Goal: Task Accomplishment & Management: Manage account settings

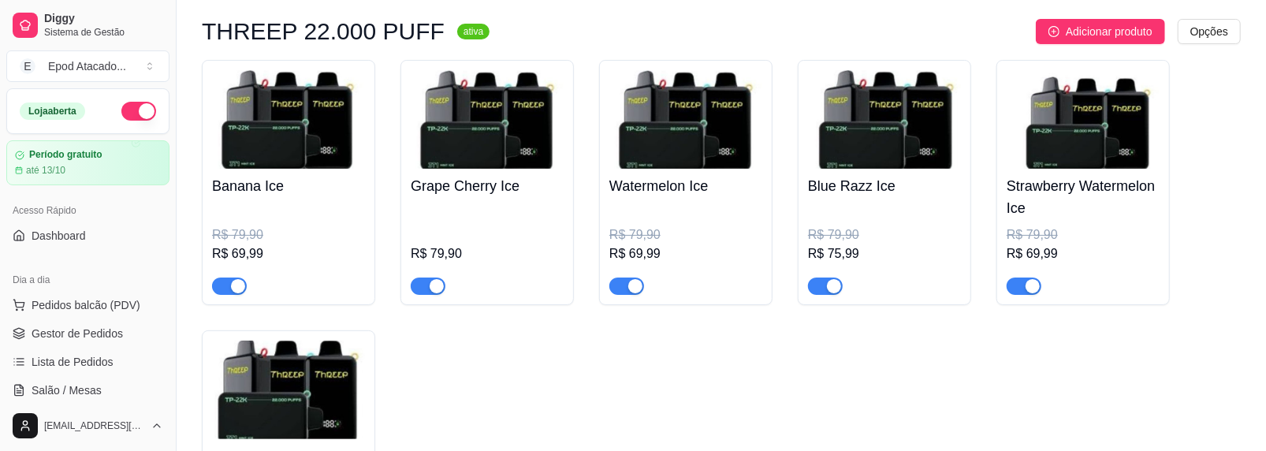
scroll to position [315, 0]
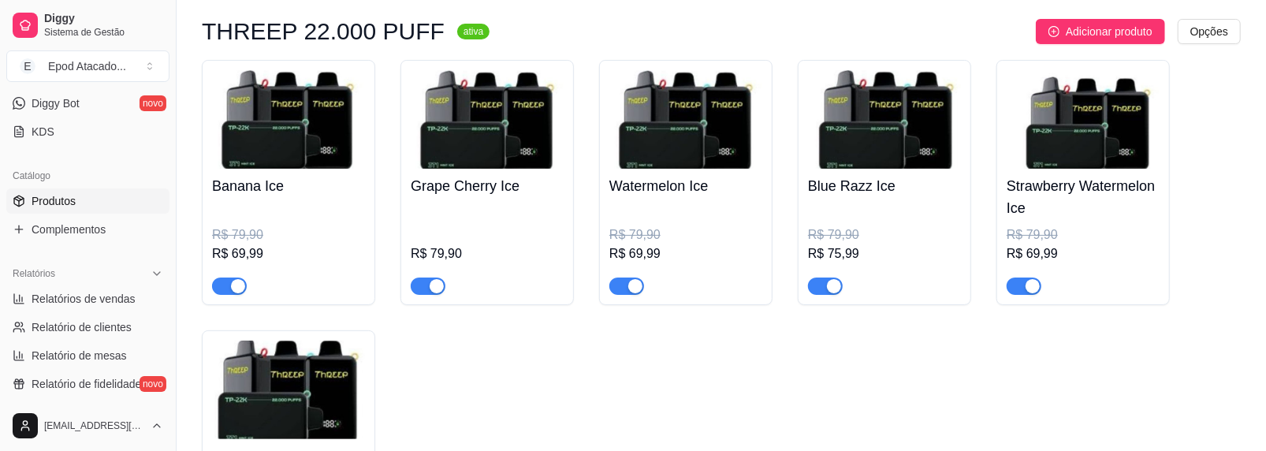
click at [226, 106] on img at bounding box center [288, 119] width 153 height 99
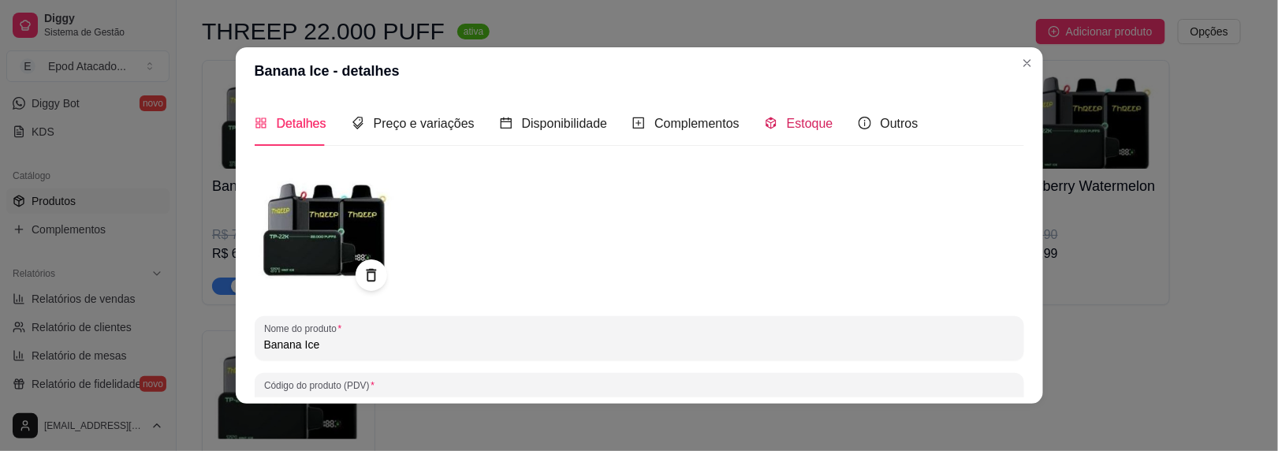
click at [772, 120] on div "Estoque" at bounding box center [799, 124] width 69 height 20
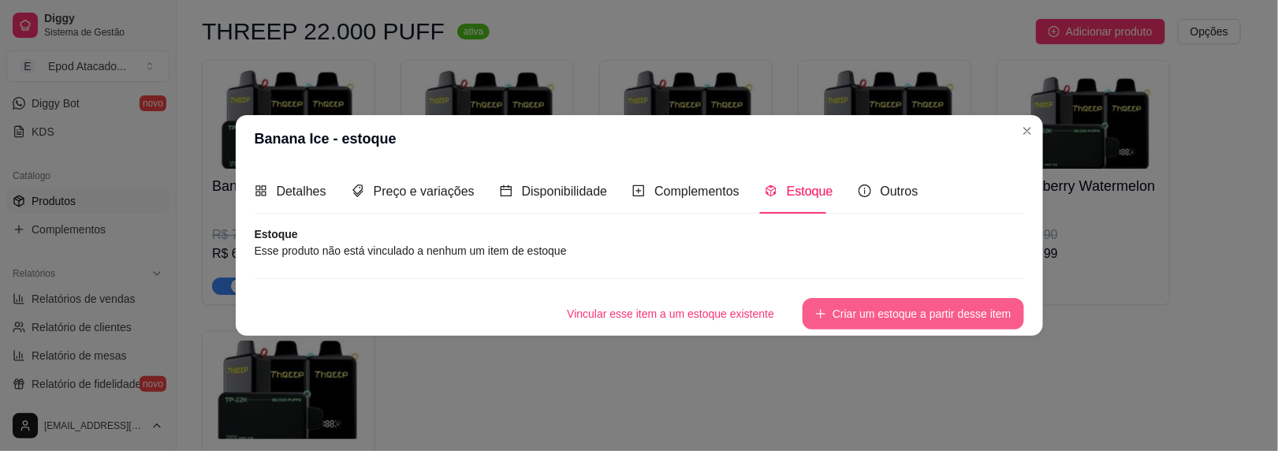
click at [863, 320] on button "Criar um estoque a partir desse item" at bounding box center [913, 314] width 221 height 32
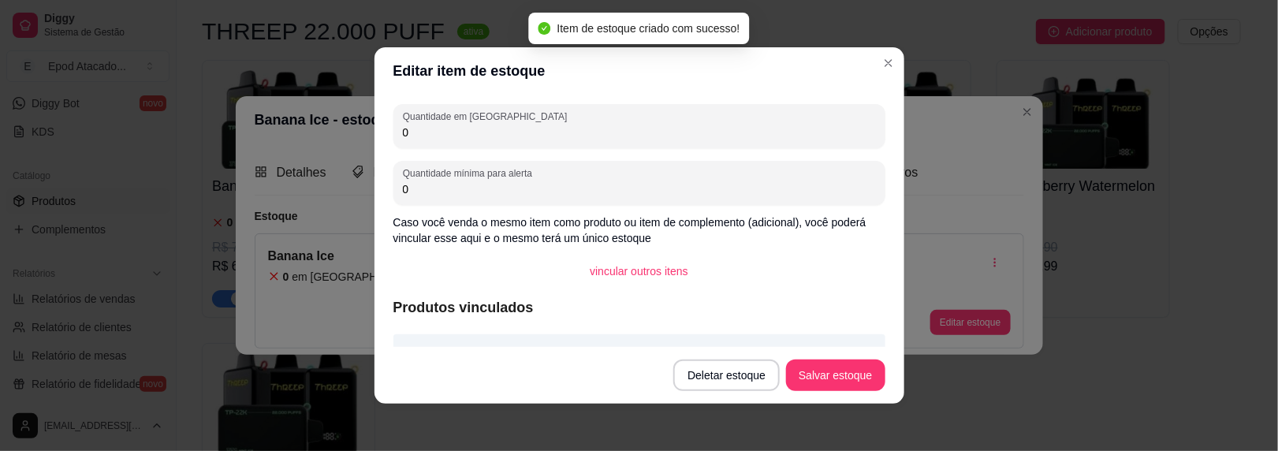
drag, startPoint x: 391, startPoint y: 125, endPoint x: 202, endPoint y: 79, distance: 194.9
click at [202, 80] on div "Editar item de estoque Quantidade em estoque 0 Quantidade mínima para alerta 0 …" at bounding box center [639, 225] width 1278 height 451
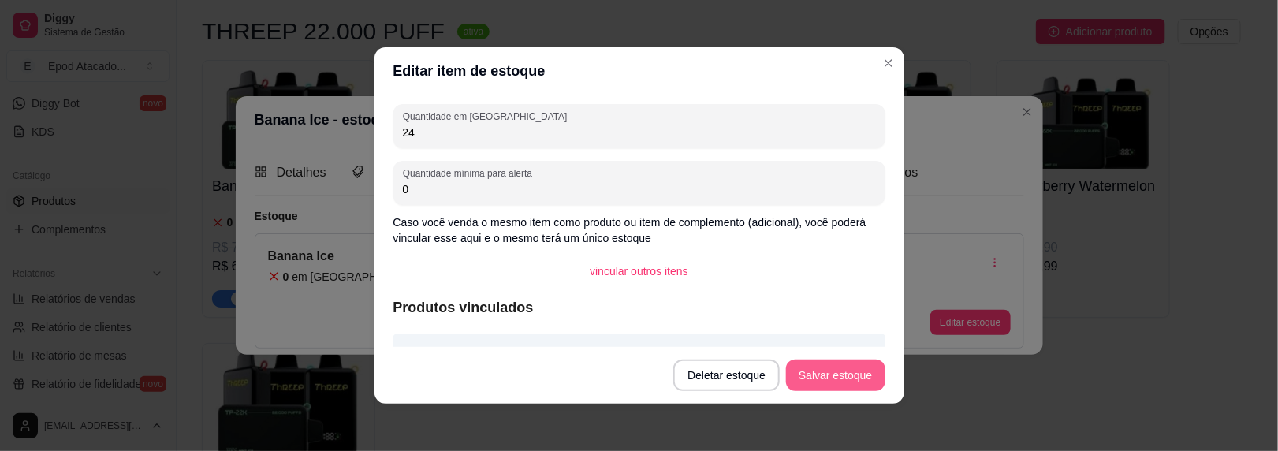
type input "24"
click at [818, 371] on button "Salvar estoque" at bounding box center [835, 376] width 99 height 32
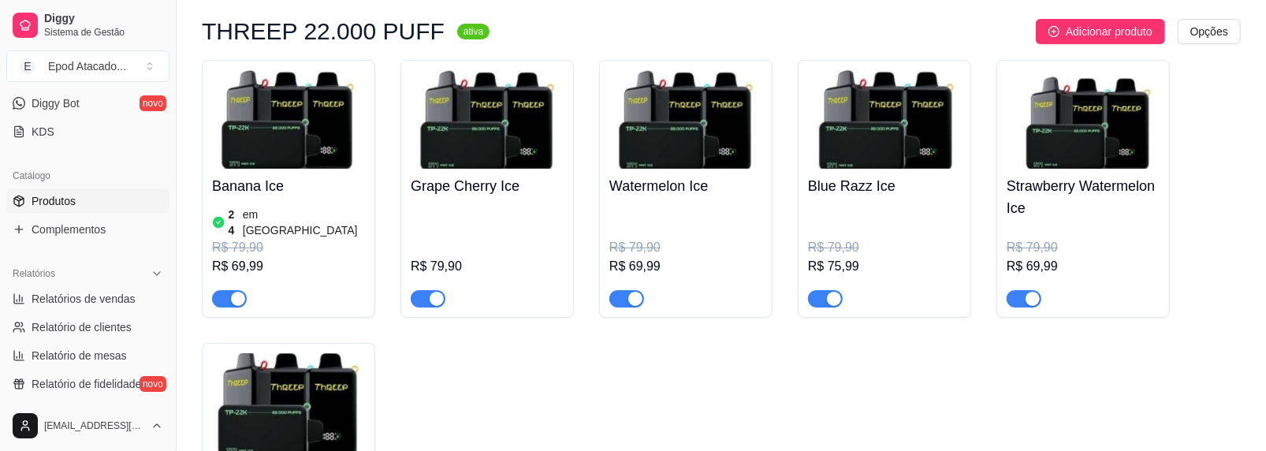
click at [458, 169] on div "Grape Cherry Ice R$ 79,90" at bounding box center [487, 238] width 153 height 139
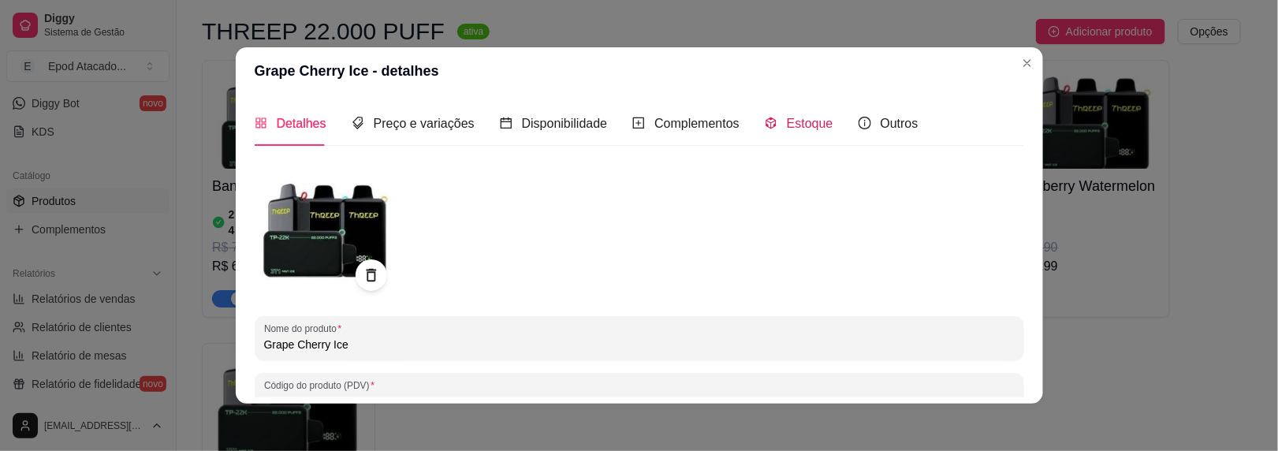
click at [791, 130] on span "Estoque" at bounding box center [810, 123] width 47 height 13
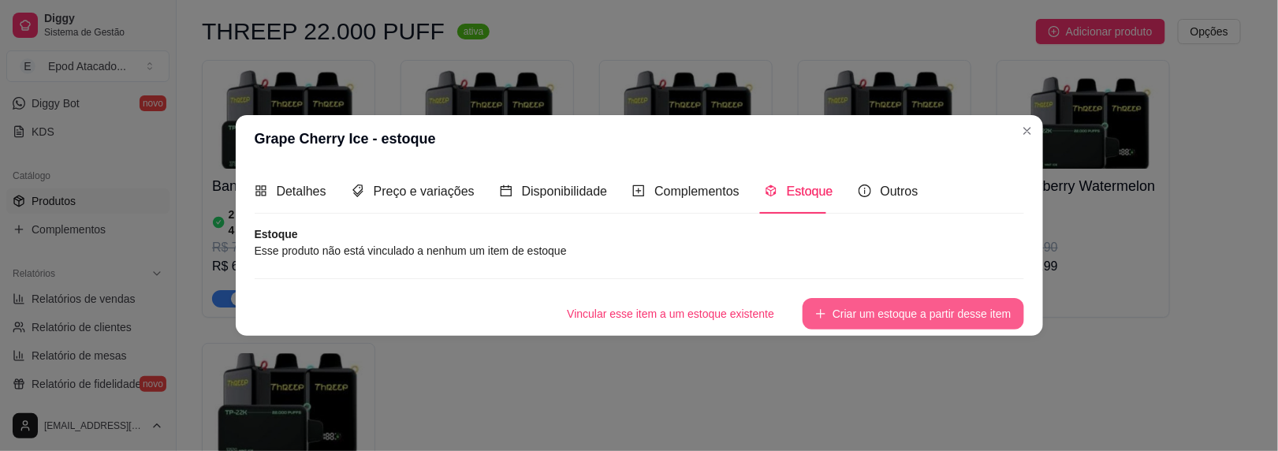
click at [862, 320] on button "Criar um estoque a partir desse item" at bounding box center [913, 314] width 221 height 32
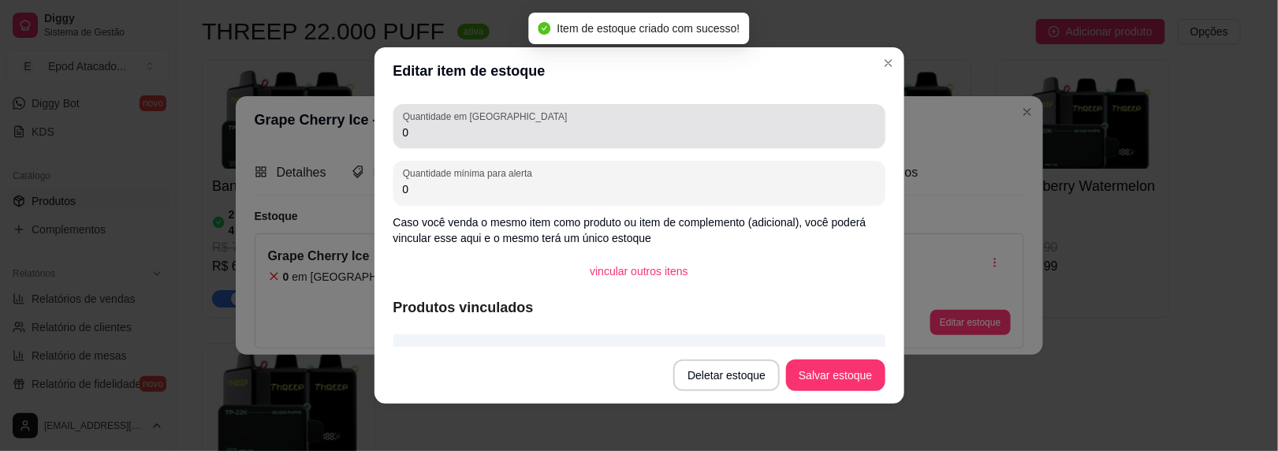
click at [423, 136] on input "0" at bounding box center [639, 133] width 473 height 16
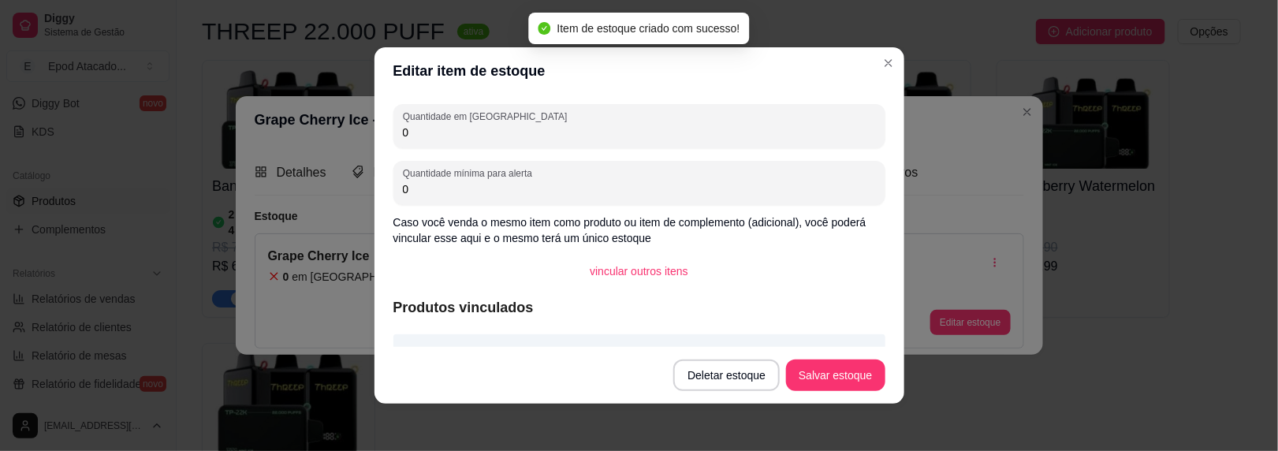
click at [423, 136] on input "0" at bounding box center [639, 133] width 473 height 16
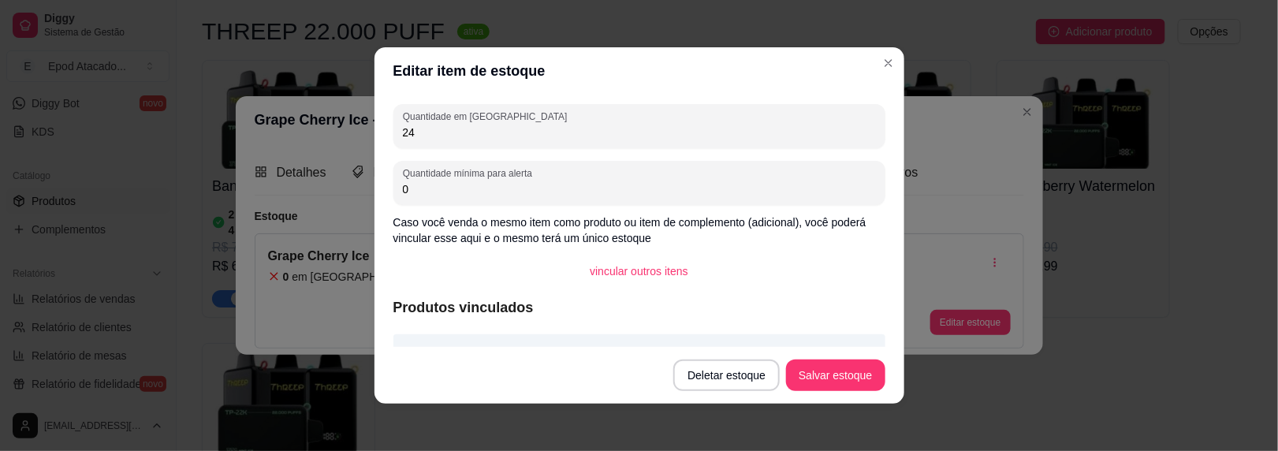
type input "24"
click at [817, 371] on button "Salvar estoque" at bounding box center [836, 375] width 96 height 31
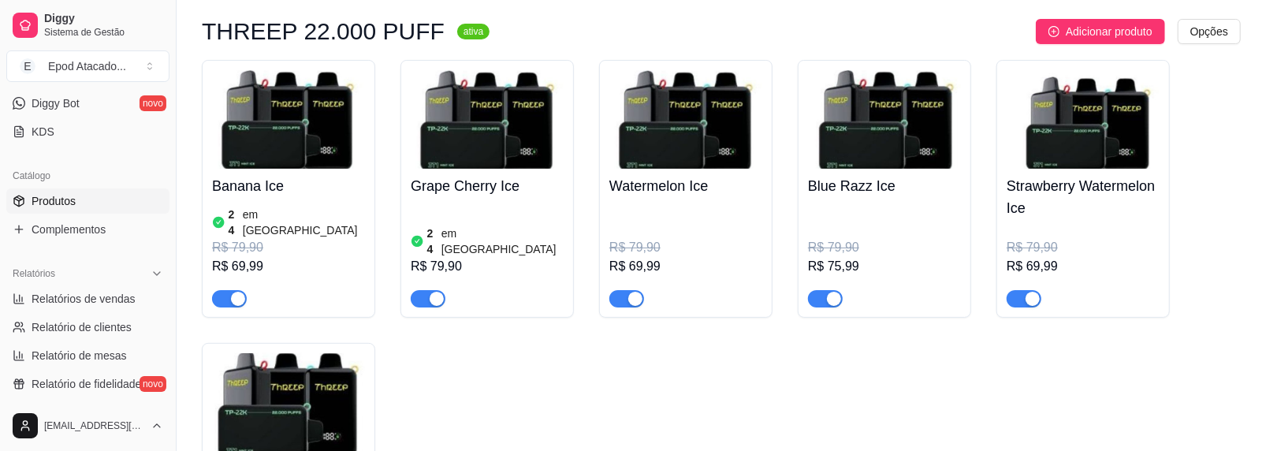
click at [673, 192] on h4 "Watermelon Ice" at bounding box center [686, 186] width 153 height 22
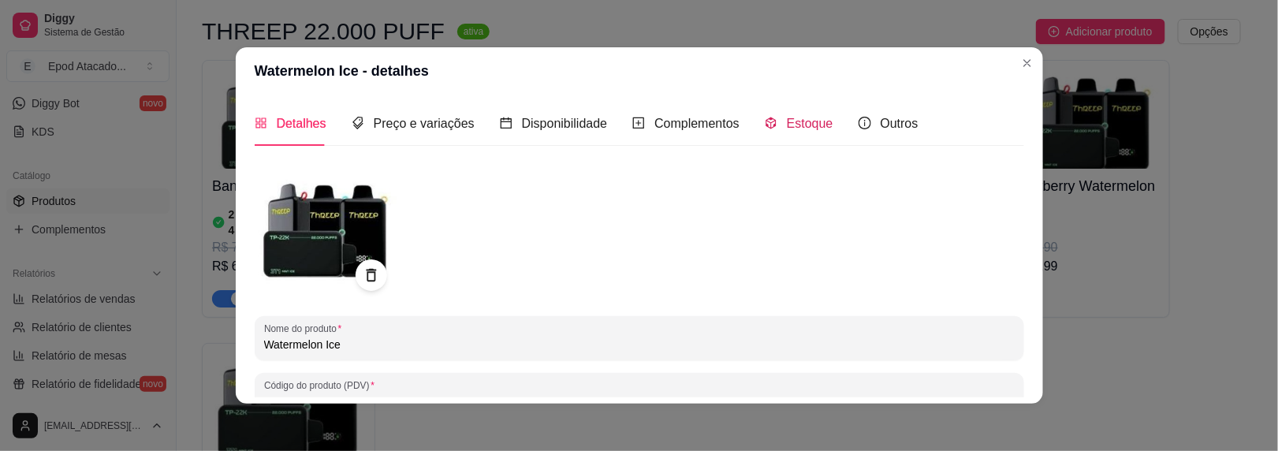
click at [787, 121] on span "Estoque" at bounding box center [810, 123] width 47 height 13
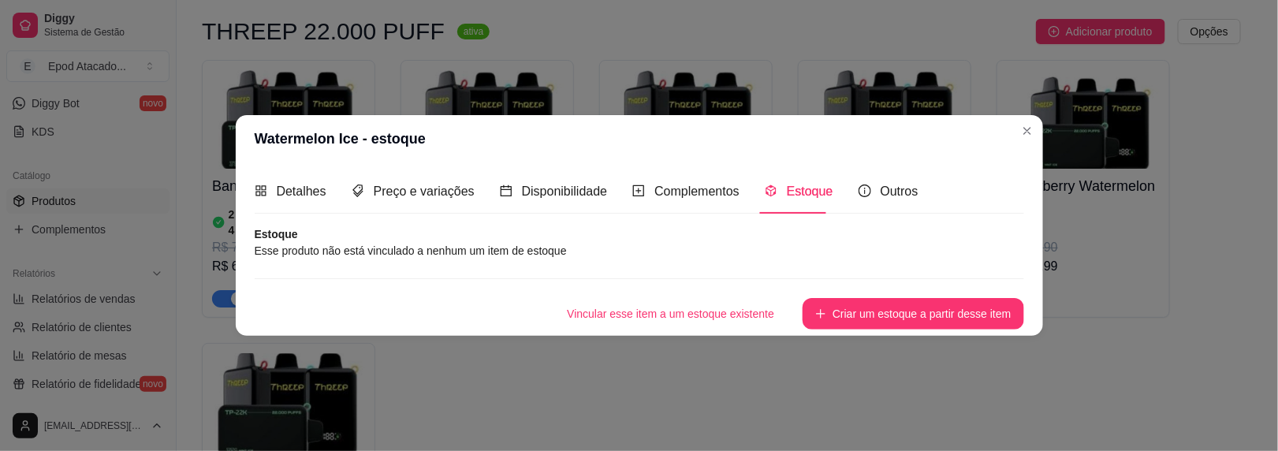
click at [843, 315] on button "Criar um estoque a partir desse item" at bounding box center [913, 314] width 221 height 32
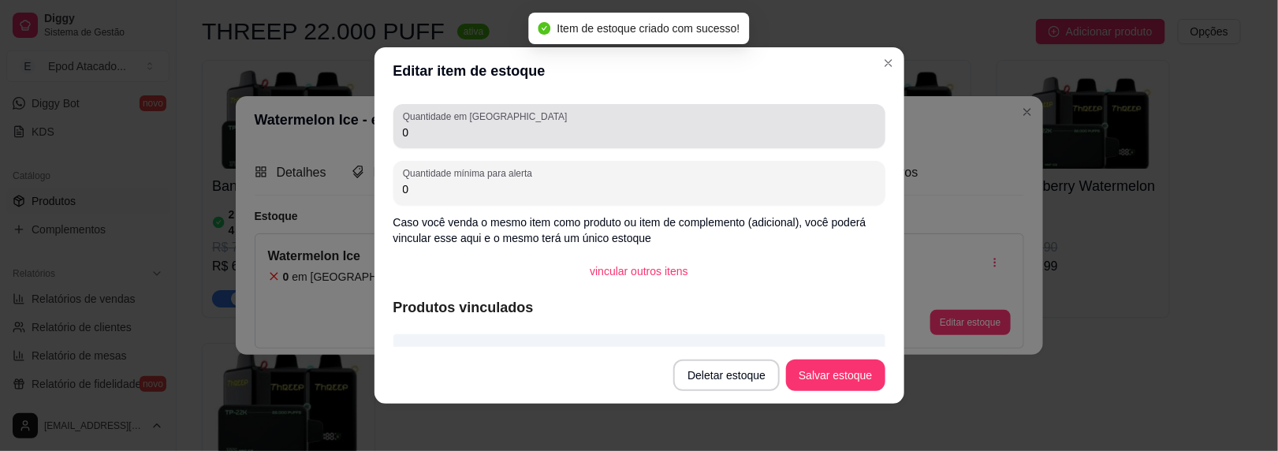
click at [446, 138] on input "0" at bounding box center [639, 133] width 473 height 16
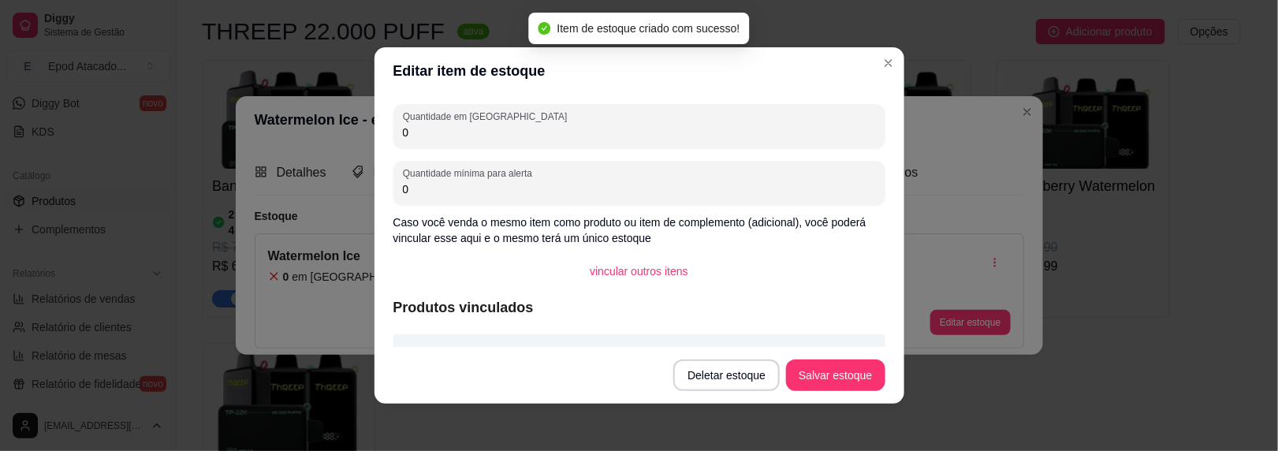
click at [446, 138] on input "0" at bounding box center [639, 133] width 473 height 16
type input "66"
click at [790, 365] on button "Salvar estoque" at bounding box center [835, 376] width 99 height 32
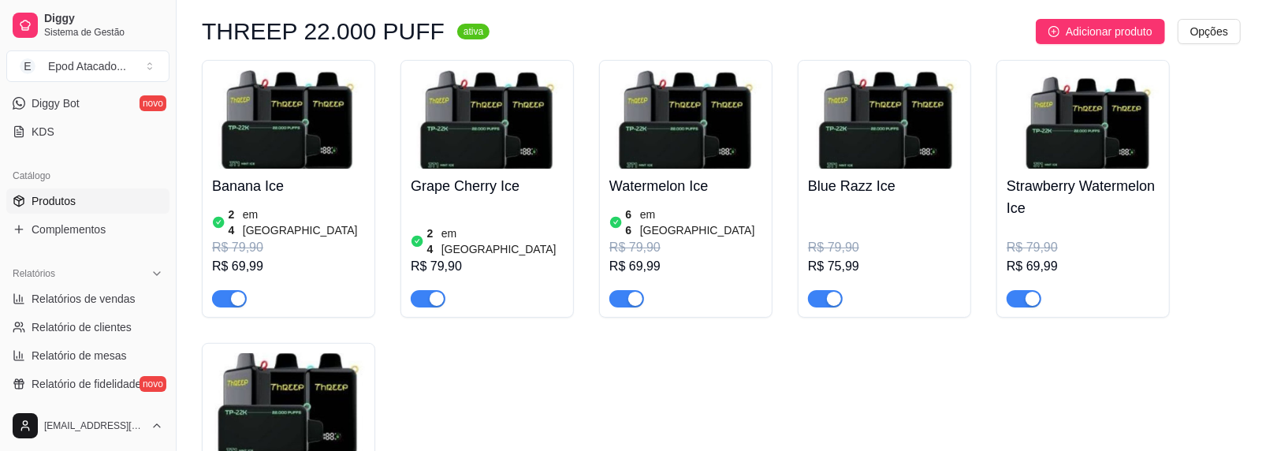
click at [1095, 173] on div "Strawberry Watermelon Ice R$ 79,90 R$ 69,99" at bounding box center [1083, 238] width 153 height 139
click at [861, 175] on h4 "Blue Razz Ice" at bounding box center [884, 186] width 153 height 22
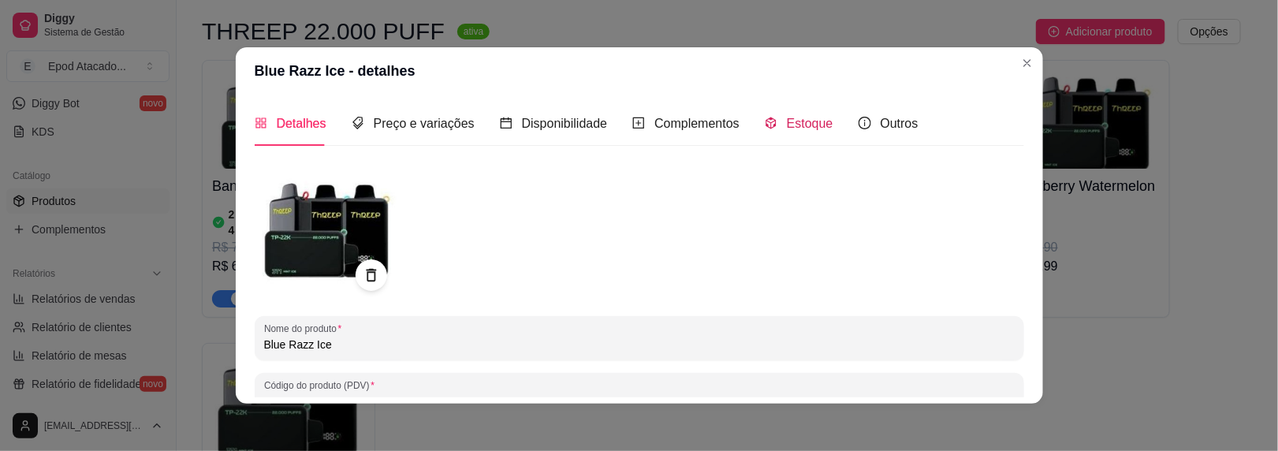
click at [787, 121] on span "Estoque" at bounding box center [810, 123] width 47 height 13
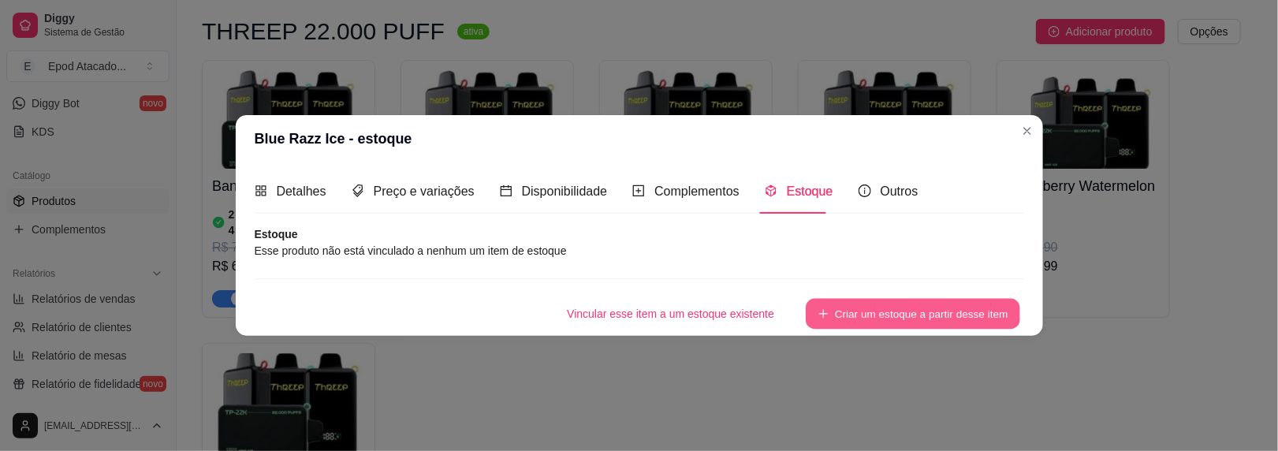
click at [841, 303] on button "Criar um estoque a partir desse item" at bounding box center [913, 314] width 214 height 31
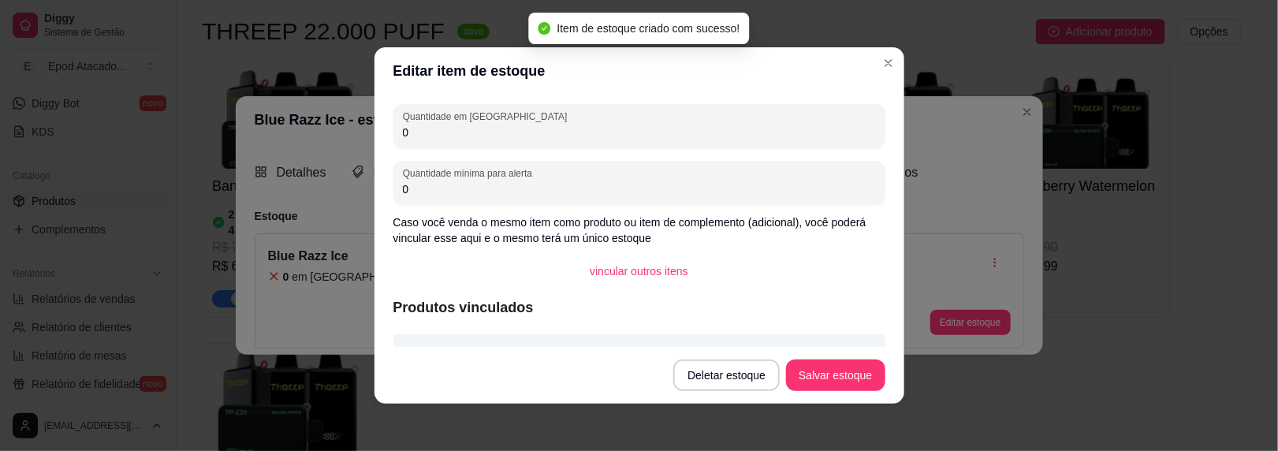
drag, startPoint x: 427, startPoint y: 136, endPoint x: 363, endPoint y: 135, distance: 63.9
click at [363, 135] on div "Editar item de estoque Quantidade em estoque 0 Quantidade mínima para alerta 0 …" at bounding box center [639, 225] width 1278 height 451
type input "20"
click at [807, 371] on button "Salvar estoque" at bounding box center [835, 376] width 99 height 32
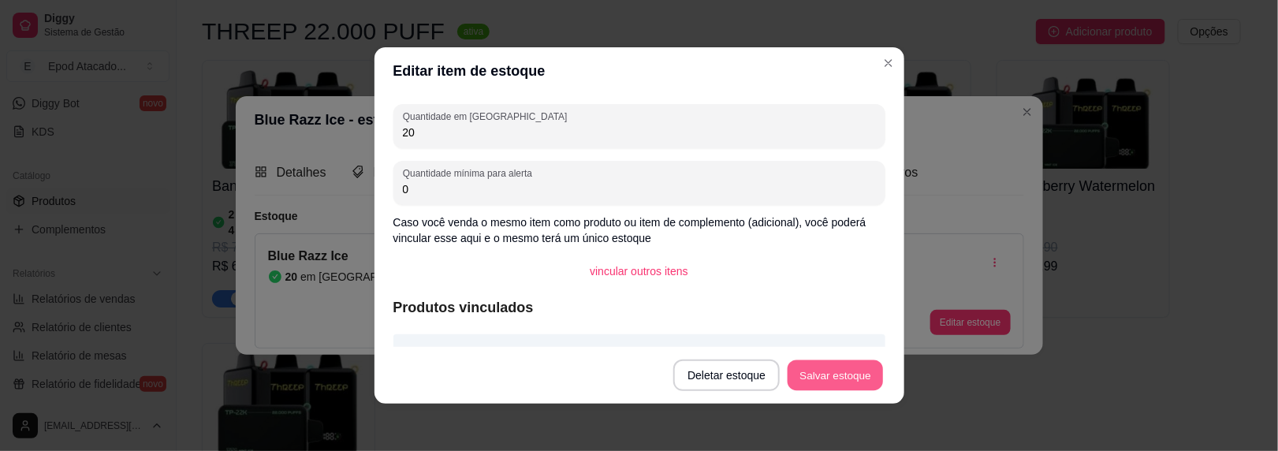
click at [856, 385] on button "Salvar estoque" at bounding box center [836, 375] width 96 height 31
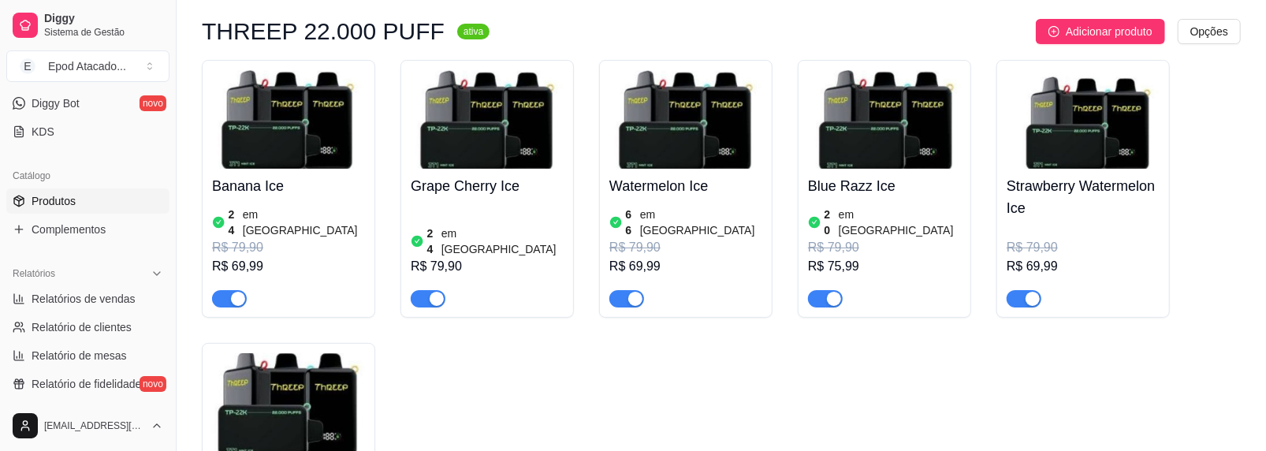
click at [1097, 196] on h4 "Strawberry Watermelon Ice" at bounding box center [1083, 197] width 153 height 44
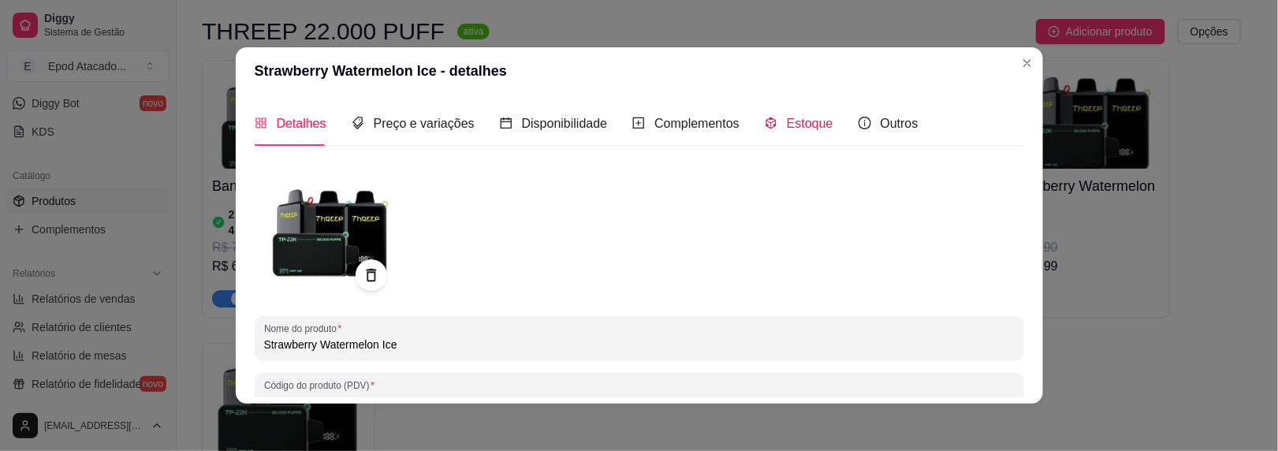
click at [793, 123] on span "Estoque" at bounding box center [810, 123] width 47 height 13
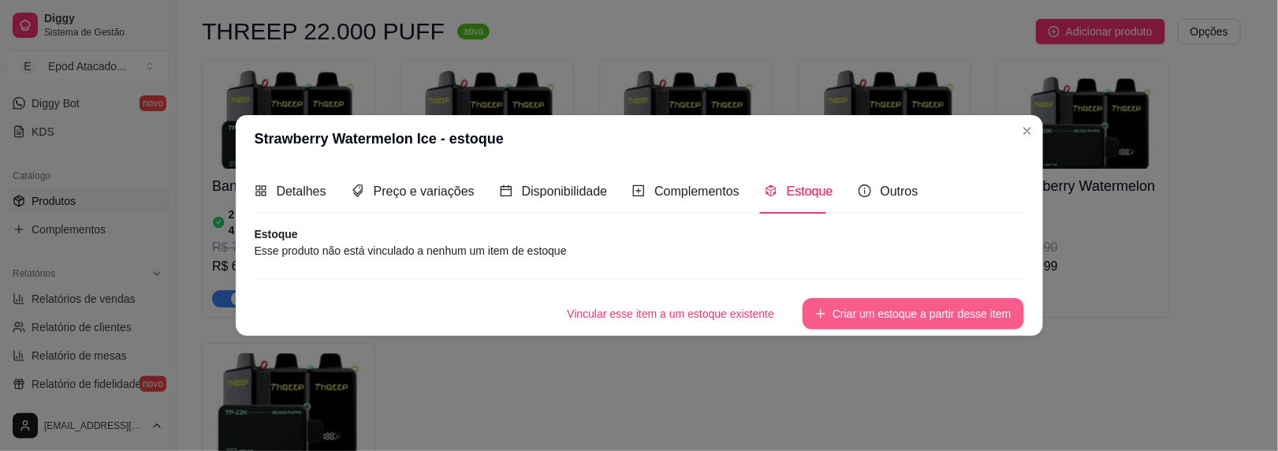
click at [874, 315] on button "Criar um estoque a partir desse item" at bounding box center [913, 314] width 221 height 32
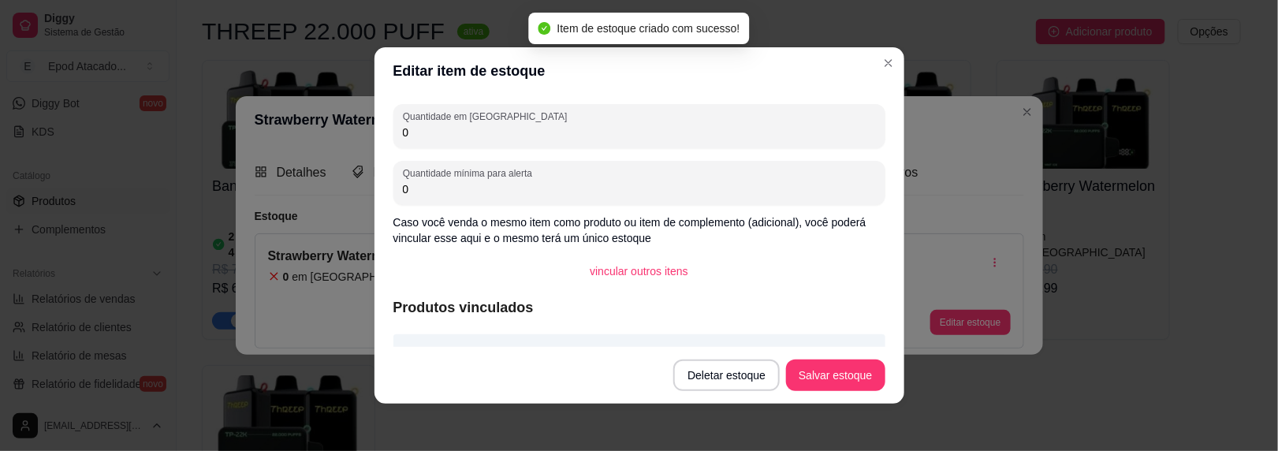
drag, startPoint x: 438, startPoint y: 127, endPoint x: 262, endPoint y: 94, distance: 179.7
click at [262, 95] on div "Editar item de estoque Quantidade em estoque 0 Quantidade mínima para alerta 0 …" at bounding box center [639, 225] width 1278 height 451
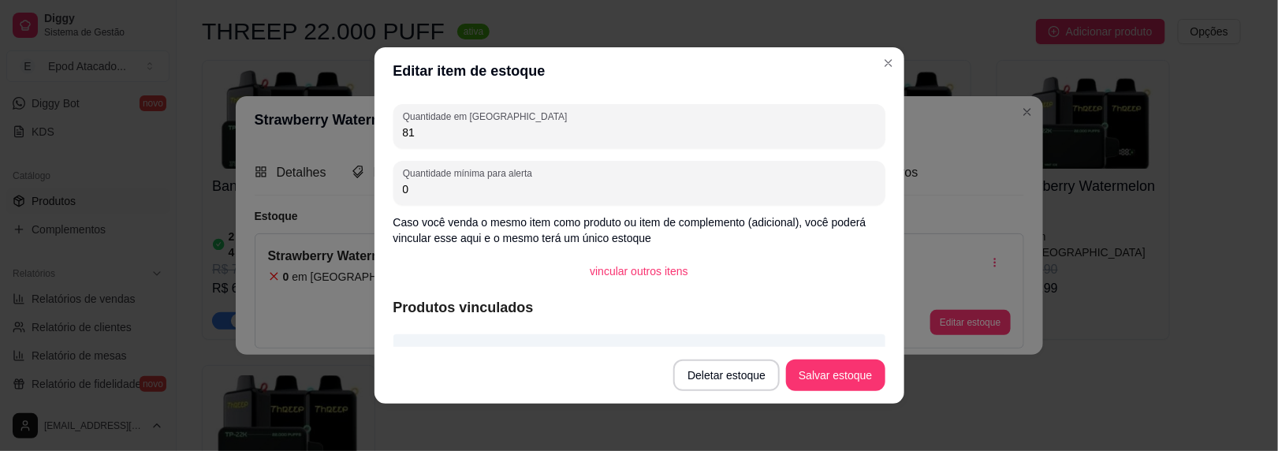
type input "81"
click at [828, 375] on button "Salvar estoque" at bounding box center [836, 375] width 96 height 31
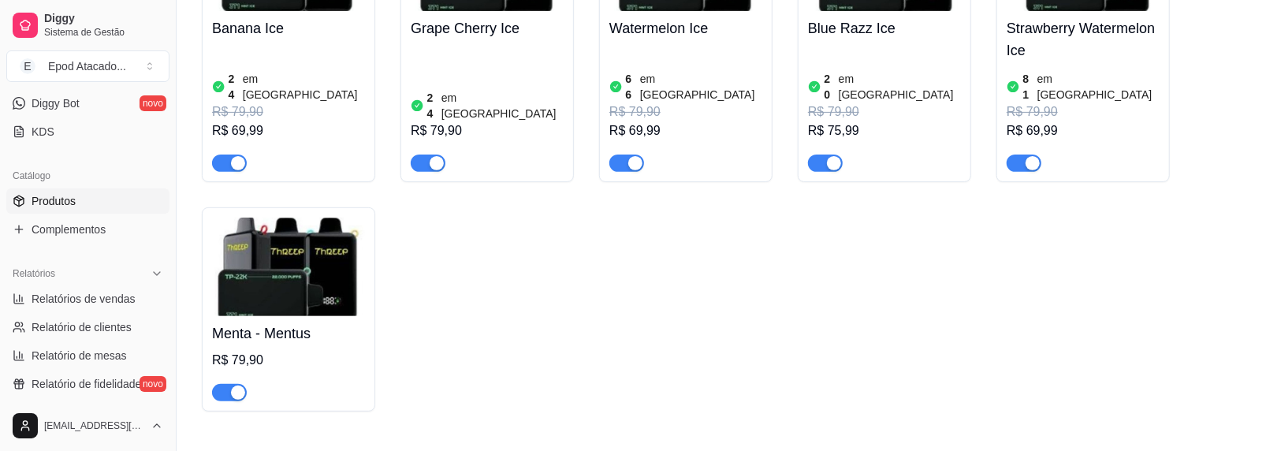
click at [296, 323] on h4 "Menta - Mentus" at bounding box center [288, 334] width 153 height 22
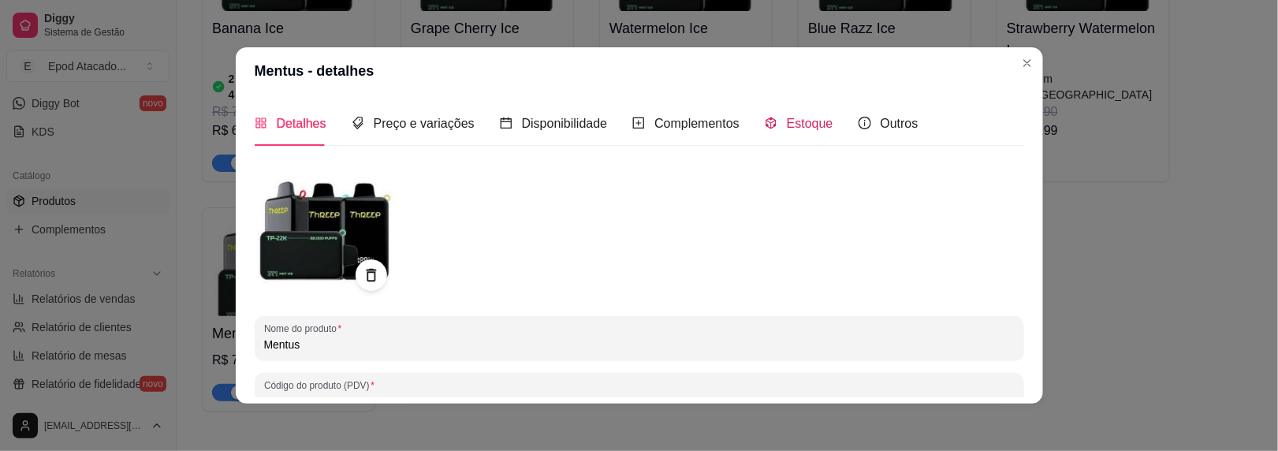
click at [787, 122] on span "Estoque" at bounding box center [810, 123] width 47 height 13
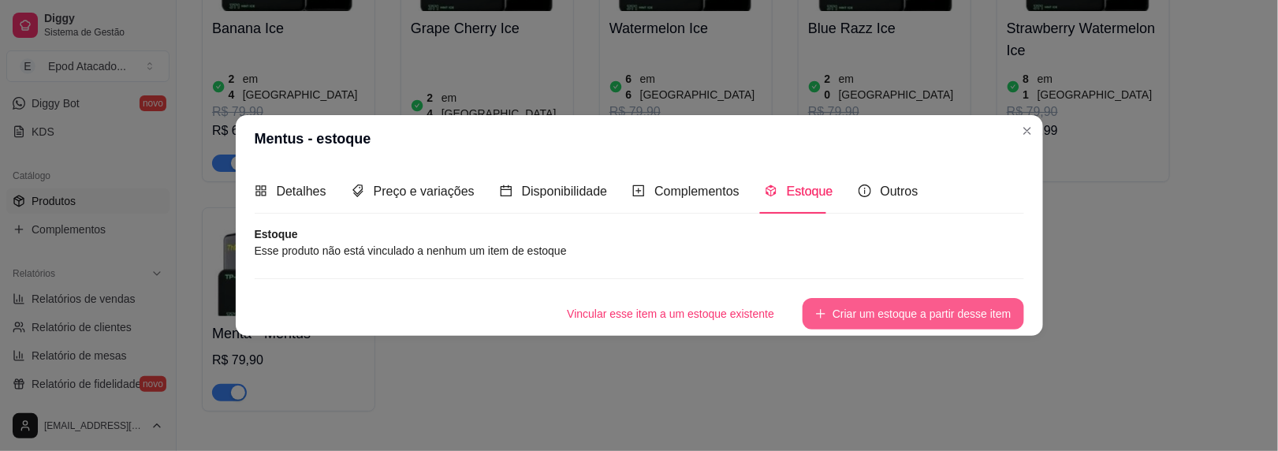
click at [869, 317] on button "Criar um estoque a partir desse item" at bounding box center [913, 314] width 221 height 32
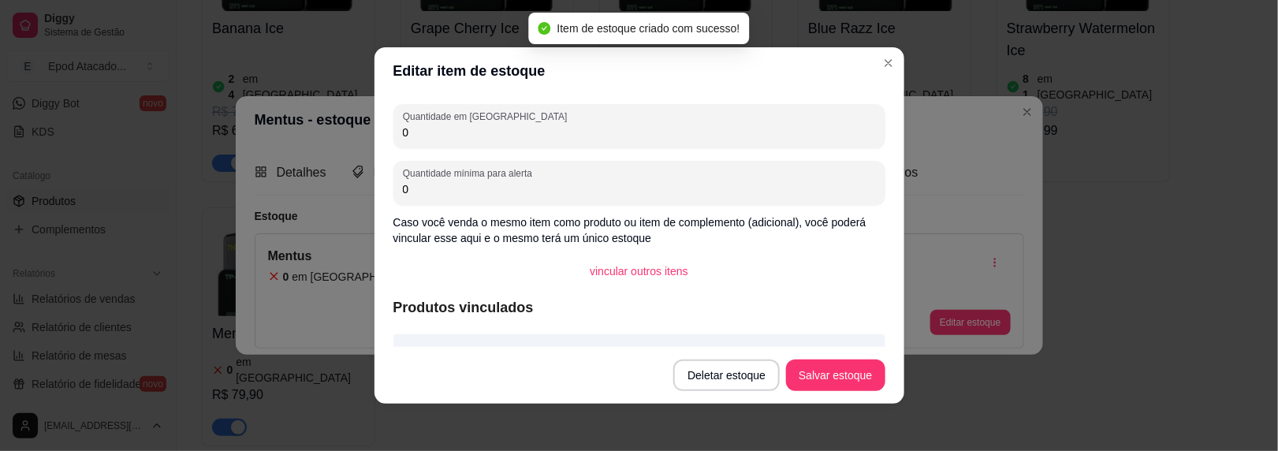
drag, startPoint x: 436, startPoint y: 136, endPoint x: 327, endPoint y: 129, distance: 109.1
click at [328, 129] on div "Editar item de estoque Quantidade em estoque 0 Quantidade mínima para alerta 0 …" at bounding box center [639, 225] width 1278 height 451
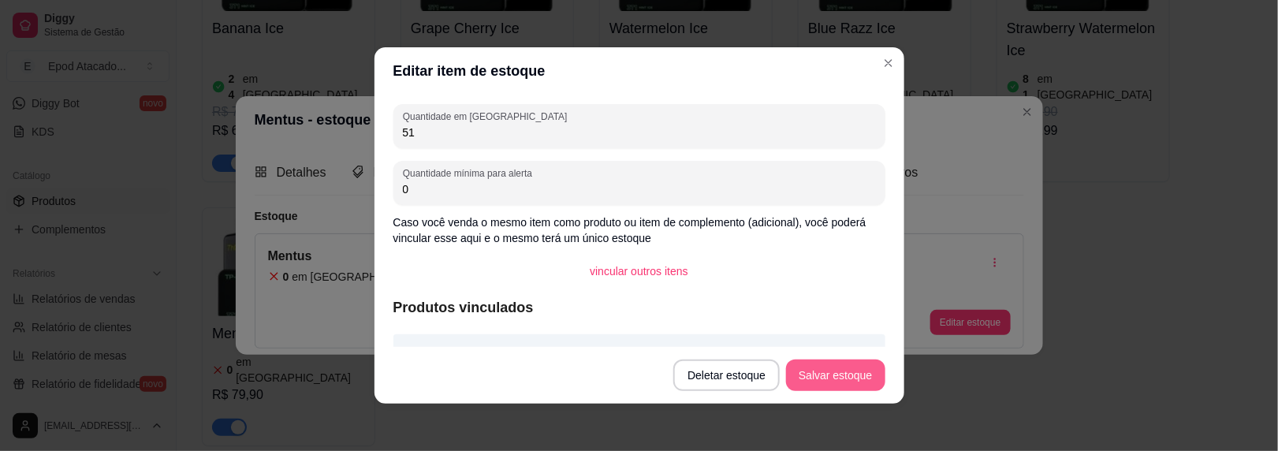
type input "51"
click at [786, 369] on button "Salvar estoque" at bounding box center [835, 376] width 99 height 32
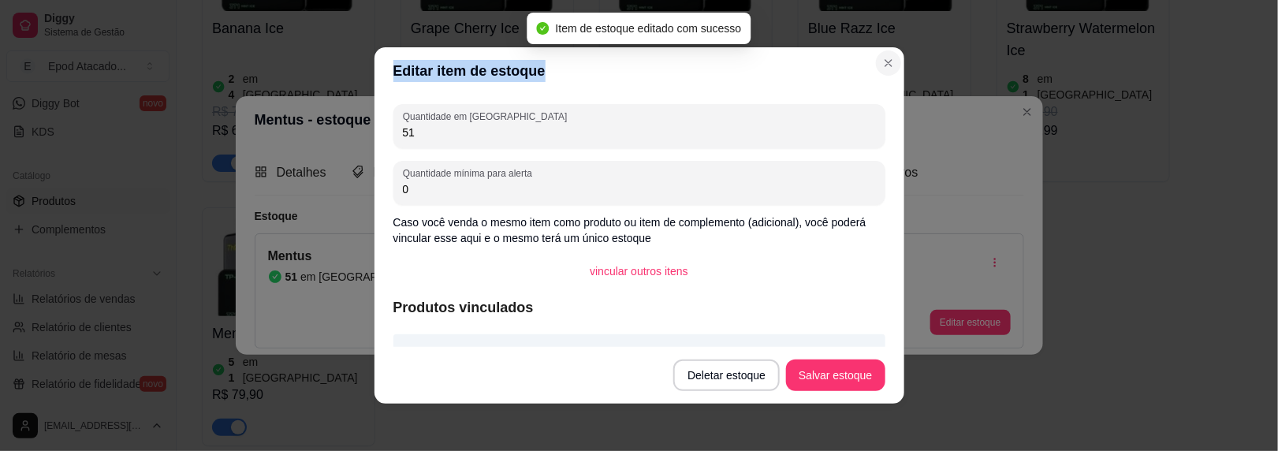
click at [879, 60] on section "Editar item de estoque Quantidade em estoque 51 Quantidade mínima para alerta 0…" at bounding box center [640, 225] width 530 height 356
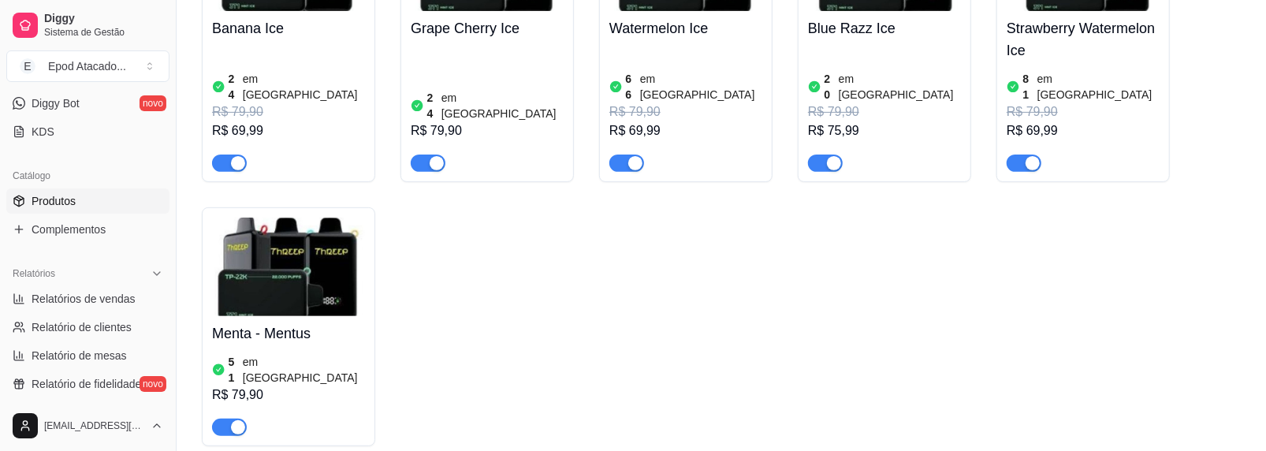
click at [1036, 121] on div "R$ 69,99" at bounding box center [1083, 130] width 153 height 19
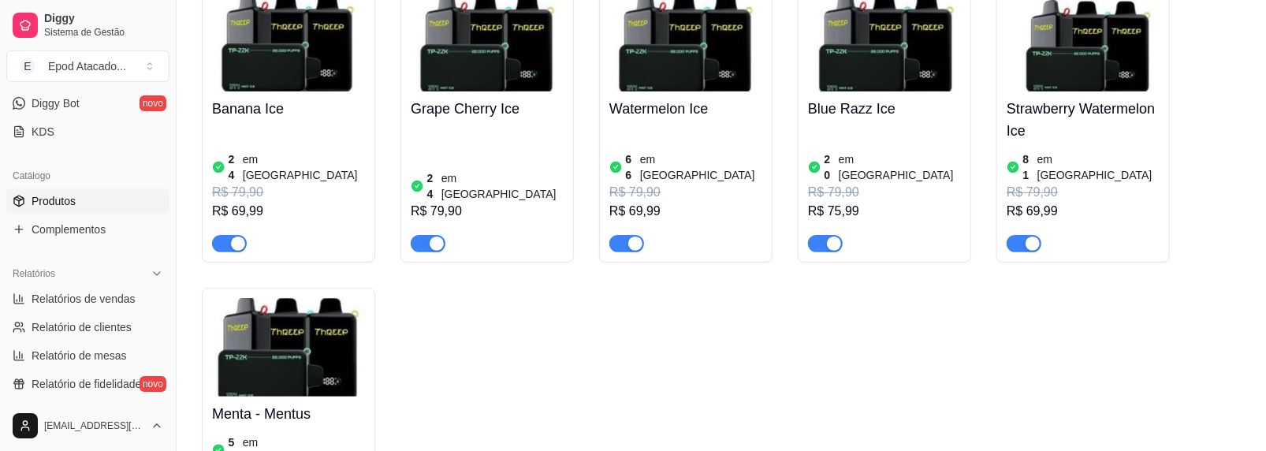
scroll to position [0, 0]
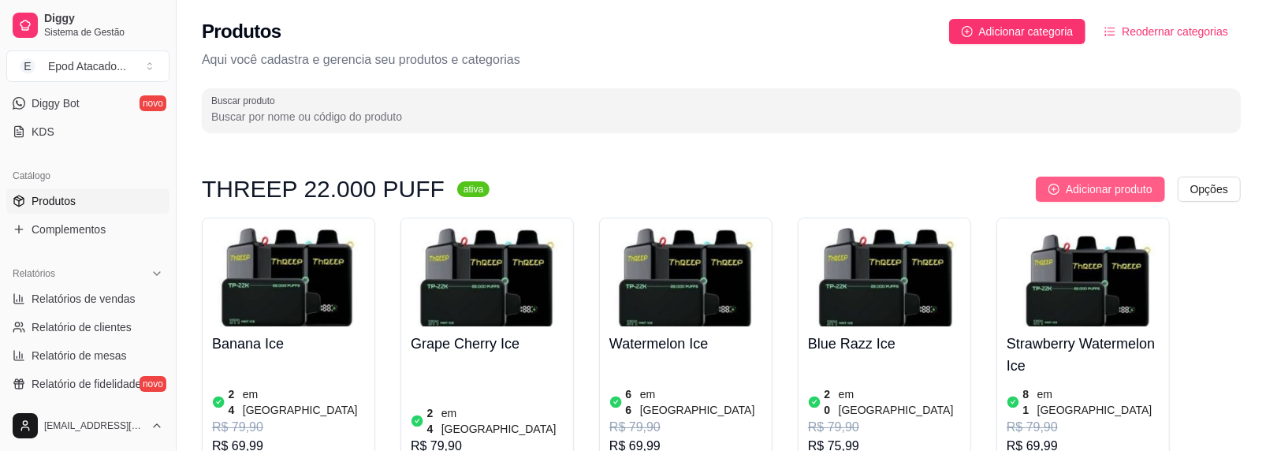
click at [1081, 193] on span "Adicionar produto" at bounding box center [1109, 189] width 87 height 17
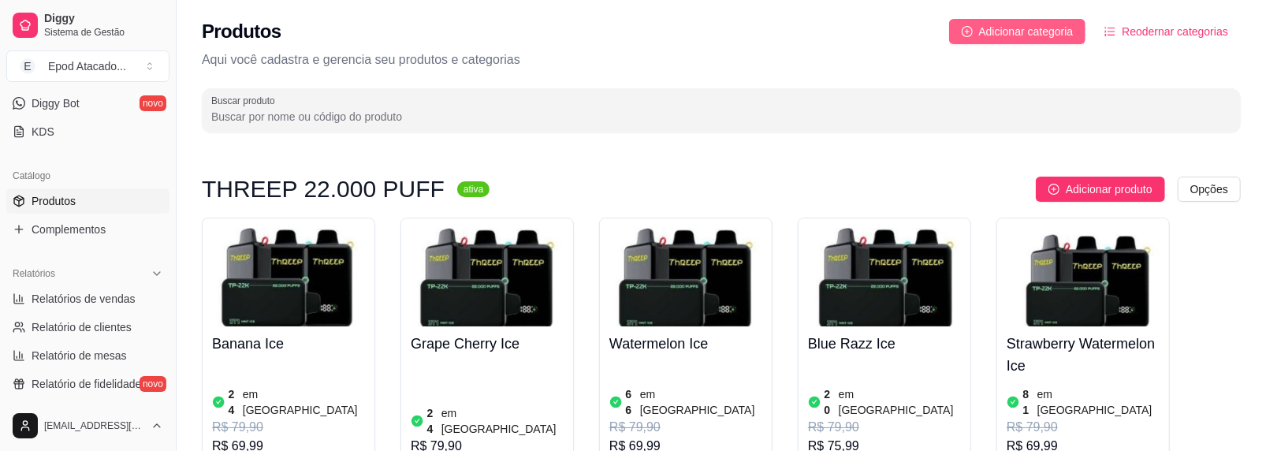
click at [1001, 35] on span "Adicionar categoria" at bounding box center [1026, 31] width 95 height 17
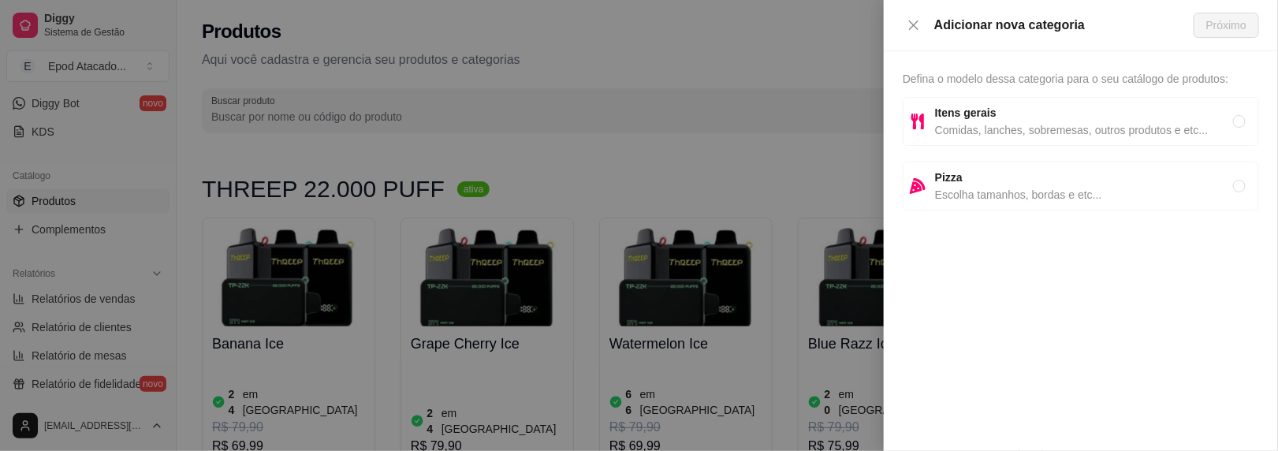
click at [956, 117] on strong "Itens gerais" at bounding box center [966, 112] width 62 height 13
radio input "true"
click at [1230, 14] on button "Próximo" at bounding box center [1226, 25] width 65 height 25
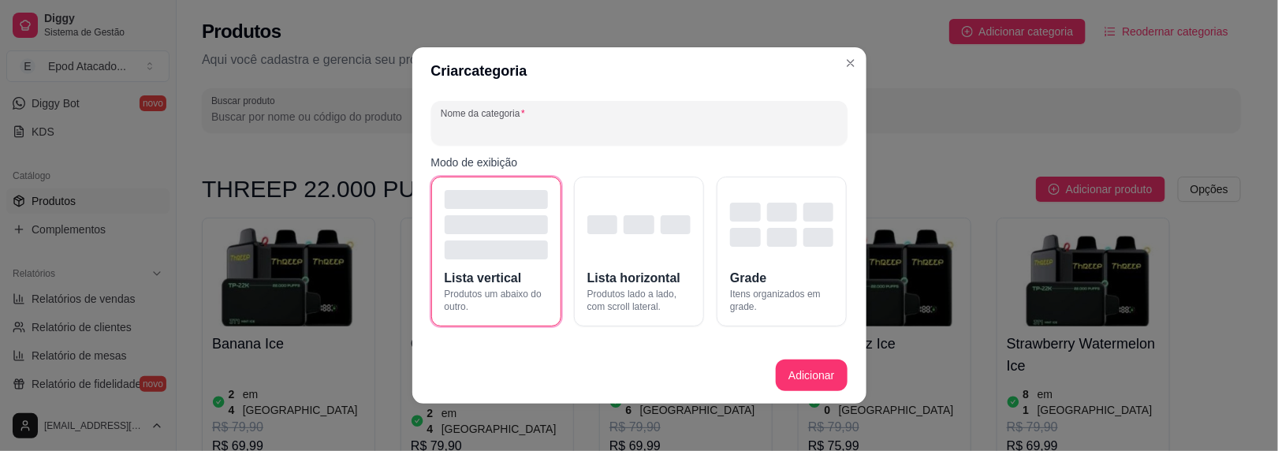
click at [504, 134] on input "Nome da categoria" at bounding box center [639, 129] width 397 height 16
type input "IGNITE V50"
click at [802, 364] on button "Adicionar" at bounding box center [811, 376] width 71 height 32
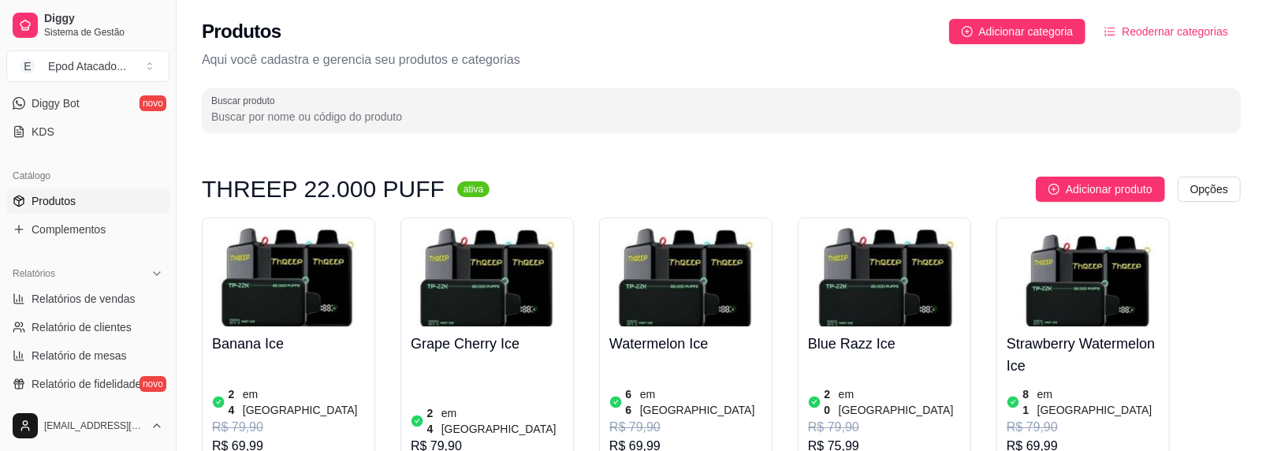
click at [1181, 27] on span "Reodernar categorias" at bounding box center [1175, 31] width 106 height 17
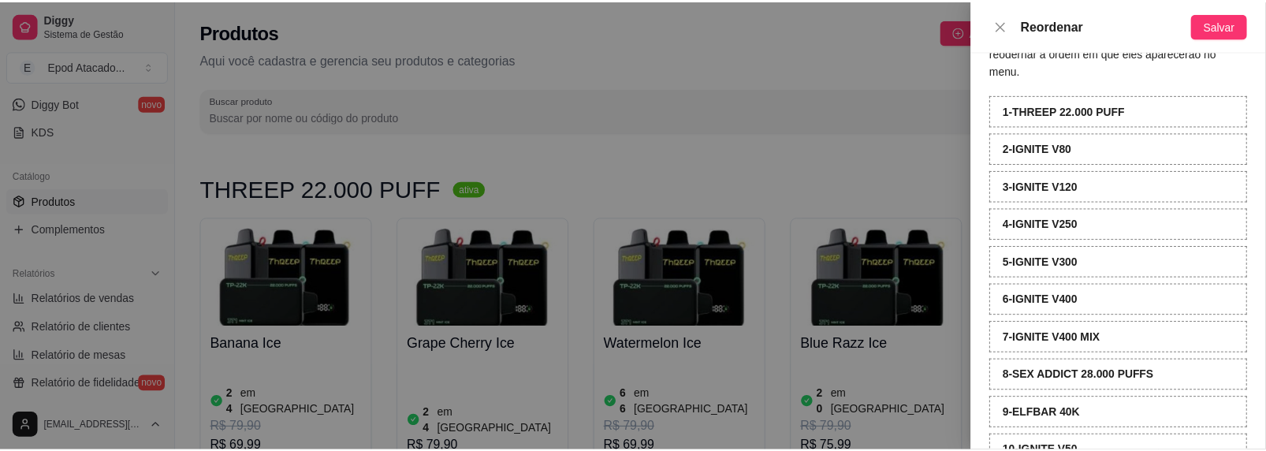
scroll to position [77, 0]
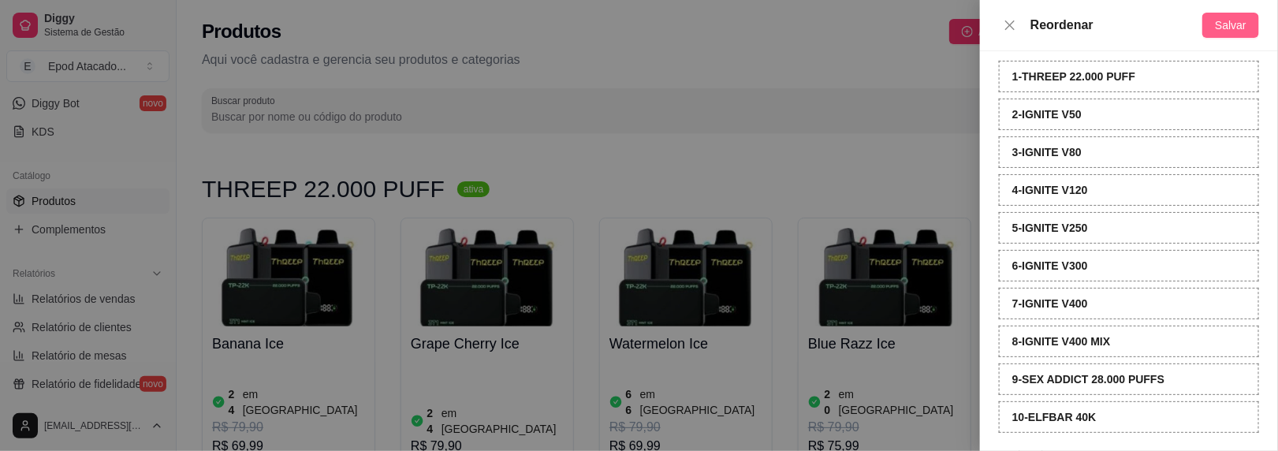
click at [1219, 26] on span "Salvar" at bounding box center [1231, 25] width 32 height 17
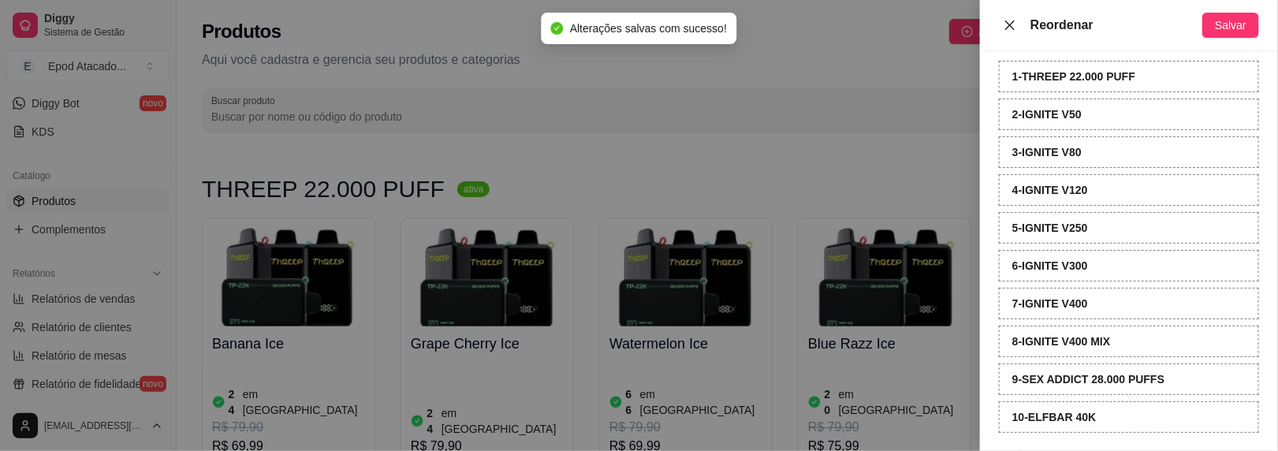
click at [1004, 21] on icon "close" at bounding box center [1010, 25] width 13 height 13
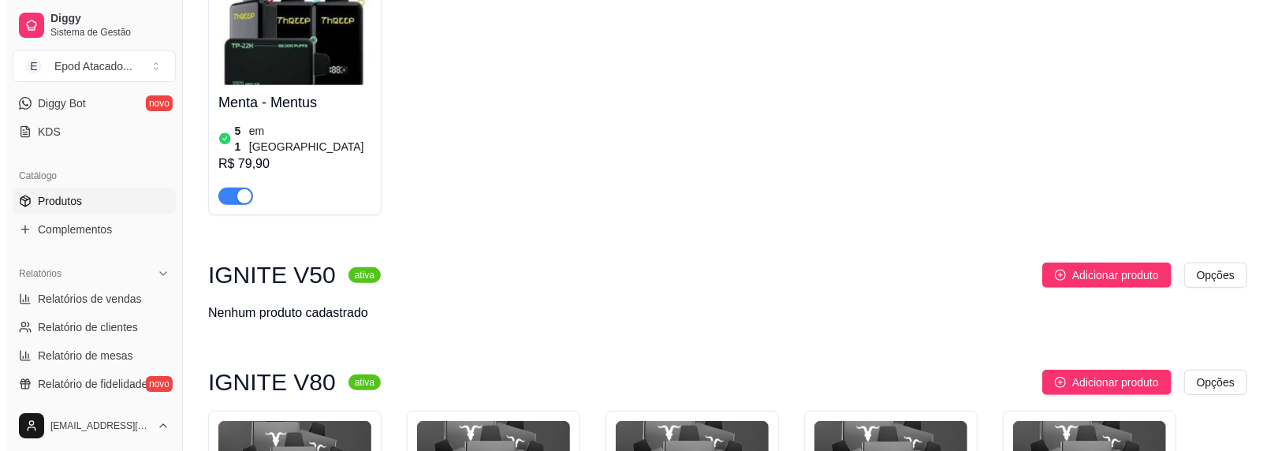
scroll to position [552, 0]
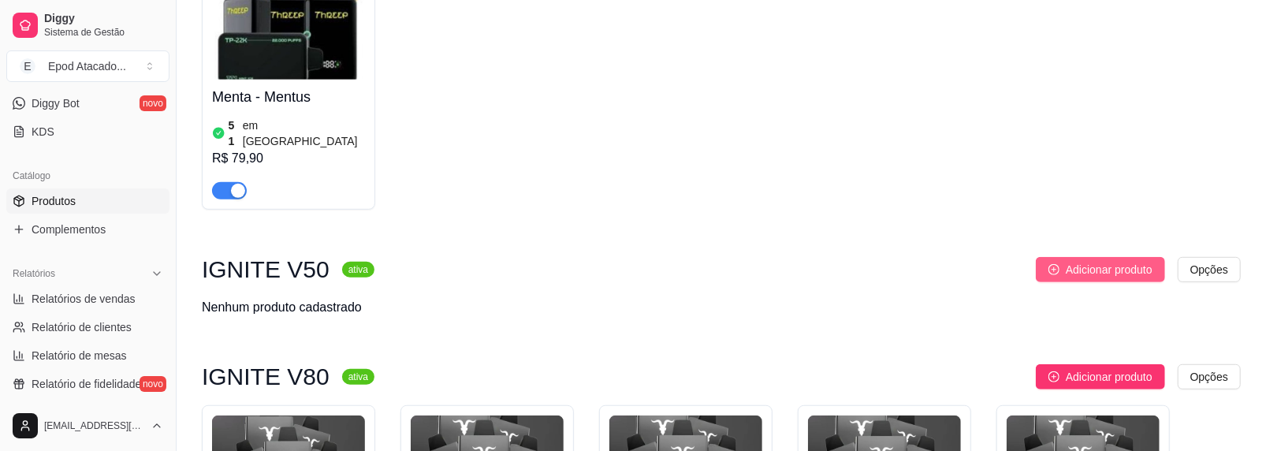
click at [1114, 261] on span "Adicionar produto" at bounding box center [1109, 269] width 87 height 17
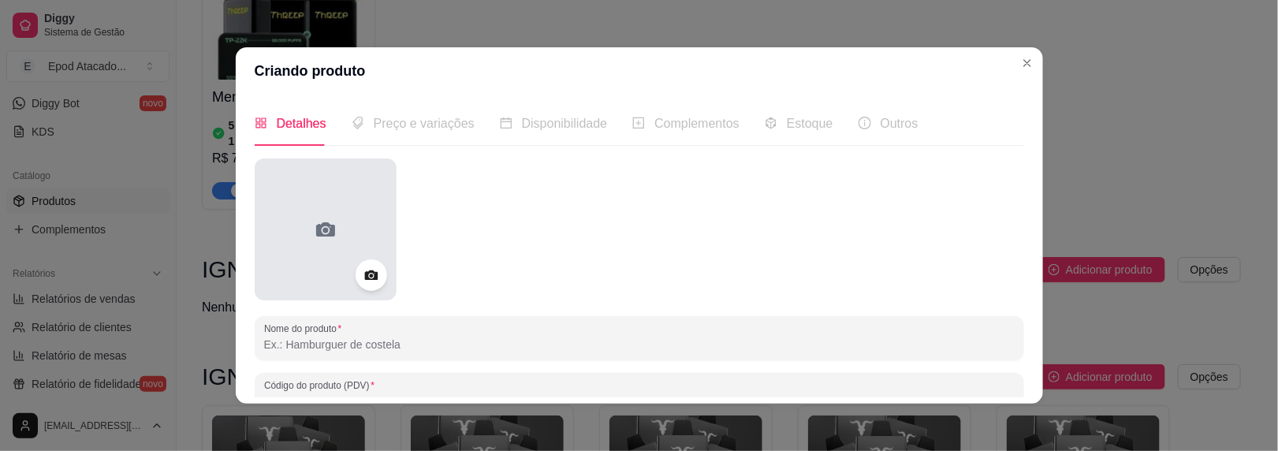
click at [341, 196] on div at bounding box center [326, 229] width 142 height 142
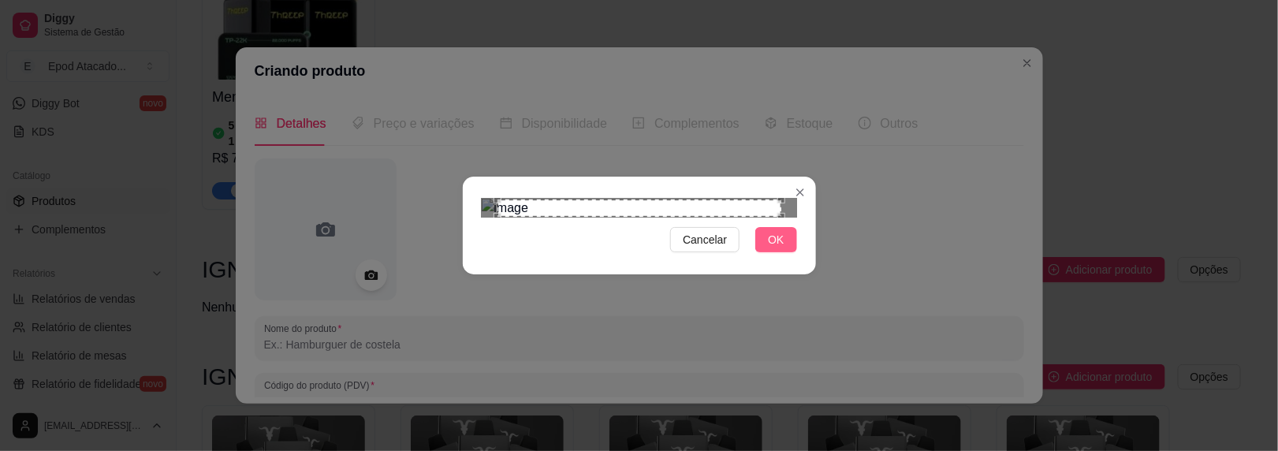
click at [775, 248] on span "OK" at bounding box center [776, 239] width 16 height 17
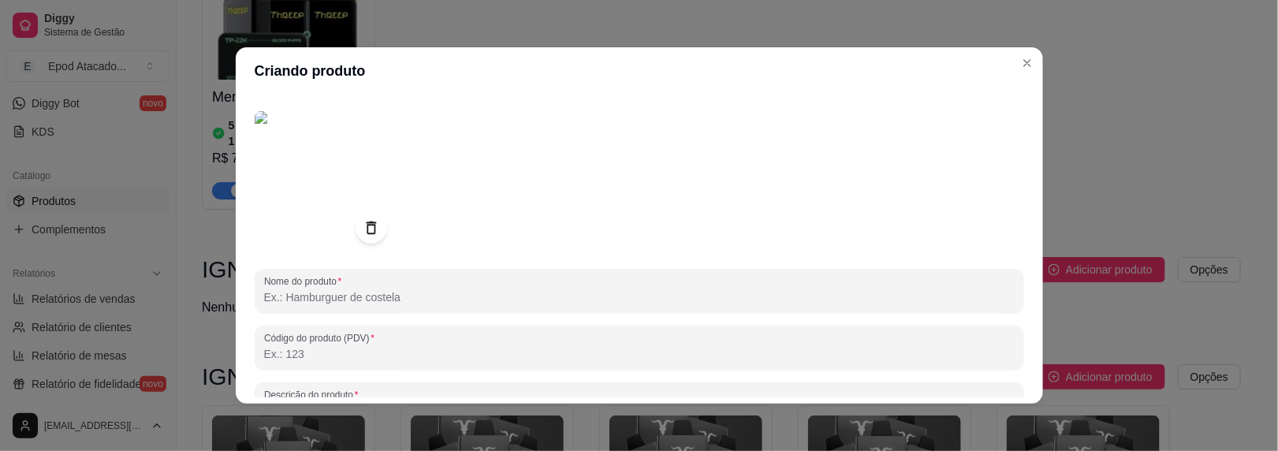
scroll to position [79, 0]
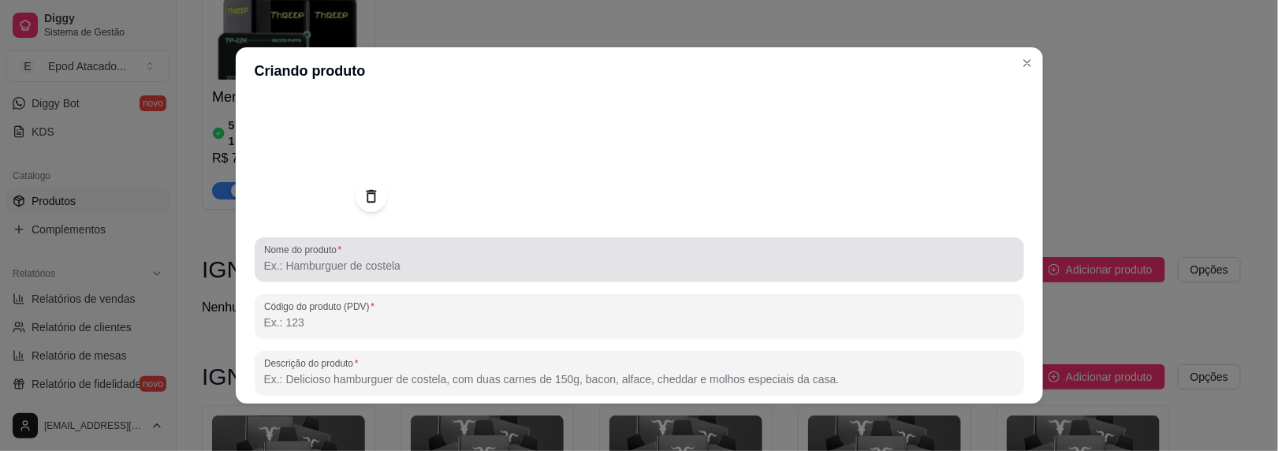
click at [324, 277] on div "Nome do produto" at bounding box center [640, 259] width 770 height 44
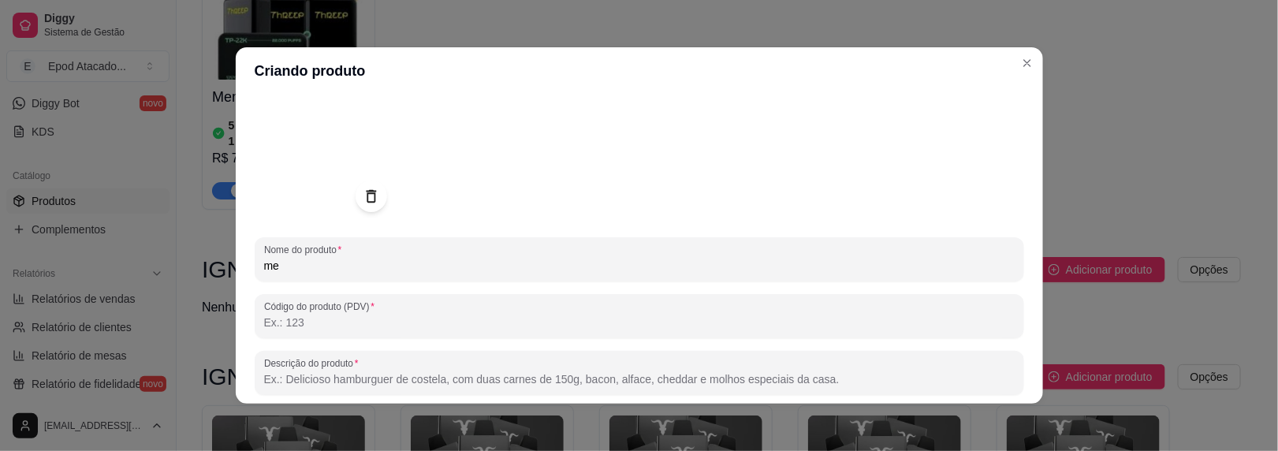
type input "m"
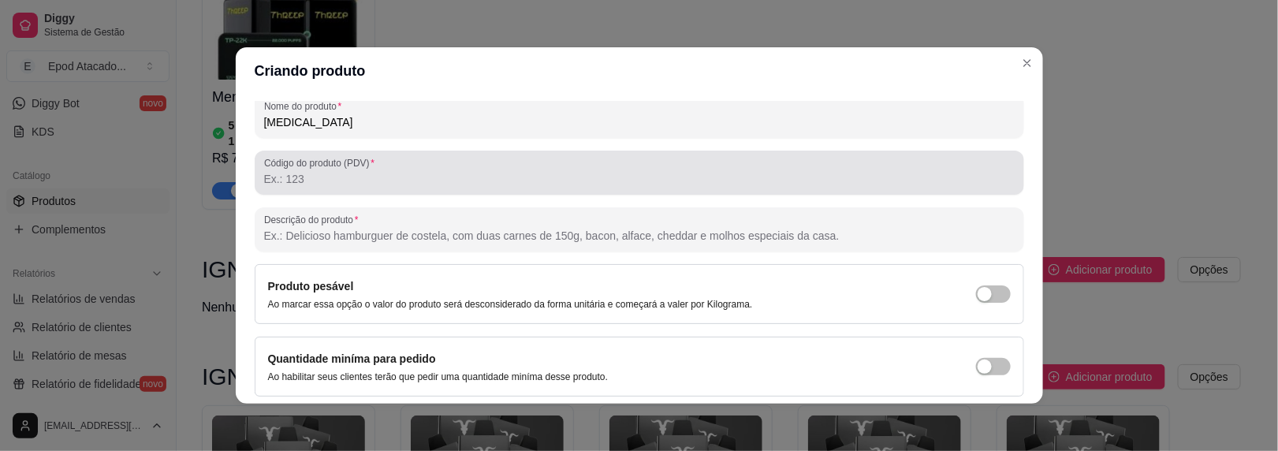
scroll to position [277, 0]
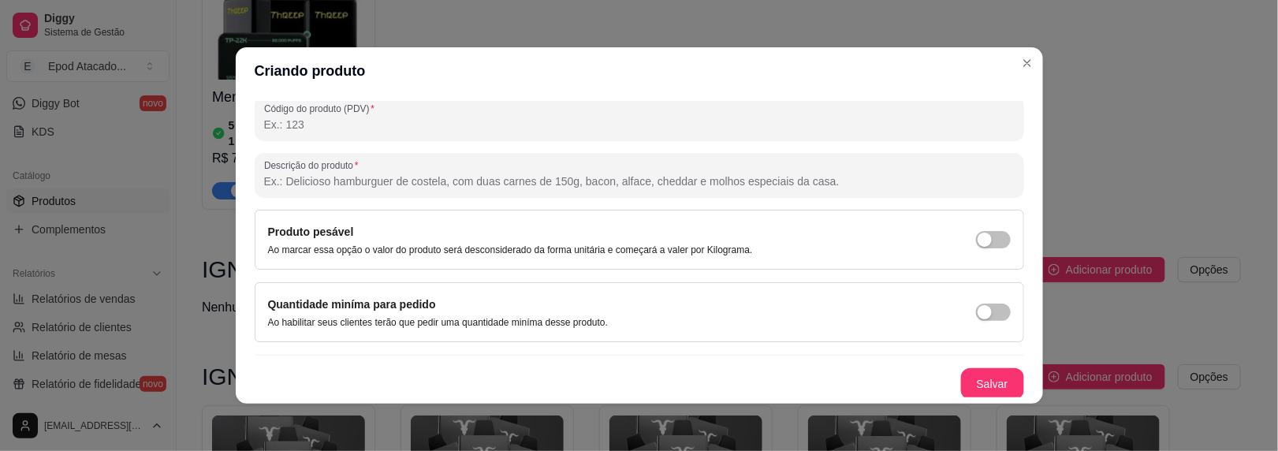
type input "[MEDICAL_DATA]"
click at [962, 384] on button "Salvar" at bounding box center [993, 384] width 62 height 31
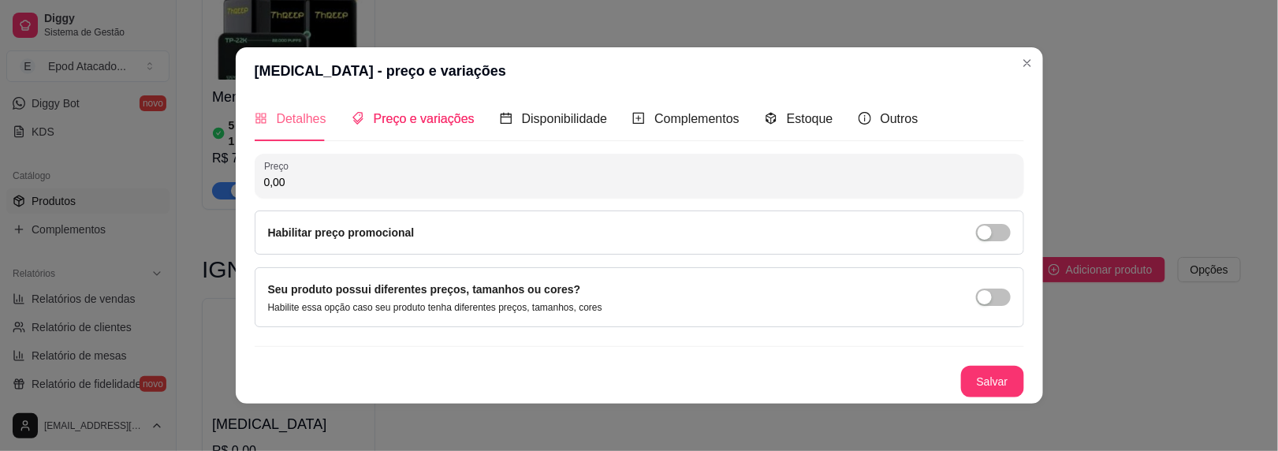
scroll to position [3, 0]
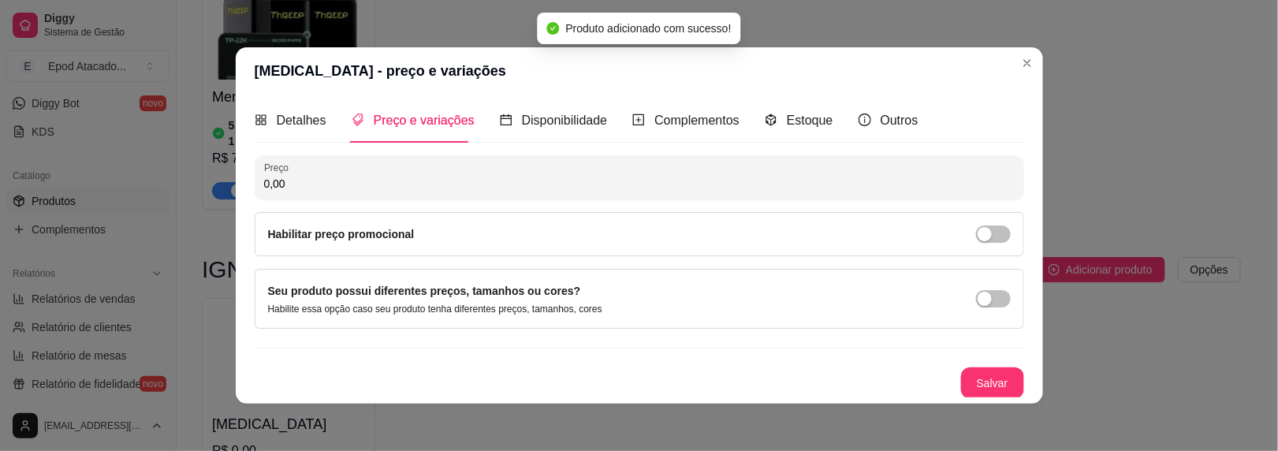
drag, startPoint x: 300, startPoint y: 176, endPoint x: 119, endPoint y: 176, distance: 181.4
click at [119, 176] on div "[MEDICAL_DATA] - preço e variações Detalhes Preço e variações Disponibilidade C…" at bounding box center [639, 225] width 1278 height 451
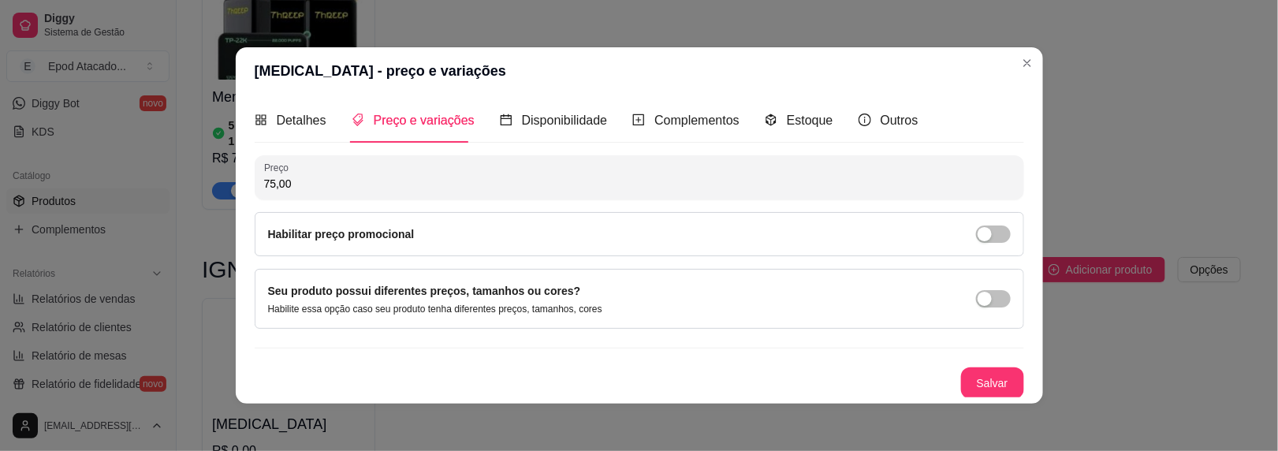
type input "75,00"
click at [962, 375] on button "Salvar" at bounding box center [993, 383] width 62 height 31
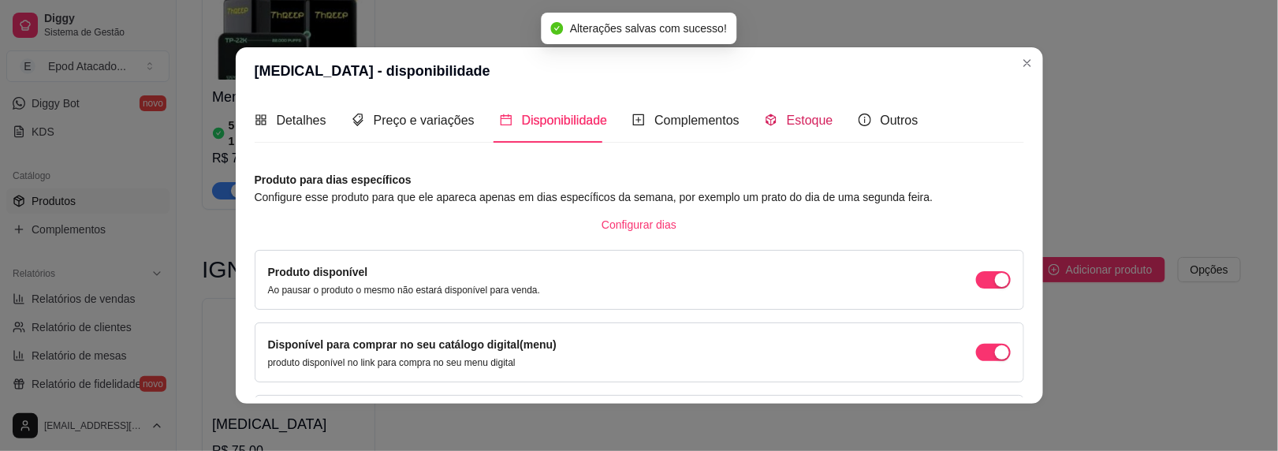
click at [796, 121] on span "Estoque" at bounding box center [810, 120] width 47 height 13
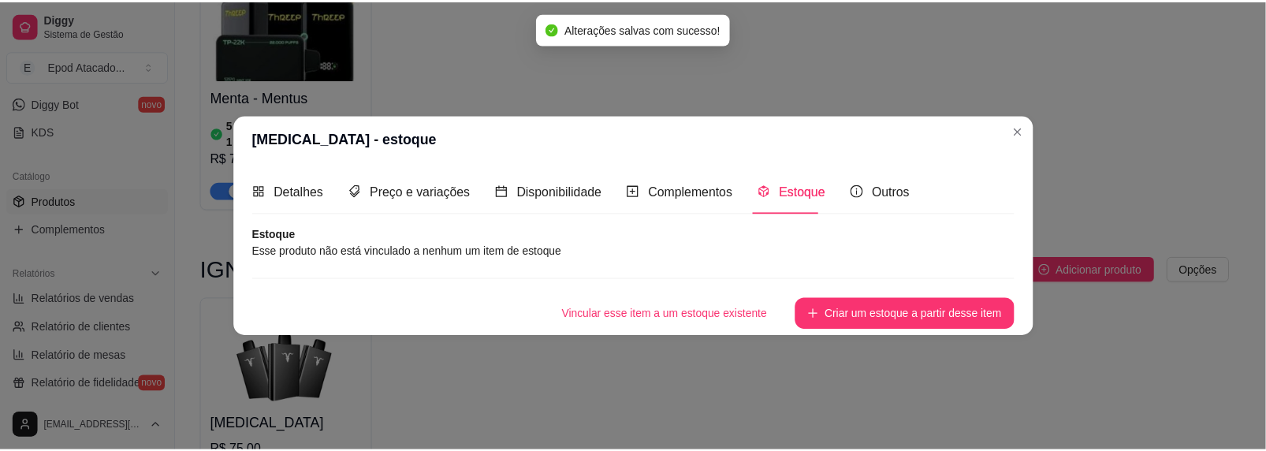
scroll to position [0, 0]
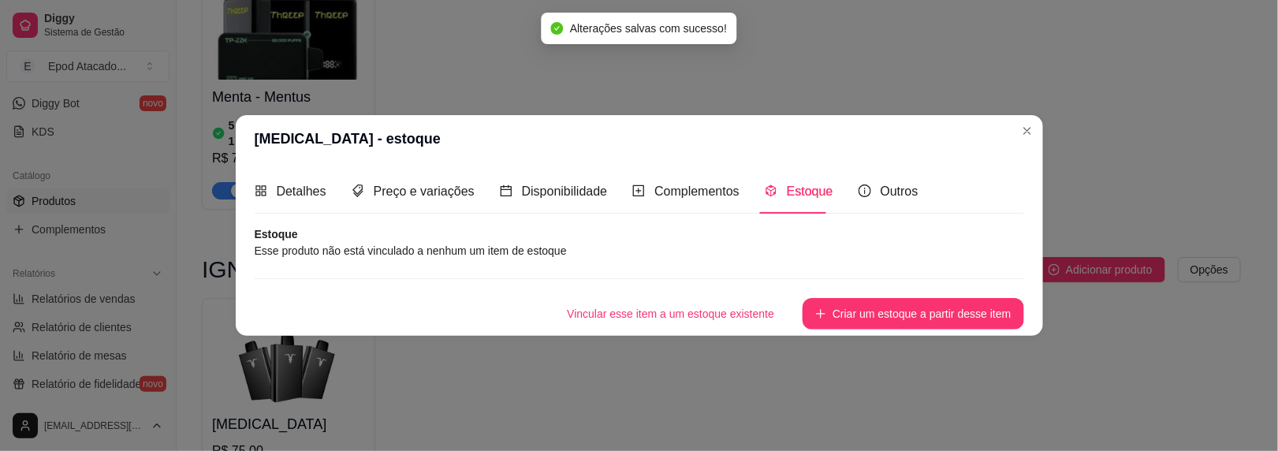
click at [934, 309] on button "Criar um estoque a partir desse item" at bounding box center [913, 314] width 221 height 32
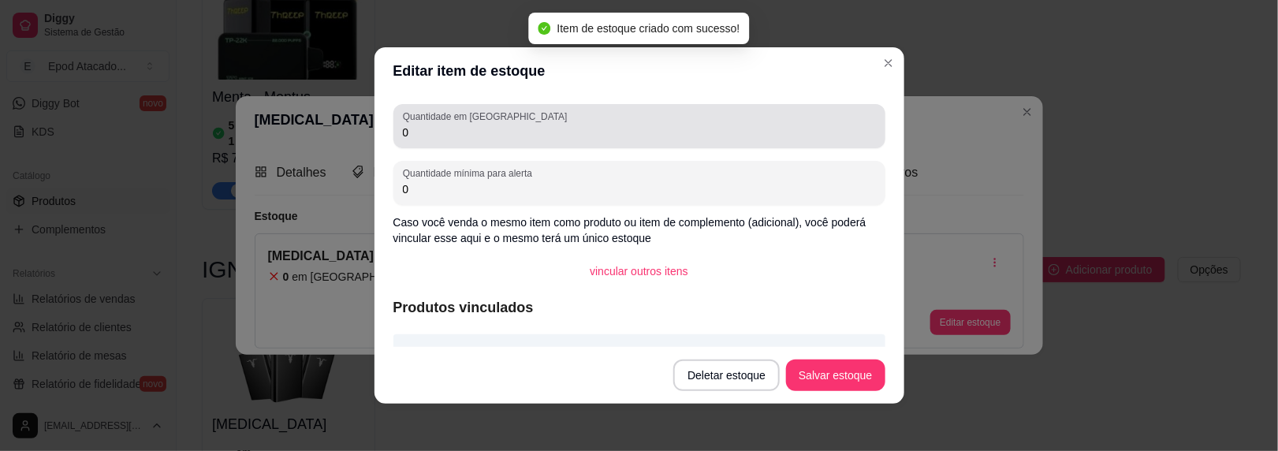
drag, startPoint x: 450, startPoint y: 147, endPoint x: 333, endPoint y: 126, distance: 119.3
click at [334, 124] on div "Editar item de estoque Quantidade em estoque 0 Quantidade mínima para alerta 0 …" at bounding box center [639, 225] width 1278 height 451
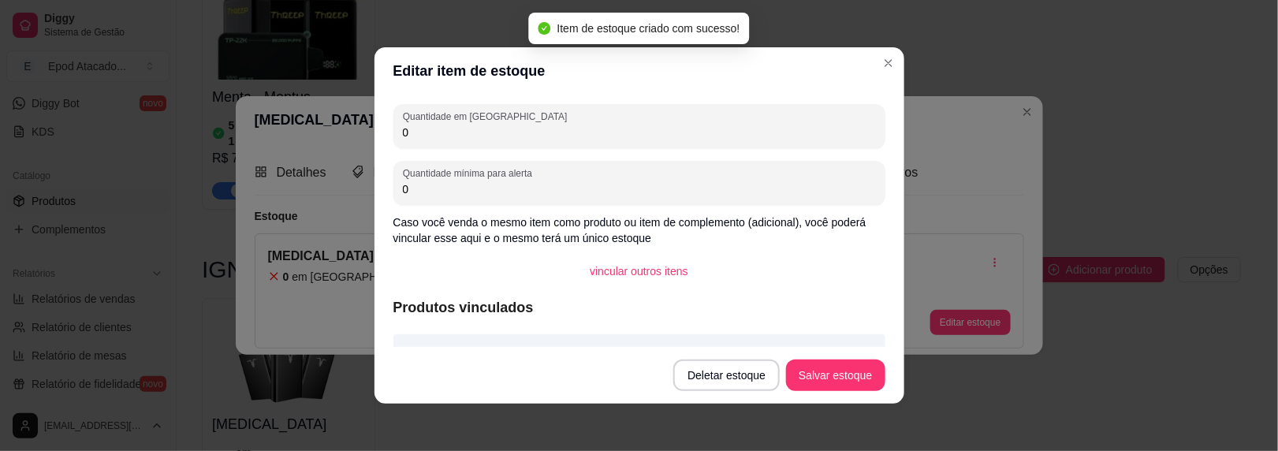
drag, startPoint x: 432, startPoint y: 136, endPoint x: 323, endPoint y: 115, distance: 111.7
click at [329, 116] on div "Editar item de estoque Quantidade em estoque 0 Quantidade mínima para alerta 0 …" at bounding box center [639, 225] width 1278 height 451
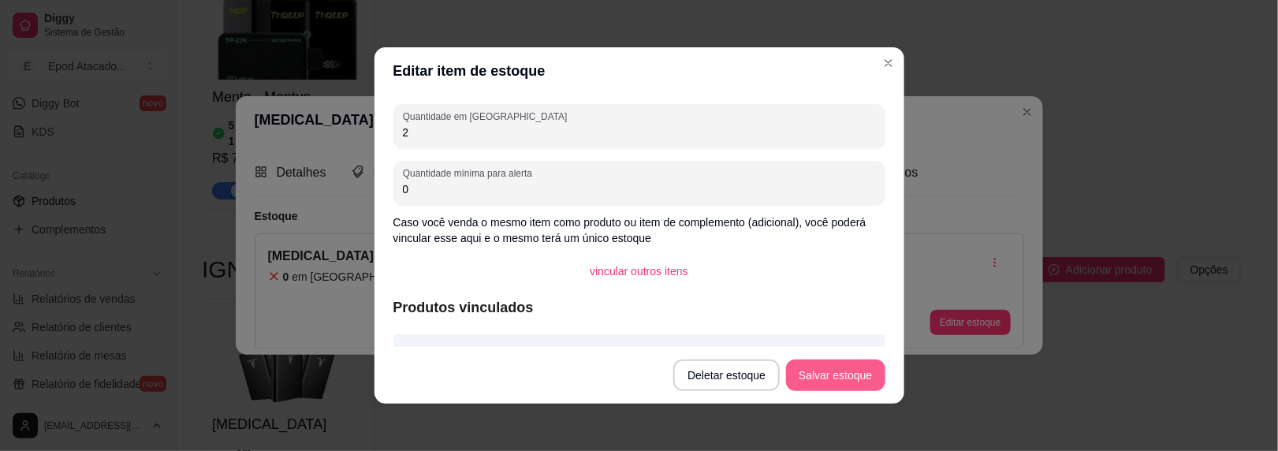
type input "2"
click at [822, 368] on button "Salvar estoque" at bounding box center [835, 376] width 99 height 32
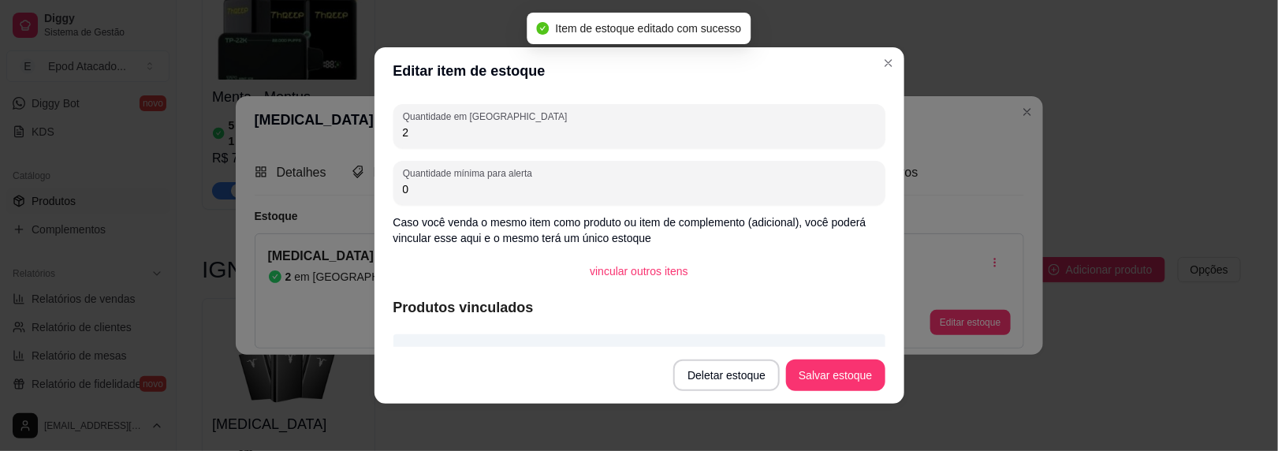
click at [870, 88] on header "Editar item de estoque" at bounding box center [640, 70] width 530 height 47
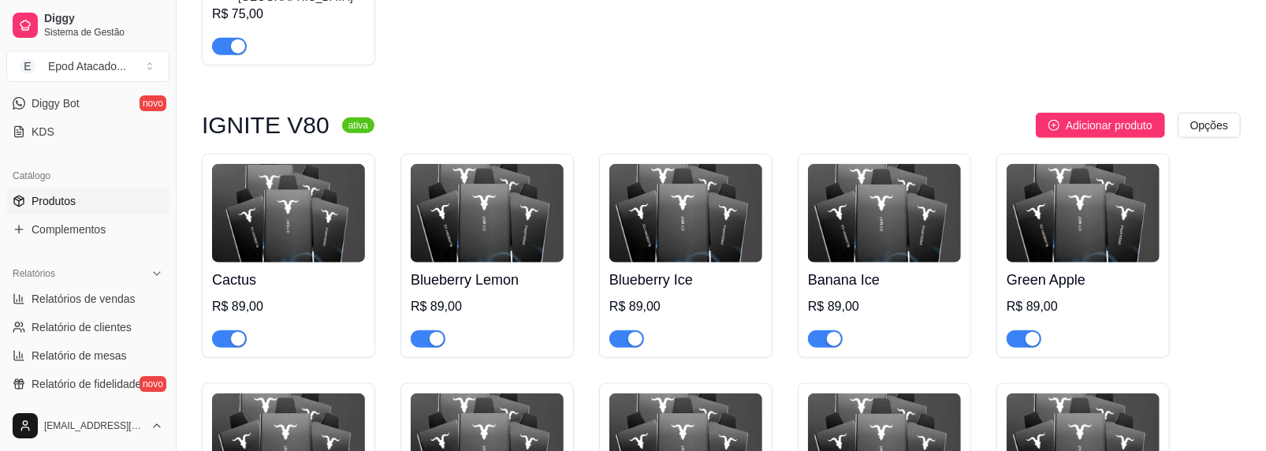
scroll to position [1025, 0]
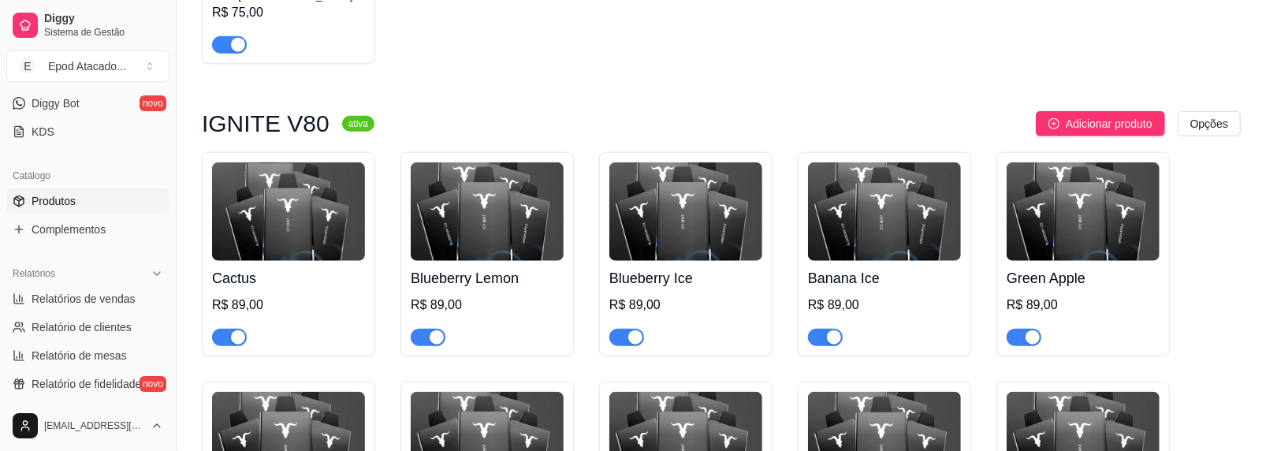
click at [319, 162] on img at bounding box center [288, 211] width 153 height 99
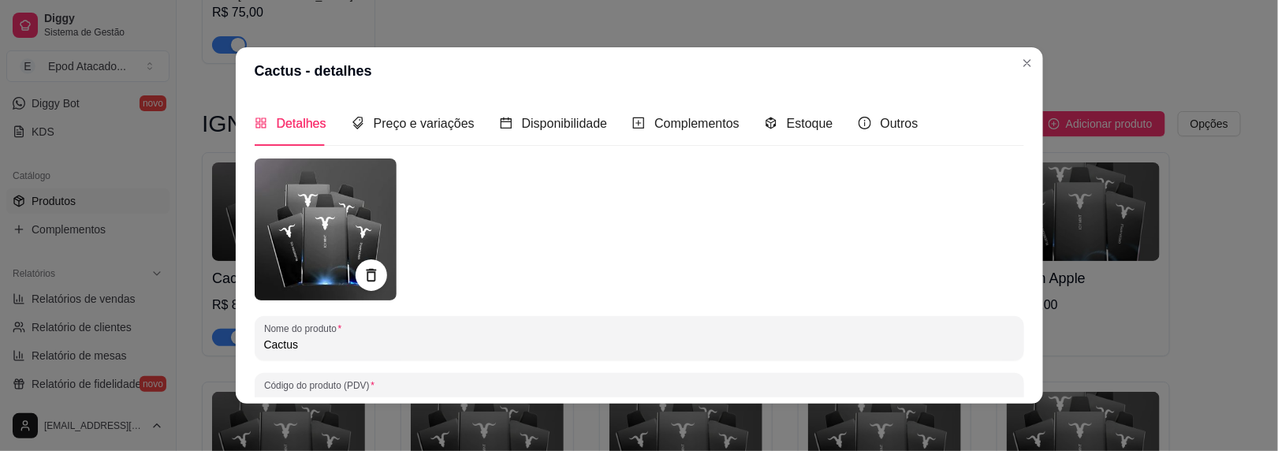
click at [541, 177] on div at bounding box center [640, 229] width 770 height 142
click at [787, 122] on span "Estoque" at bounding box center [810, 123] width 47 height 13
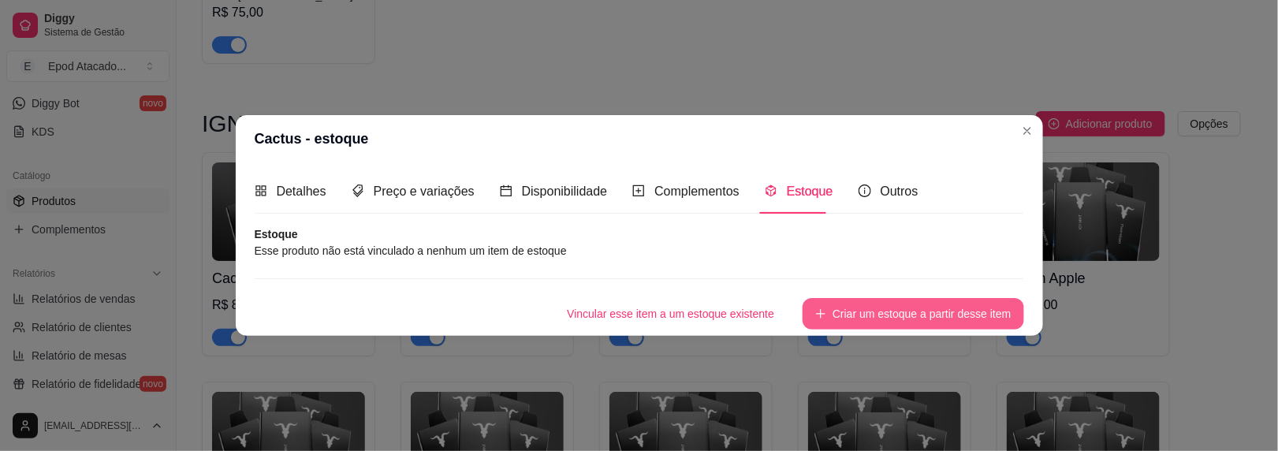
click at [853, 319] on button "Criar um estoque a partir desse item" at bounding box center [913, 314] width 221 height 32
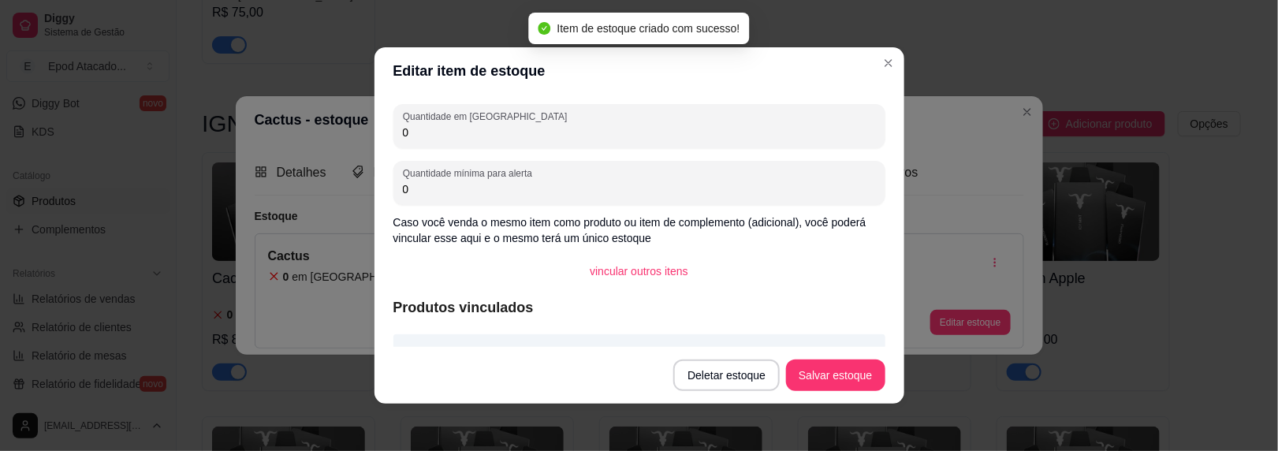
drag, startPoint x: 472, startPoint y: 139, endPoint x: 310, endPoint y: 132, distance: 162.6
click at [310, 132] on div "Editar item de estoque Quantidade em estoque 0 Quantidade mínima para alerta 0 …" at bounding box center [639, 225] width 1278 height 451
type input "7"
click at [803, 367] on button "Salvar estoque" at bounding box center [835, 376] width 99 height 32
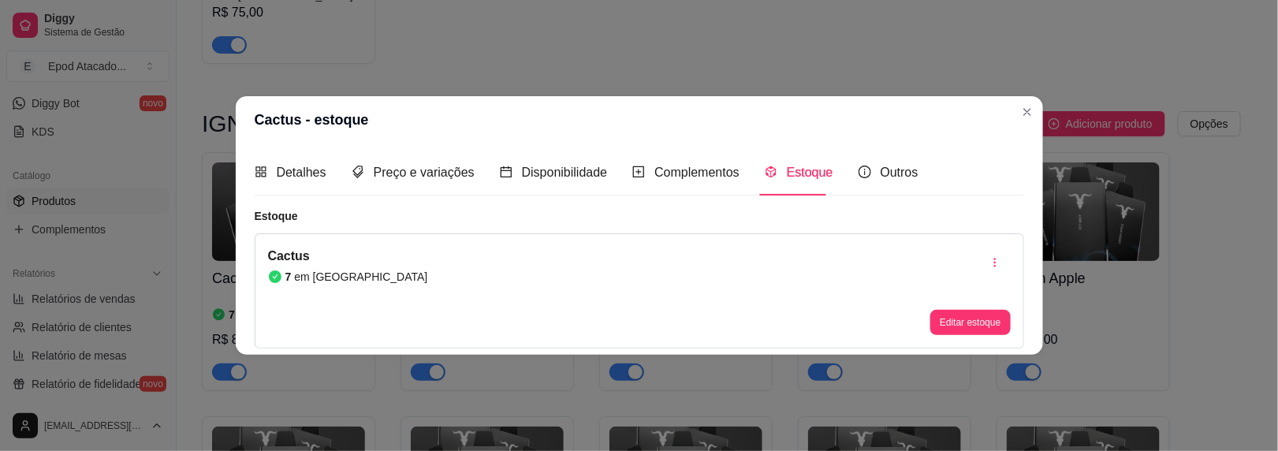
click at [1014, 106] on header "Cactus - estoque" at bounding box center [639, 119] width 807 height 47
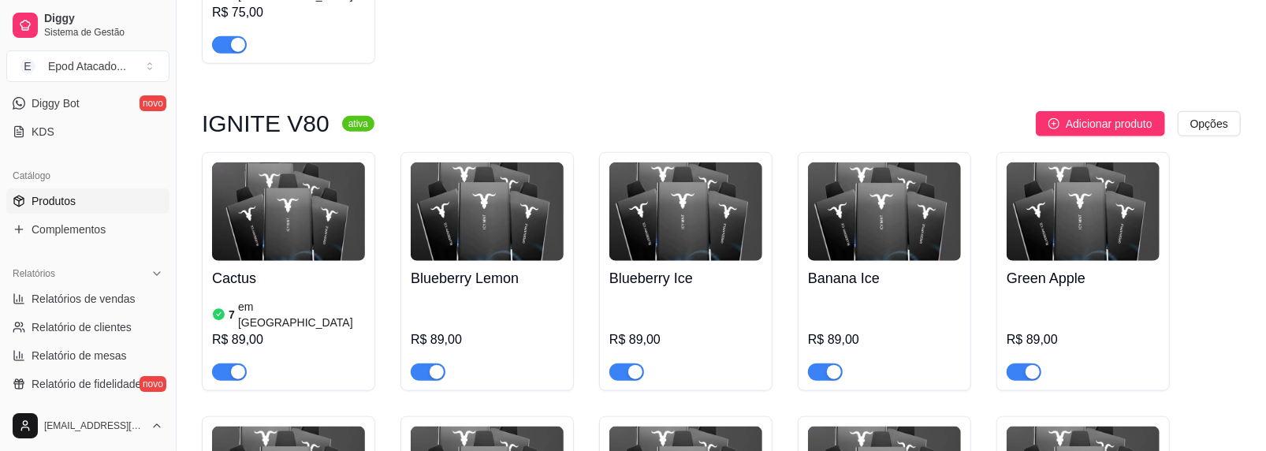
click at [490, 162] on img at bounding box center [487, 211] width 153 height 99
click at [441, 365] on div "button" at bounding box center [437, 372] width 14 height 14
click at [677, 199] on img at bounding box center [686, 211] width 153 height 99
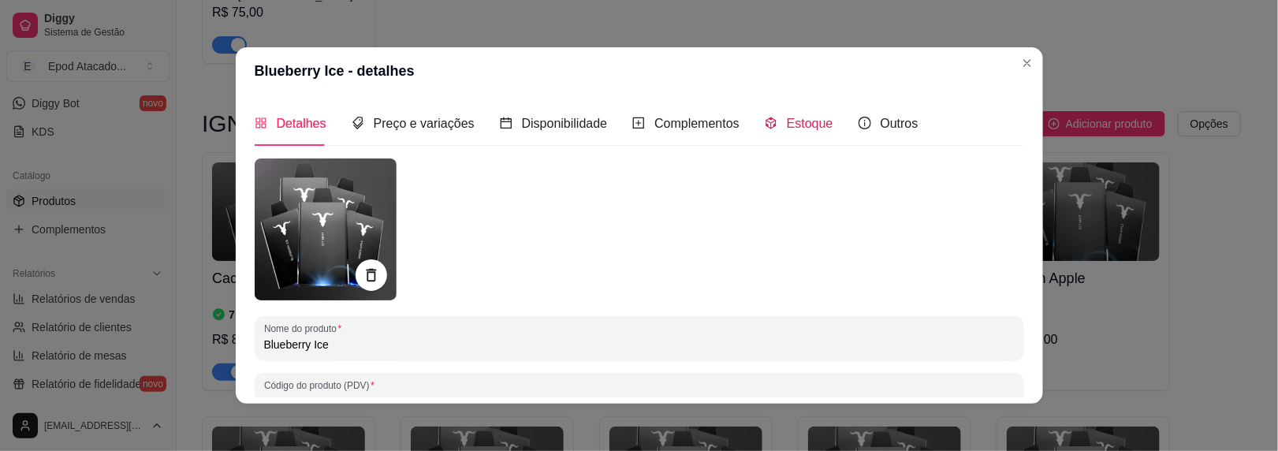
click at [787, 121] on span "Estoque" at bounding box center [810, 123] width 47 height 13
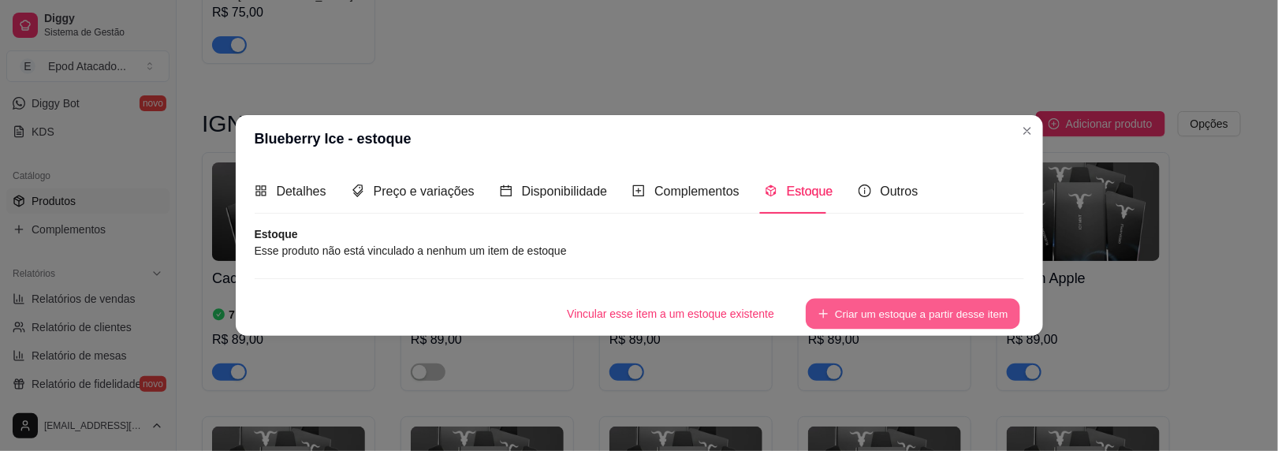
click at [857, 315] on button "Criar um estoque a partir desse item" at bounding box center [913, 314] width 214 height 31
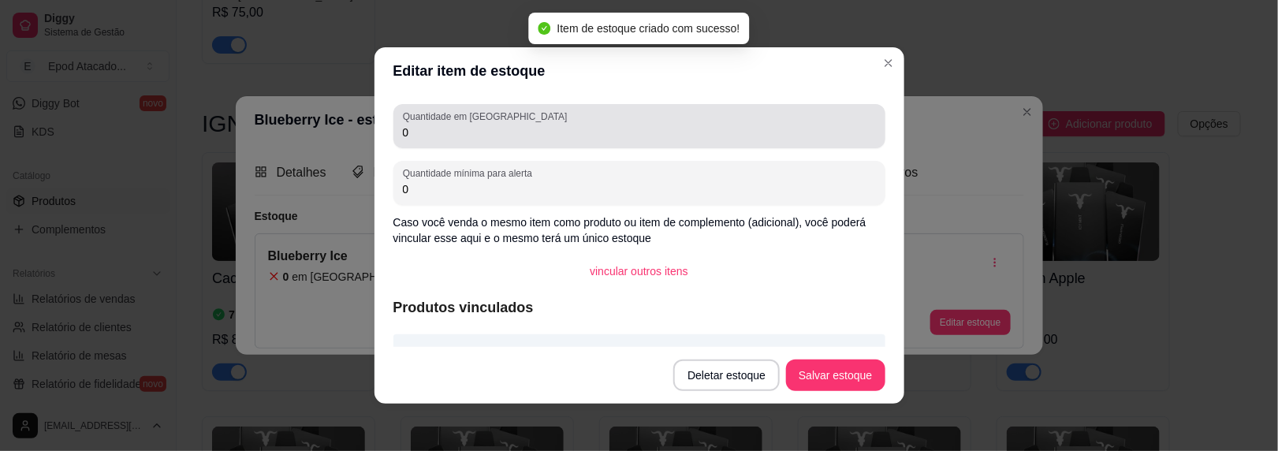
drag, startPoint x: 425, startPoint y: 140, endPoint x: 317, endPoint y: 132, distance: 108.3
click at [317, 132] on div "Editar item de estoque Quantidade em estoque 0 Quantidade mínima para alerta 0 …" at bounding box center [639, 225] width 1278 height 451
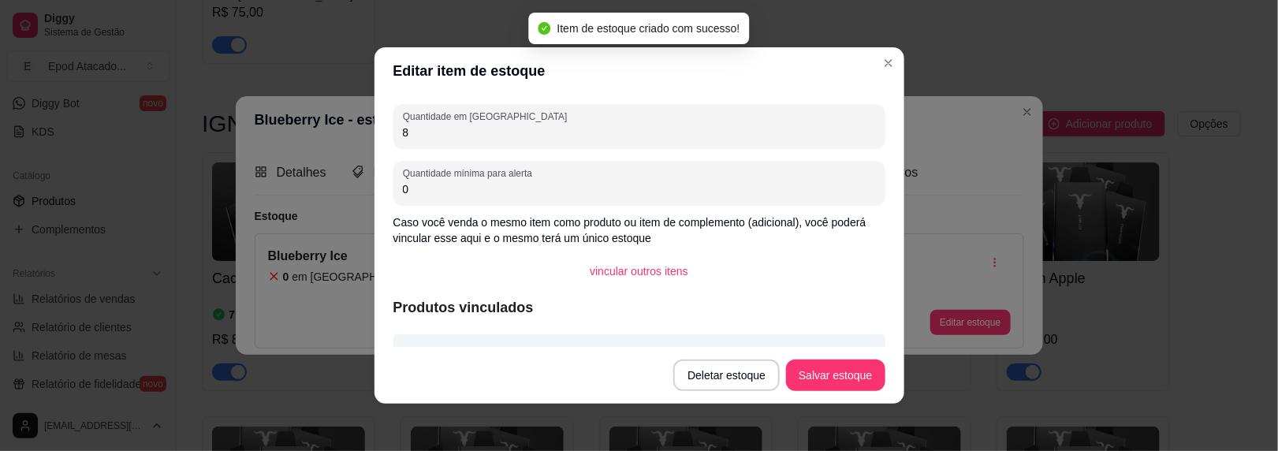
type input "8"
click at [806, 370] on button "Salvar estoque" at bounding box center [835, 376] width 99 height 32
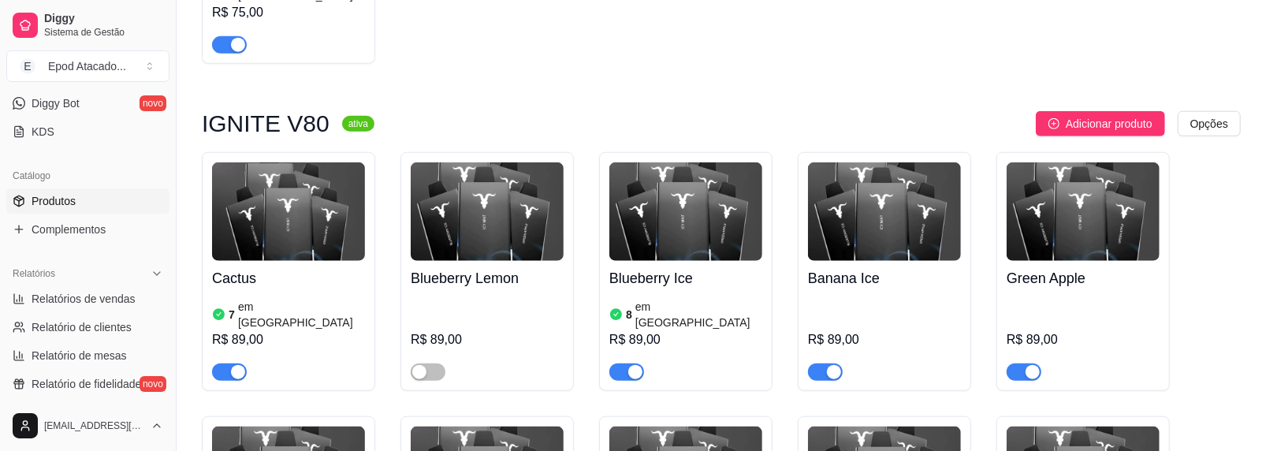
click at [908, 193] on img at bounding box center [884, 211] width 153 height 99
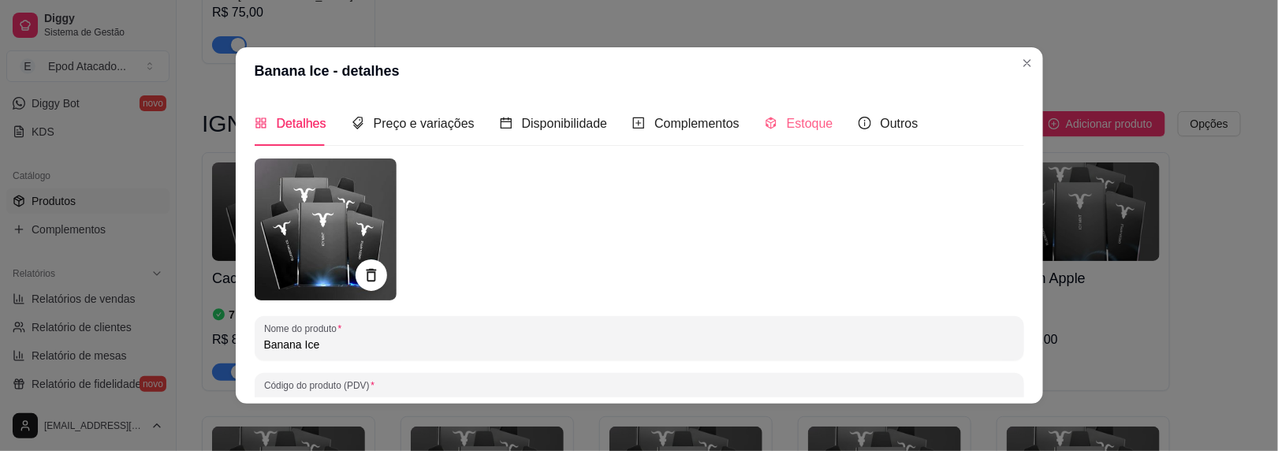
click at [796, 111] on div "Estoque" at bounding box center [799, 123] width 69 height 45
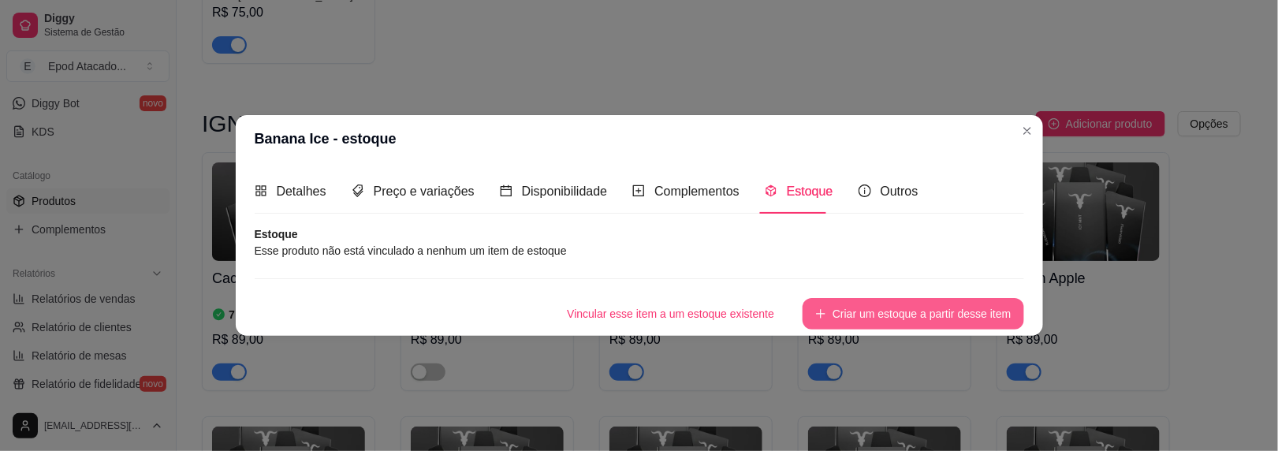
click at [844, 304] on button "Criar um estoque a partir desse item" at bounding box center [913, 314] width 221 height 32
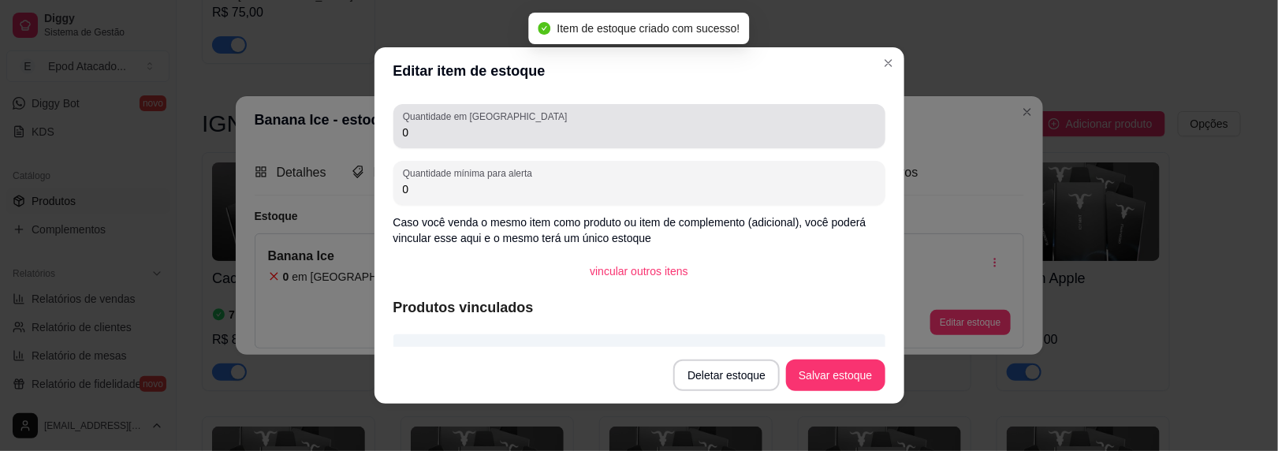
drag, startPoint x: 449, startPoint y: 131, endPoint x: 344, endPoint y: 131, distance: 104.9
click at [344, 131] on div "Editar item de estoque Quantidade em estoque 0 Quantidade mínima para alerta 0 …" at bounding box center [639, 225] width 1278 height 451
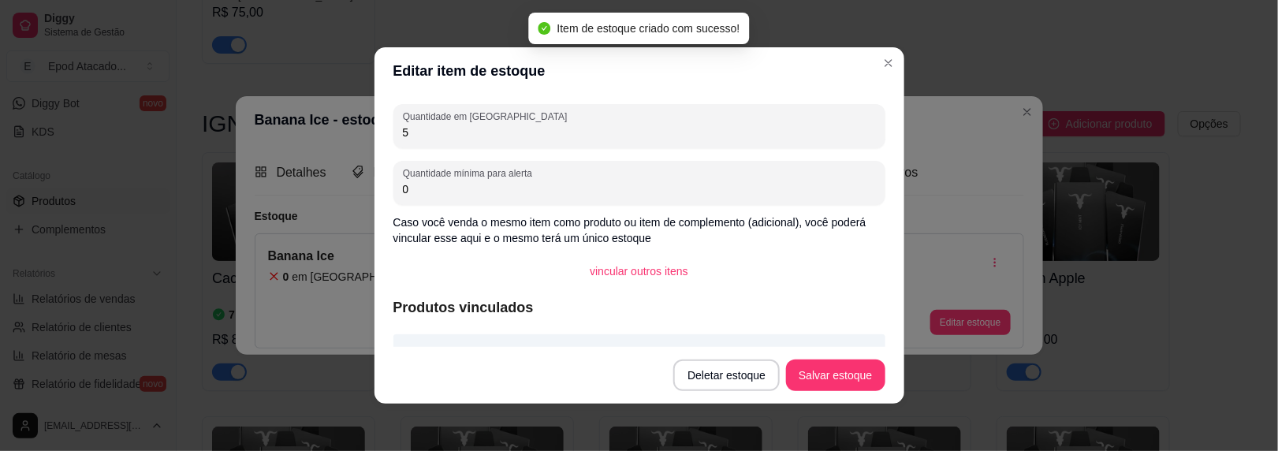
type input "5"
click at [849, 356] on footer "Deletar estoque Salvar estoque" at bounding box center [640, 375] width 530 height 57
click at [836, 367] on button "Salvar estoque" at bounding box center [835, 376] width 99 height 32
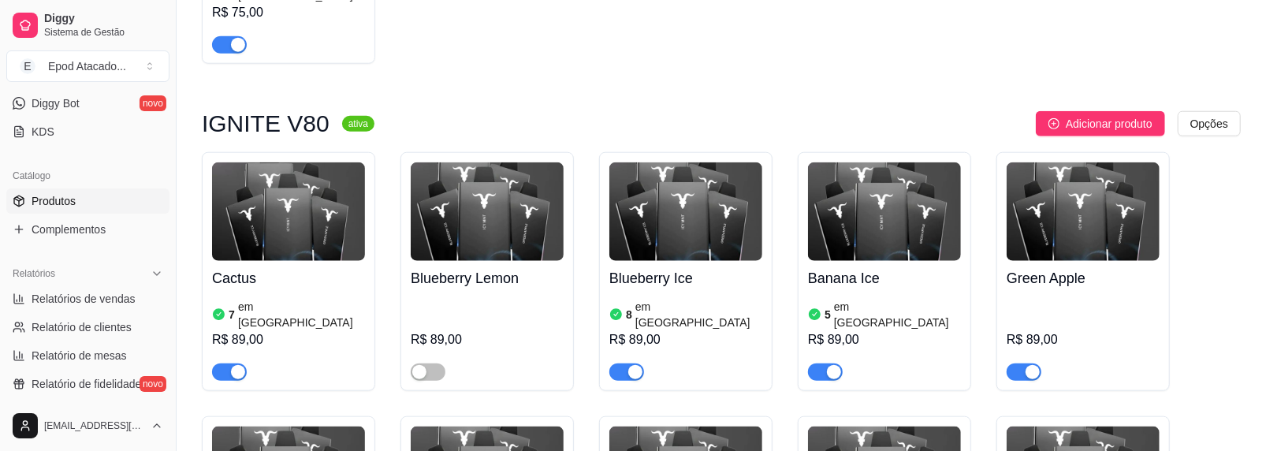
click at [1064, 192] on img at bounding box center [1083, 211] width 153 height 99
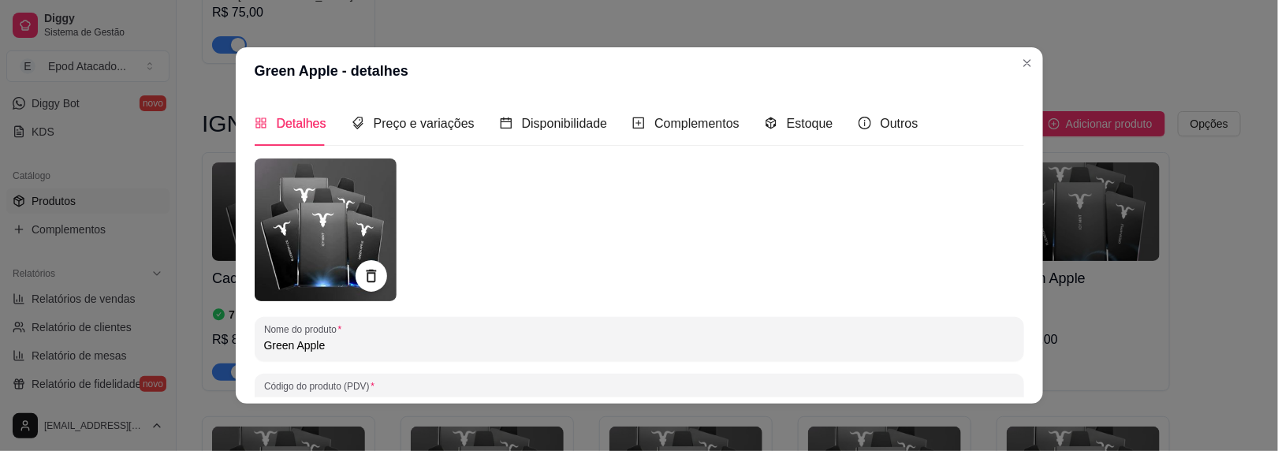
click at [515, 289] on div at bounding box center [640, 229] width 770 height 143
click at [766, 123] on div "Estoque" at bounding box center [799, 124] width 69 height 20
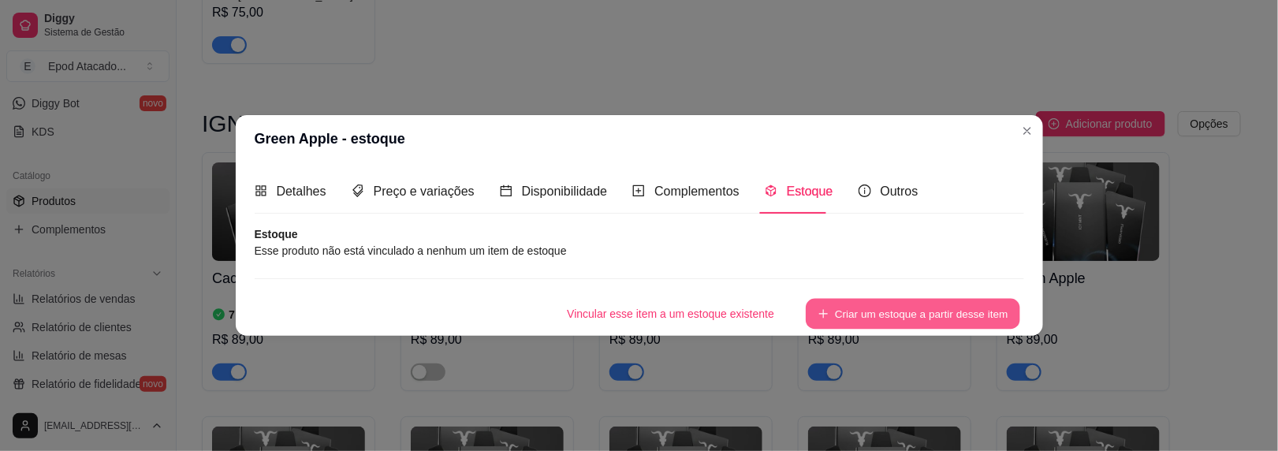
click at [871, 300] on button "Criar um estoque a partir desse item" at bounding box center [913, 314] width 214 height 31
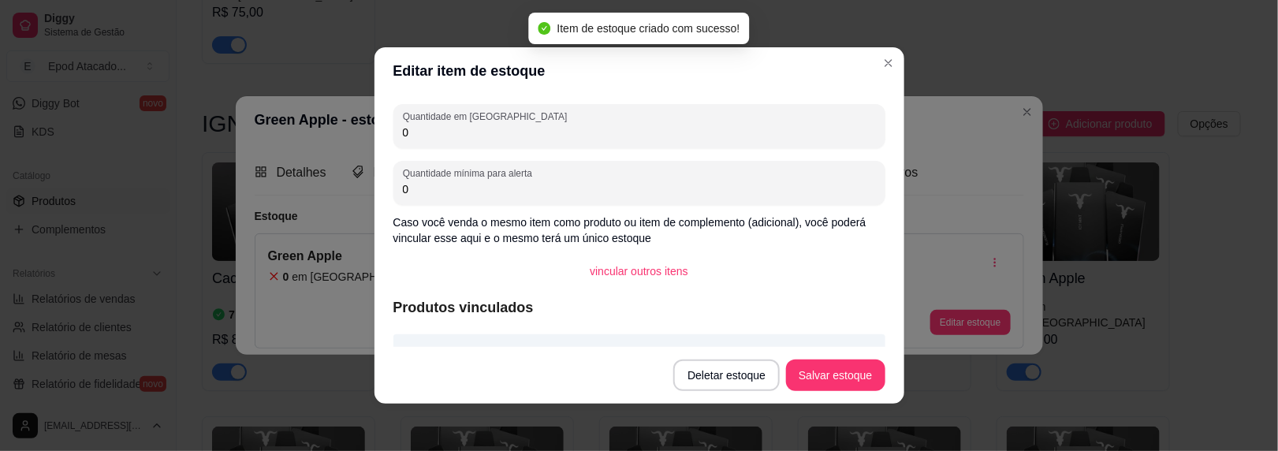
drag, startPoint x: 438, startPoint y: 136, endPoint x: 216, endPoint y: 117, distance: 223.1
click at [216, 117] on div "Editar item de estoque Quantidade em estoque 0 Quantidade mínima para alerta 0 …" at bounding box center [639, 225] width 1278 height 451
type input "69"
click at [826, 384] on button "Salvar estoque" at bounding box center [836, 375] width 96 height 31
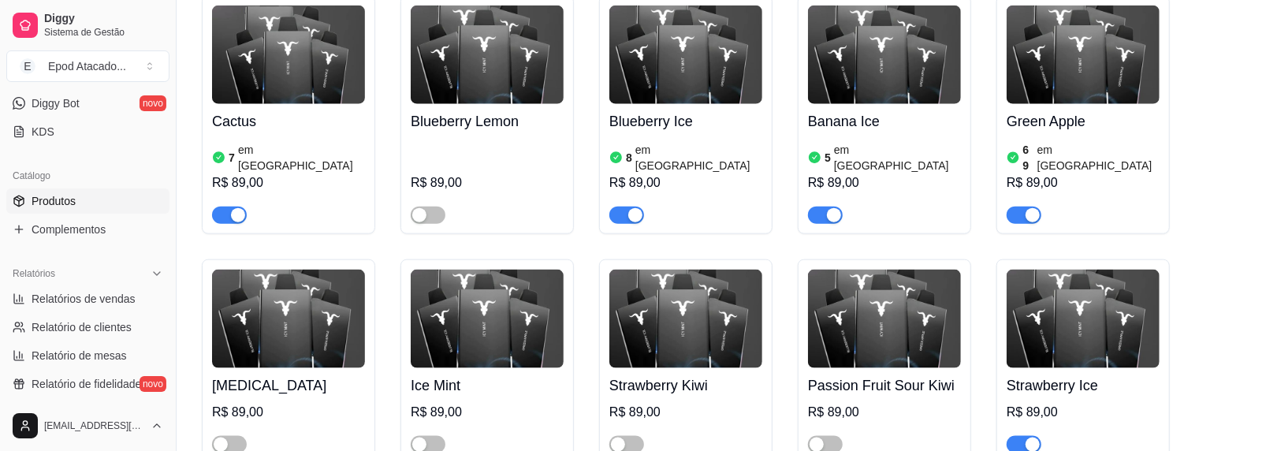
scroll to position [1183, 0]
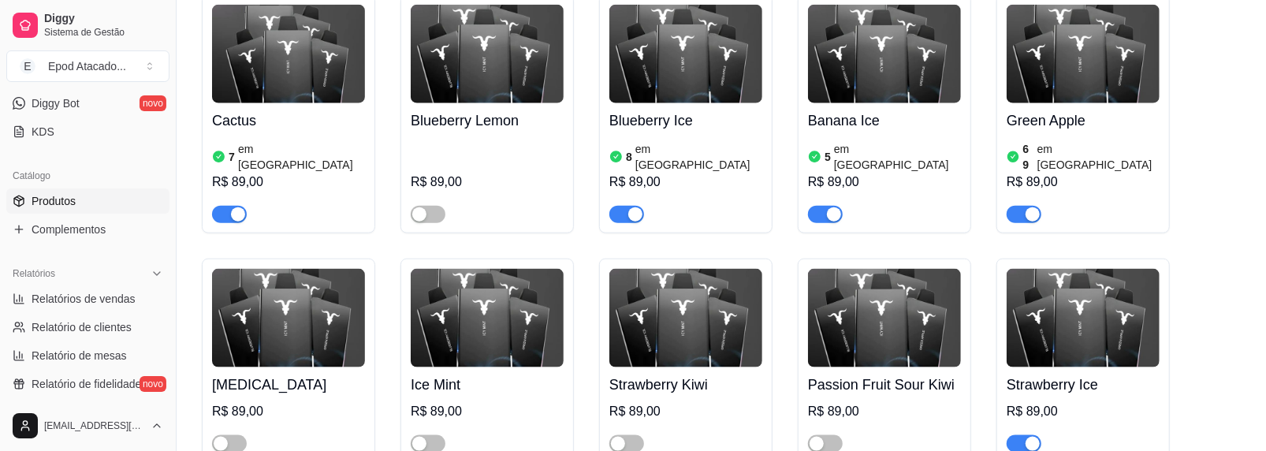
click at [204, 264] on div "[MEDICAL_DATA] R$ 89,00" at bounding box center [288, 361] width 173 height 204
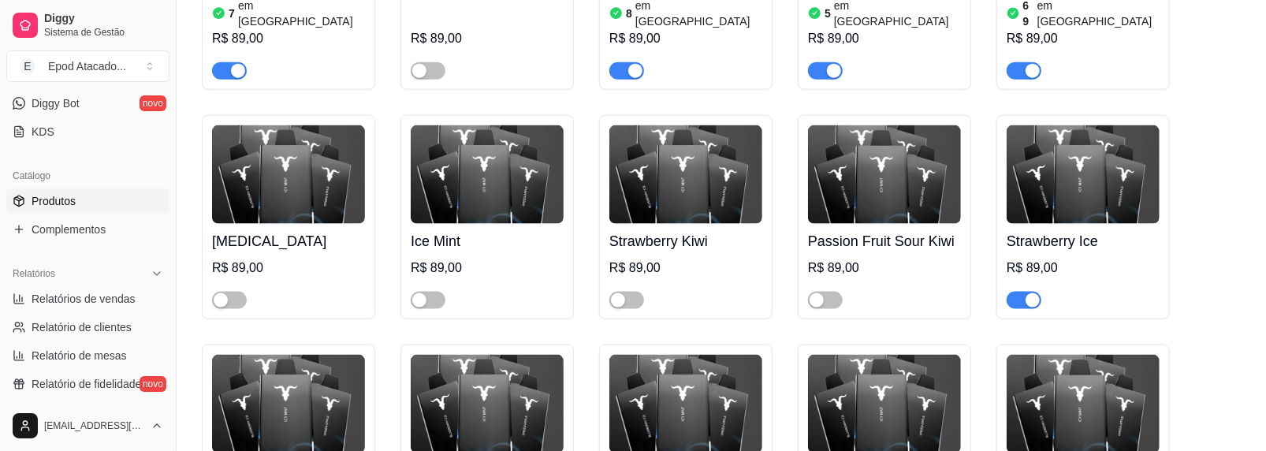
scroll to position [1340, 0]
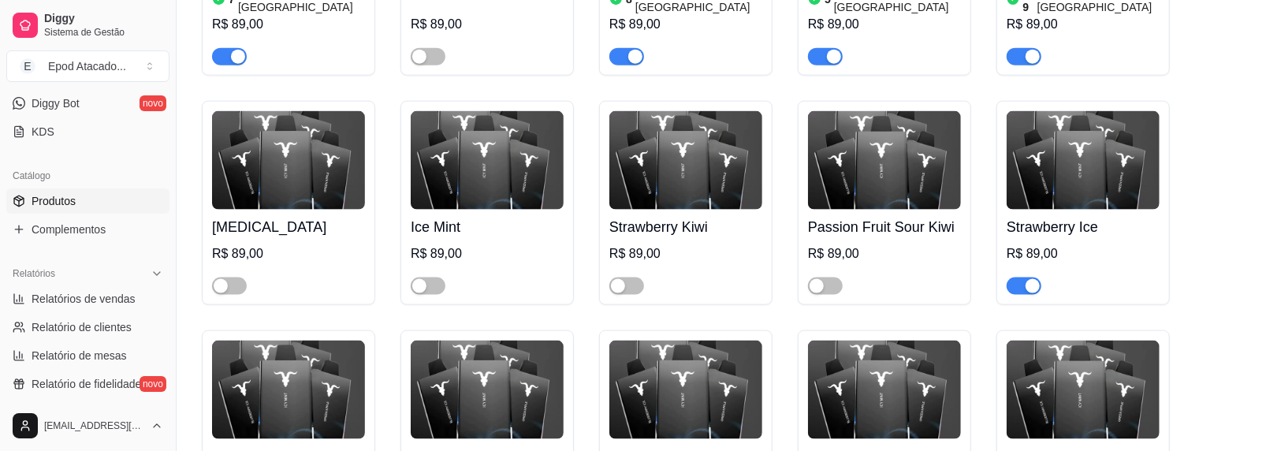
click at [740, 143] on img at bounding box center [686, 160] width 153 height 99
click at [1037, 126] on img at bounding box center [1083, 160] width 153 height 99
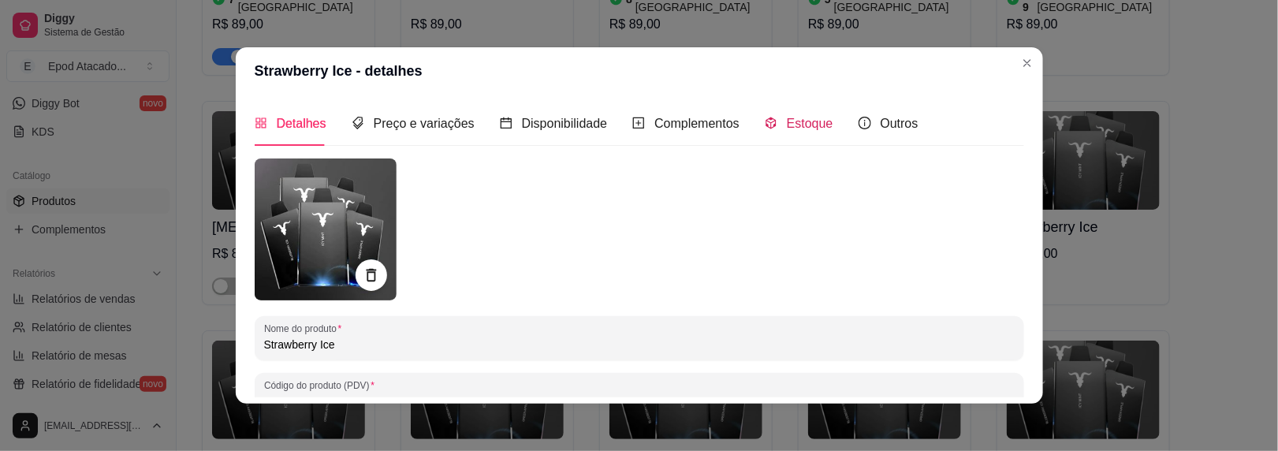
click at [803, 125] on span "Estoque" at bounding box center [810, 123] width 47 height 13
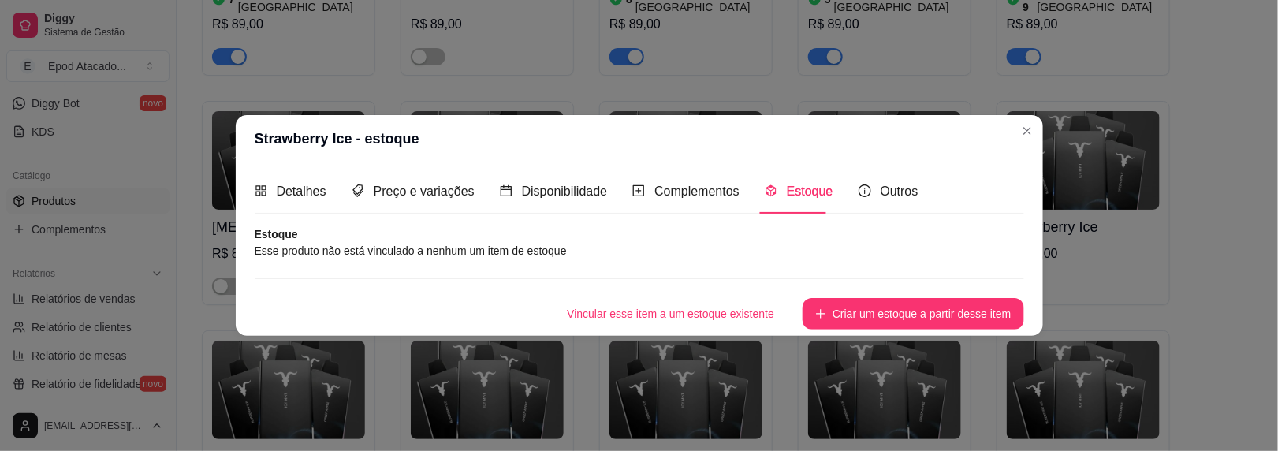
click at [838, 311] on button "Criar um estoque a partir desse item" at bounding box center [913, 314] width 221 height 32
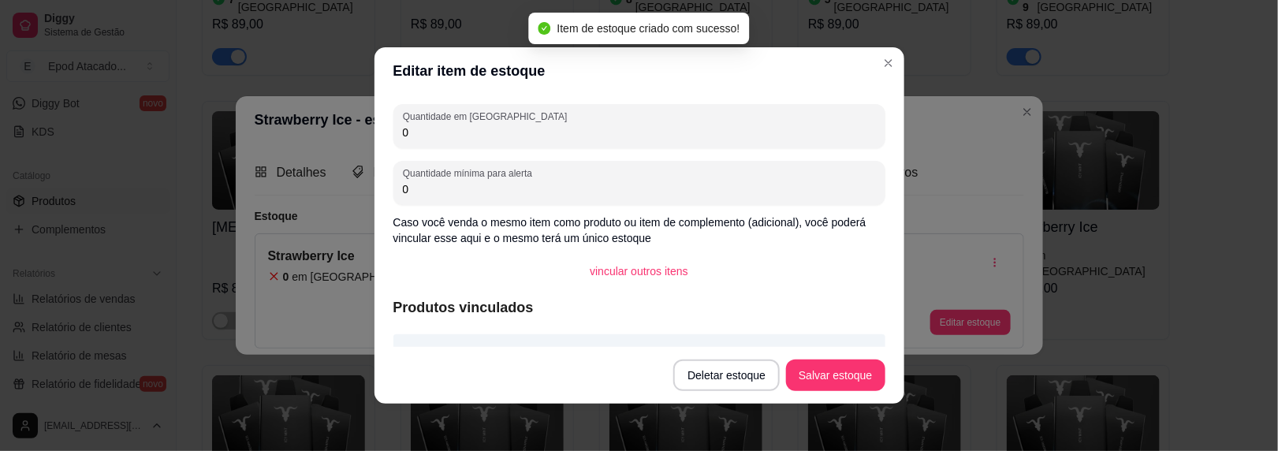
drag, startPoint x: 420, startPoint y: 138, endPoint x: 335, endPoint y: 134, distance: 85.3
click at [335, 134] on div "Editar item de estoque Quantidade em estoque 0 Quantidade mínima para alerta 0 …" at bounding box center [639, 225] width 1278 height 451
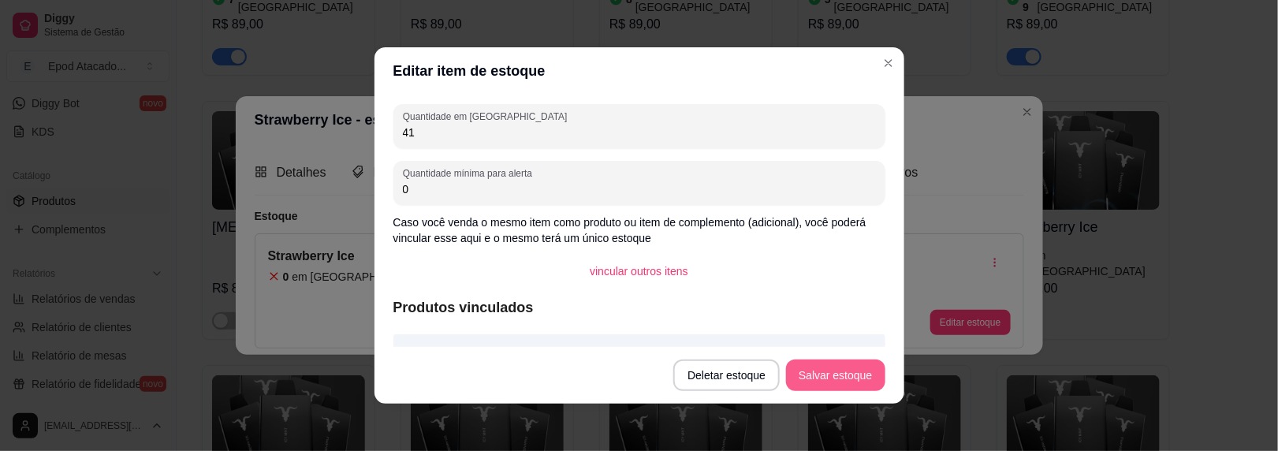
type input "41"
click at [848, 377] on button "Salvar estoque" at bounding box center [835, 376] width 99 height 32
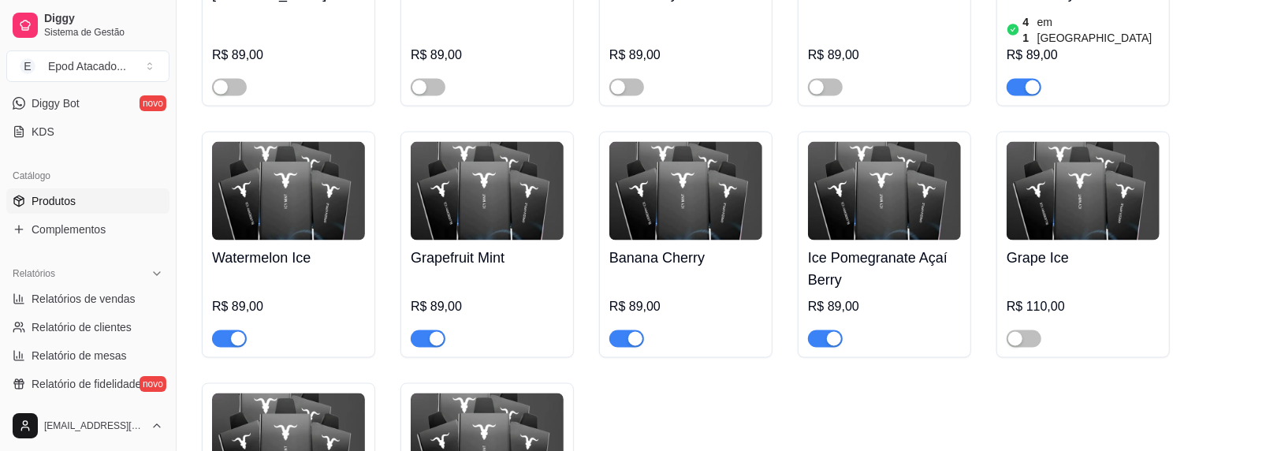
scroll to position [1577, 0]
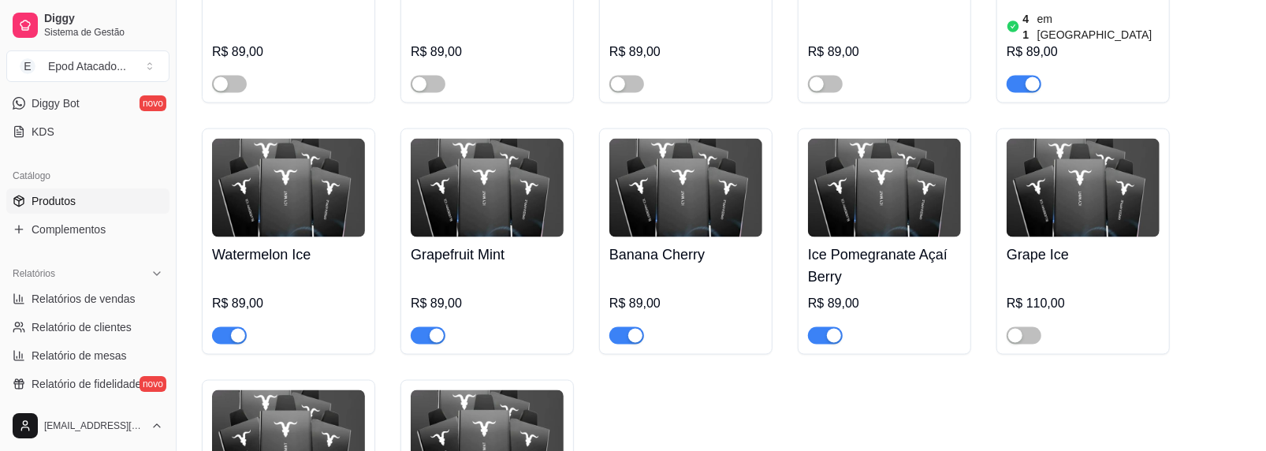
click at [282, 139] on img at bounding box center [288, 188] width 153 height 99
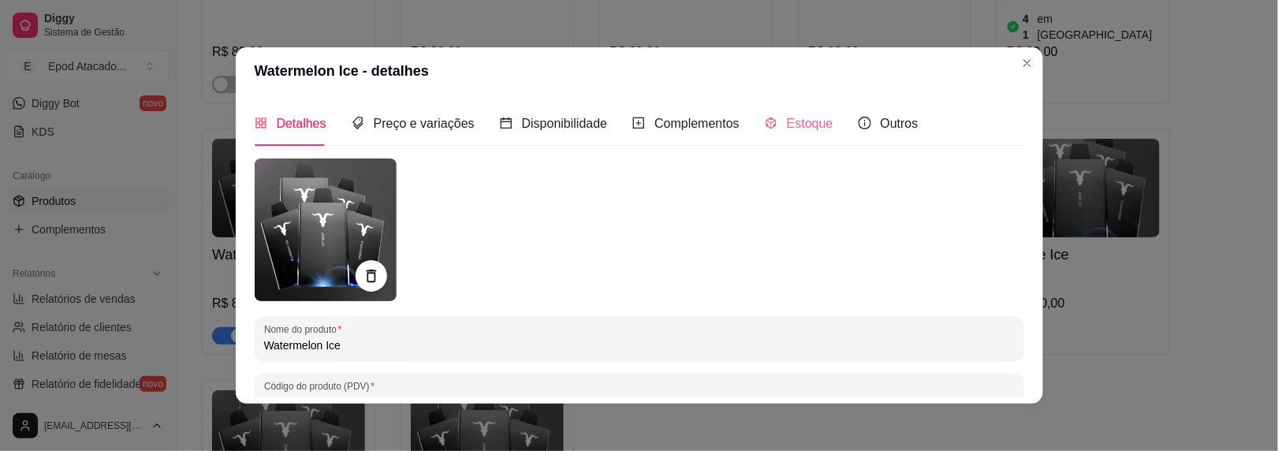
click at [774, 112] on div "Estoque" at bounding box center [799, 123] width 69 height 45
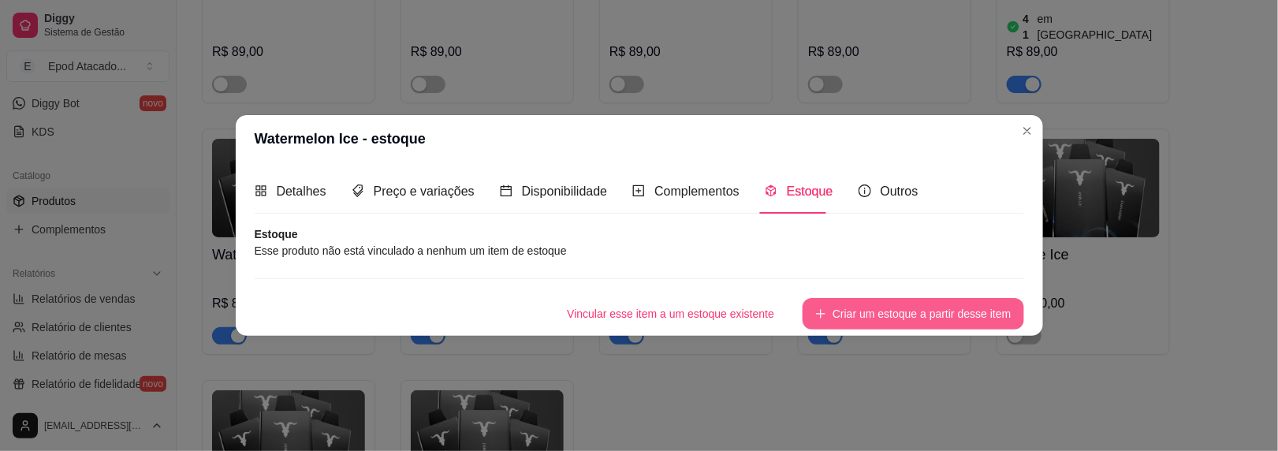
click at [879, 311] on button "Criar um estoque a partir desse item" at bounding box center [913, 314] width 221 height 32
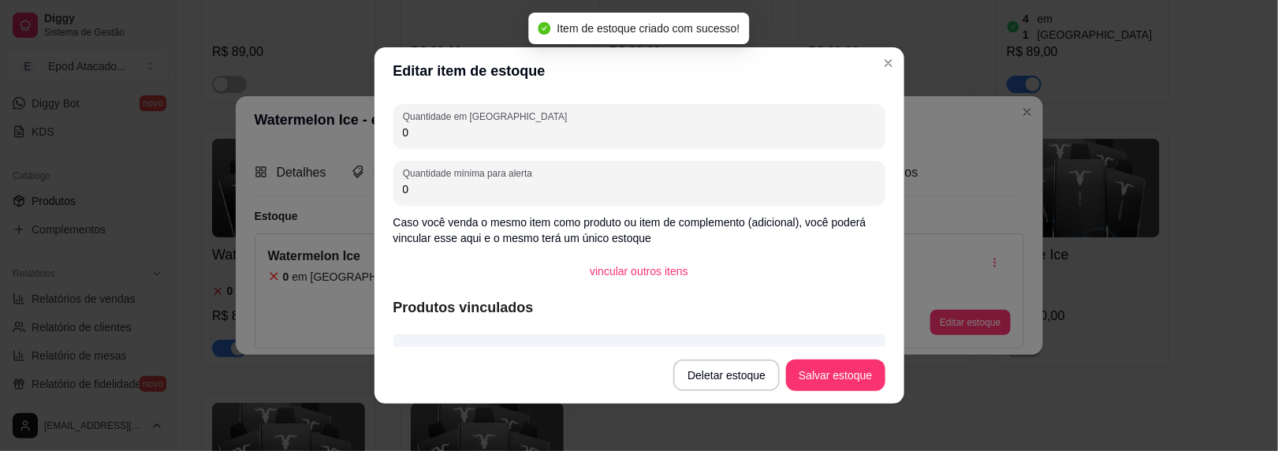
drag, startPoint x: 475, startPoint y: 131, endPoint x: 300, endPoint y: 114, distance: 175.9
click at [300, 114] on div "Editar item de estoque Quantidade em estoque 0 Quantidade mínima para alerta 0 …" at bounding box center [639, 225] width 1278 height 451
type input "10"
click at [857, 386] on button "Salvar estoque" at bounding box center [835, 376] width 99 height 32
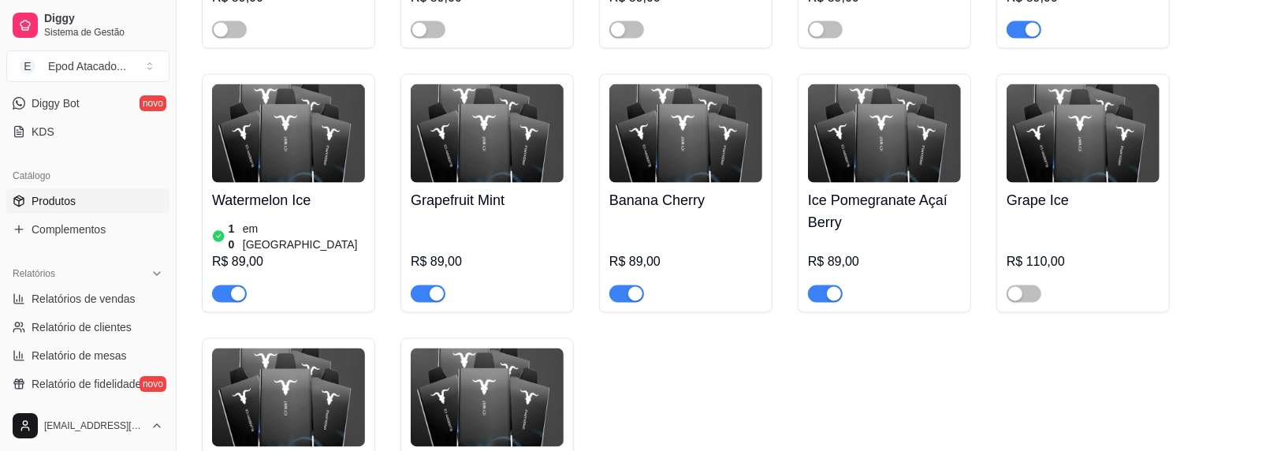
scroll to position [1656, 0]
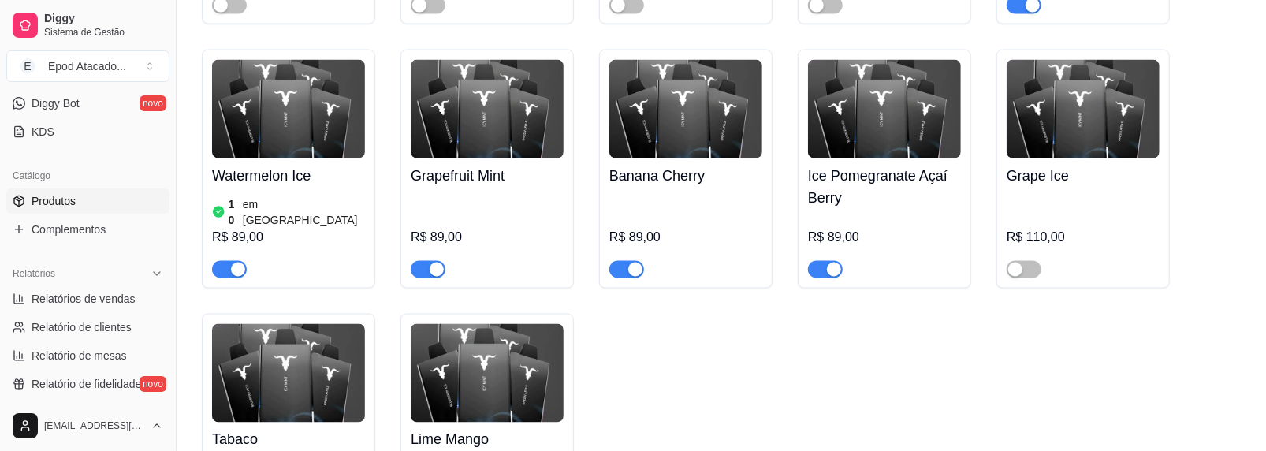
click at [515, 60] on img at bounding box center [487, 109] width 153 height 99
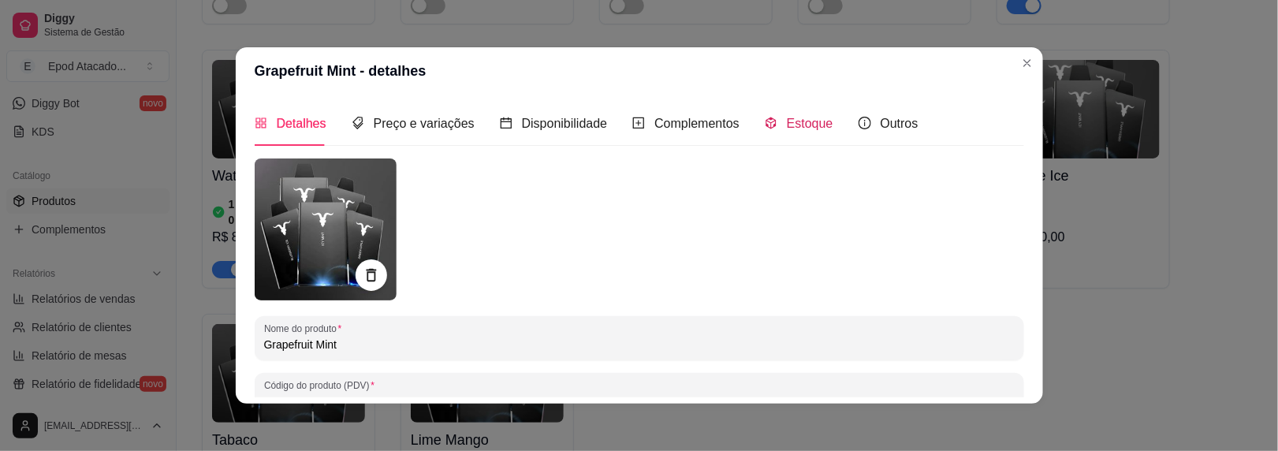
click at [787, 125] on span "Estoque" at bounding box center [810, 123] width 47 height 13
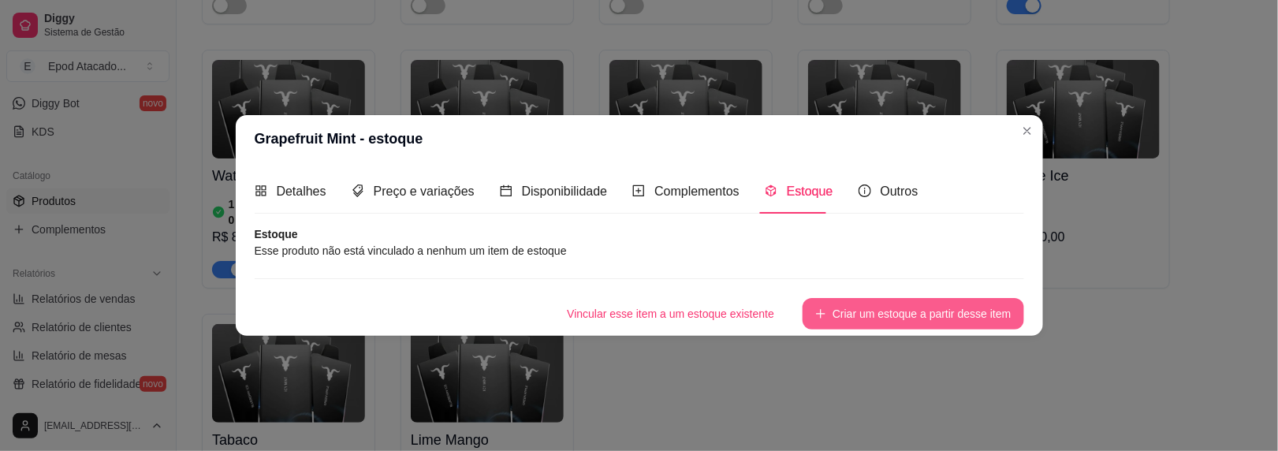
click at [853, 320] on button "Criar um estoque a partir desse item" at bounding box center [913, 314] width 221 height 32
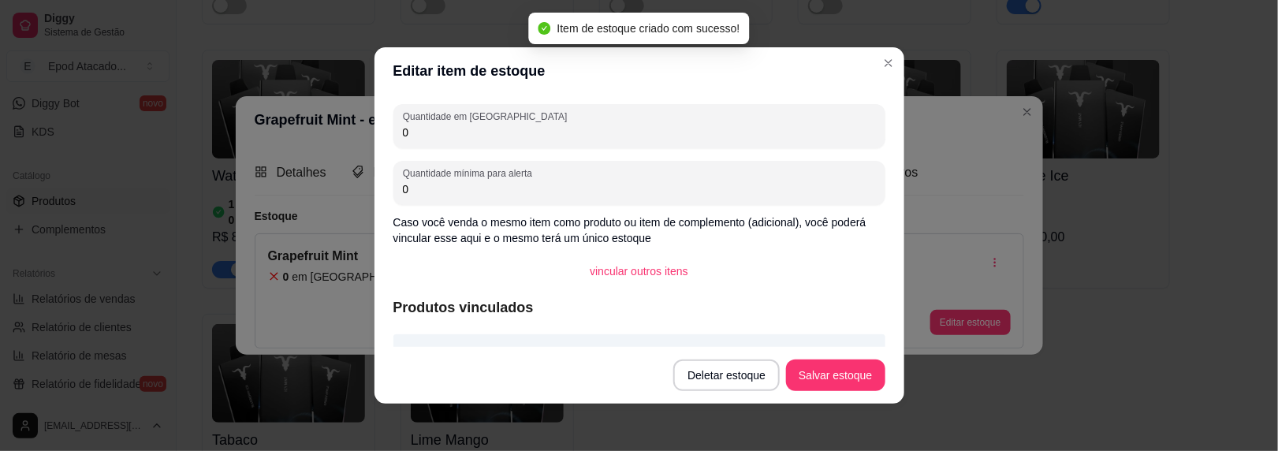
drag, startPoint x: 312, startPoint y: 133, endPoint x: 267, endPoint y: 133, distance: 44.9
click at [267, 133] on div "Editar item de estoque Quantidade em estoque 0 Quantidade mínima para alerta 0 …" at bounding box center [639, 225] width 1278 height 451
type input "3"
click at [823, 380] on button "Salvar estoque" at bounding box center [836, 375] width 96 height 31
click at [870, 71] on header "Editar item de estoque" at bounding box center [640, 70] width 530 height 47
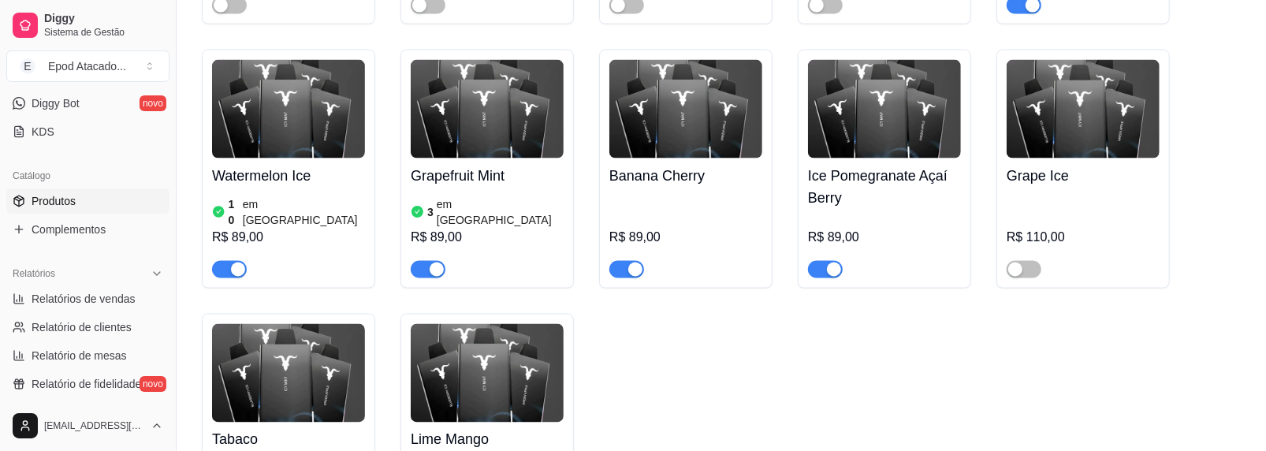
click at [673, 68] on img at bounding box center [686, 109] width 153 height 99
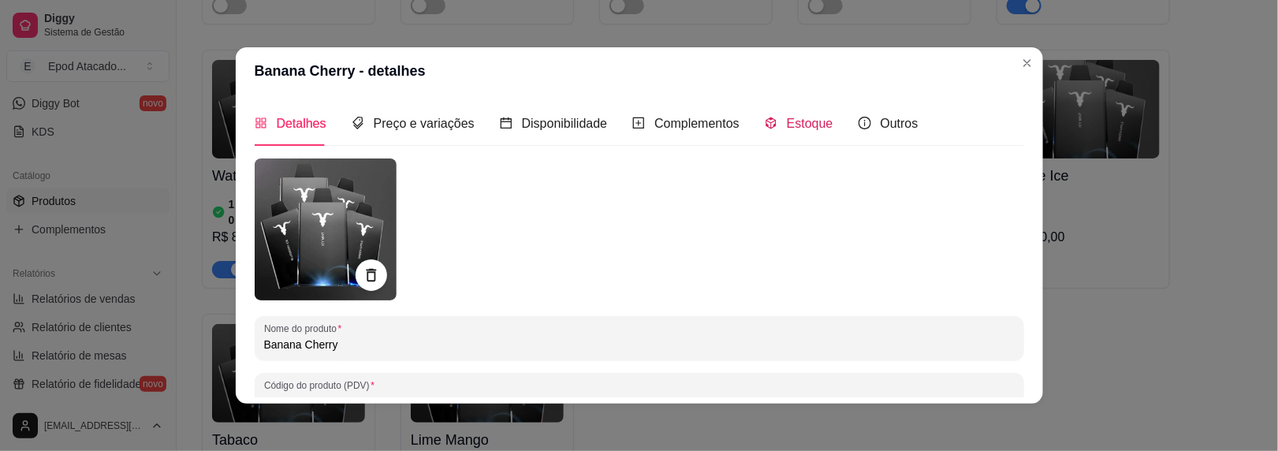
click at [787, 125] on span "Estoque" at bounding box center [810, 123] width 47 height 13
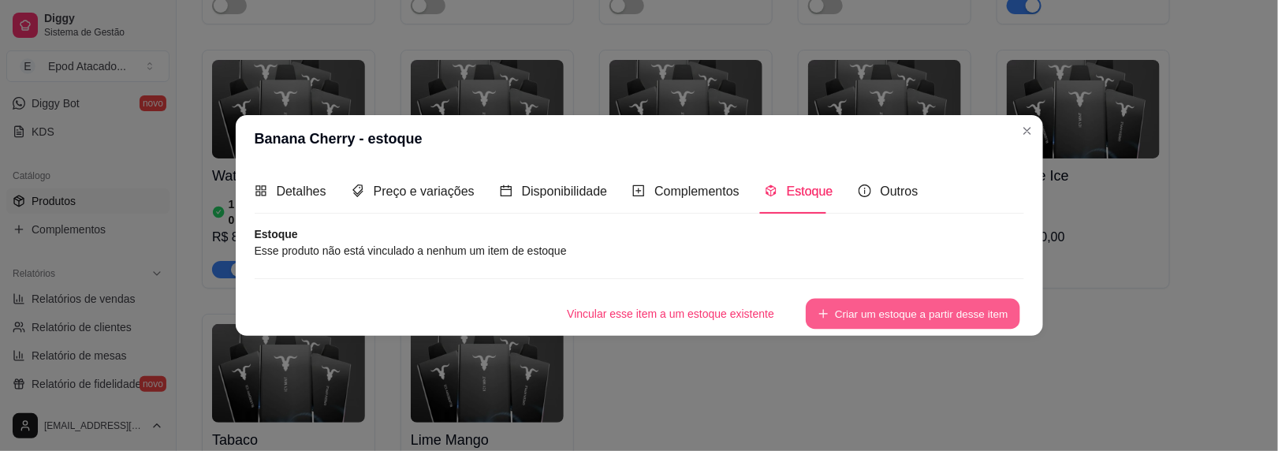
click at [895, 309] on button "Criar um estoque a partir desse item" at bounding box center [913, 314] width 214 height 31
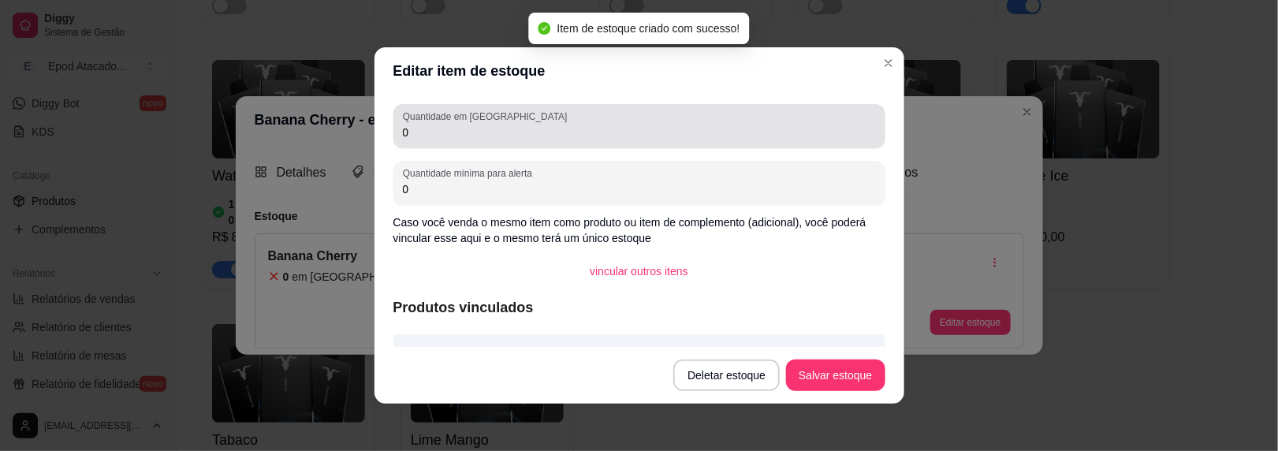
click at [278, 133] on div "Editar item de estoque Quantidade em estoque 0 Quantidade mínima para alerta 0 …" at bounding box center [639, 225] width 1278 height 451
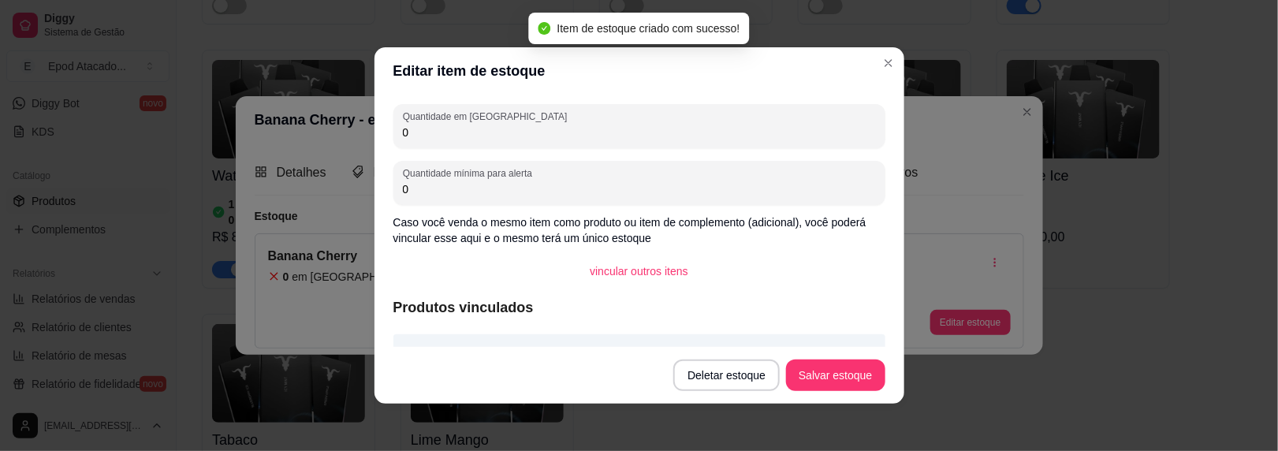
drag, startPoint x: 423, startPoint y: 129, endPoint x: 285, endPoint y: 103, distance: 140.4
click at [285, 103] on div "Editar item de estoque Quantidade em estoque 0 Quantidade mínima para alerta 0 …" at bounding box center [639, 225] width 1278 height 451
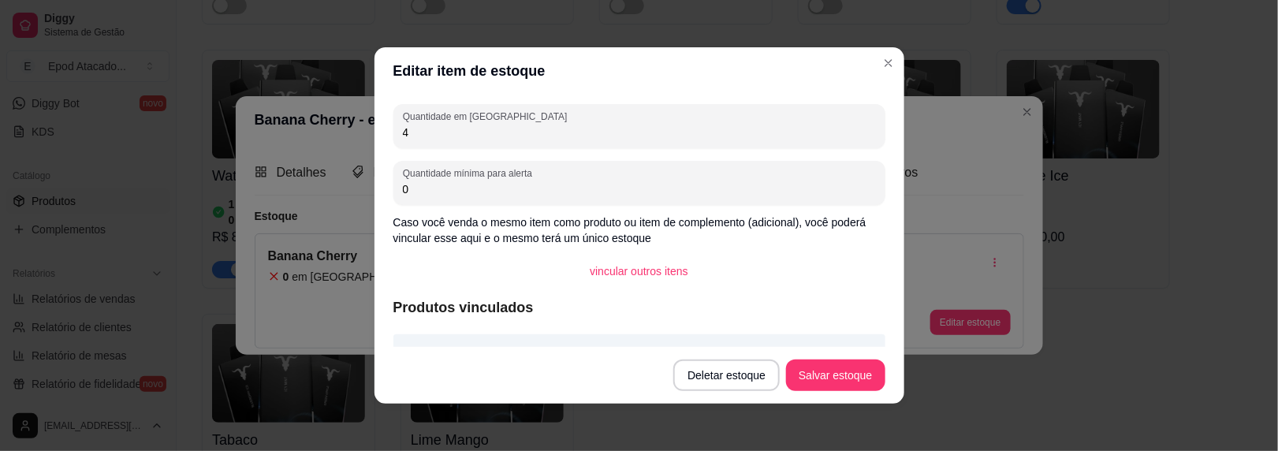
type input "4"
click at [817, 362] on button "Salvar estoque" at bounding box center [835, 376] width 99 height 32
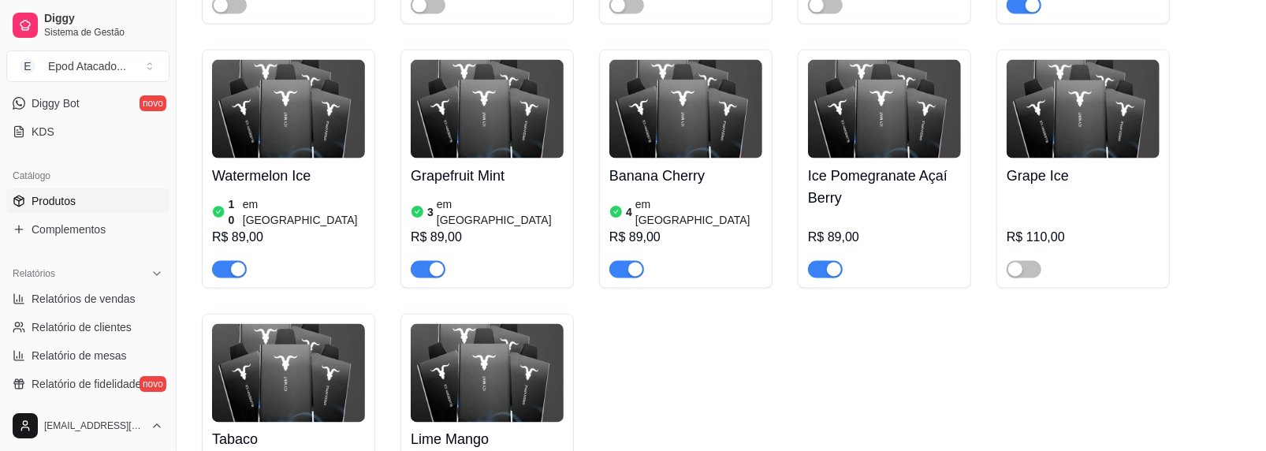
click at [902, 64] on img at bounding box center [884, 109] width 153 height 99
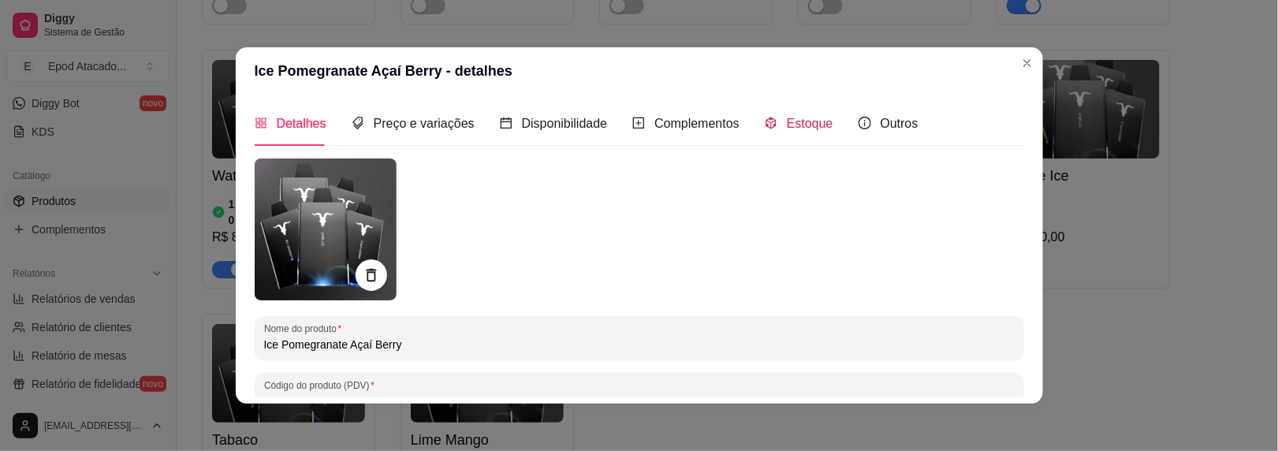
click at [791, 125] on span "Estoque" at bounding box center [810, 123] width 47 height 13
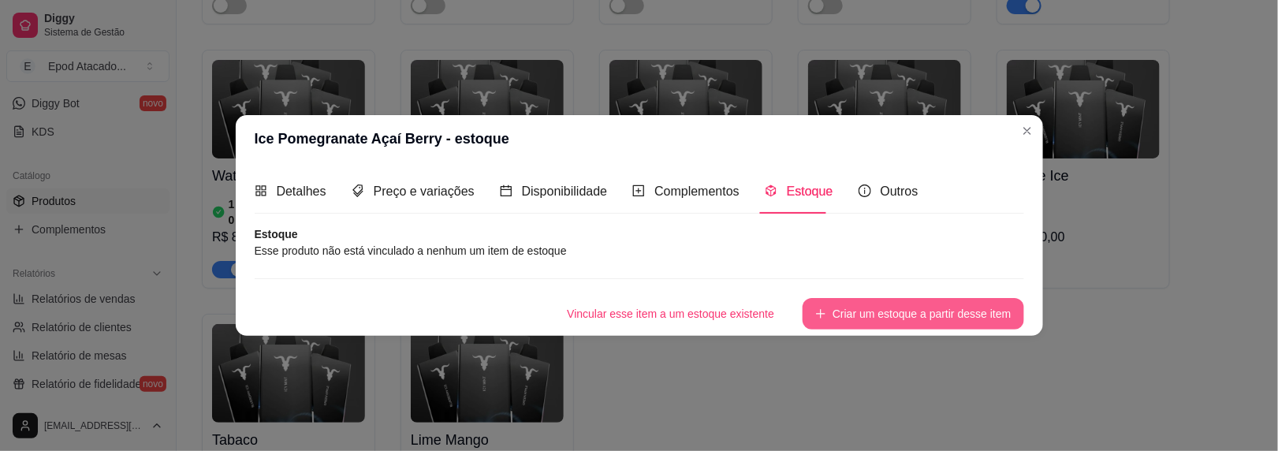
click at [885, 313] on button "Criar um estoque a partir desse item" at bounding box center [913, 314] width 221 height 32
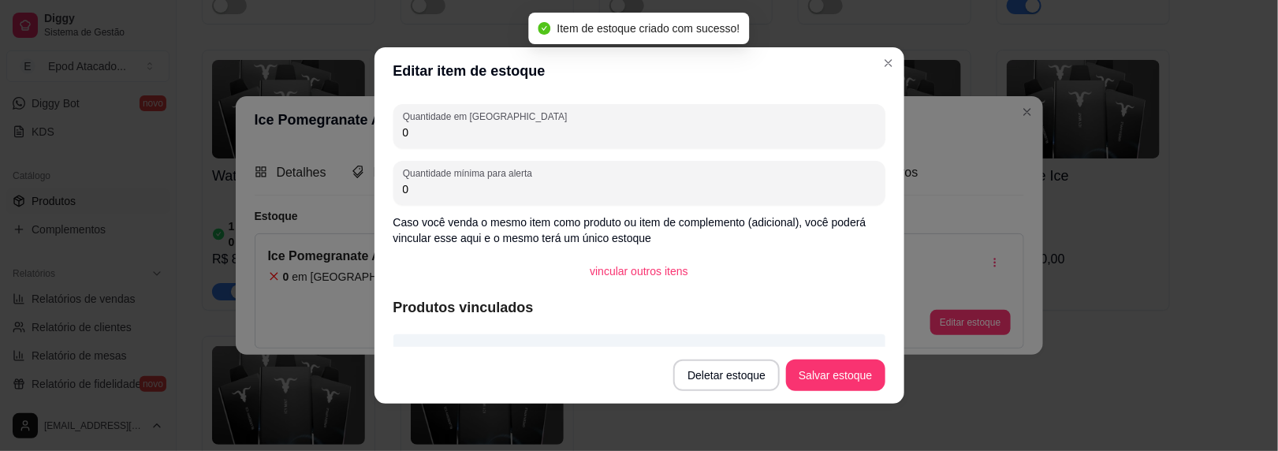
drag, startPoint x: 388, startPoint y: 129, endPoint x: 348, endPoint y: 129, distance: 40.2
click at [348, 129] on div "Editar item de estoque Quantidade em estoque 0 Quantidade mínima para alerta 0 …" at bounding box center [639, 225] width 1278 height 451
type input "3"
click at [816, 372] on button "Salvar estoque" at bounding box center [835, 376] width 99 height 32
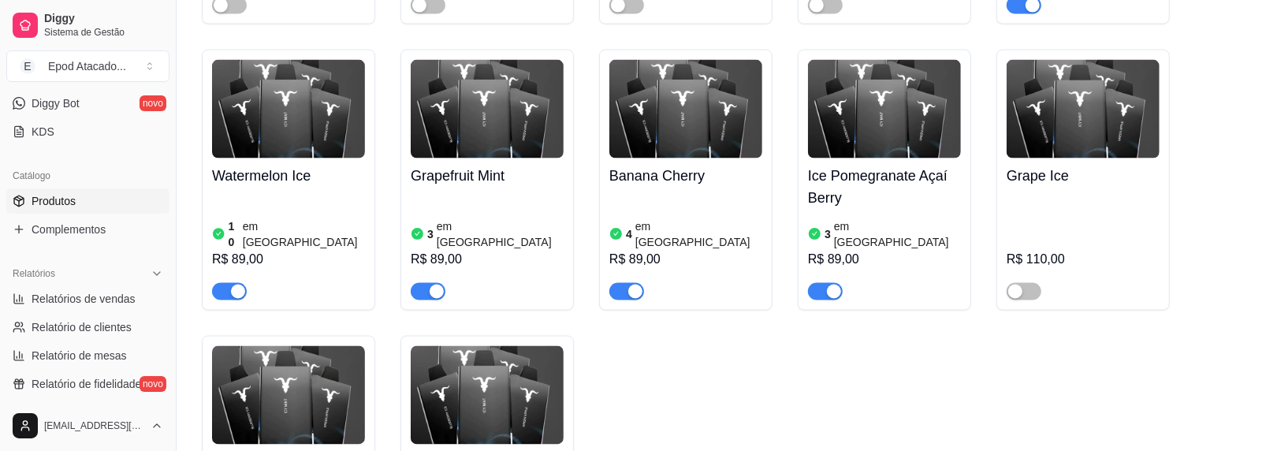
click at [1039, 165] on h4 "Grape Ice" at bounding box center [1083, 176] width 153 height 22
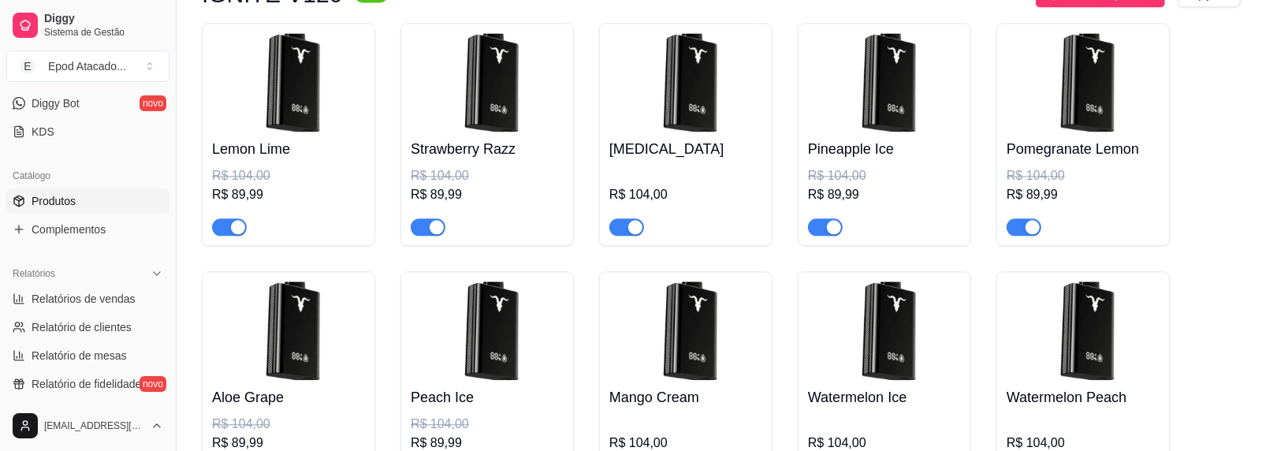
scroll to position [2287, 0]
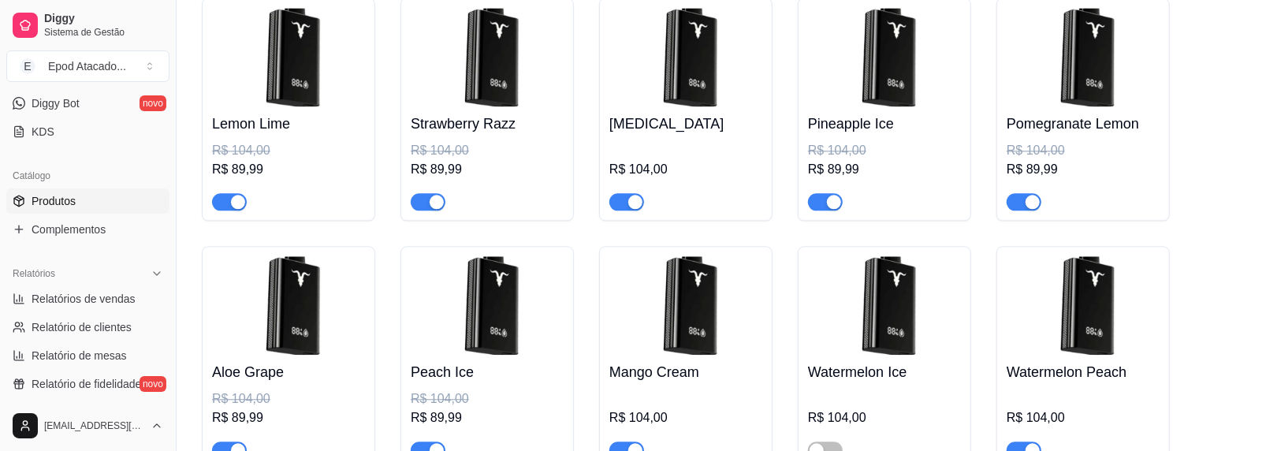
drag, startPoint x: 1025, startPoint y: 356, endPoint x: 1009, endPoint y: 360, distance: 16.9
click at [1026, 443] on div "button" at bounding box center [1033, 450] width 14 height 14
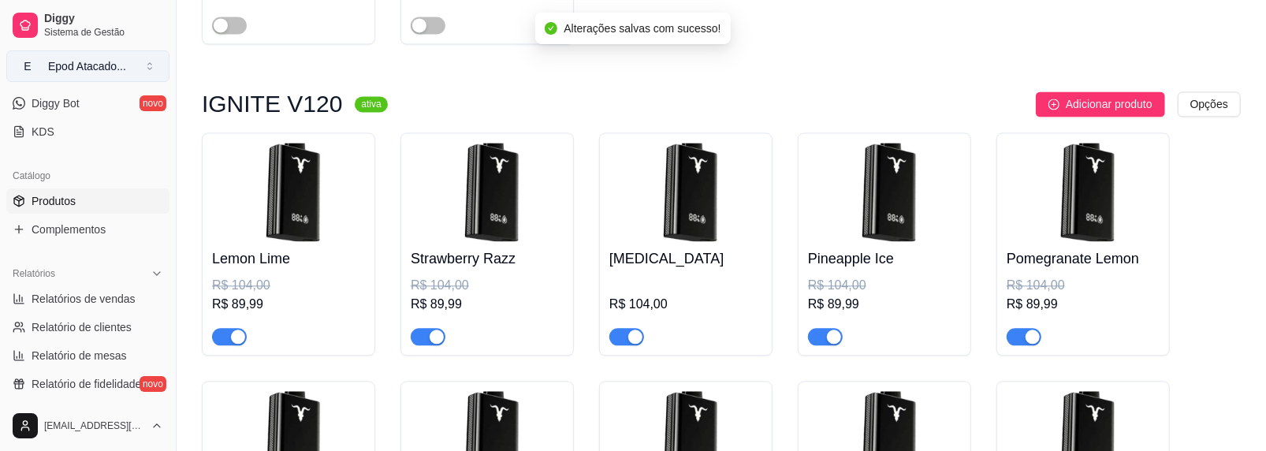
scroll to position [2129, 0]
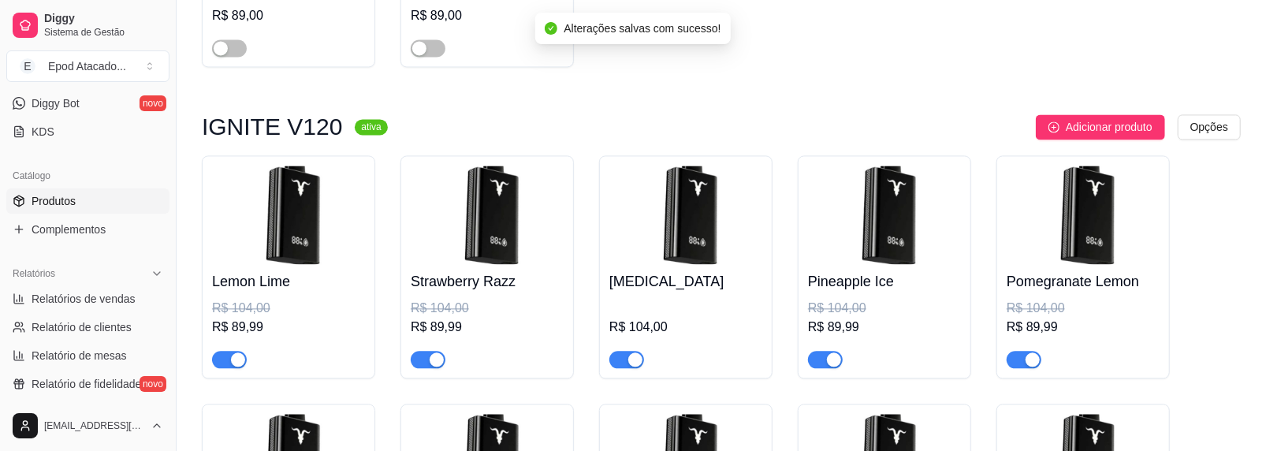
click at [244, 166] on img at bounding box center [288, 215] width 153 height 99
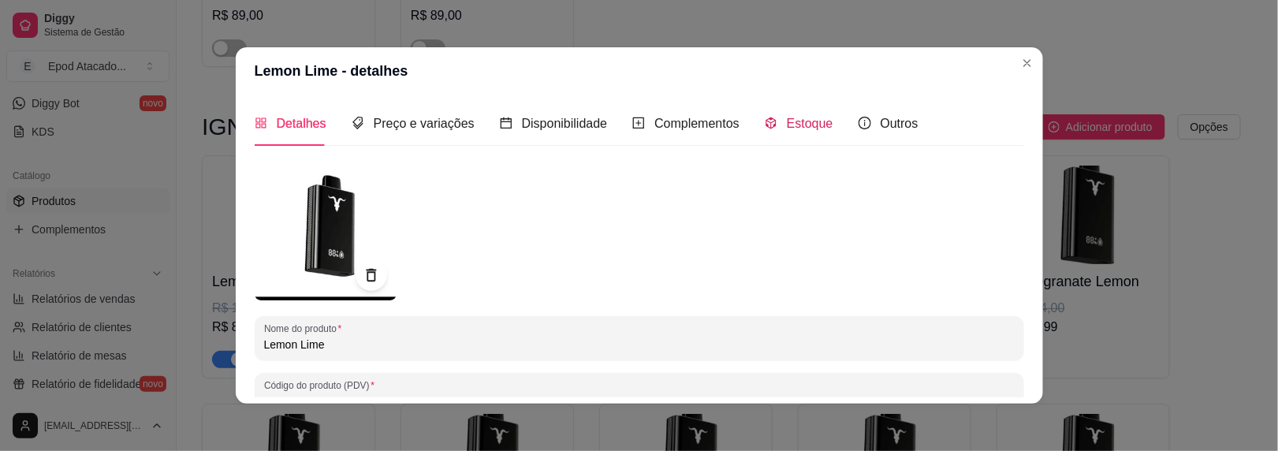
click at [765, 117] on span at bounding box center [771, 123] width 13 height 13
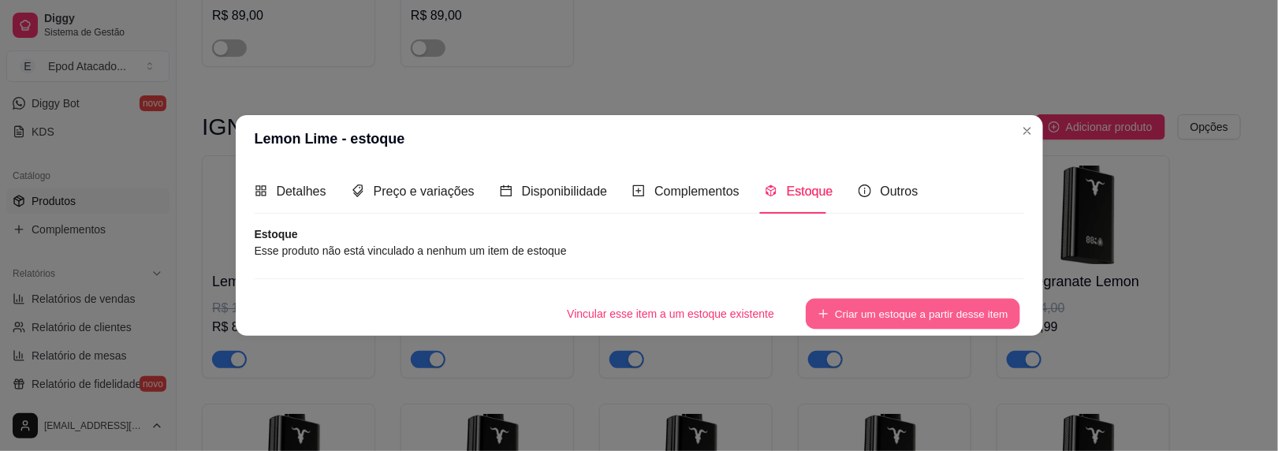
click at [876, 311] on button "Criar um estoque a partir desse item" at bounding box center [913, 314] width 214 height 31
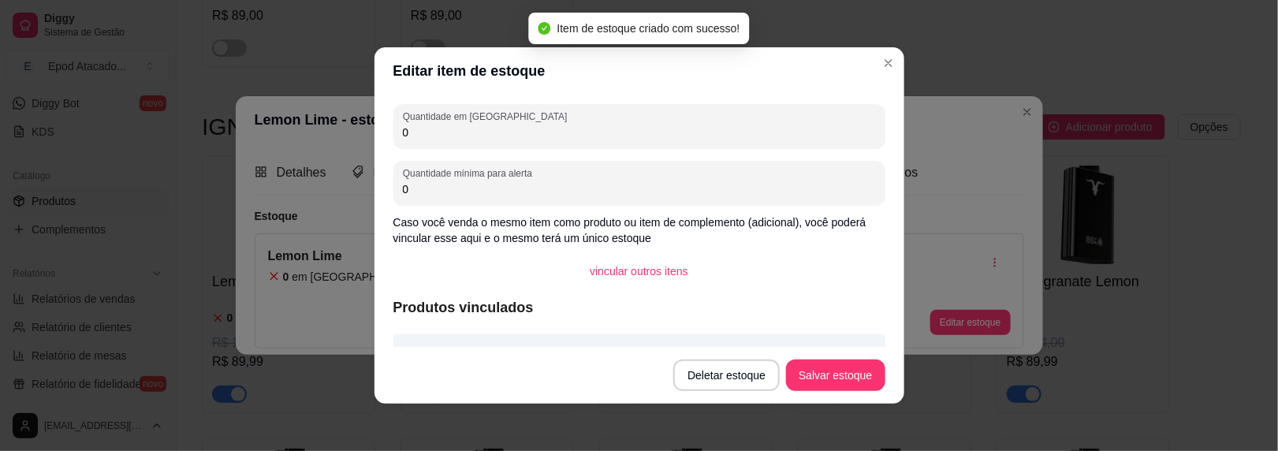
drag, startPoint x: 448, startPoint y: 131, endPoint x: 364, endPoint y: 129, distance: 84.4
click at [364, 129] on div "Editar item de estoque Quantidade em estoque 0 Quantidade mínima para alerta 0 …" at bounding box center [639, 225] width 1278 height 451
type input "7"
click at [819, 372] on button "Salvar estoque" at bounding box center [836, 375] width 96 height 31
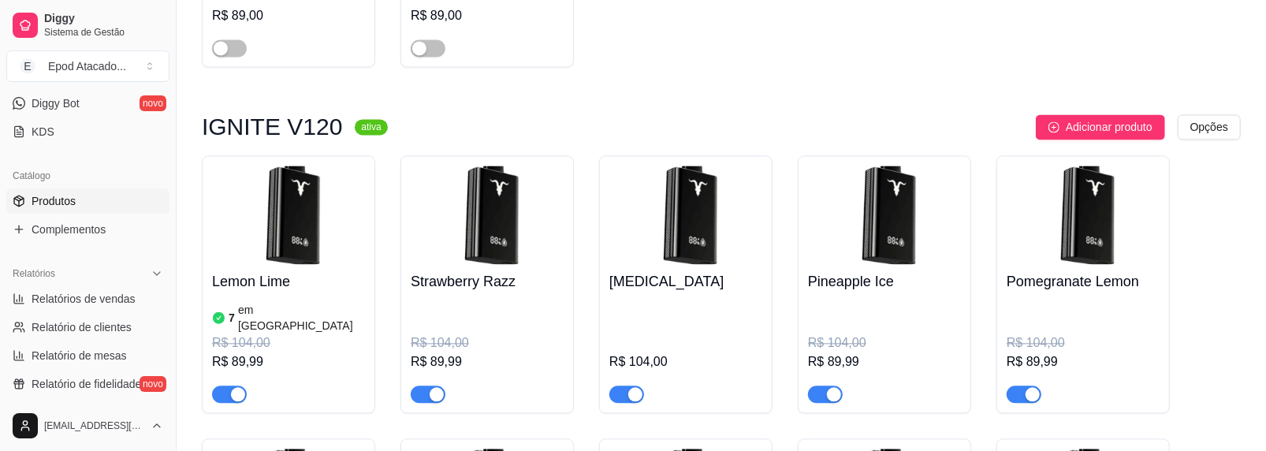
click at [496, 166] on img at bounding box center [487, 215] width 153 height 99
click at [435, 387] on div "button" at bounding box center [437, 394] width 14 height 14
click at [621, 270] on h4 "[MEDICAL_DATA]" at bounding box center [686, 281] width 153 height 22
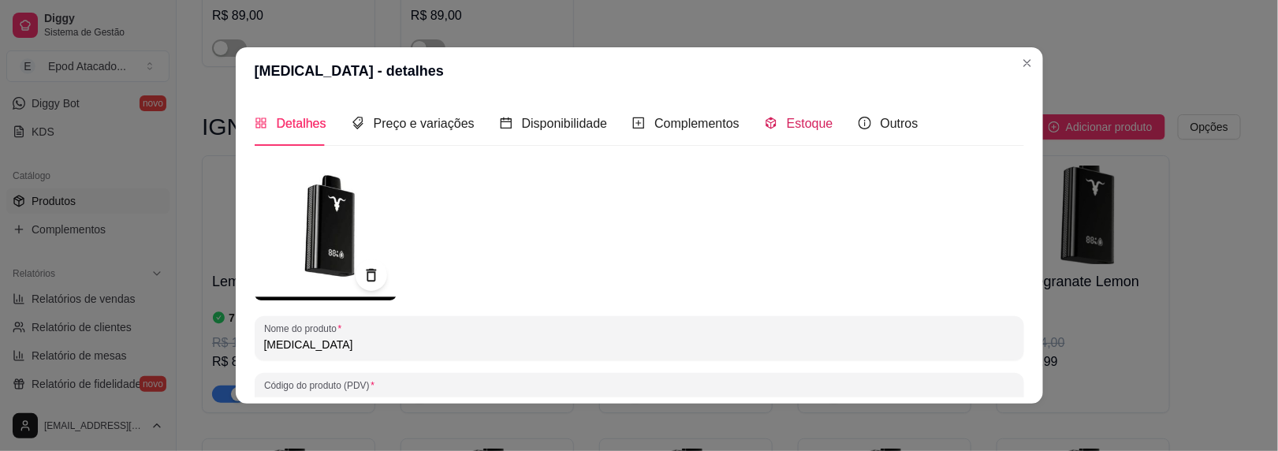
click at [801, 127] on span "Estoque" at bounding box center [810, 123] width 47 height 13
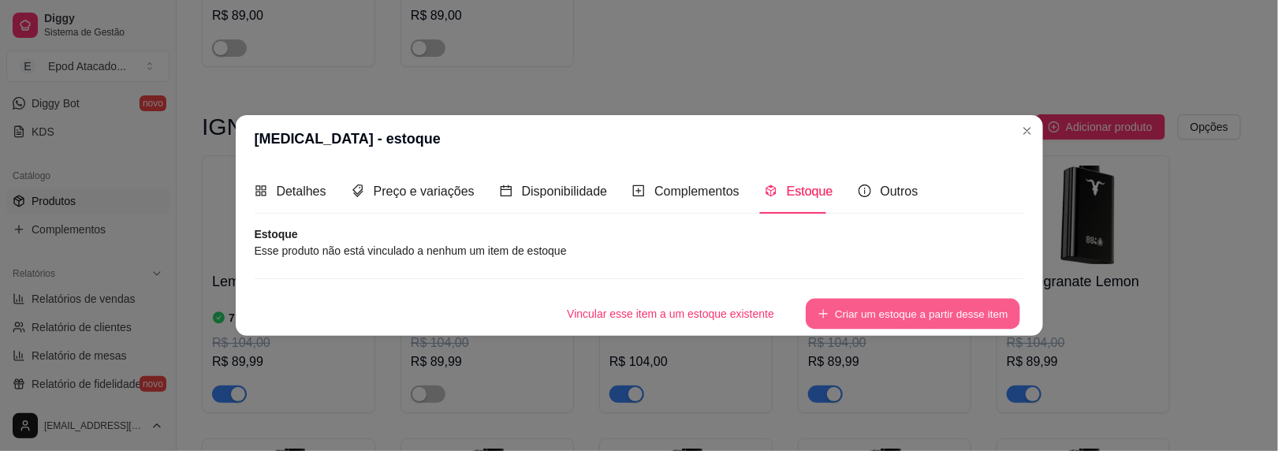
click at [900, 305] on button "Criar um estoque a partir desse item" at bounding box center [913, 314] width 214 height 31
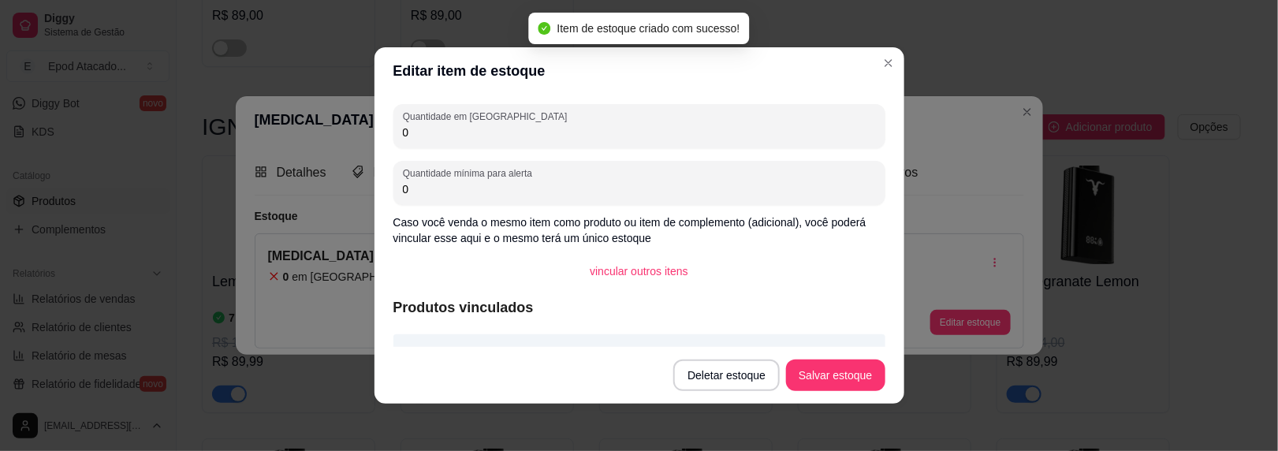
drag, startPoint x: 414, startPoint y: 139, endPoint x: 352, endPoint y: 135, distance: 62.4
click at [352, 135] on div "Editar item de estoque Quantidade em estoque 0 Quantidade mínima para alerta 0 …" at bounding box center [639, 225] width 1278 height 451
type input "2"
click at [836, 360] on button "Salvar estoque" at bounding box center [836, 375] width 96 height 31
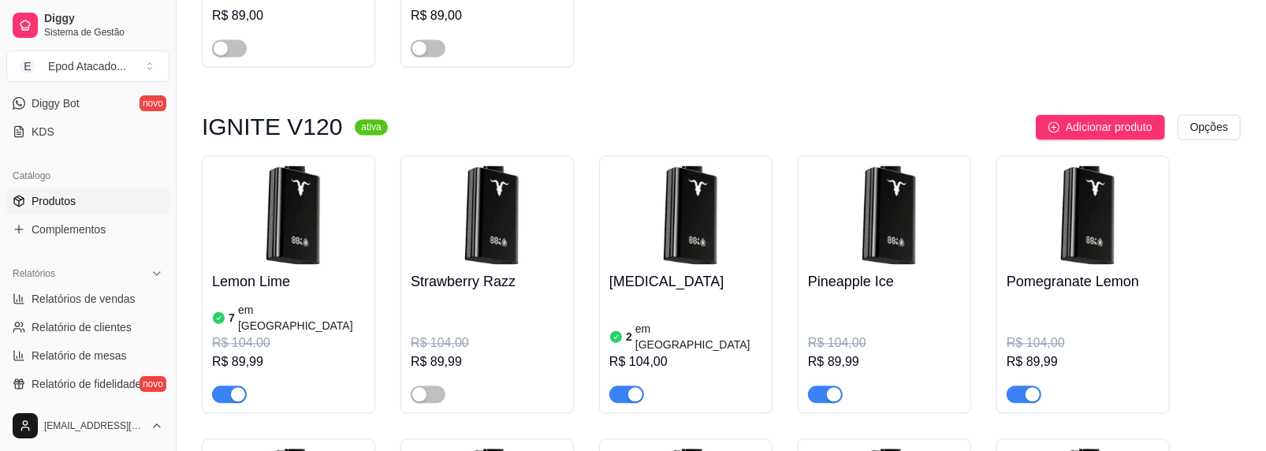
click at [841, 270] on h4 "Pineapple Ice" at bounding box center [884, 281] width 153 height 22
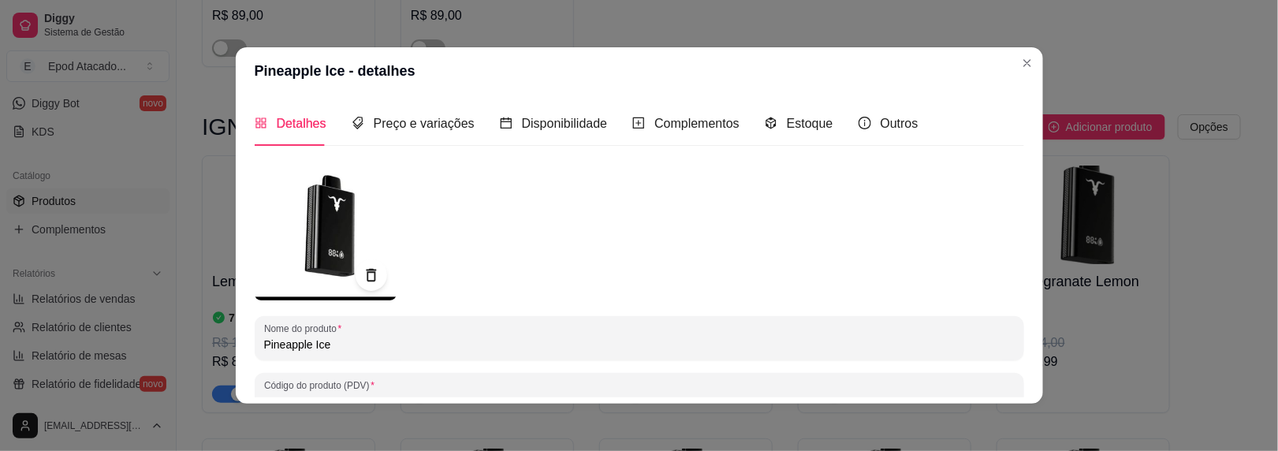
click at [1035, 62] on header "Pineapple Ice - detalhes" at bounding box center [639, 70] width 807 height 47
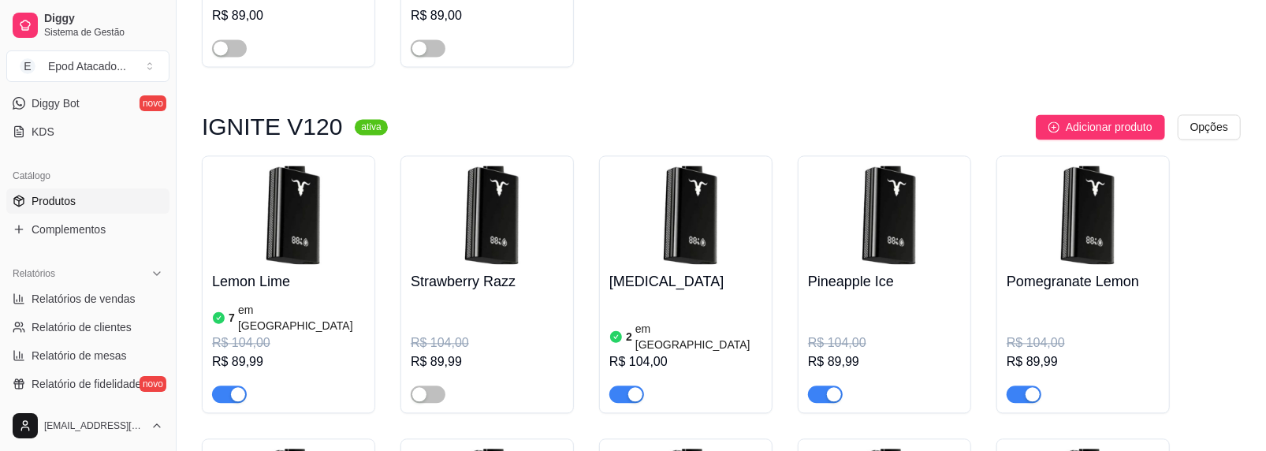
click at [821, 386] on span "button" at bounding box center [825, 394] width 35 height 17
click at [1057, 270] on h4 "Pomegranate Lemon" at bounding box center [1083, 281] width 153 height 22
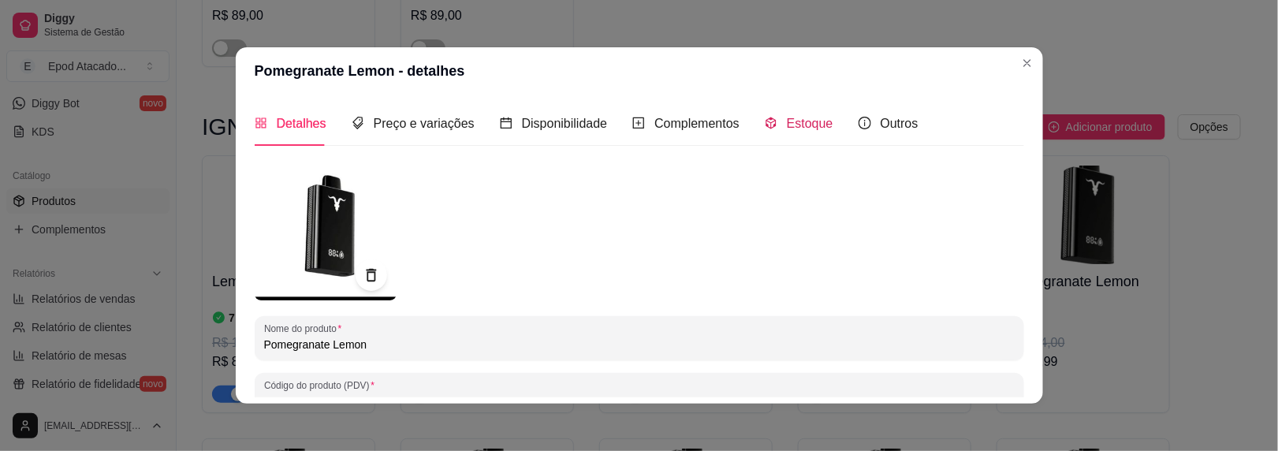
click at [787, 129] on span "Estoque" at bounding box center [810, 123] width 47 height 13
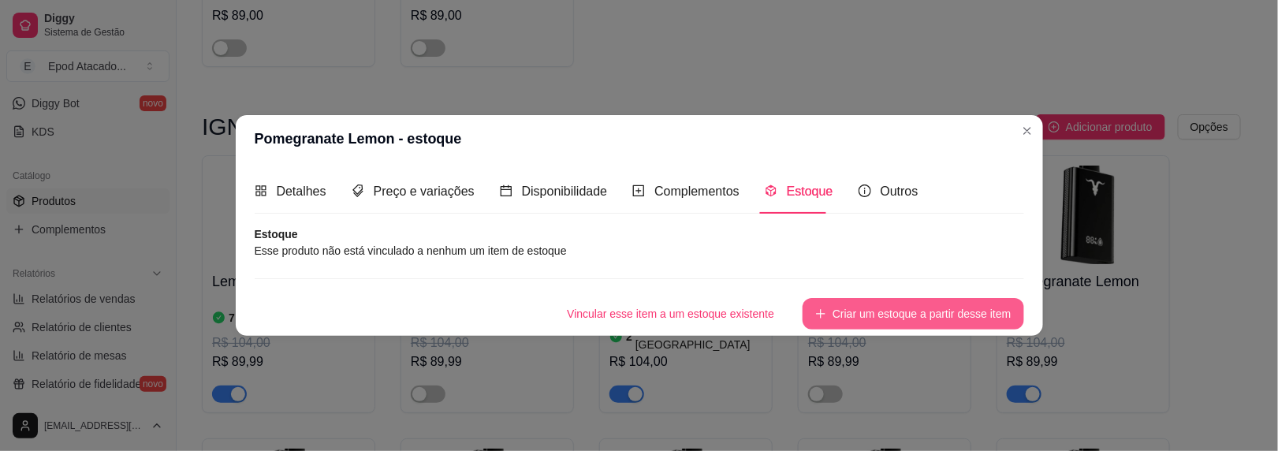
click at [875, 315] on button "Criar um estoque a partir desse item" at bounding box center [913, 314] width 221 height 32
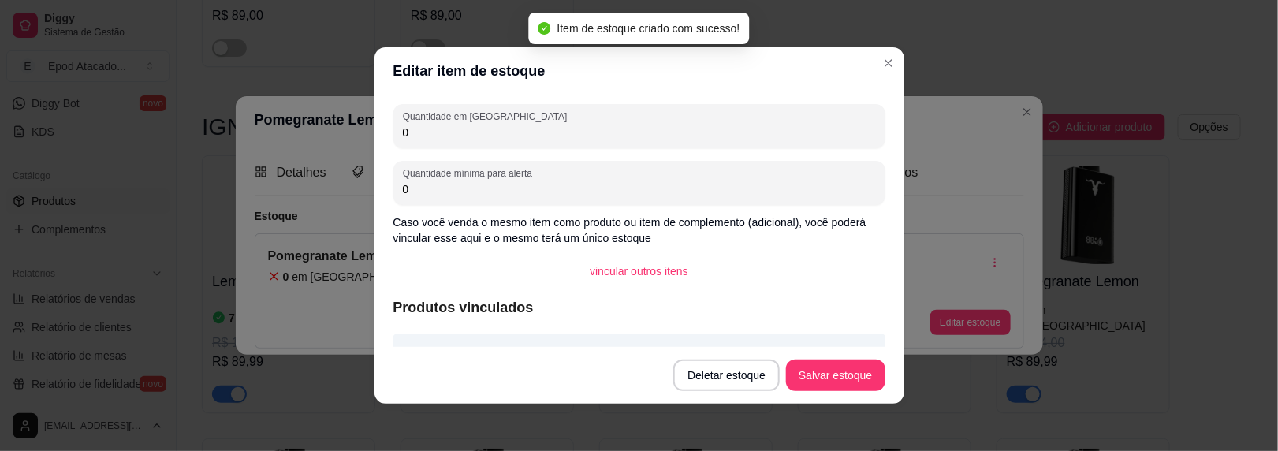
drag, startPoint x: 418, startPoint y: 131, endPoint x: 337, endPoint y: 128, distance: 80.5
click at [355, 131] on div "Editar item de estoque Quantidade em estoque 0 Quantidade mínima para alerta 0 …" at bounding box center [639, 225] width 1278 height 451
type input "2"
click at [794, 386] on button "Salvar estoque" at bounding box center [836, 375] width 96 height 31
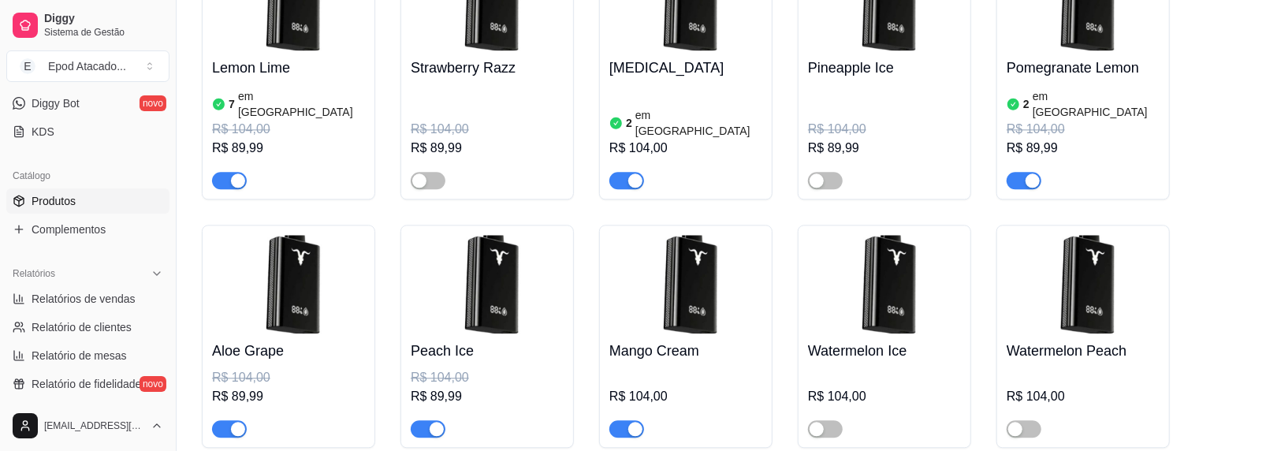
scroll to position [2366, 0]
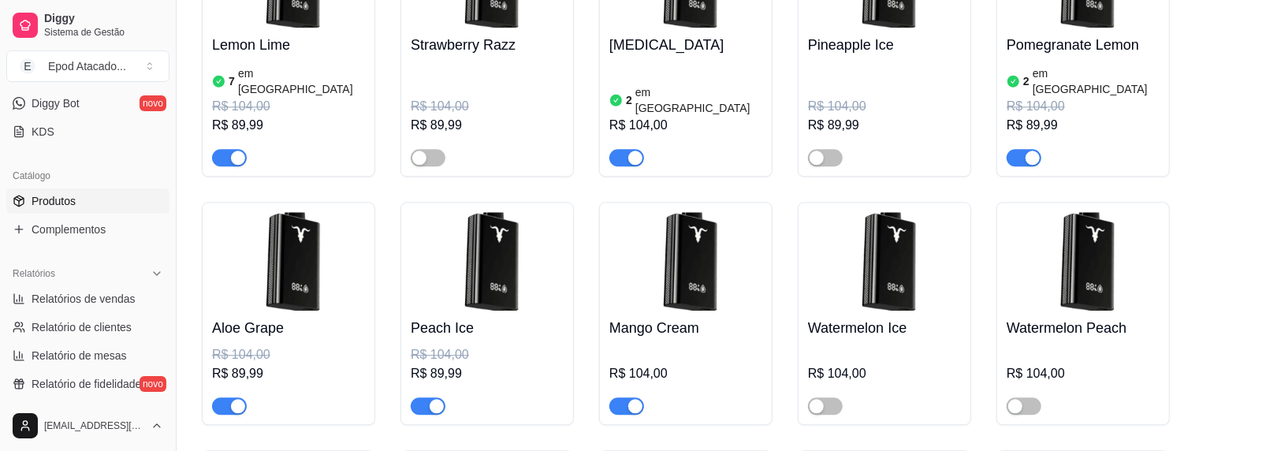
click at [246, 396] on div at bounding box center [229, 405] width 35 height 19
click at [237, 399] on div "button" at bounding box center [238, 406] width 14 height 14
click at [431, 397] on span "button" at bounding box center [428, 405] width 35 height 17
click at [651, 345] on div "R$ 104,00" at bounding box center [686, 379] width 153 height 69
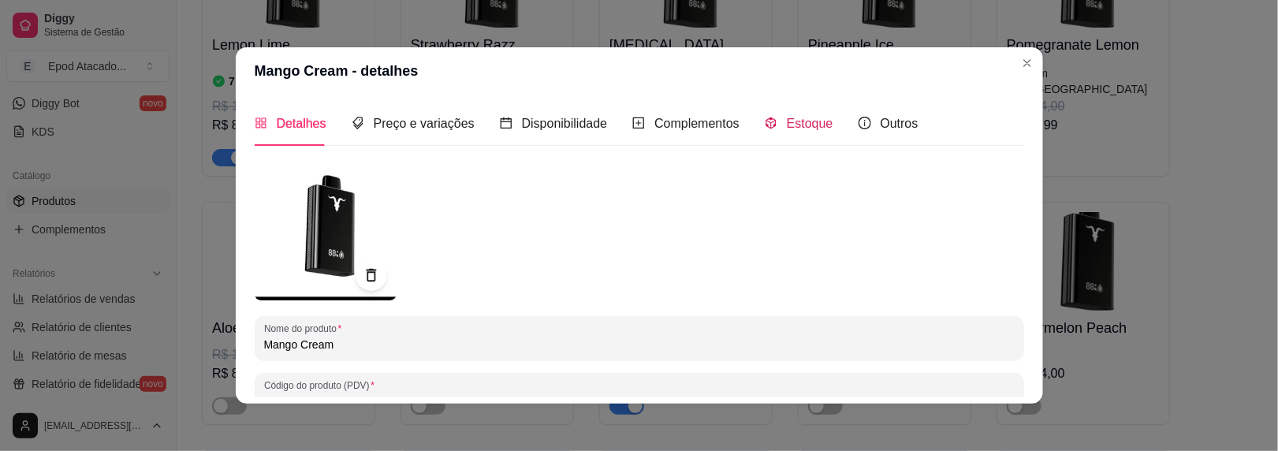
click at [765, 117] on icon "code-sandbox" at bounding box center [771, 123] width 13 height 13
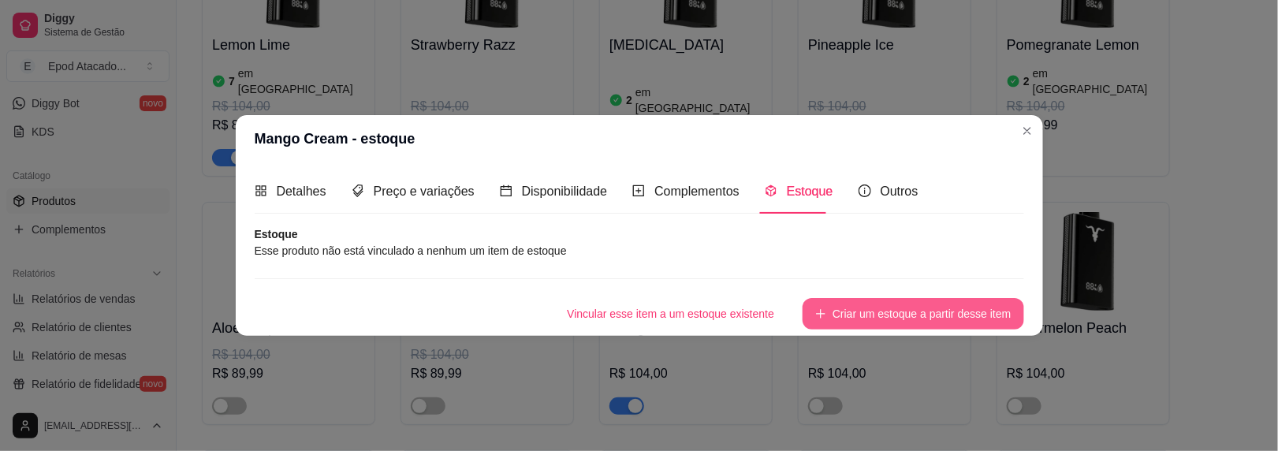
click at [838, 320] on button "Criar um estoque a partir desse item" at bounding box center [913, 314] width 221 height 32
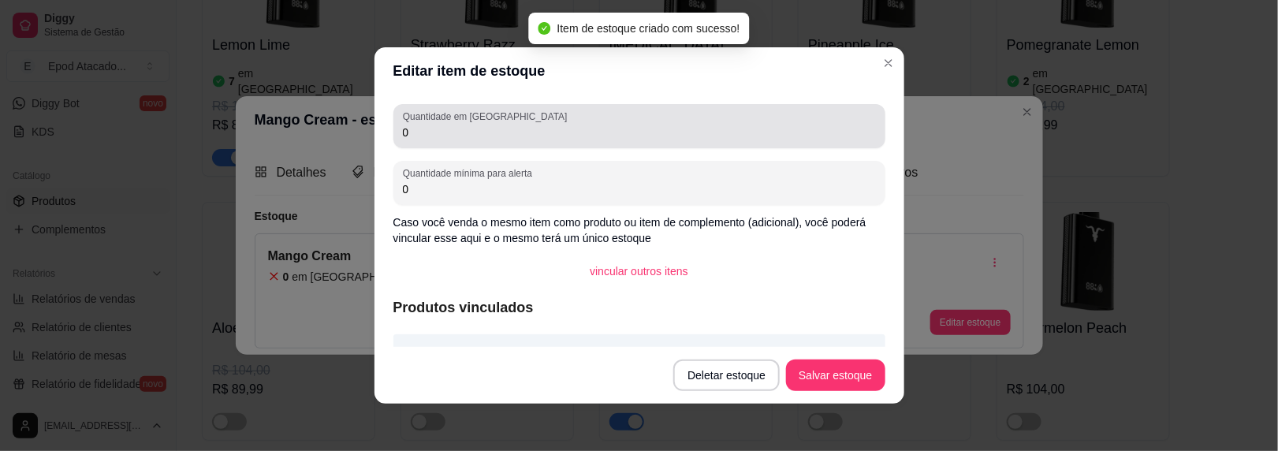
drag, startPoint x: 415, startPoint y: 142, endPoint x: 318, endPoint y: 139, distance: 97.0
click at [318, 139] on div "Editar item de estoque Quantidade em estoque 0 Quantidade mínima para alerta 0 …" at bounding box center [639, 225] width 1278 height 451
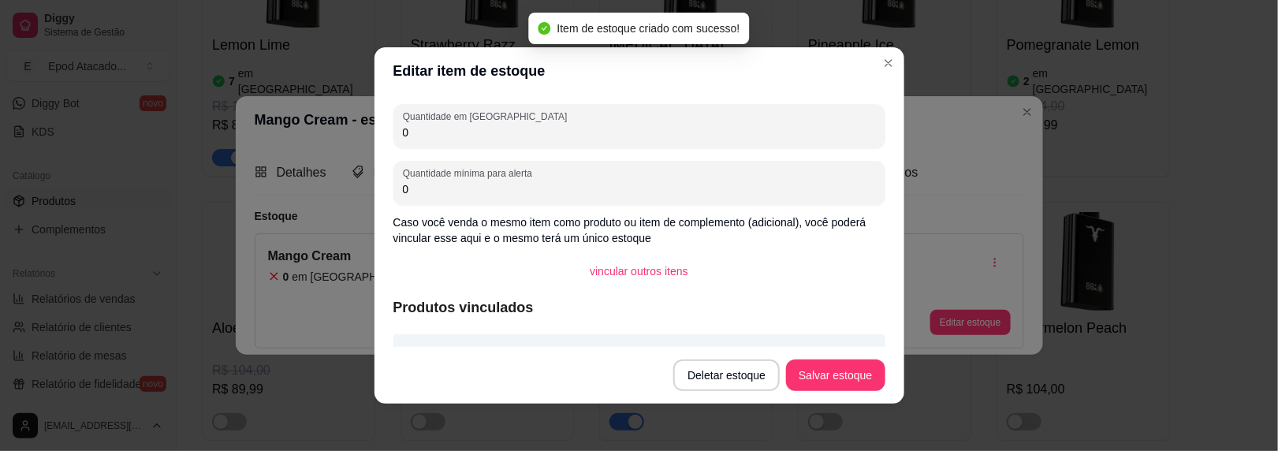
drag, startPoint x: 405, startPoint y: 132, endPoint x: 355, endPoint y: 127, distance: 49.9
click at [355, 127] on div "Editar item de estoque Quantidade em estoque 0 Quantidade mínima para alerta 0 …" at bounding box center [639, 225] width 1278 height 451
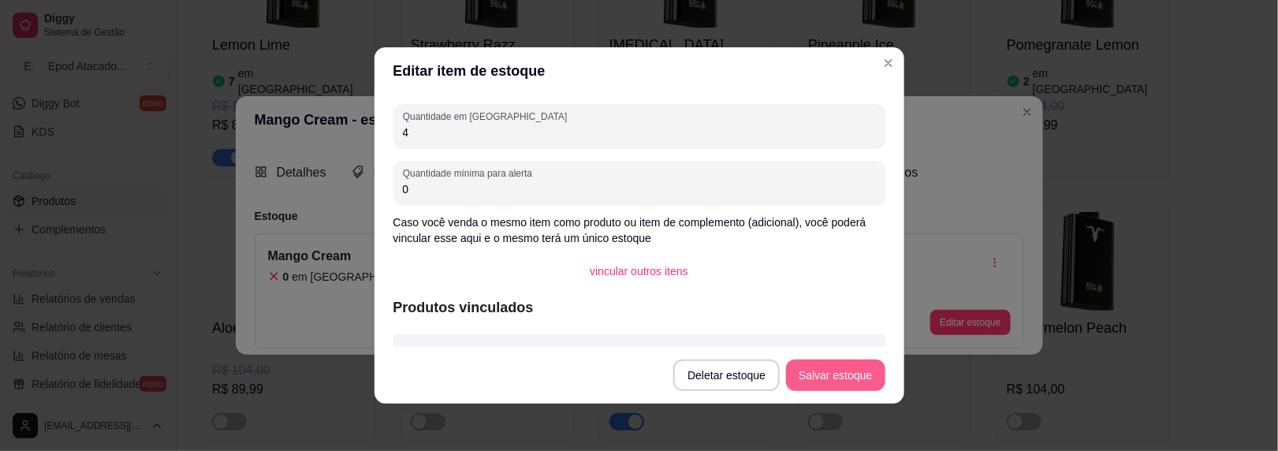
type input "4"
click at [821, 362] on button "Salvar estoque" at bounding box center [835, 376] width 99 height 32
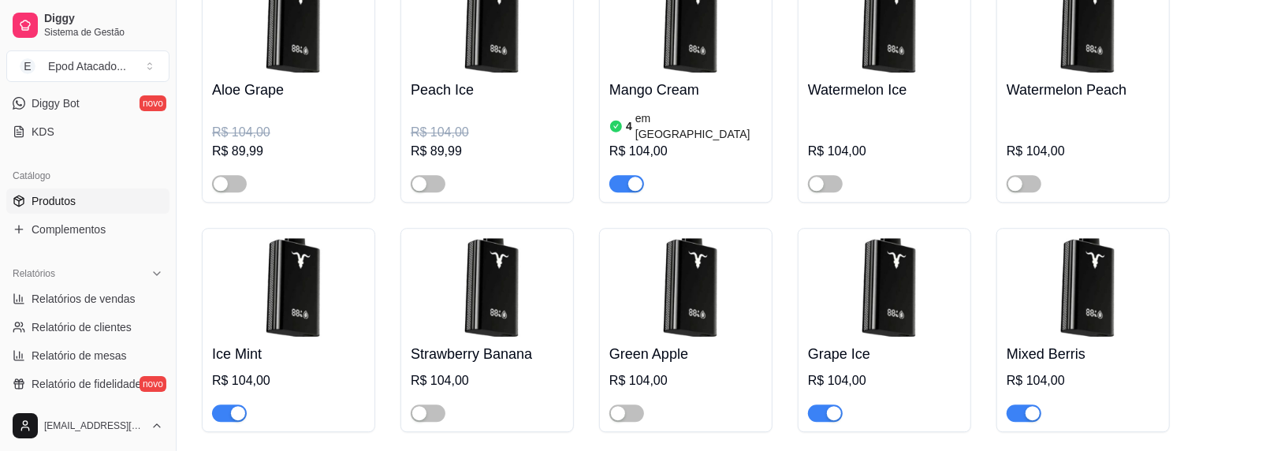
scroll to position [2681, 0]
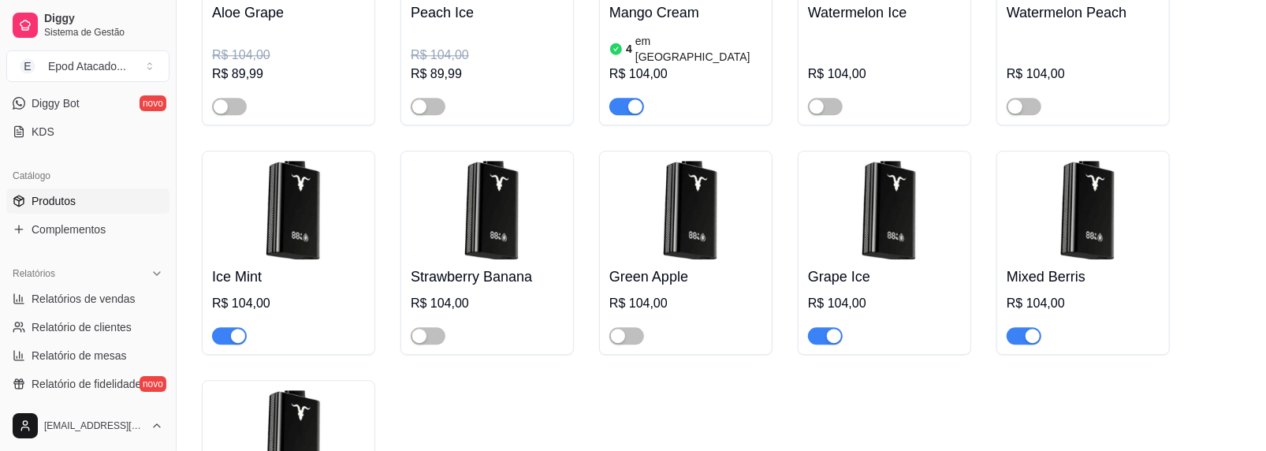
click at [297, 161] on img at bounding box center [288, 210] width 153 height 99
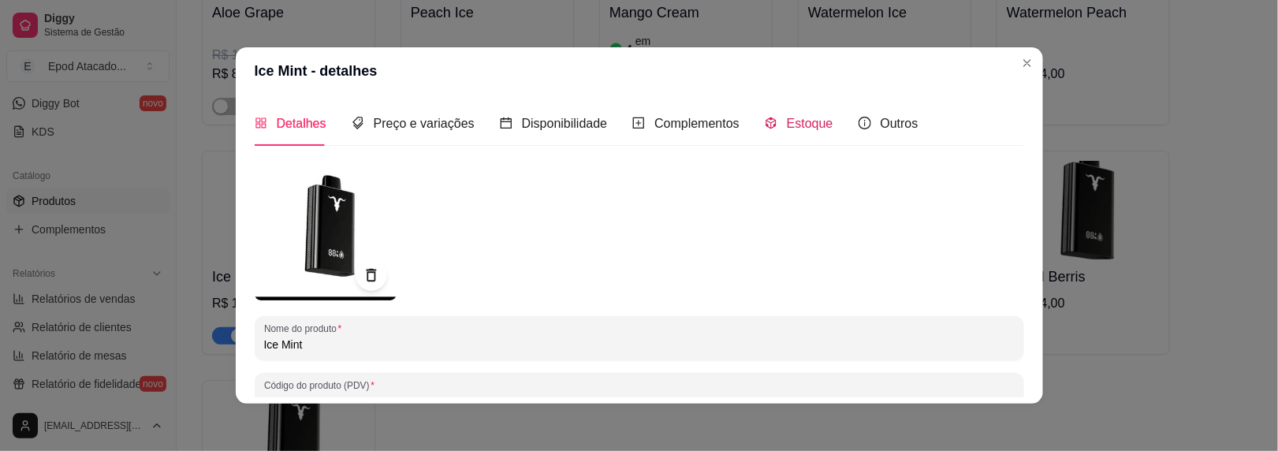
click at [787, 118] on span "Estoque" at bounding box center [810, 123] width 47 height 13
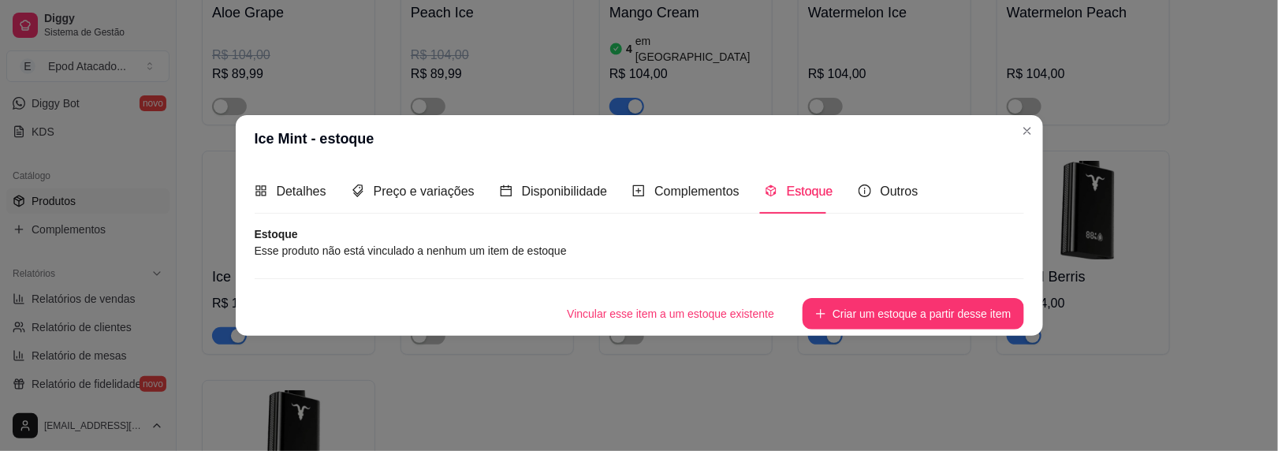
click at [898, 320] on button "Criar um estoque a partir desse item" at bounding box center [913, 314] width 221 height 32
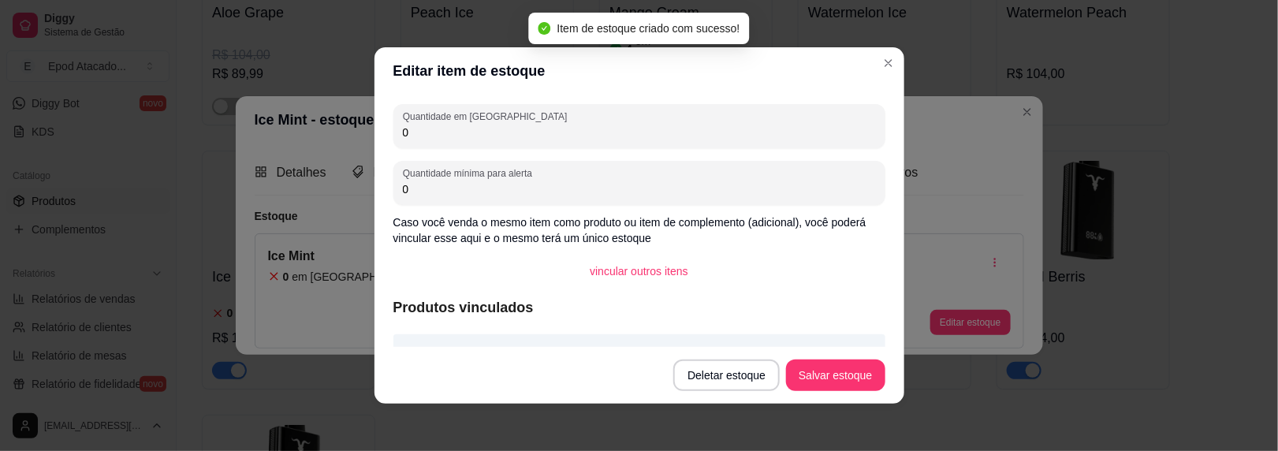
drag, startPoint x: 426, startPoint y: 131, endPoint x: 341, endPoint y: 124, distance: 84.7
click at [341, 124] on div "Editar item de estoque Quantidade em estoque 0 Quantidade mínima para alerta 0 …" at bounding box center [639, 225] width 1278 height 451
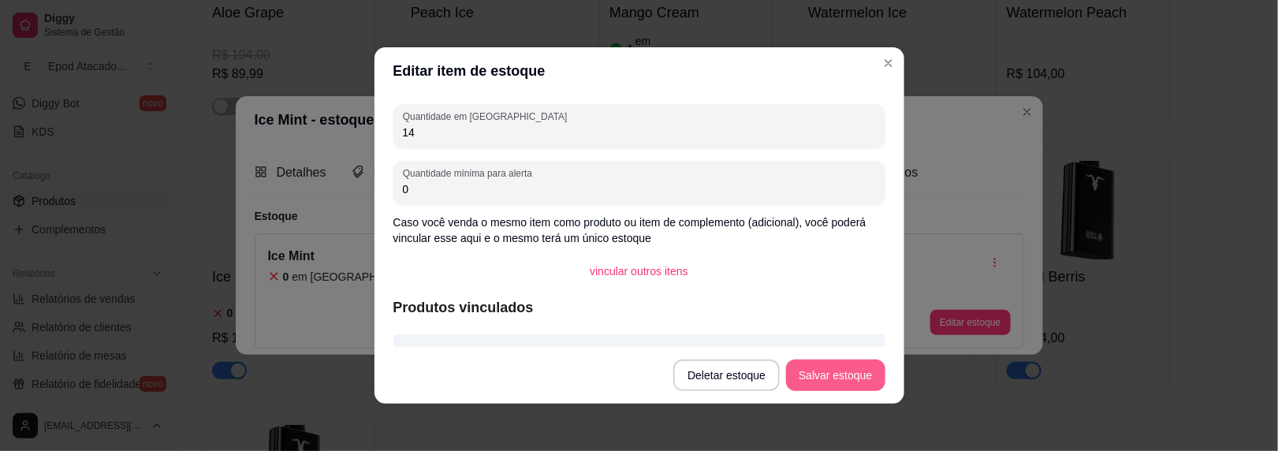
type input "14"
click at [811, 386] on button "Salvar estoque" at bounding box center [835, 376] width 99 height 32
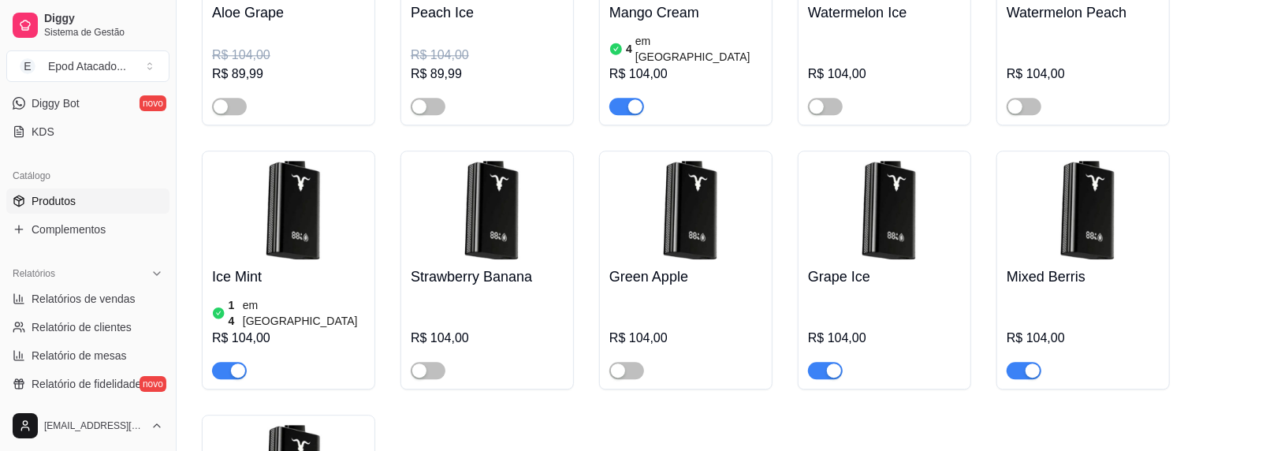
click at [862, 266] on h4 "Grape Ice" at bounding box center [884, 277] width 153 height 22
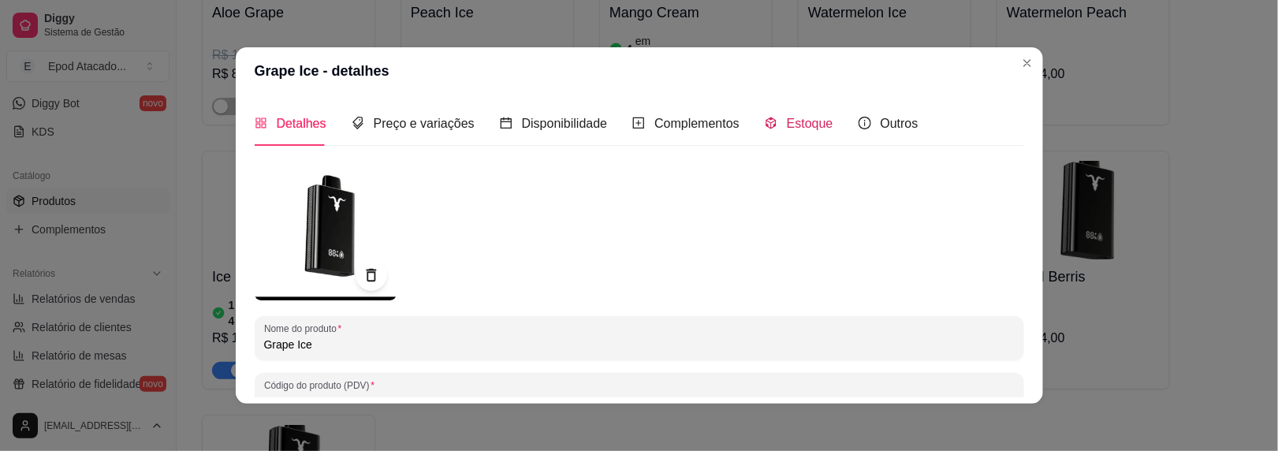
click at [787, 122] on span "Estoque" at bounding box center [810, 123] width 47 height 13
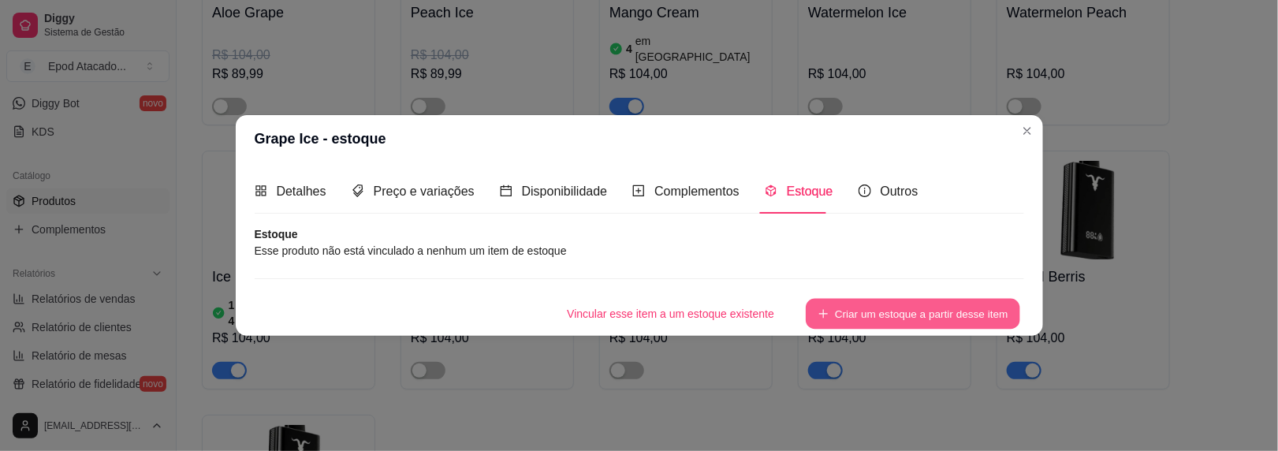
click at [845, 320] on button "Criar um estoque a partir desse item" at bounding box center [913, 314] width 214 height 31
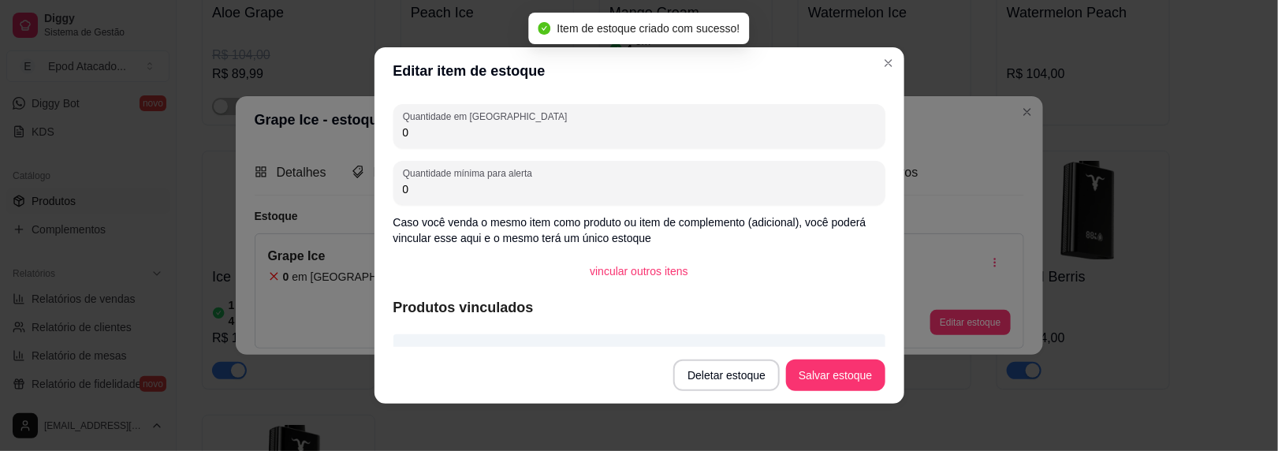
drag, startPoint x: 431, startPoint y: 132, endPoint x: 336, endPoint y: 108, distance: 98.5
click at [335, 112] on div "Editar item de estoque Quantidade em estoque 0 Quantidade mínima para alerta 0 …" at bounding box center [639, 225] width 1278 height 451
type input "5"
click at [841, 387] on button "Salvar estoque" at bounding box center [836, 375] width 96 height 31
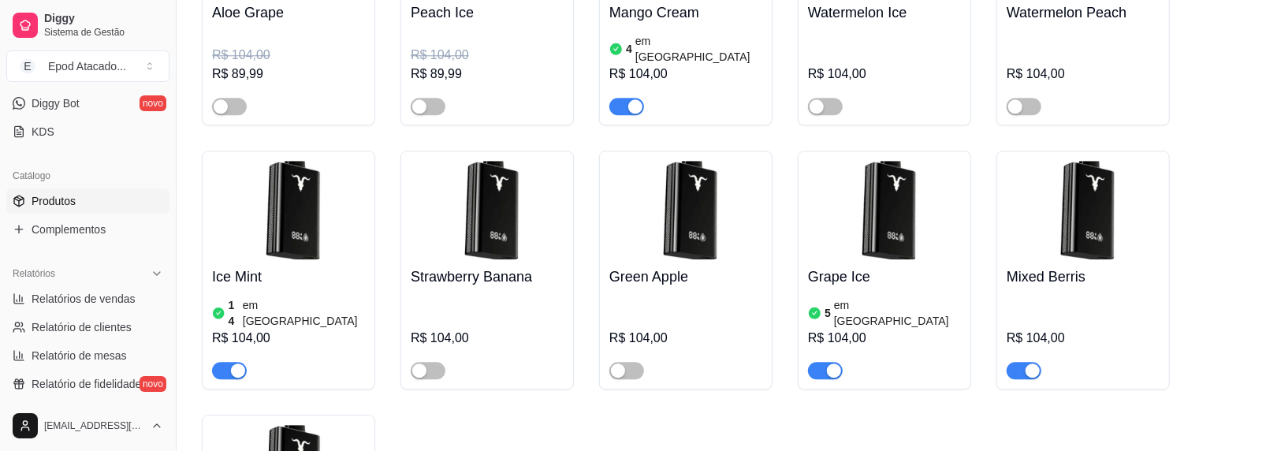
click at [1060, 259] on div "Mixed Berris R$ 104,00" at bounding box center [1083, 319] width 153 height 120
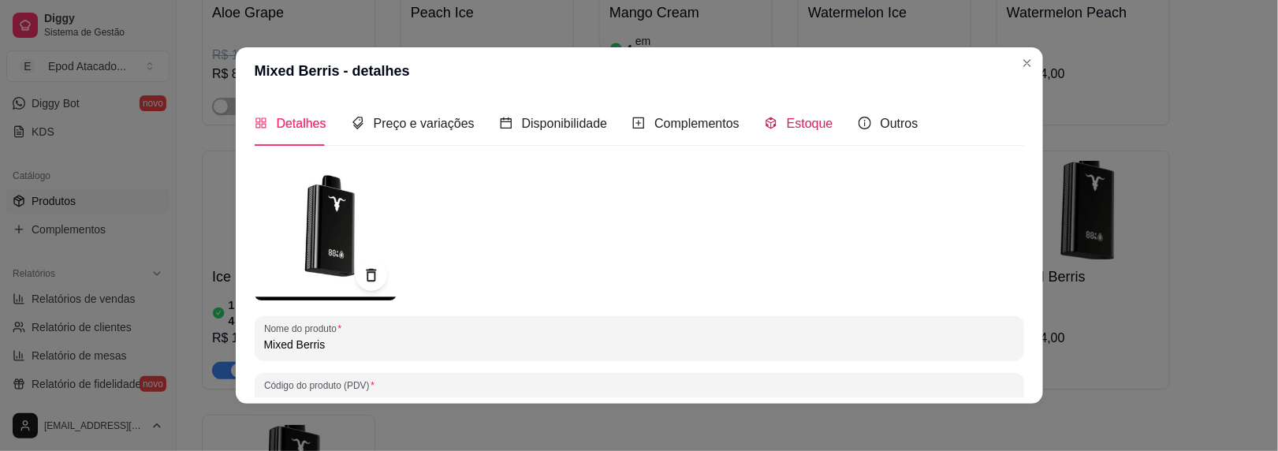
click at [787, 117] on span "Estoque" at bounding box center [810, 123] width 47 height 13
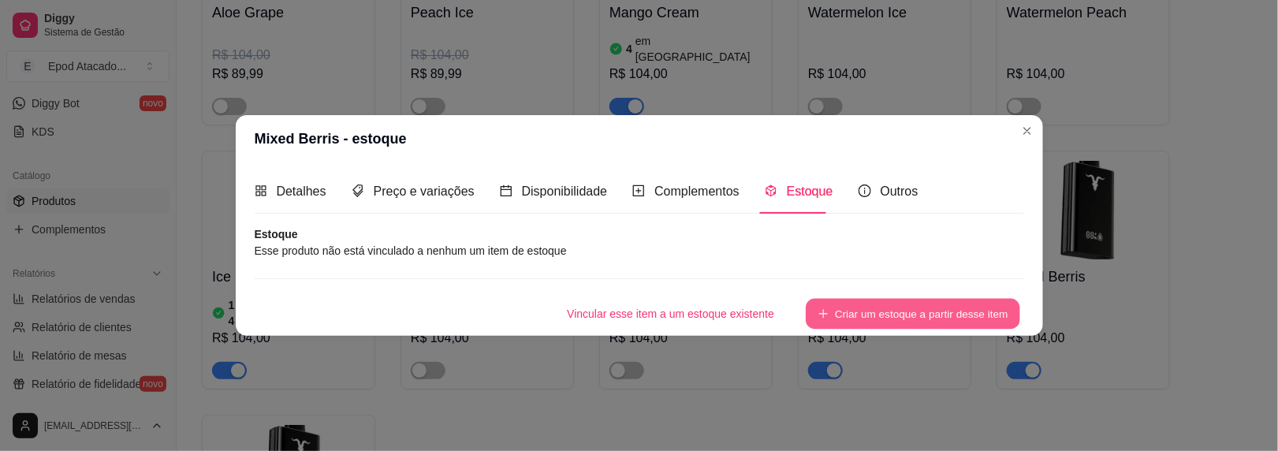
click at [856, 315] on button "Criar um estoque a partir desse item" at bounding box center [913, 314] width 214 height 31
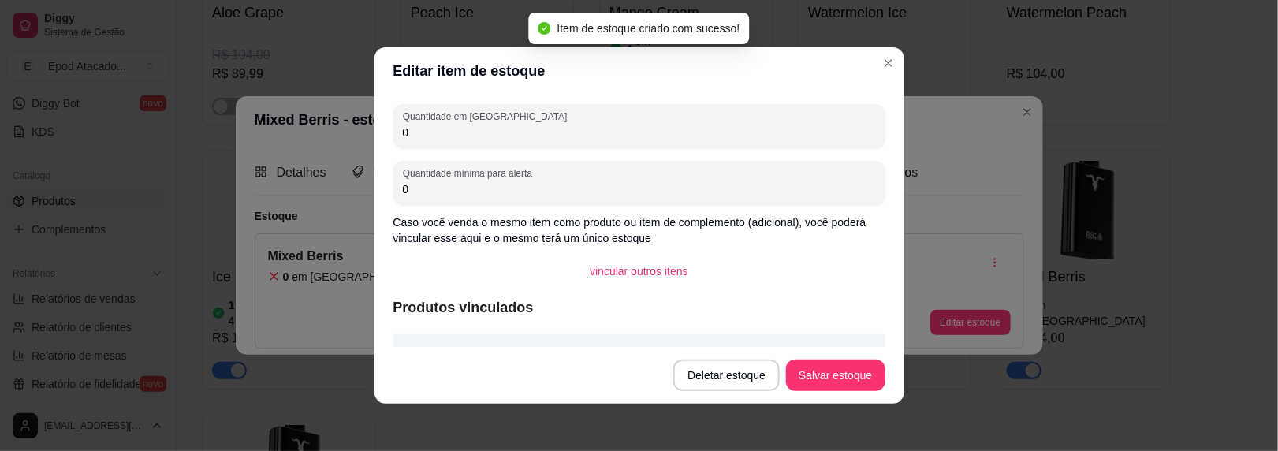
drag, startPoint x: 412, startPoint y: 132, endPoint x: 326, endPoint y: 132, distance: 85.2
click at [327, 132] on div "Editar item de estoque Quantidade em estoque 0 Quantidade mínima para alerta 0 …" at bounding box center [639, 225] width 1278 height 451
type input "1"
click at [844, 388] on button "Salvar estoque" at bounding box center [835, 376] width 99 height 32
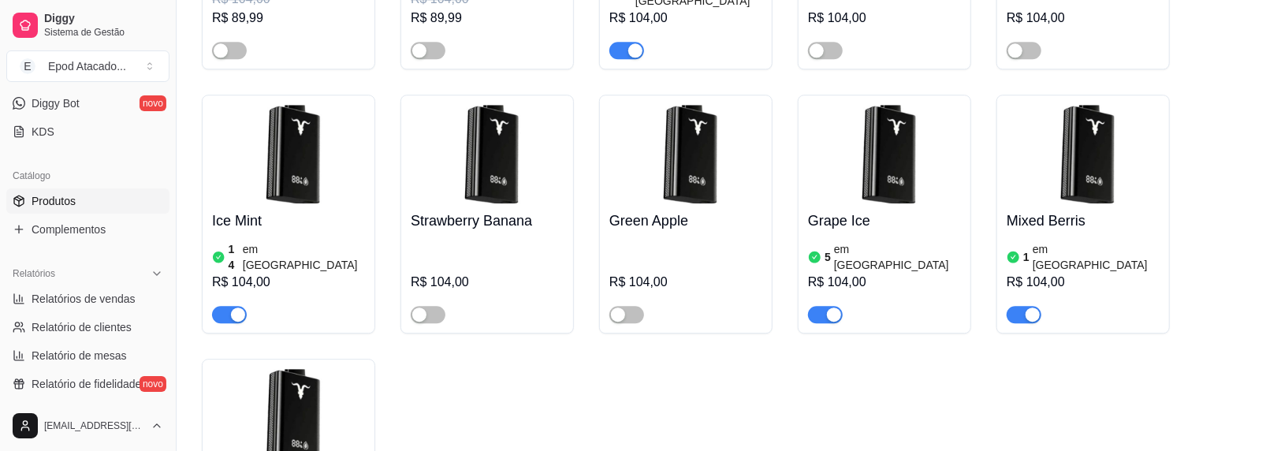
scroll to position [2760, 0]
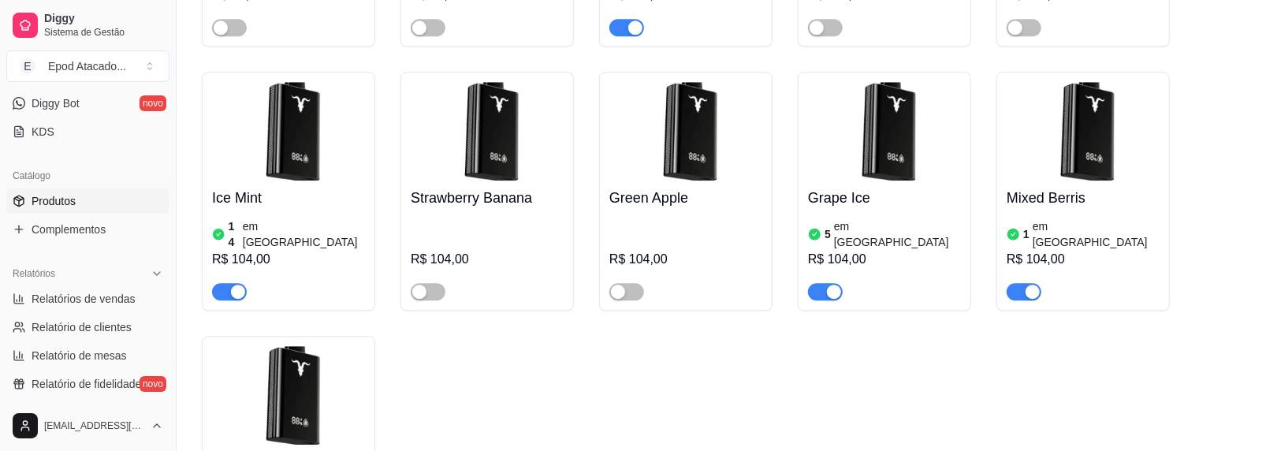
drag, startPoint x: 293, startPoint y: 291, endPoint x: 266, endPoint y: 343, distance: 58.9
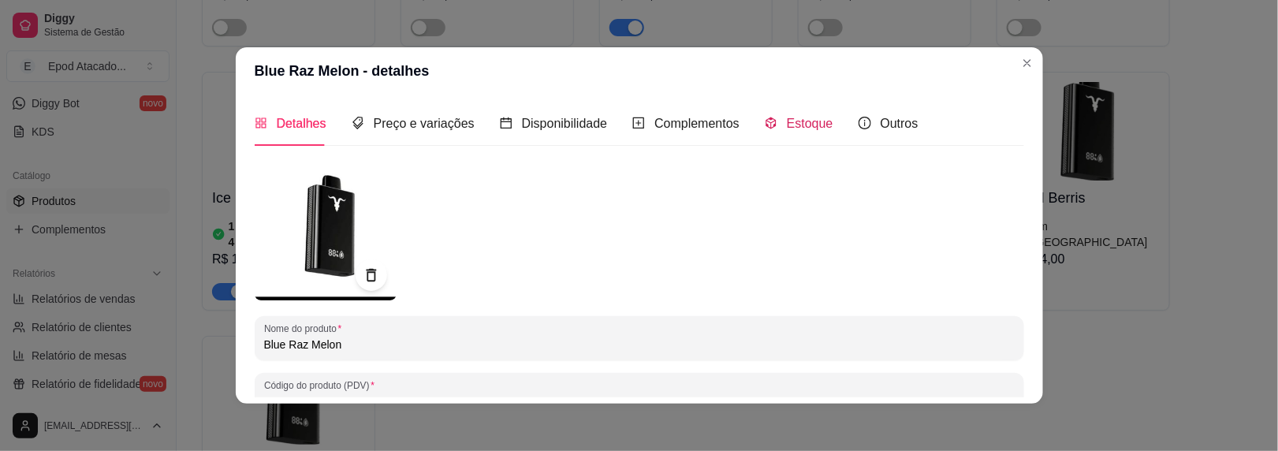
click at [787, 129] on span "Estoque" at bounding box center [810, 123] width 47 height 13
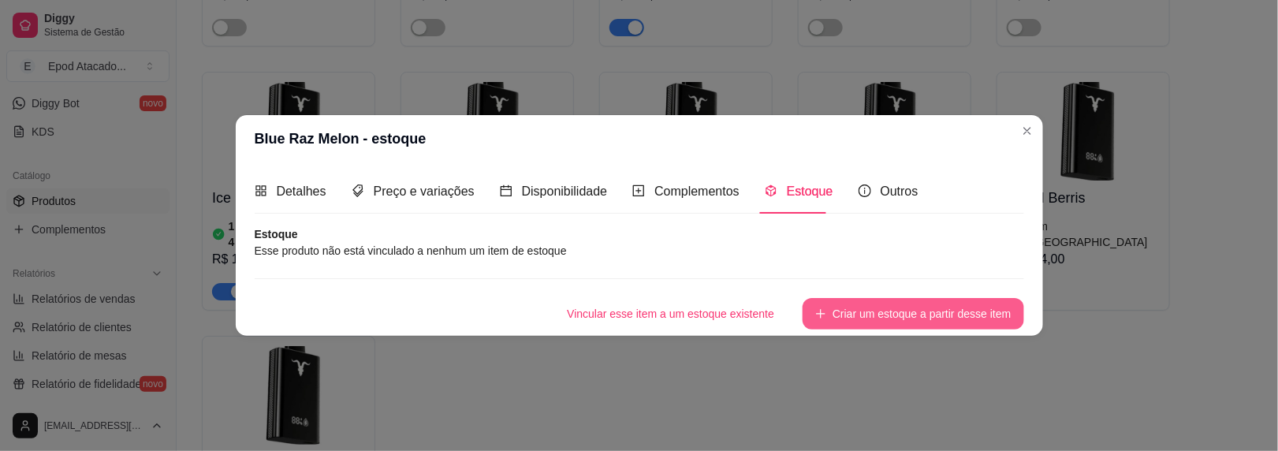
click at [878, 319] on button "Criar um estoque a partir desse item" at bounding box center [913, 314] width 221 height 32
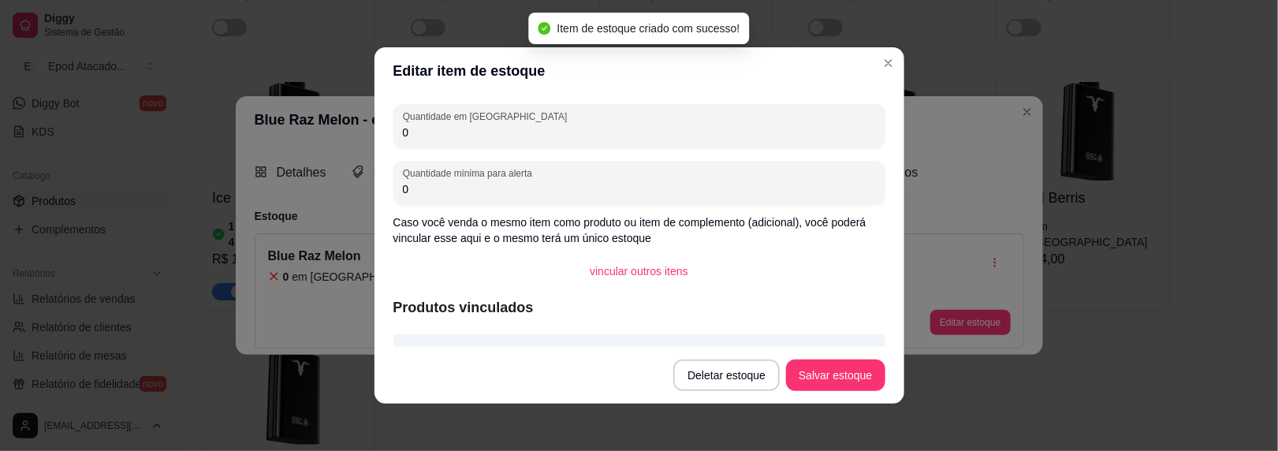
drag, startPoint x: 421, startPoint y: 129, endPoint x: 353, endPoint y: 128, distance: 67.8
click at [353, 128] on div "Editar item de estoque Quantidade em estoque 0 Quantidade mínima para alerta 0 …" at bounding box center [639, 225] width 1278 height 451
type input "1"
click at [856, 382] on button "Salvar estoque" at bounding box center [836, 375] width 96 height 31
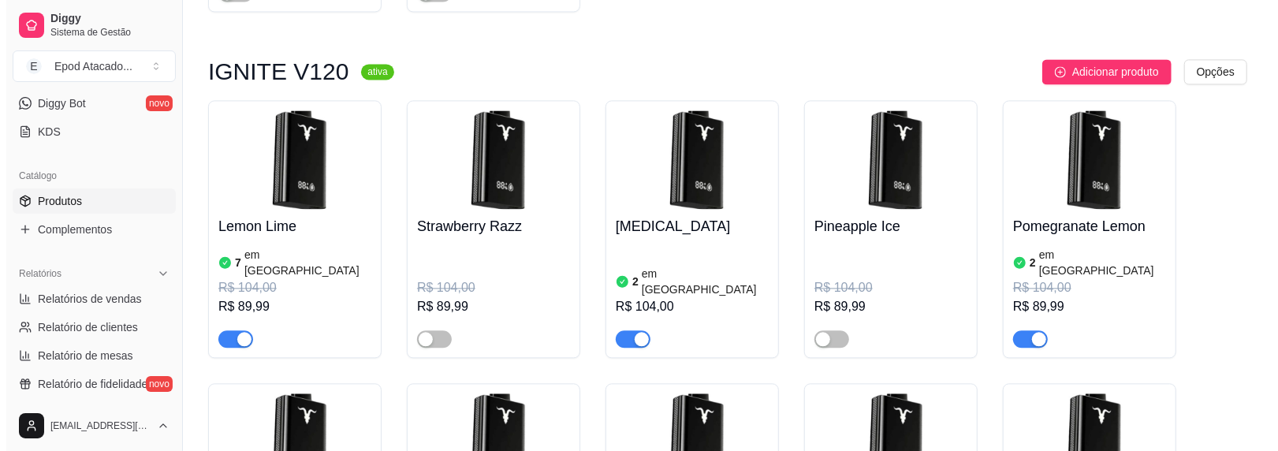
scroll to position [2129, 0]
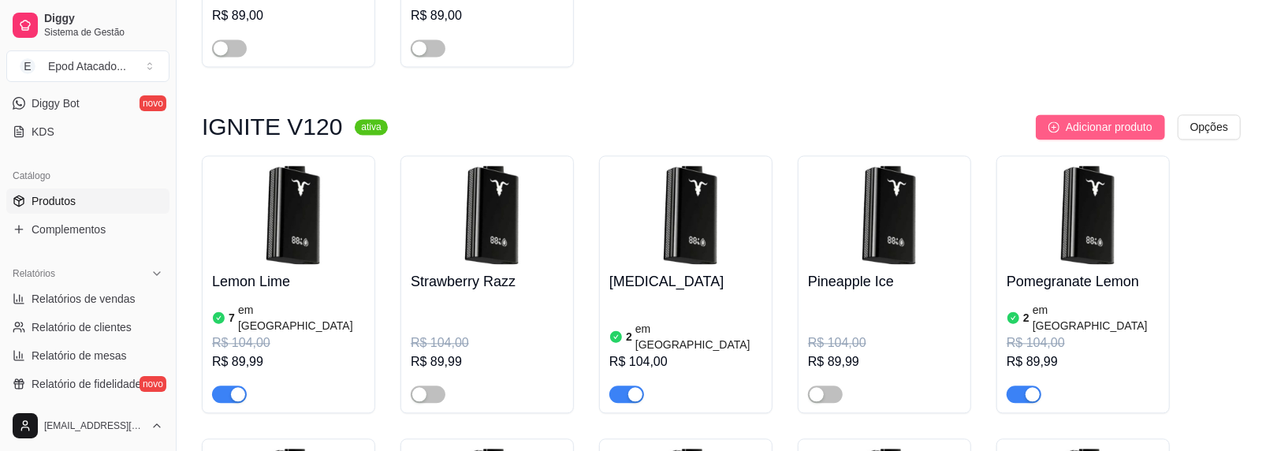
click at [1059, 114] on button "Adicionar produto" at bounding box center [1100, 126] width 129 height 25
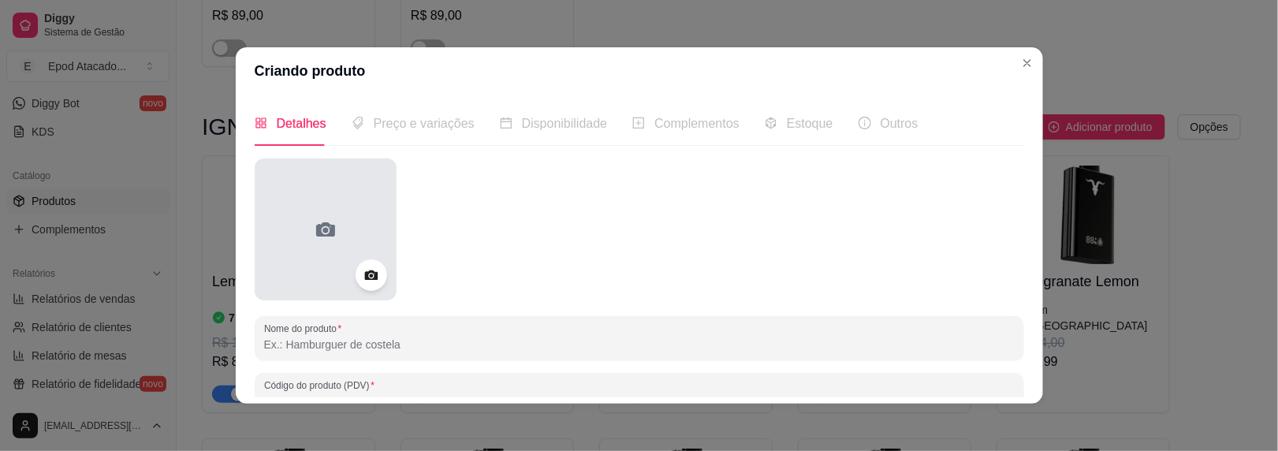
click at [349, 199] on div at bounding box center [326, 229] width 142 height 142
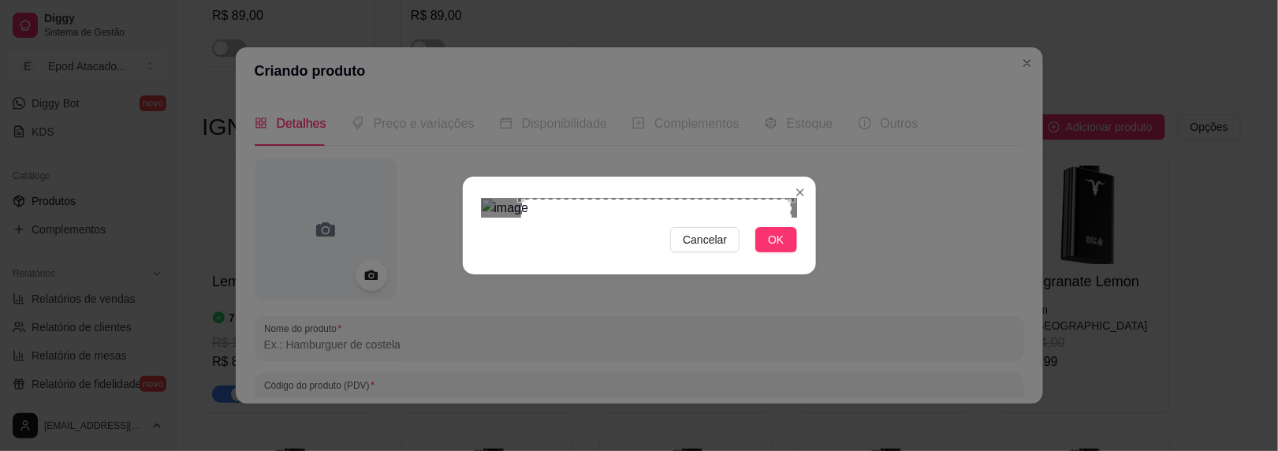
click at [768, 270] on div "Use the arrow keys to move the crop selection area" at bounding box center [656, 334] width 270 height 270
click at [769, 248] on span "OK" at bounding box center [776, 239] width 16 height 17
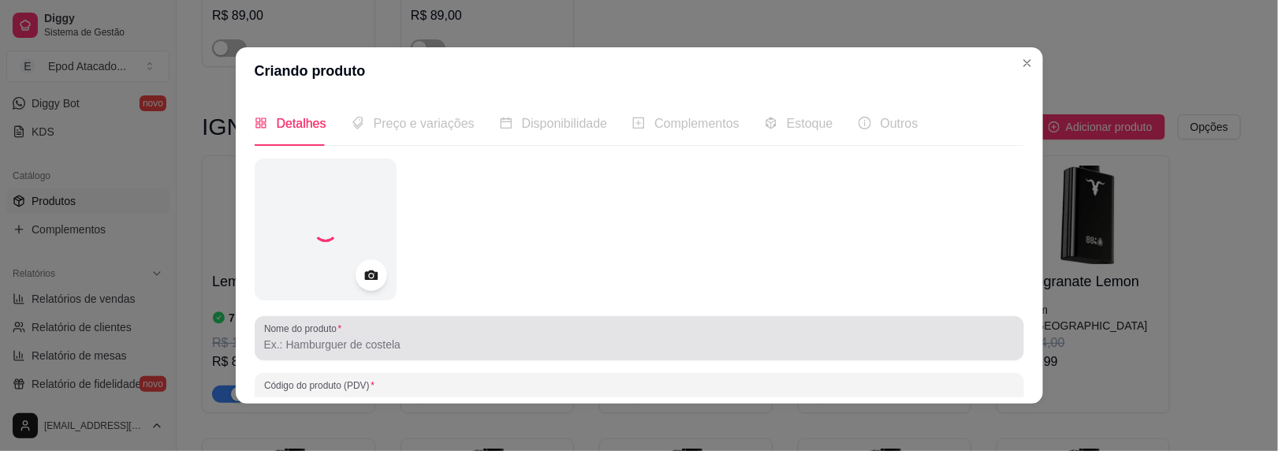
click at [303, 349] on input "Nome do produto" at bounding box center [639, 345] width 751 height 16
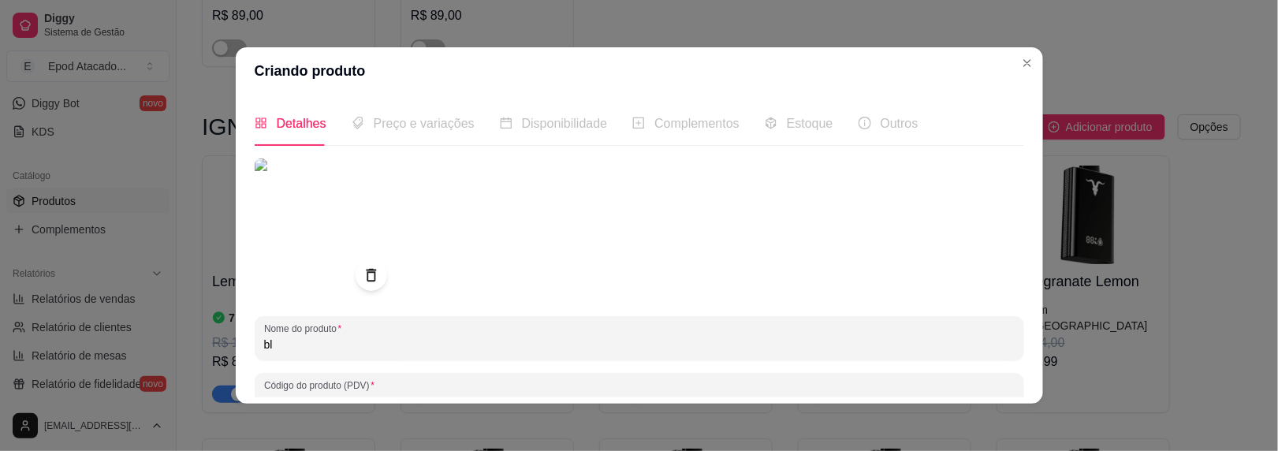
type input "b"
type input "B"
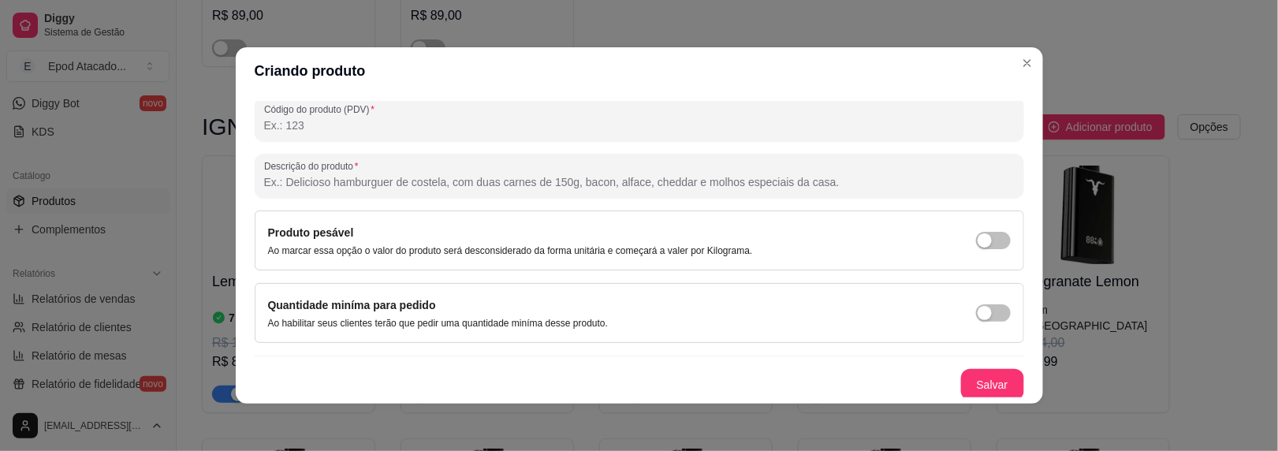
scroll to position [277, 0]
type input "COFFE"
click at [971, 385] on button "Salvar" at bounding box center [993, 384] width 62 height 31
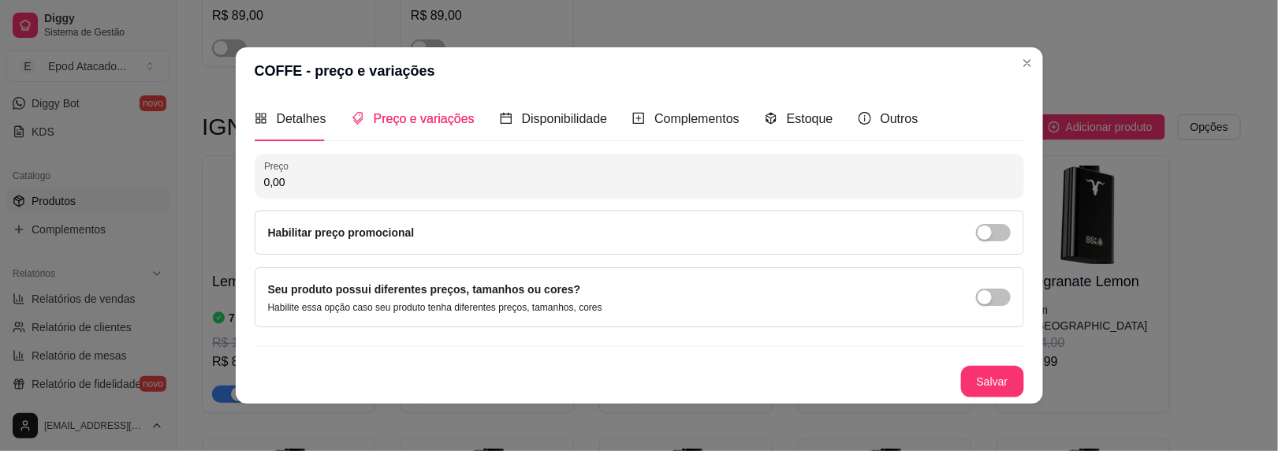
scroll to position [3, 0]
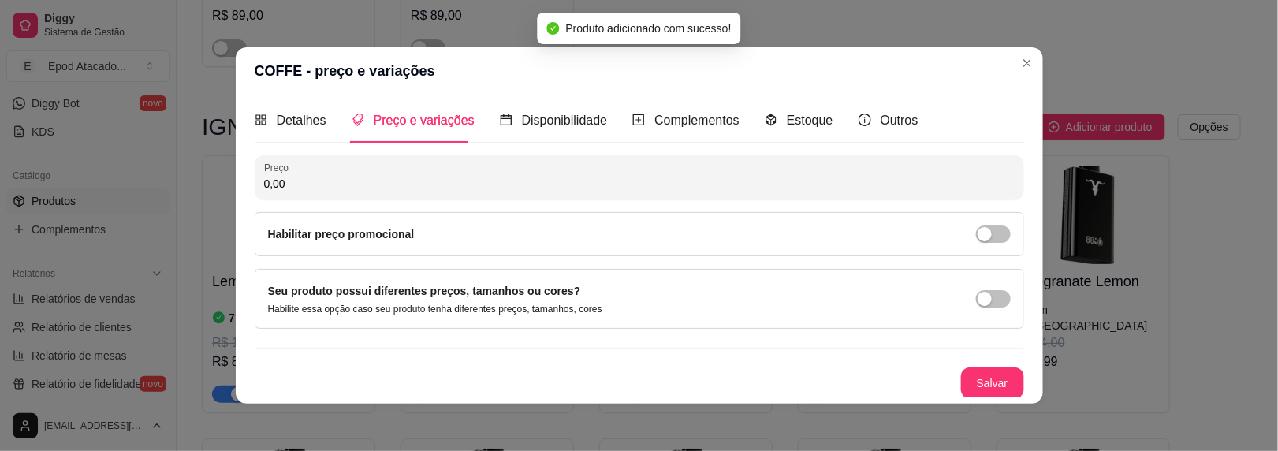
drag, startPoint x: 875, startPoint y: 58, endPoint x: 770, endPoint y: 69, distance: 105.5
click at [770, 69] on header "COFFE - preço e variações" at bounding box center [639, 70] width 807 height 47
drag, startPoint x: 770, startPoint y: 69, endPoint x: 1029, endPoint y: 210, distance: 294.6
click at [773, 69] on header "COFFE - preço e variações" at bounding box center [639, 70] width 807 height 47
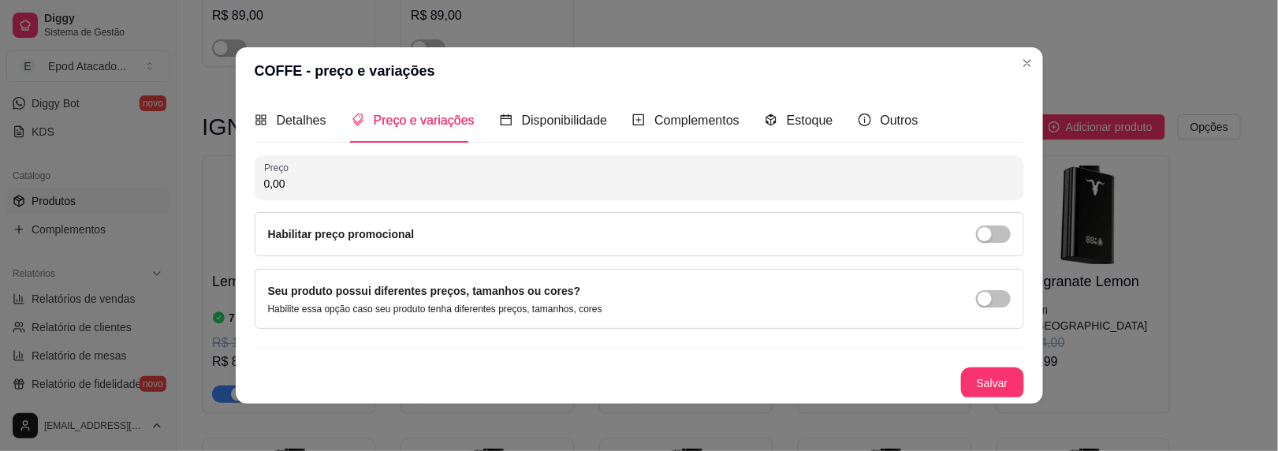
drag, startPoint x: 289, startPoint y: 187, endPoint x: 191, endPoint y: 166, distance: 100.8
click at [191, 168] on div "COFFE - preço e variações Detalhes Preço e variações Disponibilidade Complement…" at bounding box center [639, 225] width 1278 height 451
type input "74,99"
click at [969, 377] on button "Salvar" at bounding box center [992, 383] width 63 height 32
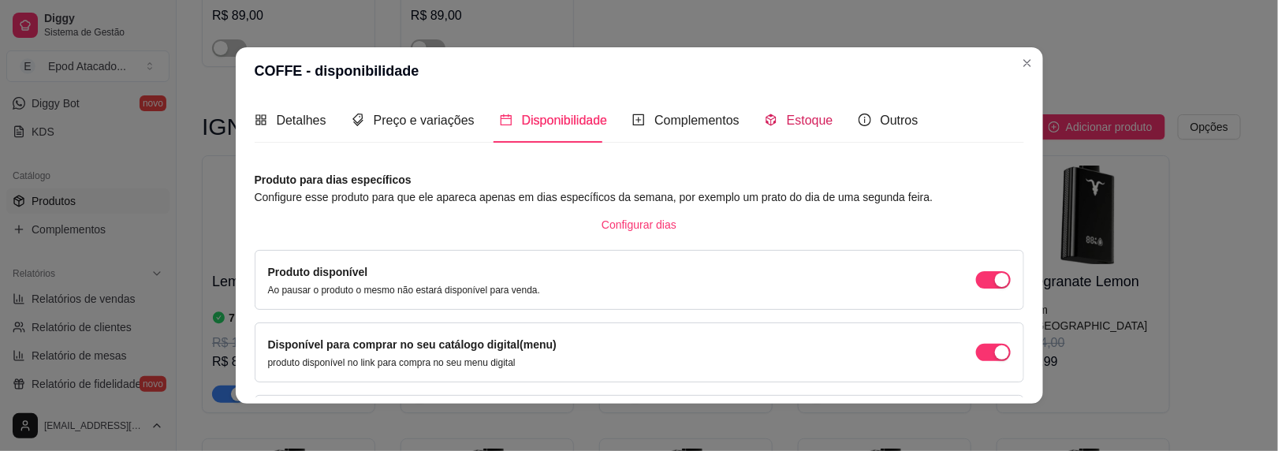
click at [795, 110] on div "Estoque" at bounding box center [799, 120] width 69 height 20
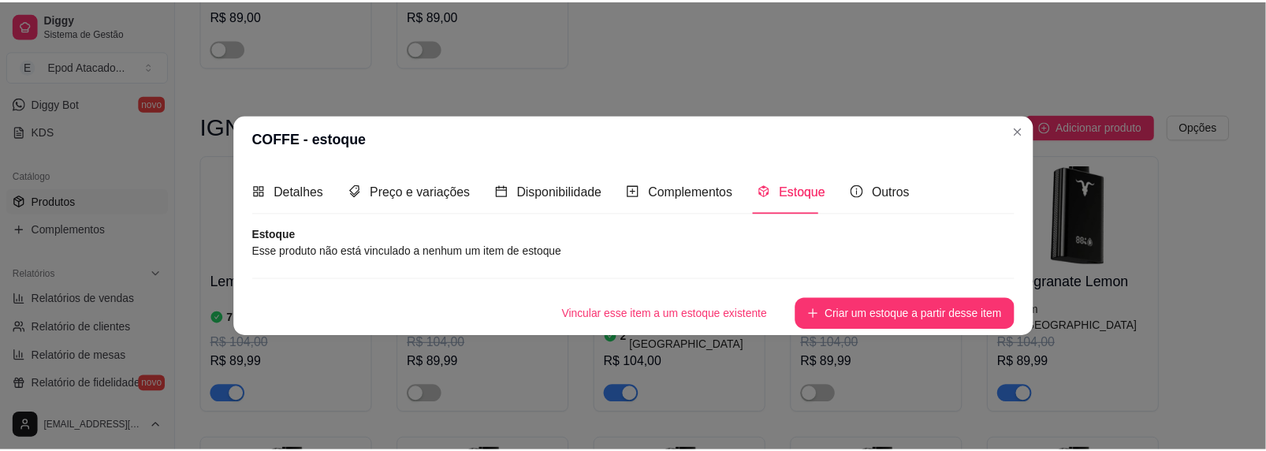
scroll to position [0, 0]
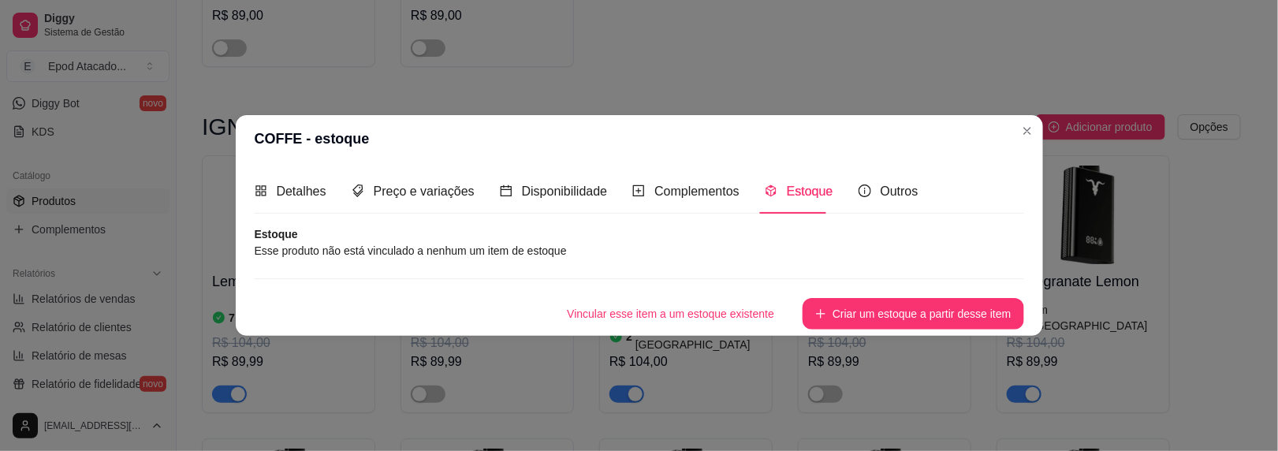
click at [848, 330] on div "Detalhes Preço e variações Disponibilidade Complementos Estoque Outros Nome do …" at bounding box center [639, 248] width 807 height 173
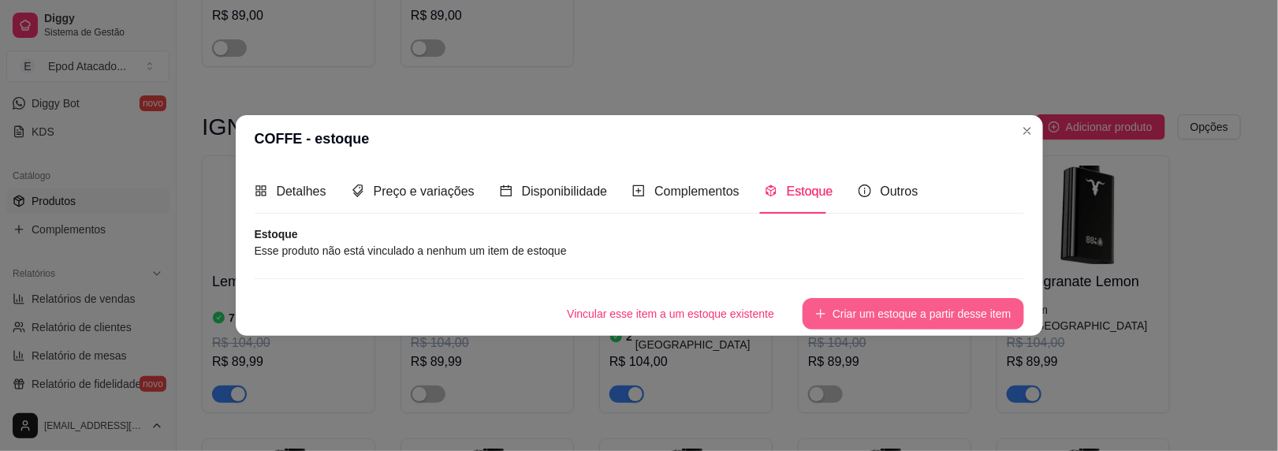
click at [856, 320] on button "Criar um estoque a partir desse item" at bounding box center [913, 314] width 221 height 32
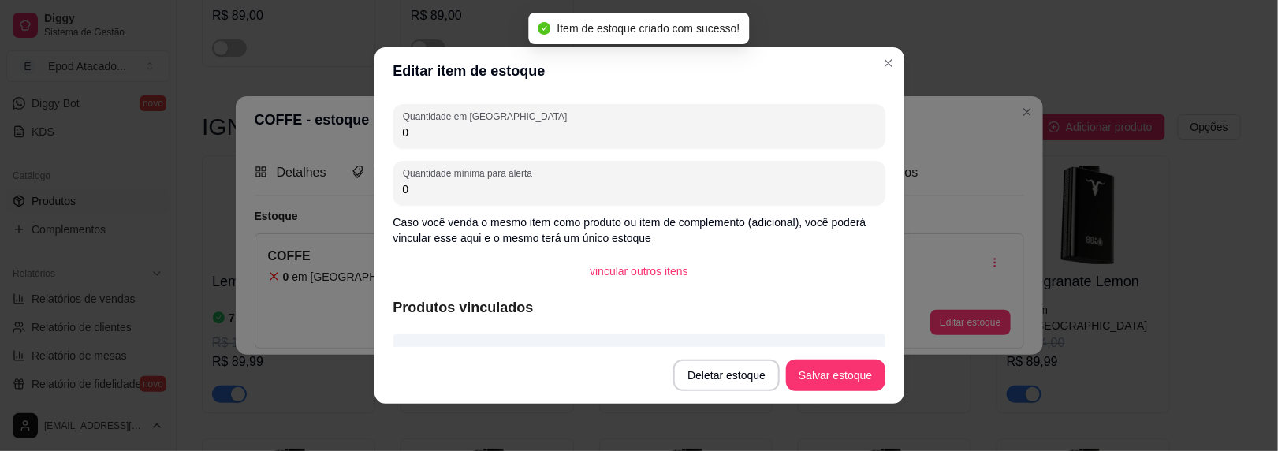
drag, startPoint x: 425, startPoint y: 130, endPoint x: 308, endPoint y: 109, distance: 118.6
click at [308, 109] on div "Editar item de estoque Quantidade em estoque 0 Quantidade mínima para alerta 0 …" at bounding box center [639, 225] width 1278 height 451
type input "1"
click at [808, 363] on button "Salvar estoque" at bounding box center [836, 375] width 96 height 31
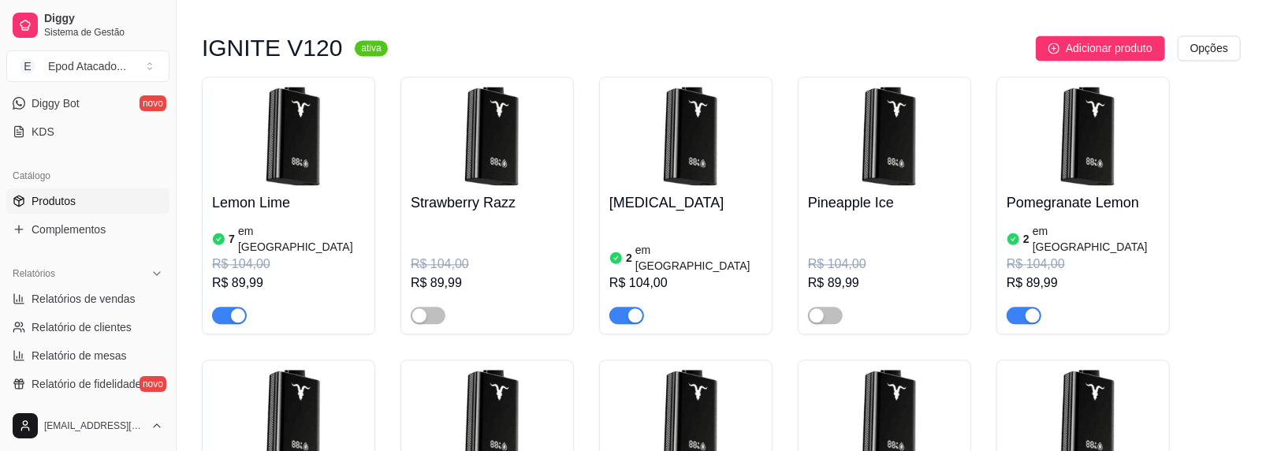
scroll to position [2681, 0]
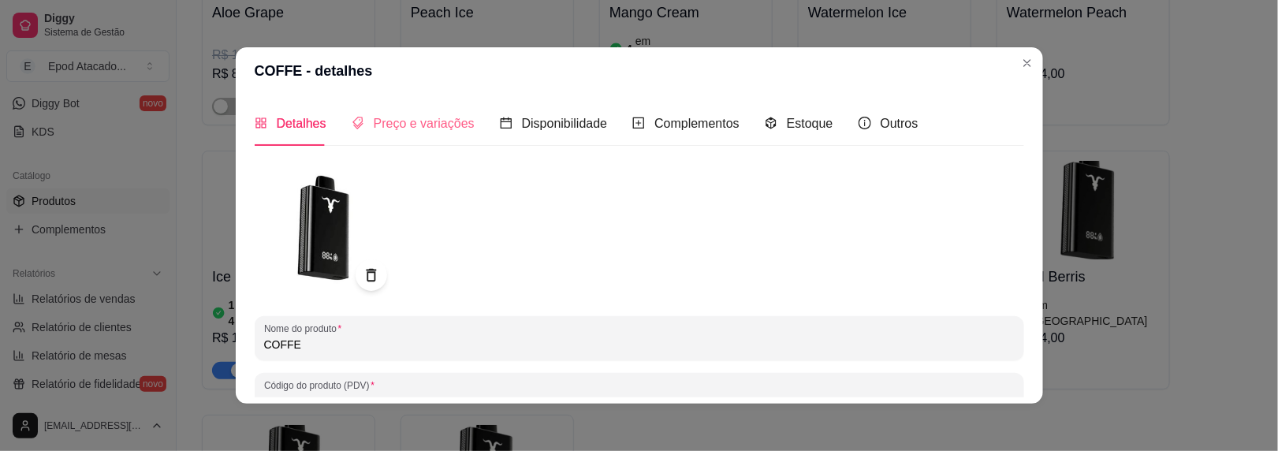
click at [442, 135] on div "Preço e variações" at bounding box center [413, 123] width 123 height 45
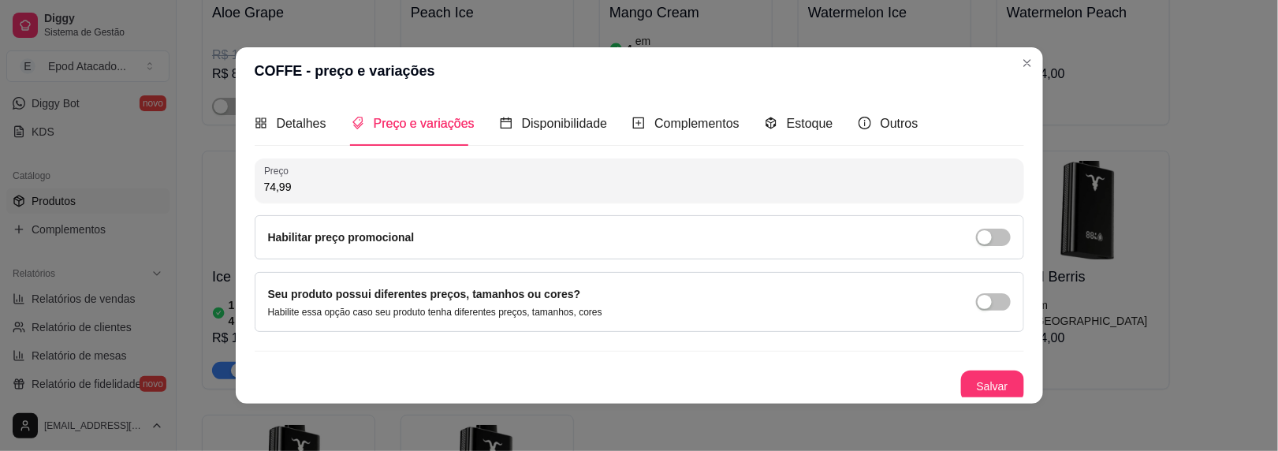
drag, startPoint x: 268, startPoint y: 182, endPoint x: 249, endPoint y: 183, distance: 18.9
click at [255, 183] on div "Preço 74,99" at bounding box center [640, 180] width 770 height 44
type input "104,99"
click at [961, 378] on button "Salvar" at bounding box center [992, 387] width 63 height 32
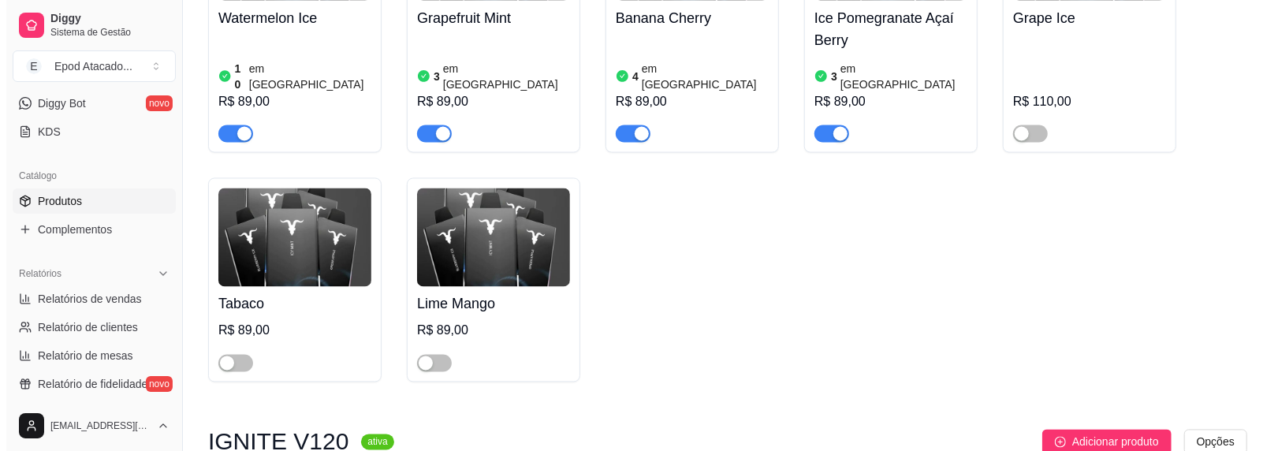
scroll to position [1971, 0]
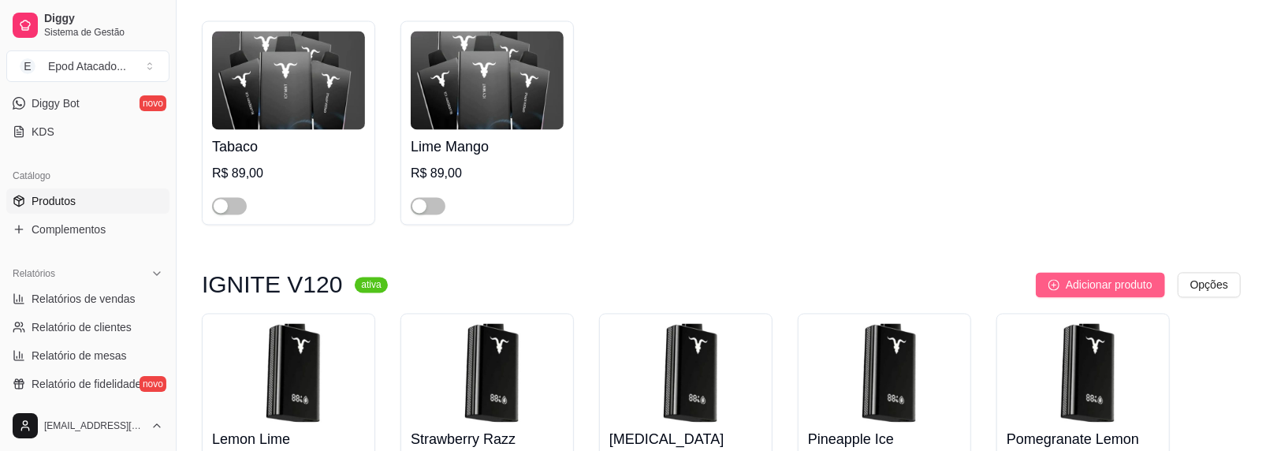
click at [1078, 276] on span "Adicionar produto" at bounding box center [1109, 284] width 87 height 17
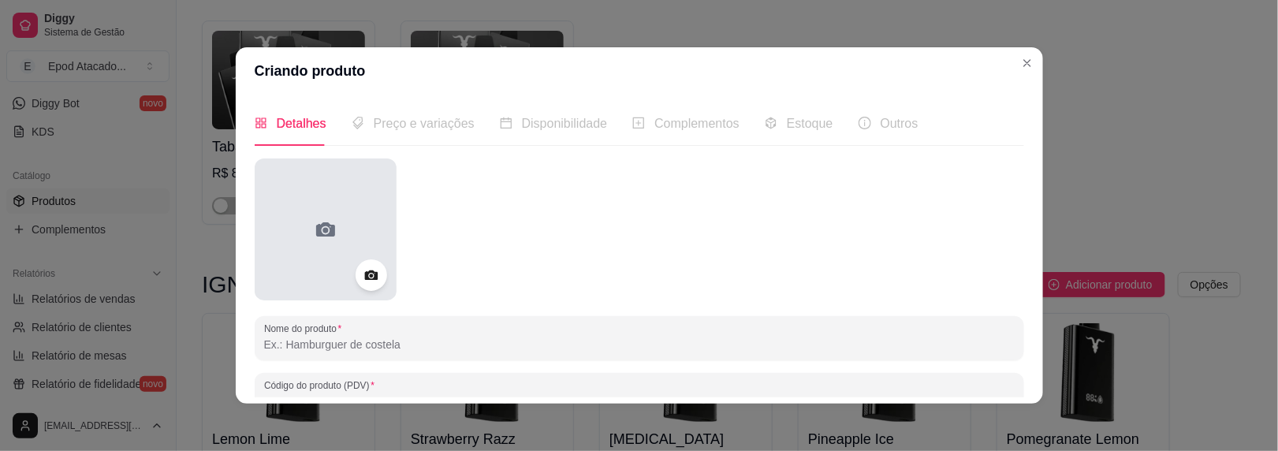
click at [335, 193] on div at bounding box center [326, 229] width 142 height 142
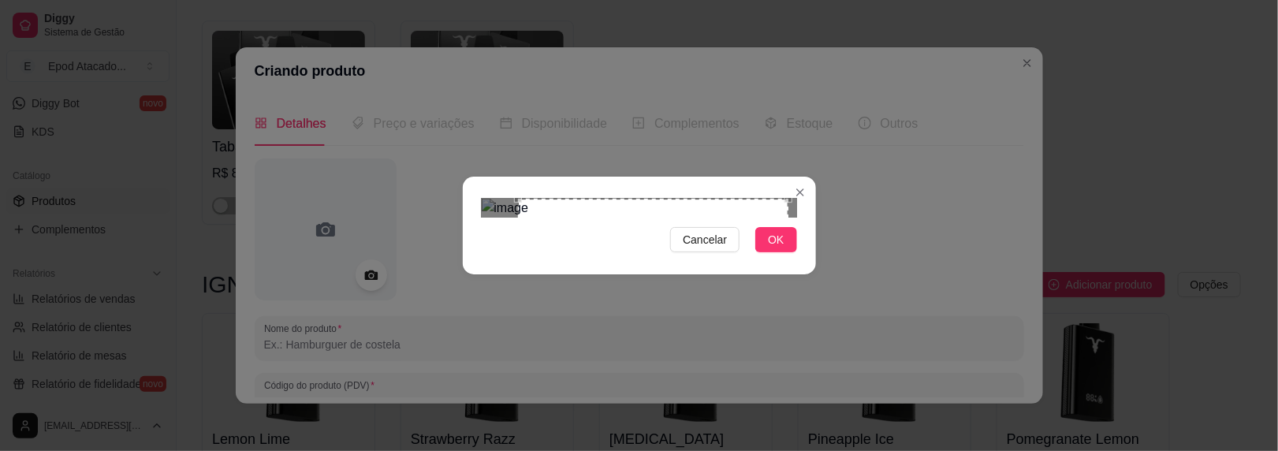
click at [758, 319] on div "Use the arrow keys to move the crop selection area" at bounding box center [653, 334] width 270 height 270
click at [769, 252] on button "OK" at bounding box center [775, 239] width 41 height 25
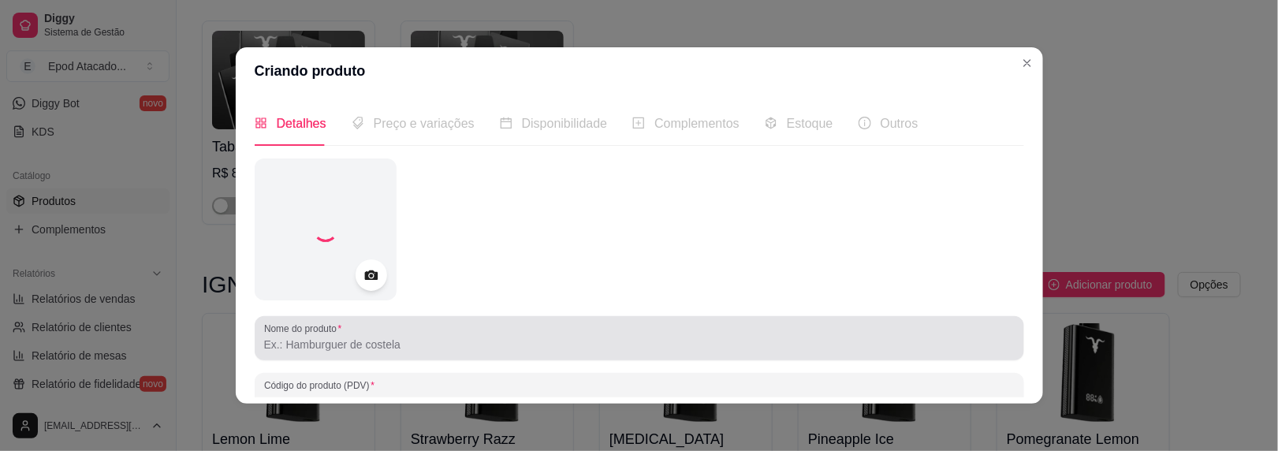
click at [328, 332] on label "Nome do produto" at bounding box center [305, 328] width 83 height 13
click at [328, 337] on input "Nome do produto" at bounding box center [639, 345] width 751 height 16
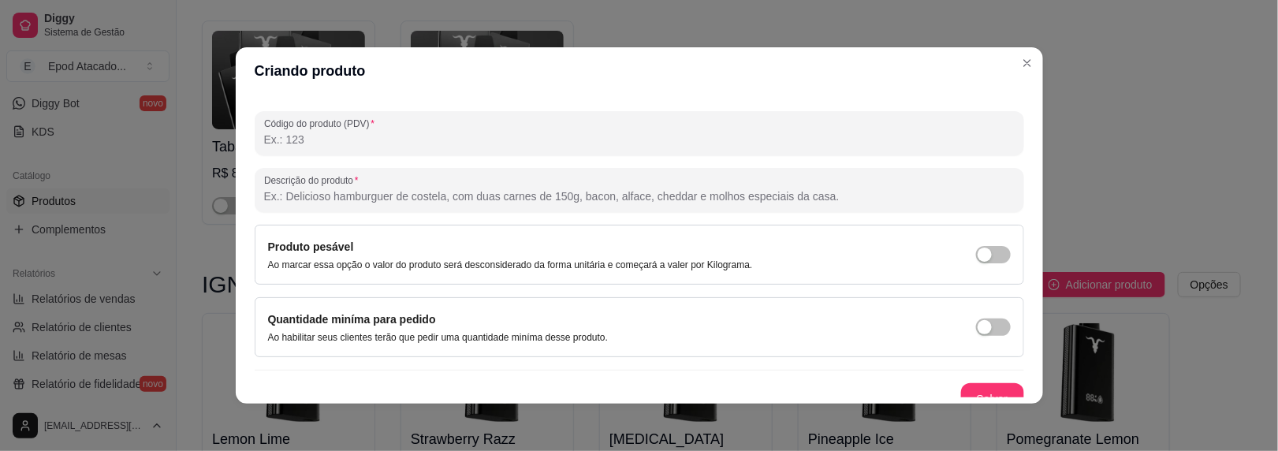
scroll to position [277, 0]
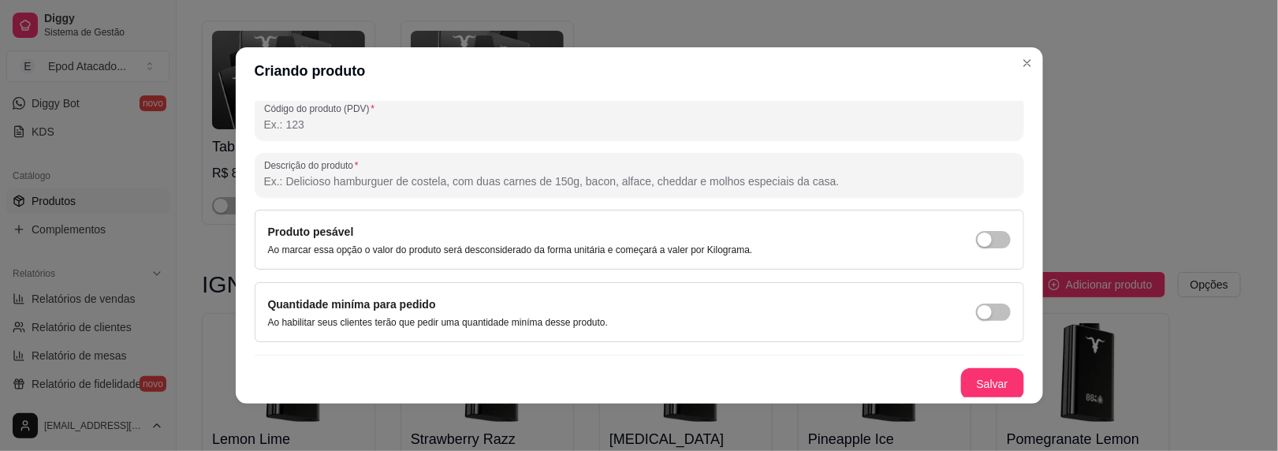
type input "CACTUS"
click at [962, 369] on button "Salvar" at bounding box center [993, 384] width 62 height 31
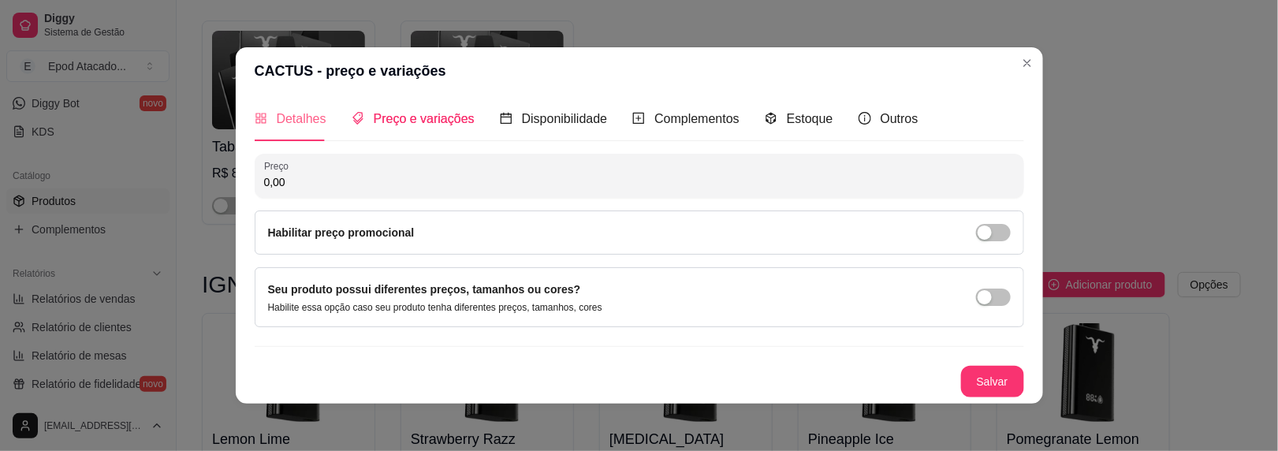
scroll to position [3, 0]
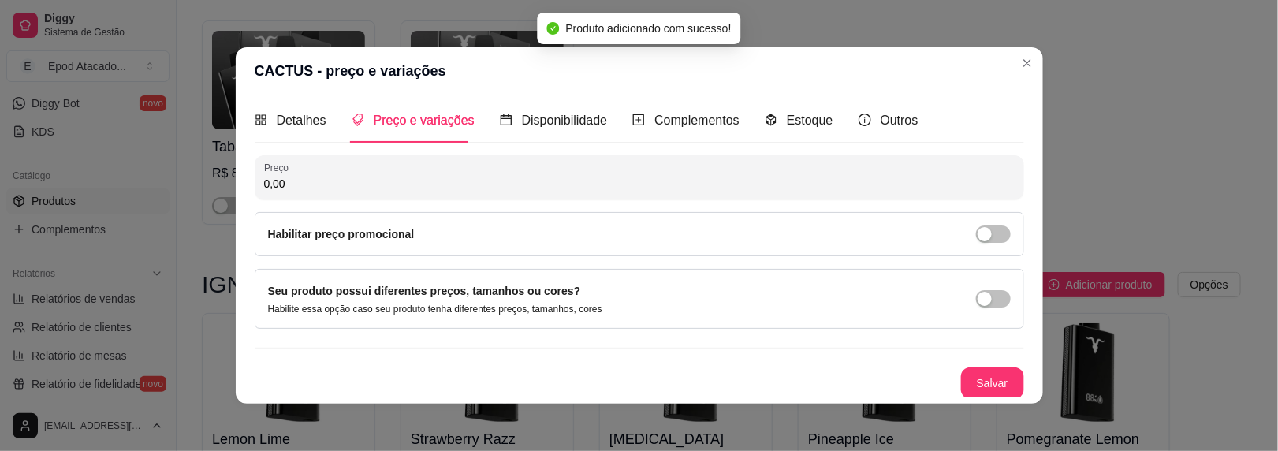
drag, startPoint x: 289, startPoint y: 174, endPoint x: 154, endPoint y: 180, distance: 135.7
click at [149, 184] on div "CACTUS - preço e variações Detalhes Preço e variações Disponibilidade Complemen…" at bounding box center [639, 225] width 1278 height 451
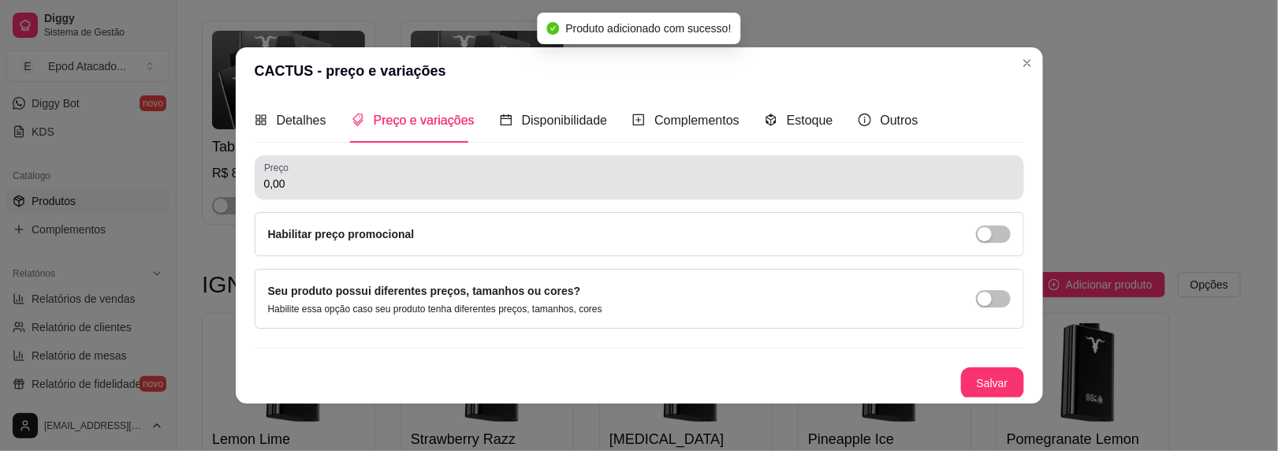
click at [316, 173] on div "0,00" at bounding box center [639, 178] width 751 height 32
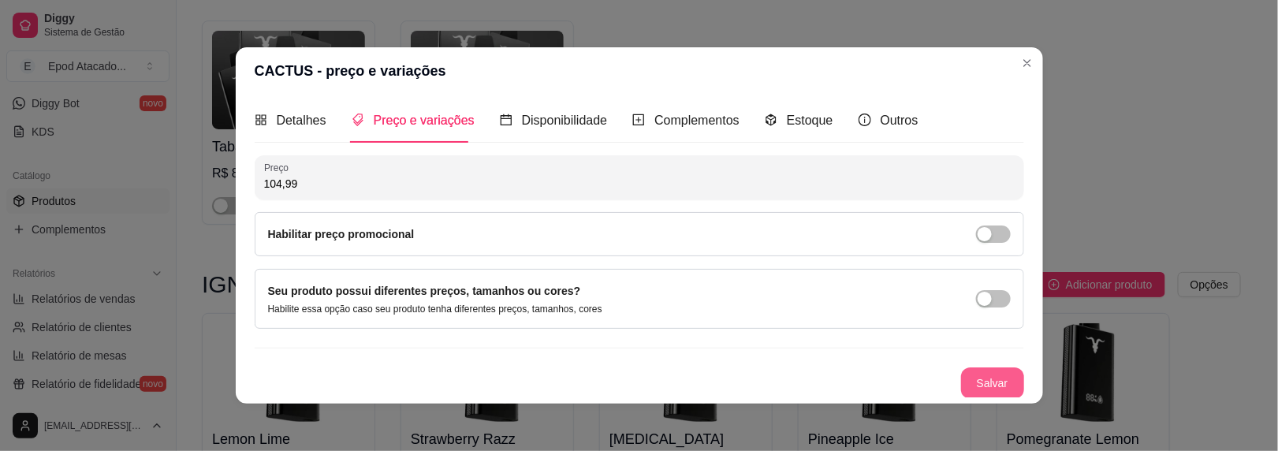
type input "104,99"
click at [962, 375] on button "Salvar" at bounding box center [992, 383] width 63 height 32
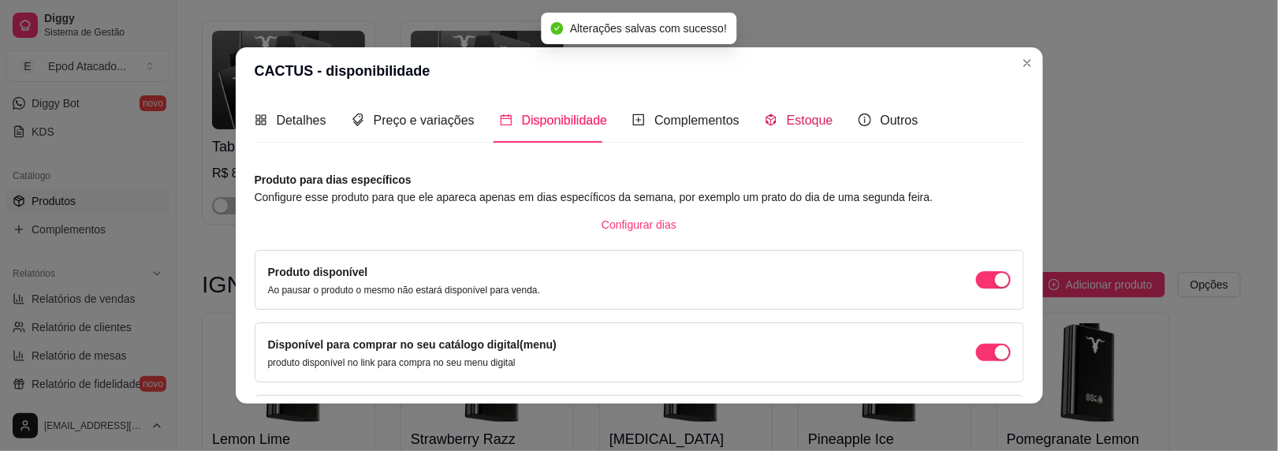
click at [791, 116] on span "Estoque" at bounding box center [810, 120] width 47 height 13
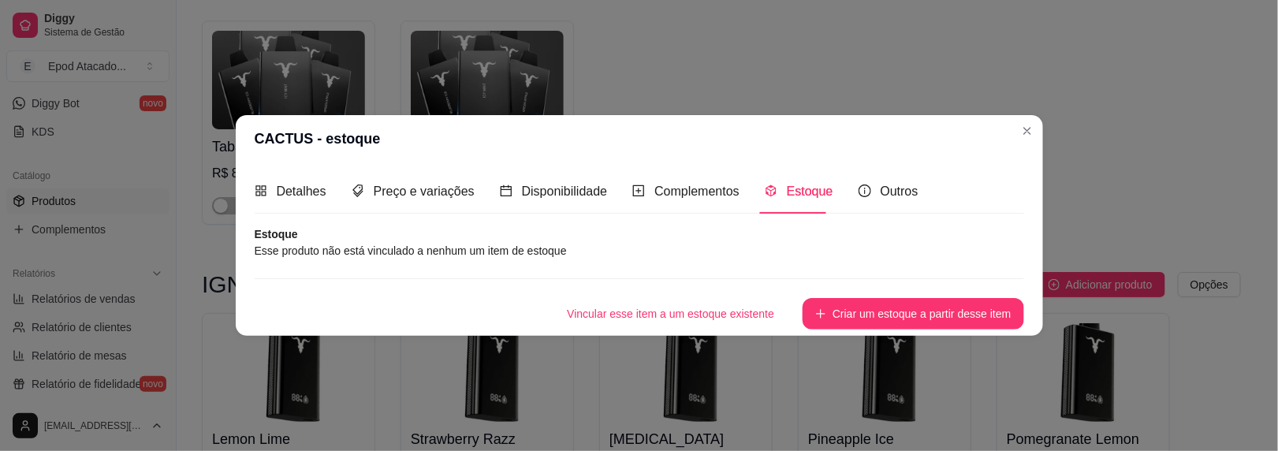
click at [830, 300] on button "Criar um estoque a partir desse item" at bounding box center [913, 314] width 221 height 32
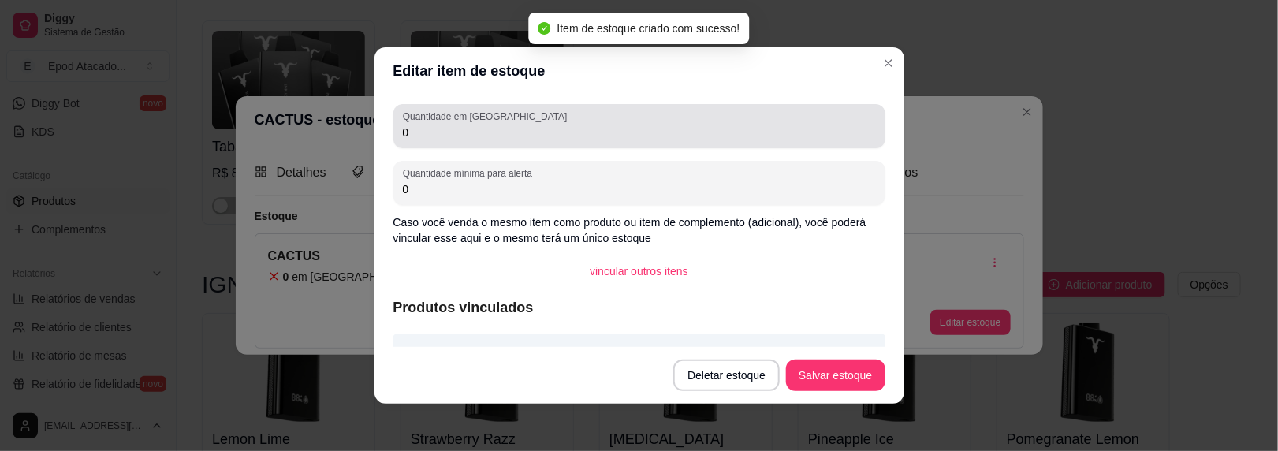
drag, startPoint x: 412, startPoint y: 118, endPoint x: 410, endPoint y: 129, distance: 10.5
click at [411, 121] on label "Quantidade em [GEOGRAPHIC_DATA]" at bounding box center [488, 116] width 170 height 13
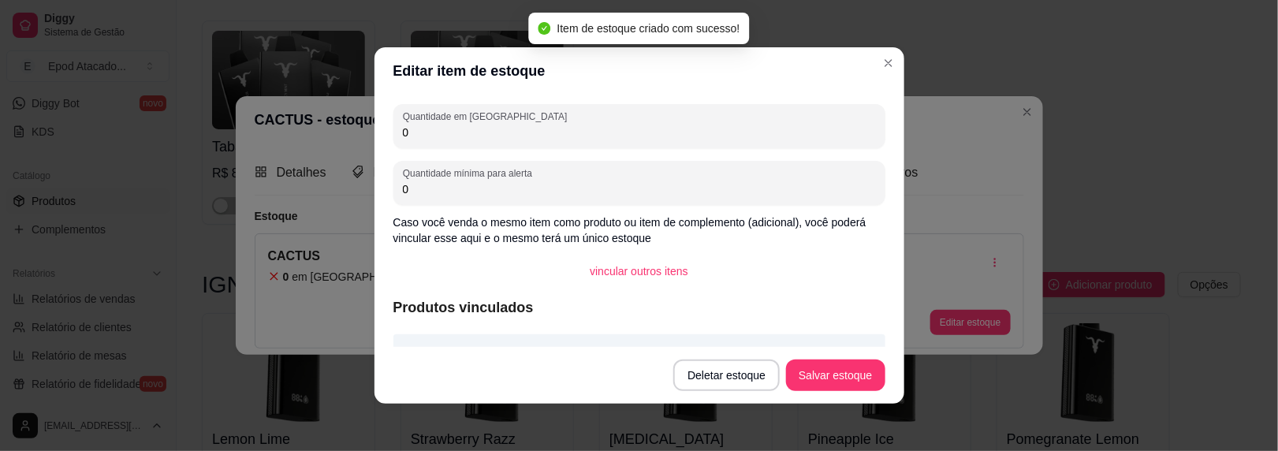
drag, startPoint x: 410, startPoint y: 129, endPoint x: 353, endPoint y: 131, distance: 56.8
click at [353, 131] on div "Editar item de estoque Quantidade em estoque 0 Quantidade mínima para alerta 0 …" at bounding box center [639, 225] width 1278 height 451
type input "3"
click at [821, 384] on button "Salvar estoque" at bounding box center [835, 376] width 99 height 32
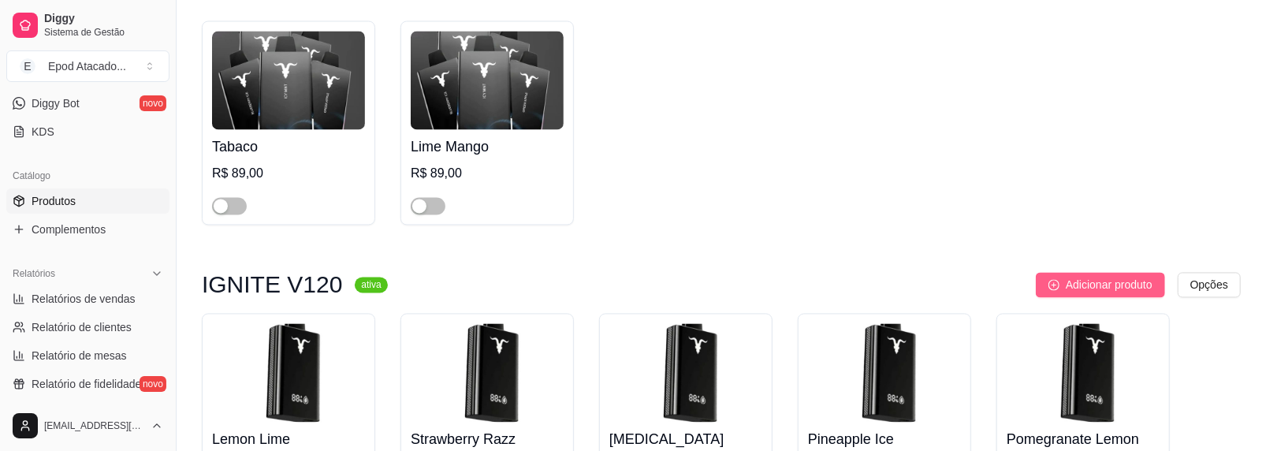
click at [1066, 276] on span "Adicionar produto" at bounding box center [1109, 284] width 87 height 17
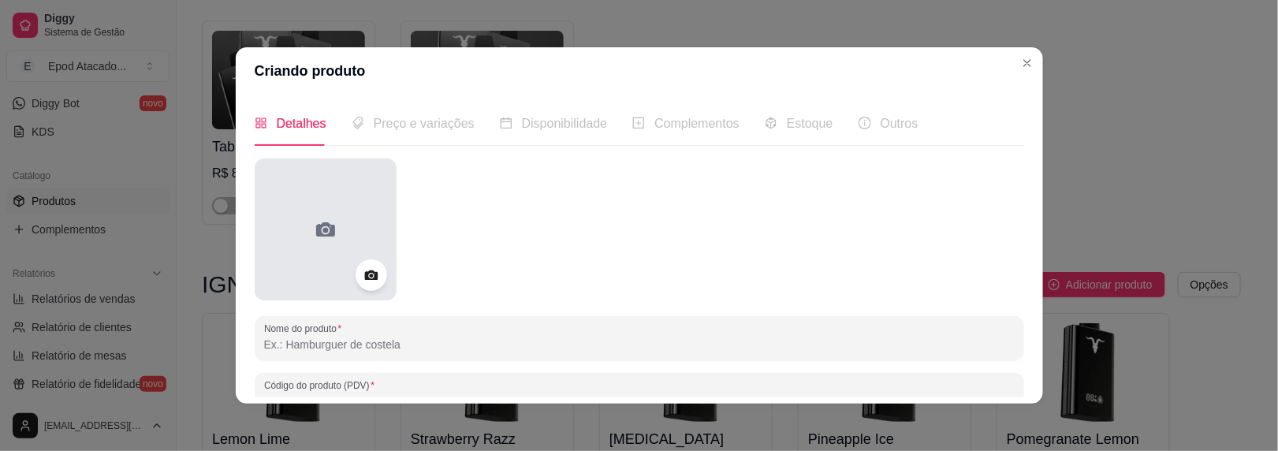
click at [340, 188] on div at bounding box center [326, 229] width 142 height 142
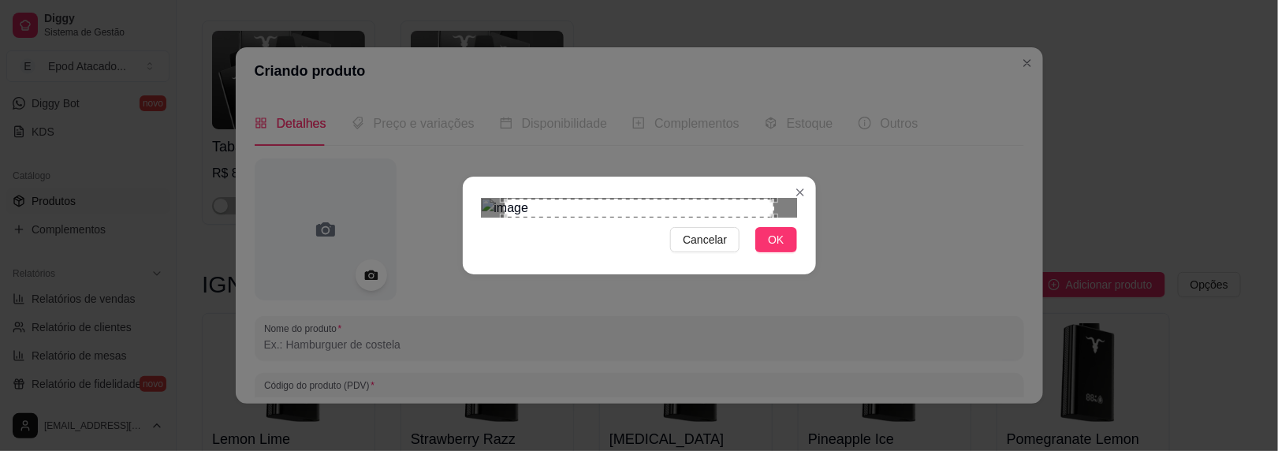
drag, startPoint x: 794, startPoint y: 371, endPoint x: 514, endPoint y: 360, distance: 280.1
click at [794, 252] on button "OK" at bounding box center [775, 239] width 41 height 25
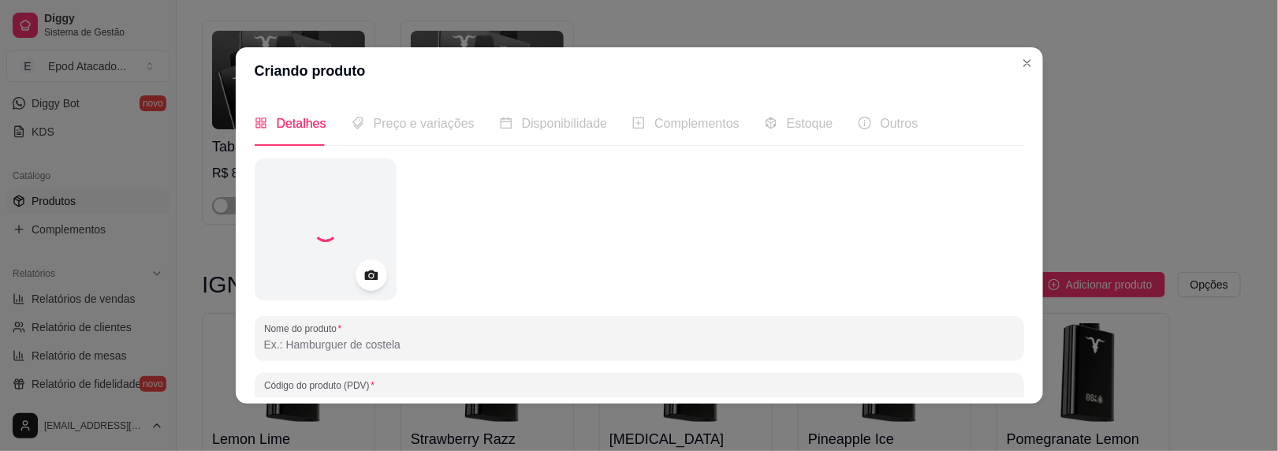
click at [319, 341] on input "Nome do produto" at bounding box center [639, 345] width 751 height 16
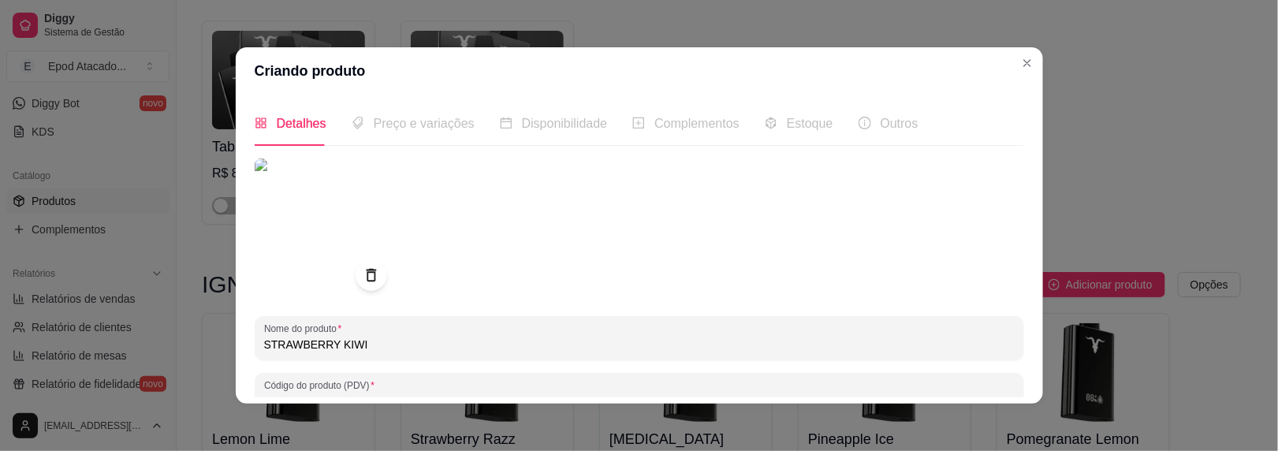
scroll to position [277, 0]
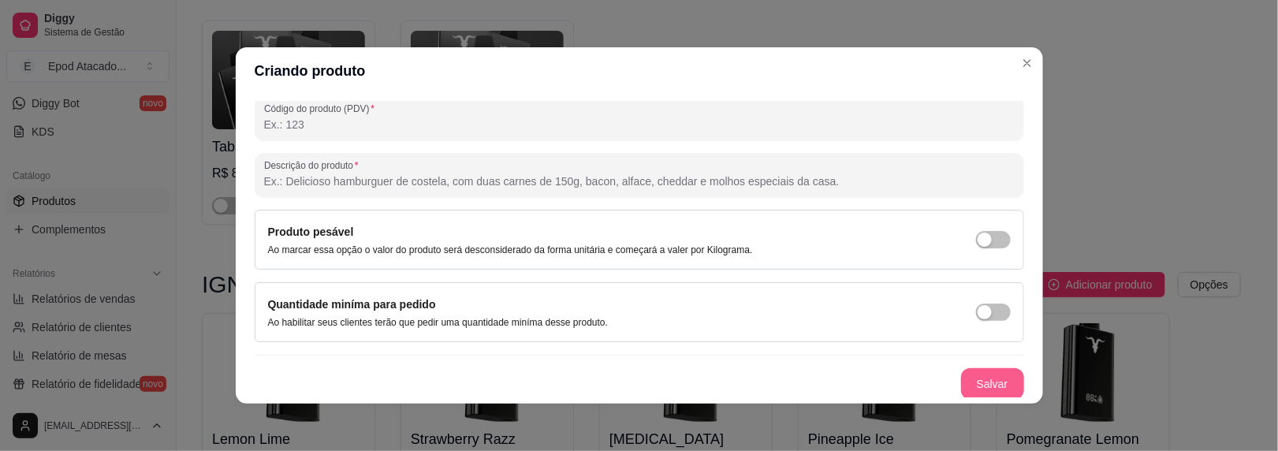
type input "STRAWBERRY KIWI"
click at [985, 381] on button "Salvar" at bounding box center [992, 384] width 63 height 32
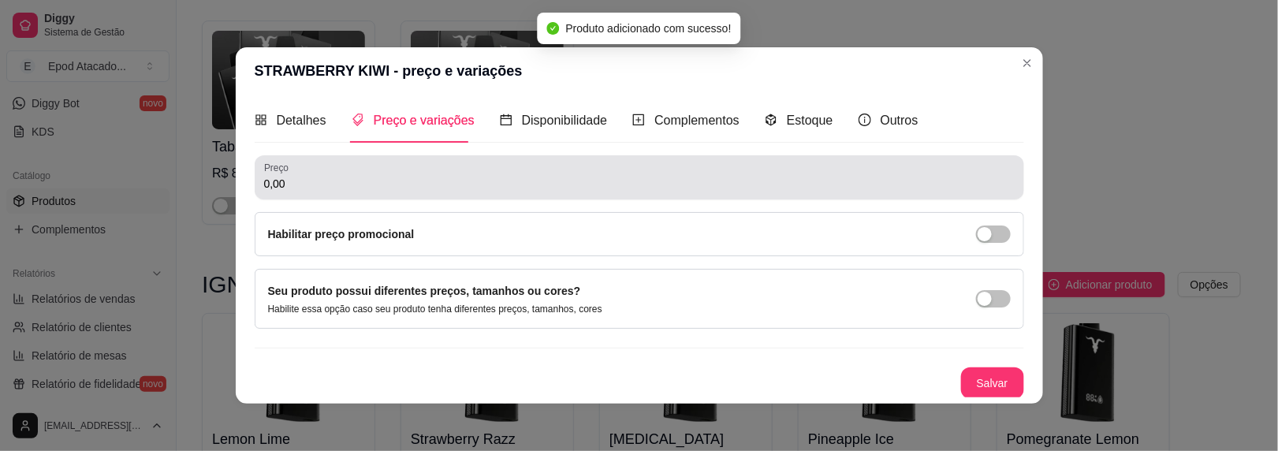
drag, startPoint x: 252, startPoint y: 181, endPoint x: 265, endPoint y: 181, distance: 12.6
click at [255, 180] on div "Preço 0,00" at bounding box center [640, 177] width 770 height 44
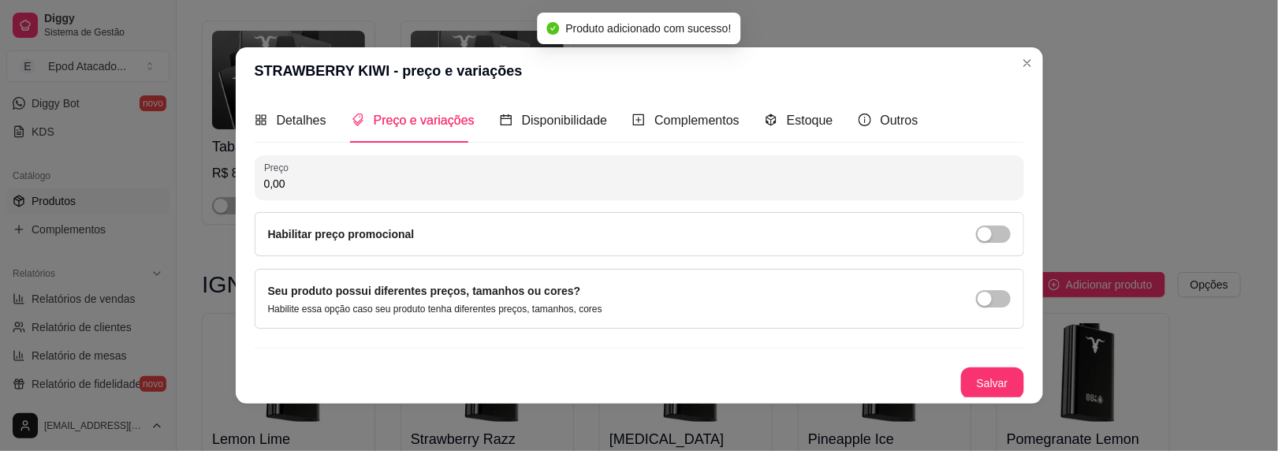
click at [287, 181] on input "0,00" at bounding box center [639, 184] width 751 height 16
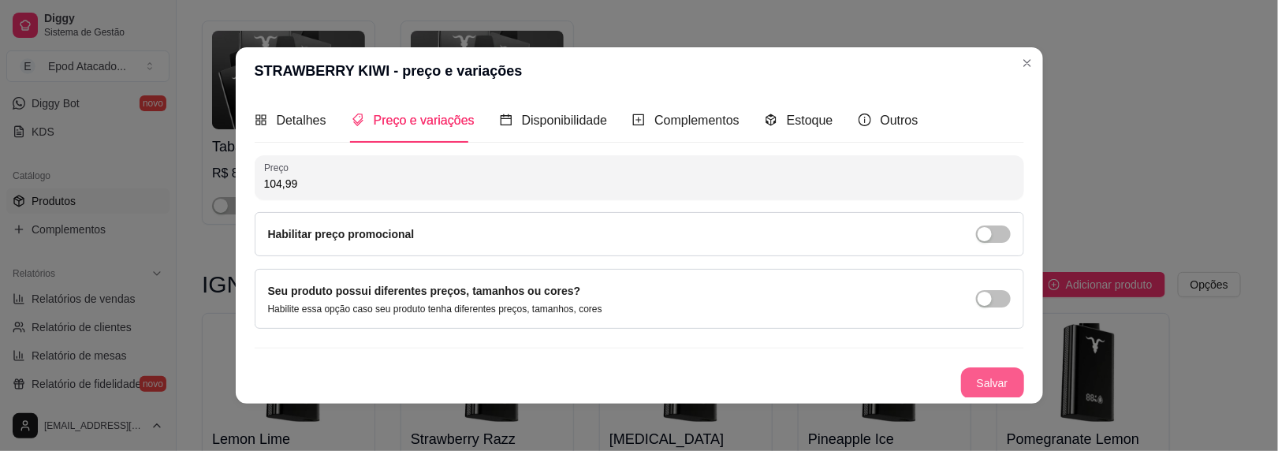
type input "104,99"
click at [975, 383] on button "Salvar" at bounding box center [992, 383] width 63 height 32
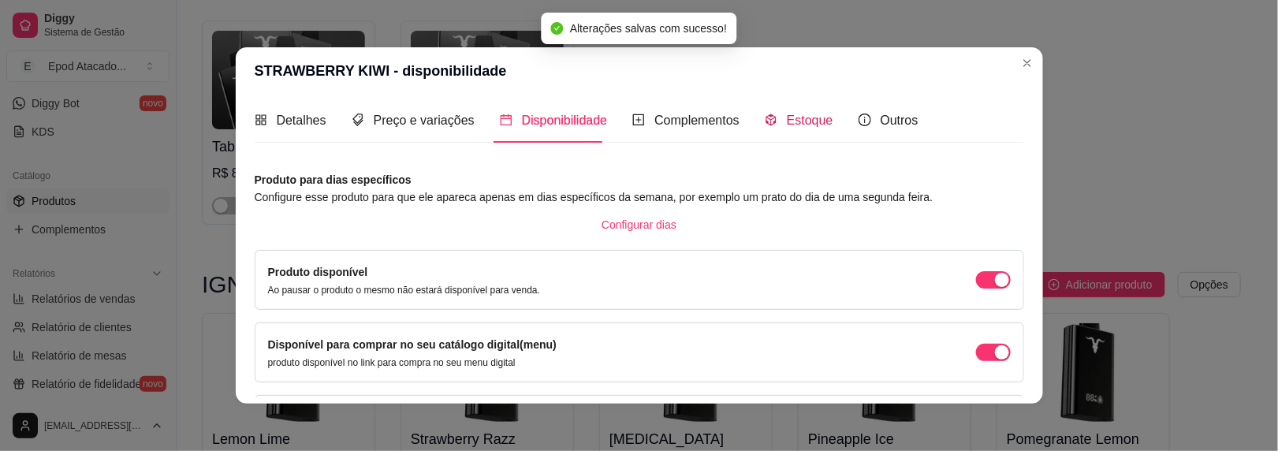
click at [803, 127] on span "Estoque" at bounding box center [810, 120] width 47 height 13
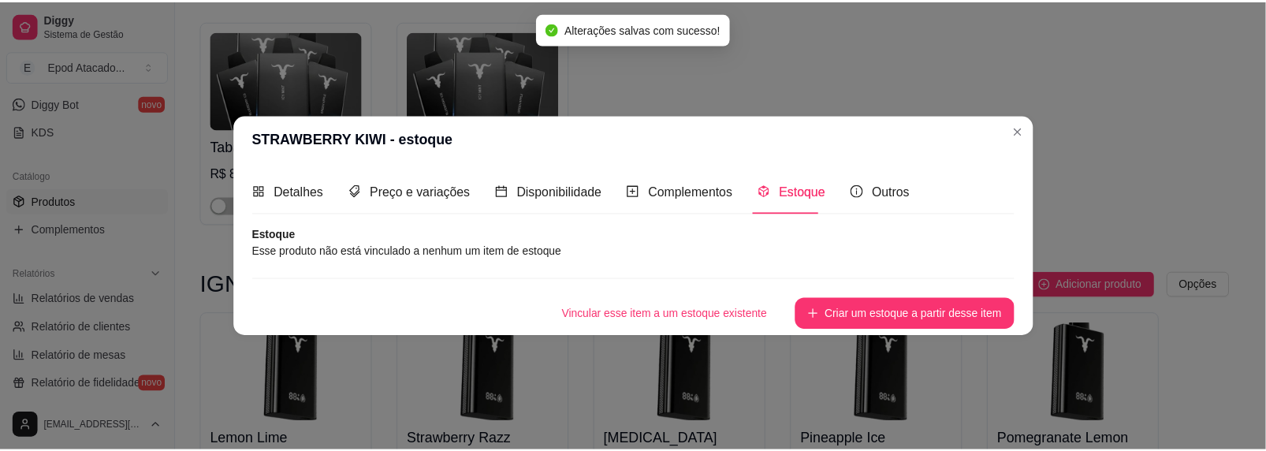
scroll to position [0, 0]
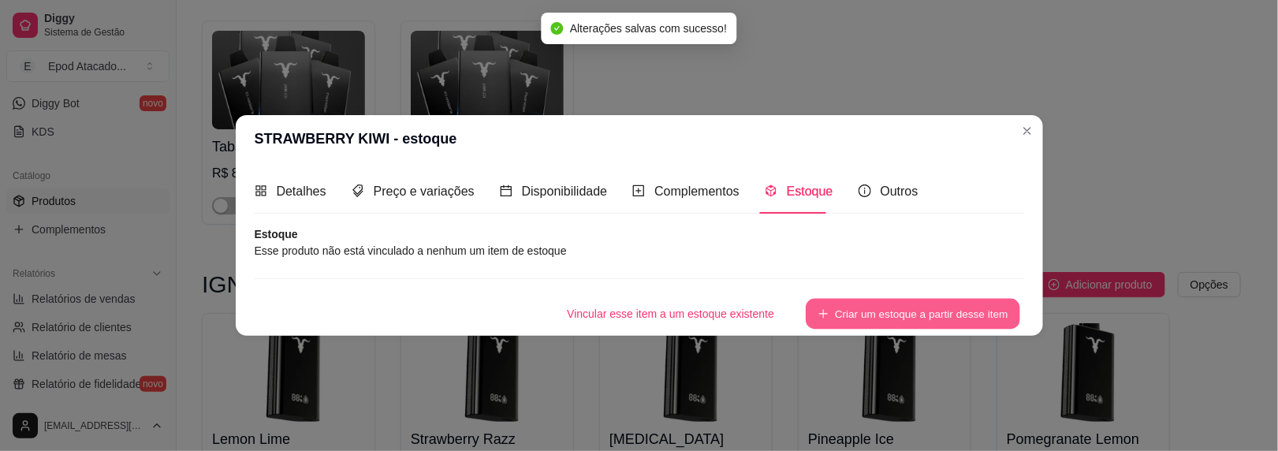
click at [856, 311] on button "Criar um estoque a partir desse item" at bounding box center [913, 314] width 214 height 31
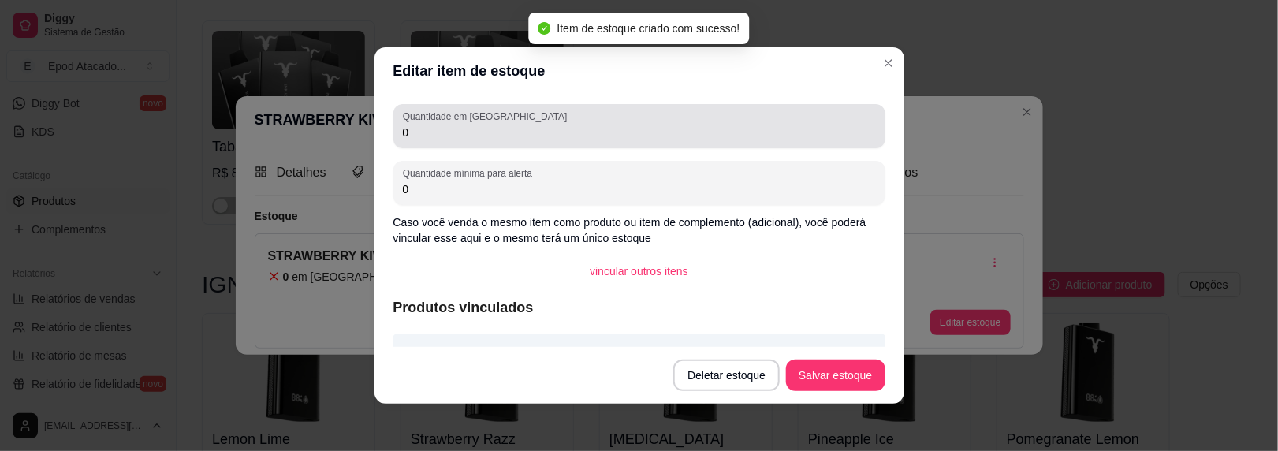
click at [413, 132] on input "0" at bounding box center [639, 133] width 473 height 16
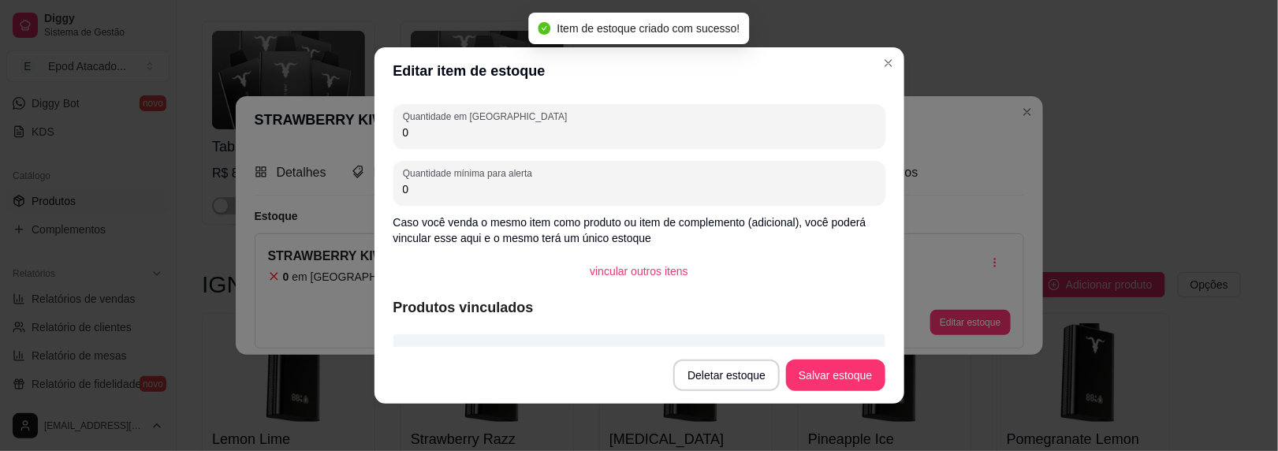
drag, startPoint x: 413, startPoint y: 132, endPoint x: 388, endPoint y: 130, distance: 25.3
click at [393, 130] on div "Quantidade em estoque 0" at bounding box center [639, 126] width 492 height 44
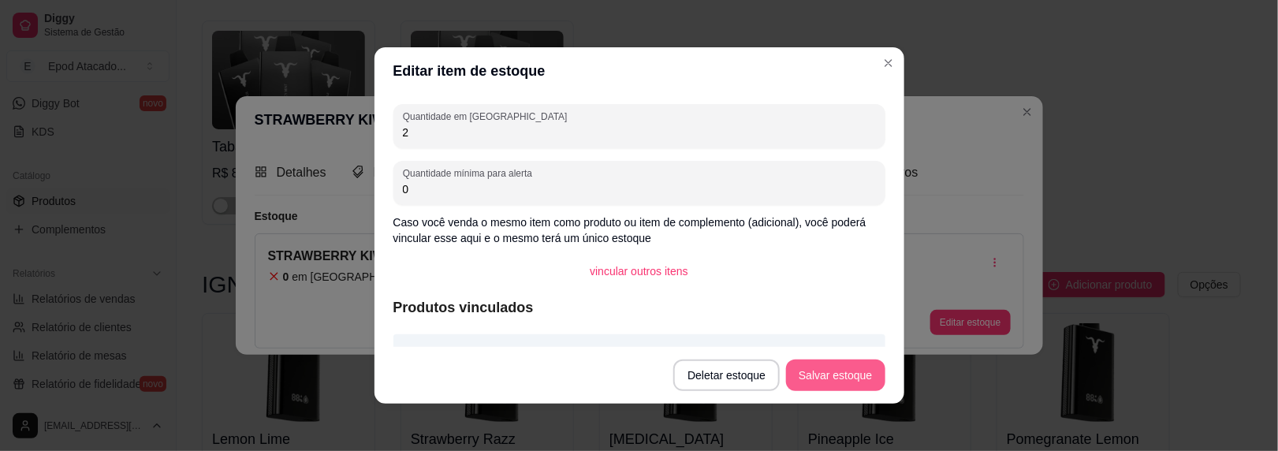
type input "2"
click at [856, 377] on button "Salvar estoque" at bounding box center [835, 376] width 99 height 32
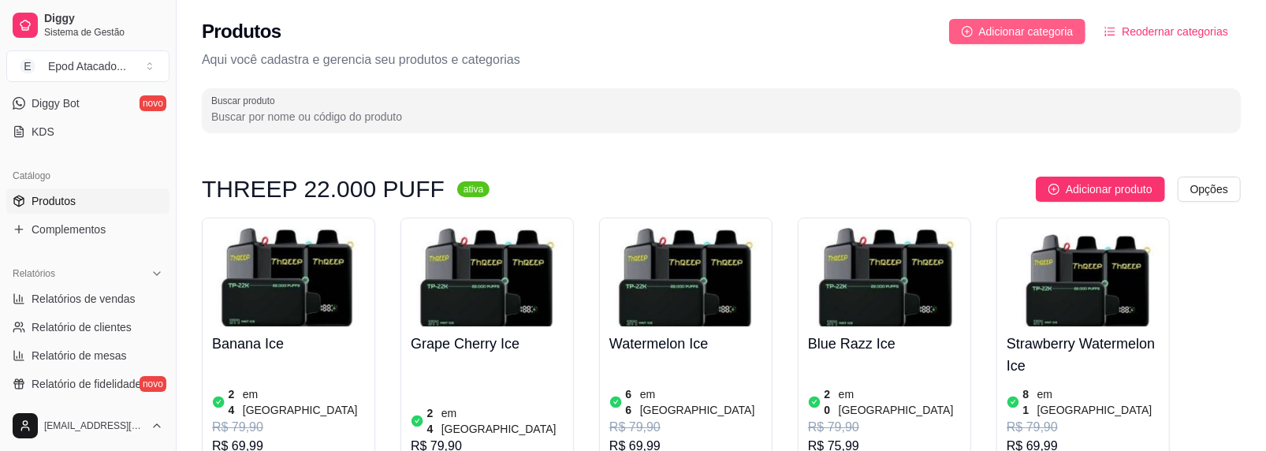
click at [1027, 18] on div "Produtos Adicionar categoria Reodernar categorias Aqui você cadastra e gerencia…" at bounding box center [722, 71] width 1090 height 142
click at [1022, 28] on span "Adicionar categoria" at bounding box center [1026, 31] width 95 height 17
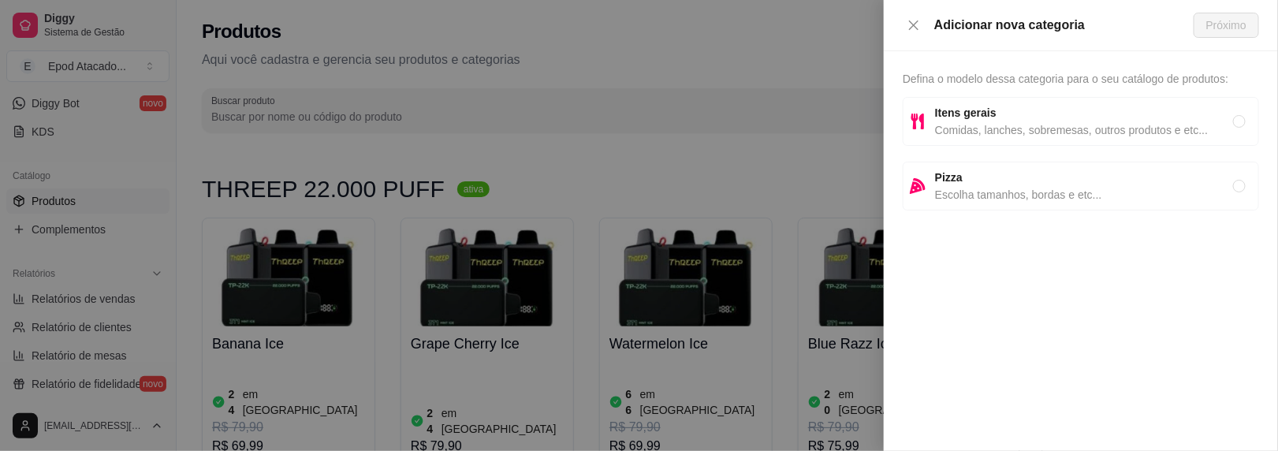
click at [974, 126] on span "Comidas, lanches, sobremesas, outros produtos e etc..." at bounding box center [1084, 129] width 298 height 17
radio input "true"
click at [1227, 32] on span "Próximo" at bounding box center [1226, 25] width 40 height 17
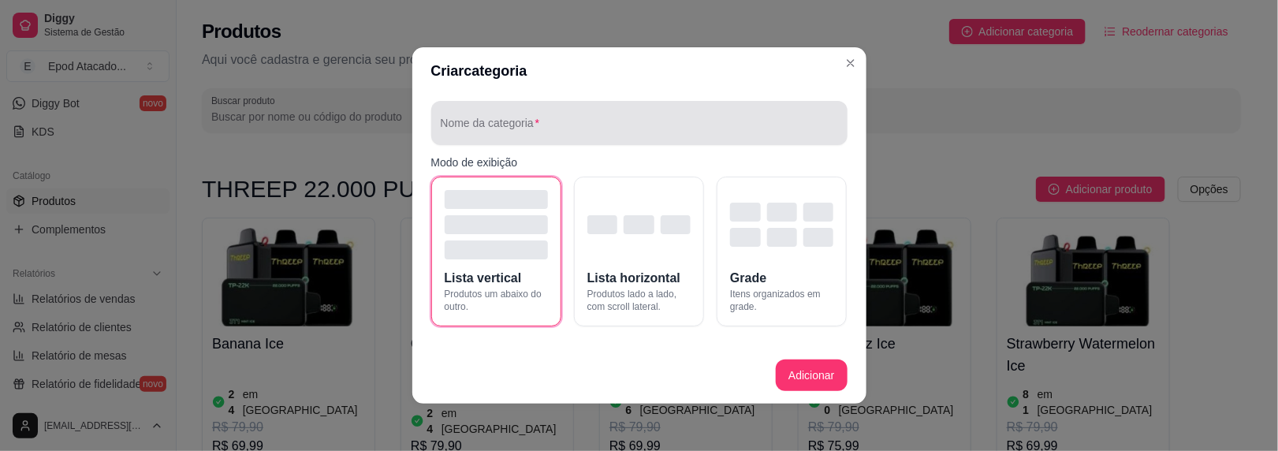
click at [545, 135] on input "Nome da categoria" at bounding box center [639, 129] width 397 height 16
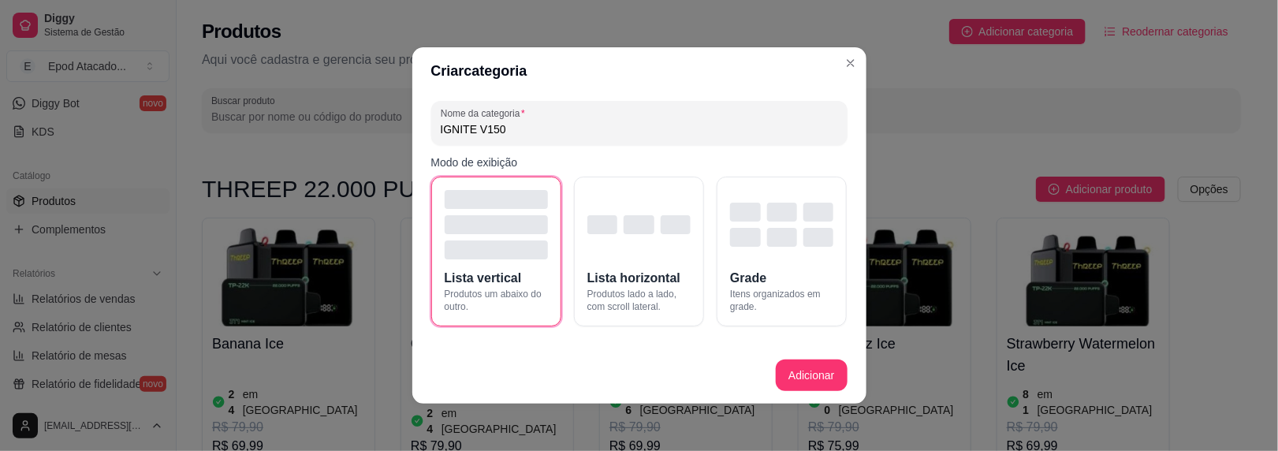
type input "IGNITE V150"
click at [805, 378] on button "Adicionar" at bounding box center [811, 376] width 71 height 32
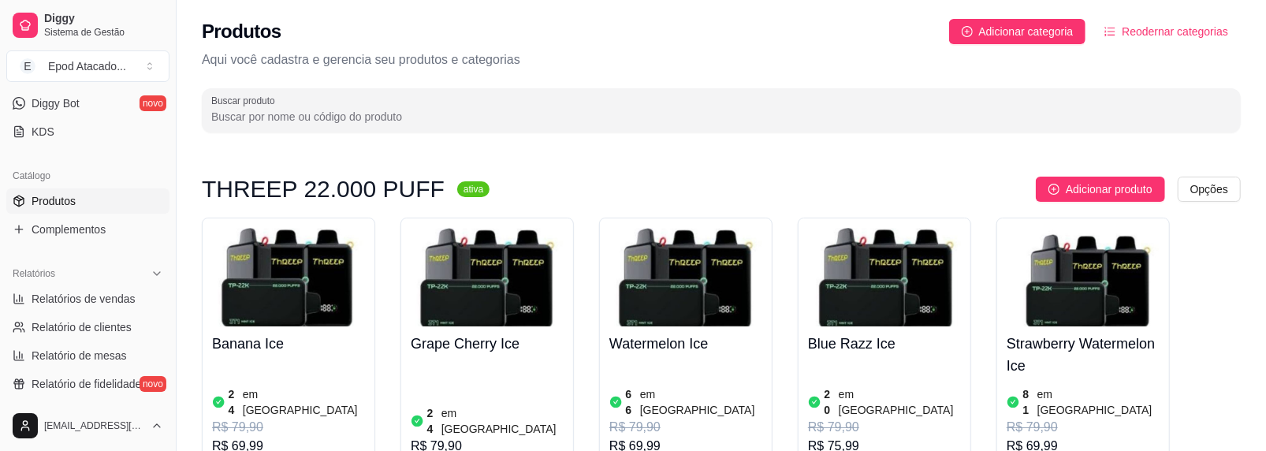
click at [1170, 39] on span "Reodernar categorias" at bounding box center [1175, 31] width 106 height 17
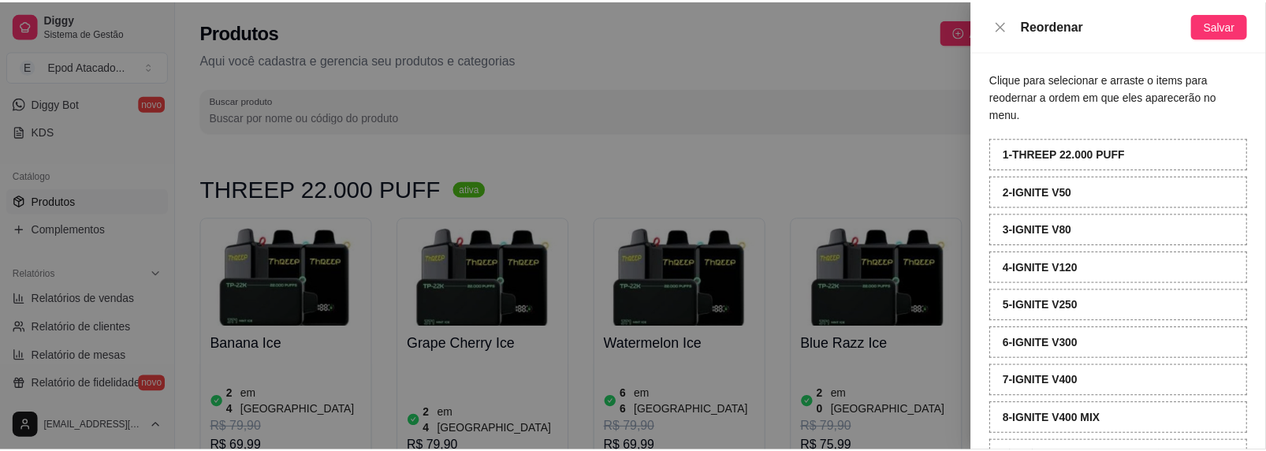
scroll to position [115, 0]
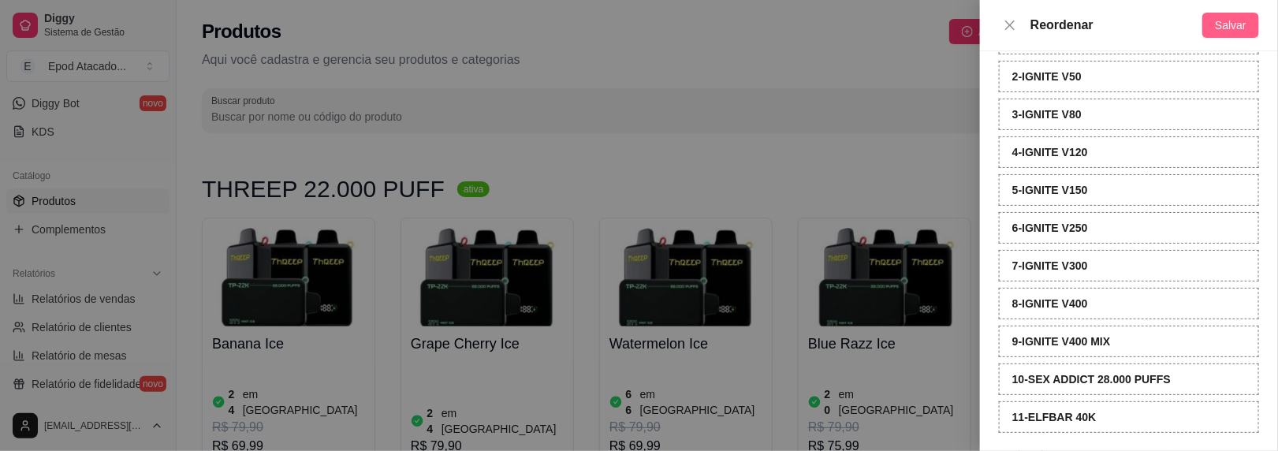
click at [1229, 34] on button "Salvar" at bounding box center [1230, 25] width 57 height 25
click at [856, 46] on div at bounding box center [639, 225] width 1278 height 451
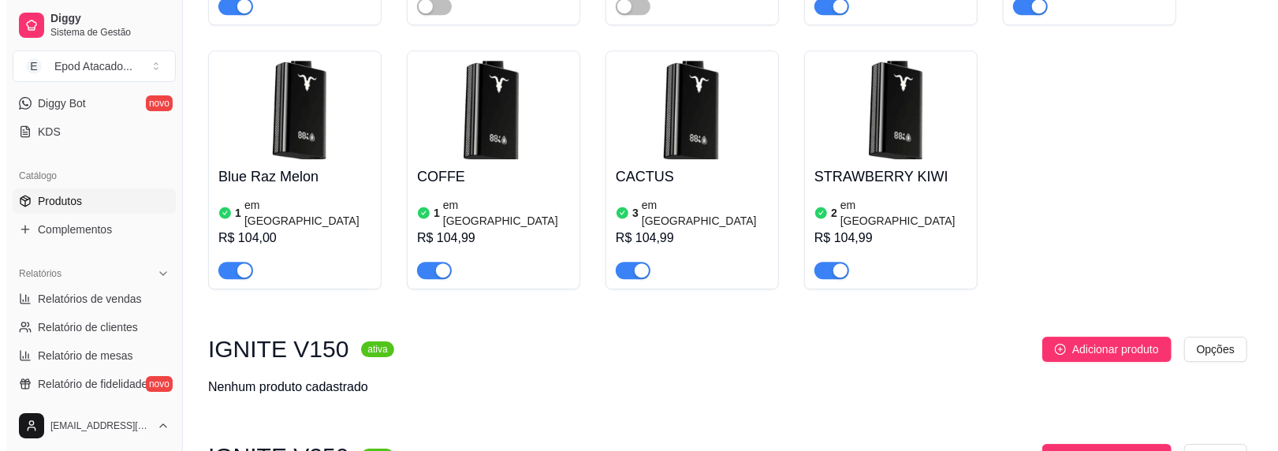
scroll to position [3075, 0]
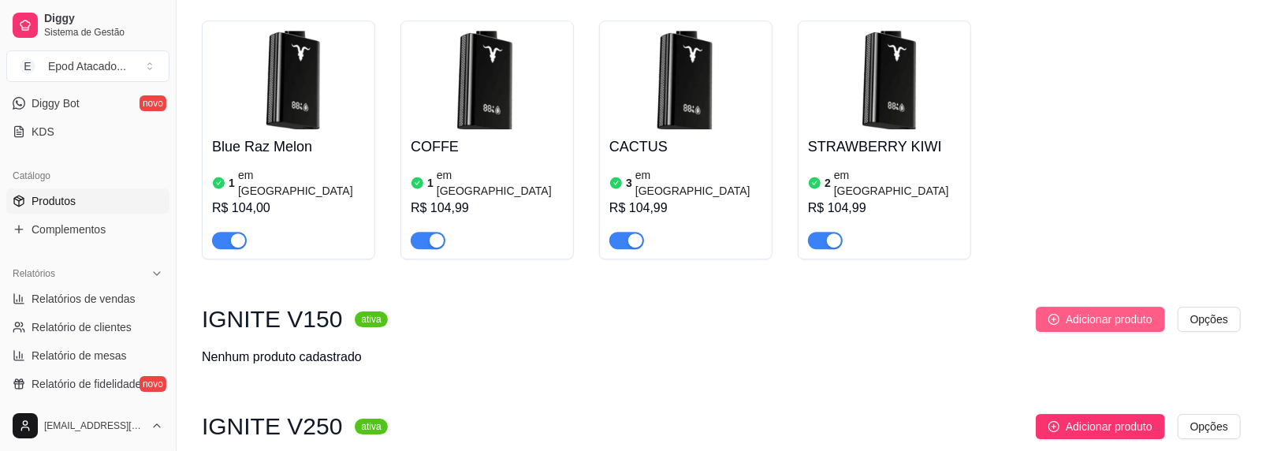
click at [1091, 307] on button "Adicionar produto" at bounding box center [1100, 319] width 129 height 25
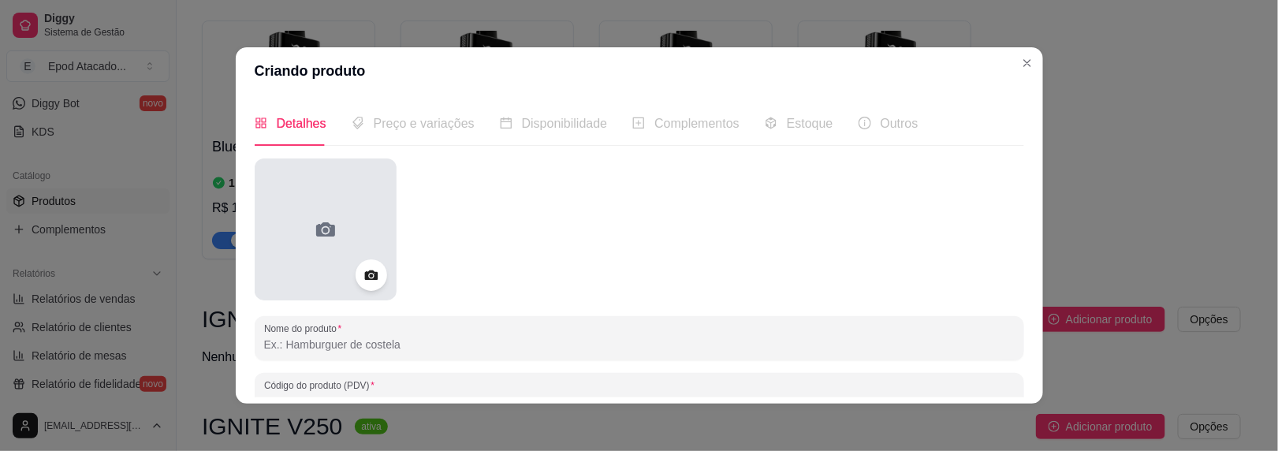
click at [331, 207] on div at bounding box center [326, 229] width 142 height 142
click at [297, 206] on div at bounding box center [326, 229] width 142 height 142
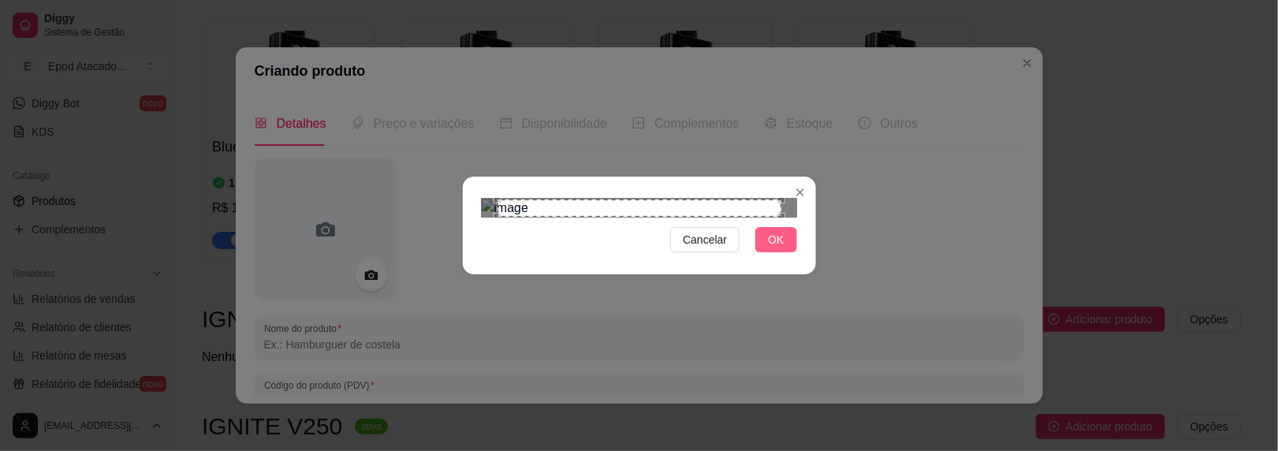
click at [784, 252] on button "OK" at bounding box center [775, 239] width 41 height 25
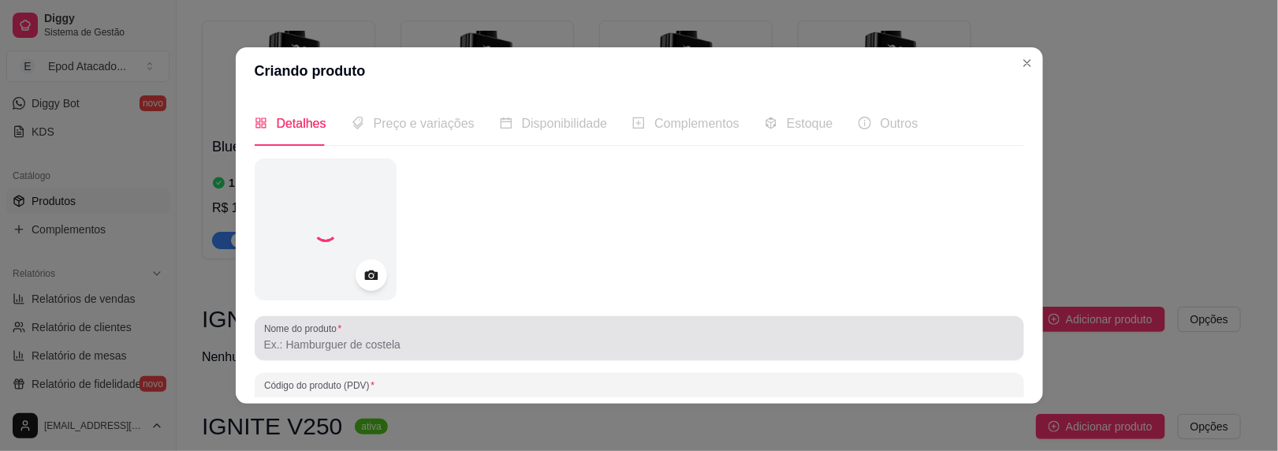
click at [296, 341] on input "Nome do produto" at bounding box center [639, 345] width 751 height 16
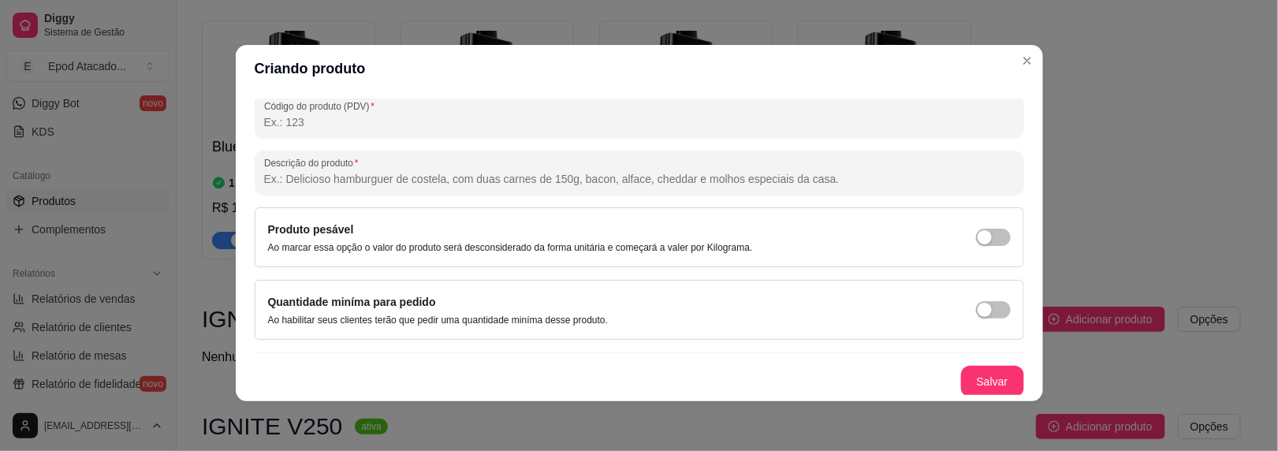
scroll to position [2, 0]
type input "ICY MINT"
click at [988, 384] on button "Salvar" at bounding box center [992, 382] width 63 height 32
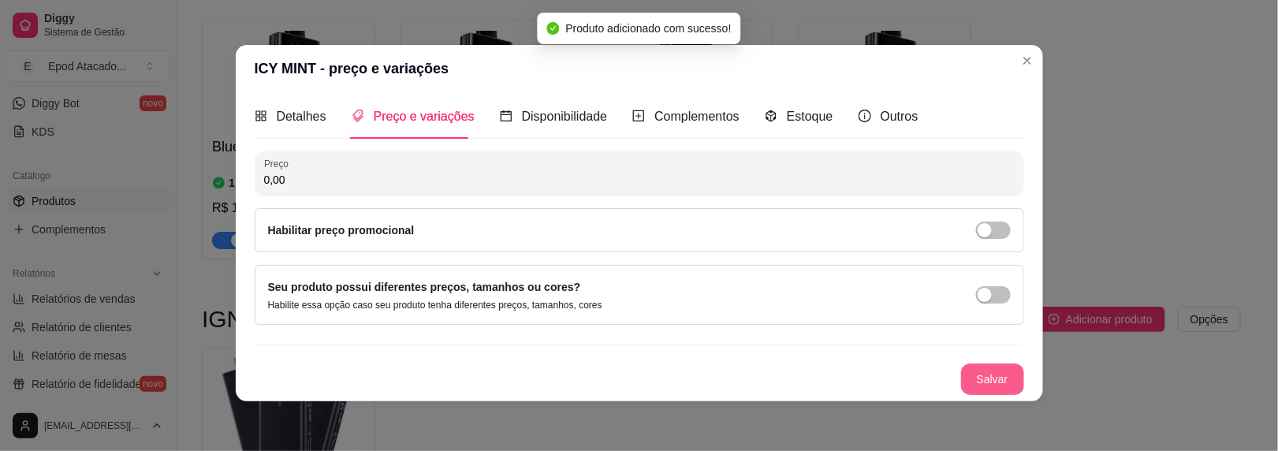
scroll to position [3, 0]
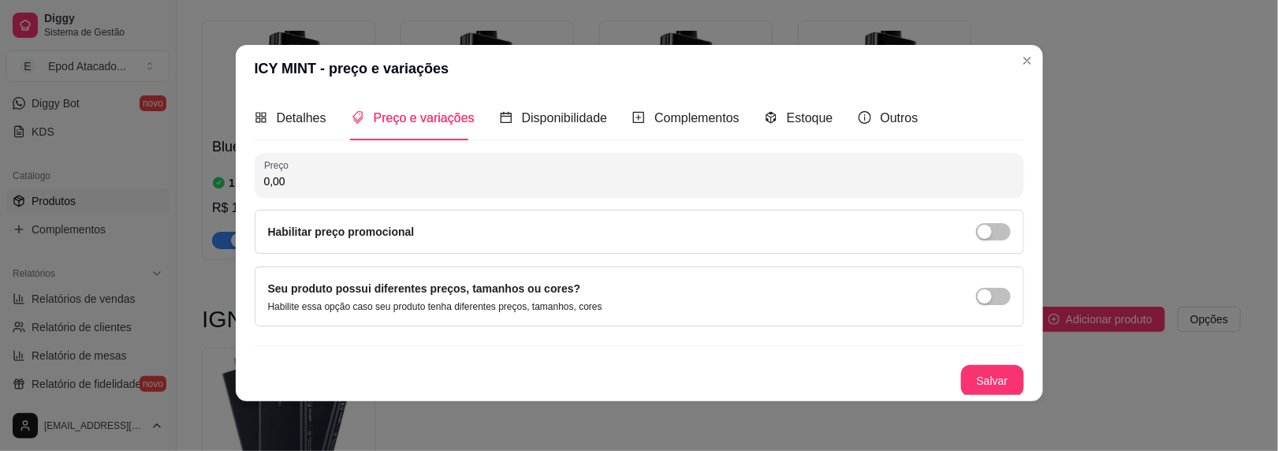
drag, startPoint x: 295, startPoint y: 185, endPoint x: 240, endPoint y: 185, distance: 54.4
click at [240, 185] on div "Detalhes Preço e variações Disponibilidade Complementos Estoque Outros Nome do …" at bounding box center [639, 246] width 807 height 309
click at [288, 184] on input "0,00" at bounding box center [639, 181] width 751 height 16
type input "124,99"
click at [966, 384] on button "Salvar" at bounding box center [993, 381] width 62 height 31
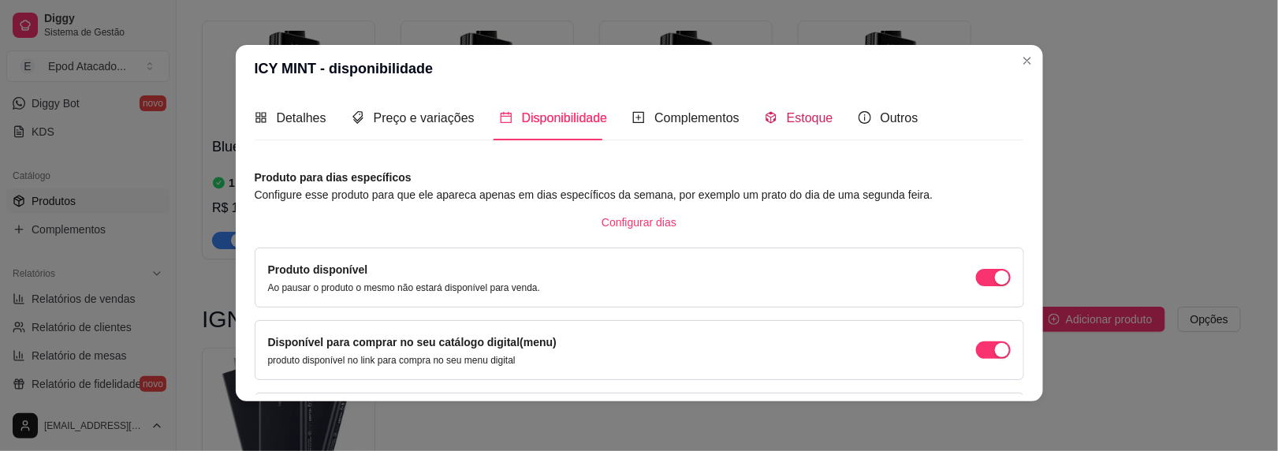
click at [787, 114] on span "Estoque" at bounding box center [810, 117] width 47 height 13
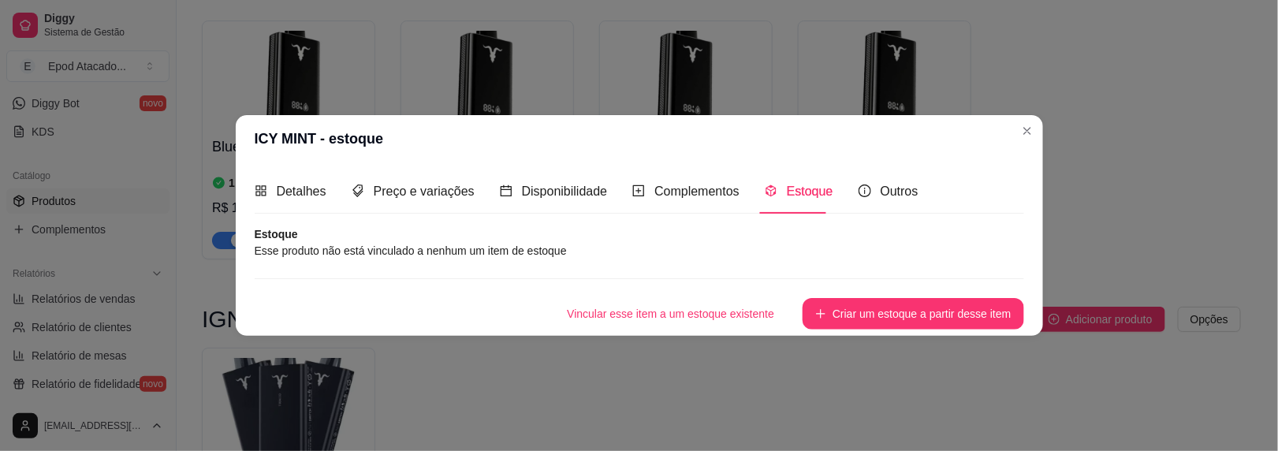
scroll to position [0, 0]
click at [877, 328] on button "Criar um estoque a partir desse item" at bounding box center [913, 314] width 221 height 32
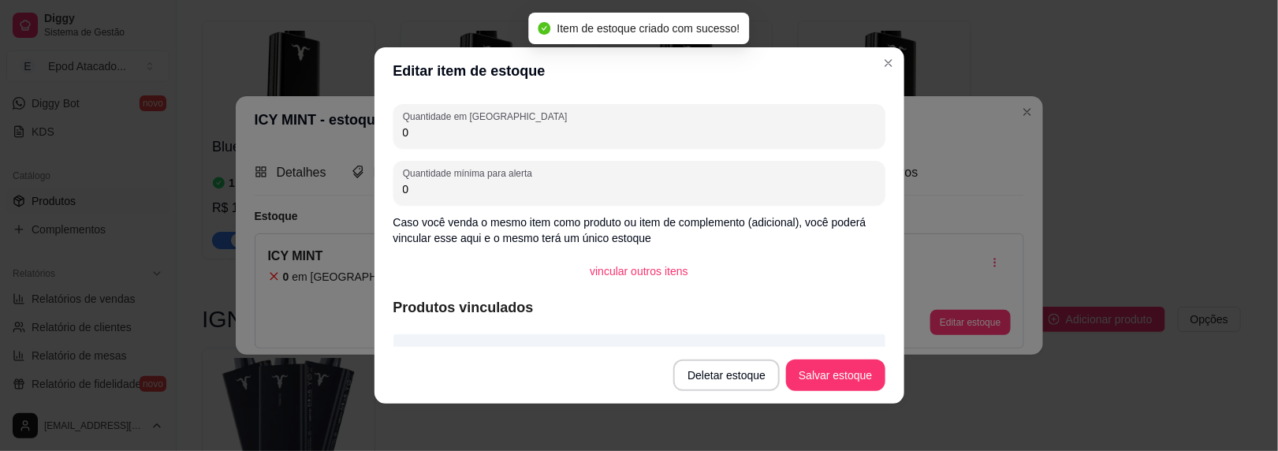
drag, startPoint x: 421, startPoint y: 129, endPoint x: 348, endPoint y: 129, distance: 73.3
click at [348, 129] on div "Editar item de estoque Quantidade em estoque 0 Quantidade mínima para alerta 0 …" at bounding box center [639, 225] width 1278 height 451
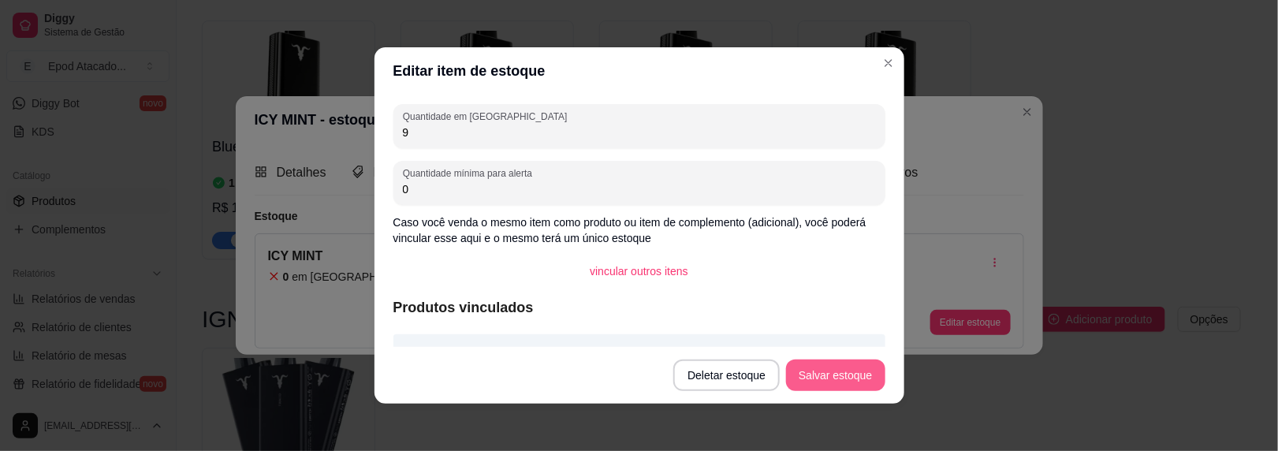
type input "9"
click at [837, 390] on button "Salvar estoque" at bounding box center [835, 376] width 99 height 32
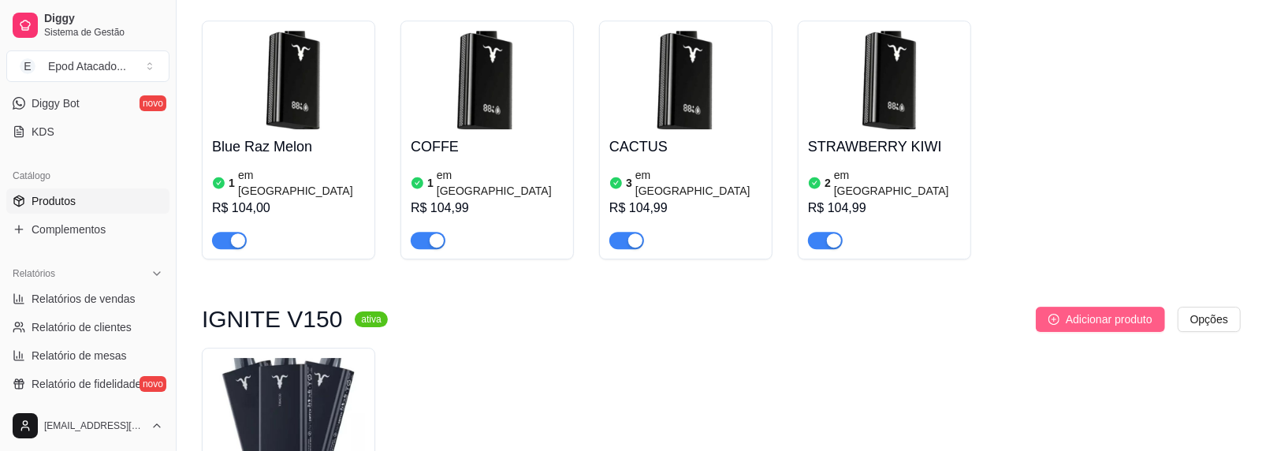
click at [1050, 314] on icon "plus-circle" at bounding box center [1054, 319] width 11 height 11
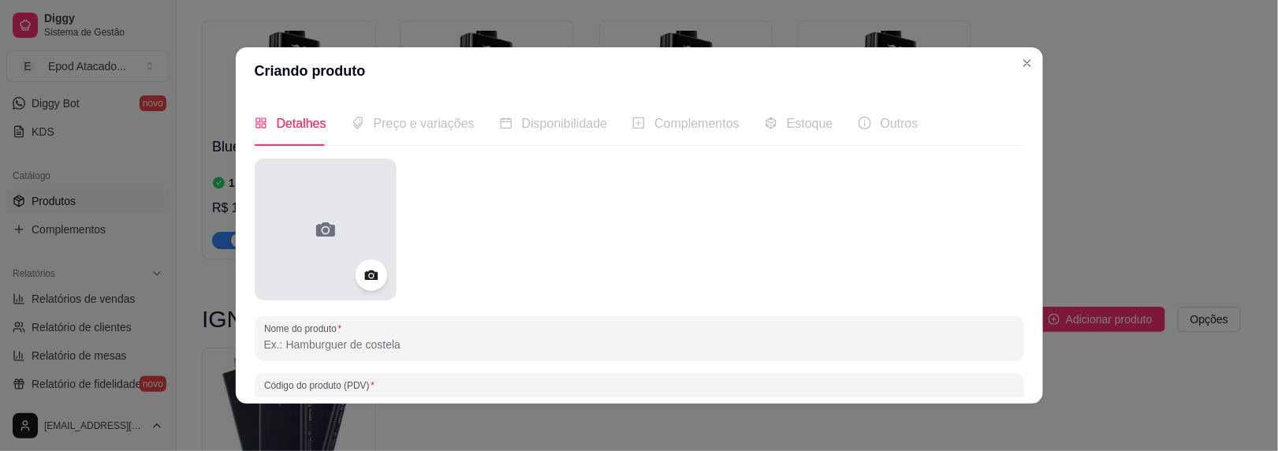
click at [304, 227] on div at bounding box center [326, 229] width 142 height 142
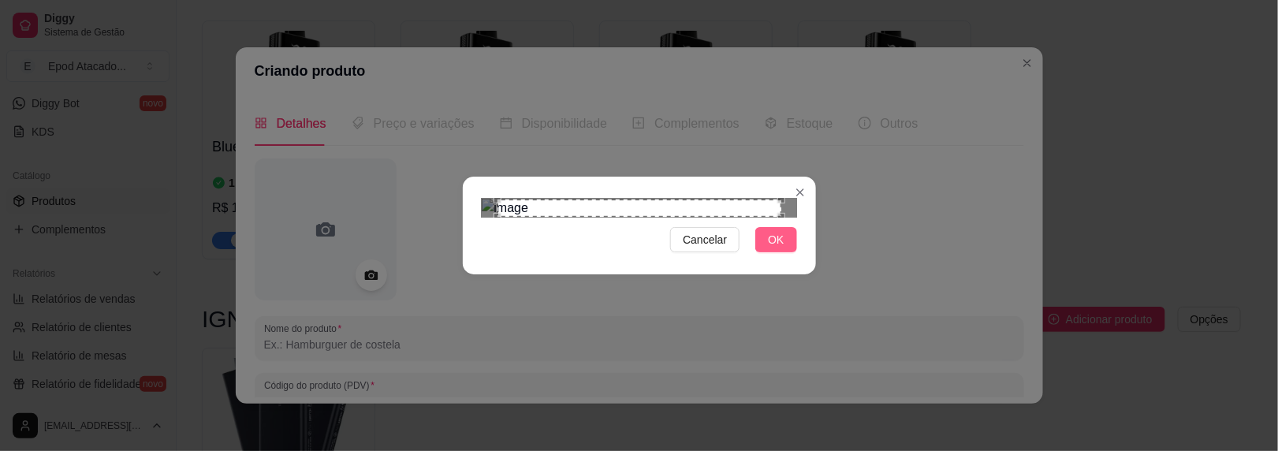
click at [780, 252] on button "OK" at bounding box center [775, 239] width 41 height 25
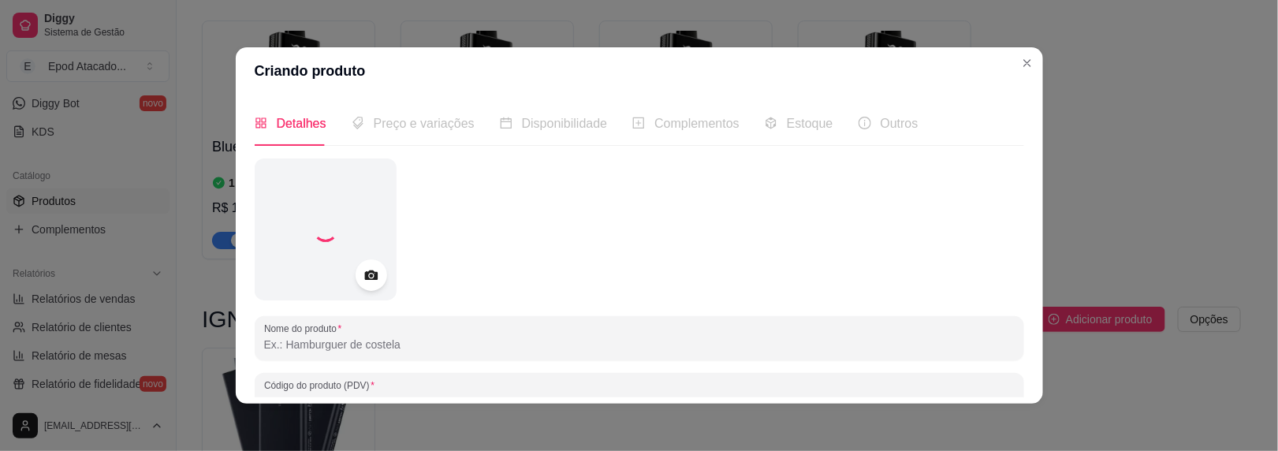
click at [360, 335] on div at bounding box center [639, 339] width 751 height 32
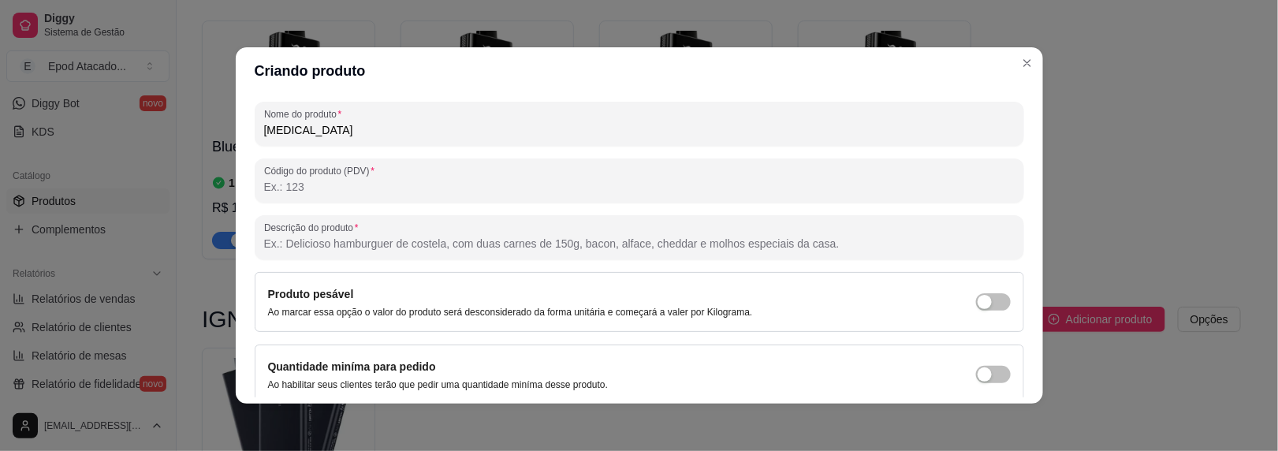
scroll to position [277, 0]
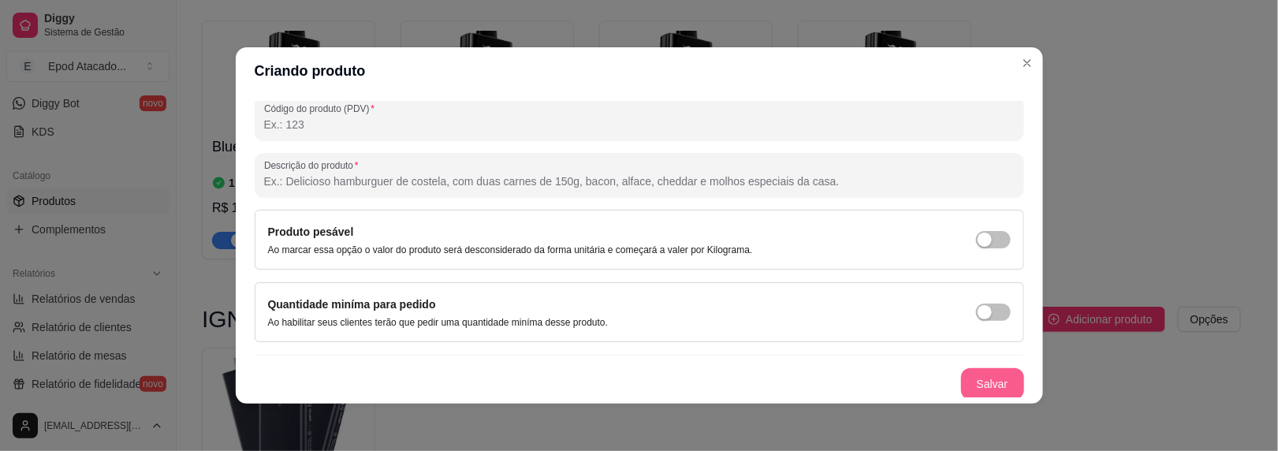
type input "[MEDICAL_DATA]"
click at [983, 375] on button "Salvar" at bounding box center [992, 384] width 63 height 32
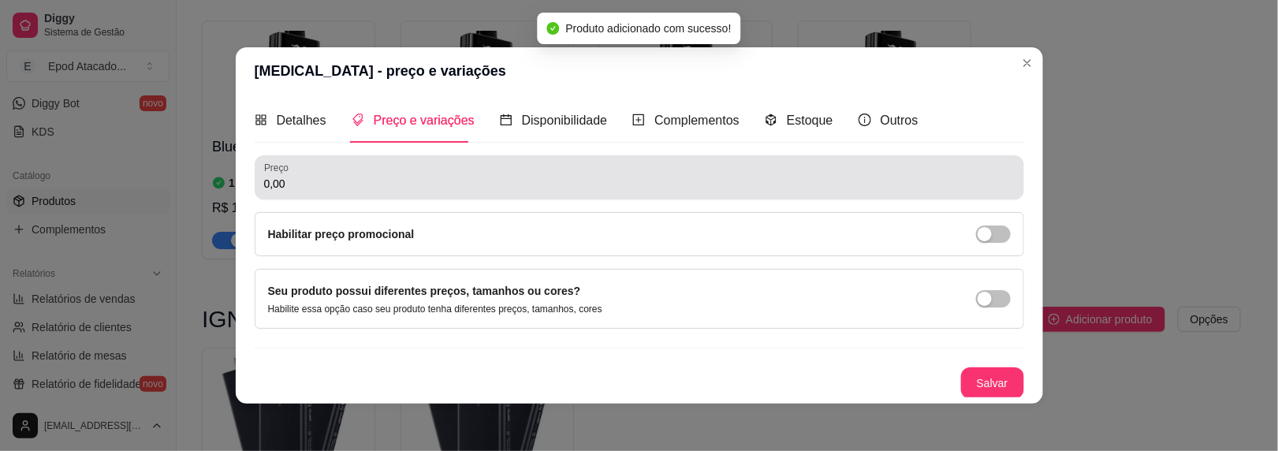
click at [341, 186] on input "0,00" at bounding box center [639, 184] width 751 height 16
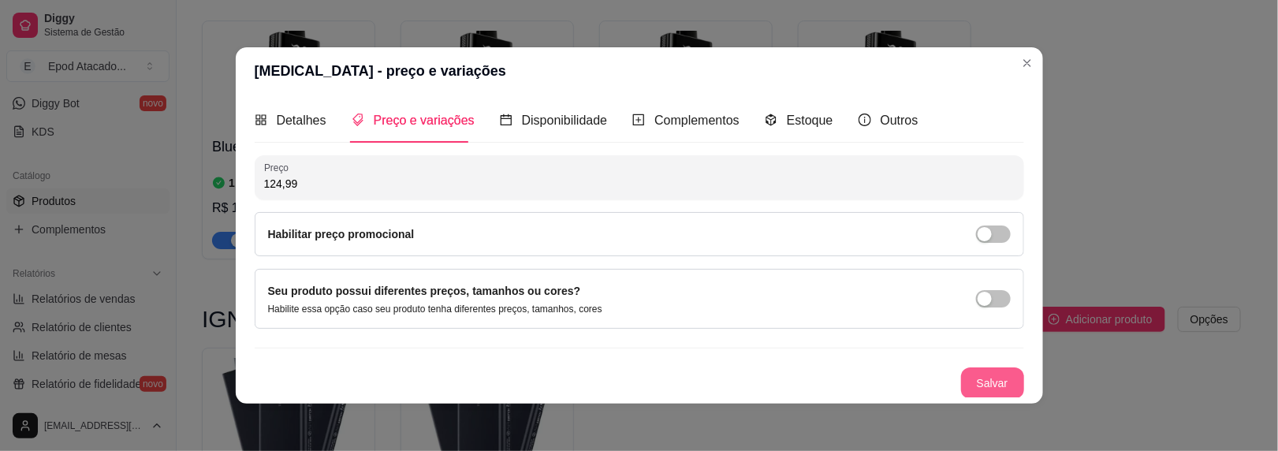
type input "124,99"
click at [966, 371] on button "Salvar" at bounding box center [992, 383] width 63 height 32
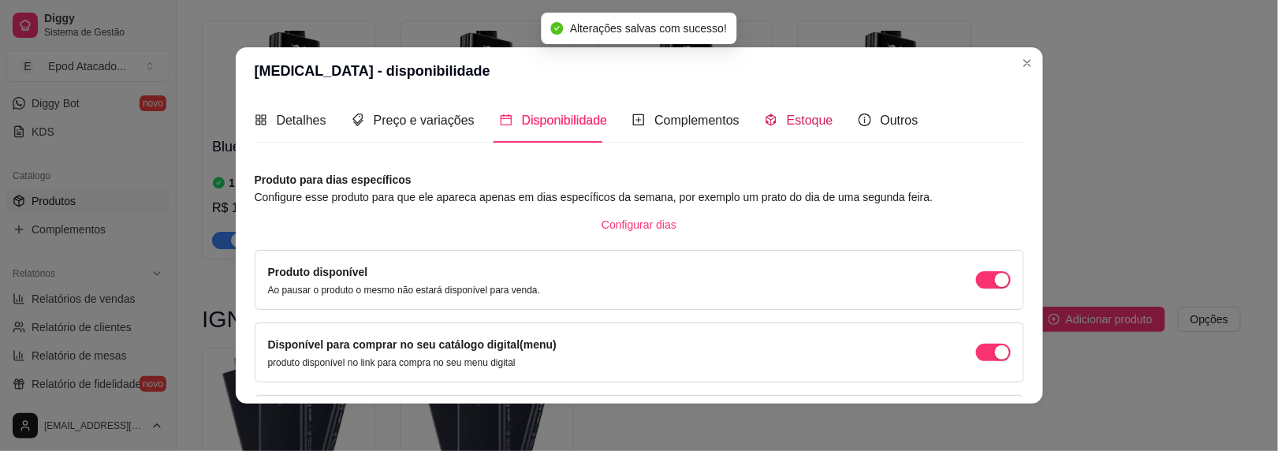
click at [796, 123] on span "Estoque" at bounding box center [810, 120] width 47 height 13
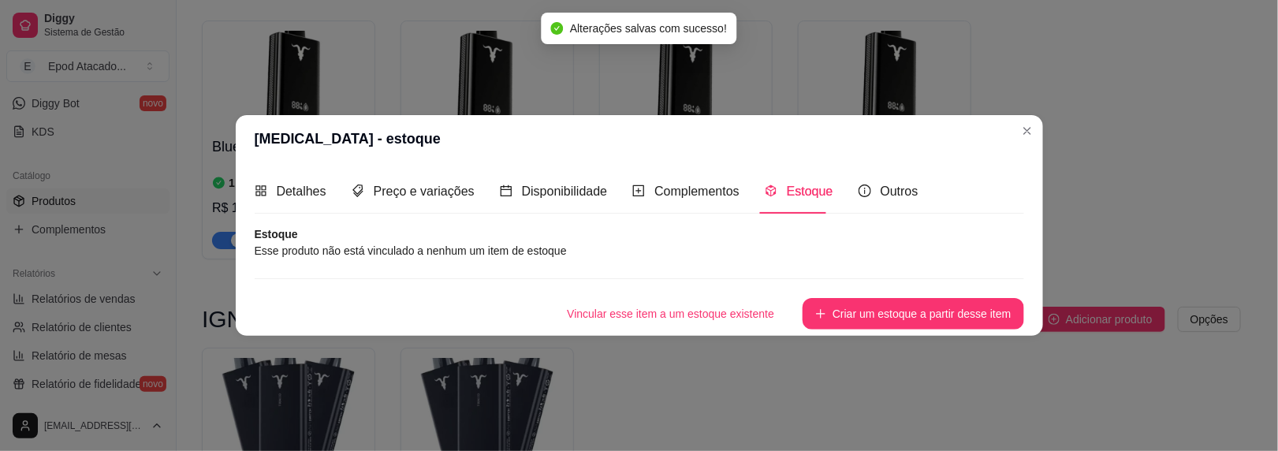
scroll to position [0, 0]
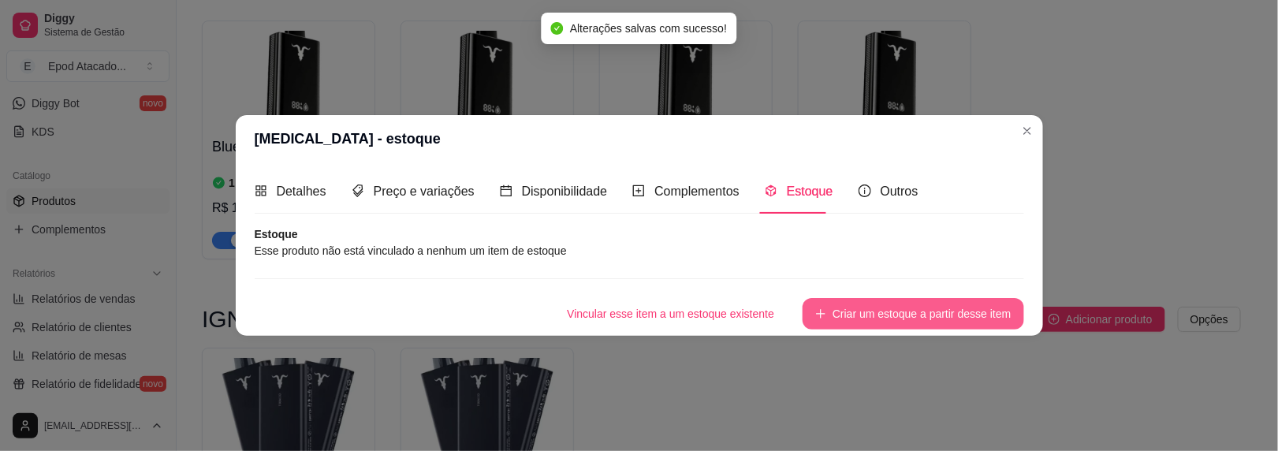
click at [846, 322] on button "Criar um estoque a partir desse item" at bounding box center [913, 314] width 221 height 32
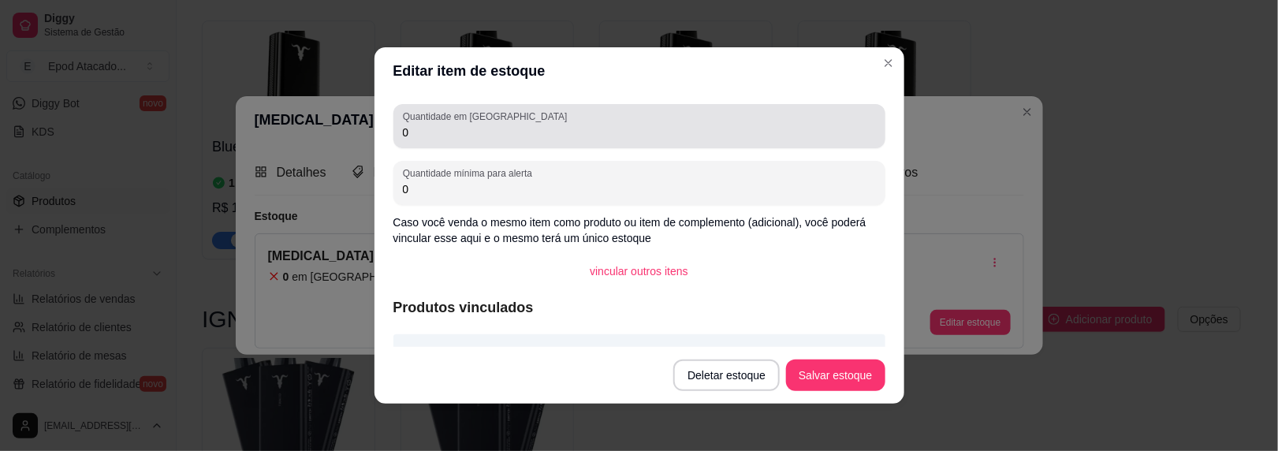
drag, startPoint x: 413, startPoint y: 132, endPoint x: 307, endPoint y: 112, distance: 108.3
click at [307, 112] on div "Editar item de estoque Quantidade em estoque 0 Quantidade mínima para alerta 0 …" at bounding box center [639, 225] width 1278 height 451
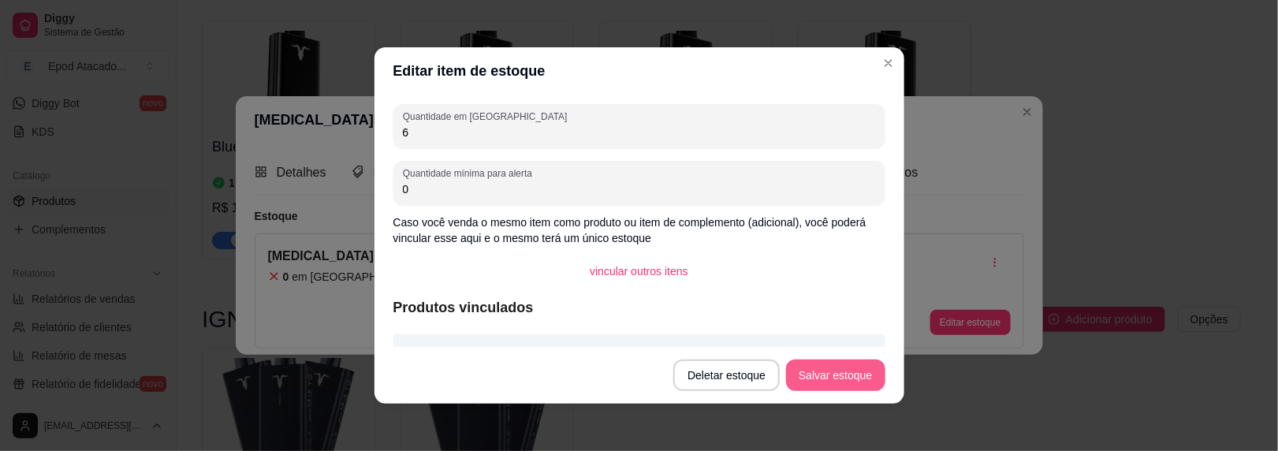
type input "6"
click at [798, 371] on button "Salvar estoque" at bounding box center [835, 376] width 99 height 32
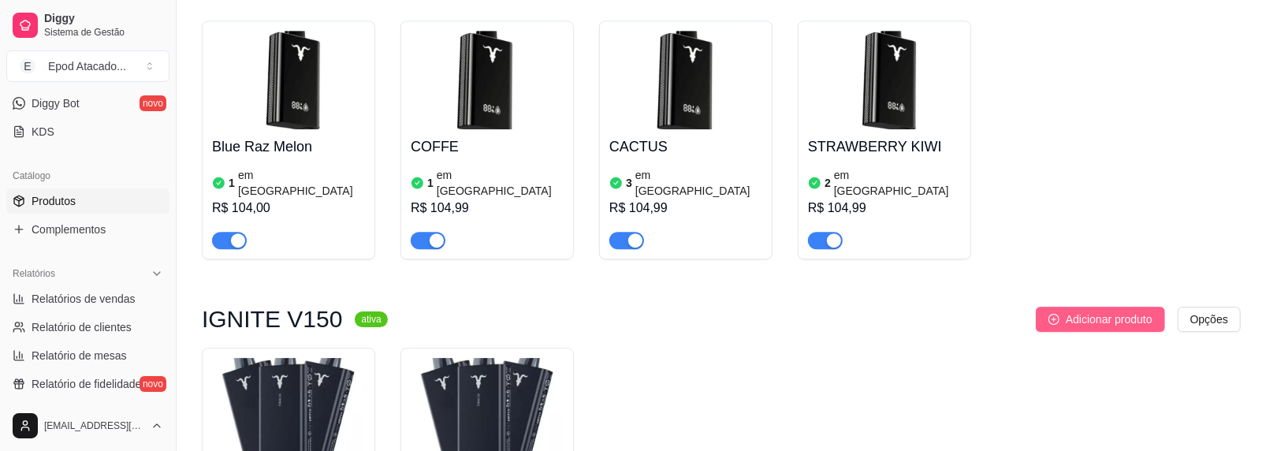
click at [1112, 311] on span "Adicionar produto" at bounding box center [1109, 319] width 87 height 17
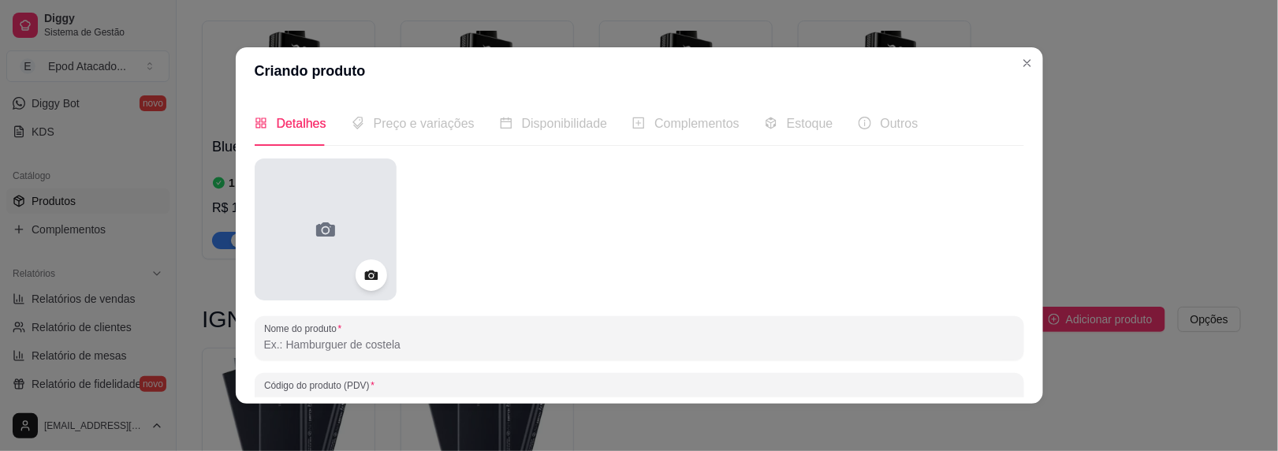
click at [343, 199] on div at bounding box center [326, 229] width 142 height 142
click at [307, 178] on div at bounding box center [326, 229] width 142 height 142
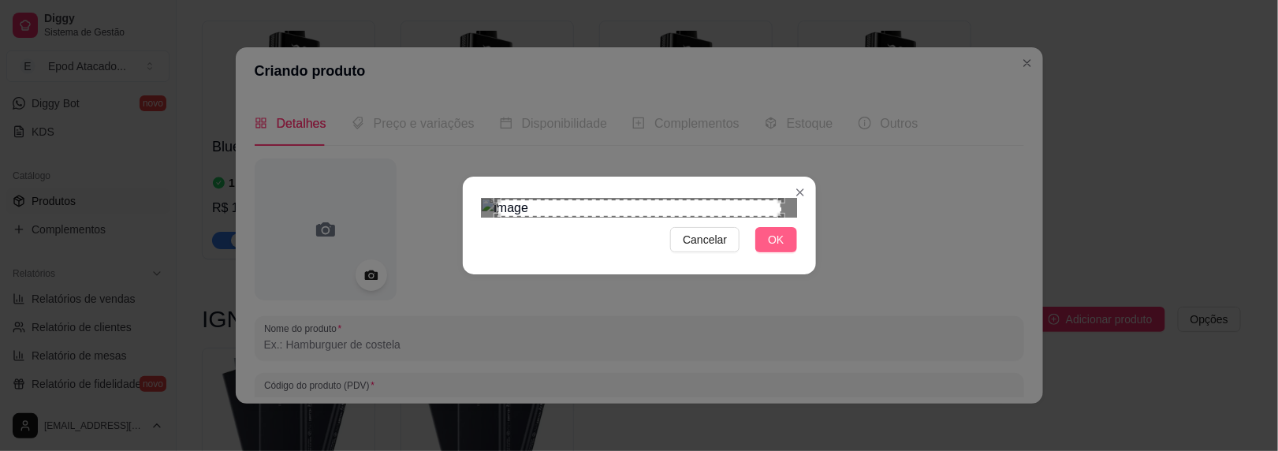
click at [770, 252] on button "OK" at bounding box center [775, 239] width 41 height 25
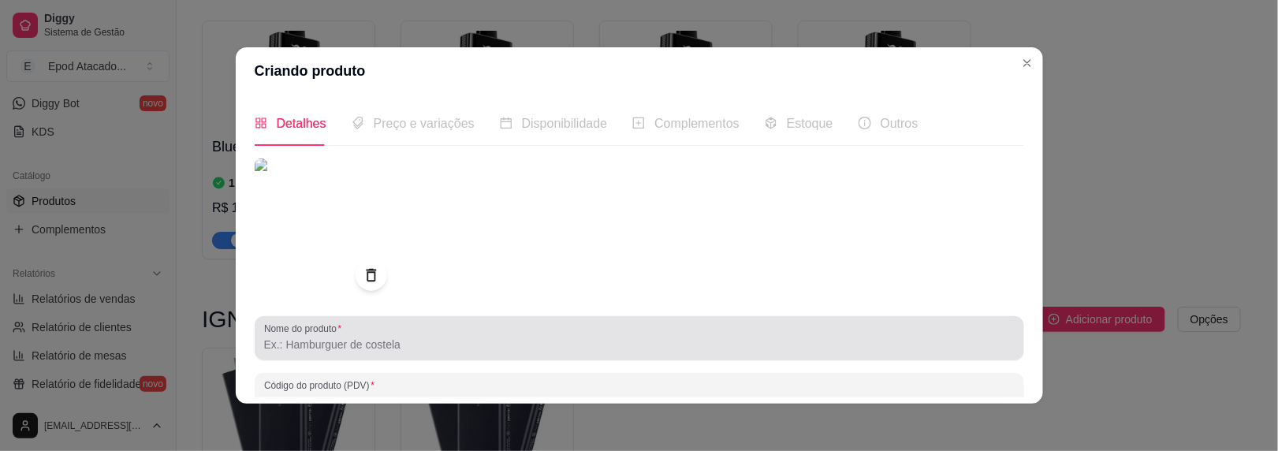
click at [323, 349] on input "Nome do produto" at bounding box center [639, 345] width 751 height 16
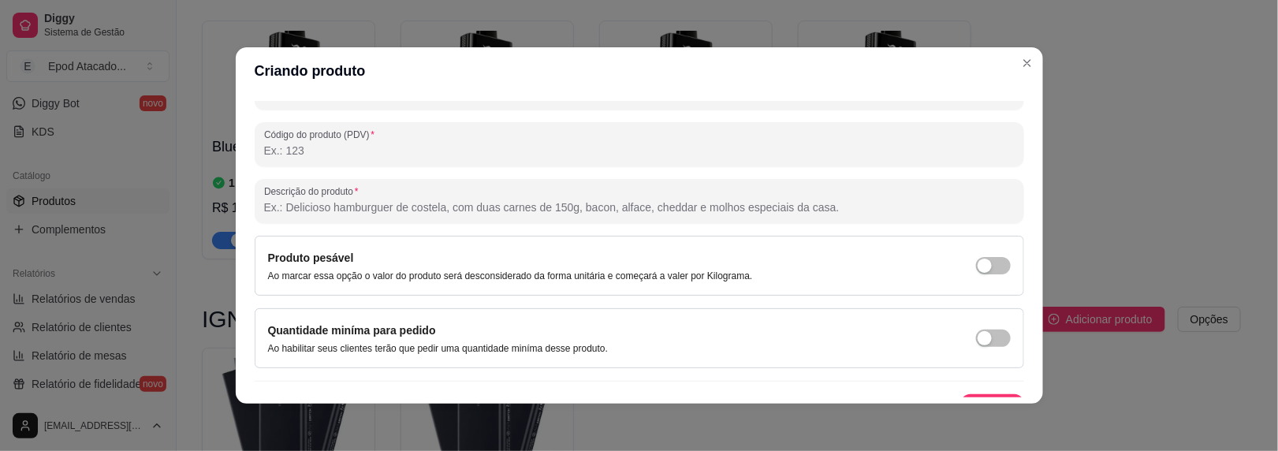
scroll to position [277, 0]
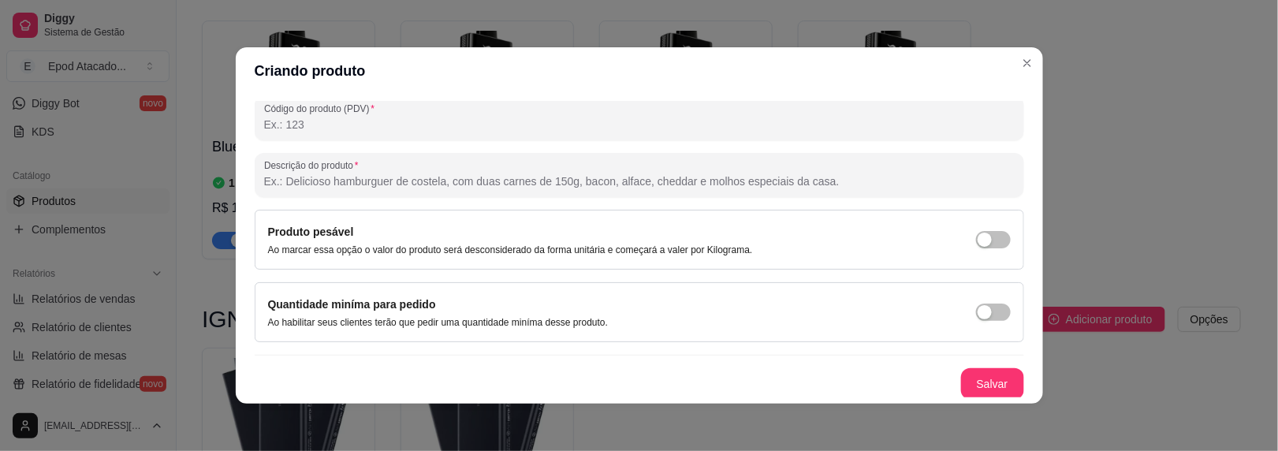
type input "GRAPE ICE"
click at [971, 369] on button "Salvar" at bounding box center [992, 384] width 63 height 32
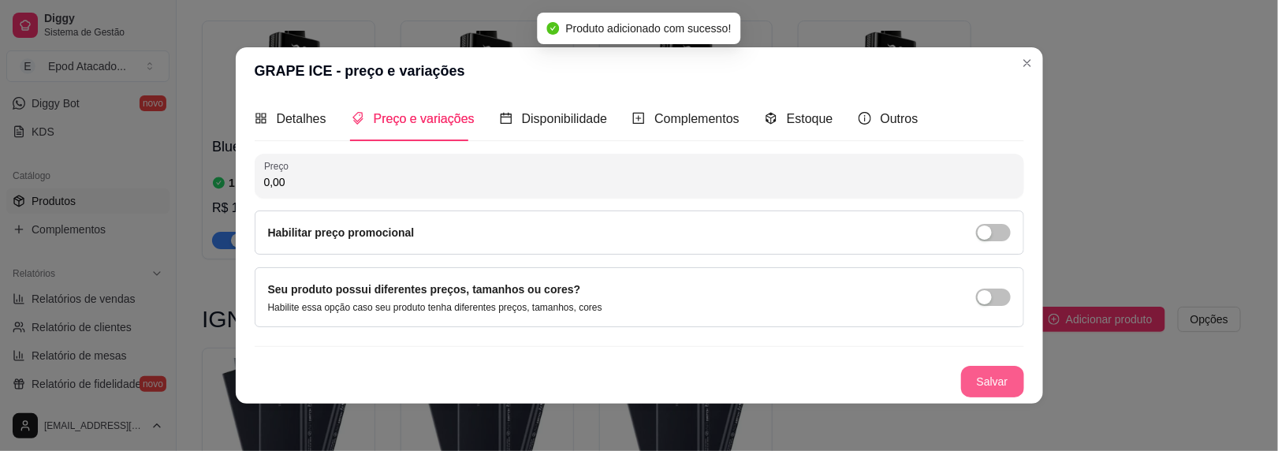
scroll to position [3, 0]
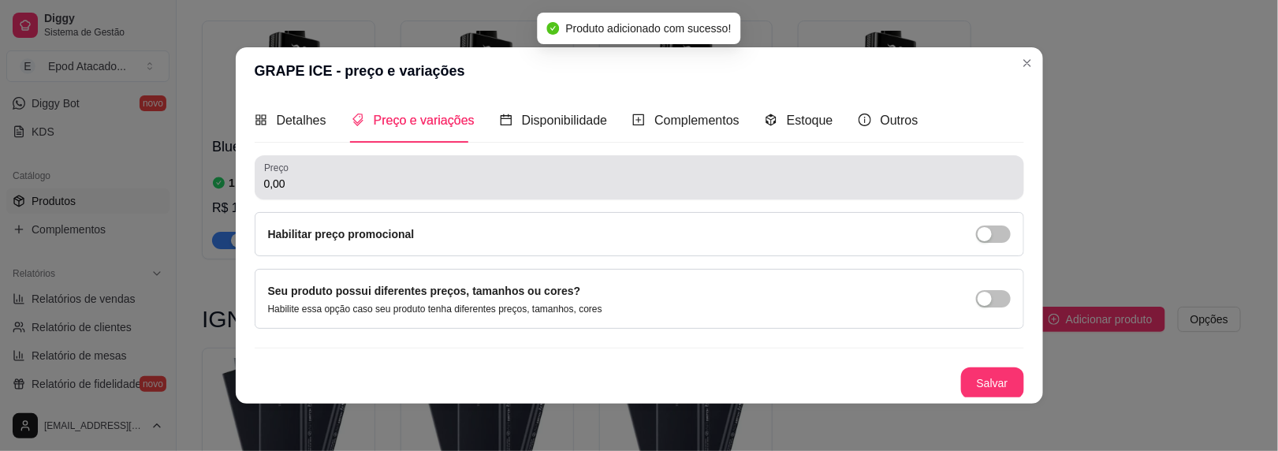
click at [305, 184] on input "0,00" at bounding box center [639, 184] width 751 height 16
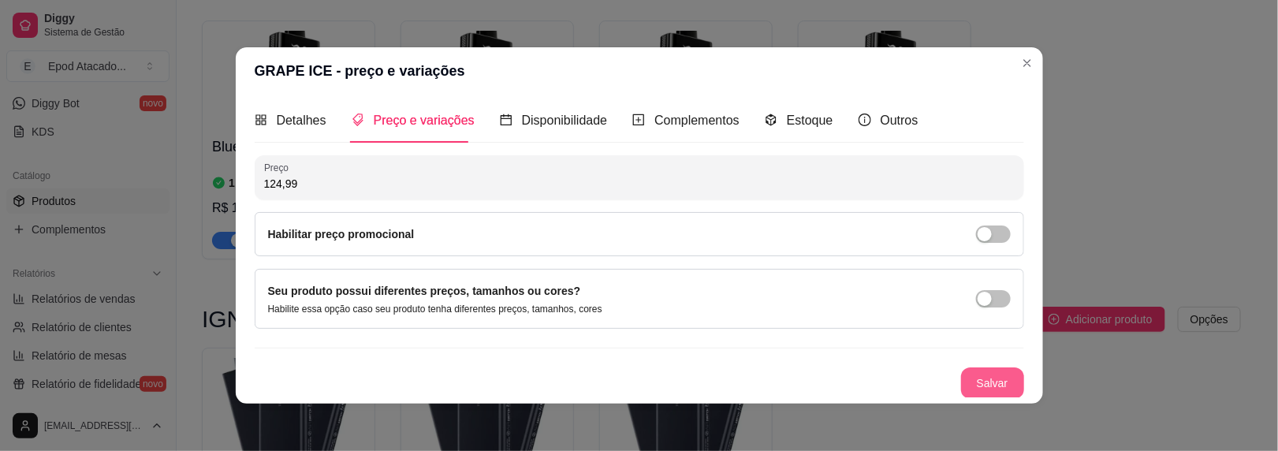
type input "124,99"
click at [975, 375] on button "Salvar" at bounding box center [992, 383] width 63 height 32
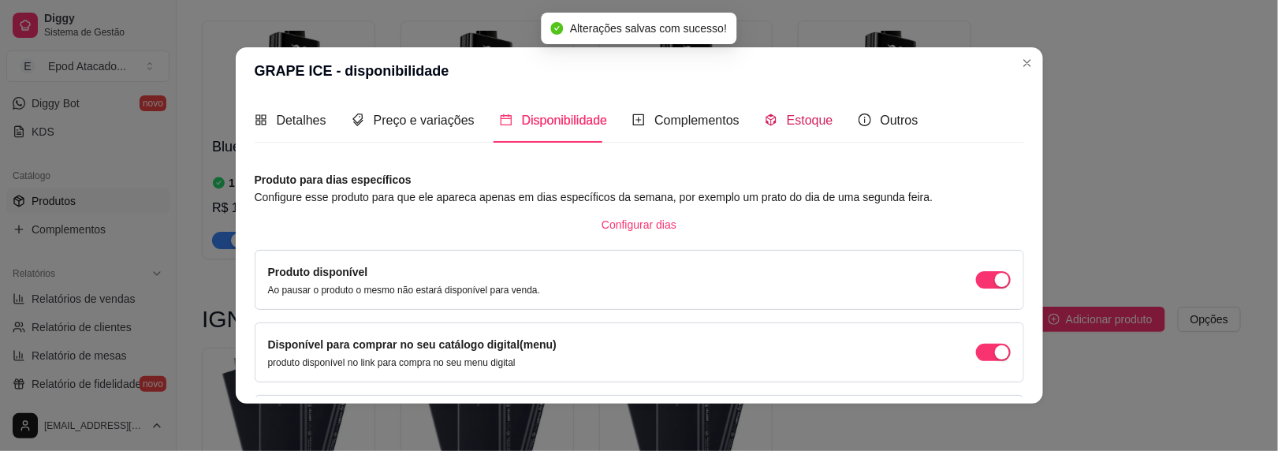
click at [766, 118] on icon "code-sandbox" at bounding box center [771, 120] width 13 height 13
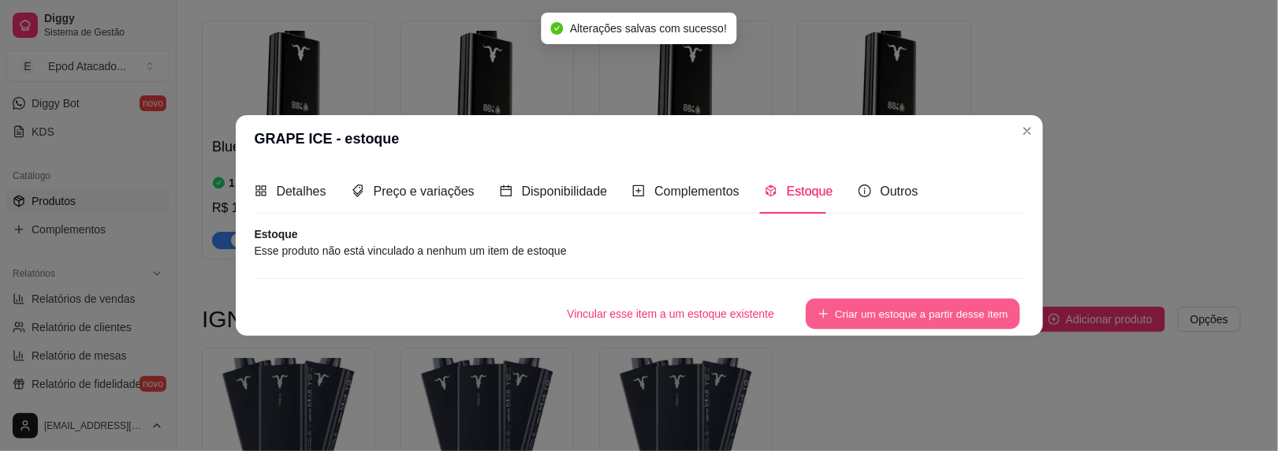
click at [860, 308] on button "Criar um estoque a partir desse item" at bounding box center [913, 314] width 214 height 31
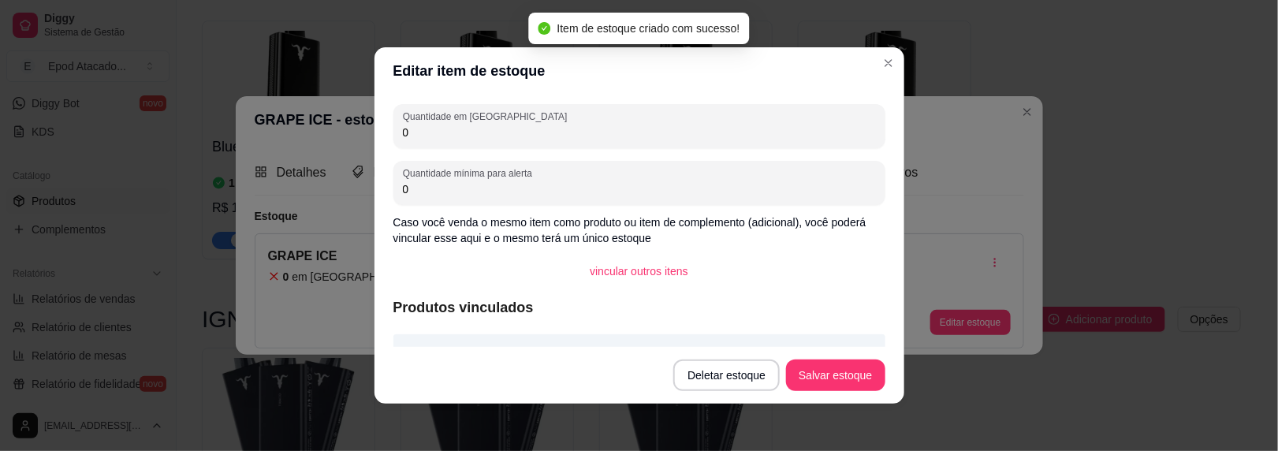
drag, startPoint x: 474, startPoint y: 137, endPoint x: 288, endPoint y: 128, distance: 186.3
click at [288, 128] on div "Editar item de estoque Quantidade em estoque 0 Quantidade mínima para alerta 0 …" at bounding box center [639, 225] width 1278 height 451
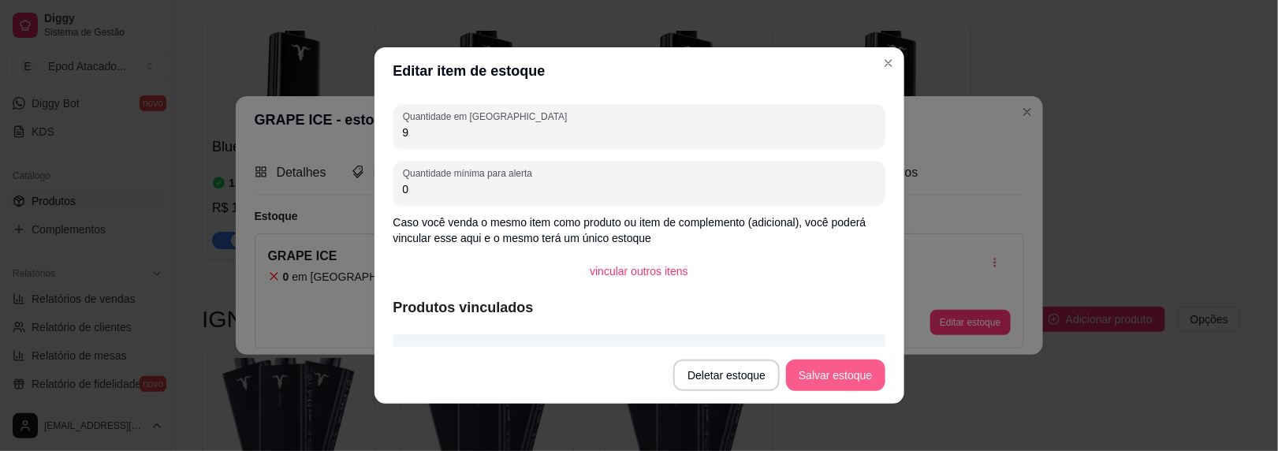
type input "9"
click at [867, 379] on button "Salvar estoque" at bounding box center [835, 376] width 99 height 32
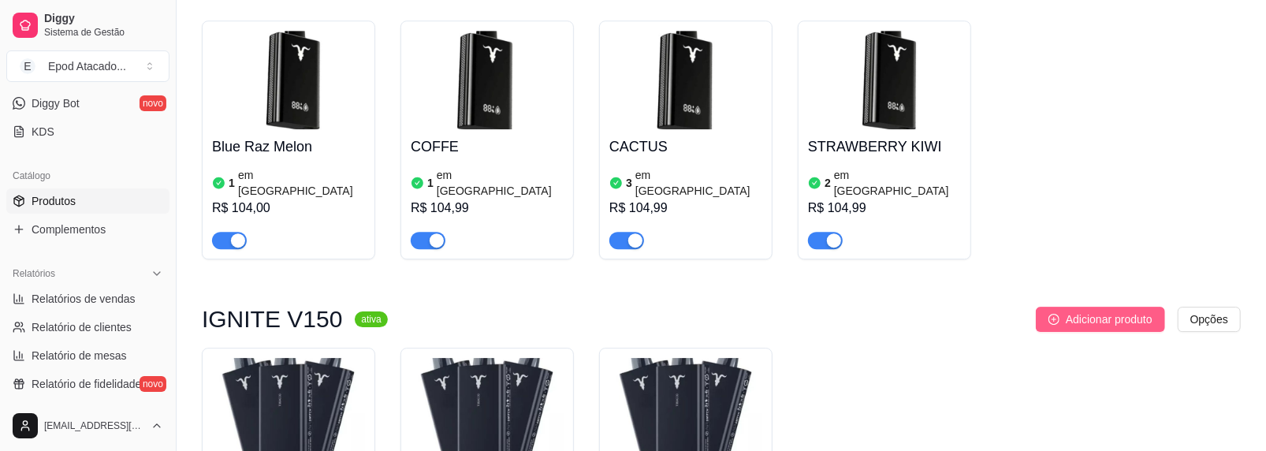
click at [1055, 314] on icon "plus-circle" at bounding box center [1054, 319] width 11 height 11
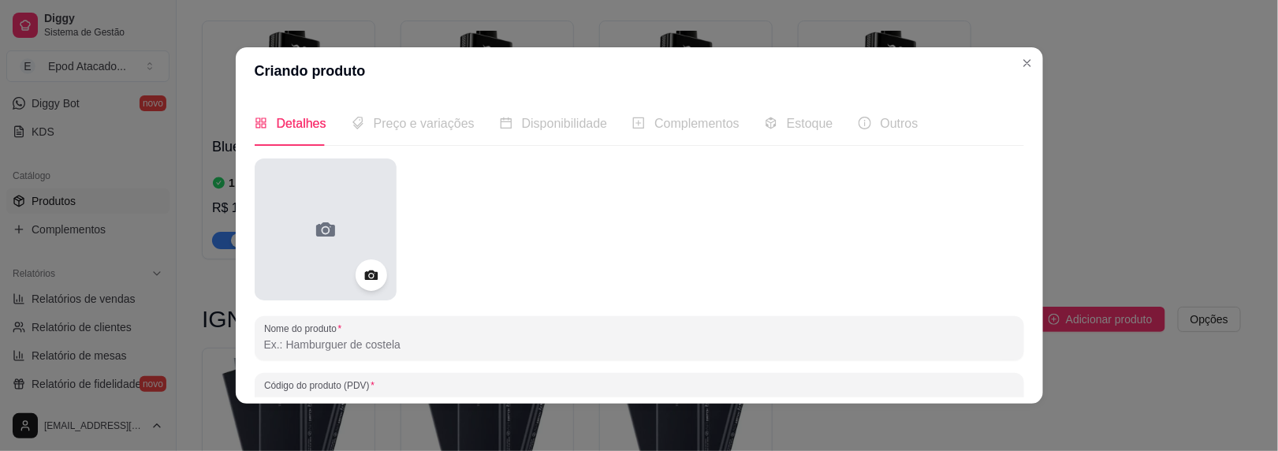
click at [345, 217] on div at bounding box center [326, 229] width 142 height 142
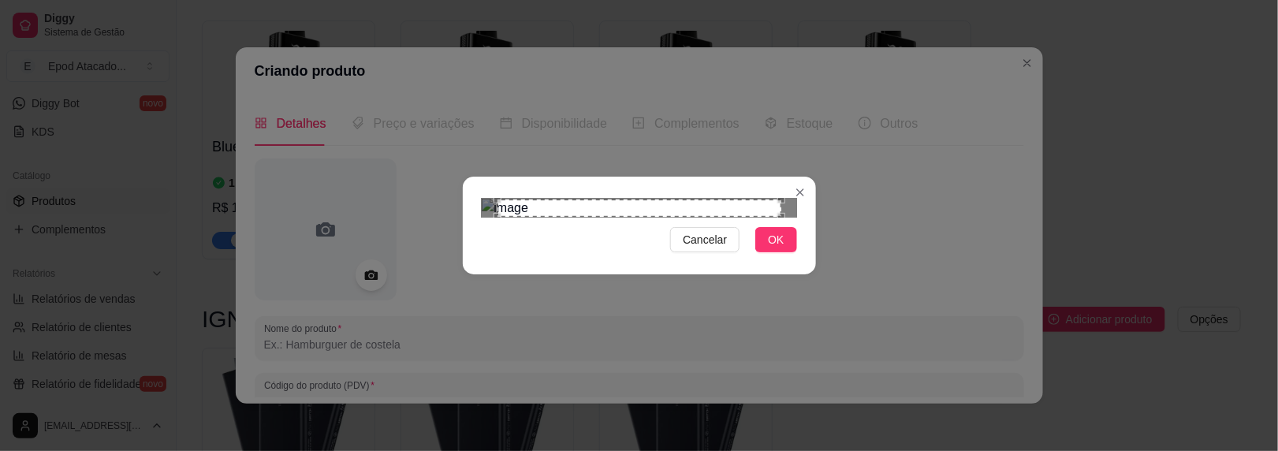
click at [799, 259] on div "Cancelar OK" at bounding box center [639, 225] width 353 height 66
click at [771, 248] on span "OK" at bounding box center [776, 239] width 16 height 17
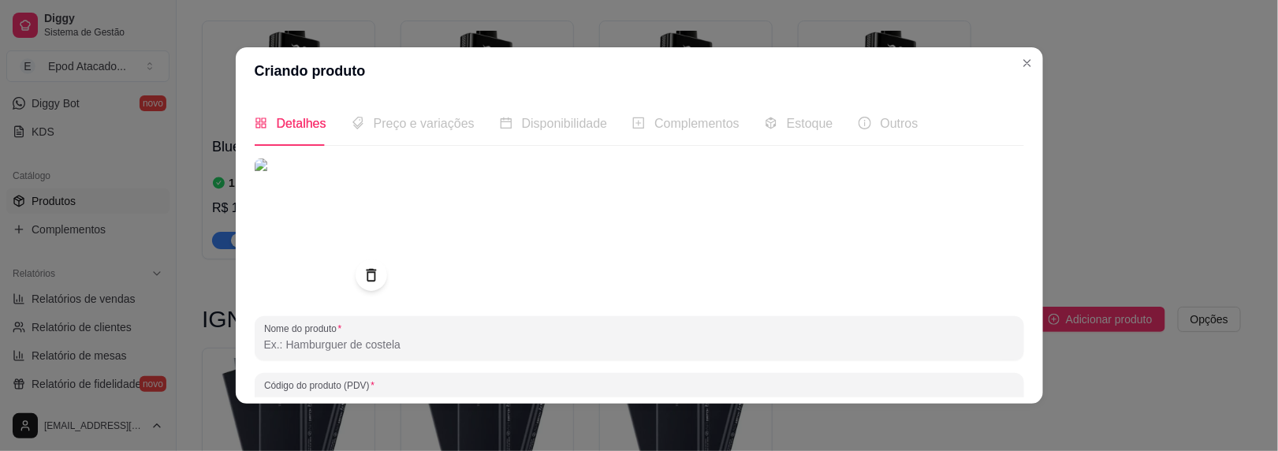
click at [326, 341] on input "Nome do produto" at bounding box center [639, 345] width 751 height 16
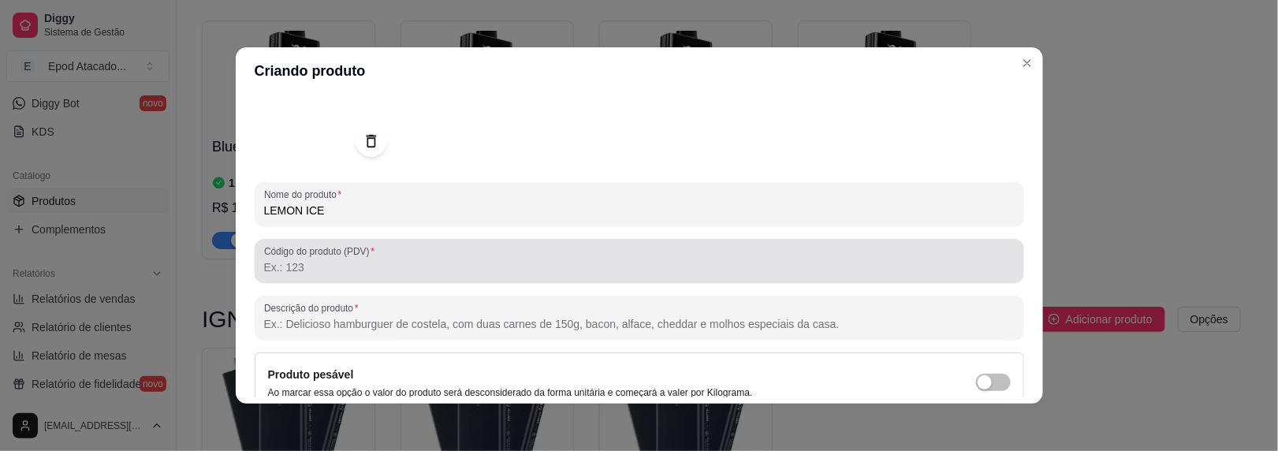
scroll to position [277, 0]
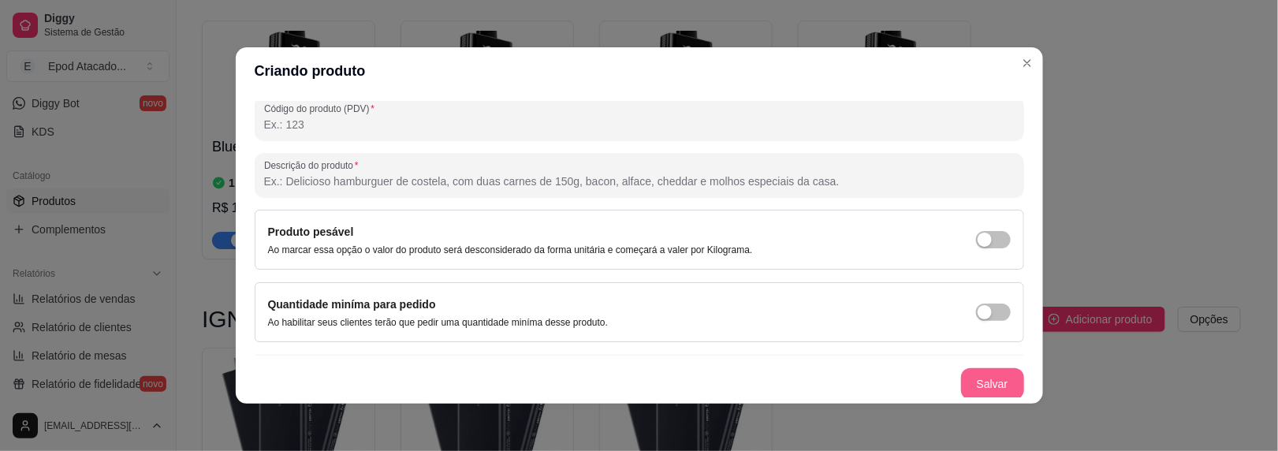
type input "LEMON ICE"
click at [973, 386] on button "Salvar" at bounding box center [993, 384] width 62 height 31
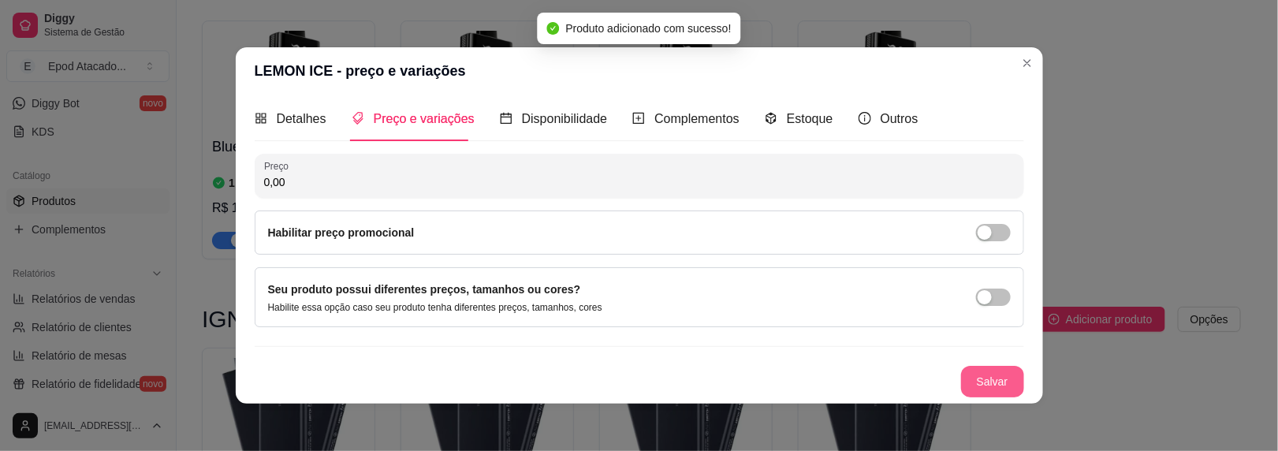
scroll to position [3, 0]
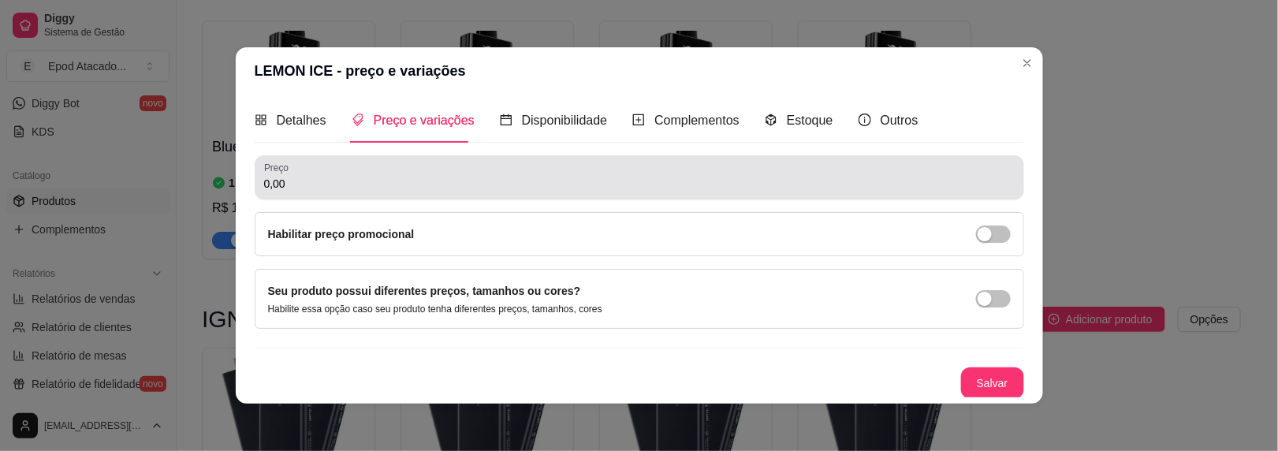
click at [296, 185] on input "0,00" at bounding box center [639, 184] width 751 height 16
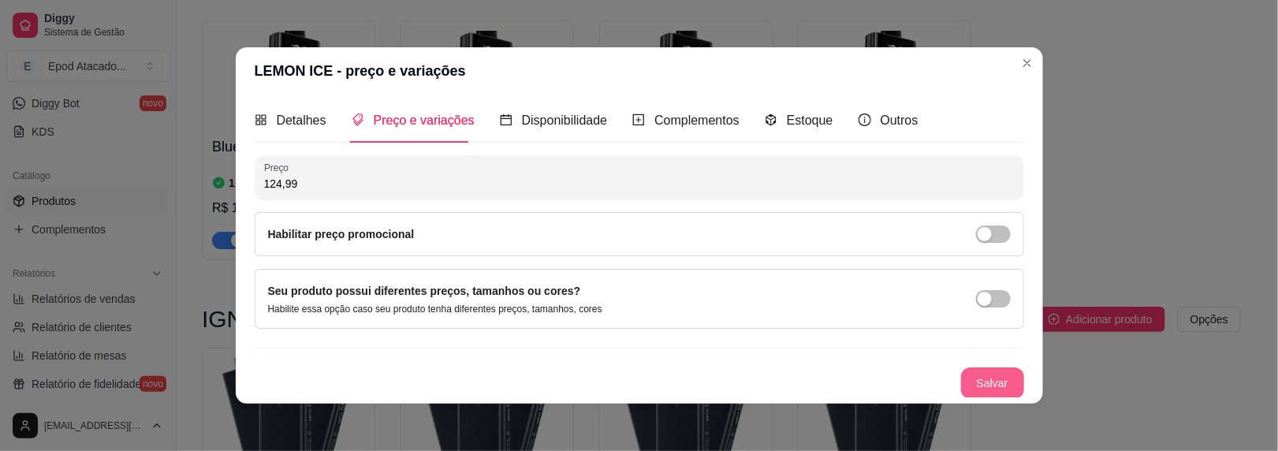
type input "124,99"
click at [986, 371] on button "Salvar" at bounding box center [992, 383] width 63 height 32
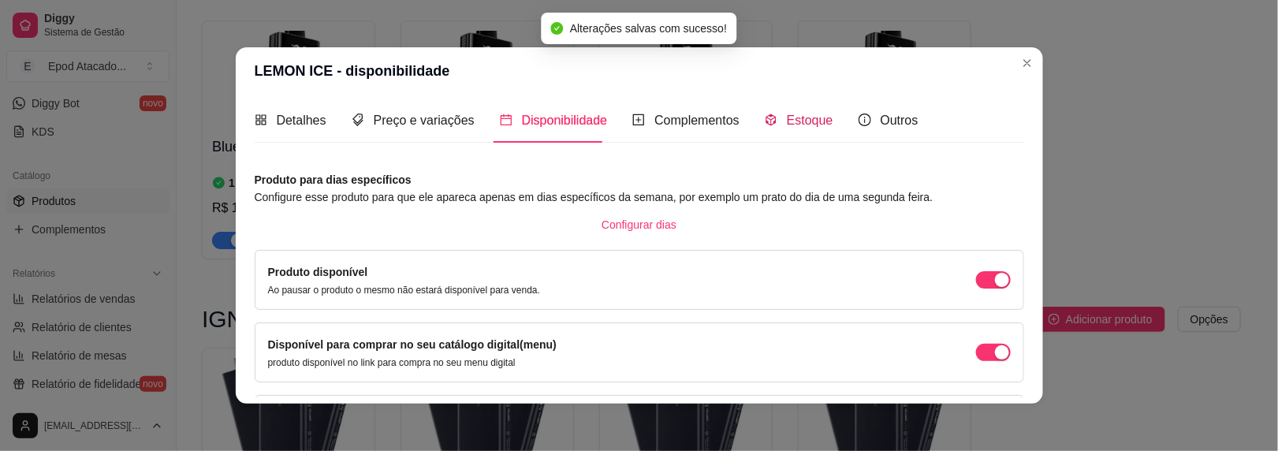
click at [800, 115] on span "Estoque" at bounding box center [810, 120] width 47 height 13
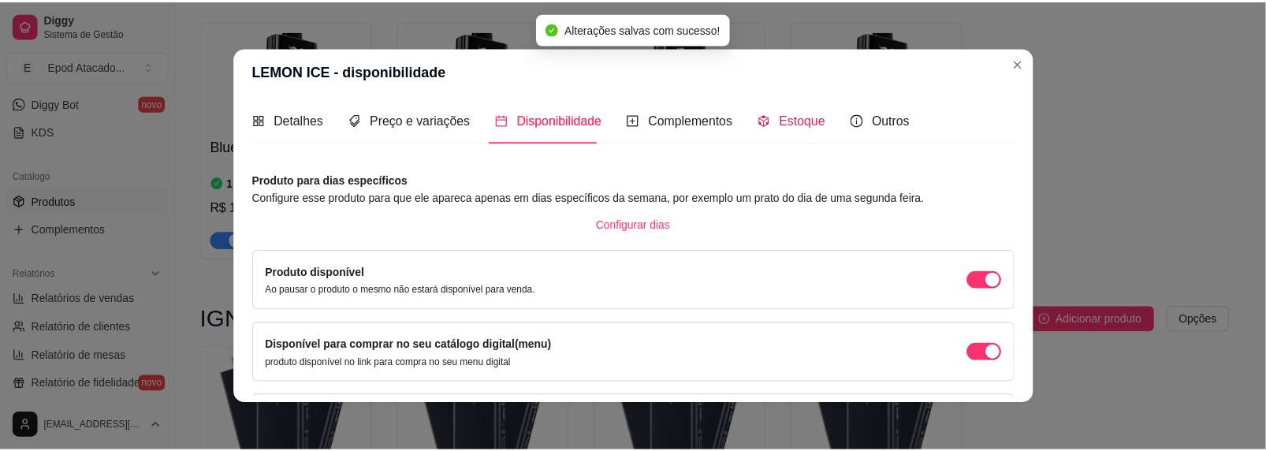
scroll to position [0, 0]
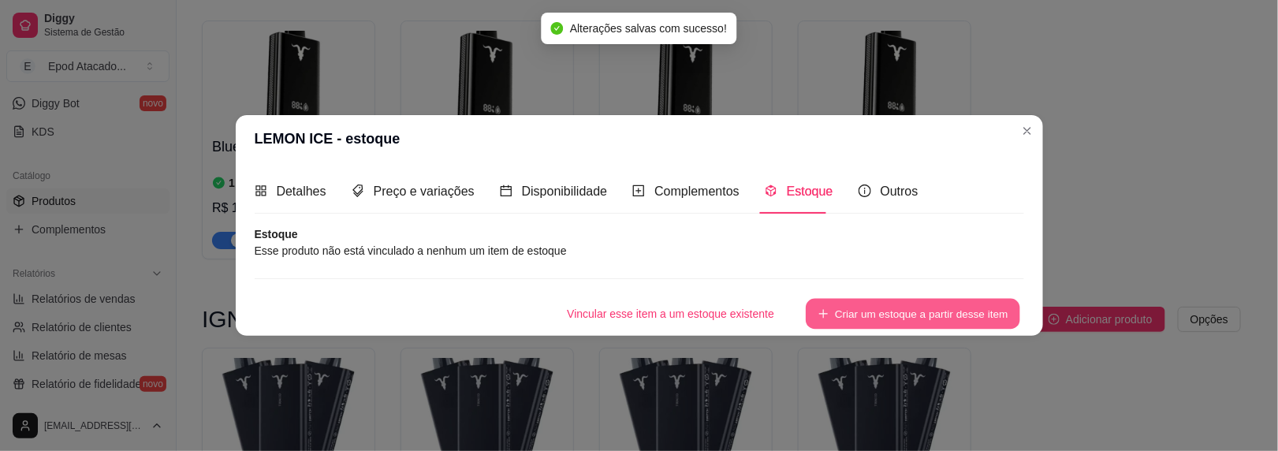
click at [883, 304] on button "Criar um estoque a partir desse item" at bounding box center [913, 314] width 214 height 31
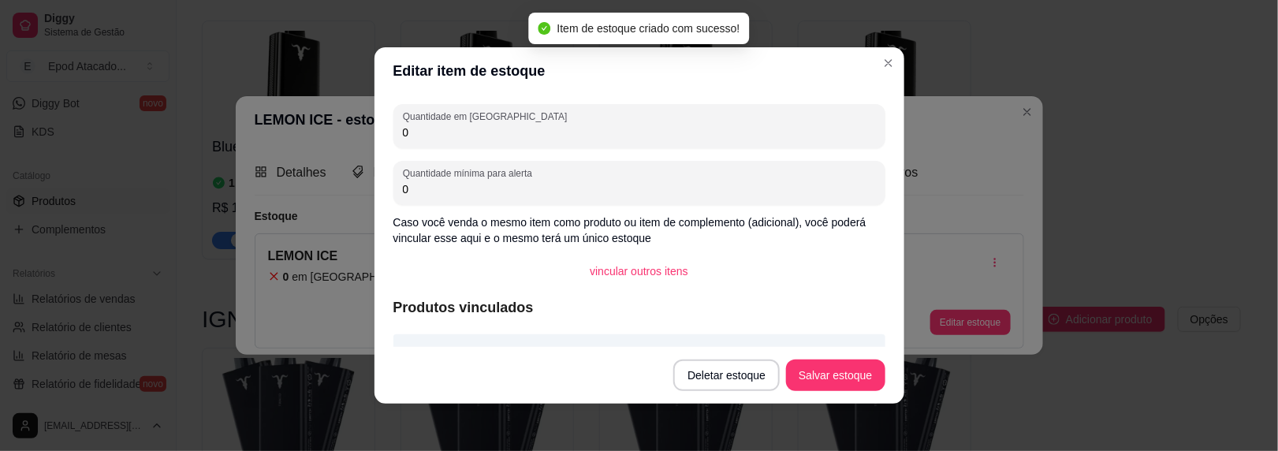
drag, startPoint x: 408, startPoint y: 131, endPoint x: 379, endPoint y: 124, distance: 29.3
click at [379, 125] on div "Quantidade em estoque 0 Quantidade mínima para alerta 0 Caso você venda o mesmo…" at bounding box center [640, 221] width 530 height 252
type input "9"
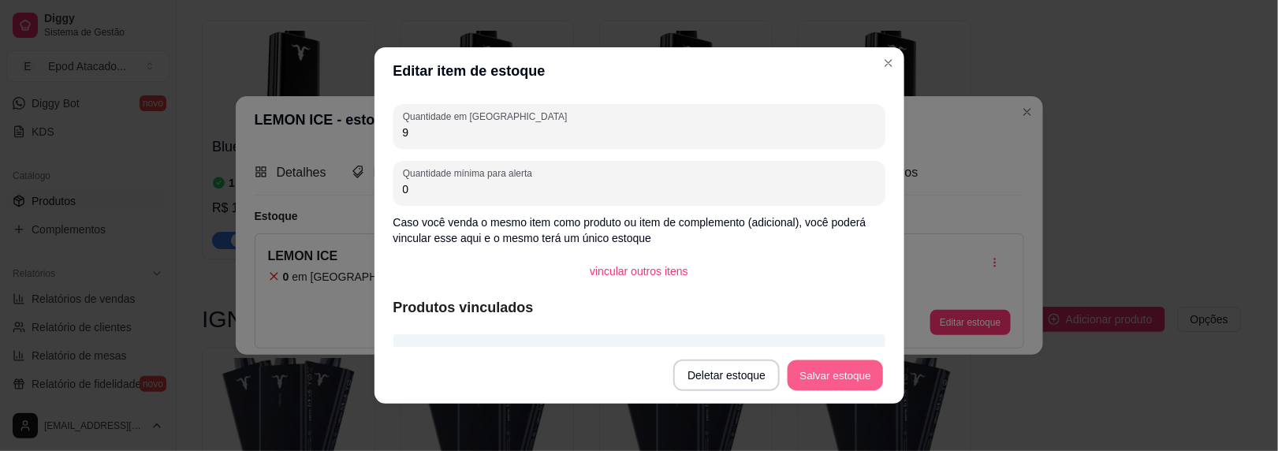
click at [848, 380] on button "Salvar estoque" at bounding box center [836, 375] width 96 height 31
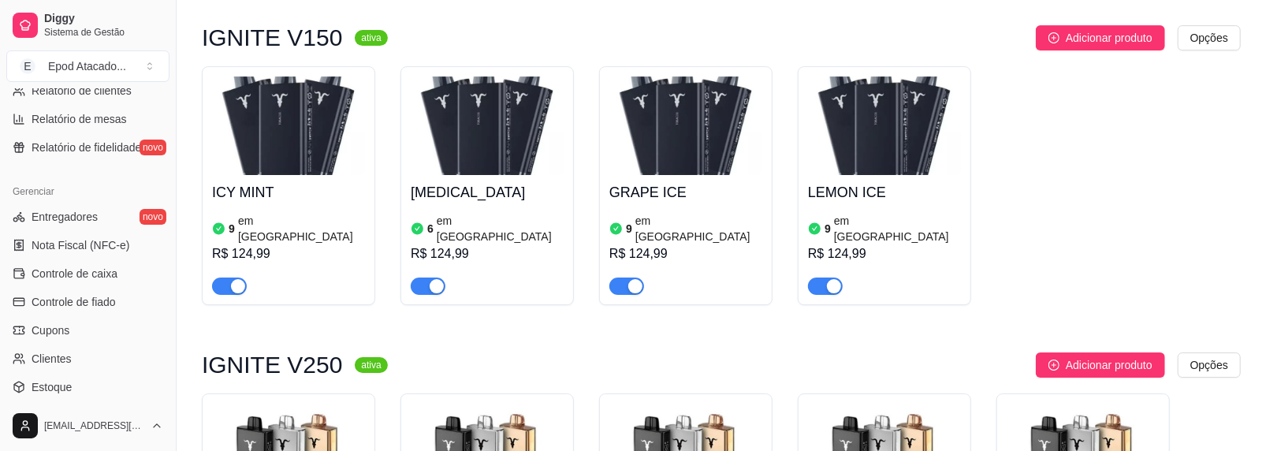
scroll to position [3391, 0]
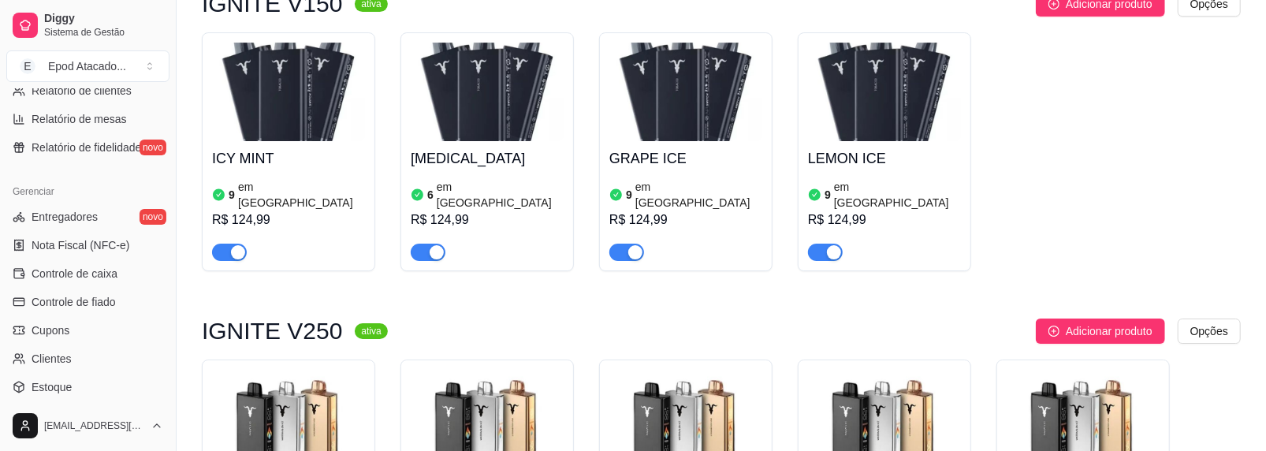
click at [255, 370] on img at bounding box center [288, 419] width 153 height 99
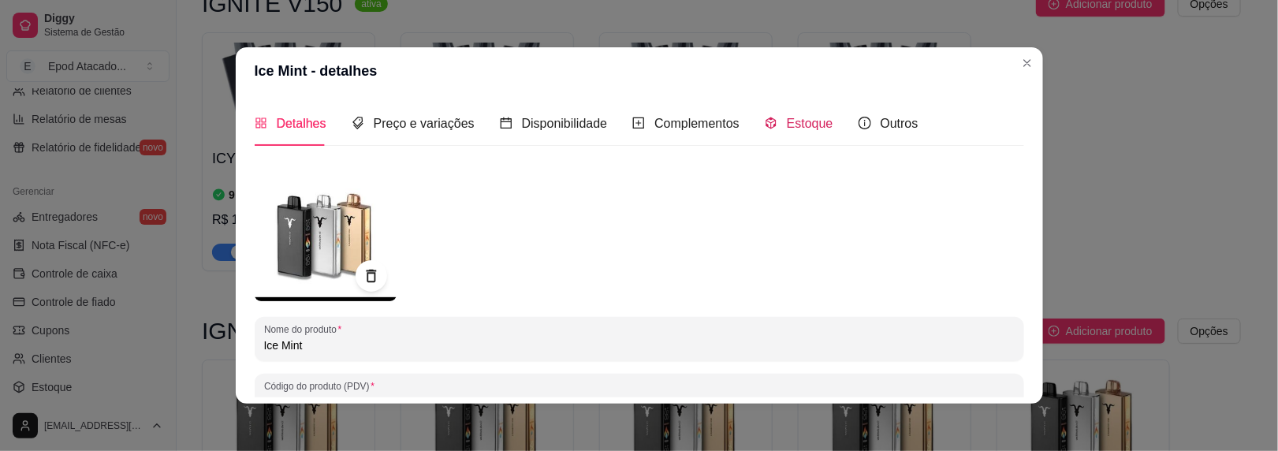
click at [787, 124] on span "Estoque" at bounding box center [810, 123] width 47 height 13
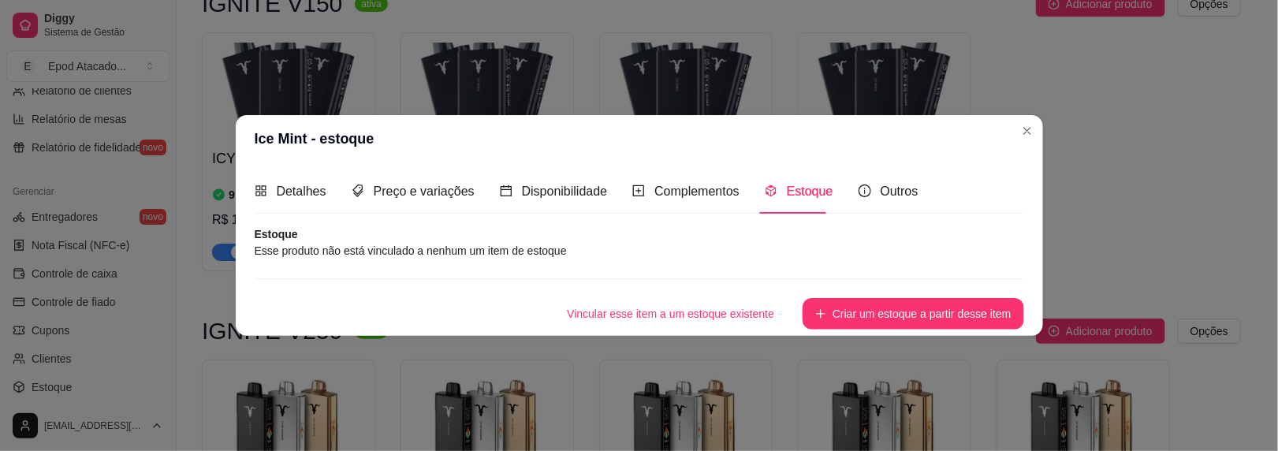
click at [893, 317] on button "Criar um estoque a partir desse item" at bounding box center [913, 314] width 221 height 32
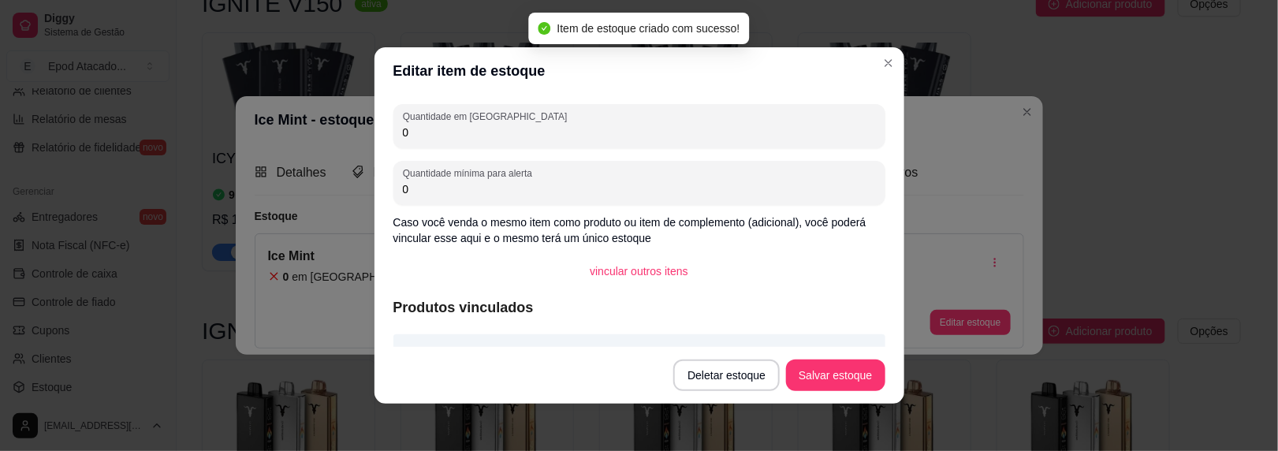
drag, startPoint x: 412, startPoint y: 129, endPoint x: 339, endPoint y: 129, distance: 72.5
click at [340, 129] on div "Editar item de estoque Quantidade em estoque 0 Quantidade mínima para alerta 0 …" at bounding box center [639, 225] width 1278 height 451
type input "6"
click at [839, 382] on button "Salvar estoque" at bounding box center [835, 376] width 99 height 32
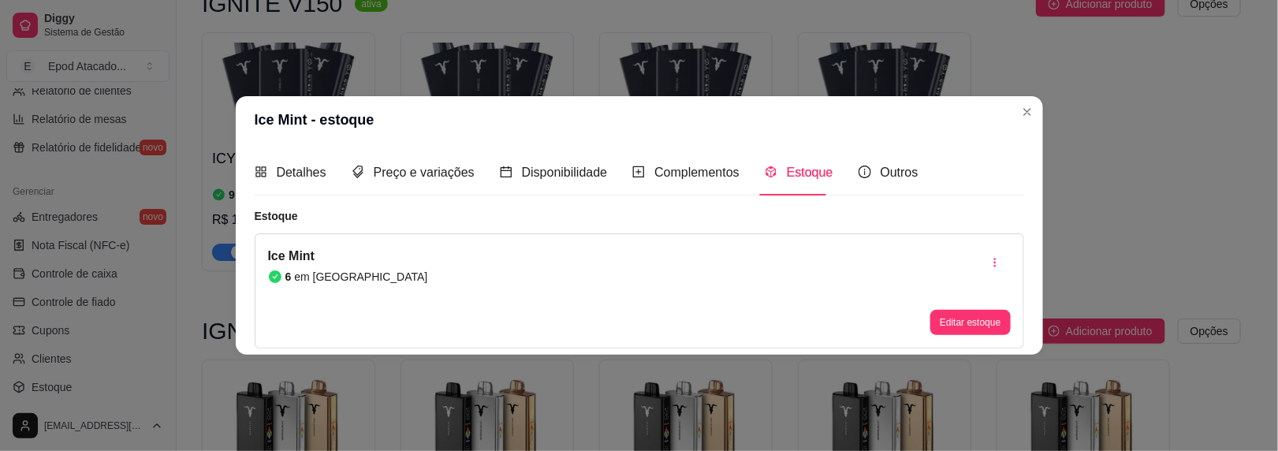
click at [1039, 116] on header "Ice Mint - estoque" at bounding box center [639, 119] width 807 height 47
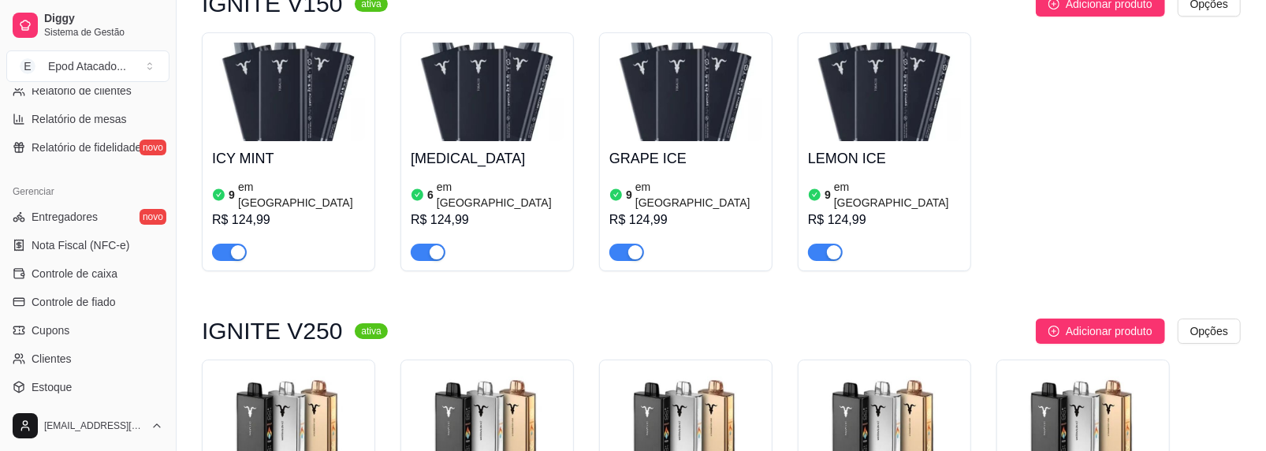
click at [455, 370] on img at bounding box center [487, 419] width 153 height 99
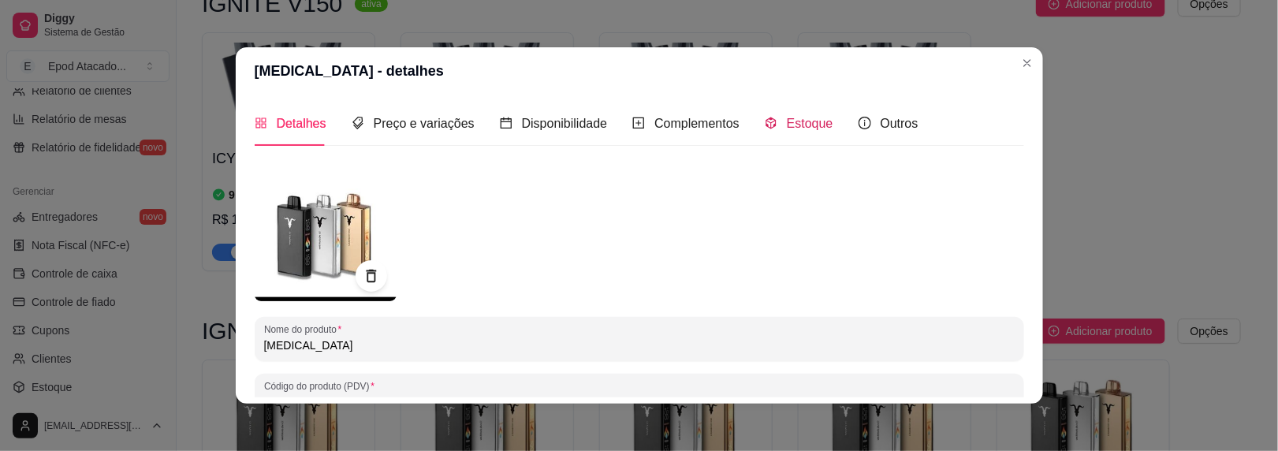
click at [768, 121] on div "Estoque" at bounding box center [799, 124] width 69 height 20
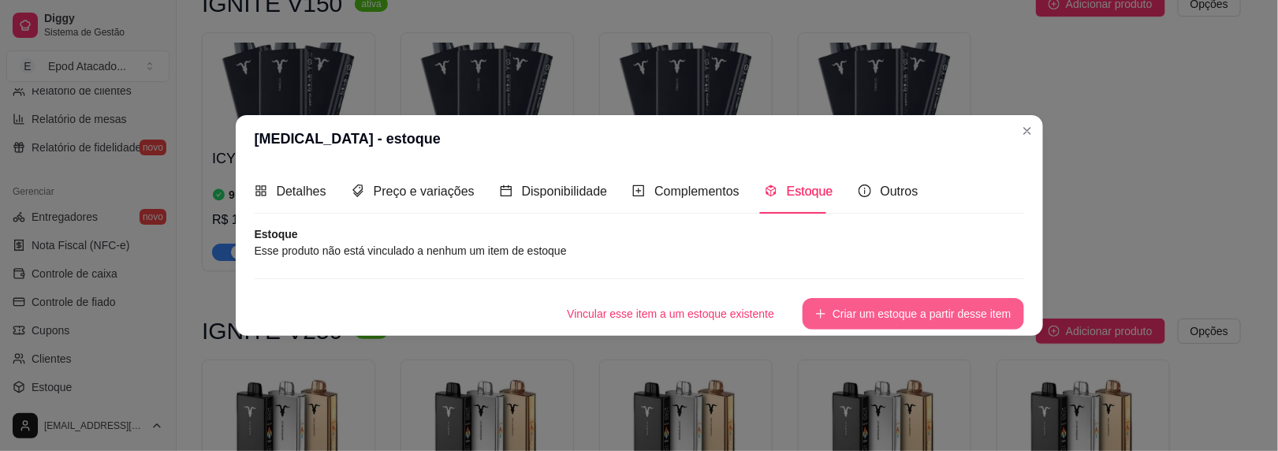
click at [823, 310] on icon "plus" at bounding box center [820, 313] width 11 height 11
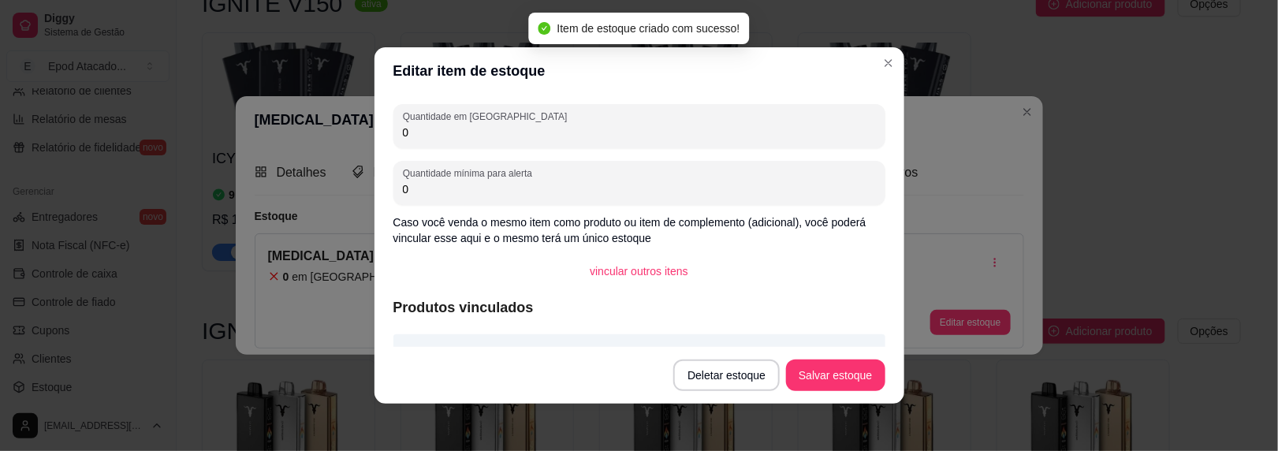
drag, startPoint x: 412, startPoint y: 136, endPoint x: 367, endPoint y: 128, distance: 45.6
click at [367, 128] on div "Editar item de estoque Quantidade em estoque 0 Quantidade mínima para alerta 0 …" at bounding box center [639, 225] width 1278 height 451
type input "5"
click at [847, 375] on button "Salvar estoque" at bounding box center [835, 376] width 99 height 32
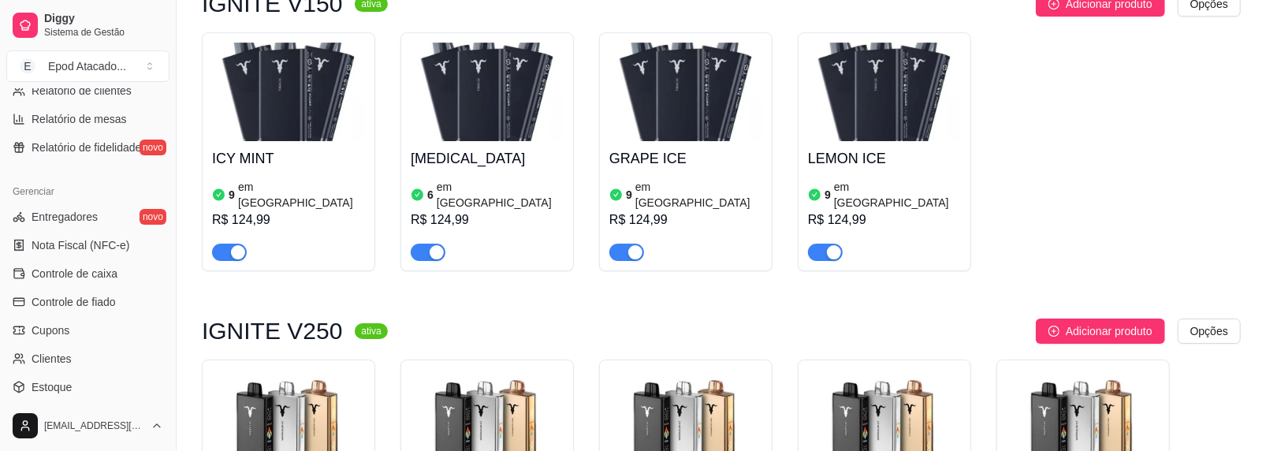
click at [643, 370] on img at bounding box center [686, 419] width 153 height 99
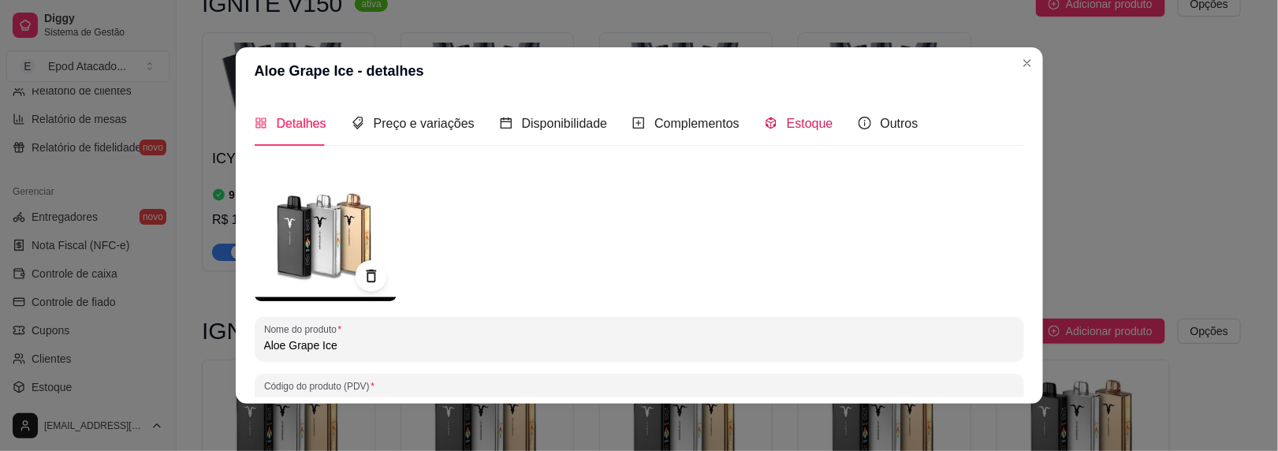
click at [789, 121] on span "Estoque" at bounding box center [810, 123] width 47 height 13
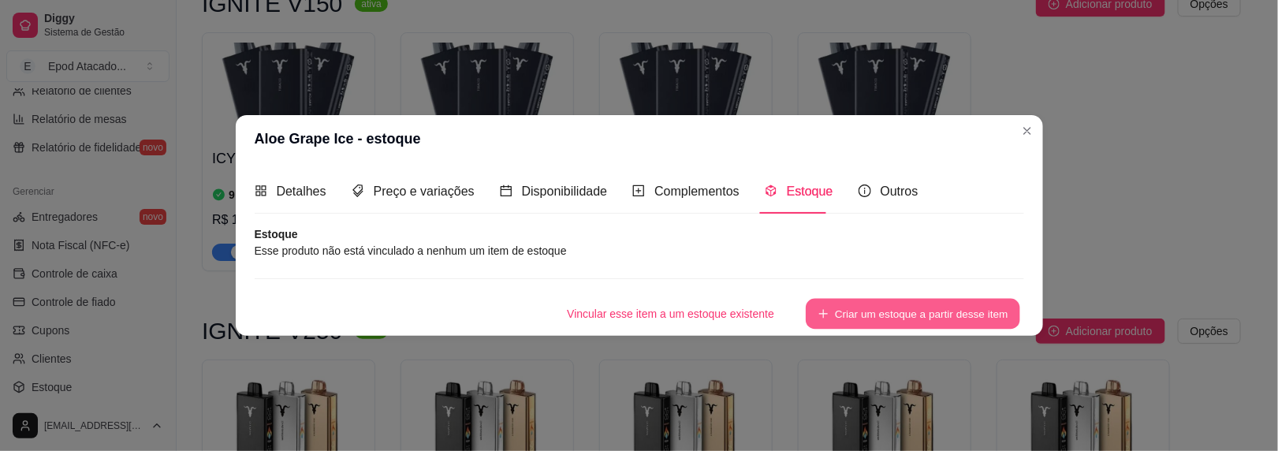
click at [856, 307] on button "Criar um estoque a partir desse item" at bounding box center [913, 314] width 214 height 31
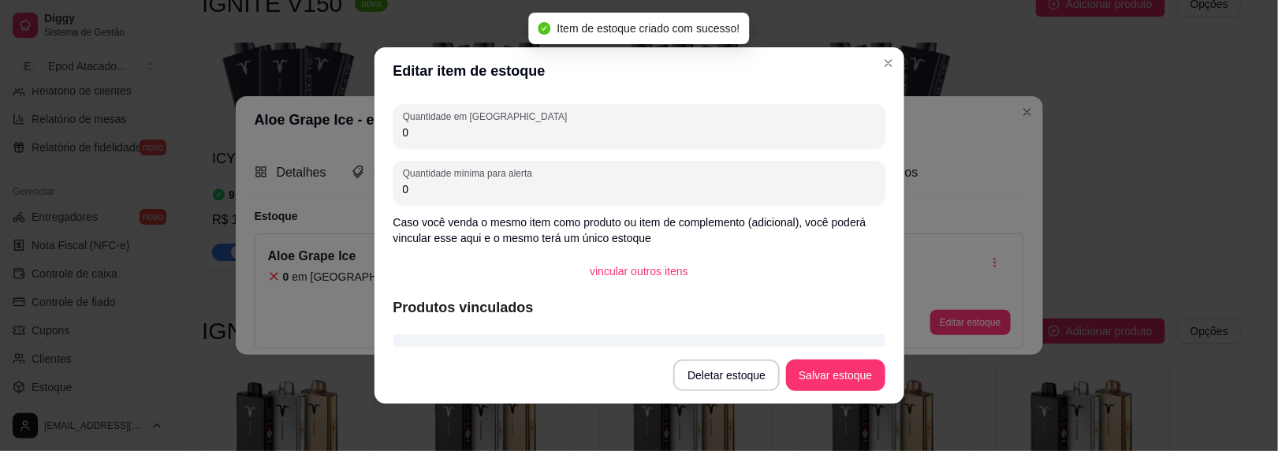
drag, startPoint x: 457, startPoint y: 143, endPoint x: 337, endPoint y: 129, distance: 120.6
click at [337, 129] on div "Editar item de estoque Quantidade em estoque 0 Quantidade mínima para alerta 0 …" at bounding box center [639, 225] width 1278 height 451
drag, startPoint x: 399, startPoint y: 127, endPoint x: 379, endPoint y: 127, distance: 19.7
click at [379, 127] on div "Quantidade em estoque 0 Quantidade mínima para alerta 0 Caso você venda o mesmo…" at bounding box center [640, 221] width 530 height 252
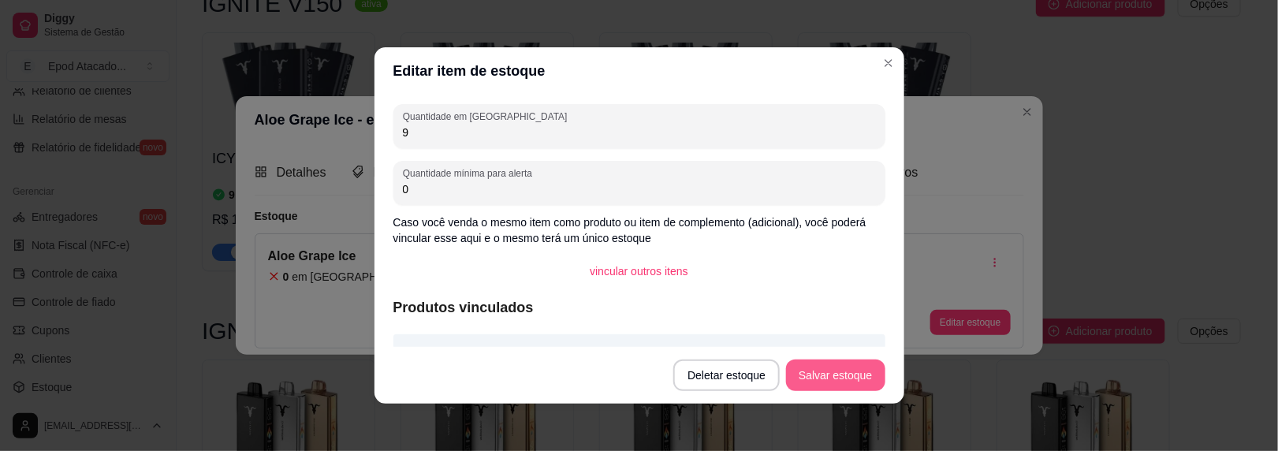
type input "9"
click at [822, 378] on button "Salvar estoque" at bounding box center [835, 376] width 99 height 32
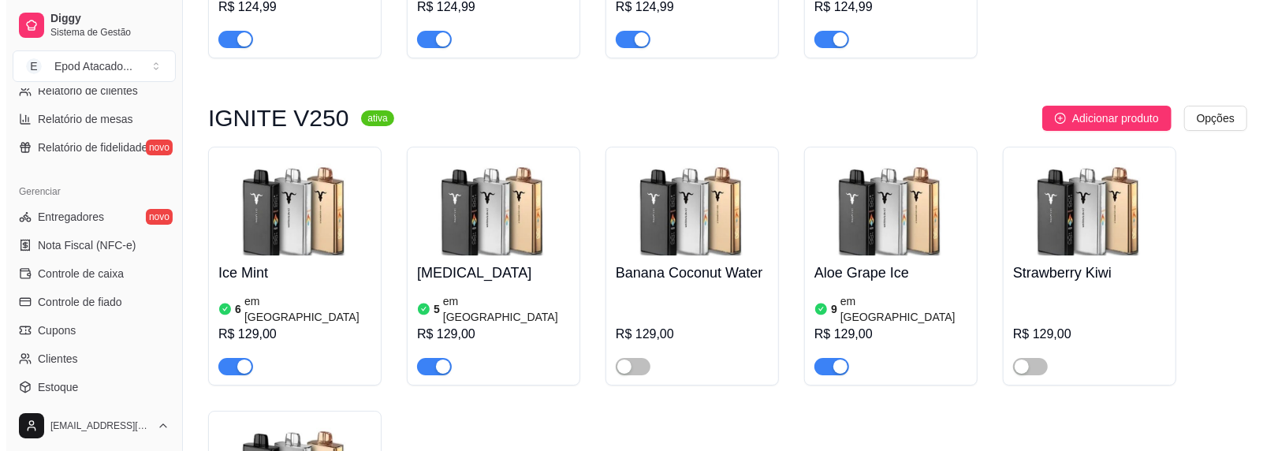
scroll to position [3627, 0]
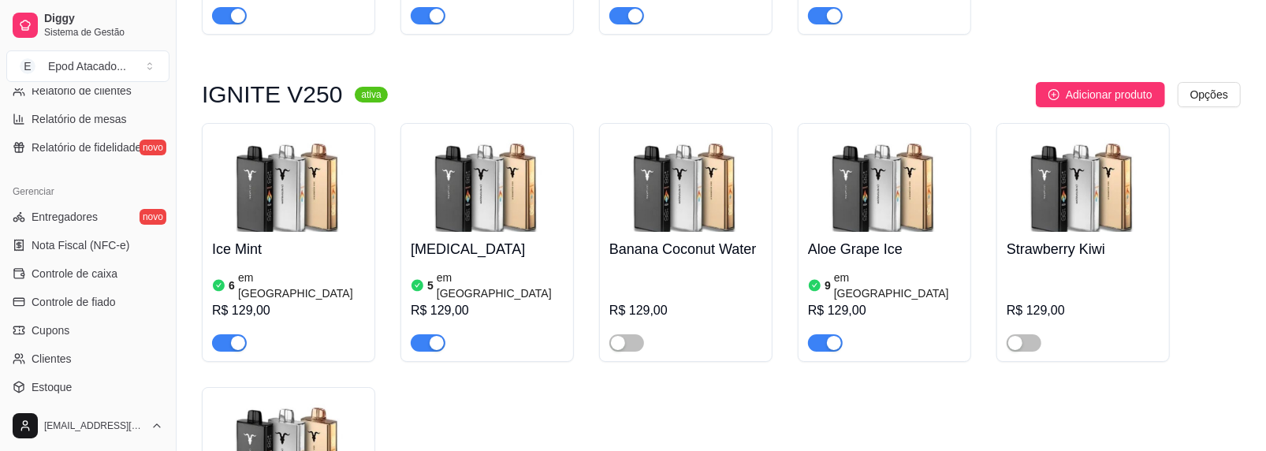
click at [1039, 238] on h4 "Strawberry Kiwi" at bounding box center [1083, 249] width 153 height 22
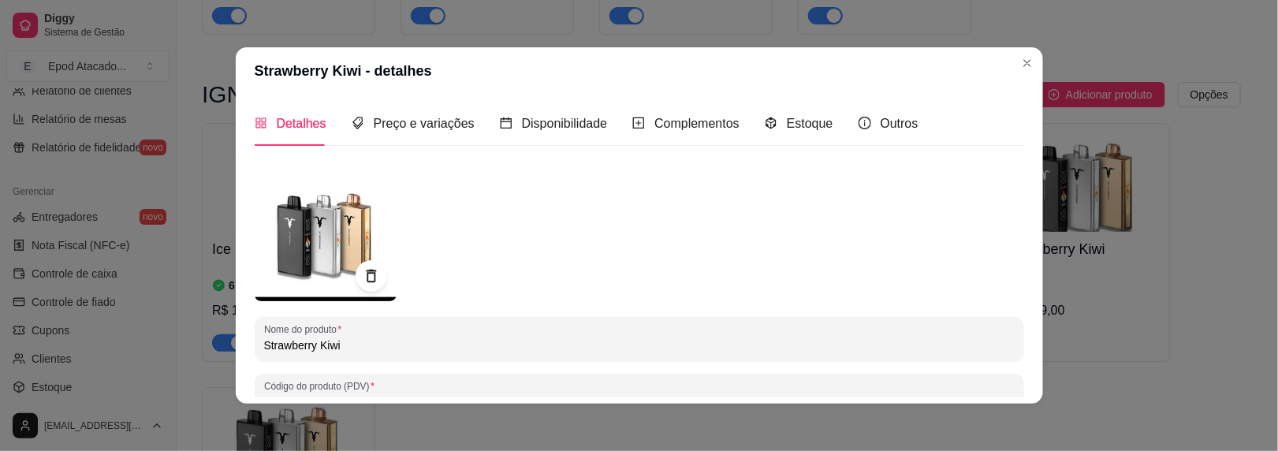
drag, startPoint x: 310, startPoint y: 346, endPoint x: 174, endPoint y: 335, distance: 136.1
click at [174, 335] on div "Strawberry Kiwi - detalhes Detalhes Preço e variações Disponibilidade Complemen…" at bounding box center [639, 225] width 1278 height 451
type input "g"
drag, startPoint x: 301, startPoint y: 345, endPoint x: 263, endPoint y: 347, distance: 38.7
click at [264, 347] on input "GRAPE ICE" at bounding box center [639, 345] width 751 height 16
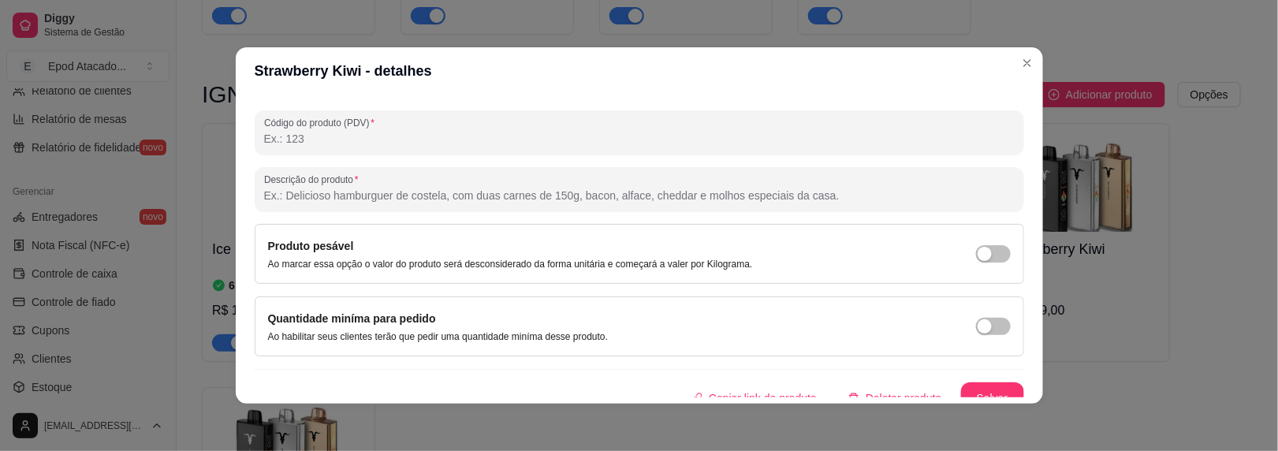
scroll to position [278, 0]
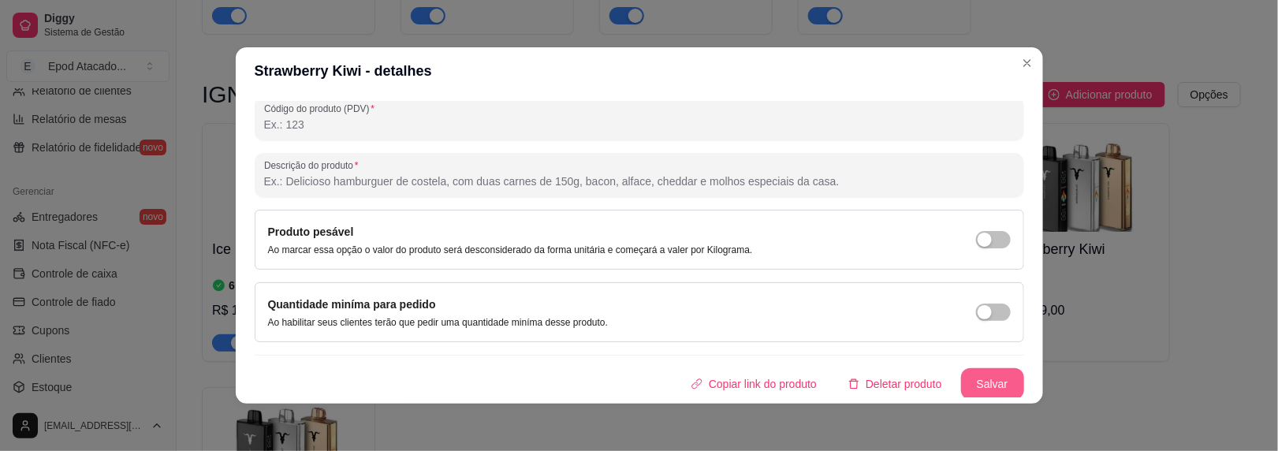
type input "Grape Ice"
click at [978, 368] on button "Salvar" at bounding box center [992, 384] width 63 height 32
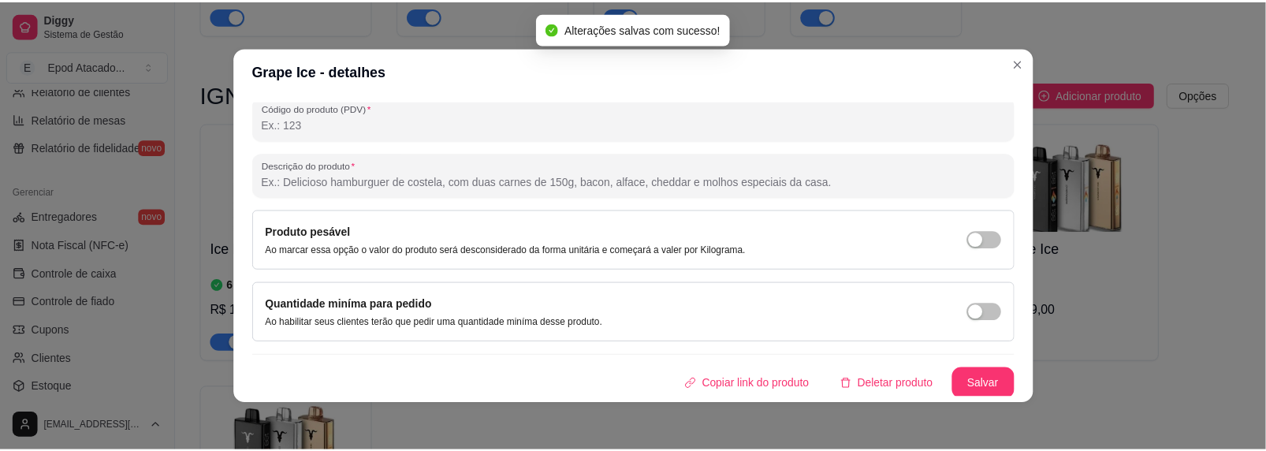
scroll to position [0, 0]
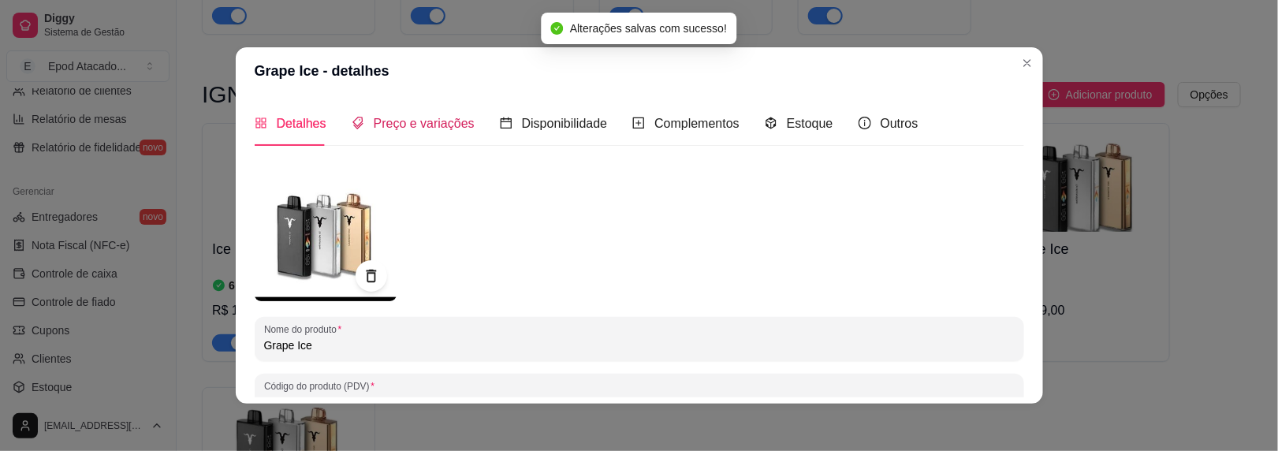
click at [455, 129] on span "Preço e variações" at bounding box center [424, 123] width 101 height 13
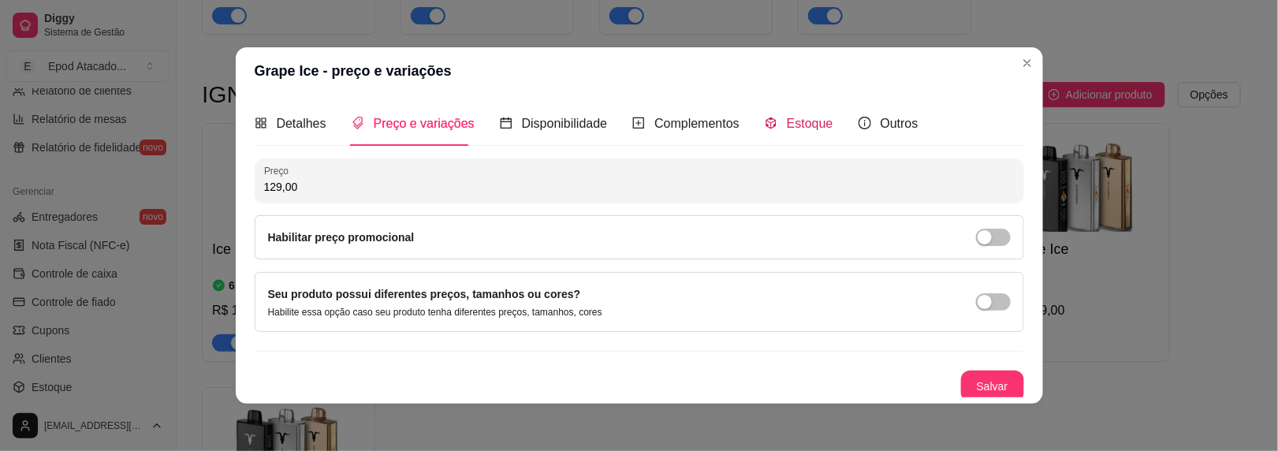
click at [787, 123] on span "Estoque" at bounding box center [810, 123] width 47 height 13
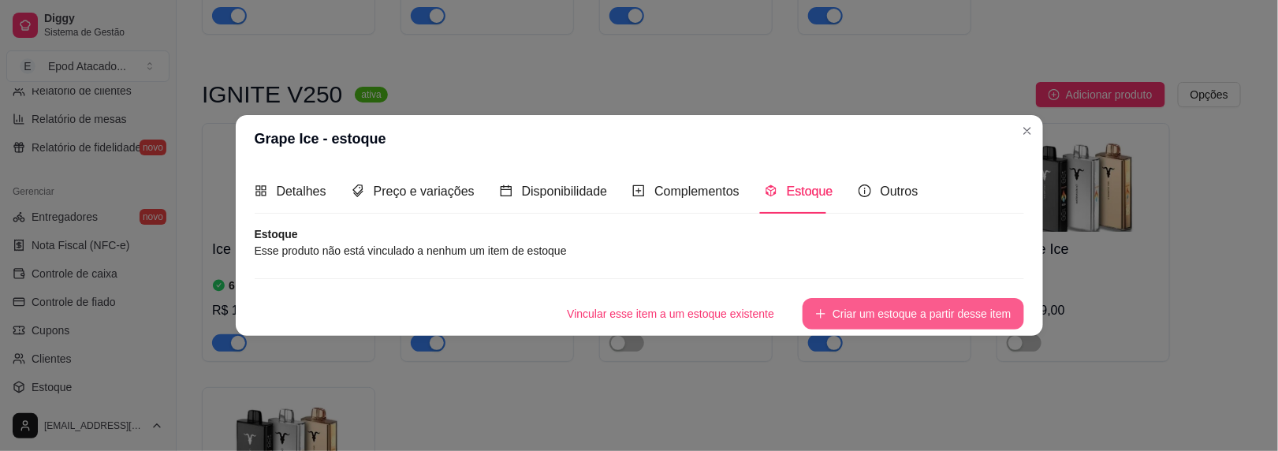
click at [883, 319] on button "Criar um estoque a partir desse item" at bounding box center [913, 314] width 221 height 32
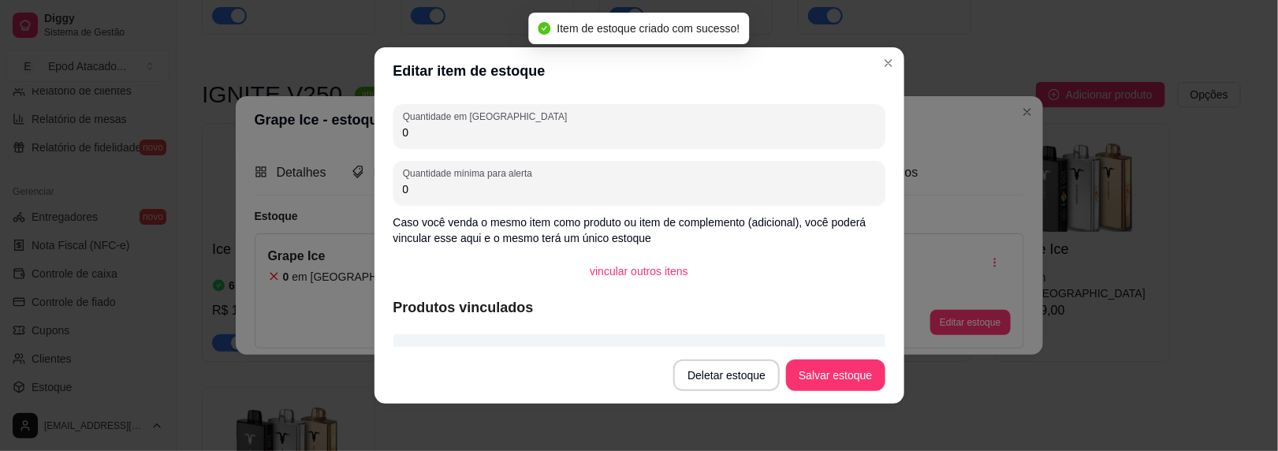
drag, startPoint x: 438, startPoint y: 136, endPoint x: 364, endPoint y: 132, distance: 73.4
click at [364, 132] on div "Editar item de estoque Quantidade em estoque 0 Quantidade mínima para alerta 0 …" at bounding box center [639, 225] width 1278 height 451
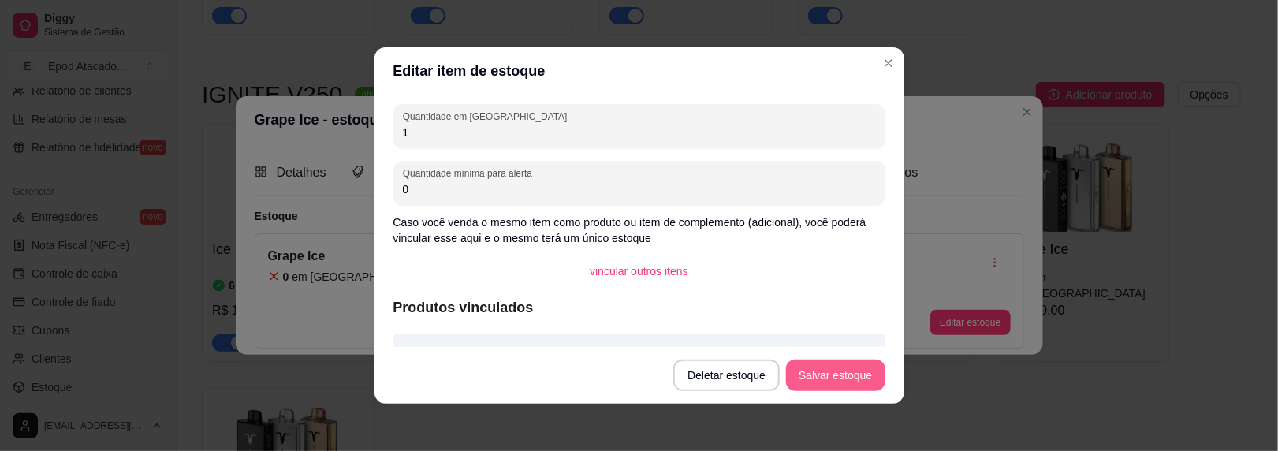
type input "1"
click at [811, 367] on button "Salvar estoque" at bounding box center [835, 376] width 99 height 32
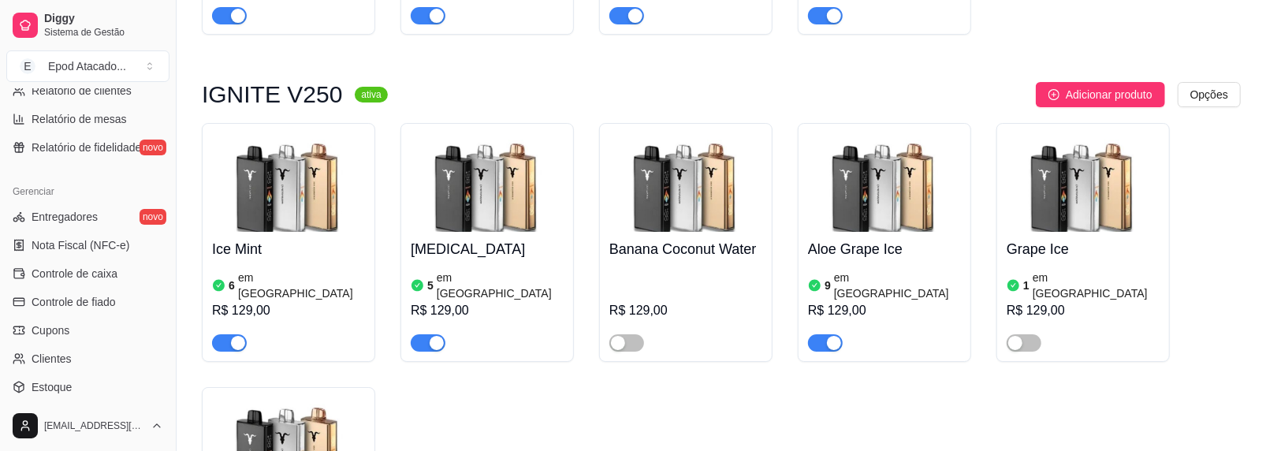
click at [259, 397] on img at bounding box center [288, 446] width 153 height 99
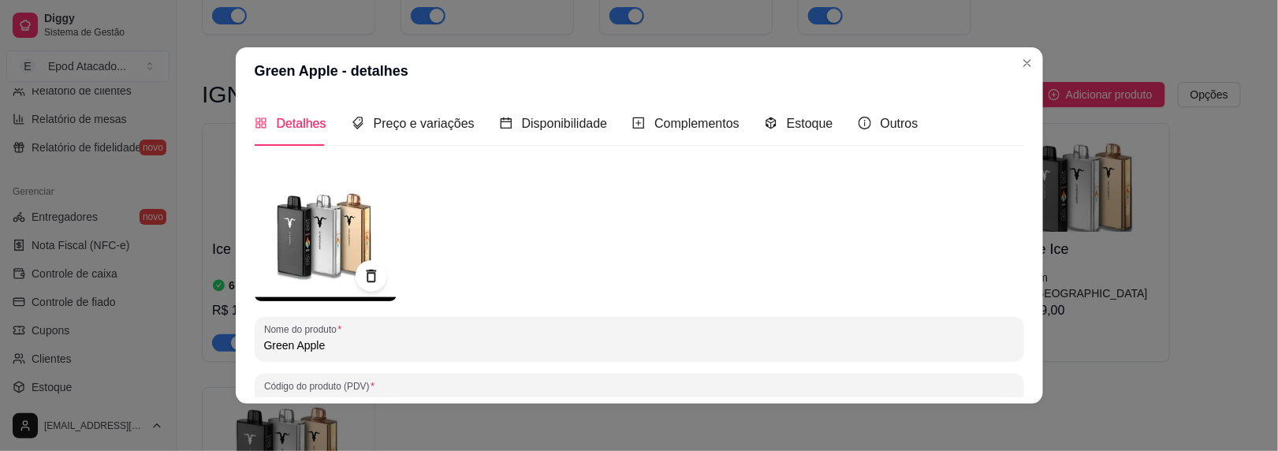
drag, startPoint x: 327, startPoint y: 347, endPoint x: 151, endPoint y: 346, distance: 176.6
click at [151, 346] on div "Green Apple - detalhes Detalhes Preço e variações Disponibilidade Complementos …" at bounding box center [639, 225] width 1278 height 451
type input "s"
type input "Sweet And"
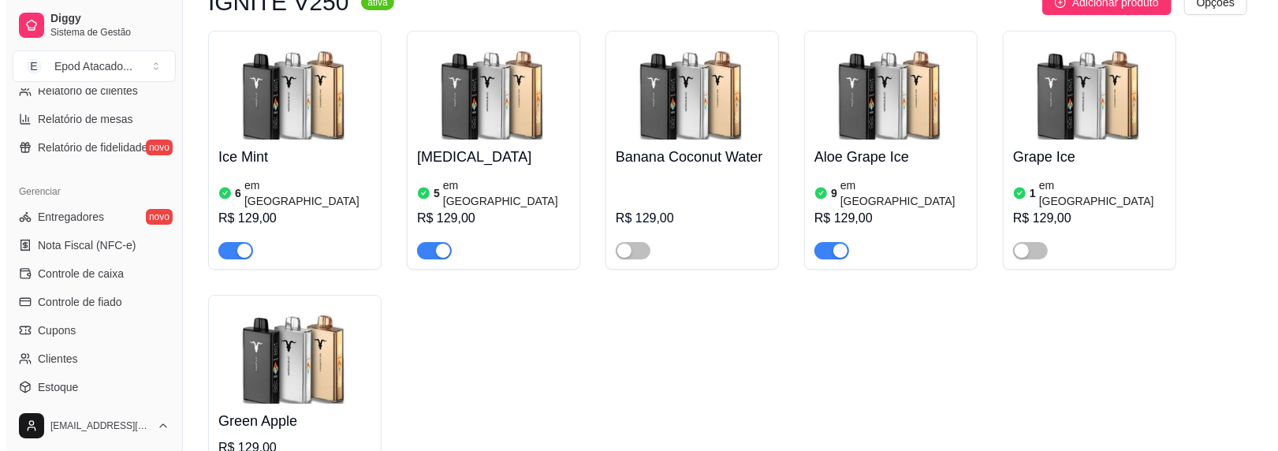
scroll to position [3706, 0]
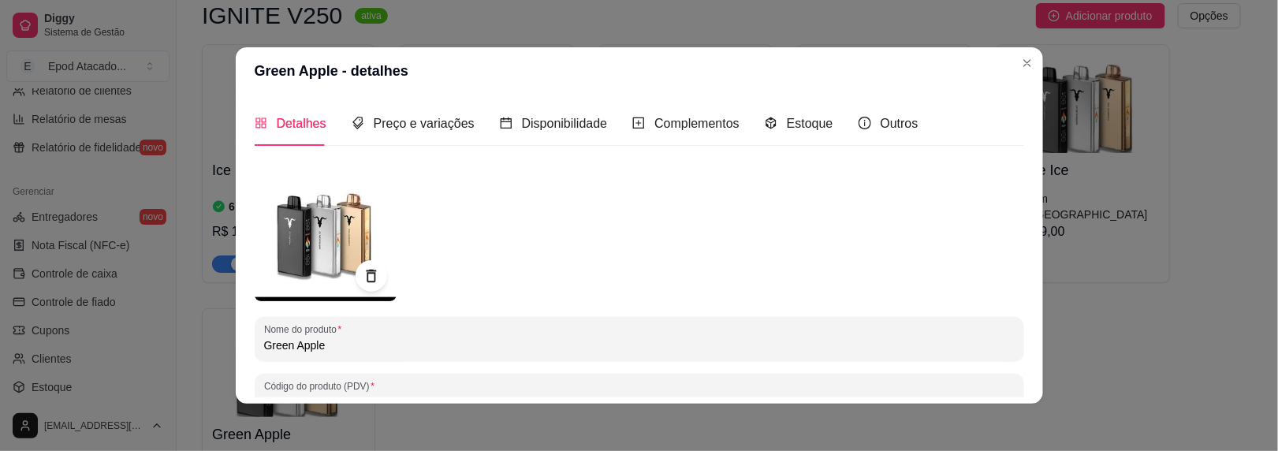
drag, startPoint x: 326, startPoint y: 350, endPoint x: 176, endPoint y: 344, distance: 150.0
click at [180, 349] on div "Green Apple - detalhes Detalhes Preço e variações Disponibilidade Complementos …" at bounding box center [639, 225] width 1278 height 451
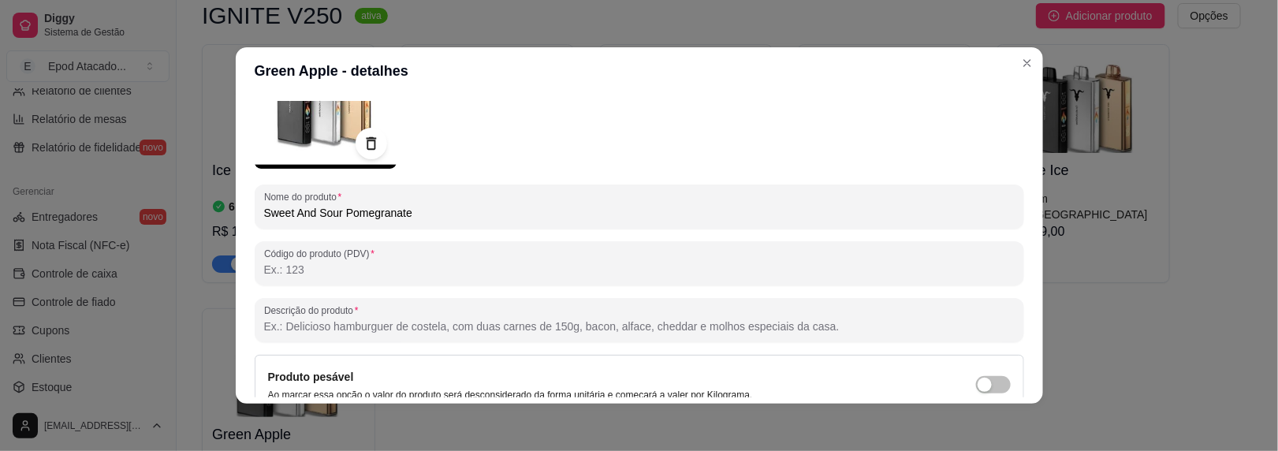
scroll to position [278, 0]
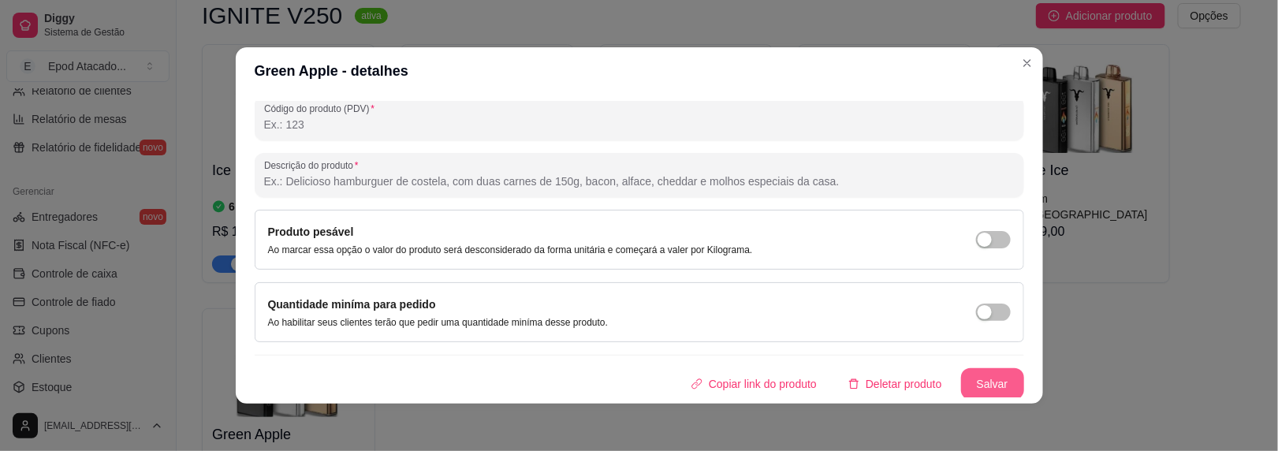
type input "Sweet And Sour Pomegranate"
click at [961, 378] on button "Salvar" at bounding box center [992, 384] width 63 height 32
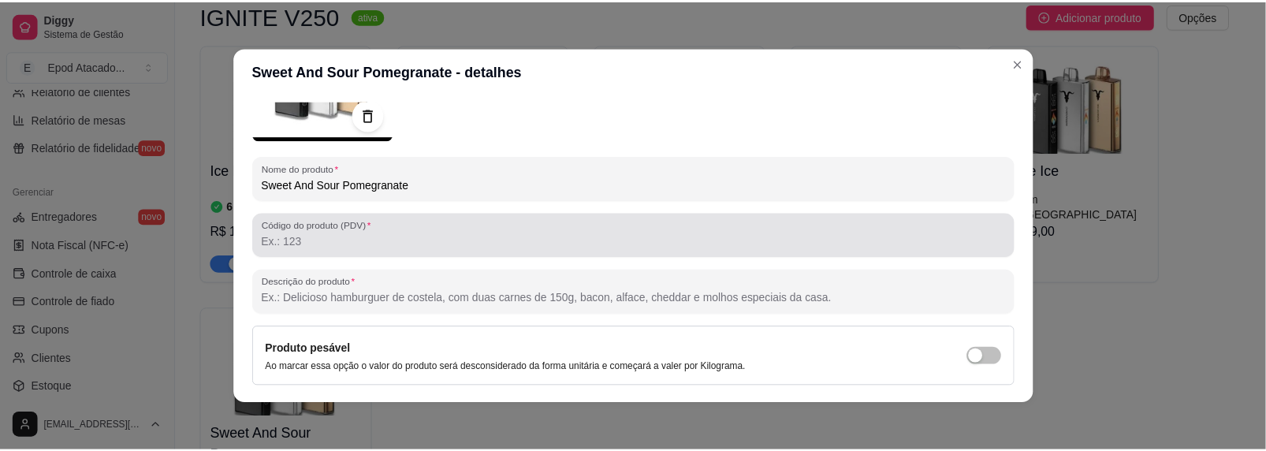
scroll to position [0, 0]
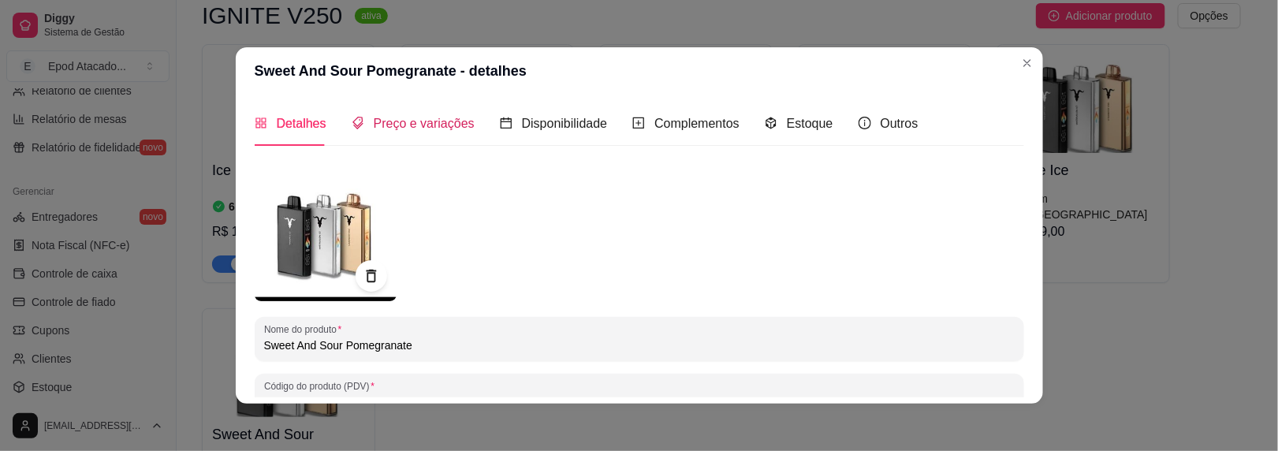
click at [393, 118] on span "Preço e variações" at bounding box center [424, 123] width 101 height 13
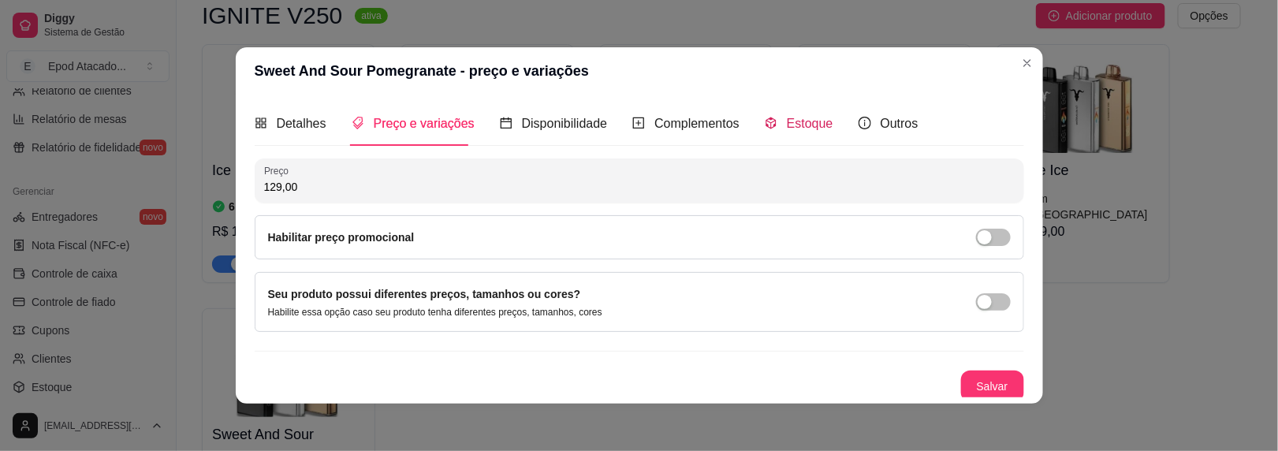
click at [787, 124] on span "Estoque" at bounding box center [810, 123] width 47 height 13
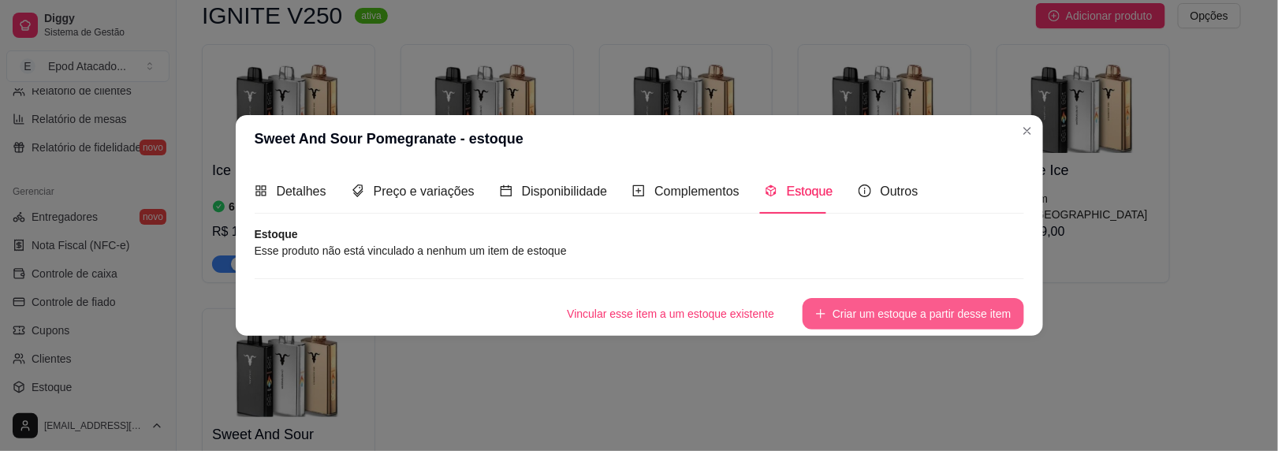
click at [913, 311] on button "Criar um estoque a partir desse item" at bounding box center [913, 314] width 221 height 32
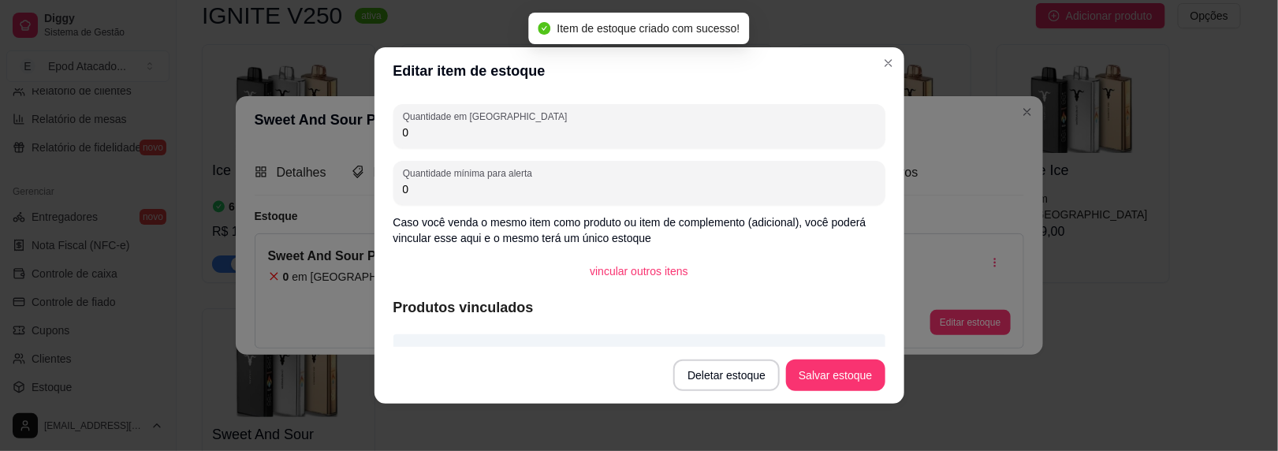
drag, startPoint x: 470, startPoint y: 146, endPoint x: 405, endPoint y: 133, distance: 65.9
click at [356, 127] on div "Editar item de estoque Quantidade em estoque 0 Quantidade mínima para alerta 0 …" at bounding box center [639, 225] width 1278 height 451
drag, startPoint x: 387, startPoint y: 129, endPoint x: 376, endPoint y: 126, distance: 11.3
click at [376, 126] on div "Quantidade em estoque 0 Quantidade mínima para alerta 0 Caso você venda o mesmo…" at bounding box center [640, 221] width 530 height 252
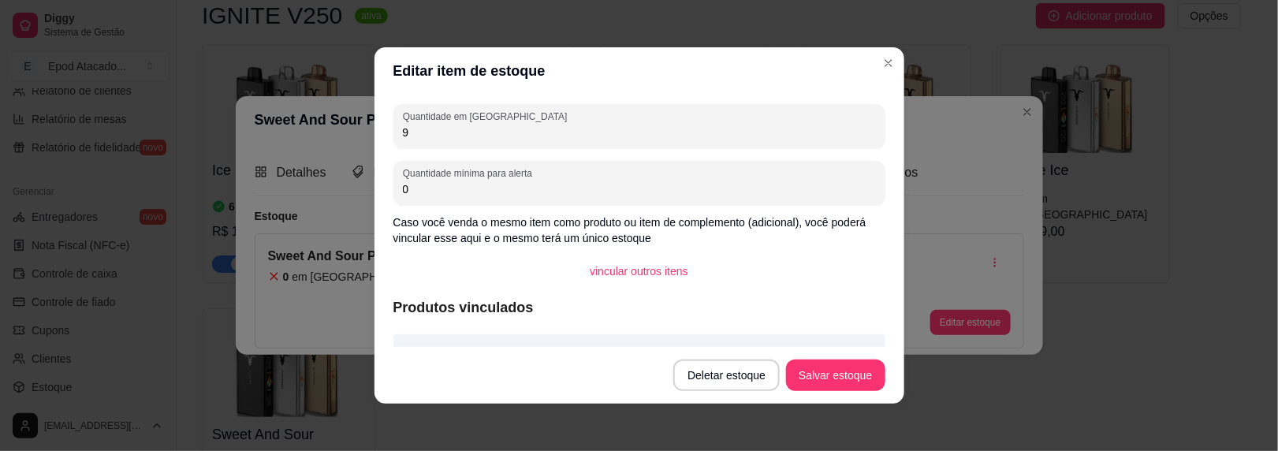
type input "9"
click at [821, 374] on button "Salvar estoque" at bounding box center [836, 375] width 96 height 31
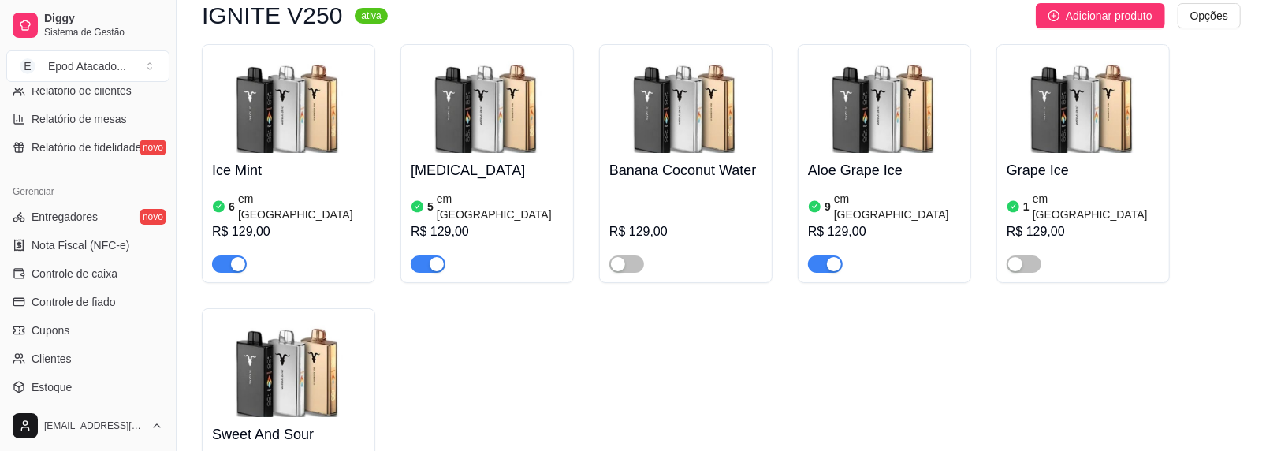
click at [1015, 257] on div "button" at bounding box center [1016, 264] width 14 height 14
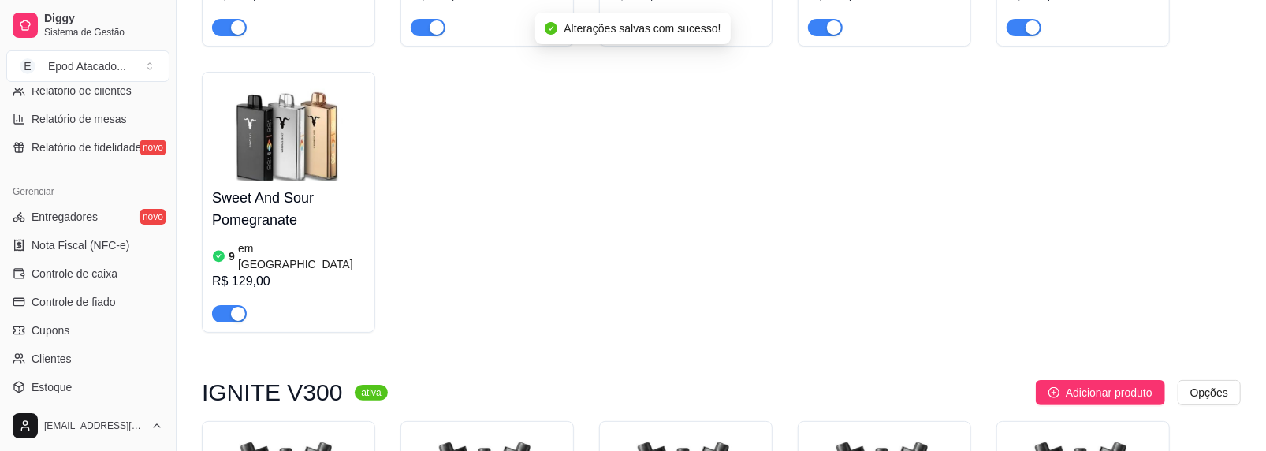
scroll to position [4021, 0]
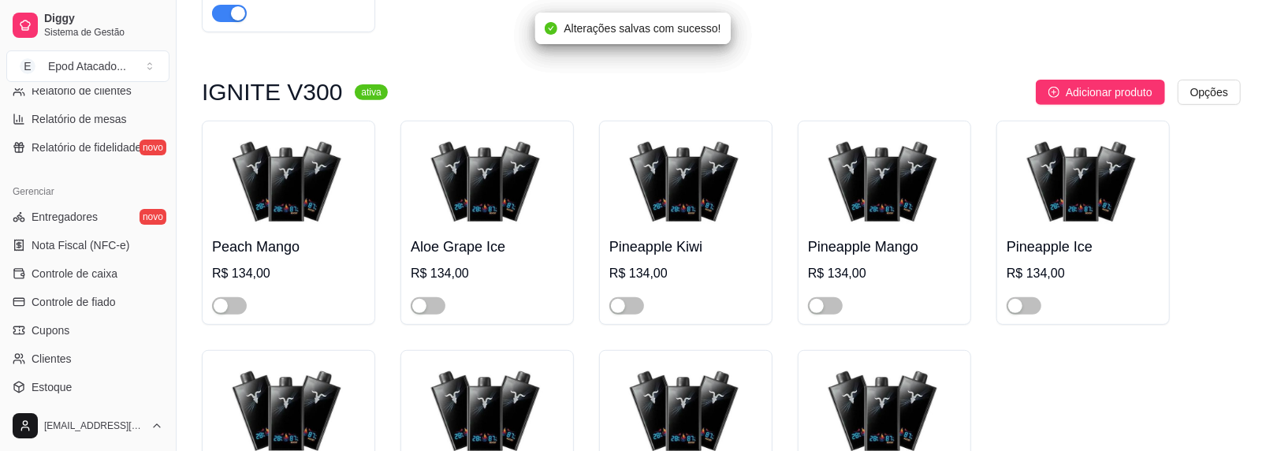
scroll to position [4258, 0]
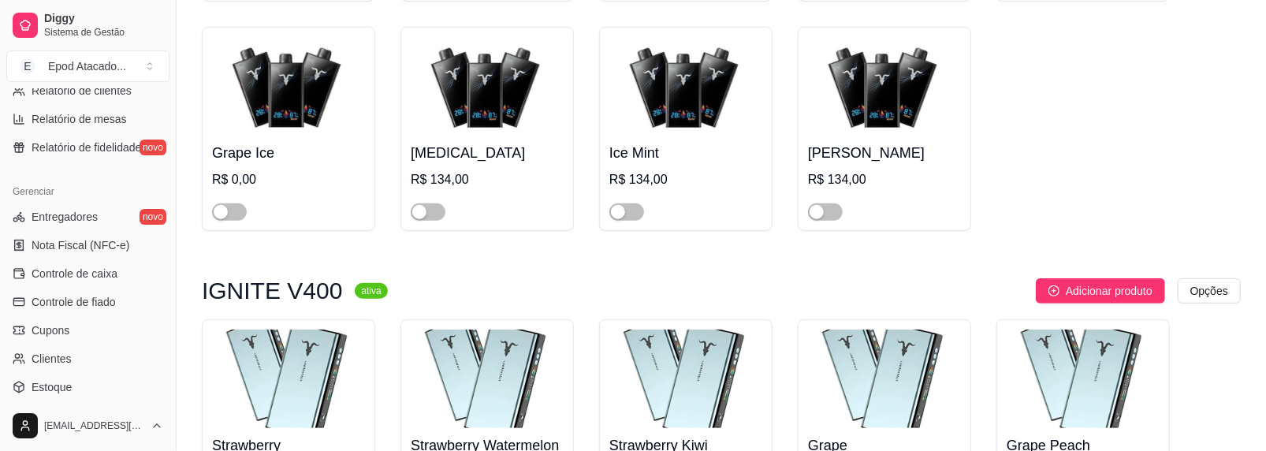
scroll to position [4573, 0]
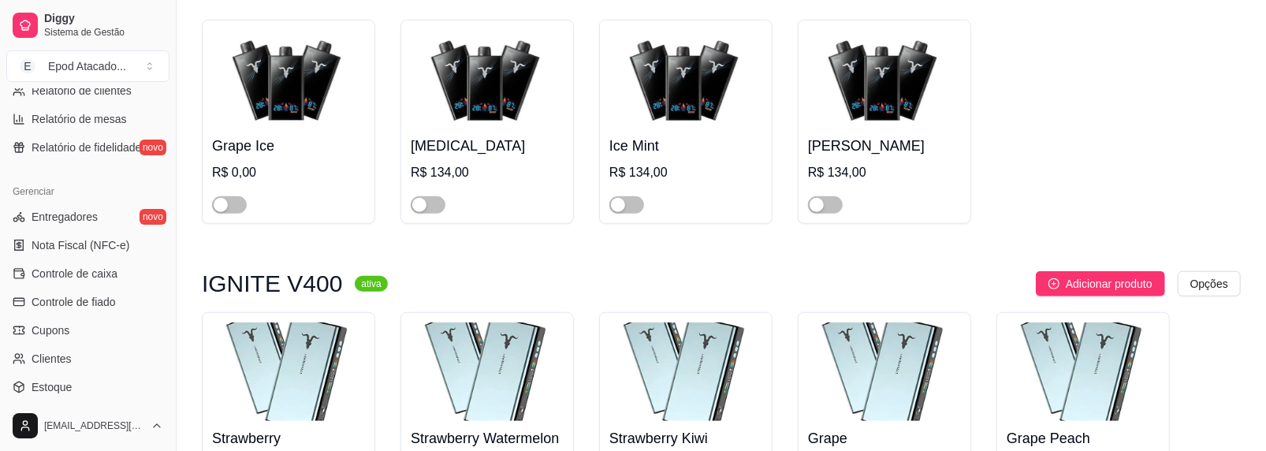
click at [212, 323] on img at bounding box center [288, 372] width 153 height 99
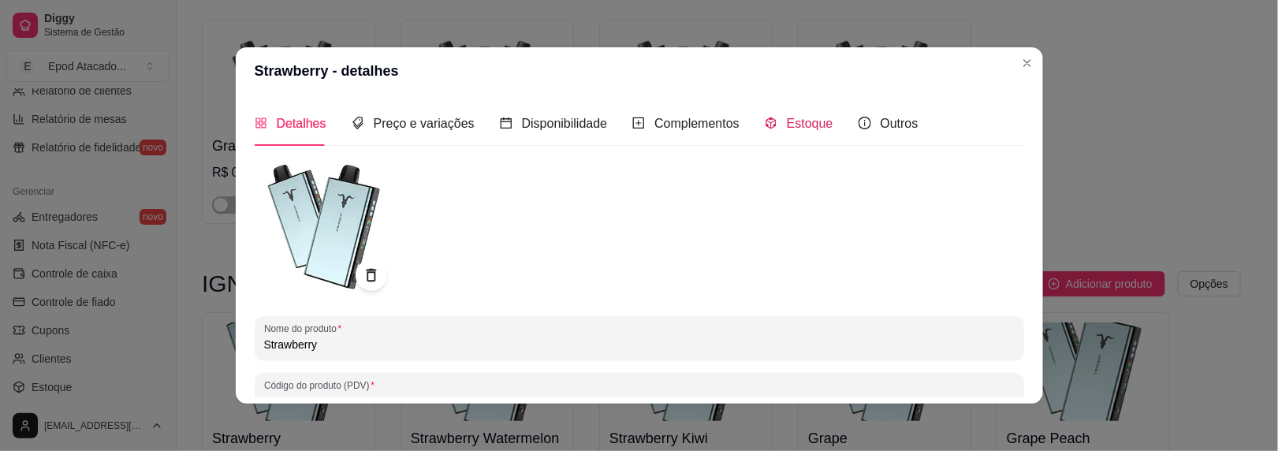
click at [787, 117] on span "Estoque" at bounding box center [810, 123] width 47 height 13
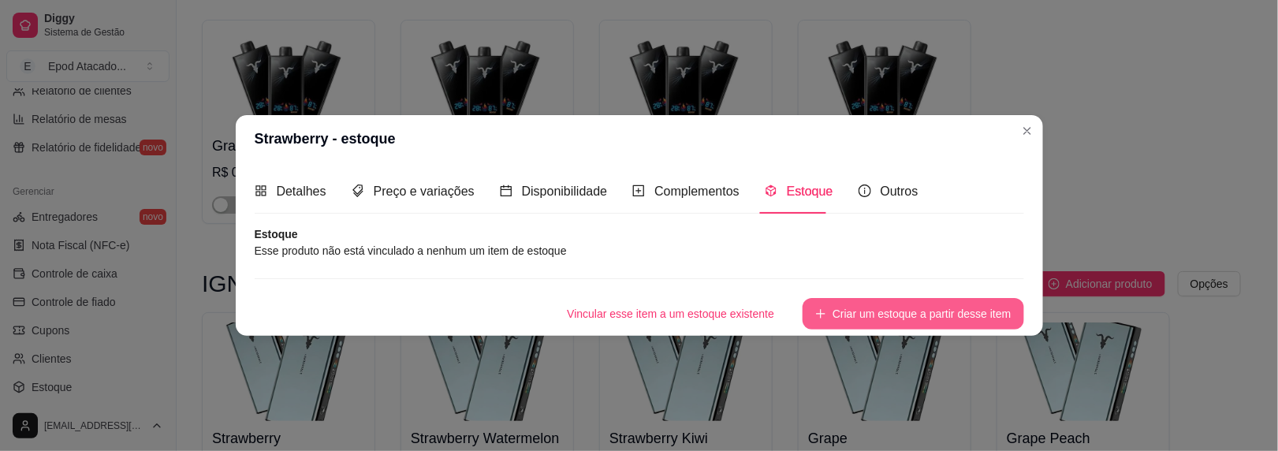
click at [863, 315] on button "Criar um estoque a partir desse item" at bounding box center [913, 314] width 221 height 32
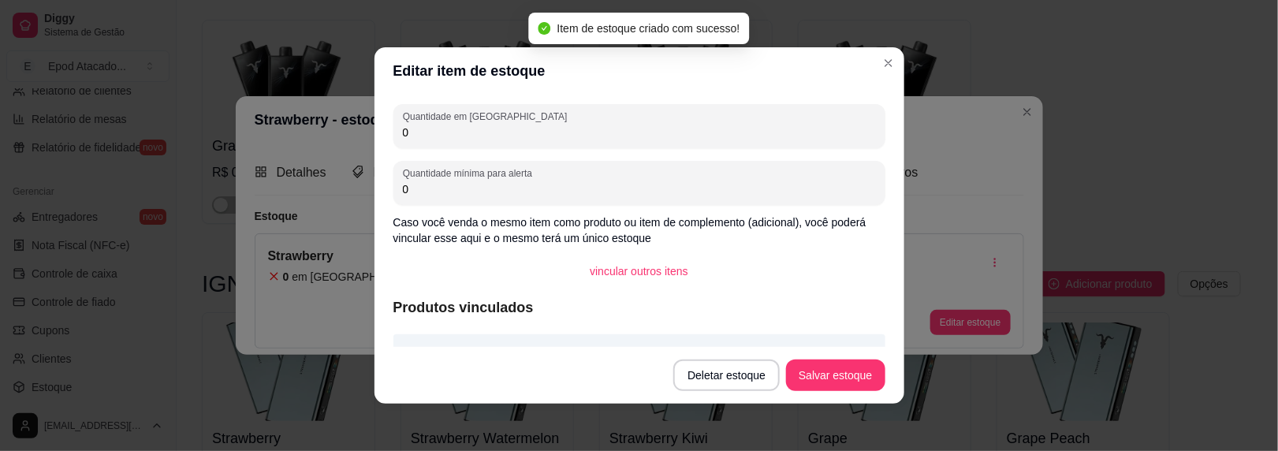
drag, startPoint x: 422, startPoint y: 140, endPoint x: 303, endPoint y: 139, distance: 119.1
click at [304, 139] on div "Editar item de estoque Quantidade em estoque 0 Quantidade mínima para alerta 0 …" at bounding box center [639, 225] width 1278 height 451
type input "3"
click at [863, 378] on button "Salvar estoque" at bounding box center [835, 376] width 99 height 32
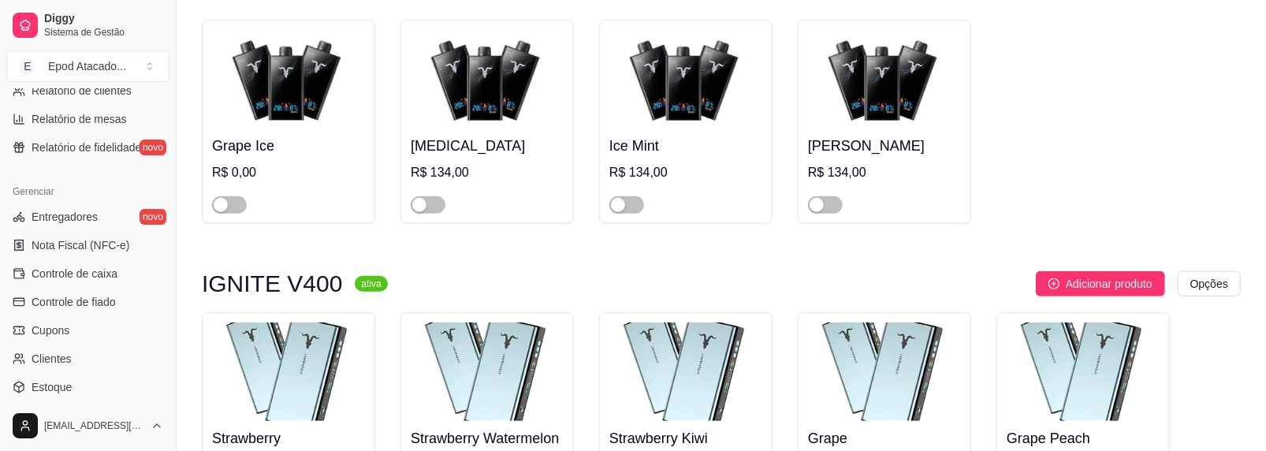
click at [475, 427] on h4 "Strawberry Watermelon" at bounding box center [487, 438] width 153 height 22
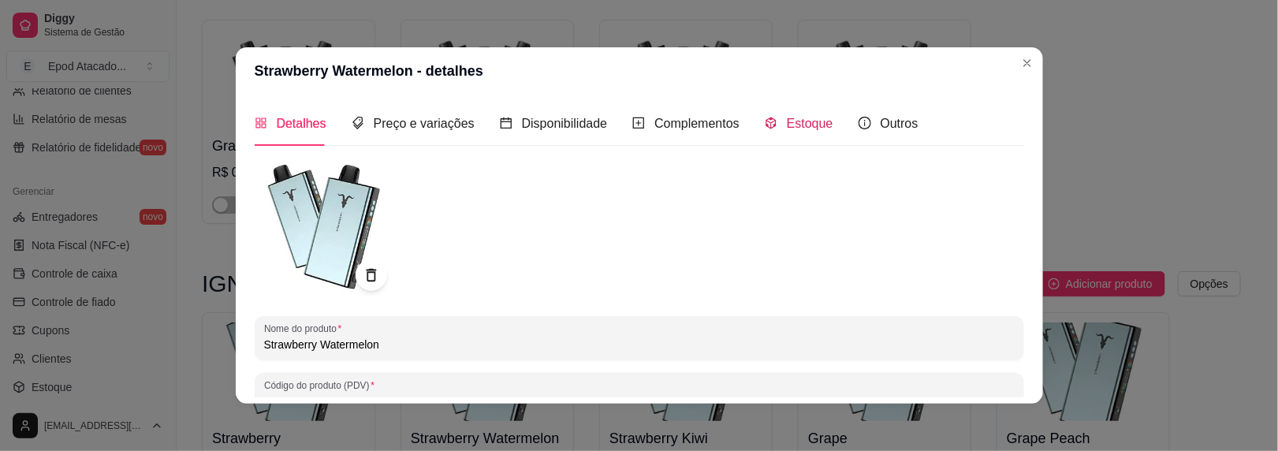
click at [813, 127] on span "Estoque" at bounding box center [810, 123] width 47 height 13
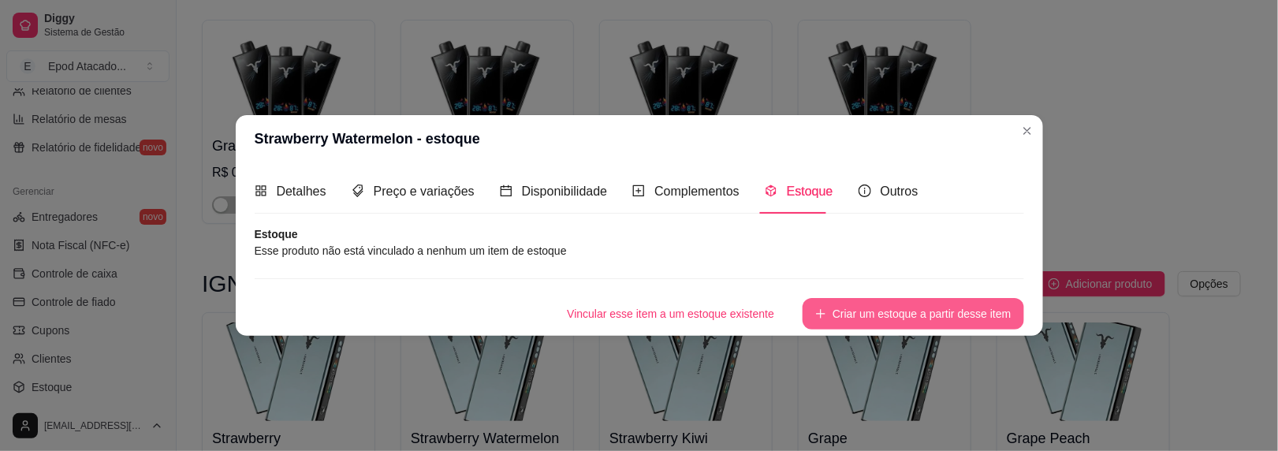
click at [818, 302] on button "Criar um estoque a partir desse item" at bounding box center [913, 314] width 221 height 32
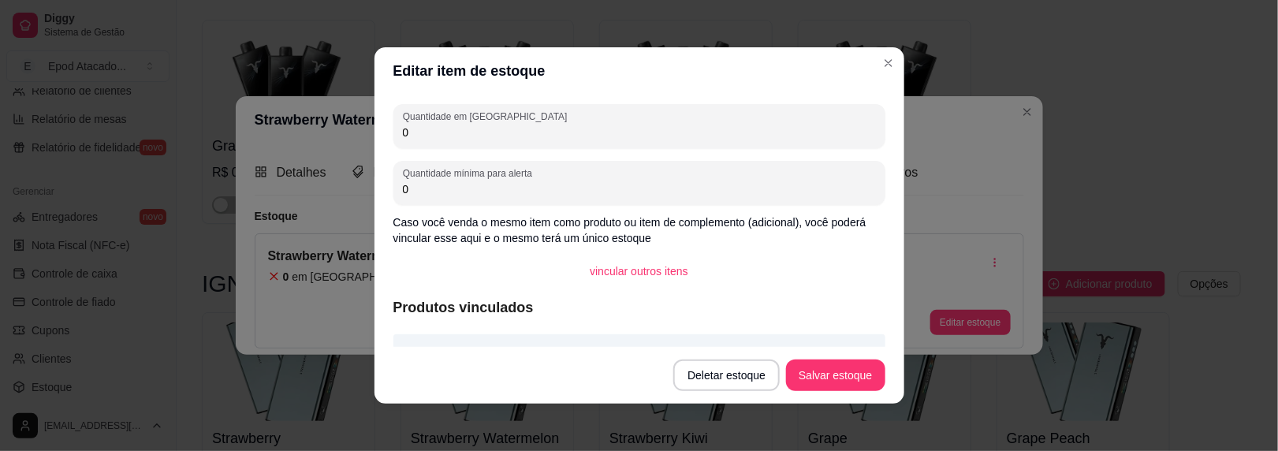
drag, startPoint x: 405, startPoint y: 135, endPoint x: 372, endPoint y: 126, distance: 33.5
click at [375, 126] on div "Quantidade em estoque 0 Quantidade mínima para alerta 0 Caso você venda o mesmo…" at bounding box center [640, 221] width 530 height 252
type input "1"
click at [824, 378] on button "Salvar estoque" at bounding box center [836, 375] width 96 height 31
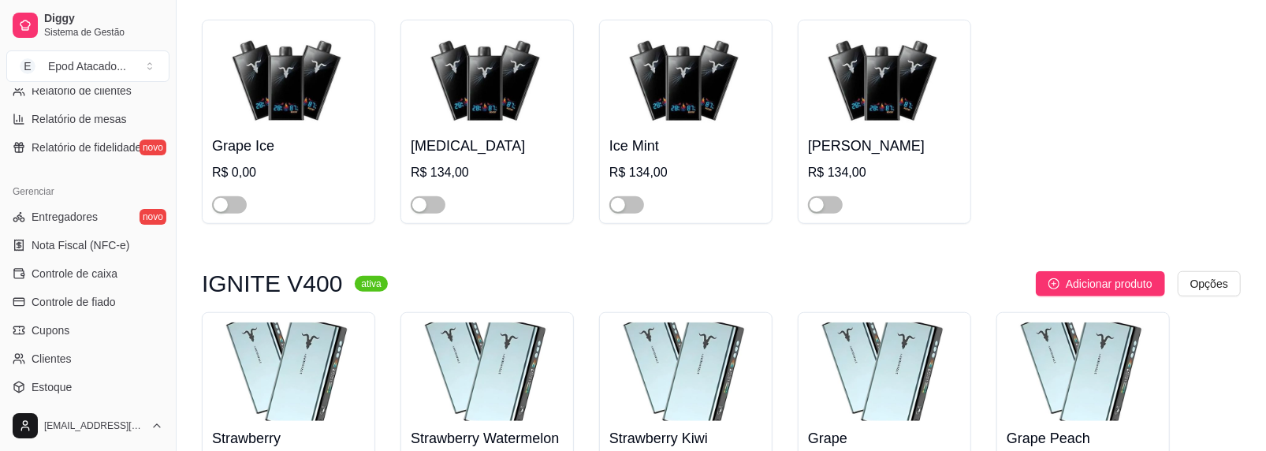
click at [645, 323] on img at bounding box center [686, 372] width 153 height 99
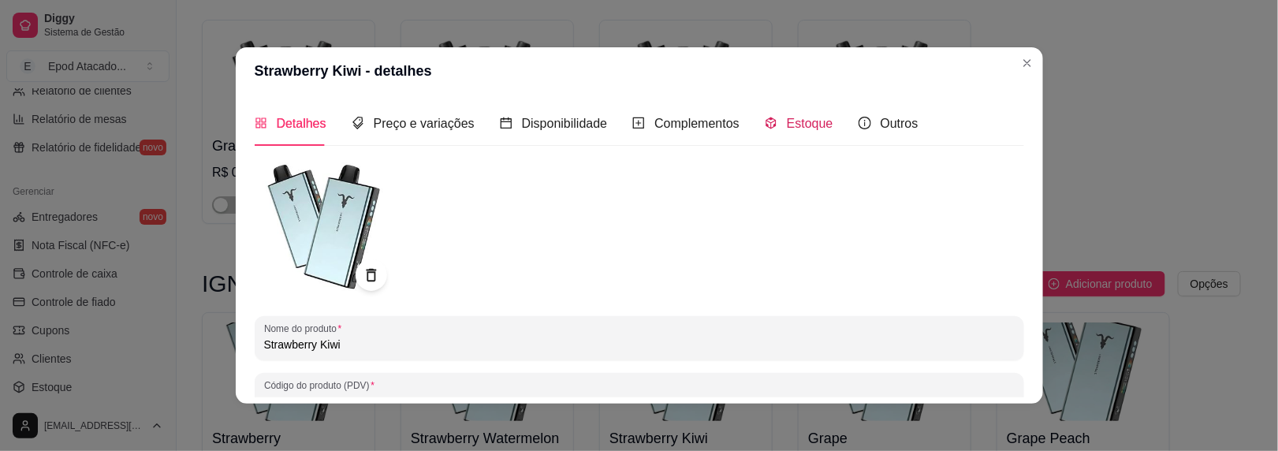
click at [787, 123] on span "Estoque" at bounding box center [810, 123] width 47 height 13
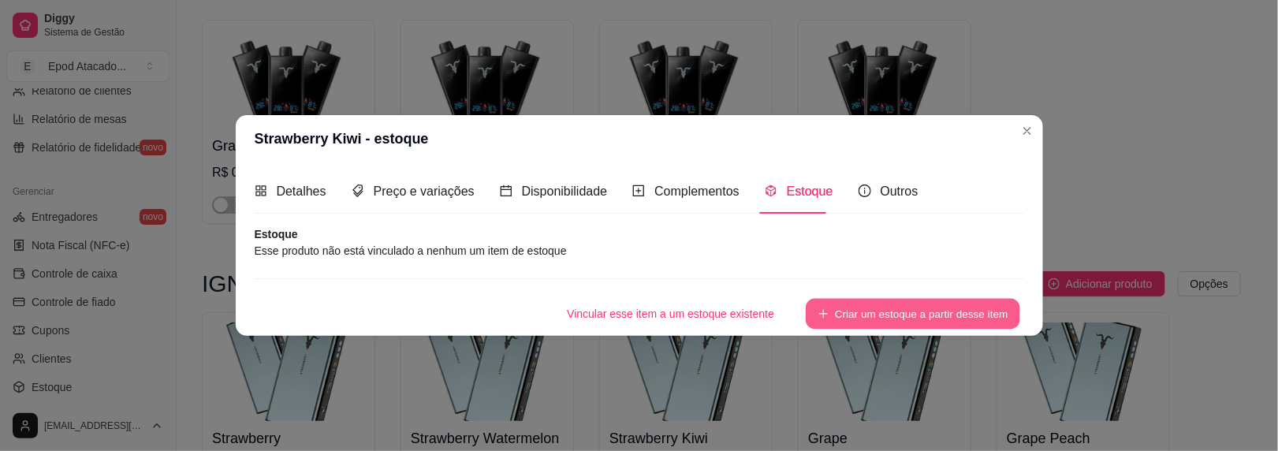
click at [871, 321] on button "Criar um estoque a partir desse item" at bounding box center [913, 314] width 214 height 31
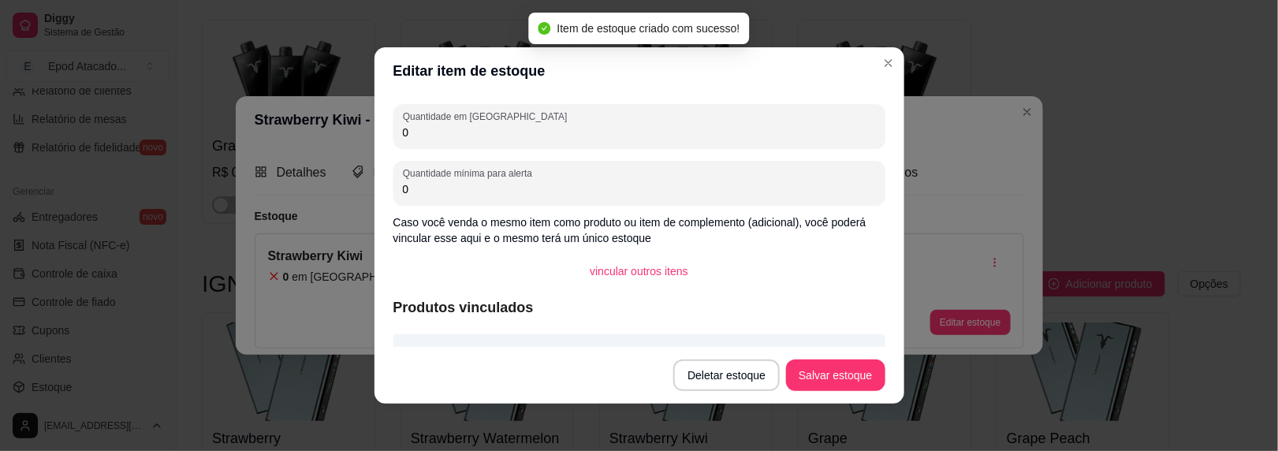
drag, startPoint x: 433, startPoint y: 136, endPoint x: 309, endPoint y: 115, distance: 125.6
click at [309, 115] on div "Editar item de estoque Quantidade em estoque 0 Quantidade mínima para alerta 0 …" at bounding box center [639, 225] width 1278 height 451
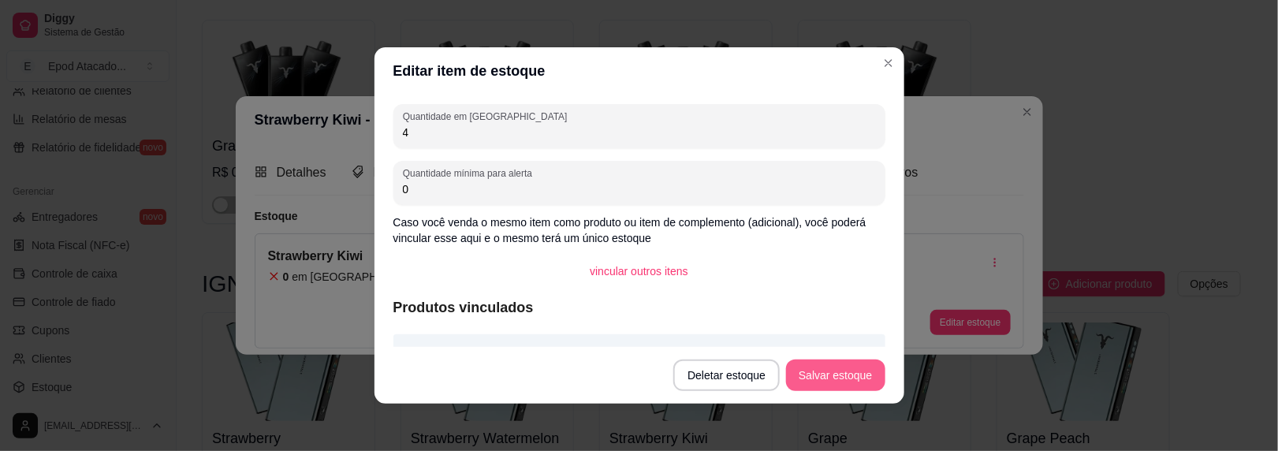
type input "4"
click at [825, 382] on button "Salvar estoque" at bounding box center [836, 375] width 96 height 31
click at [867, 65] on header "Editar item de estoque" at bounding box center [640, 70] width 530 height 47
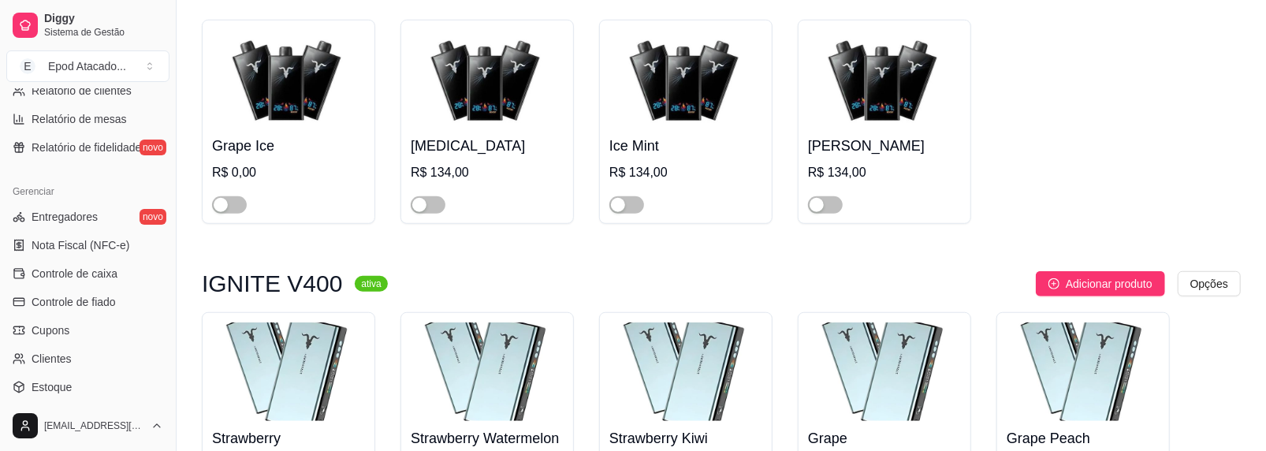
click at [866, 323] on img at bounding box center [884, 372] width 153 height 99
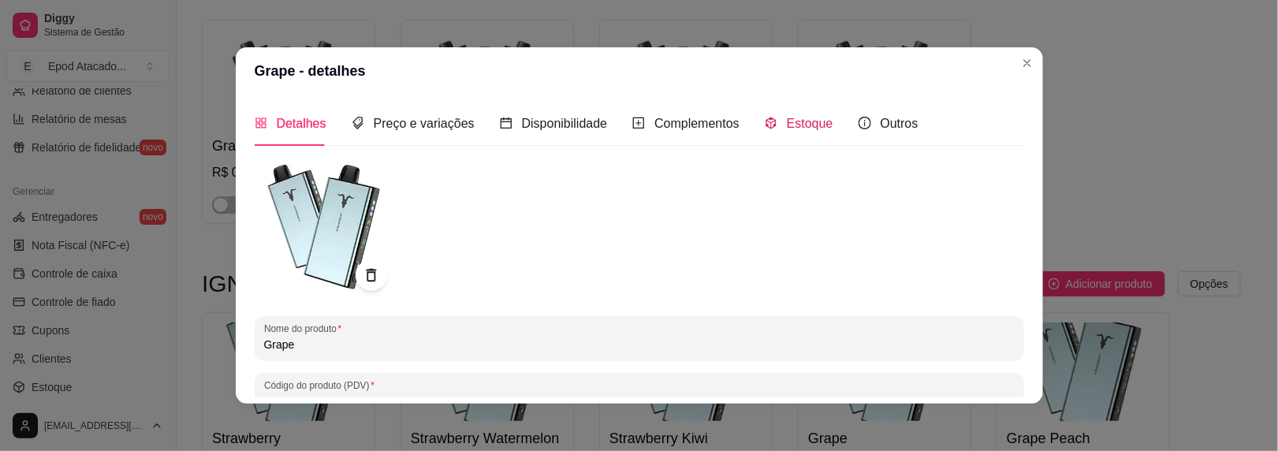
click at [789, 114] on div "Estoque" at bounding box center [799, 124] width 69 height 20
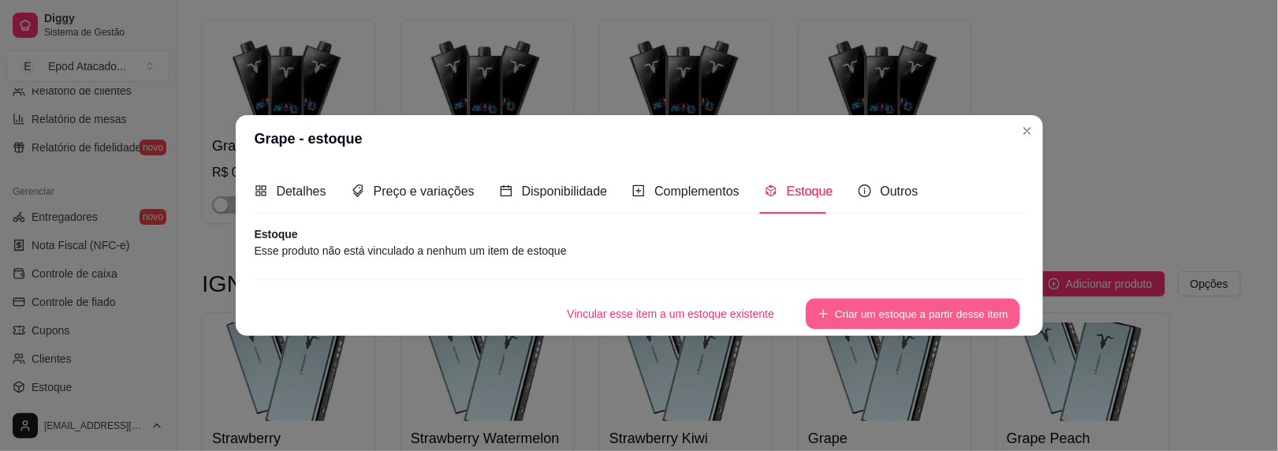
click at [897, 322] on button "Criar um estoque a partir desse item" at bounding box center [913, 314] width 214 height 31
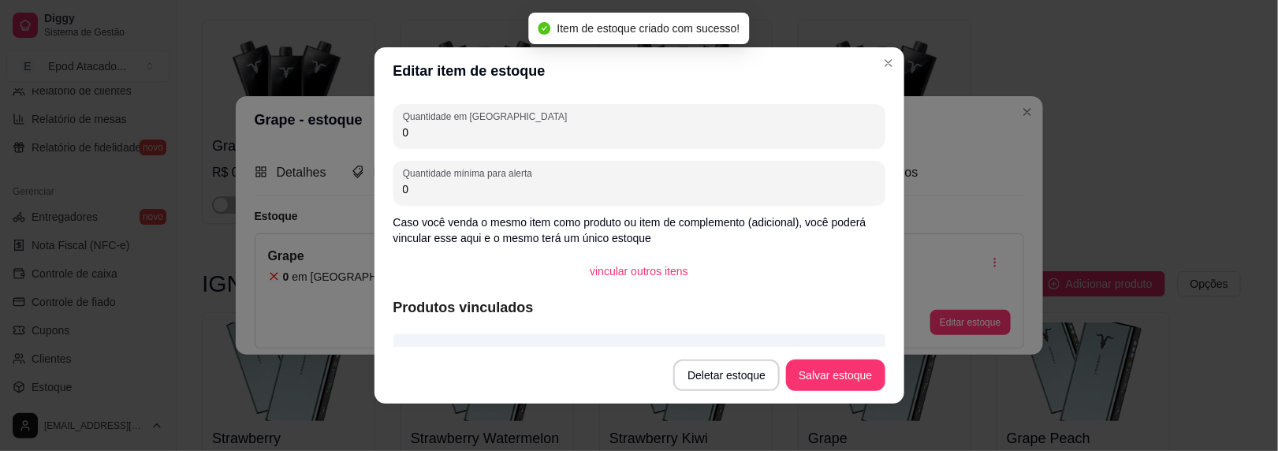
drag, startPoint x: 419, startPoint y: 138, endPoint x: 347, endPoint y: 130, distance: 72.2
click at [347, 130] on div "Editar item de estoque Quantidade em estoque 0 Quantidade mínima para alerta 0 …" at bounding box center [639, 225] width 1278 height 451
type input "2"
click at [829, 366] on button "Salvar estoque" at bounding box center [835, 376] width 99 height 32
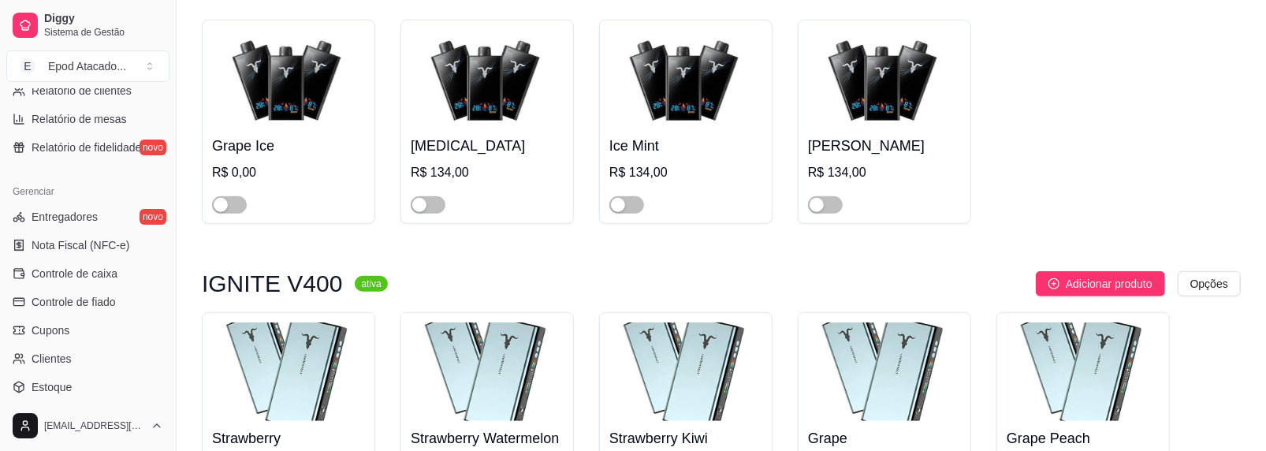
click at [1099, 323] on img at bounding box center [1083, 372] width 153 height 99
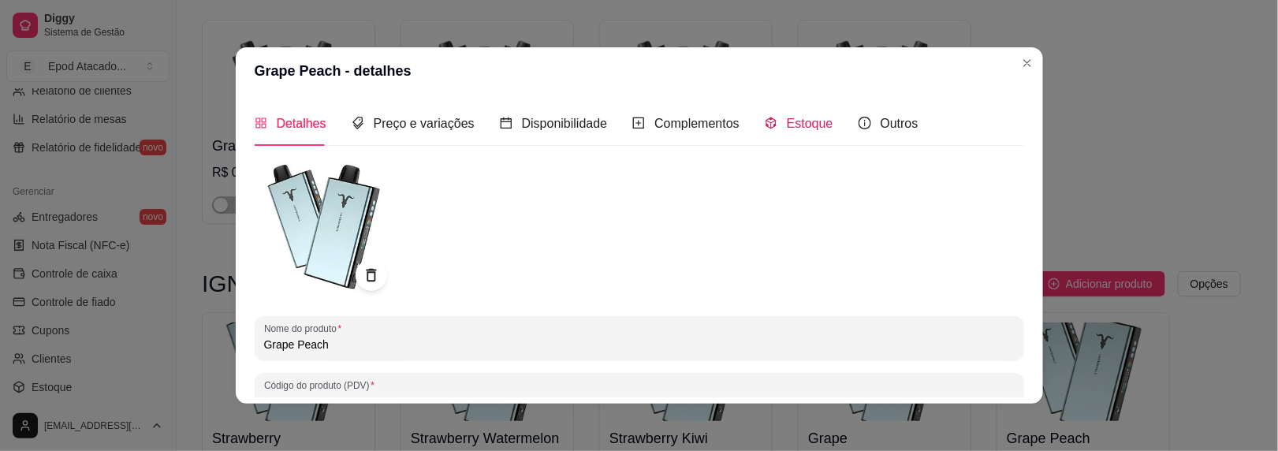
click at [774, 131] on div "Estoque" at bounding box center [799, 124] width 69 height 20
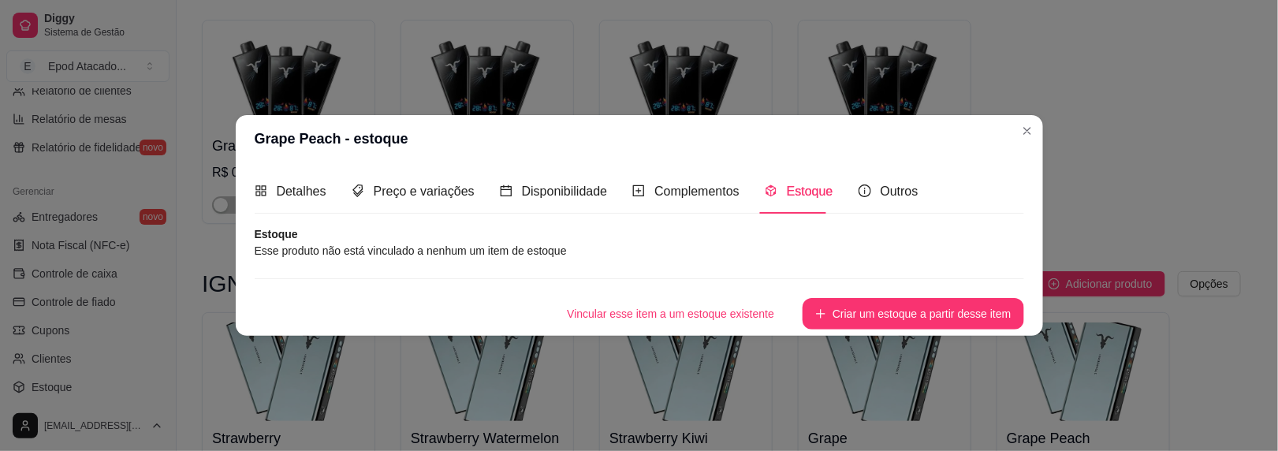
click at [906, 306] on button "Criar um estoque a partir desse item" at bounding box center [913, 314] width 221 height 32
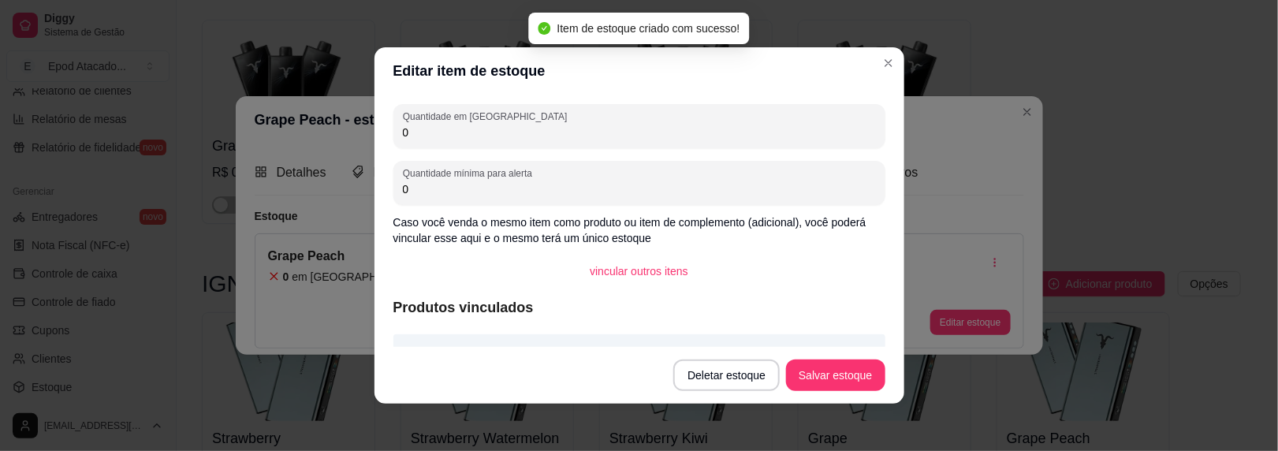
drag, startPoint x: 419, startPoint y: 129, endPoint x: 284, endPoint y: 109, distance: 137.0
click at [284, 109] on div "Editar item de estoque Quantidade em estoque 0 Quantidade mínima para alerta 0 …" at bounding box center [639, 225] width 1278 height 451
type input "5"
click at [819, 375] on button "Salvar estoque" at bounding box center [835, 376] width 99 height 32
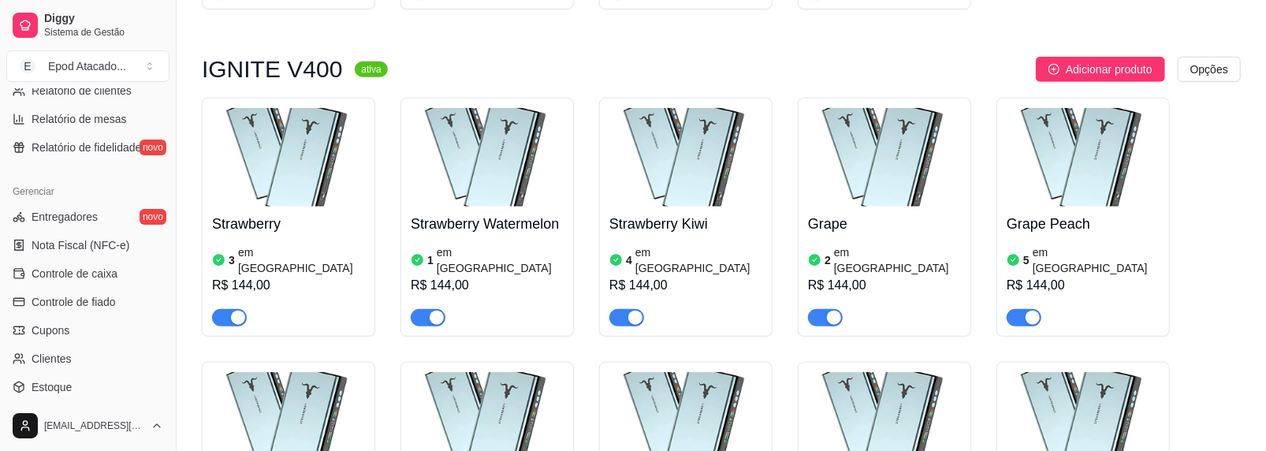
scroll to position [4810, 0]
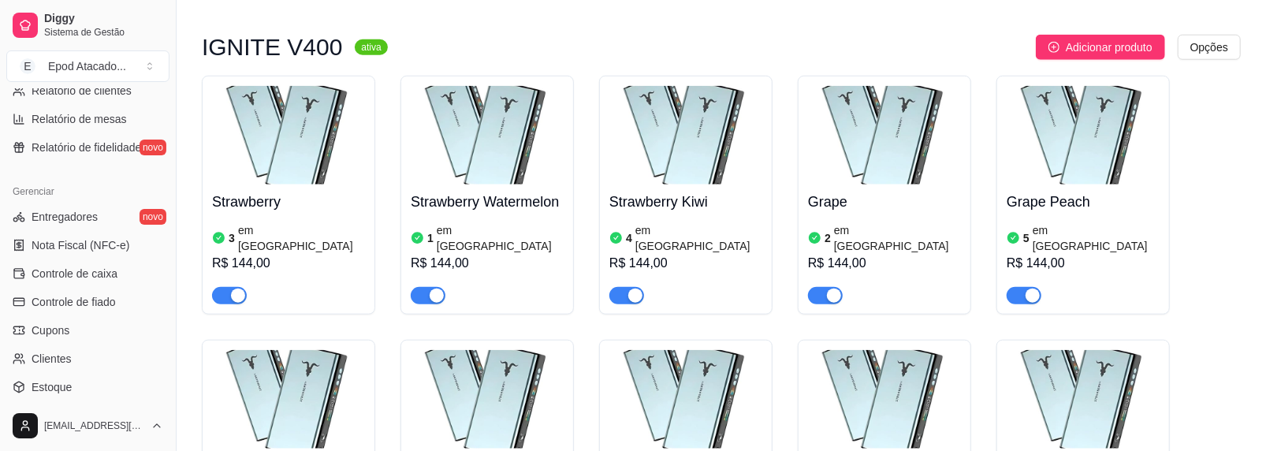
click at [307, 350] on img at bounding box center [288, 399] width 153 height 99
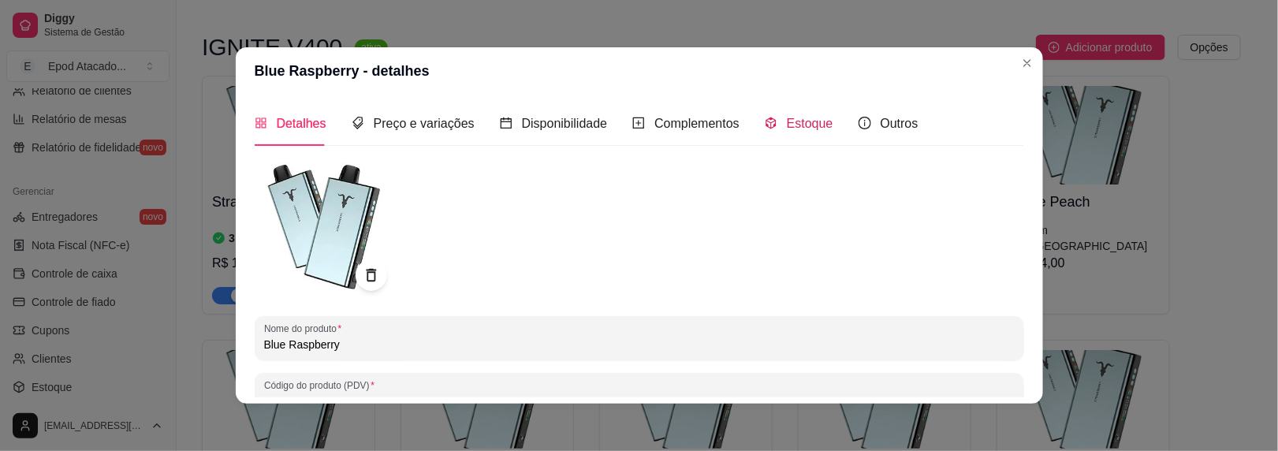
click at [792, 126] on span "Estoque" at bounding box center [810, 123] width 47 height 13
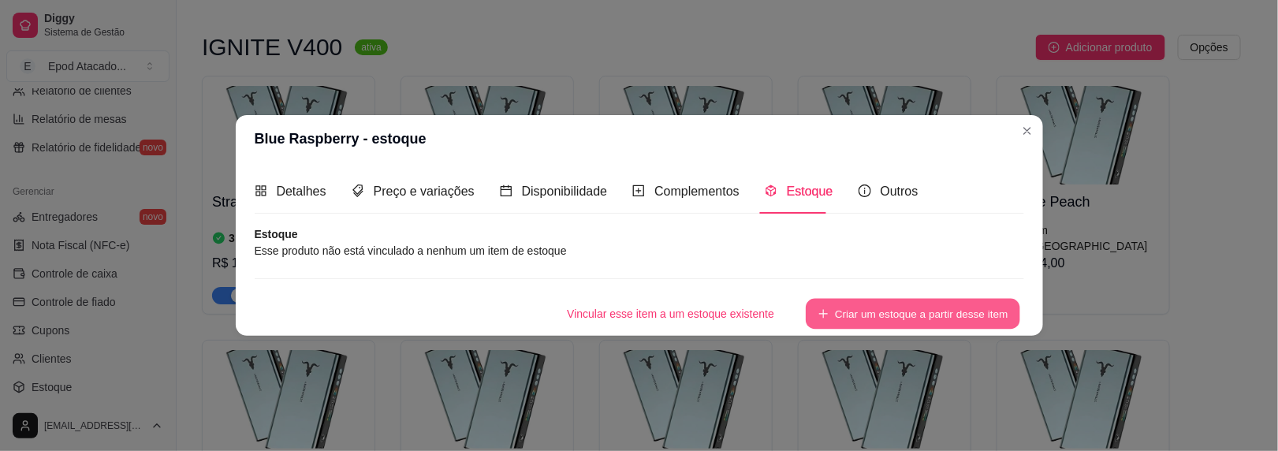
click at [875, 309] on button "Criar um estoque a partir desse item" at bounding box center [913, 314] width 214 height 31
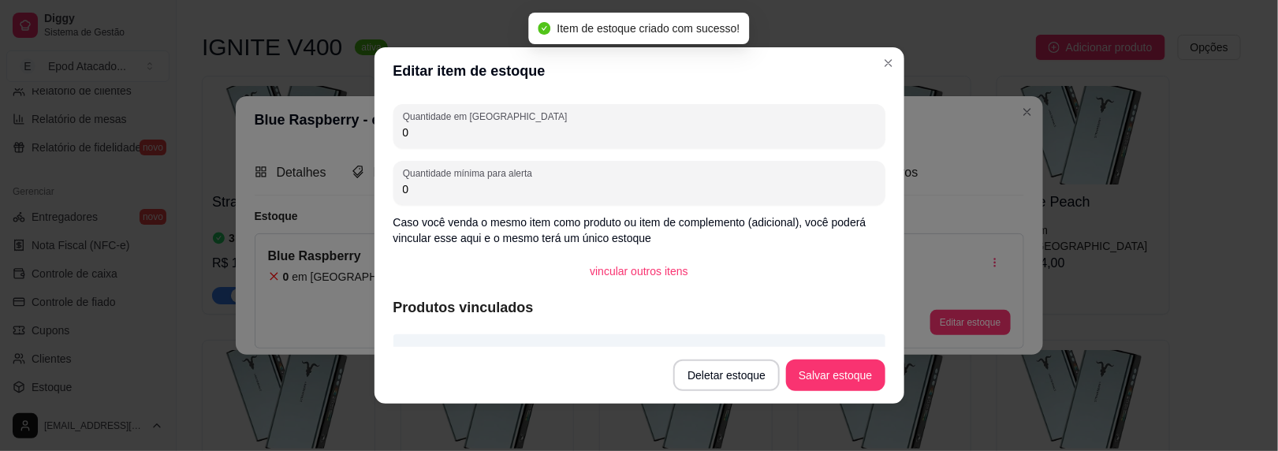
drag, startPoint x: 401, startPoint y: 135, endPoint x: 336, endPoint y: 122, distance: 65.9
click at [336, 122] on div "Editar item de estoque Quantidade em estoque 0 Quantidade mínima para alerta 0 …" at bounding box center [639, 225] width 1278 height 451
type input "3"
click at [818, 366] on button "Salvar estoque" at bounding box center [835, 376] width 99 height 32
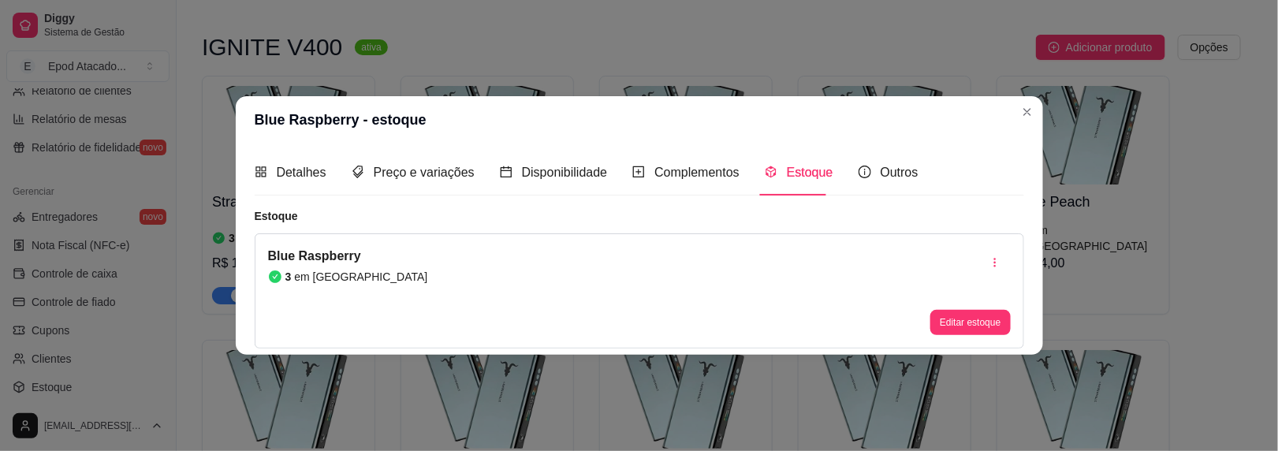
click at [1015, 105] on header "Blue Raspberry - estoque" at bounding box center [639, 119] width 807 height 47
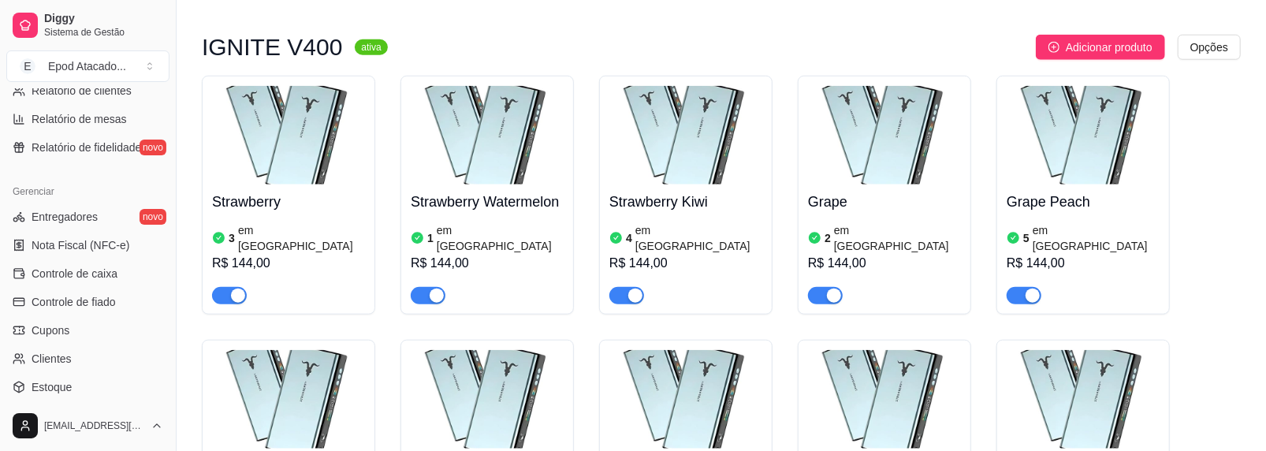
click at [433, 350] on img at bounding box center [487, 399] width 153 height 99
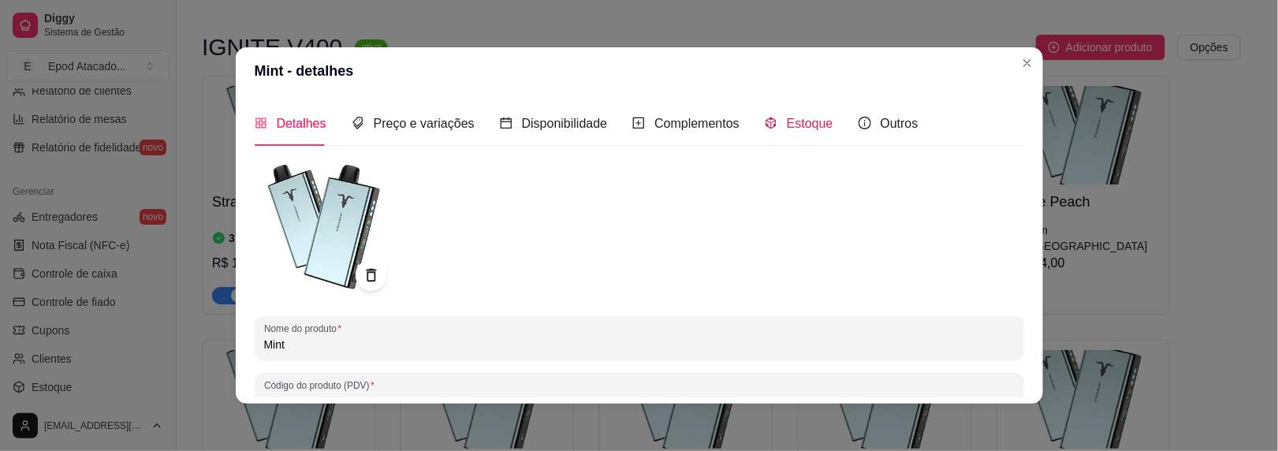
click at [797, 121] on span "Estoque" at bounding box center [810, 123] width 47 height 13
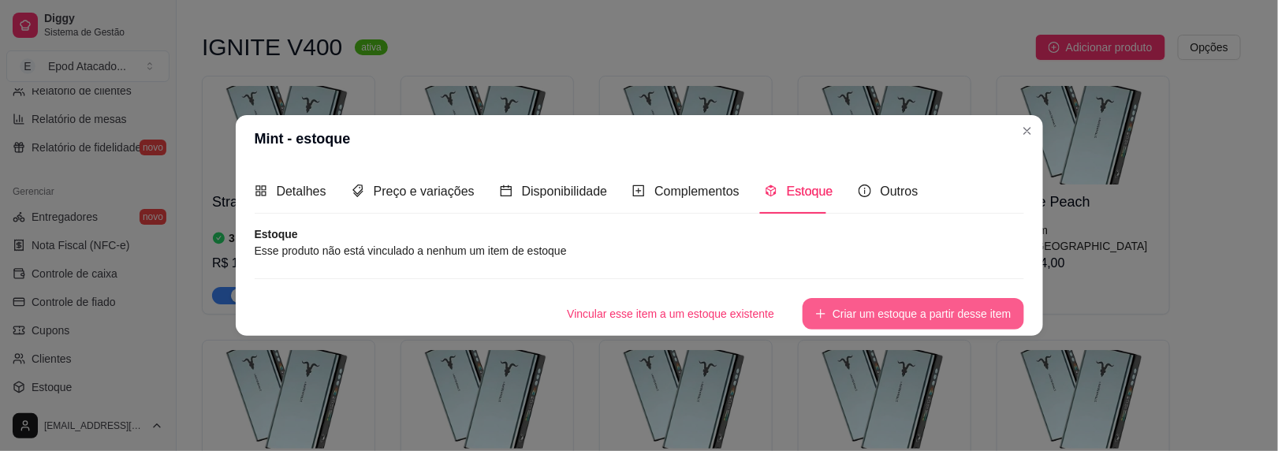
click at [817, 309] on button "Criar um estoque a partir desse item" at bounding box center [913, 314] width 221 height 32
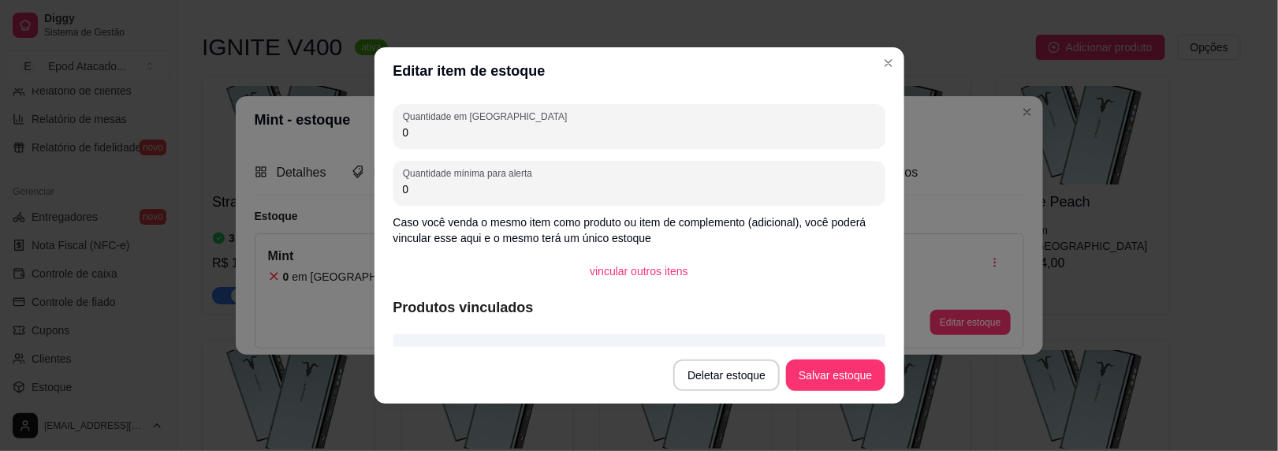
drag, startPoint x: 423, startPoint y: 133, endPoint x: 379, endPoint y: 126, distance: 43.9
click at [379, 126] on div "Quantidade em estoque 0 Quantidade mínima para alerta 0 Caso você venda o mesmo…" at bounding box center [640, 221] width 530 height 252
type input "5"
click at [810, 371] on button "Salvar estoque" at bounding box center [835, 376] width 99 height 32
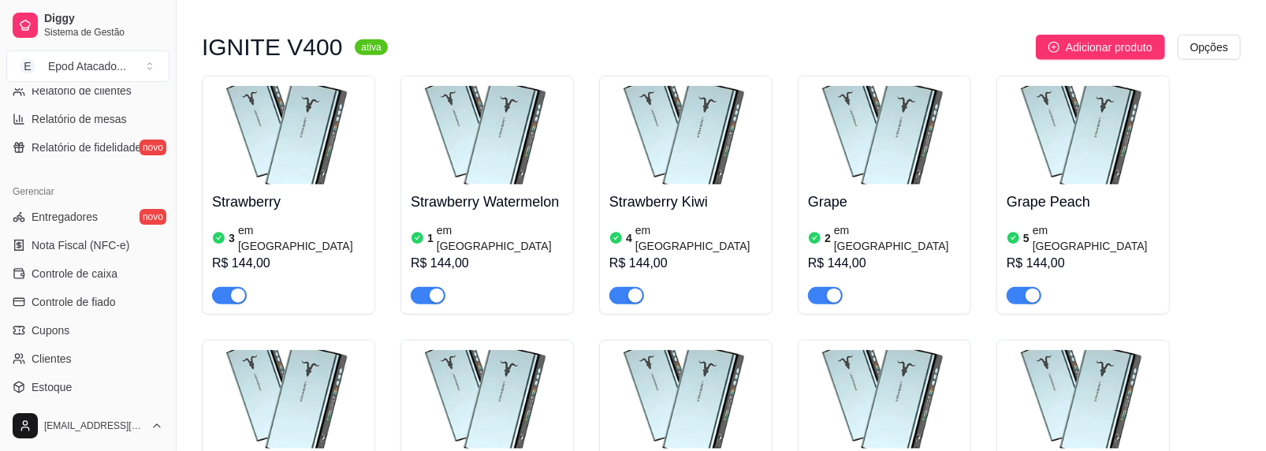
click at [650, 350] on img at bounding box center [686, 399] width 153 height 99
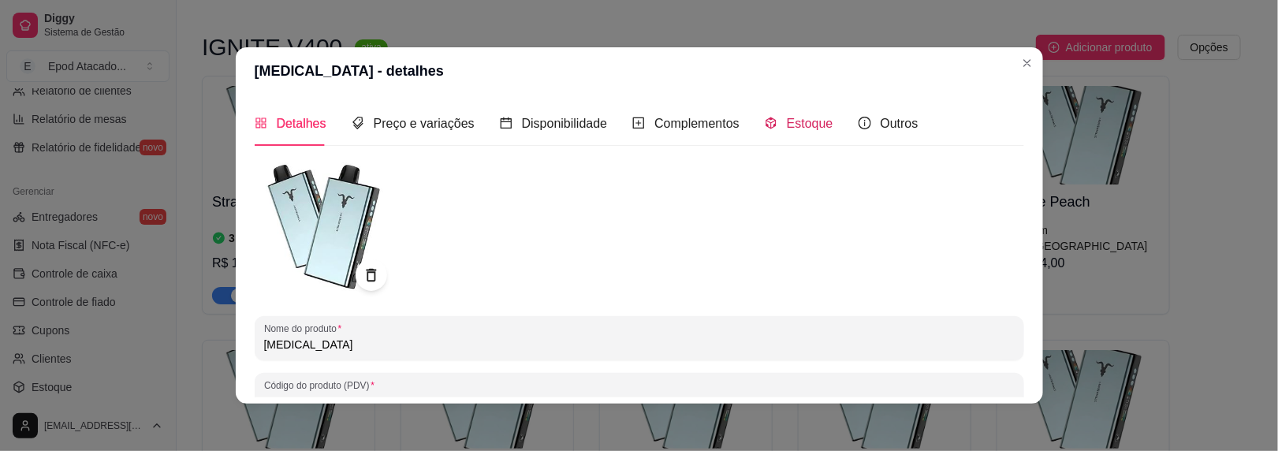
click at [787, 125] on span "Estoque" at bounding box center [810, 123] width 47 height 13
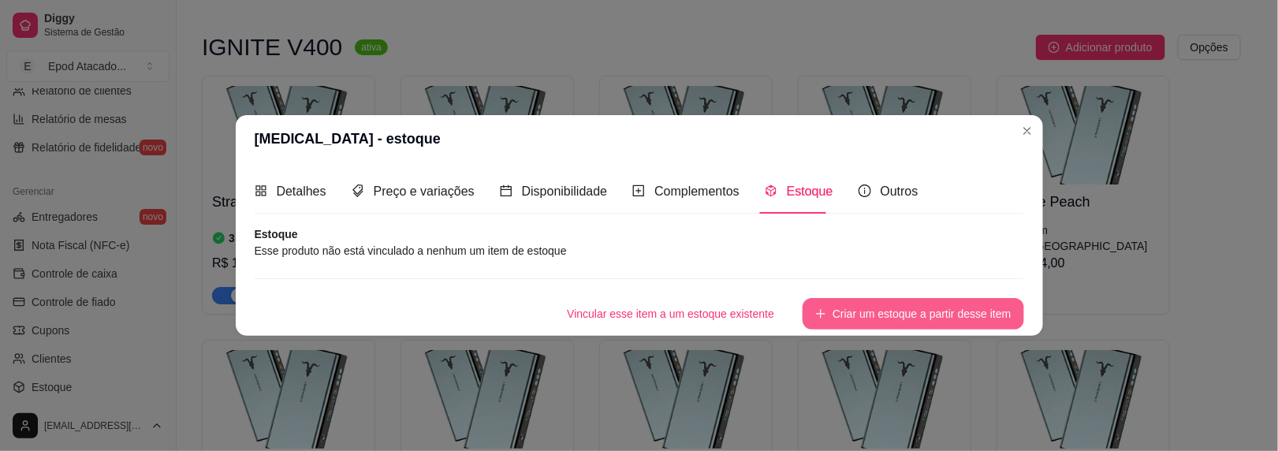
click at [897, 308] on button "Criar um estoque a partir desse item" at bounding box center [913, 314] width 221 height 32
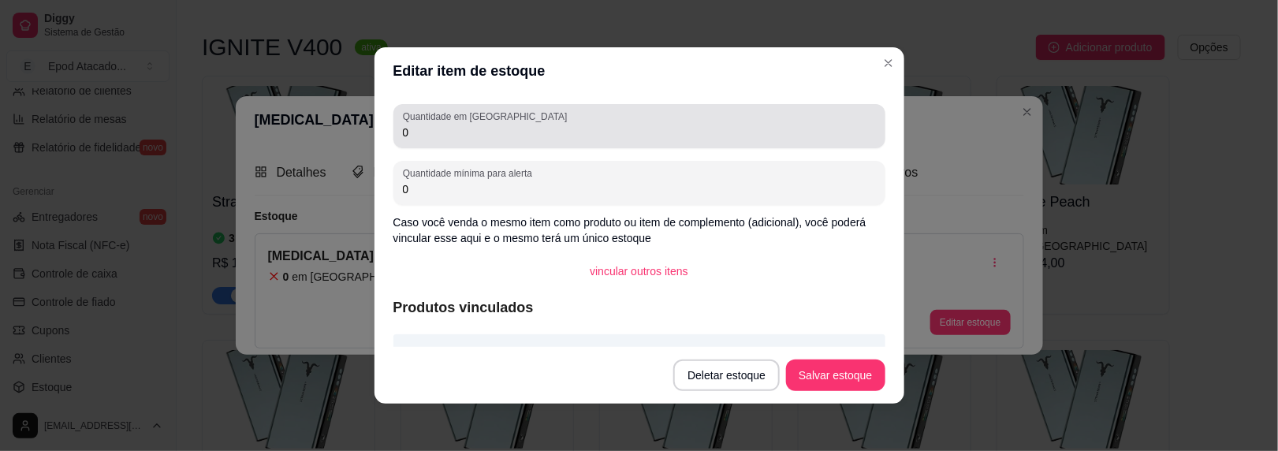
drag, startPoint x: 421, startPoint y: 133, endPoint x: 350, endPoint y: 132, distance: 71.0
click at [350, 132] on div "Editar item de estoque Quantidade em estoque 0 Quantidade mínima para alerta 0 …" at bounding box center [639, 225] width 1278 height 451
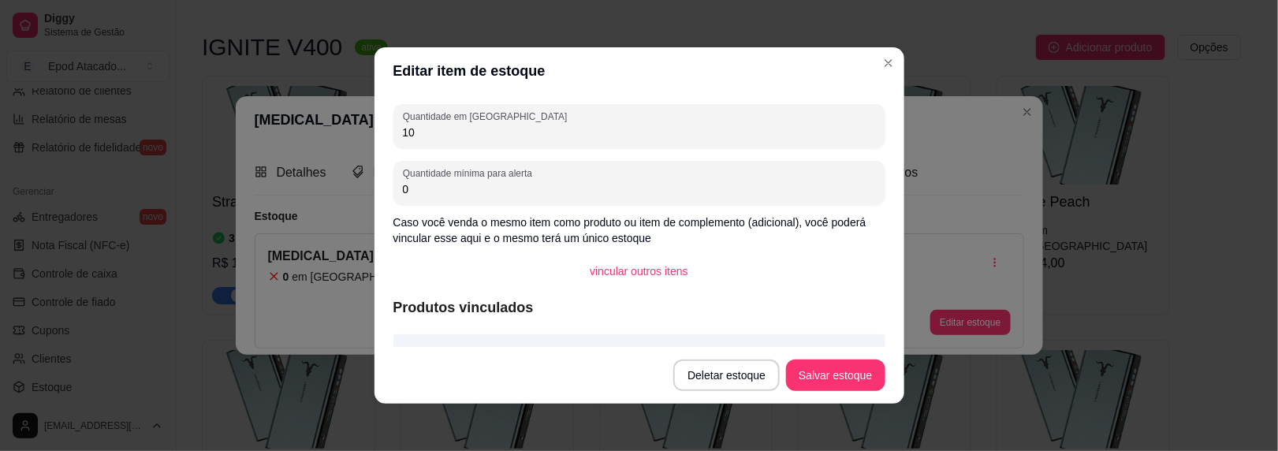
type input "10"
click at [833, 363] on button "Salvar estoque" at bounding box center [836, 375] width 96 height 31
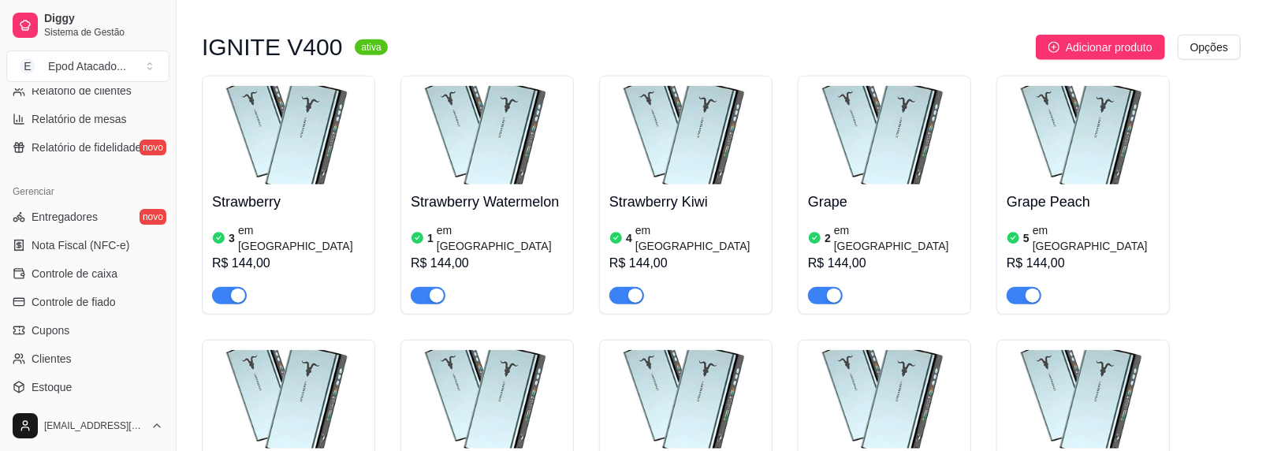
click at [855, 350] on img at bounding box center [884, 399] width 153 height 99
click at [1087, 350] on img at bounding box center [1083, 399] width 153 height 99
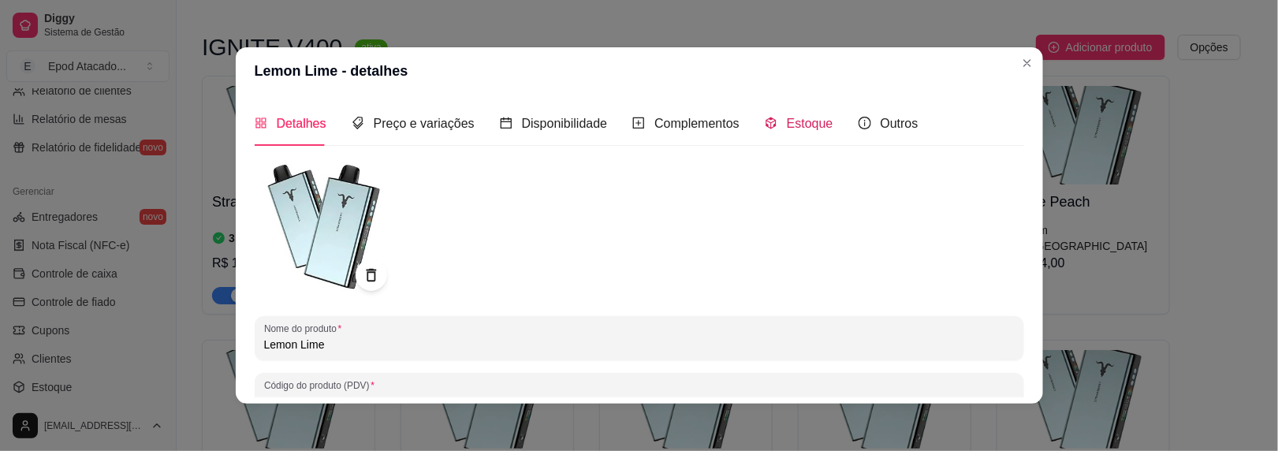
click at [787, 120] on span "Estoque" at bounding box center [810, 123] width 47 height 13
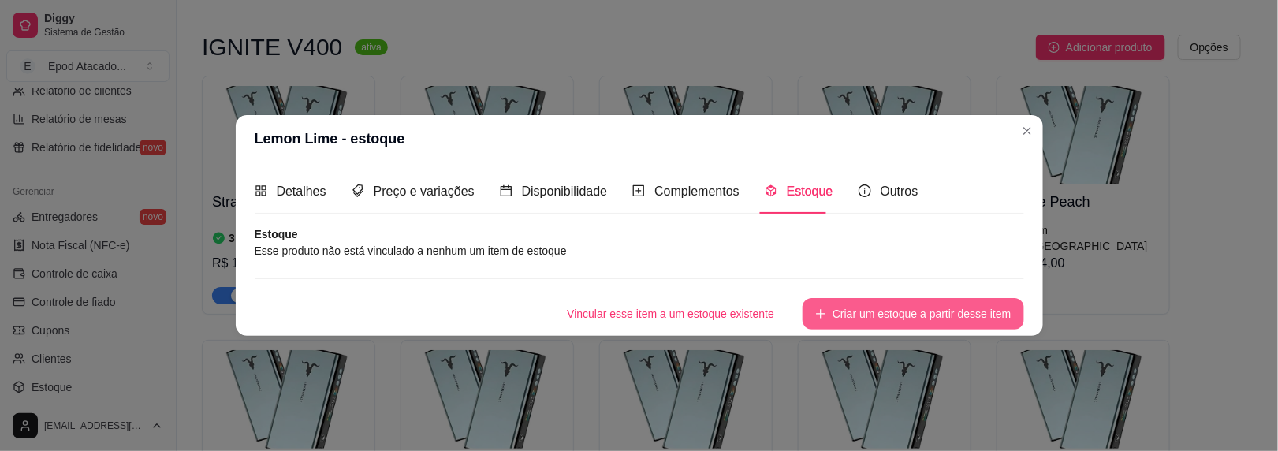
click at [838, 320] on button "Criar um estoque a partir desse item" at bounding box center [913, 314] width 221 height 32
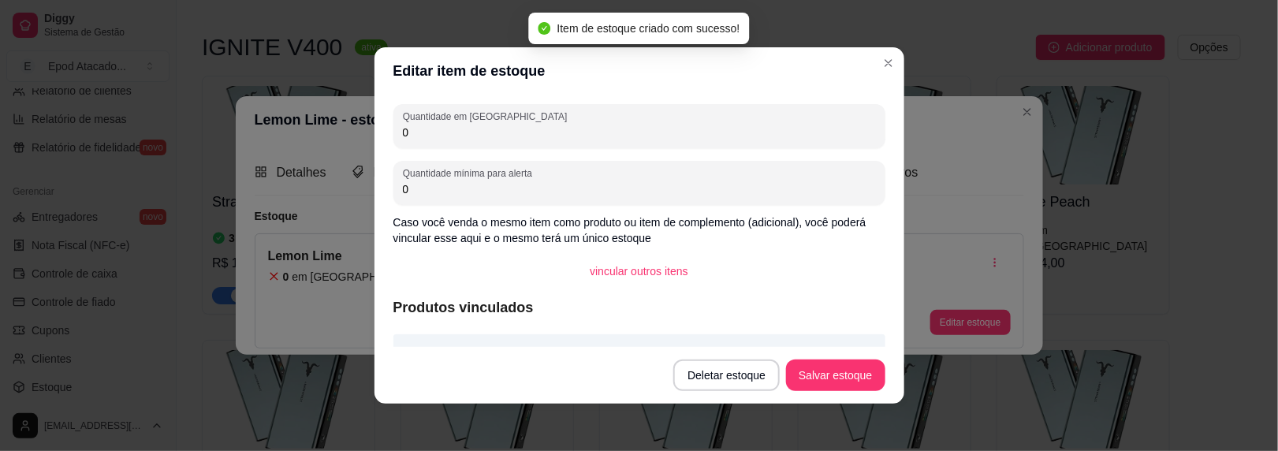
drag, startPoint x: 400, startPoint y: 132, endPoint x: 345, endPoint y: 130, distance: 54.5
click at [346, 130] on div "Editar item de estoque Quantidade em estoque 0 Quantidade mínima para alerta 0 …" at bounding box center [639, 225] width 1278 height 451
type input "1"
click at [818, 376] on button "Salvar estoque" at bounding box center [835, 376] width 99 height 32
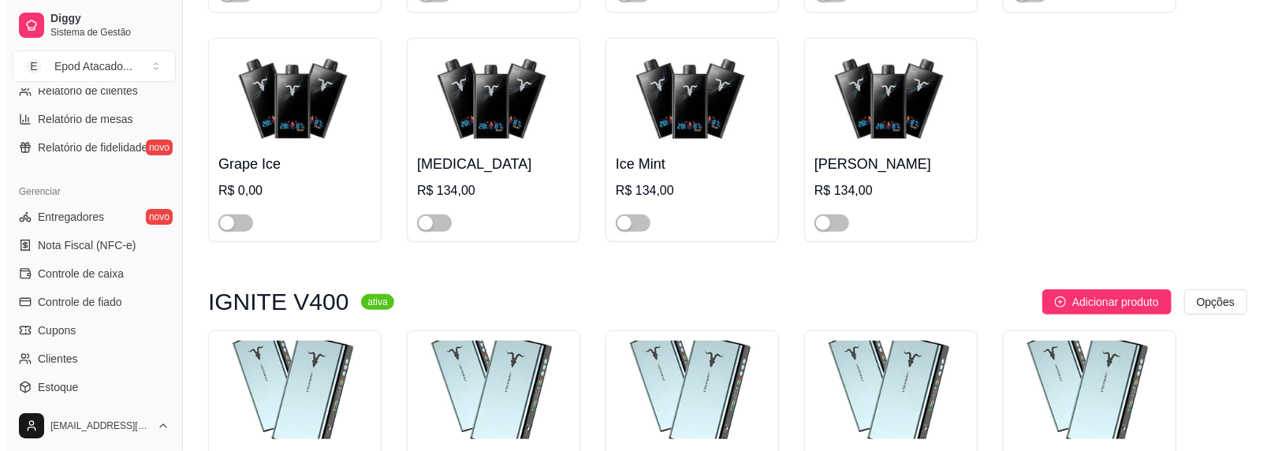
scroll to position [4416, 0]
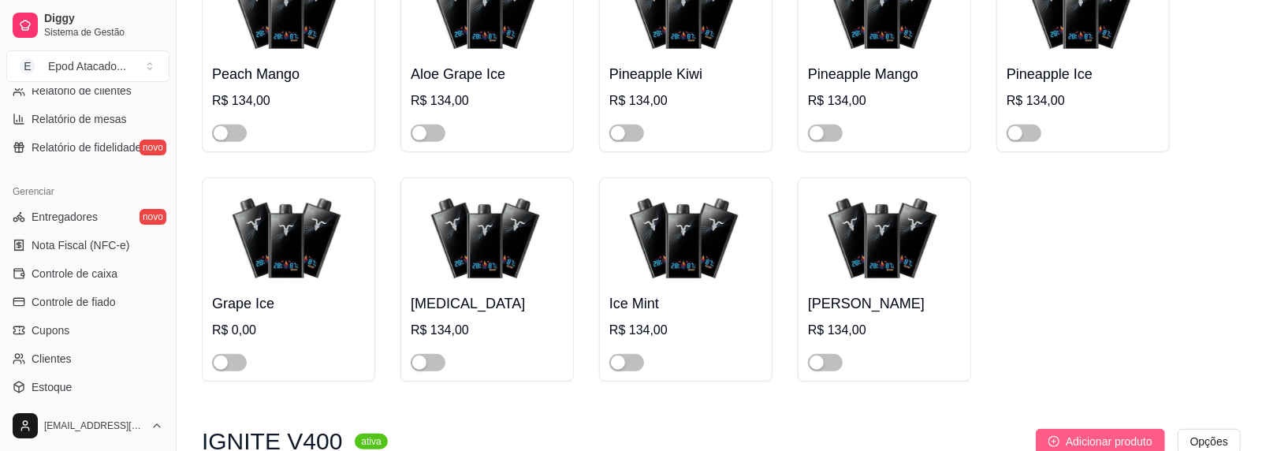
click at [1140, 433] on span "Adicionar produto" at bounding box center [1109, 441] width 87 height 17
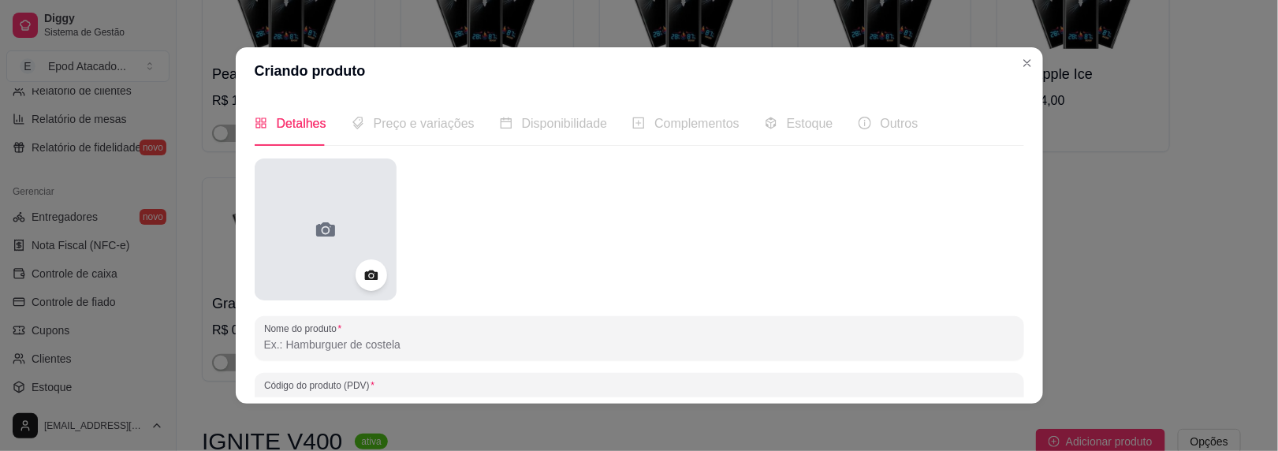
click at [355, 222] on div at bounding box center [326, 229] width 142 height 142
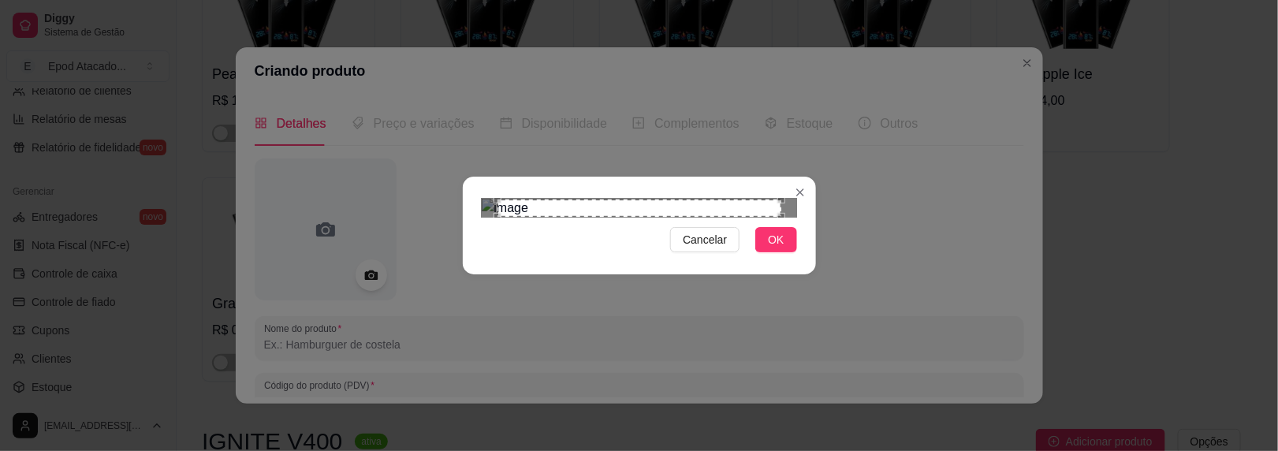
click at [774, 248] on span "OK" at bounding box center [776, 239] width 16 height 17
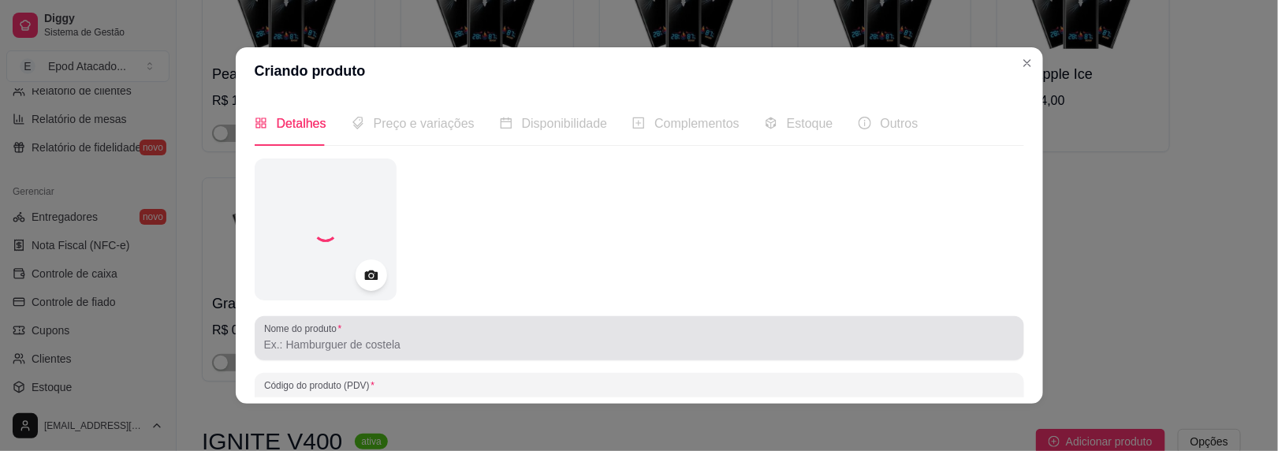
click at [289, 344] on input "Nome do produto" at bounding box center [639, 345] width 751 height 16
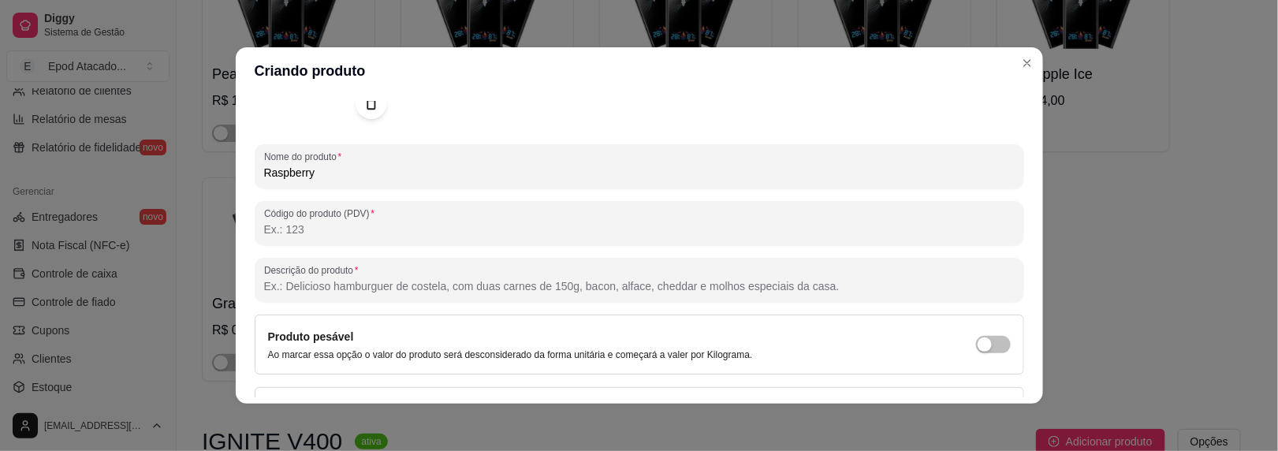
scroll to position [277, 0]
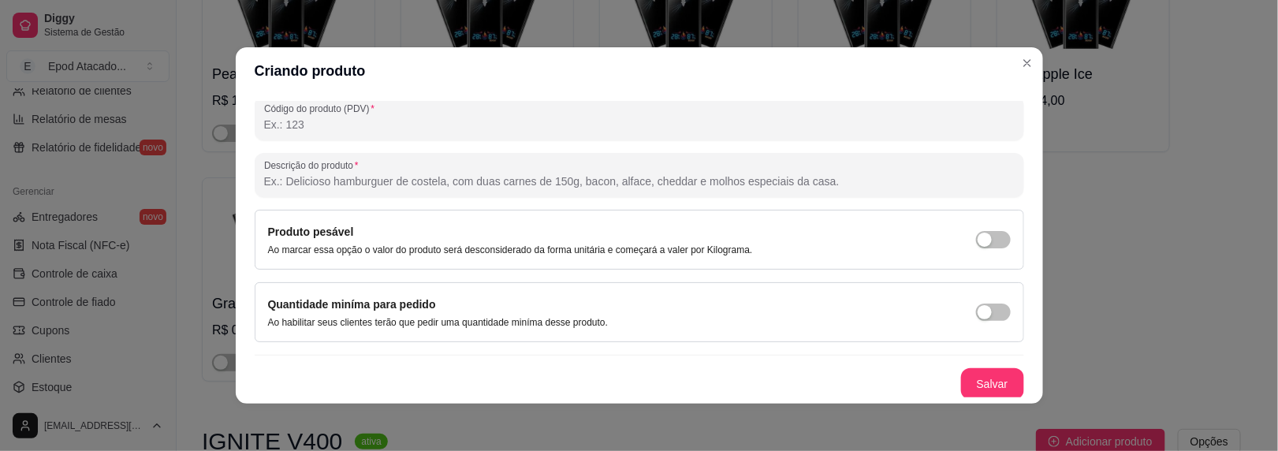
type input "Raspberry"
click at [962, 378] on button "Salvar" at bounding box center [993, 384] width 62 height 31
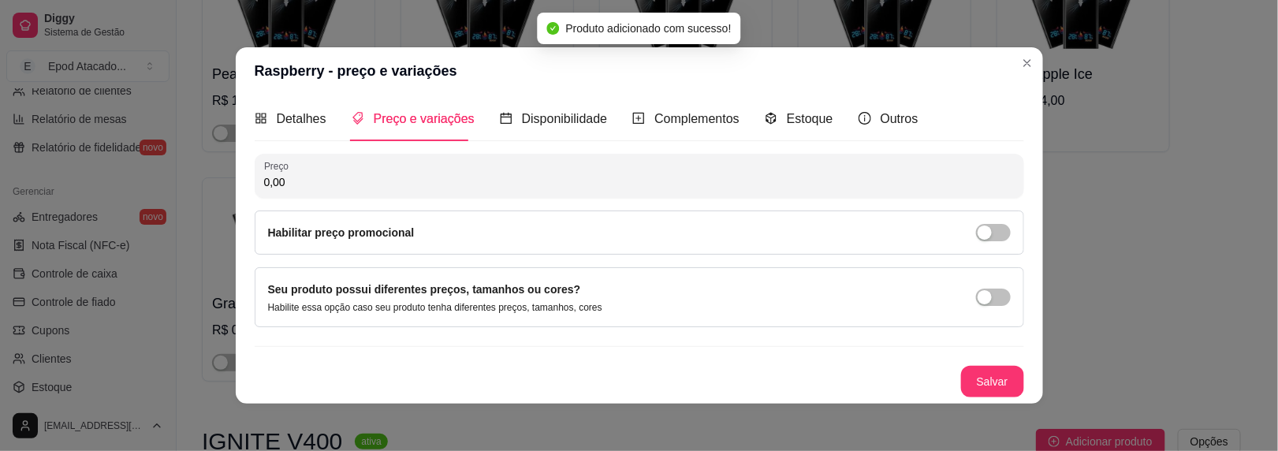
scroll to position [3, 0]
click at [787, 115] on span "Estoque" at bounding box center [810, 120] width 47 height 13
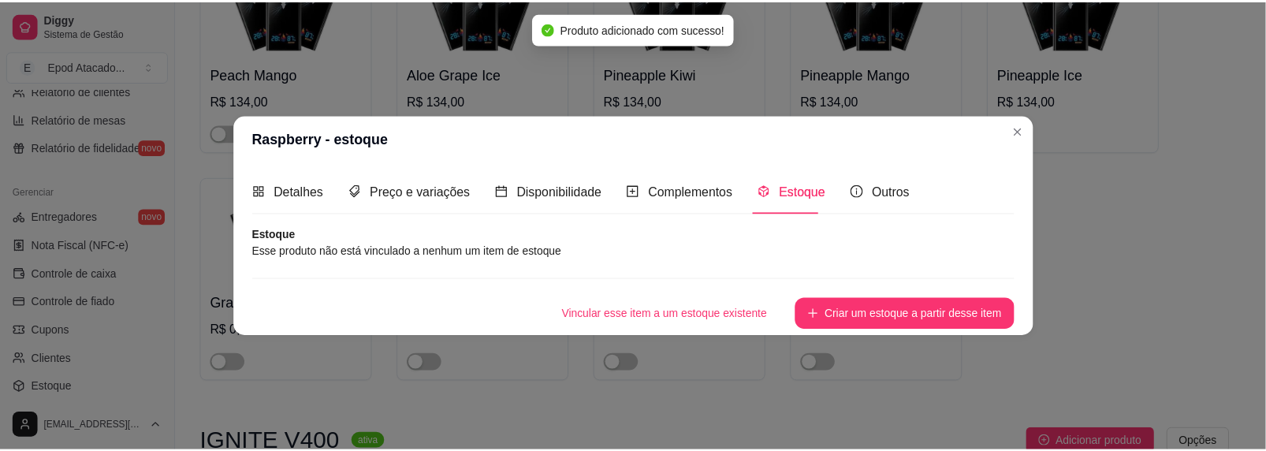
scroll to position [0, 0]
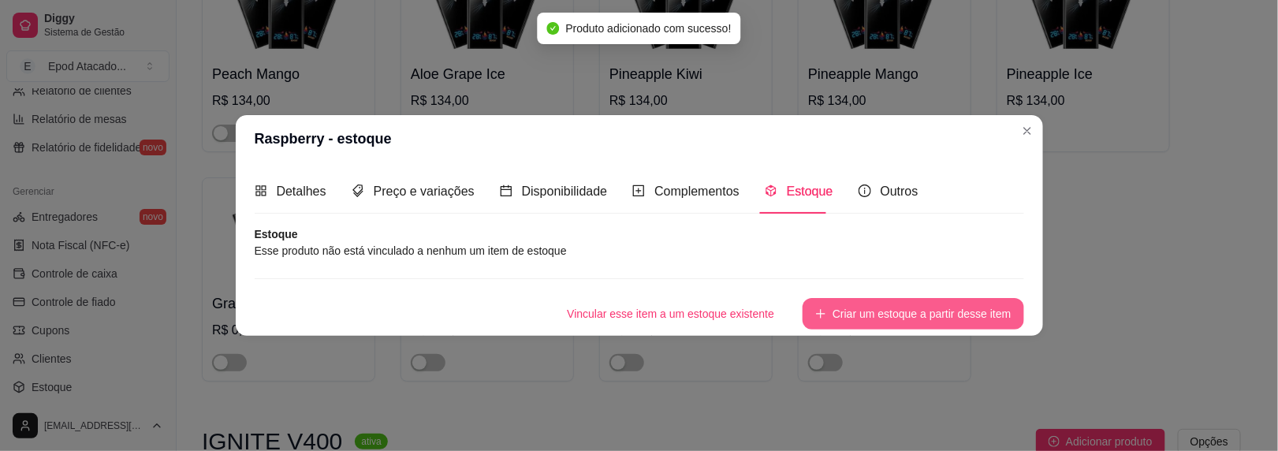
click at [841, 319] on button "Criar um estoque a partir desse item" at bounding box center [913, 314] width 221 height 32
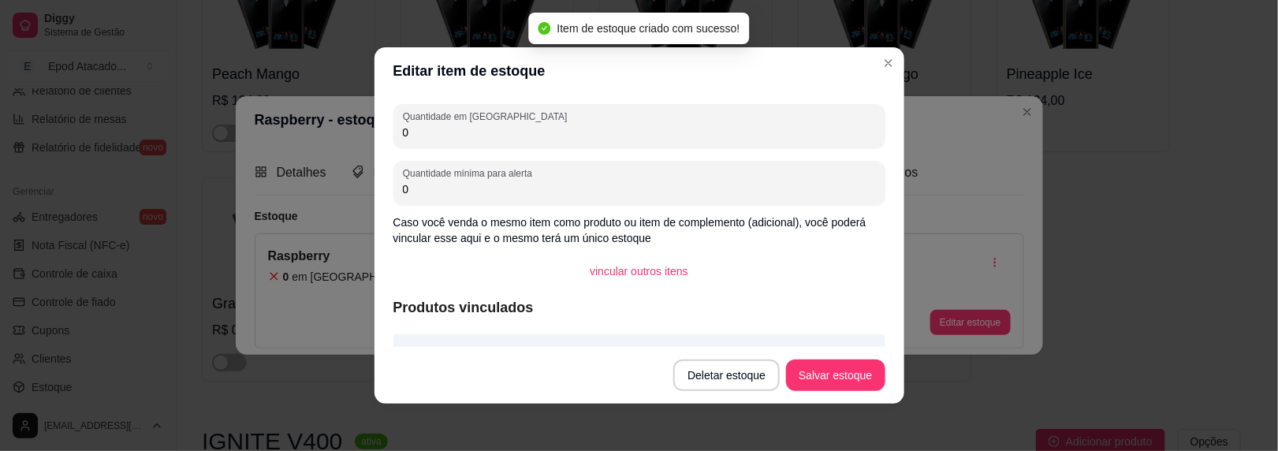
drag, startPoint x: 431, startPoint y: 128, endPoint x: 383, endPoint y: 127, distance: 47.3
click at [383, 127] on div "Quantidade em estoque 0 Quantidade mínima para alerta 0 Caso você venda o mesmo…" at bounding box center [640, 221] width 530 height 252
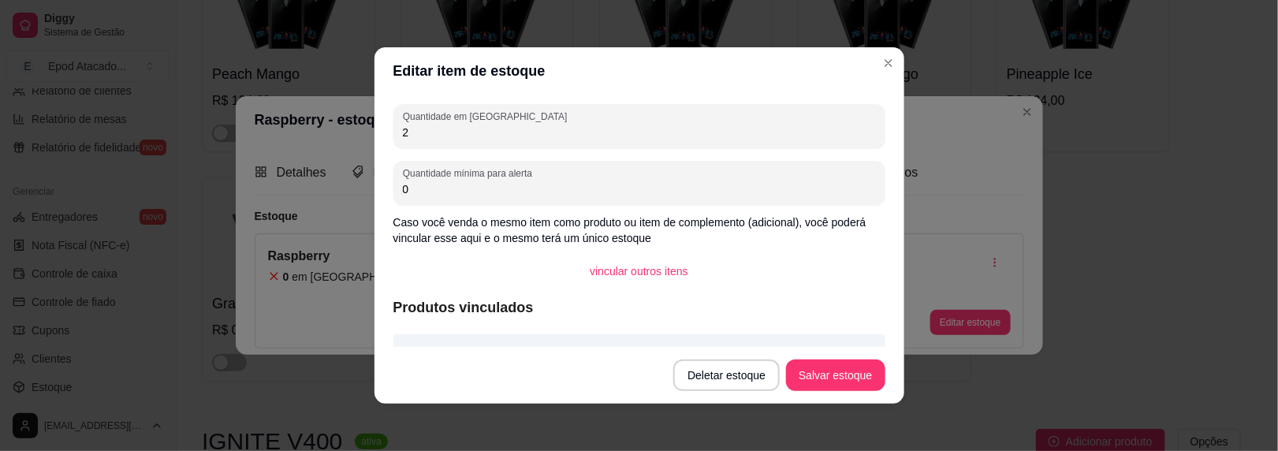
type input "2"
click at [843, 385] on button "Salvar estoque" at bounding box center [836, 375] width 96 height 31
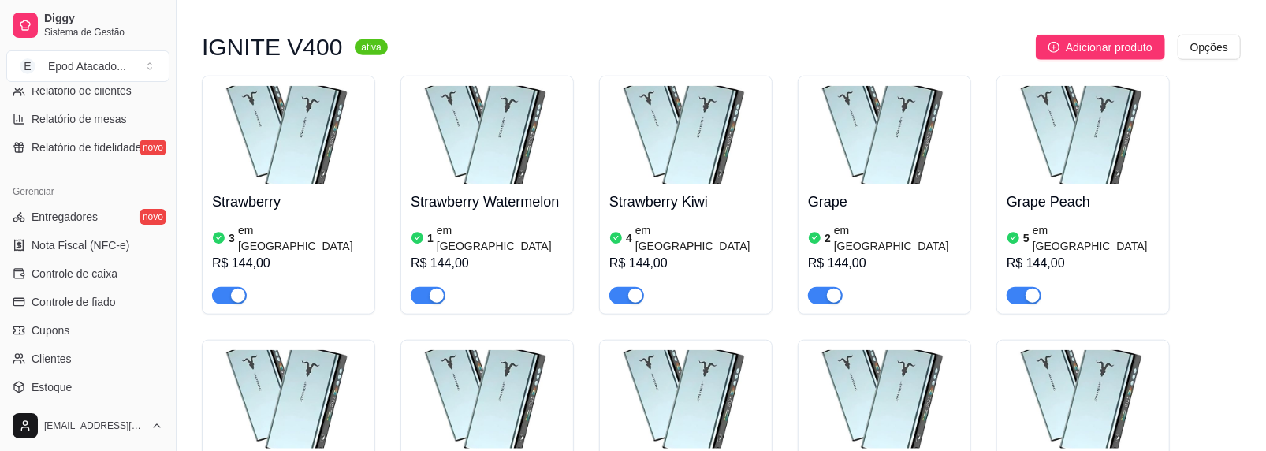
scroll to position [4968, 0]
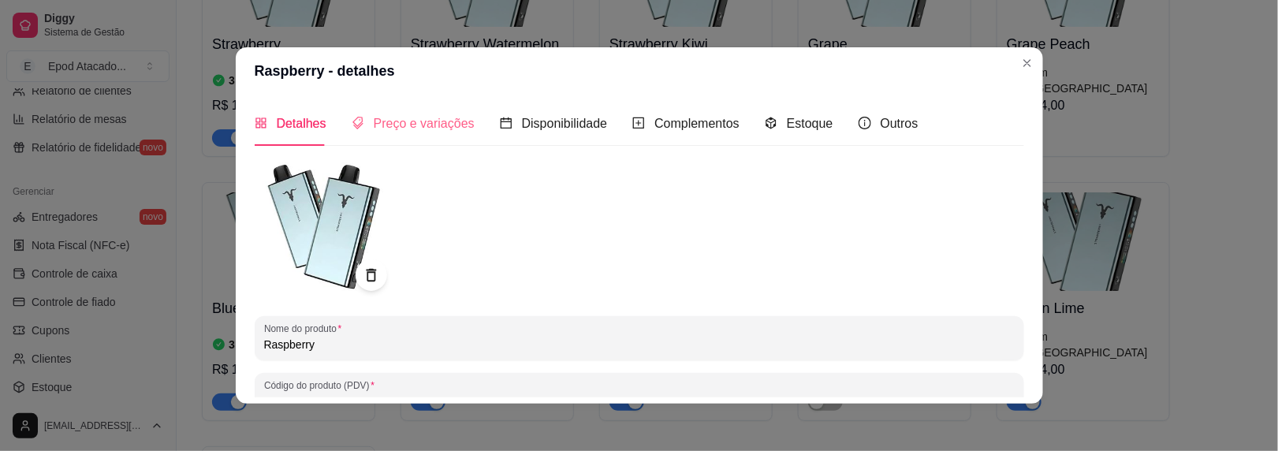
click at [416, 135] on div "Preço e variações" at bounding box center [413, 123] width 123 height 45
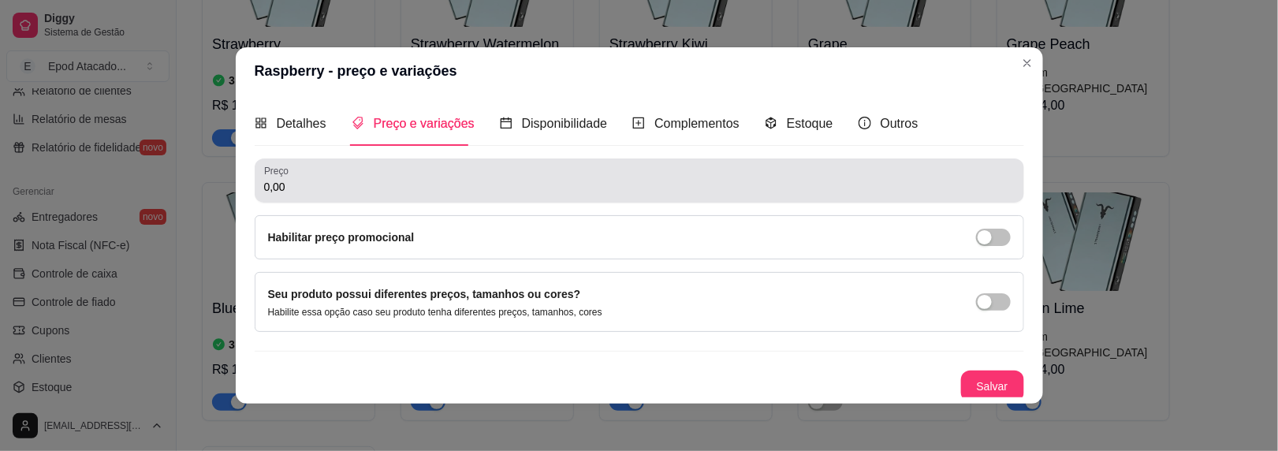
click at [315, 189] on input "0,00" at bounding box center [639, 187] width 751 height 16
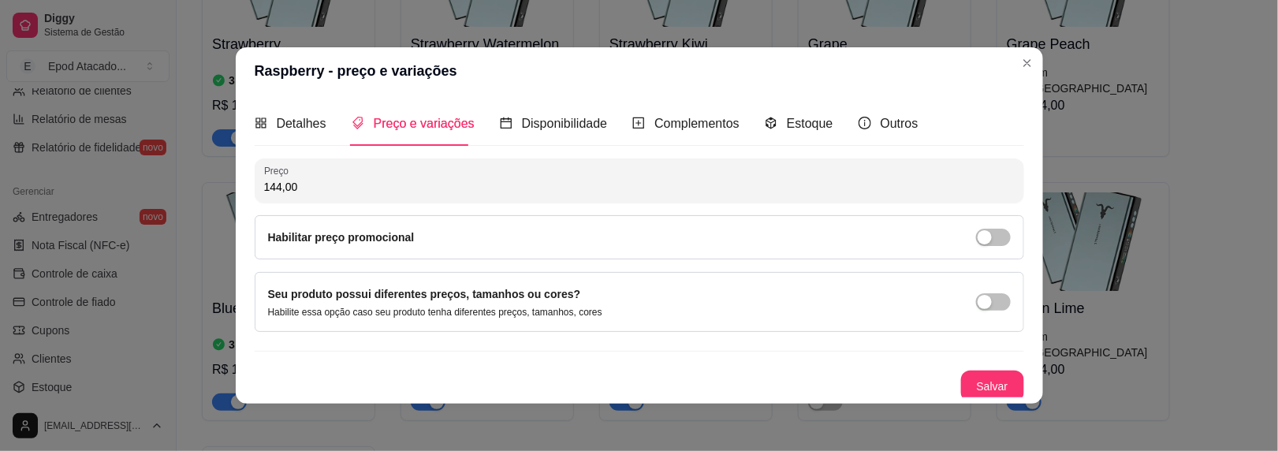
type input "144,00"
click at [971, 382] on button "Salvar" at bounding box center [993, 386] width 62 height 31
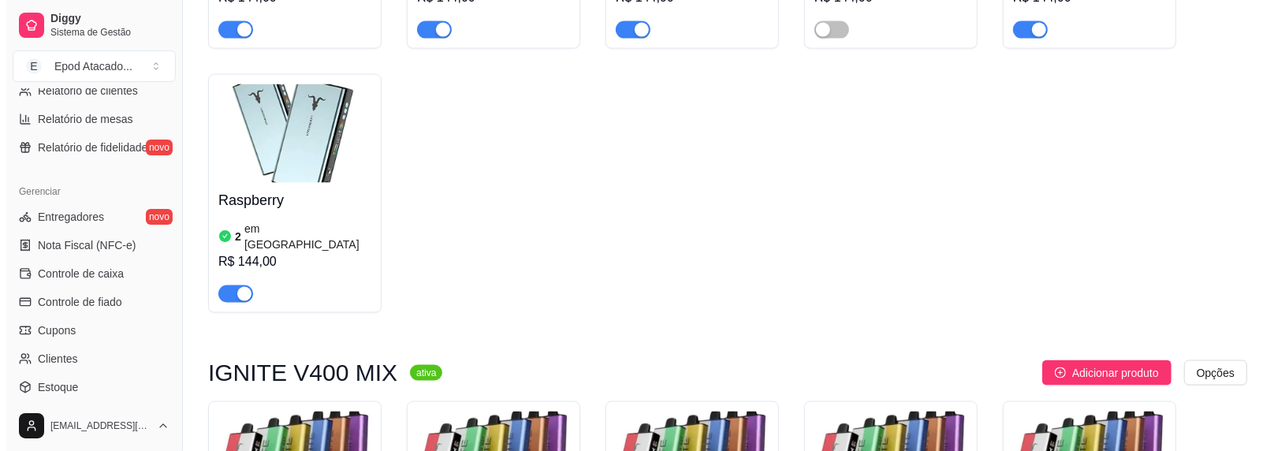
scroll to position [5362, 0]
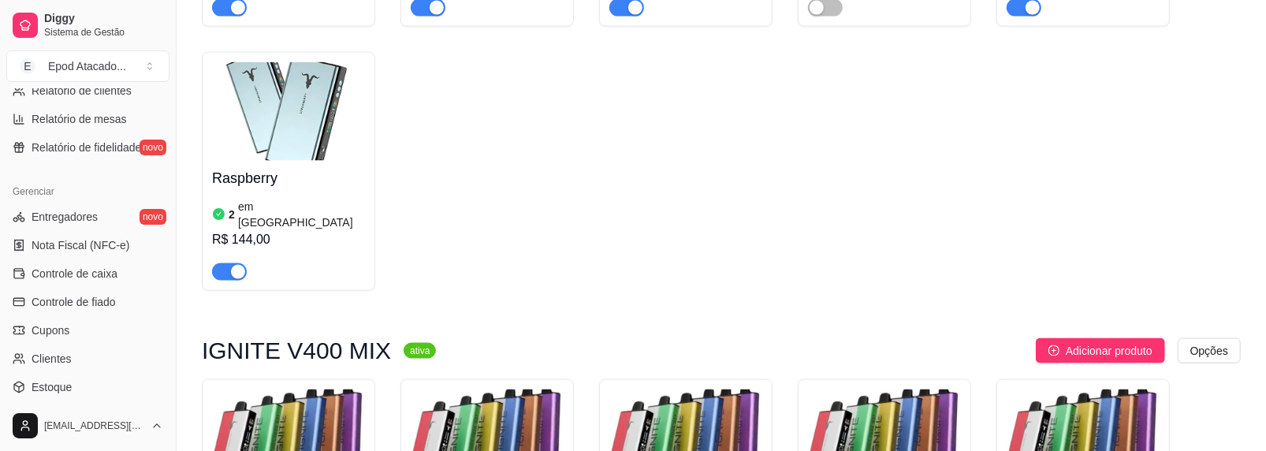
click at [291, 390] on img at bounding box center [288, 439] width 153 height 99
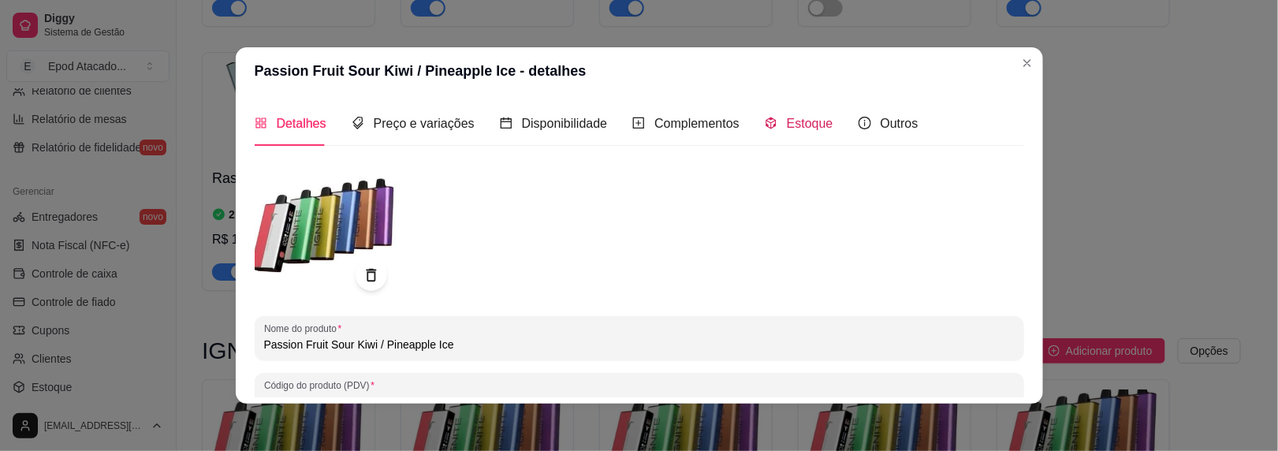
click at [804, 123] on span "Estoque" at bounding box center [810, 123] width 47 height 13
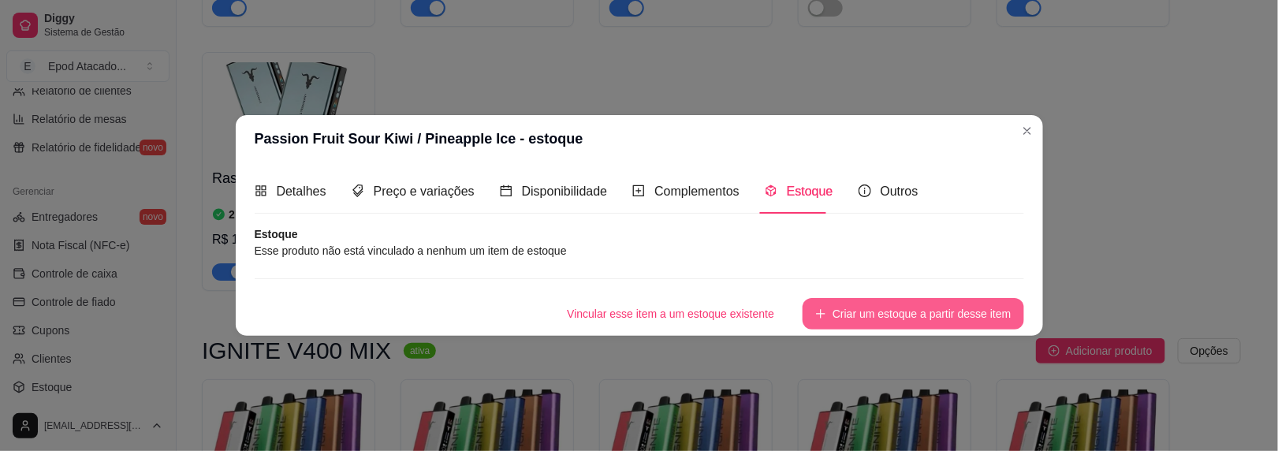
click at [866, 315] on button "Criar um estoque a partir desse item" at bounding box center [913, 314] width 221 height 32
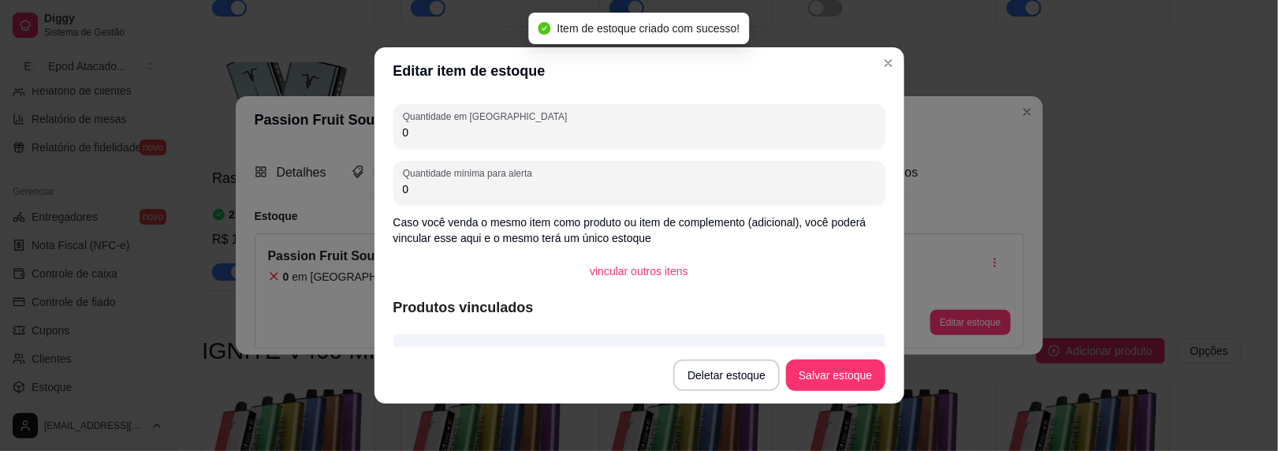
drag, startPoint x: 411, startPoint y: 132, endPoint x: 365, endPoint y: 127, distance: 46.1
click at [365, 128] on div "Editar item de estoque Quantidade em estoque 0 Quantidade mínima para alerta 0 …" at bounding box center [639, 225] width 1278 height 451
type input "1"
click at [841, 376] on button "Salvar estoque" at bounding box center [835, 376] width 99 height 32
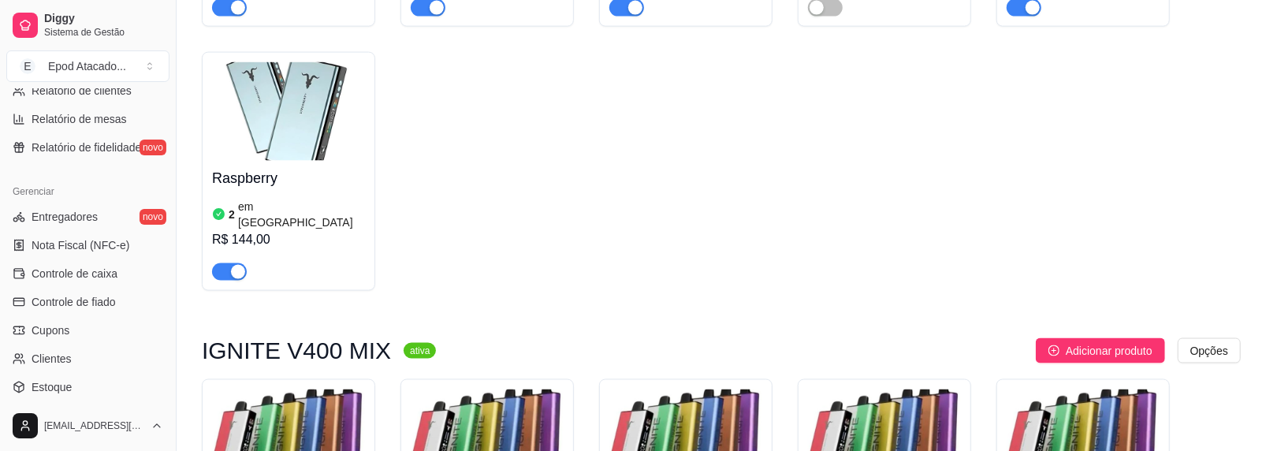
click at [470, 390] on img at bounding box center [487, 439] width 153 height 99
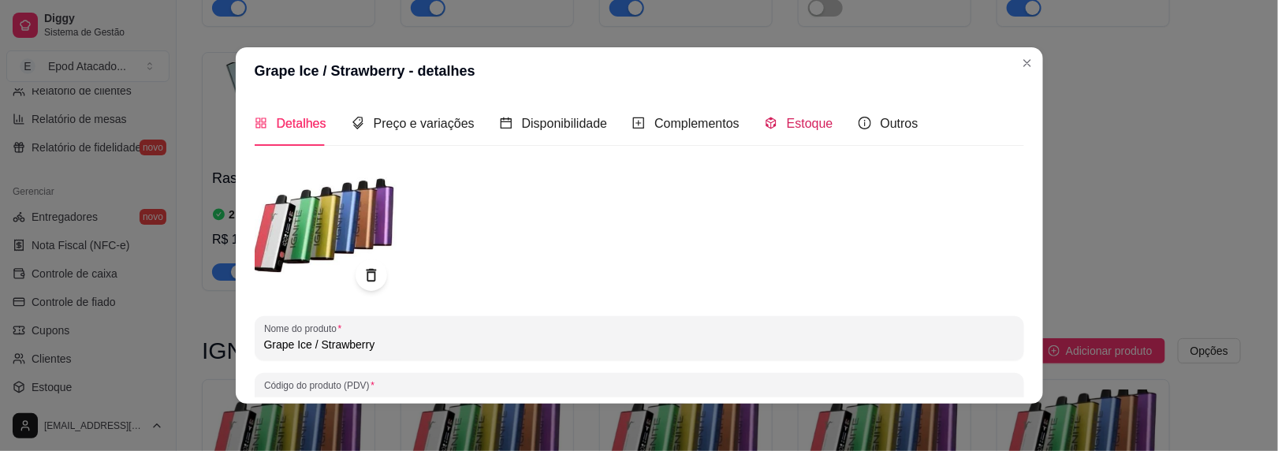
click at [789, 117] on span "Estoque" at bounding box center [810, 123] width 47 height 13
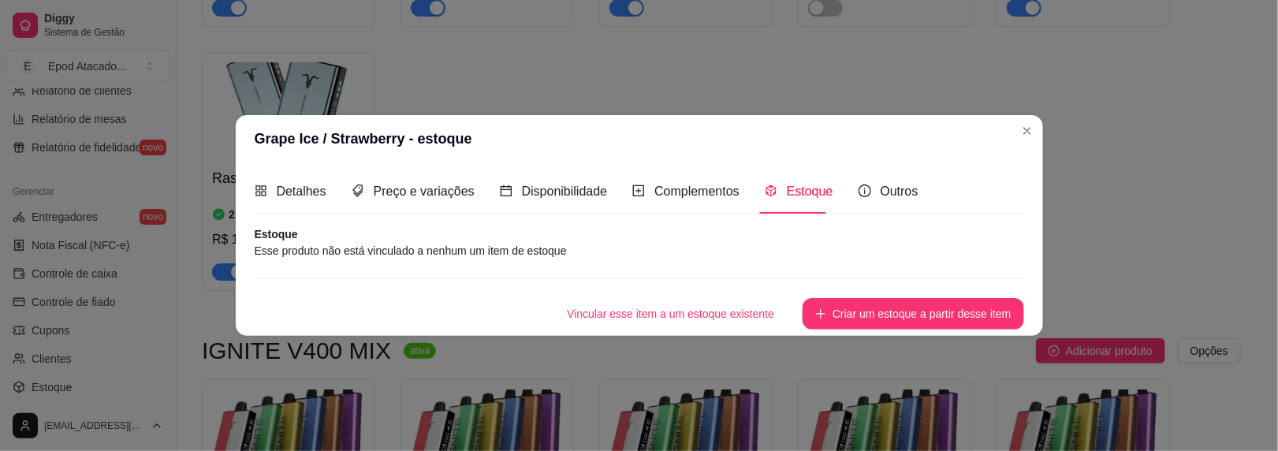
click at [852, 326] on button "Criar um estoque a partir desse item" at bounding box center [913, 314] width 221 height 32
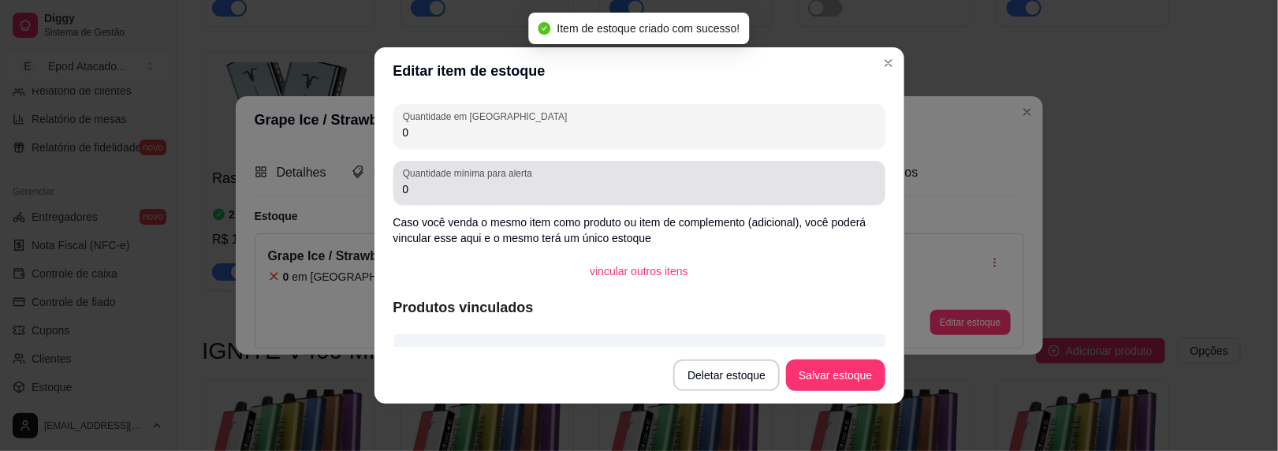
click at [435, 140] on div "0" at bounding box center [639, 126] width 473 height 32
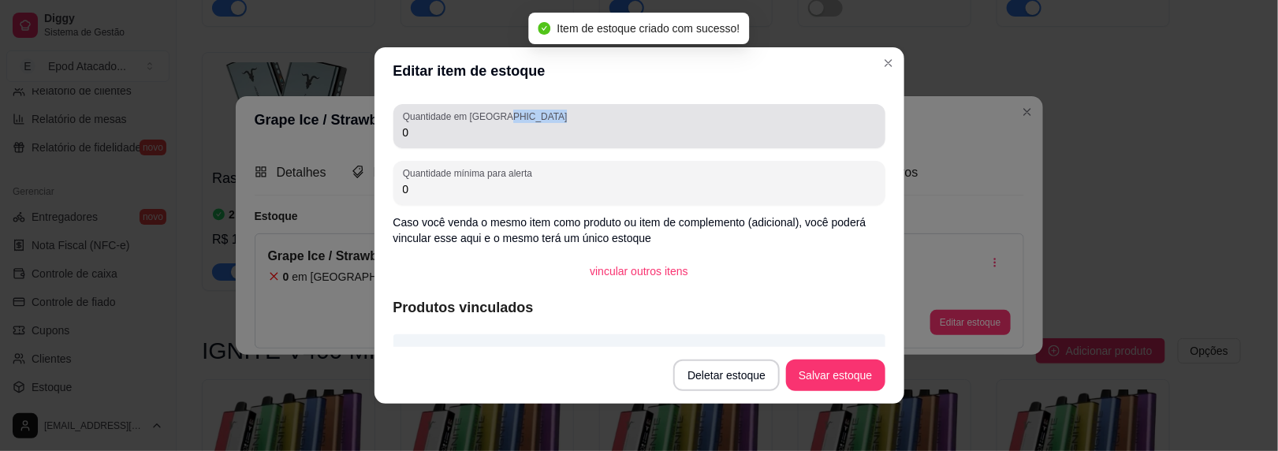
drag, startPoint x: 428, startPoint y: 136, endPoint x: 329, endPoint y: 116, distance: 101.4
click at [329, 116] on div "Editar item de estoque Quantidade em estoque 0 Quantidade mínima para alerta 0 …" at bounding box center [639, 225] width 1278 height 451
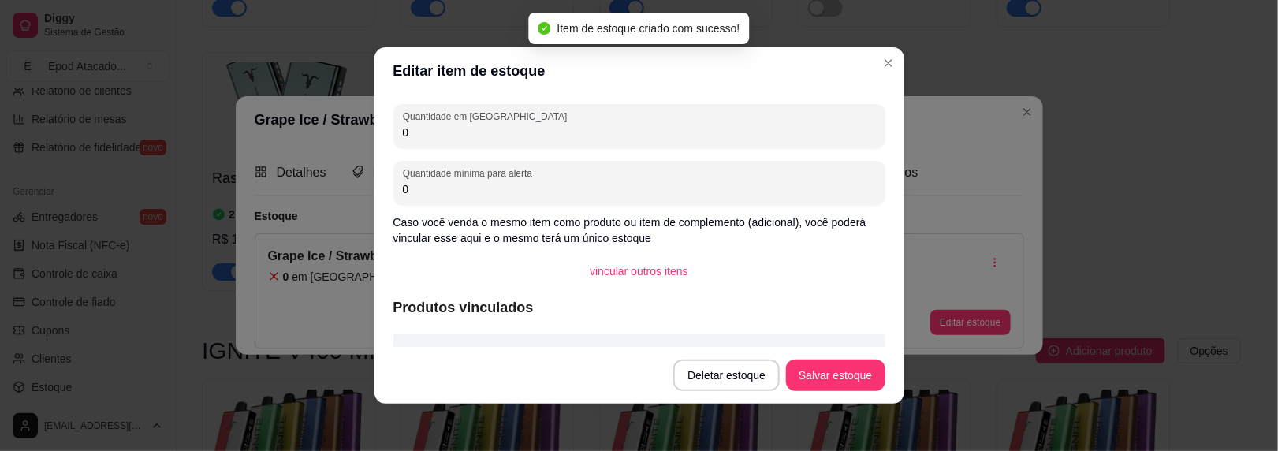
drag, startPoint x: 417, startPoint y: 135, endPoint x: 391, endPoint y: 134, distance: 26.0
click at [393, 135] on div "Quantidade em estoque 0" at bounding box center [639, 126] width 492 height 44
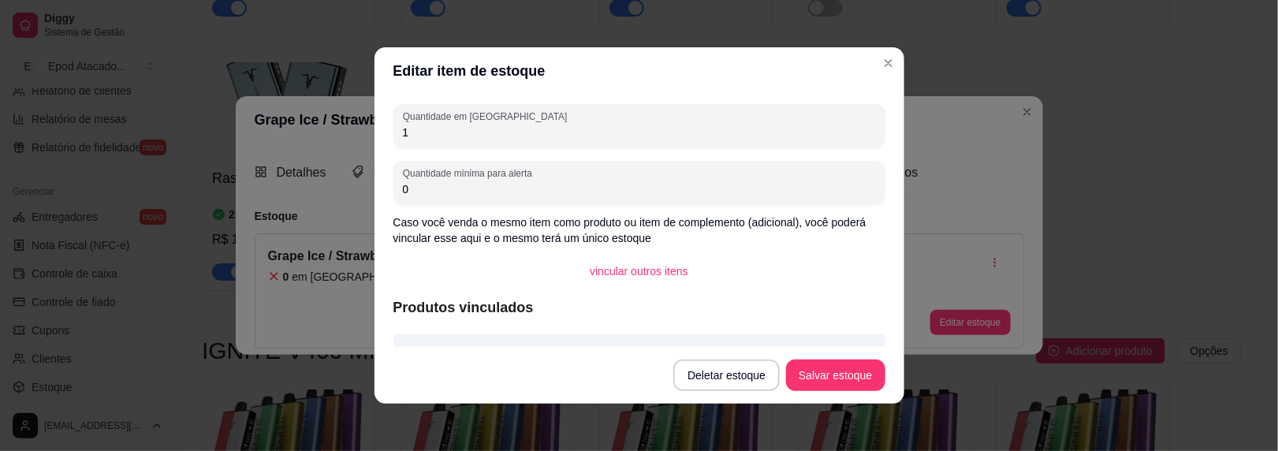
type input "1"
click at [787, 362] on button "Salvar estoque" at bounding box center [835, 376] width 99 height 32
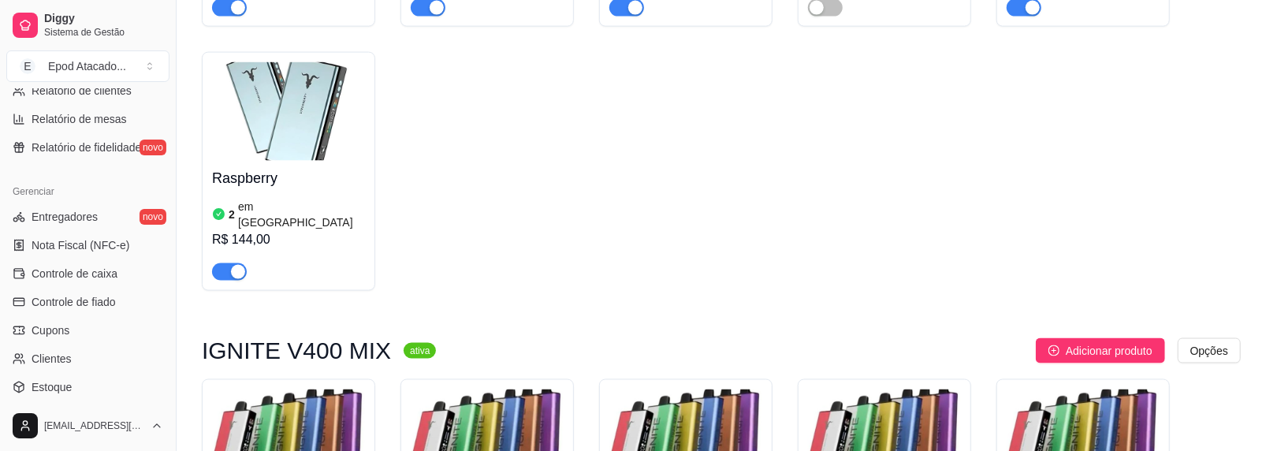
drag, startPoint x: 693, startPoint y: 182, endPoint x: 652, endPoint y: 207, distance: 48.1
click at [652, 390] on img at bounding box center [686, 439] width 153 height 99
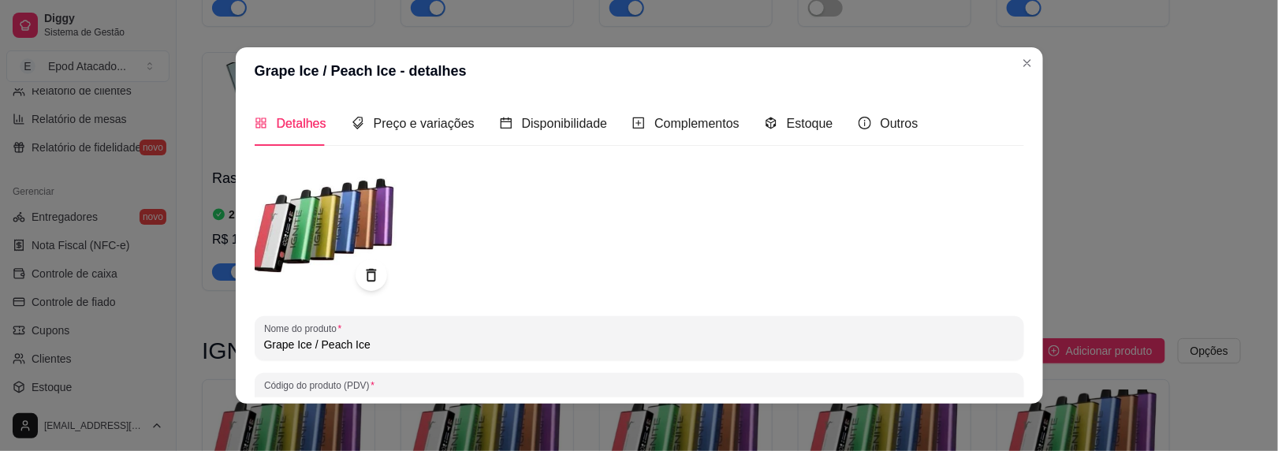
drag, startPoint x: 290, startPoint y: 343, endPoint x: 301, endPoint y: 345, distance: 11.2
click at [302, 345] on input "Grape Ice / Peach Ice" at bounding box center [639, 345] width 751 height 16
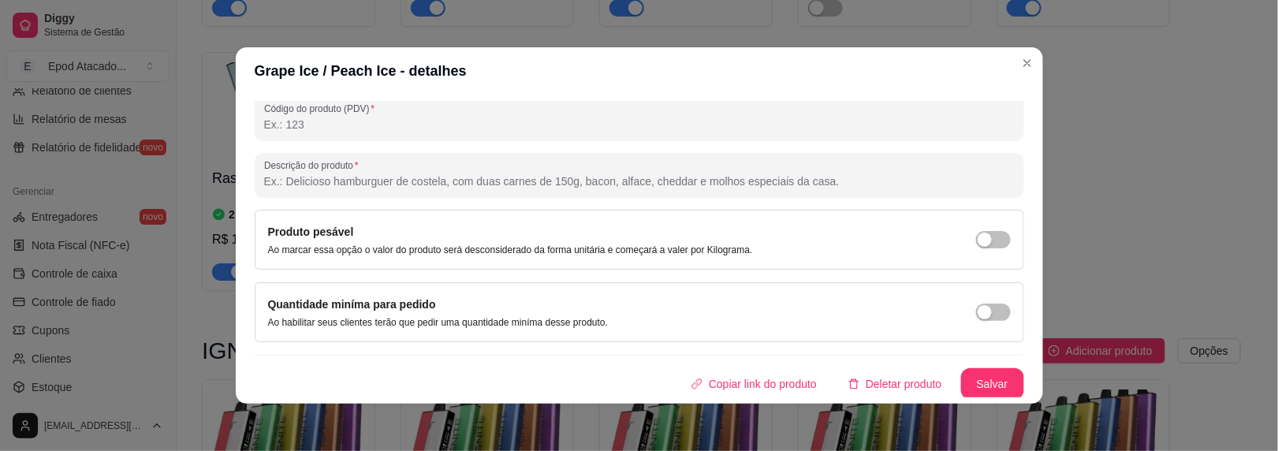
type input "Grape Pop / Peach Ice"
click at [961, 390] on button "Salvar" at bounding box center [992, 384] width 63 height 32
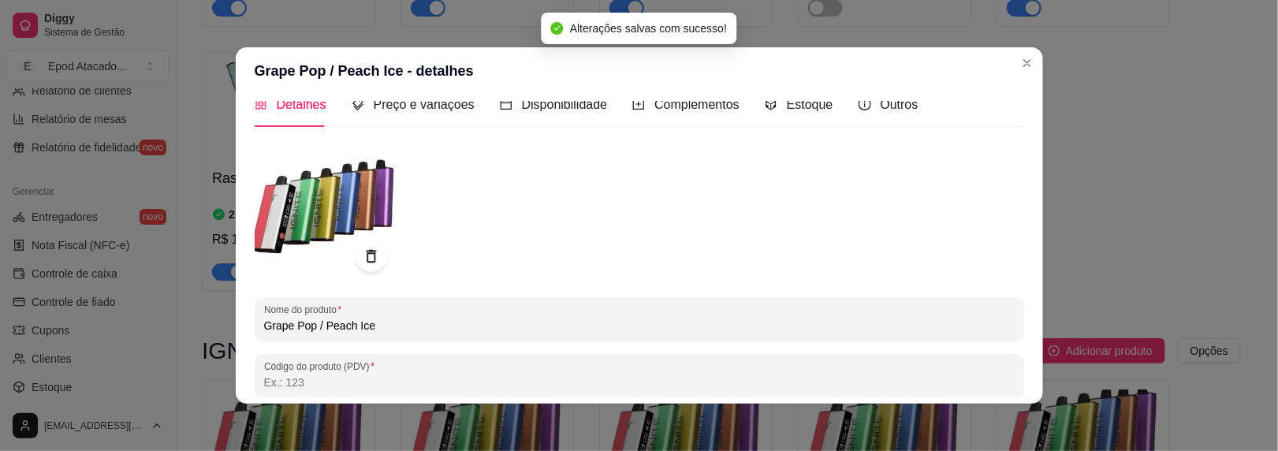
scroll to position [0, 0]
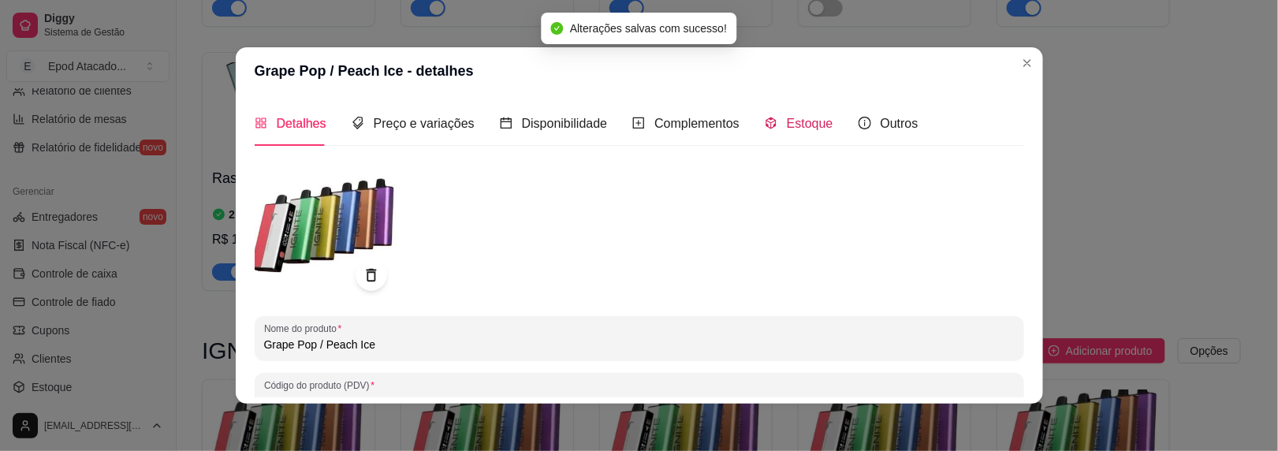
click at [787, 123] on span "Estoque" at bounding box center [810, 123] width 47 height 13
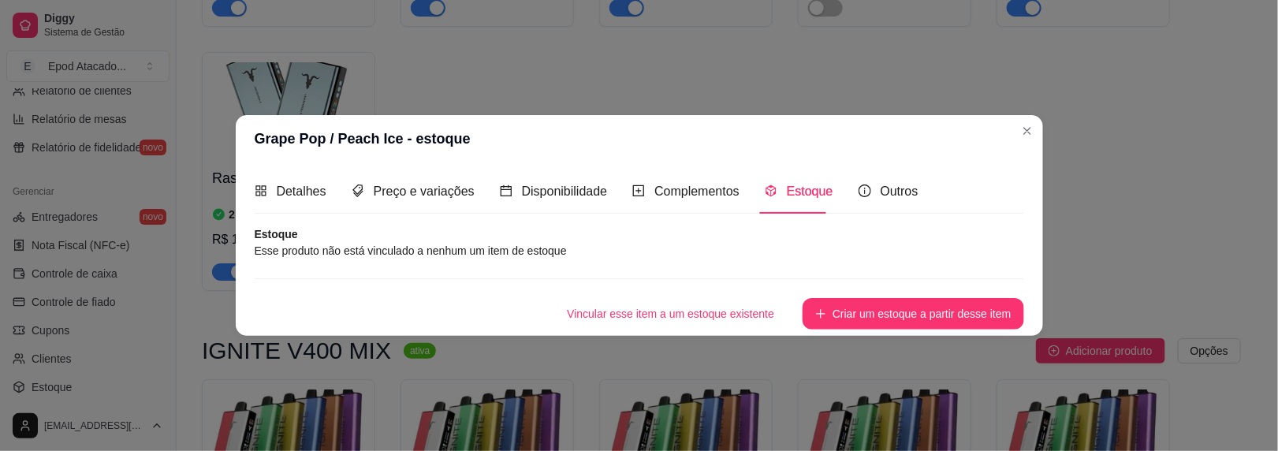
click at [870, 325] on button "Criar um estoque a partir desse item" at bounding box center [913, 314] width 221 height 32
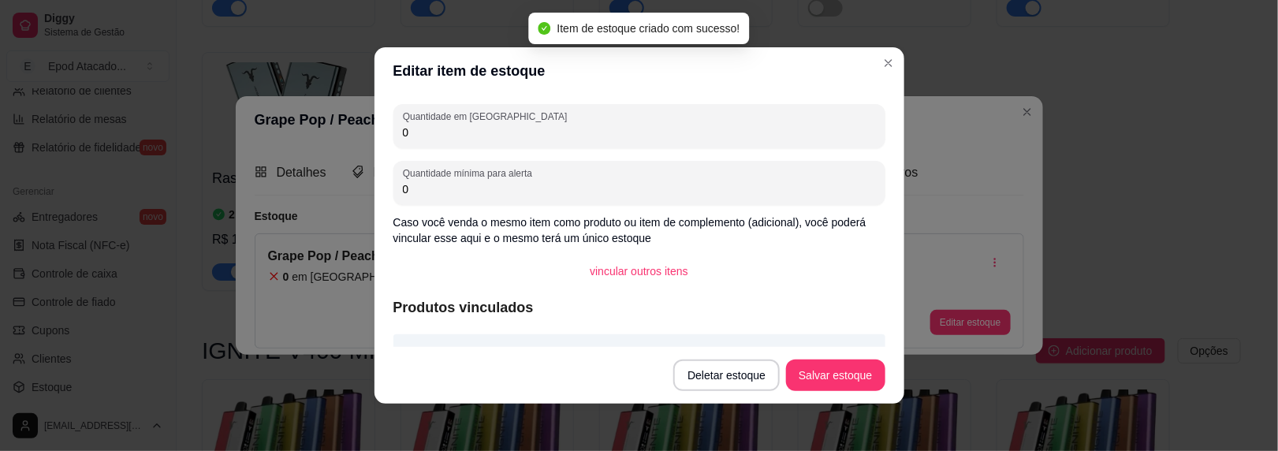
drag, startPoint x: 432, startPoint y: 136, endPoint x: 330, endPoint y: 117, distance: 104.2
click at [330, 117] on div "Editar item de estoque Quantidade em estoque 0 Quantidade mínima para alerta 0 …" at bounding box center [639, 225] width 1278 height 451
type input "1"
click at [825, 375] on button "Salvar estoque" at bounding box center [835, 376] width 99 height 32
click at [786, 343] on section "Editar item de estoque Quantidade em estoque 1 Quantidade mínima para alerta 0 …" at bounding box center [640, 225] width 530 height 356
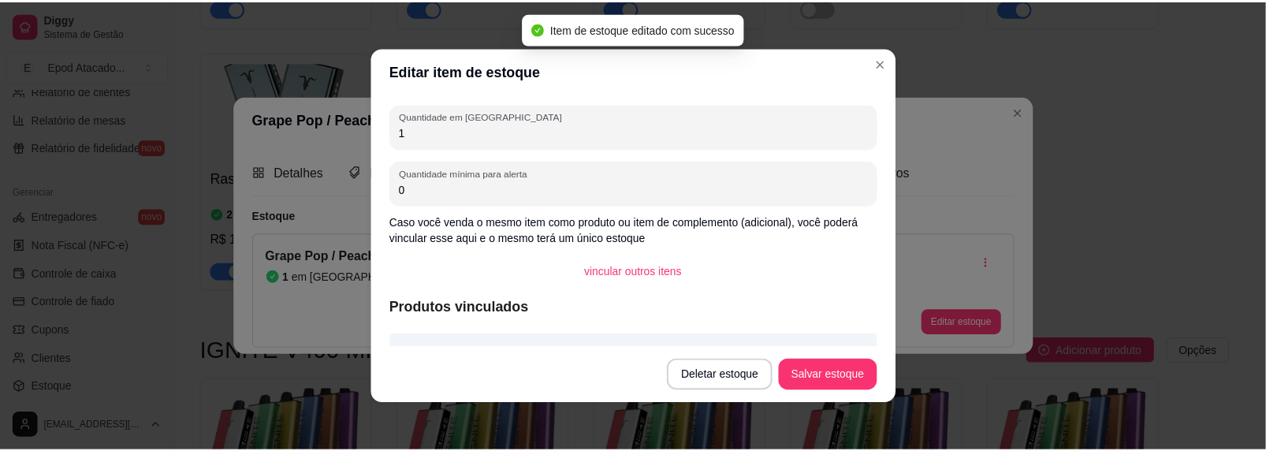
scroll to position [9, 0]
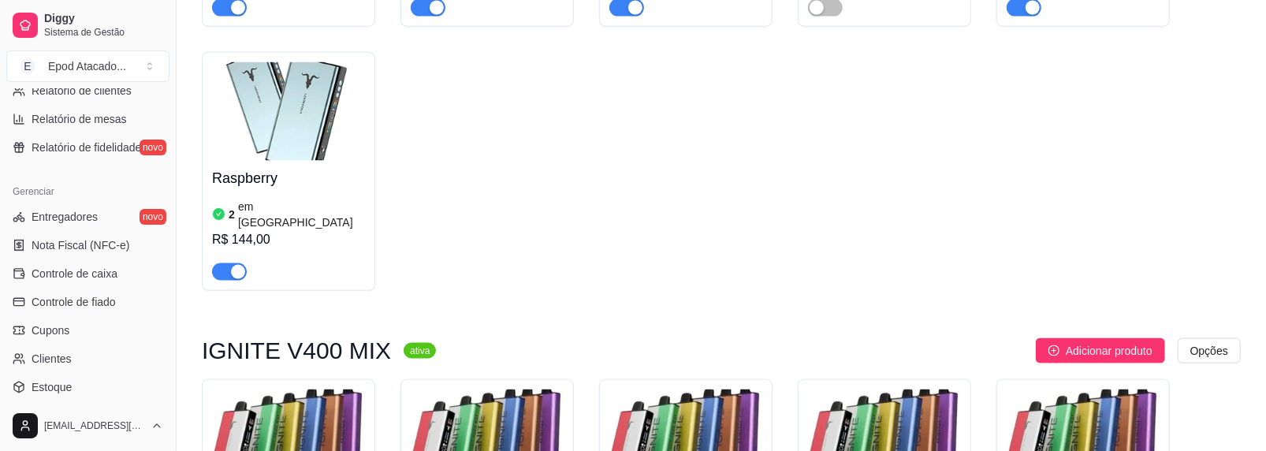
click at [824, 390] on img at bounding box center [884, 439] width 153 height 99
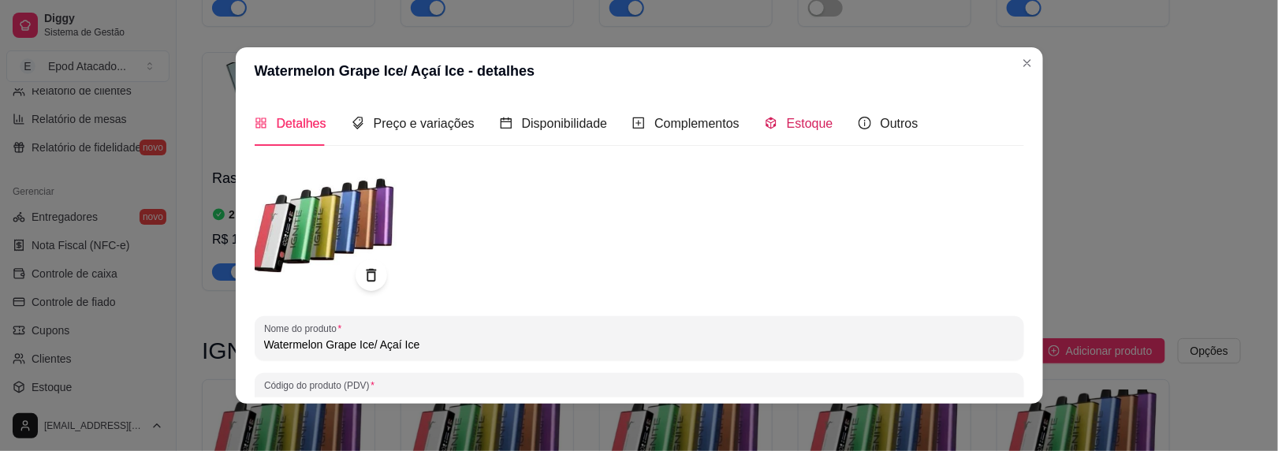
click at [804, 129] on span "Estoque" at bounding box center [810, 123] width 47 height 13
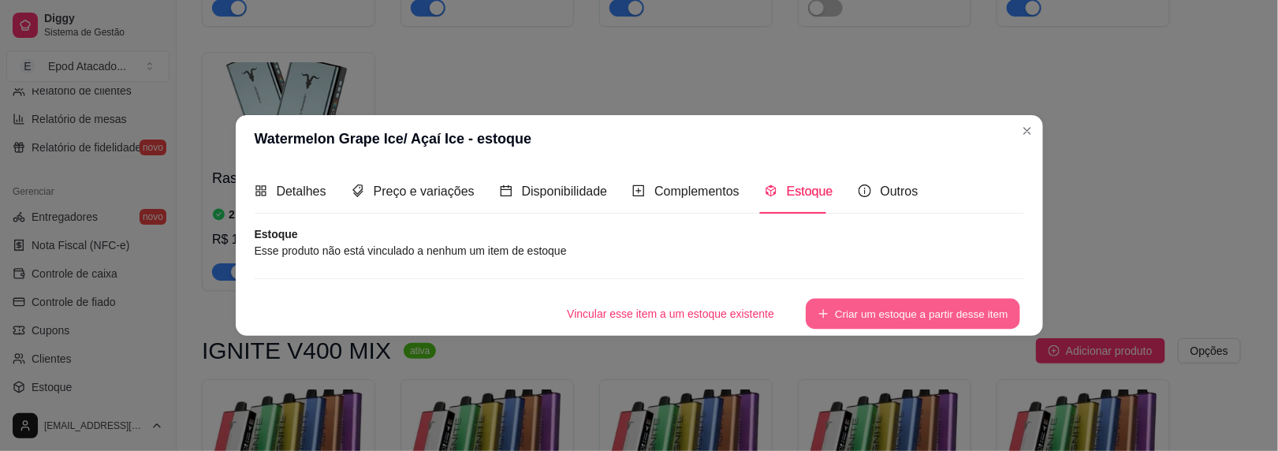
click at [851, 300] on button "Criar um estoque a partir desse item" at bounding box center [913, 314] width 214 height 31
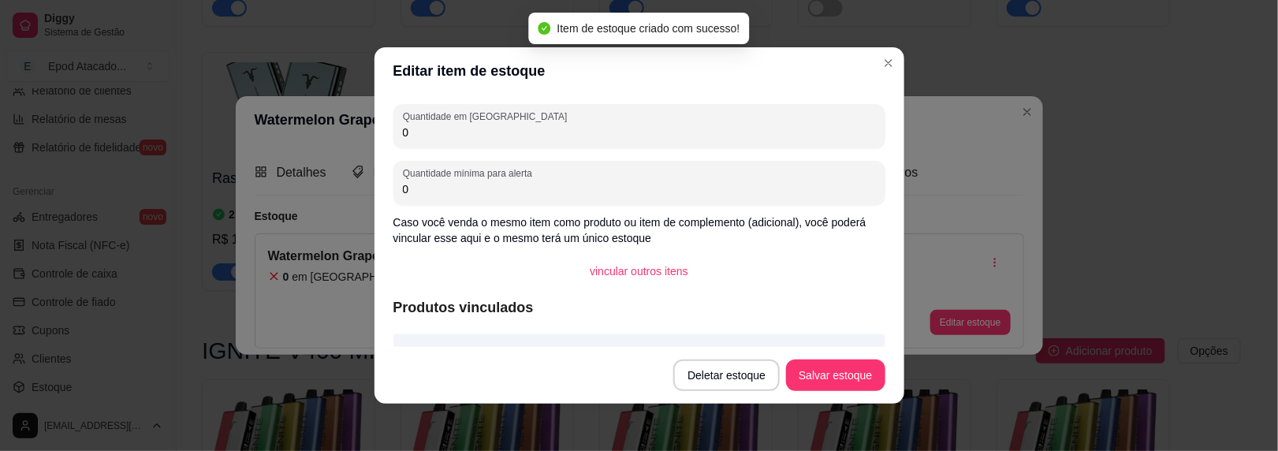
drag, startPoint x: 373, startPoint y: 123, endPoint x: 364, endPoint y: 120, distance: 9.2
click at [366, 121] on div "Editar item de estoque Quantidade em estoque 0 Quantidade mínima para alerta 0 …" at bounding box center [639, 225] width 1278 height 451
type input "1"
click at [825, 382] on button "Salvar estoque" at bounding box center [835, 376] width 99 height 32
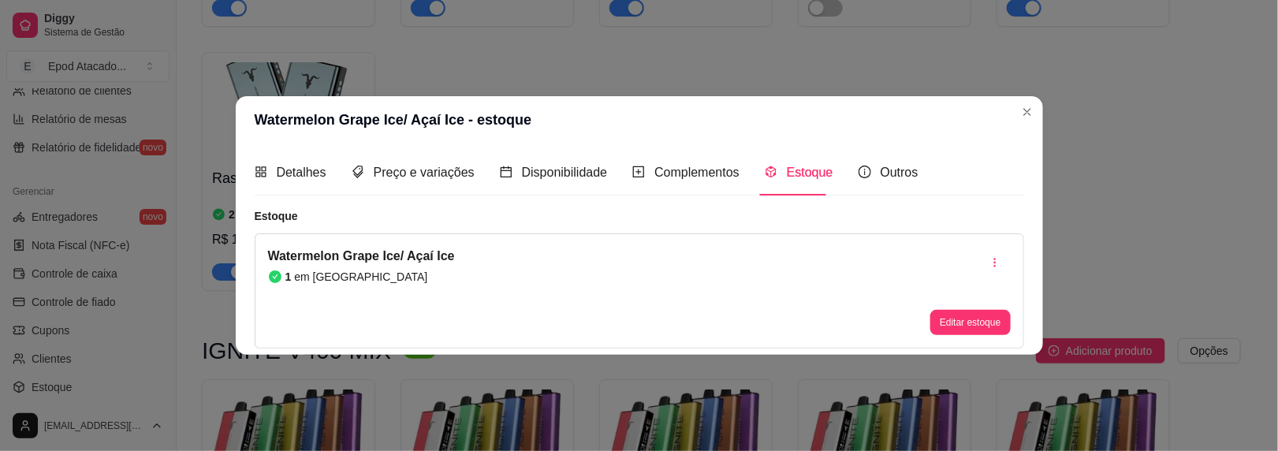
click at [1012, 103] on header "Watermelon Grape Ice/ Açaí Ice - estoque" at bounding box center [639, 119] width 807 height 47
click at [1012, 109] on header "Watermelon Grape Ice/ Açaí Ice - estoque" at bounding box center [639, 119] width 807 height 47
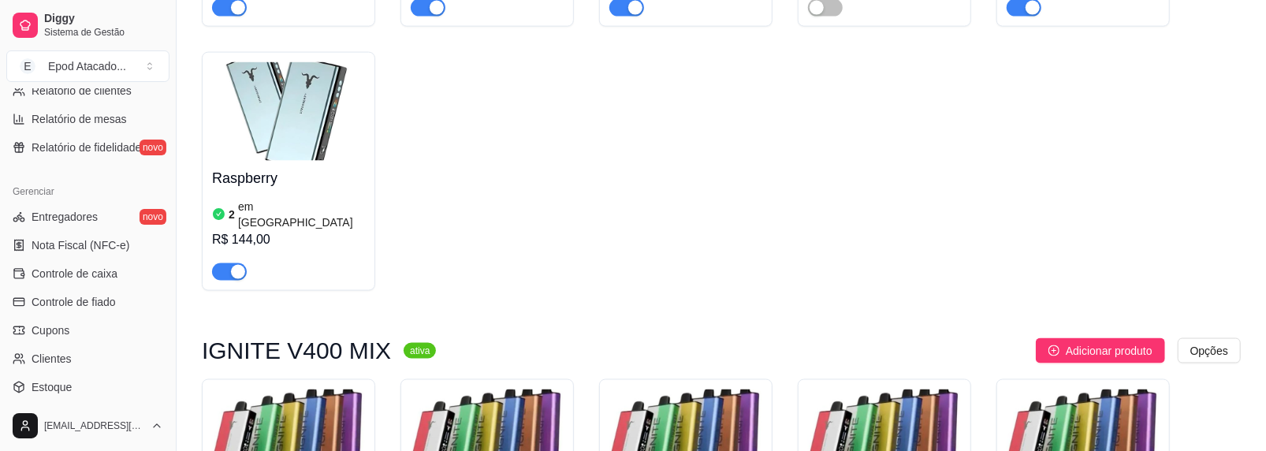
click at [1083, 390] on img at bounding box center [1083, 439] width 153 height 99
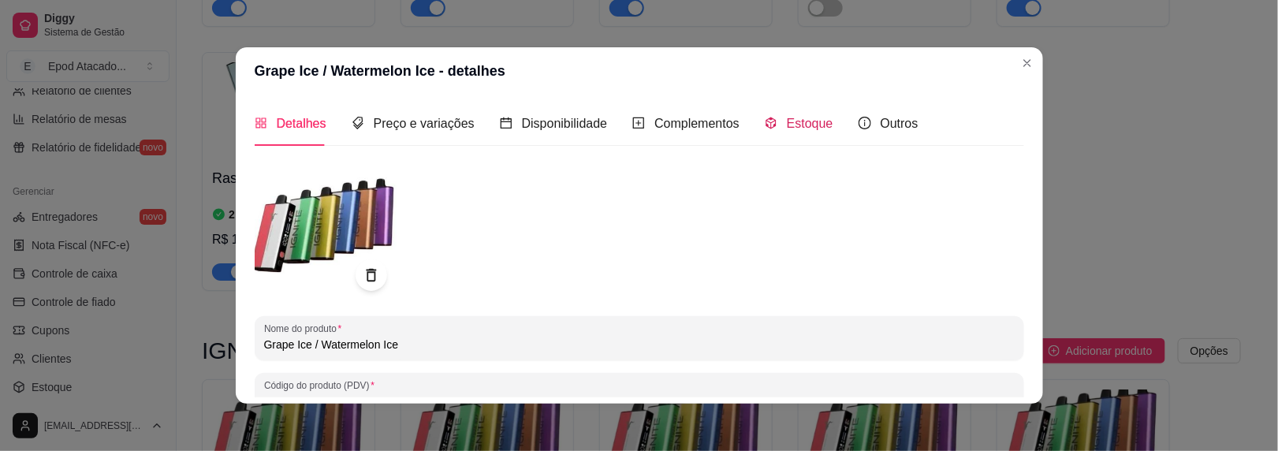
click at [789, 123] on span "Estoque" at bounding box center [810, 123] width 47 height 13
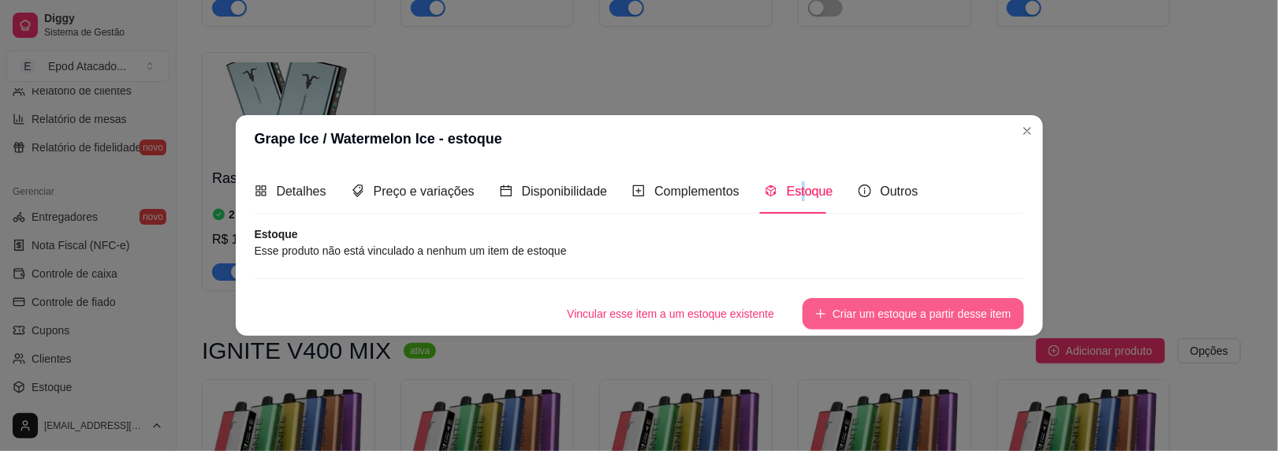
click at [897, 319] on button "Criar um estoque a partir desse item" at bounding box center [913, 314] width 221 height 32
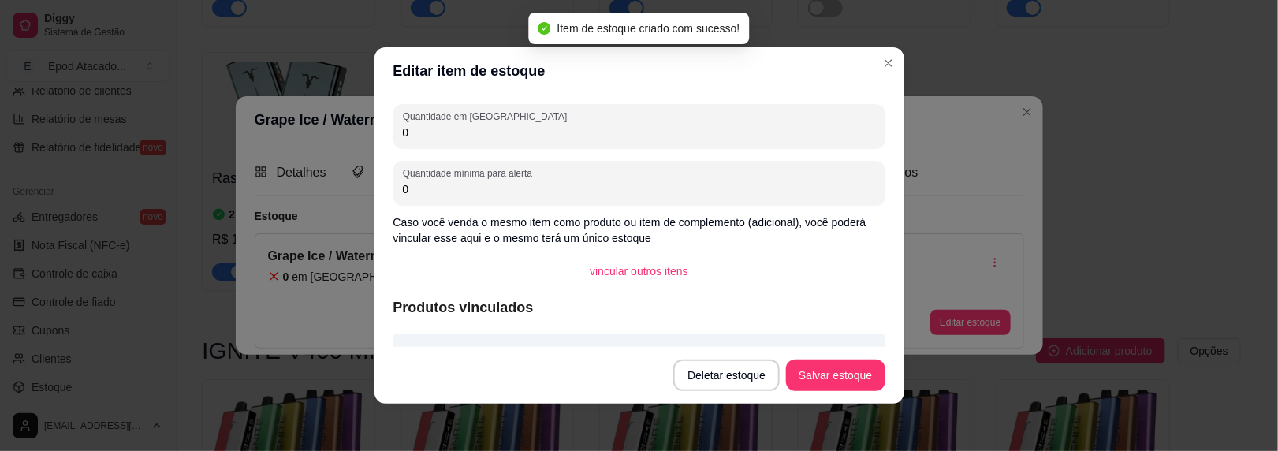
drag, startPoint x: 408, startPoint y: 131, endPoint x: 371, endPoint y: 123, distance: 37.9
click at [375, 123] on div "Quantidade em estoque 0 Quantidade mínima para alerta 0 Caso você venda o mesmo…" at bounding box center [640, 221] width 530 height 252
type input "4"
click at [815, 363] on button "Salvar estoque" at bounding box center [835, 376] width 99 height 32
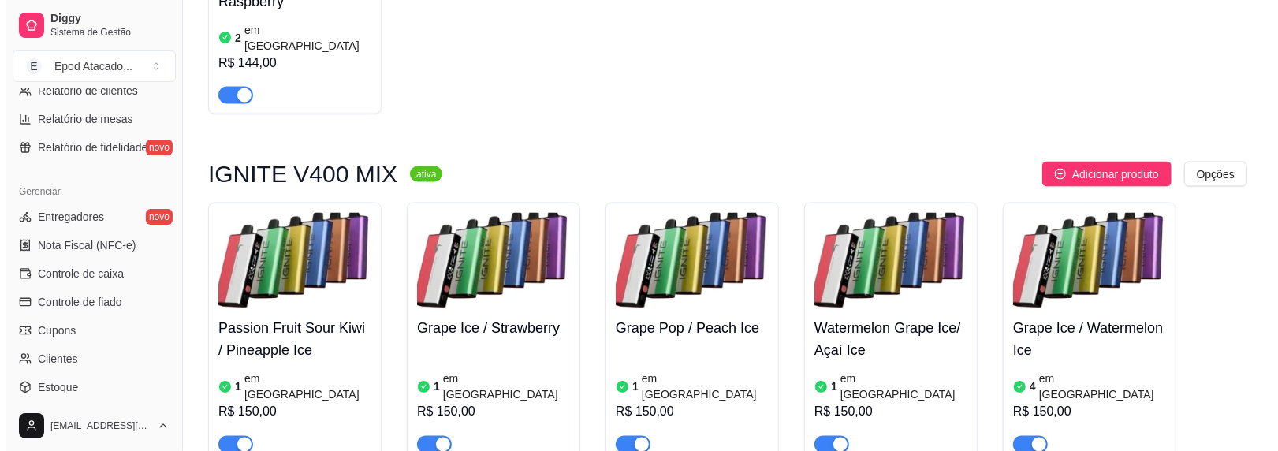
scroll to position [5598, 0]
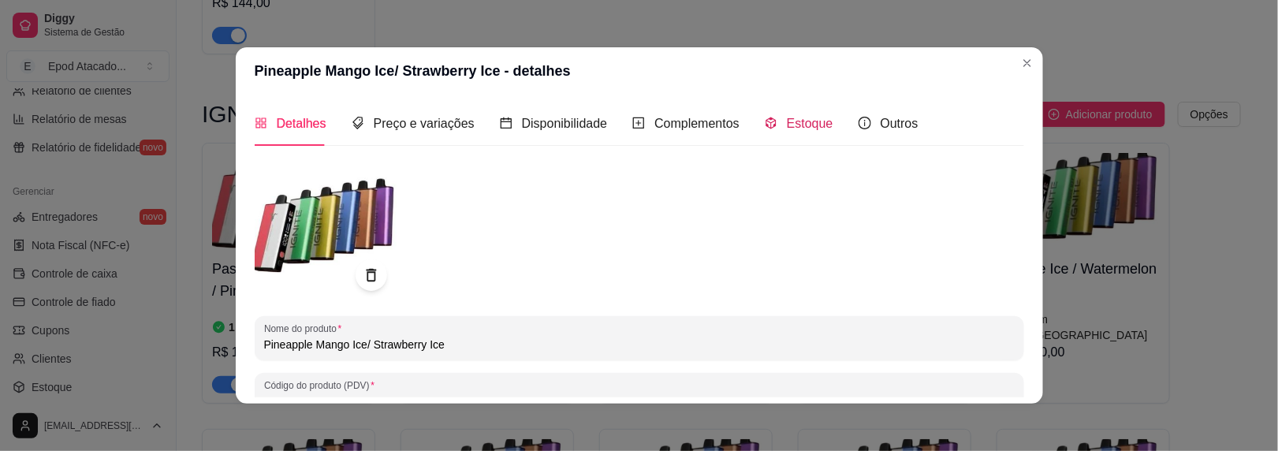
click at [787, 124] on span "Estoque" at bounding box center [810, 123] width 47 height 13
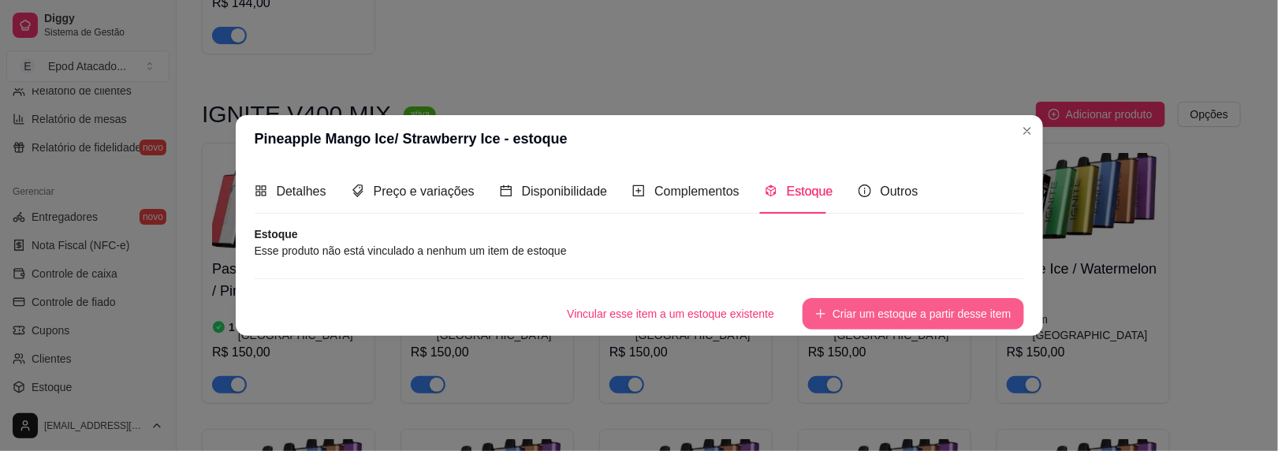
click at [861, 326] on button "Criar um estoque a partir desse item" at bounding box center [913, 314] width 221 height 32
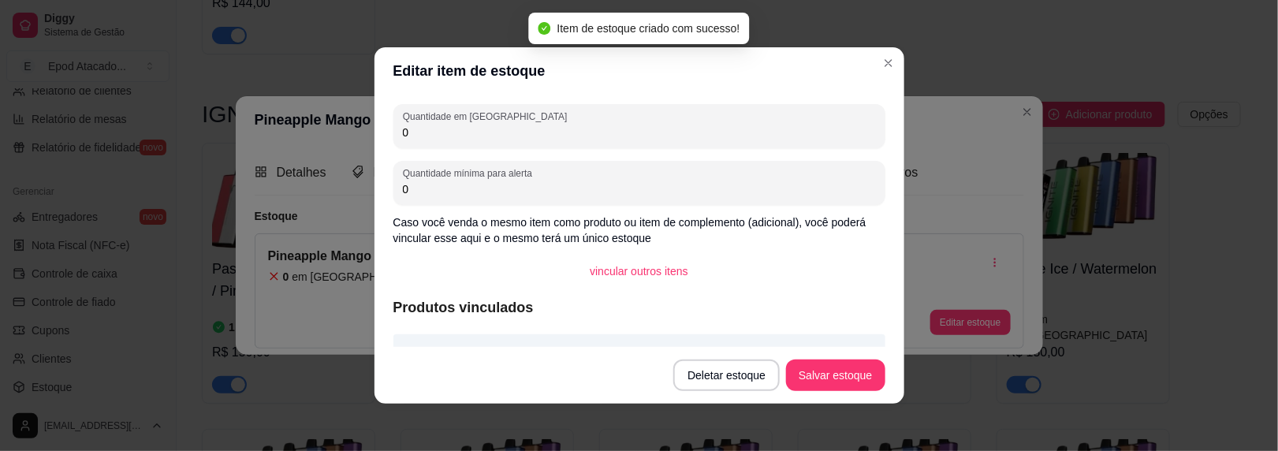
drag, startPoint x: 417, startPoint y: 131, endPoint x: 343, endPoint y: 119, distance: 75.1
click at [344, 119] on div "Editar item de estoque Quantidade em estoque 0 Quantidade mínima para alerta 0 …" at bounding box center [639, 225] width 1278 height 451
type input "1"
click at [819, 373] on button "Salvar estoque" at bounding box center [836, 375] width 96 height 31
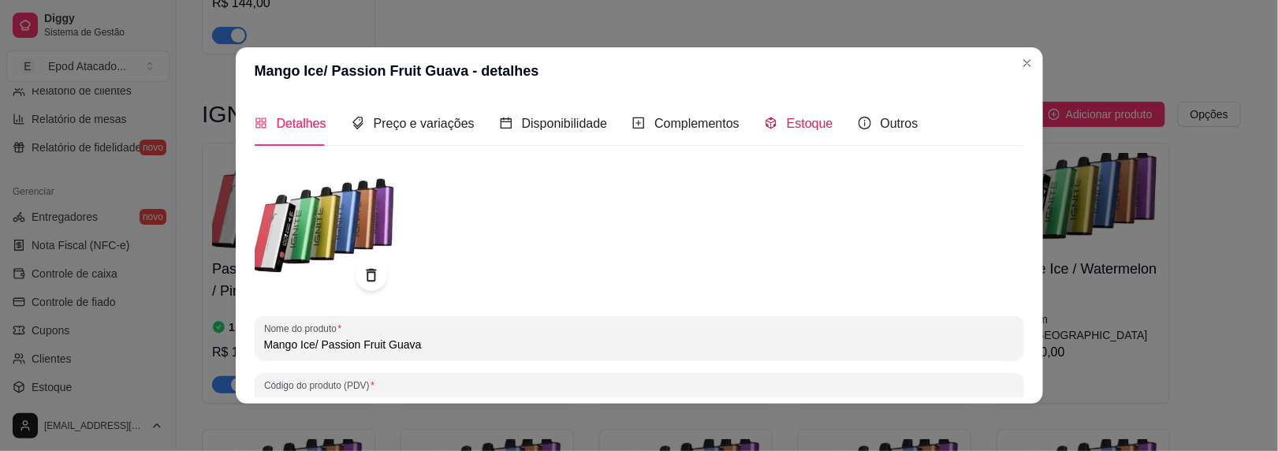
click at [806, 127] on span "Estoque" at bounding box center [810, 123] width 47 height 13
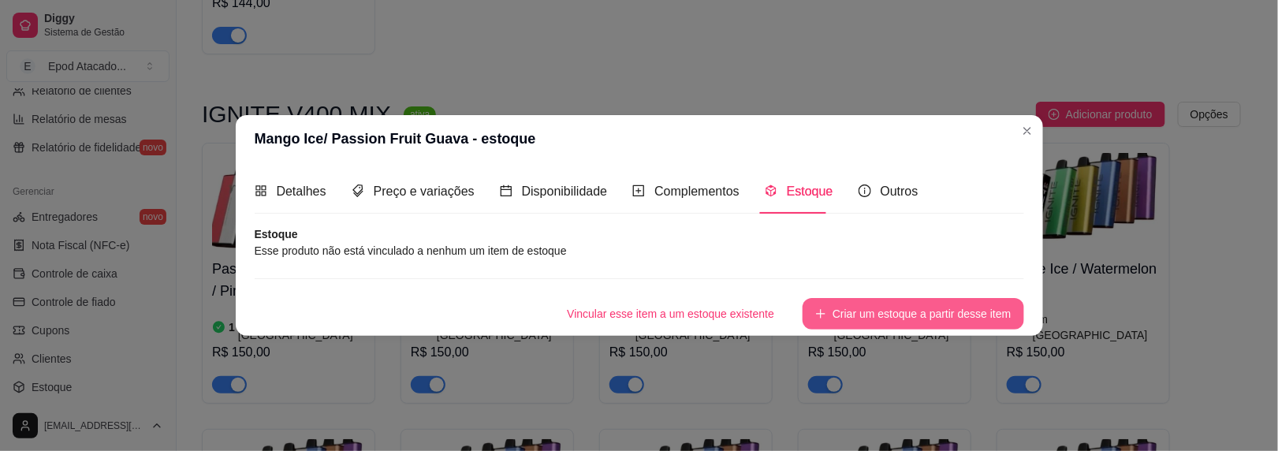
click at [883, 326] on button "Criar um estoque a partir desse item" at bounding box center [913, 314] width 221 height 32
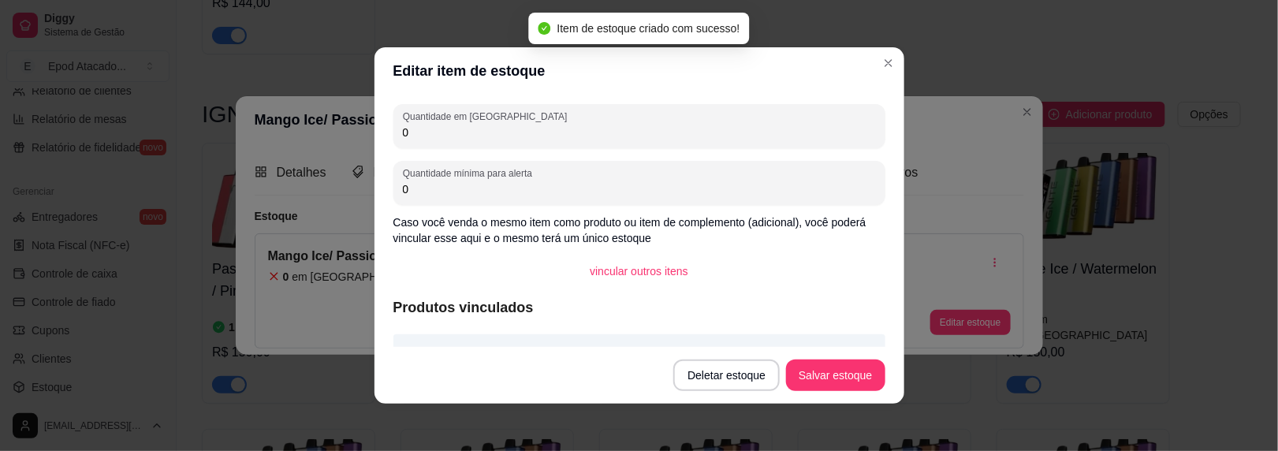
drag, startPoint x: 460, startPoint y: 135, endPoint x: 374, endPoint y: 122, distance: 86.9
click at [376, 123] on div "Quantidade em estoque 0 Quantidade mínima para alerta 0 Caso você venda o mesmo…" at bounding box center [640, 221] width 530 height 252
type input "2"
click at [807, 369] on button "Salvar estoque" at bounding box center [836, 375] width 96 height 31
drag, startPoint x: 871, startPoint y: 76, endPoint x: 874, endPoint y: 68, distance: 9.5
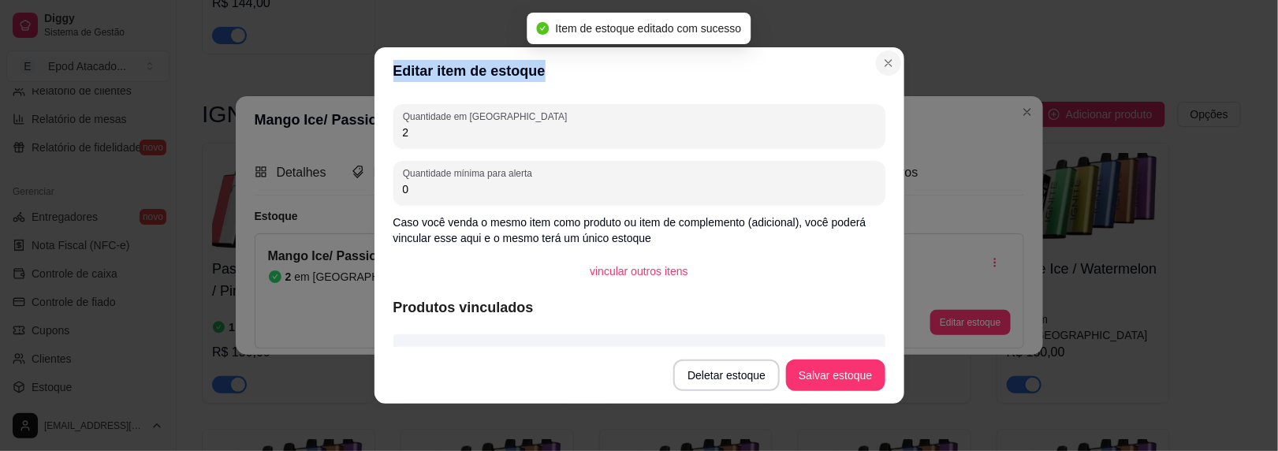
click at [874, 69] on section "Editar item de estoque Quantidade em estoque 2 Quantidade mínima para alerta 0 …" at bounding box center [640, 225] width 530 height 356
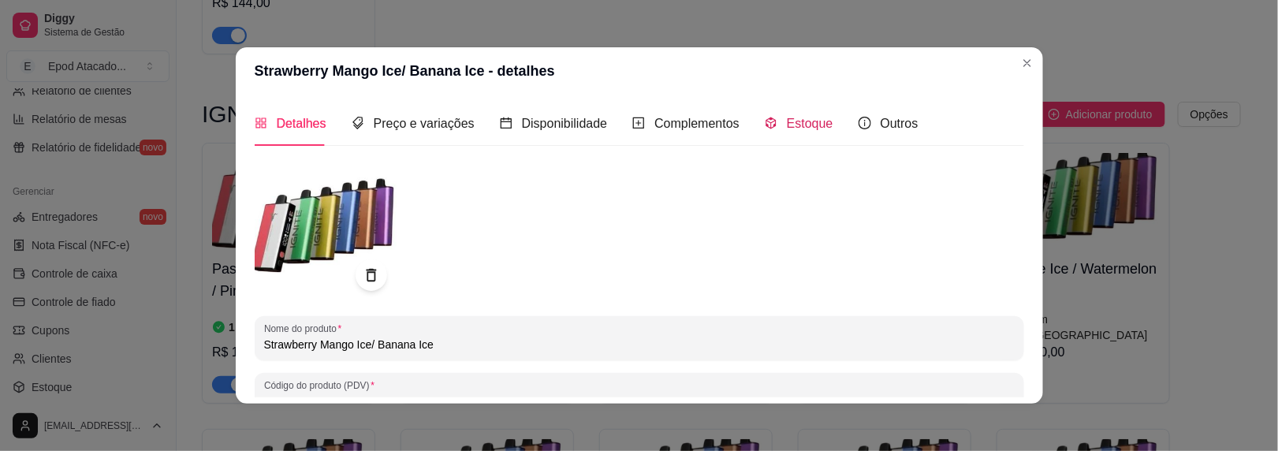
click at [787, 121] on span "Estoque" at bounding box center [810, 123] width 47 height 13
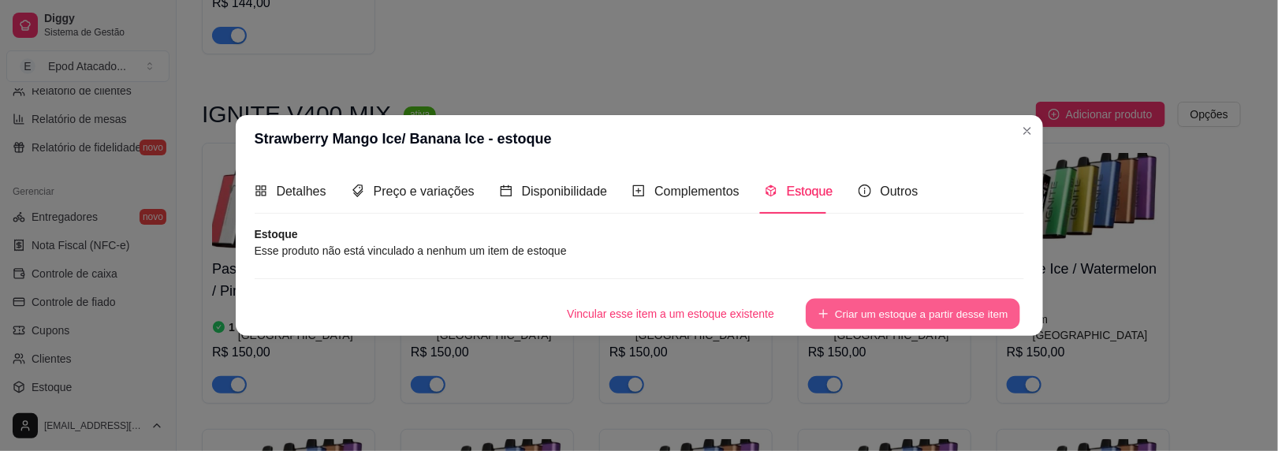
click at [856, 310] on button "Criar um estoque a partir desse item" at bounding box center [913, 314] width 214 height 31
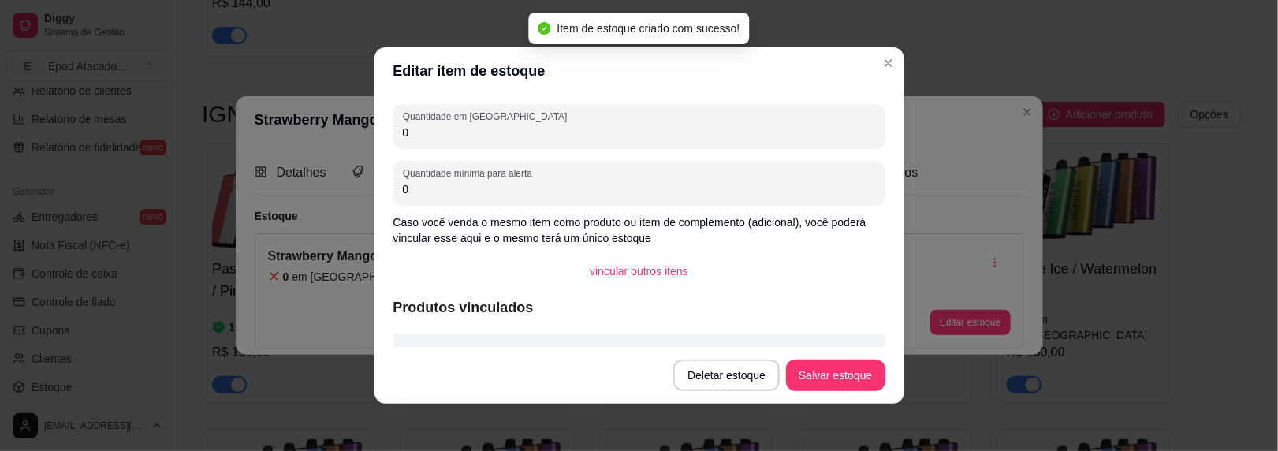
drag, startPoint x: 414, startPoint y: 132, endPoint x: 310, endPoint y: 121, distance: 104.7
click at [310, 121] on div "Editar item de estoque Quantidade em estoque 0 Quantidade mínima para alerta 0 …" at bounding box center [639, 225] width 1278 height 451
type input "3"
click at [815, 362] on button "Salvar estoque" at bounding box center [835, 376] width 99 height 32
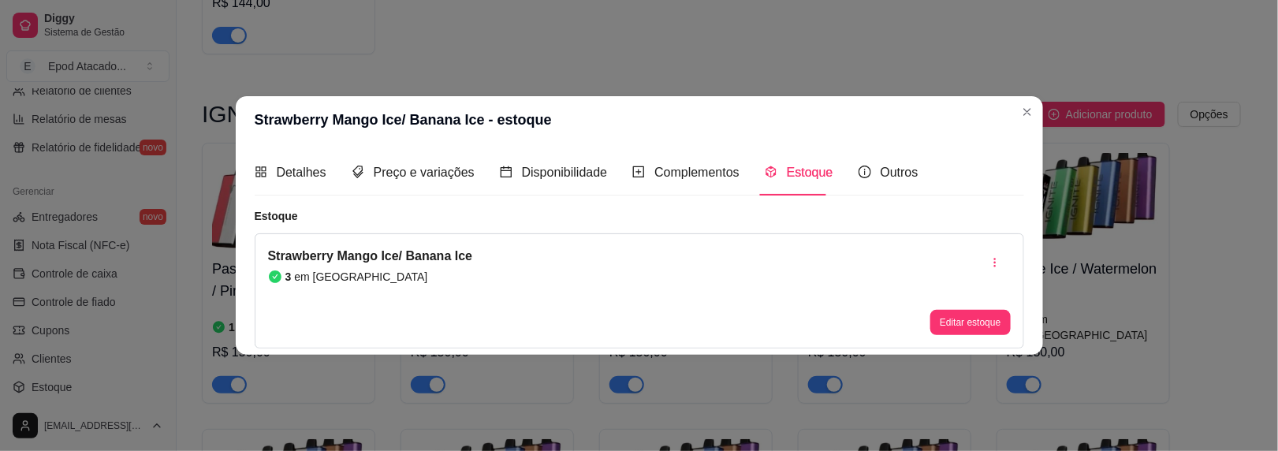
click at [1013, 114] on header "Strawberry Mango Ice/ Banana Ice - estoque" at bounding box center [639, 119] width 807 height 47
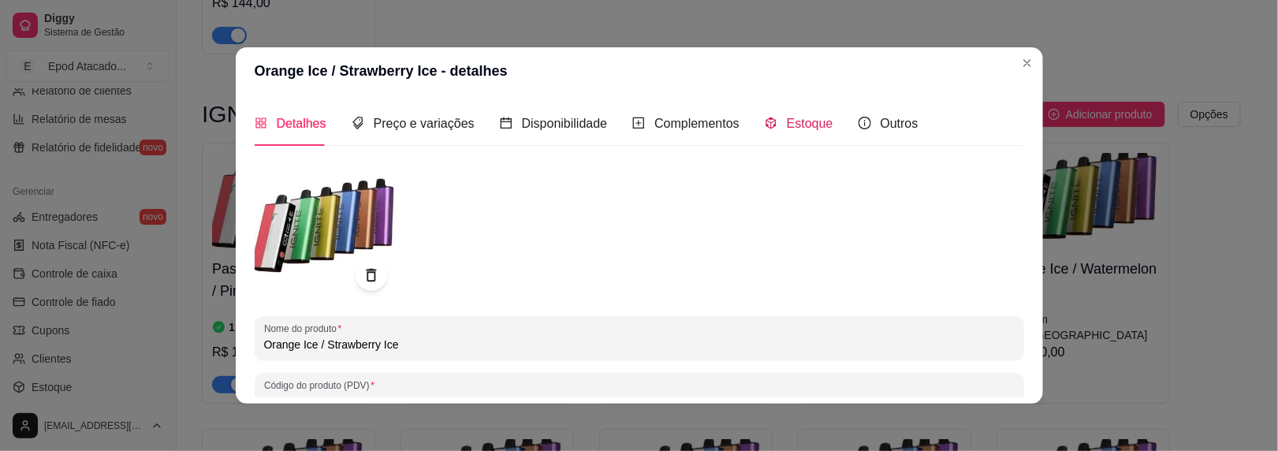
click at [803, 130] on span "Estoque" at bounding box center [810, 123] width 47 height 13
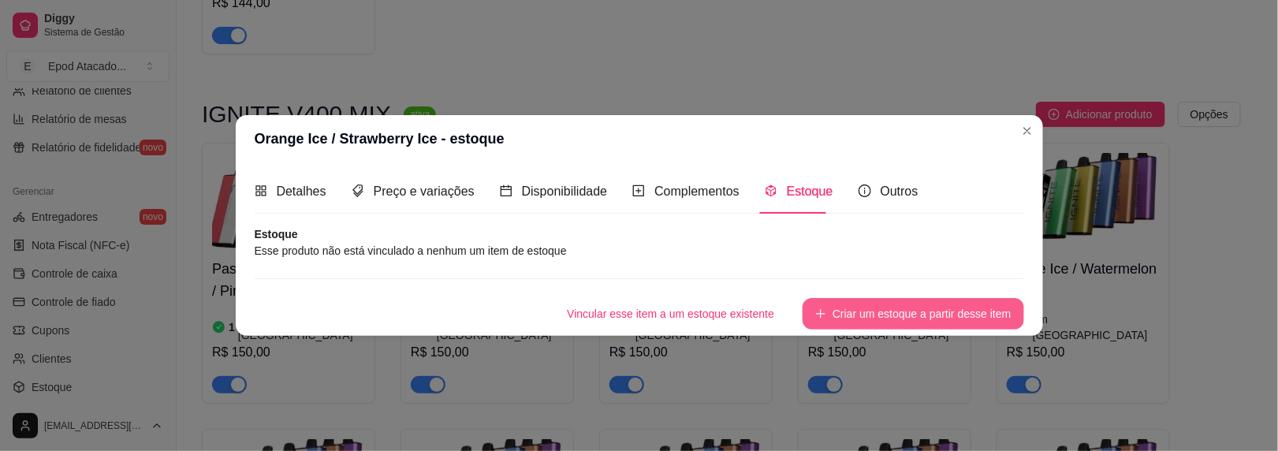
click at [936, 306] on button "Criar um estoque a partir desse item" at bounding box center [913, 314] width 221 height 32
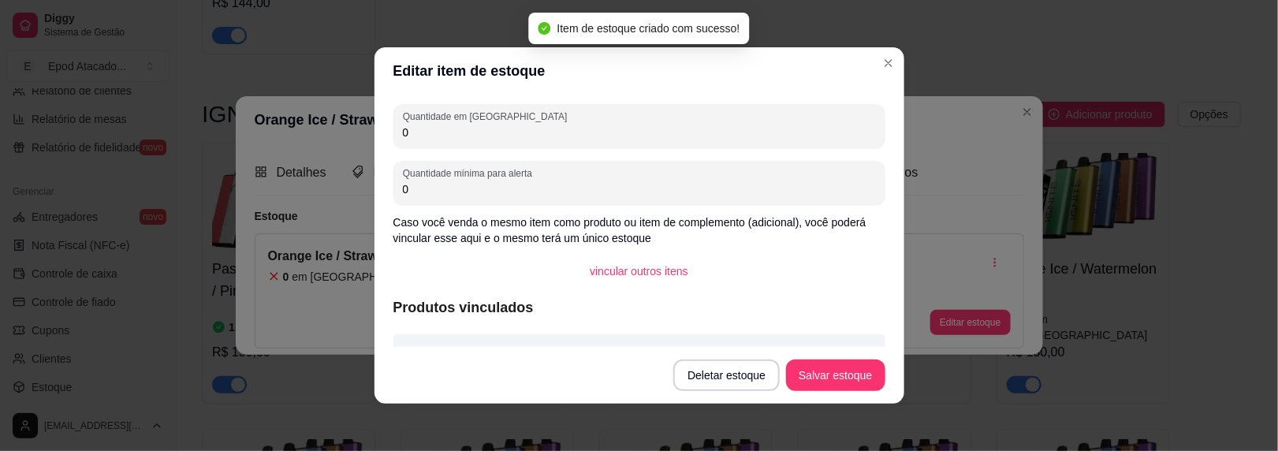
drag, startPoint x: 434, startPoint y: 133, endPoint x: 312, endPoint y: 130, distance: 122.3
click at [314, 131] on div "Editar item de estoque Quantidade em estoque 0 Quantidade mínima para alerta 0 …" at bounding box center [639, 225] width 1278 height 451
type input "1"
click at [838, 379] on button "Salvar estoque" at bounding box center [835, 376] width 99 height 32
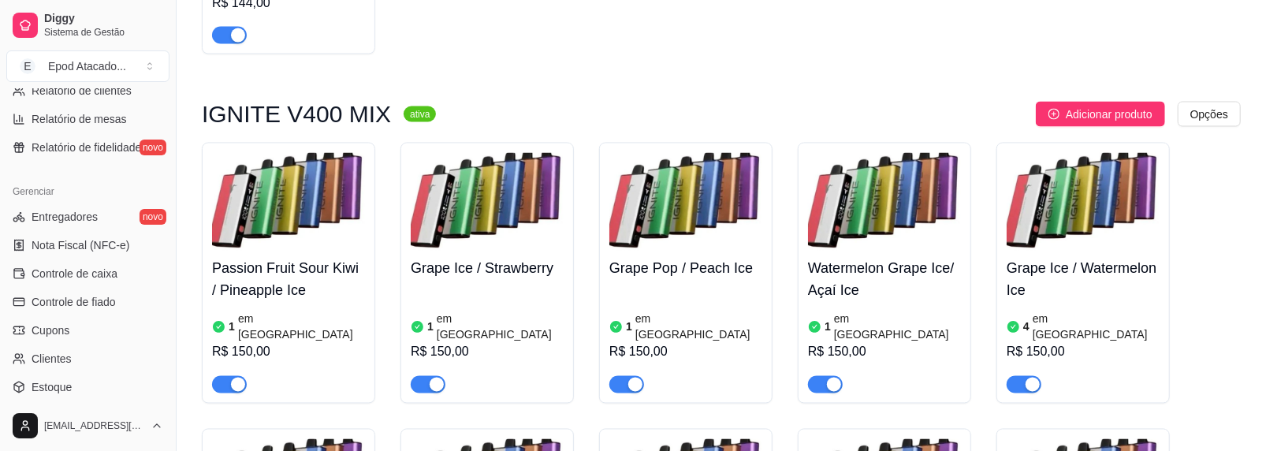
drag, startPoint x: 1078, startPoint y: 257, endPoint x: 1045, endPoint y: 215, distance: 53.3
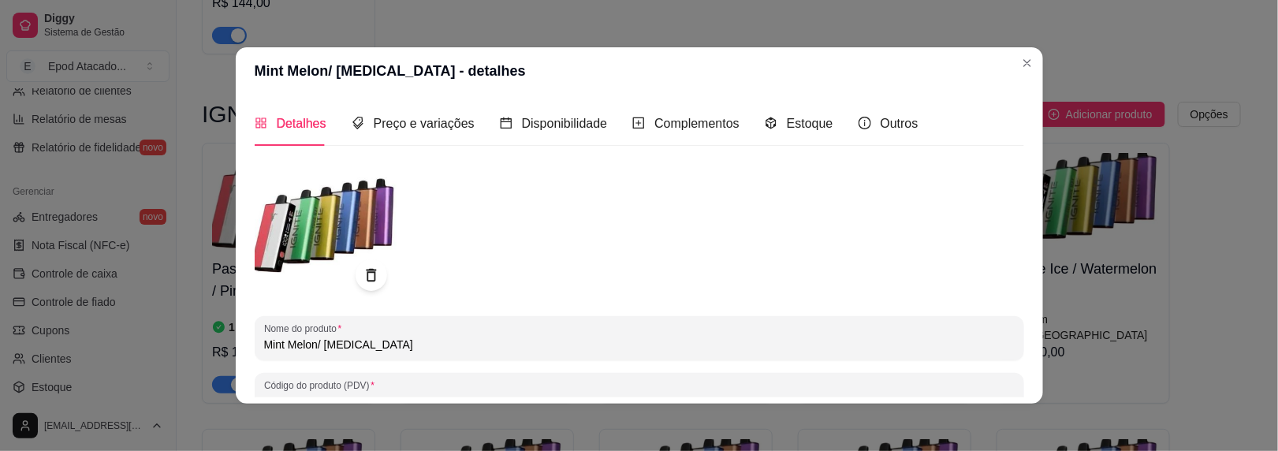
click at [272, 345] on input "Mint Melon/ [MEDICAL_DATA]" at bounding box center [639, 345] width 751 height 16
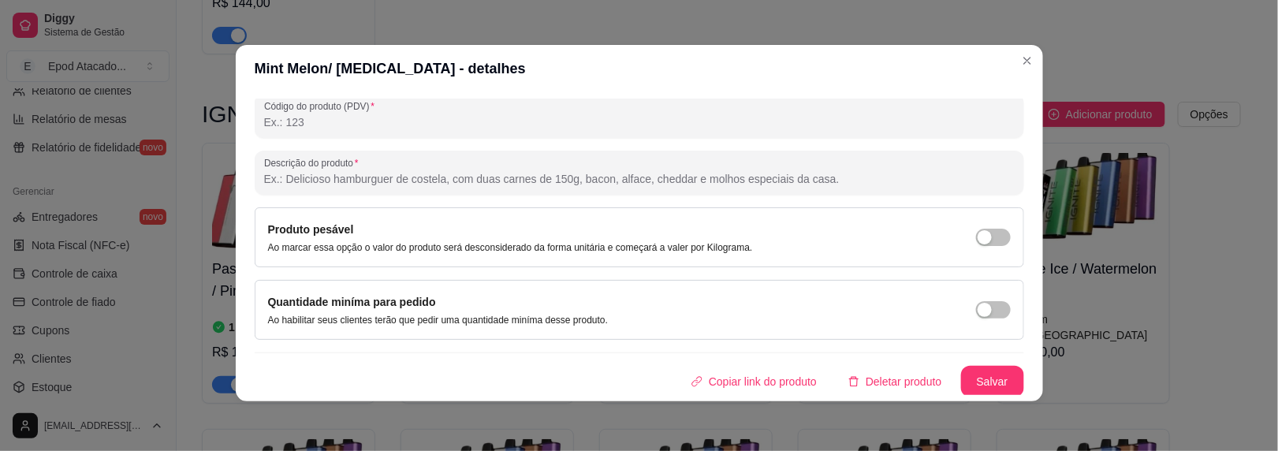
scroll to position [2, 0]
type input "Might Melon/ [MEDICAL_DATA]"
click at [985, 382] on button "Salvar" at bounding box center [992, 382] width 63 height 32
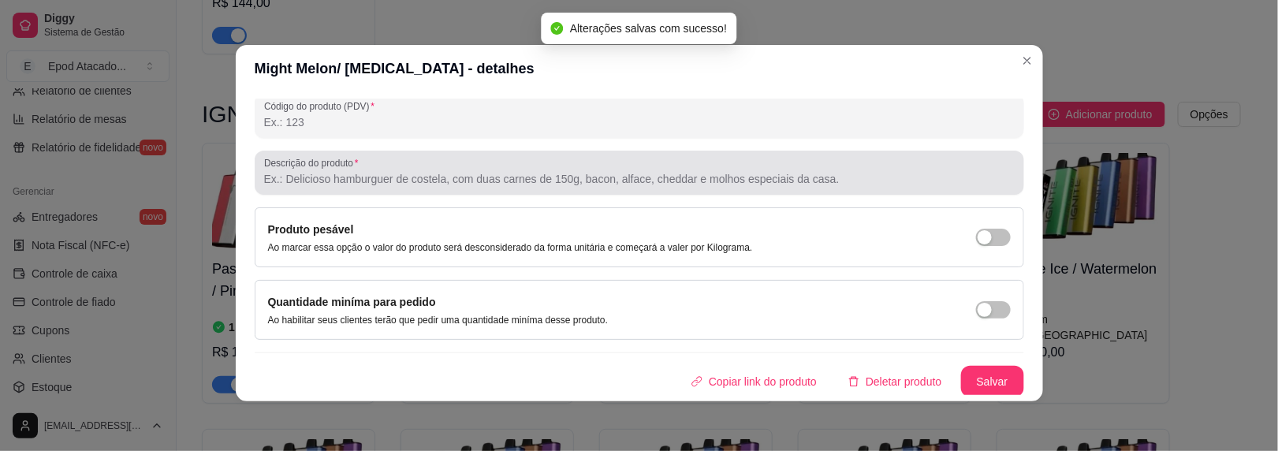
scroll to position [0, 0]
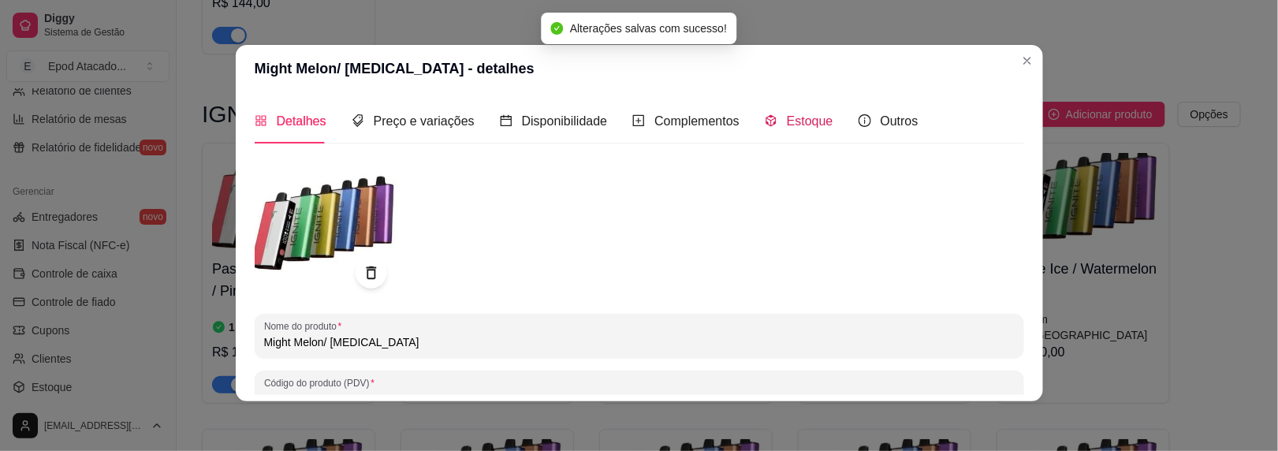
click at [787, 121] on span "Estoque" at bounding box center [810, 120] width 47 height 13
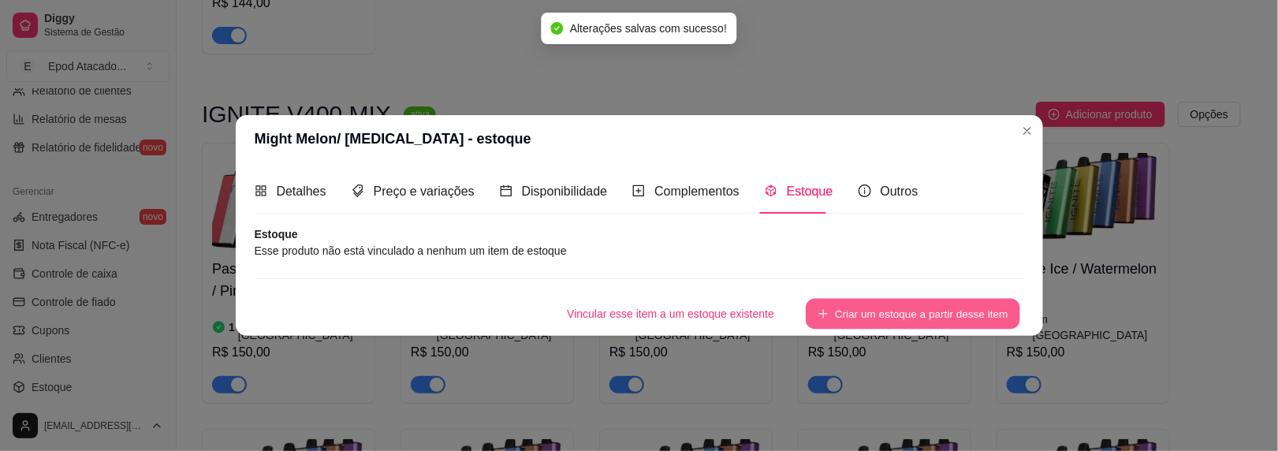
click at [854, 312] on button "Criar um estoque a partir desse item" at bounding box center [913, 314] width 214 height 31
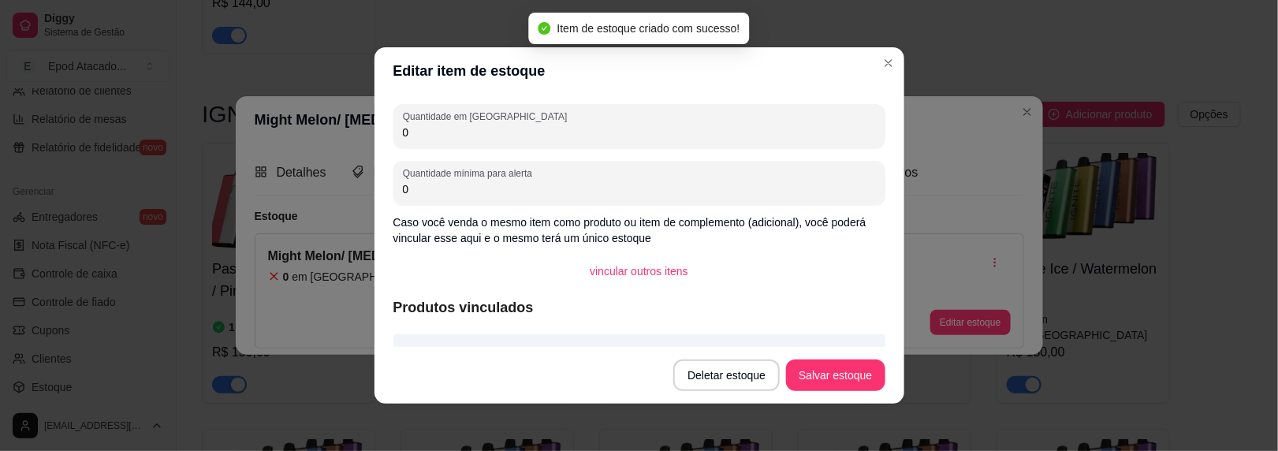
drag, startPoint x: 405, startPoint y: 127, endPoint x: 349, endPoint y: 128, distance: 56.0
click at [349, 128] on div "Editar item de estoque Quantidade em estoque 0 Quantidade mínima para alerta 0 …" at bounding box center [639, 225] width 1278 height 451
type input "1"
click at [837, 369] on button "Salvar estoque" at bounding box center [835, 376] width 99 height 32
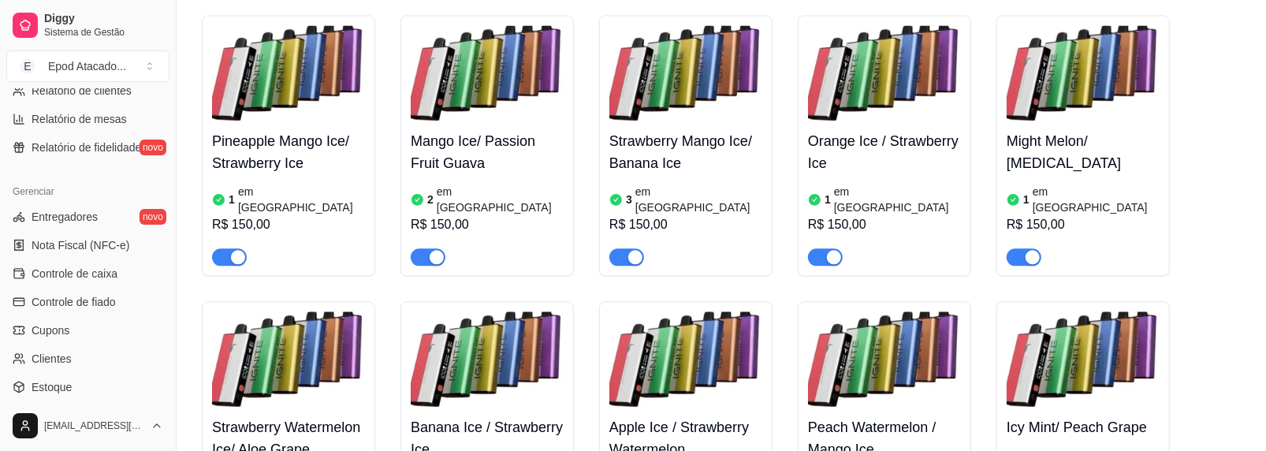
scroll to position [5993, 0]
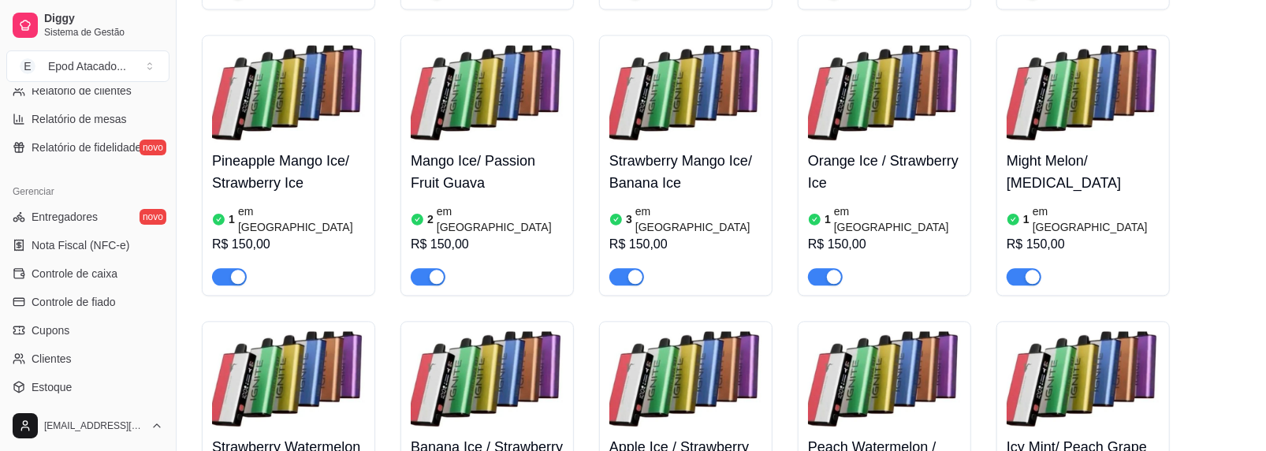
click at [297, 331] on img at bounding box center [288, 380] width 153 height 99
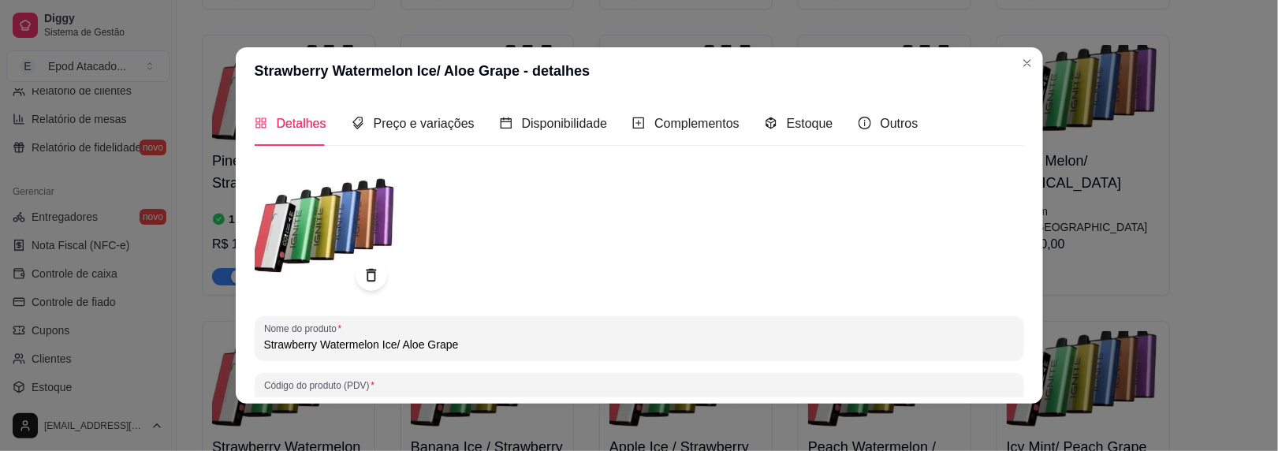
click at [828, 124] on div "Detalhes Preço e variações Disponibilidade Complementos Estoque Outros" at bounding box center [587, 123] width 664 height 45
click at [823, 124] on div "Detalhes Preço e variações Disponibilidade Complementos Estoque Outros" at bounding box center [587, 123] width 664 height 45
click at [820, 124] on div "Detalhes Preço e variações Disponibilidade Complementos Estoque Outros" at bounding box center [587, 123] width 664 height 45
click at [790, 124] on span "Estoque" at bounding box center [810, 123] width 47 height 13
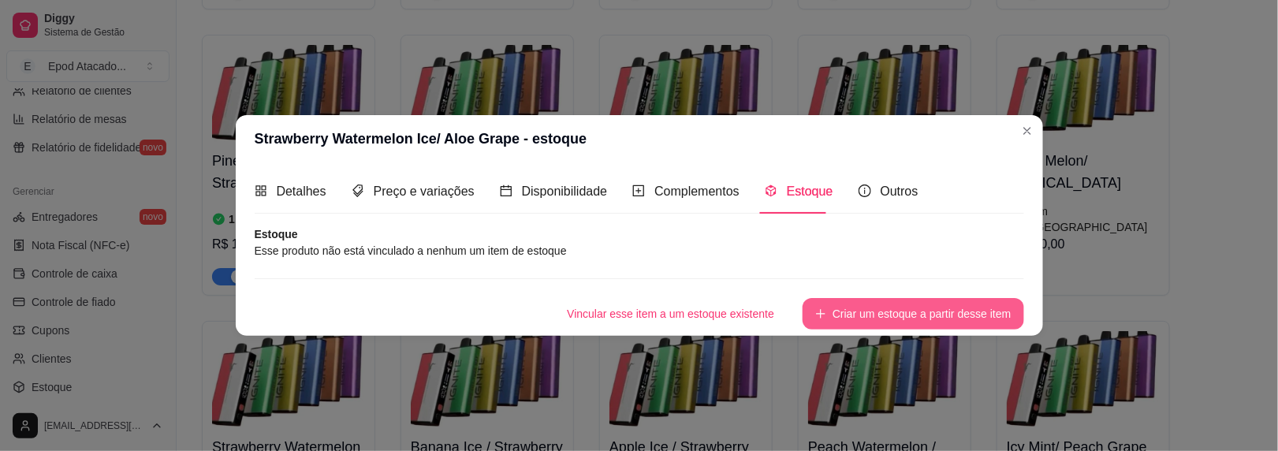
click at [834, 317] on button "Criar um estoque a partir desse item" at bounding box center [913, 314] width 221 height 32
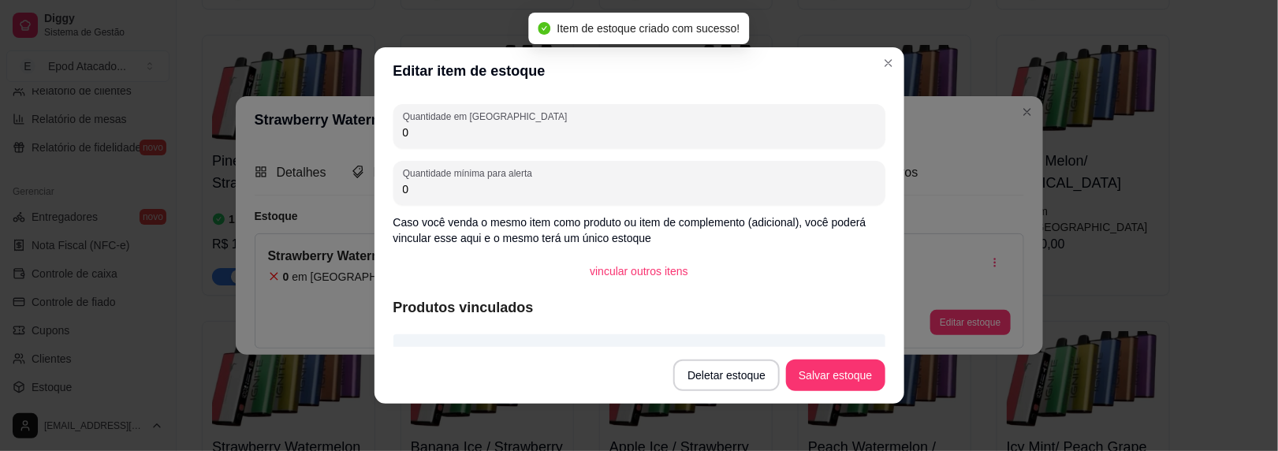
drag, startPoint x: 413, startPoint y: 133, endPoint x: 344, endPoint y: 133, distance: 69.4
click at [344, 133] on div "Editar item de estoque Quantidade em estoque 0 Quantidade mínima para alerta 0 …" at bounding box center [639, 225] width 1278 height 451
type input "2"
click at [821, 370] on button "Salvar estoque" at bounding box center [835, 376] width 99 height 32
click at [869, 60] on header "Editar item de estoque" at bounding box center [640, 70] width 530 height 47
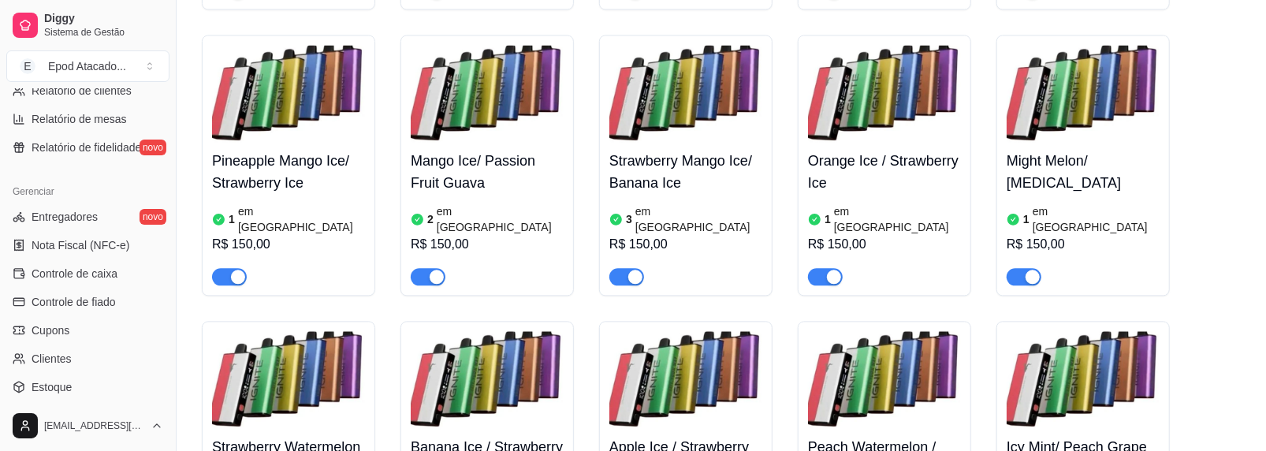
click at [512, 331] on img at bounding box center [487, 380] width 153 height 99
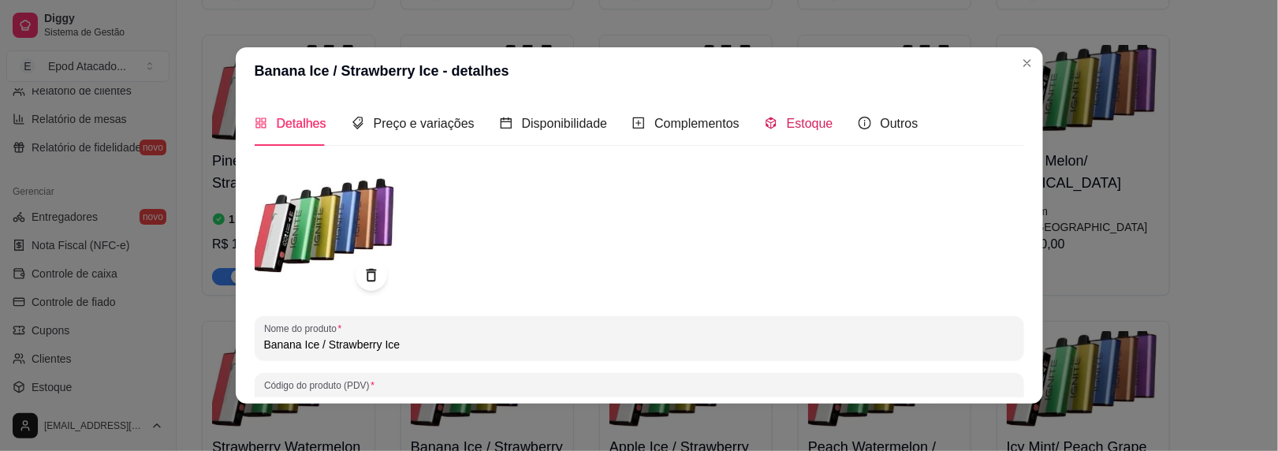
click at [796, 117] on span "Estoque" at bounding box center [810, 123] width 47 height 13
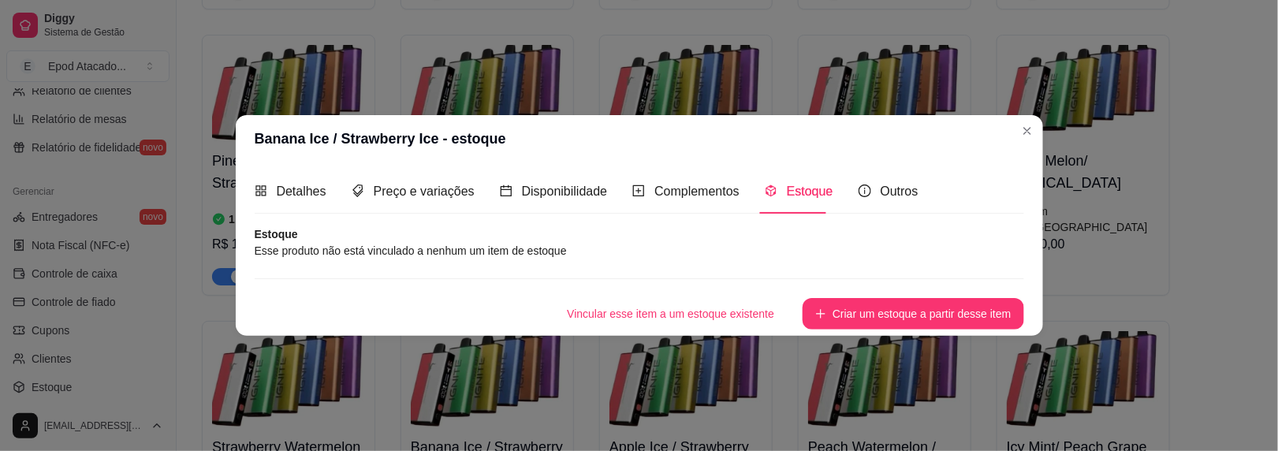
click at [849, 319] on button "Criar um estoque a partir desse item" at bounding box center [913, 314] width 221 height 32
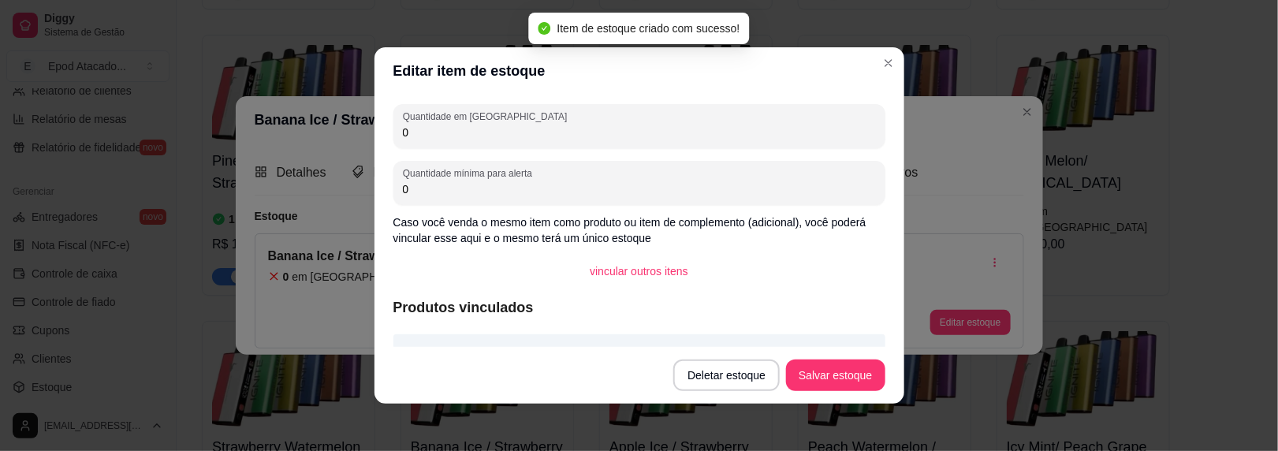
drag, startPoint x: 401, startPoint y: 136, endPoint x: 359, endPoint y: 127, distance: 42.8
click at [359, 127] on div "Editar item de estoque Quantidade em estoque 0 Quantidade mínima para alerta 0 …" at bounding box center [639, 225] width 1278 height 451
type input "3"
click at [834, 372] on button "Salvar estoque" at bounding box center [835, 376] width 99 height 32
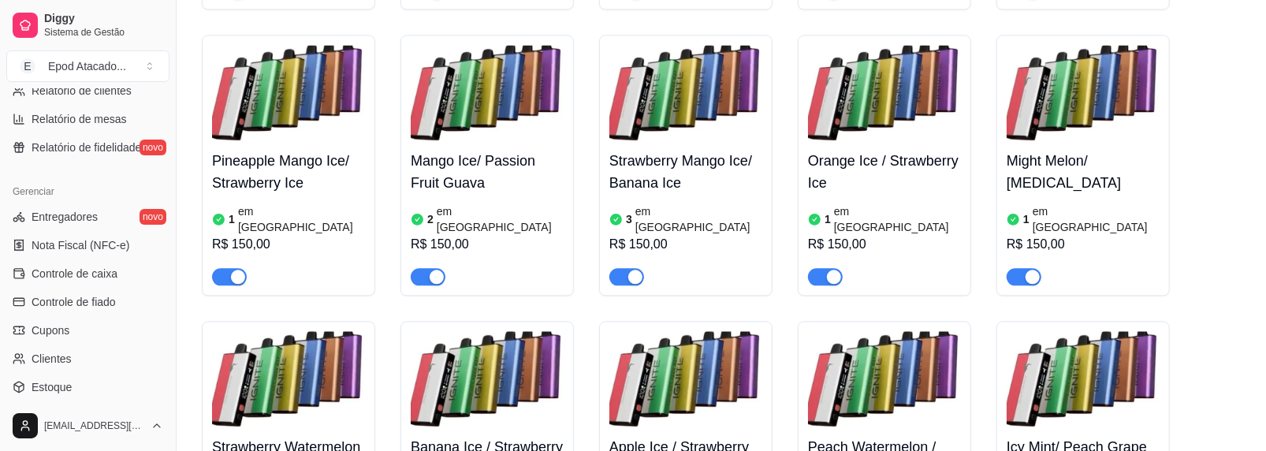
click at [679, 331] on img at bounding box center [686, 380] width 153 height 99
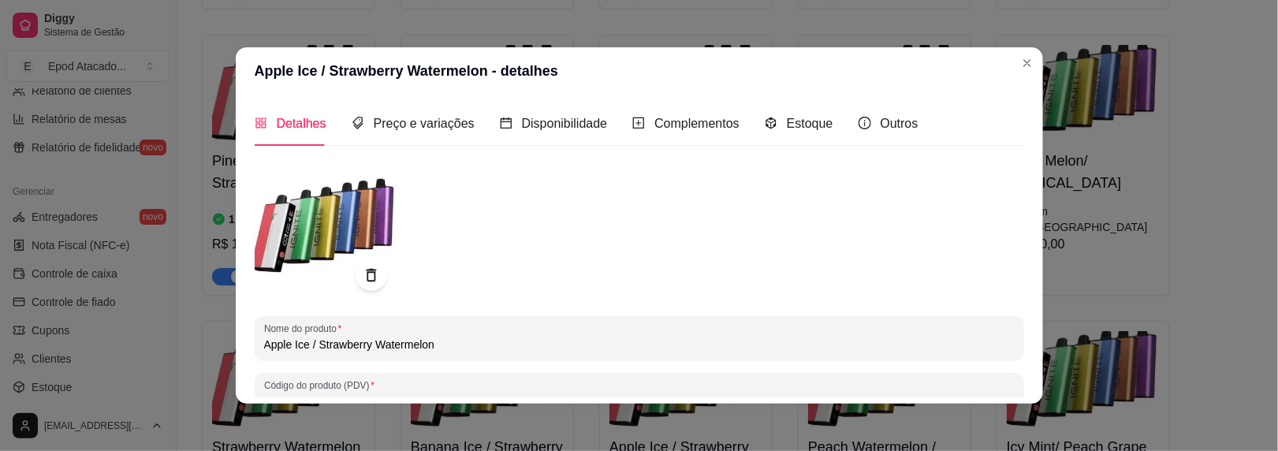
click at [750, 122] on div "Detalhes Preço e variações Disponibilidade Complementos Estoque Outros" at bounding box center [587, 123] width 664 height 45
click at [765, 121] on icon "code-sandbox" at bounding box center [771, 123] width 13 height 13
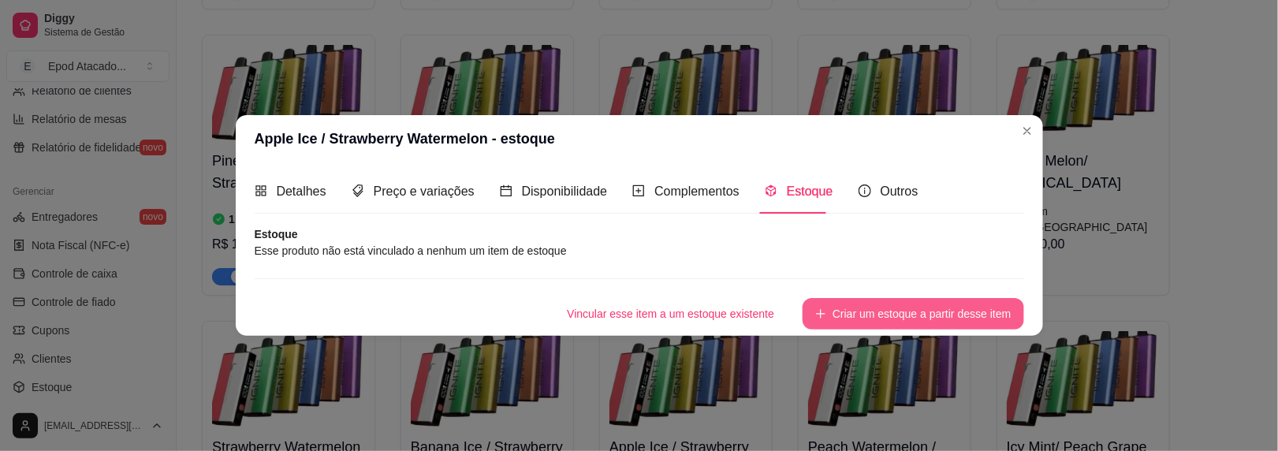
click at [857, 323] on button "Criar um estoque a partir desse item" at bounding box center [913, 314] width 221 height 32
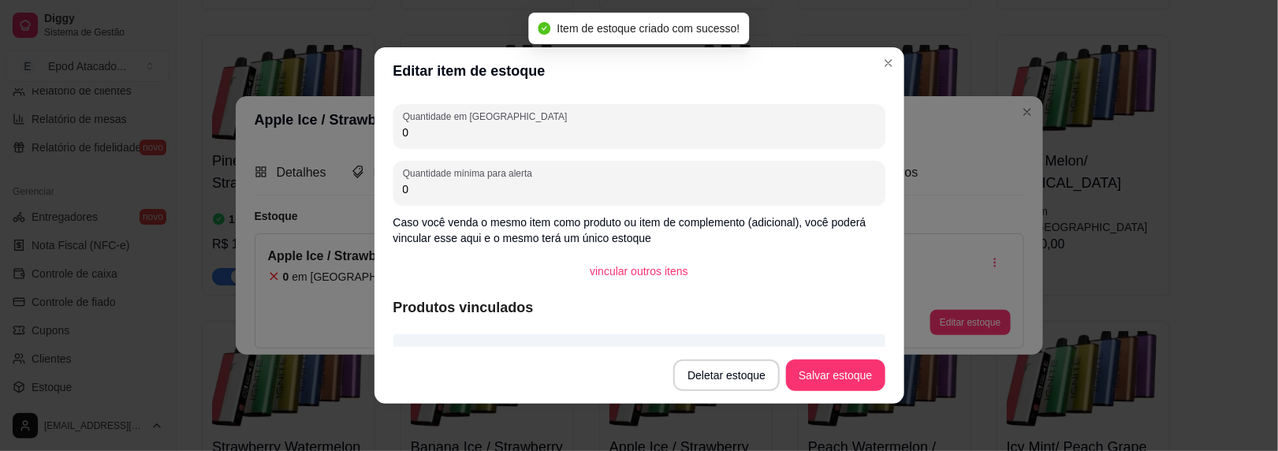
drag, startPoint x: 386, startPoint y: 127, endPoint x: 394, endPoint y: 129, distance: 9.0
click at [387, 127] on div "Quantidade em estoque 0 Quantidade mínima para alerta 0 Caso você venda o mesmo…" at bounding box center [640, 221] width 530 height 252
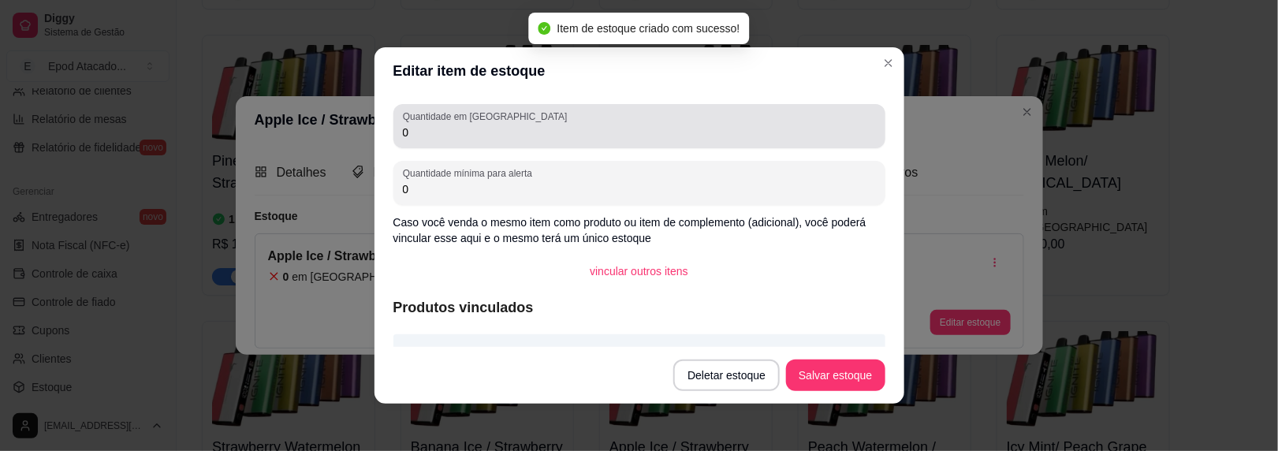
click at [425, 124] on div "Quantidade em estoque 0" at bounding box center [639, 126] width 492 height 44
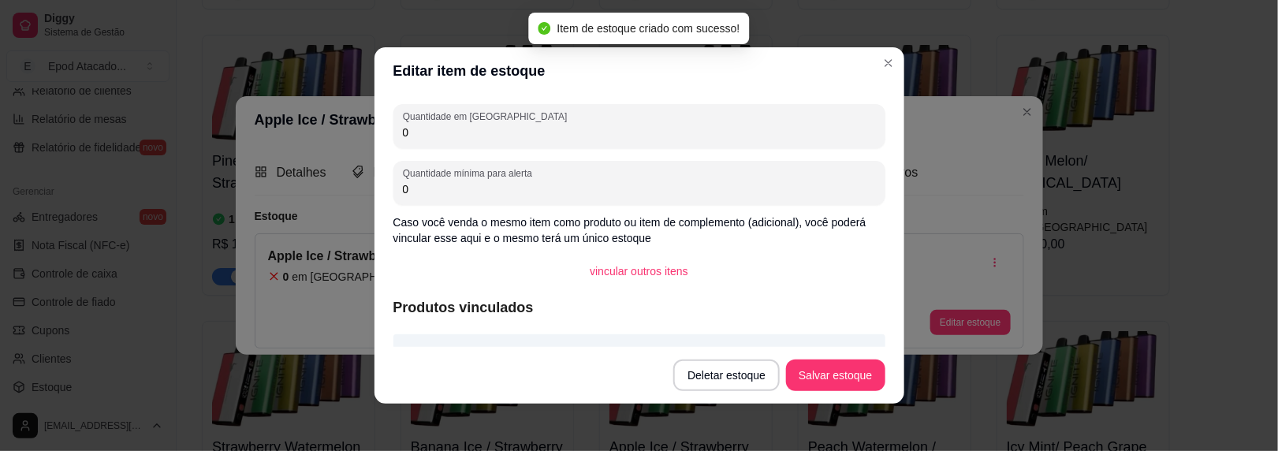
drag, startPoint x: 397, startPoint y: 125, endPoint x: 425, endPoint y: 125, distance: 27.6
click at [425, 125] on input "0" at bounding box center [639, 133] width 473 height 16
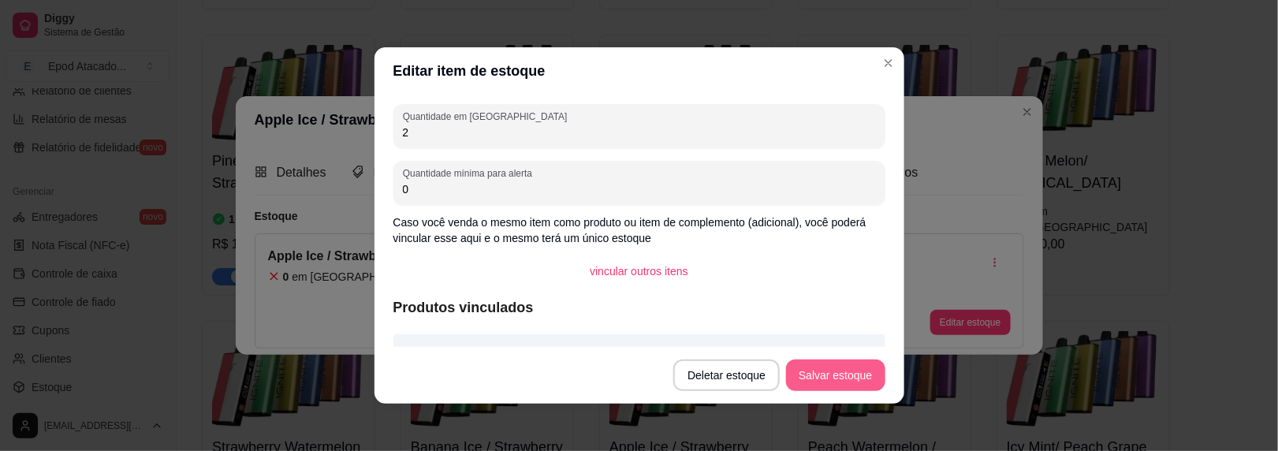
type input "2"
click at [823, 390] on button "Salvar estoque" at bounding box center [835, 376] width 99 height 32
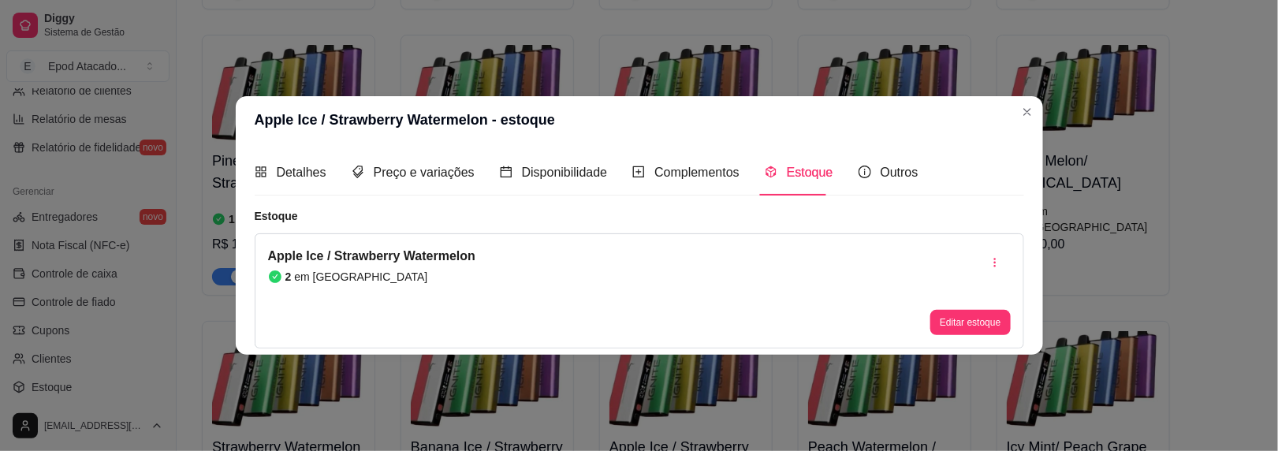
click at [1020, 124] on header "Apple Ice / Strawberry Watermelon - estoque" at bounding box center [639, 119] width 807 height 47
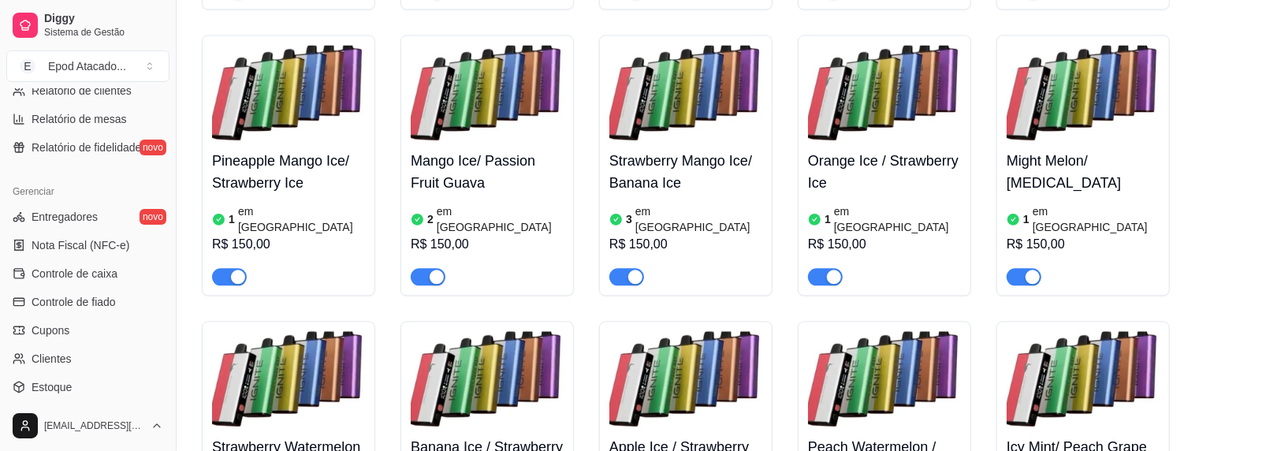
click at [872, 331] on img at bounding box center [884, 380] width 153 height 99
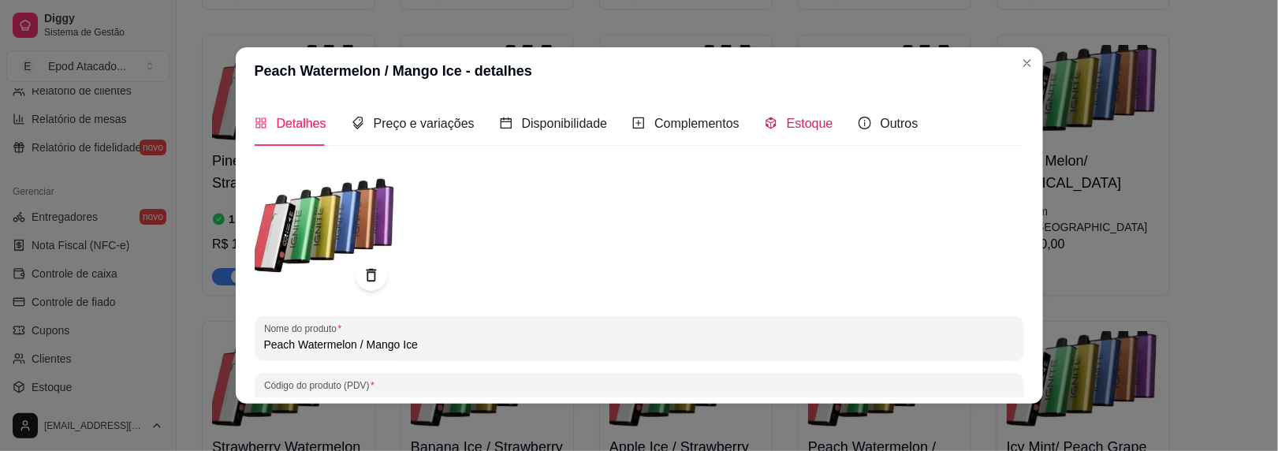
click at [807, 130] on span "Estoque" at bounding box center [810, 123] width 47 height 13
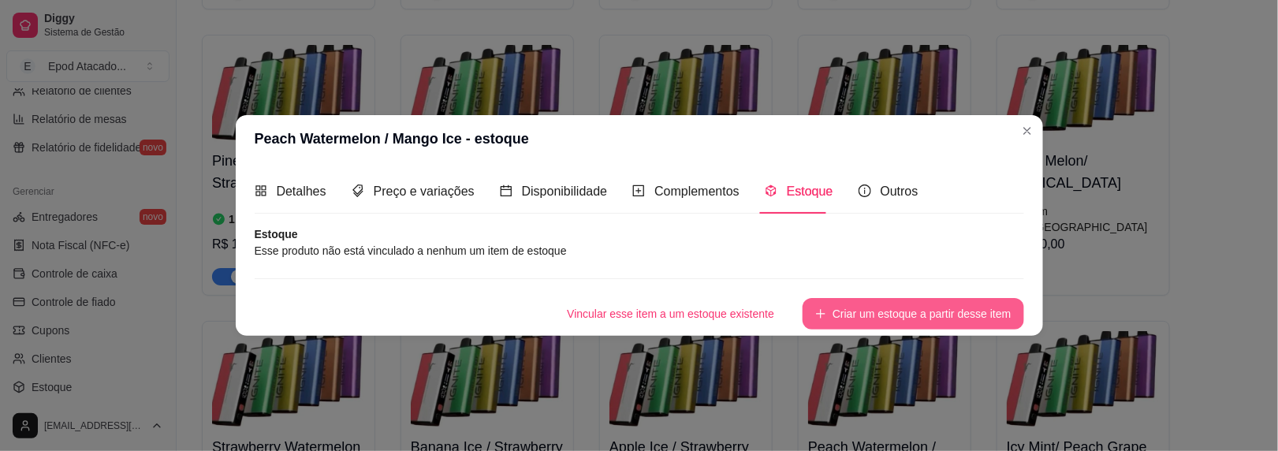
click at [856, 326] on button "Criar um estoque a partir desse item" at bounding box center [913, 314] width 221 height 32
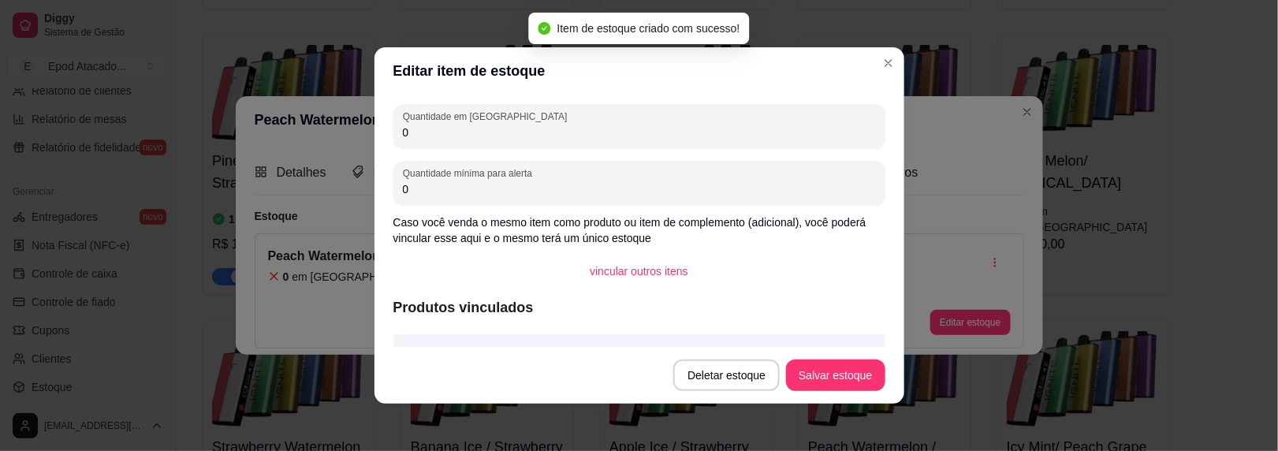
drag, startPoint x: 401, startPoint y: 131, endPoint x: 389, endPoint y: 129, distance: 12.1
click at [393, 129] on div "Quantidade em estoque 0" at bounding box center [639, 126] width 492 height 44
type input "1"
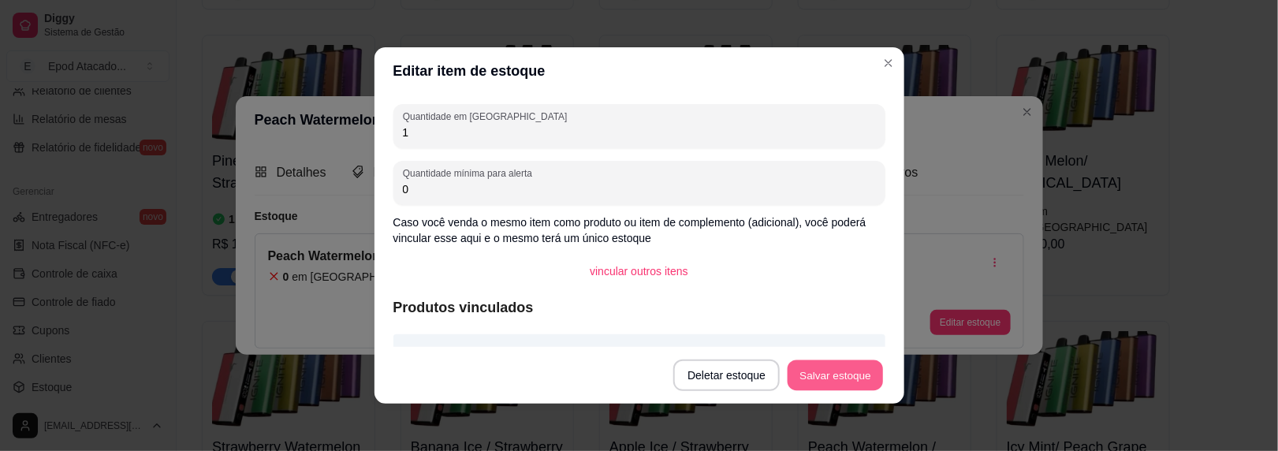
click at [803, 385] on button "Salvar estoque" at bounding box center [836, 375] width 96 height 31
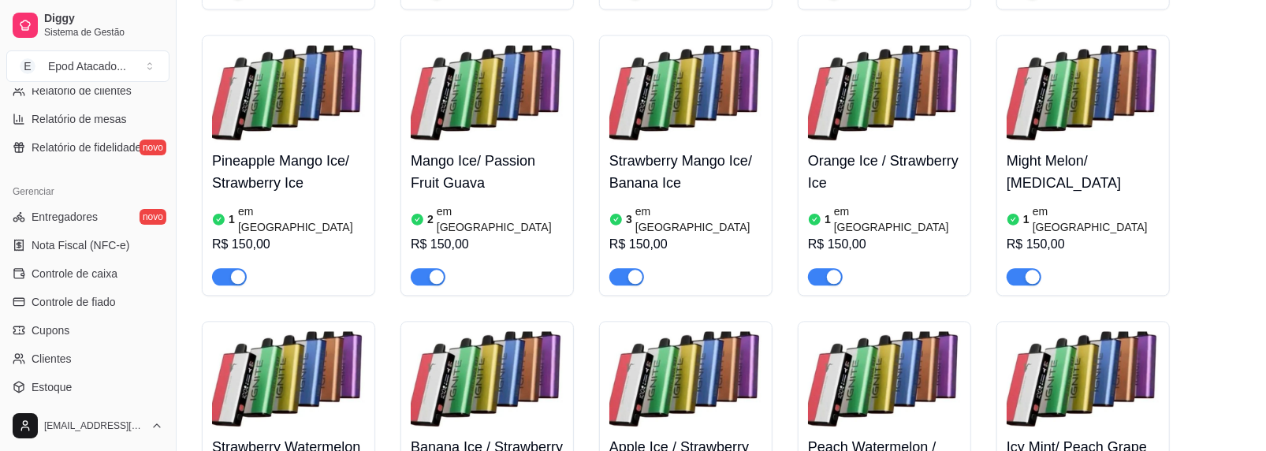
click at [1042, 436] on h4 "Icy Mint/ Peach Grape" at bounding box center [1083, 447] width 153 height 22
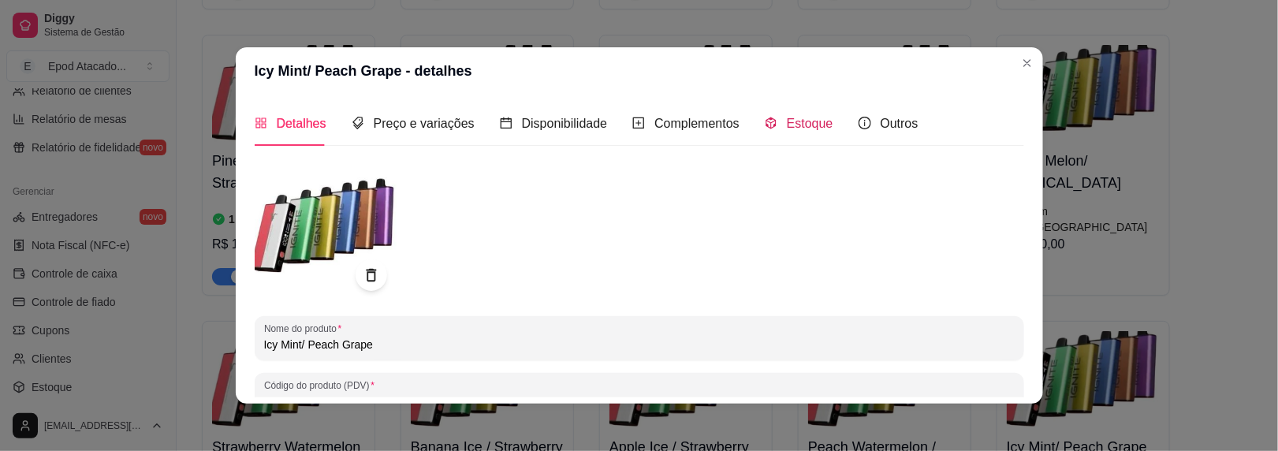
click at [802, 129] on span "Estoque" at bounding box center [810, 123] width 47 height 13
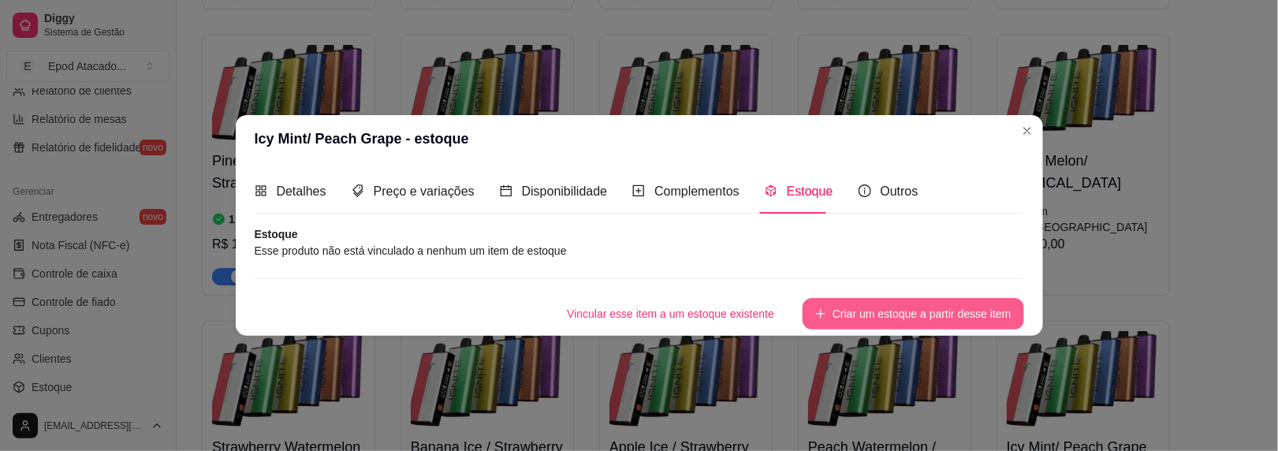
click at [867, 299] on button "Criar um estoque a partir desse item" at bounding box center [913, 314] width 221 height 32
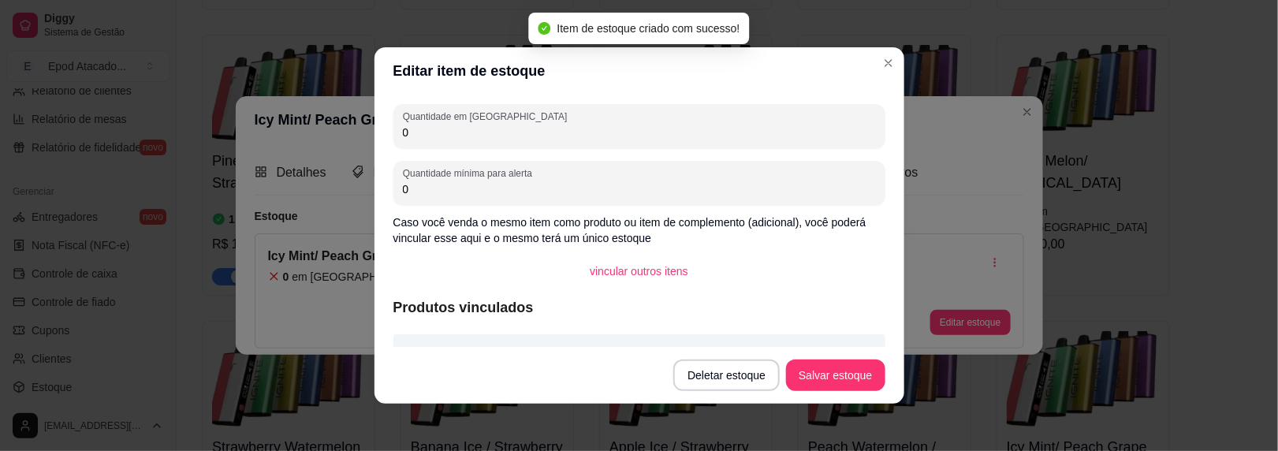
drag, startPoint x: 414, startPoint y: 136, endPoint x: 360, endPoint y: 134, distance: 54.4
click at [365, 135] on div "Editar item de estoque Quantidade em estoque 0 Quantidade mínima para alerta 0 …" at bounding box center [639, 225] width 1278 height 451
type input "3"
click at [815, 370] on button "Salvar estoque" at bounding box center [836, 375] width 96 height 31
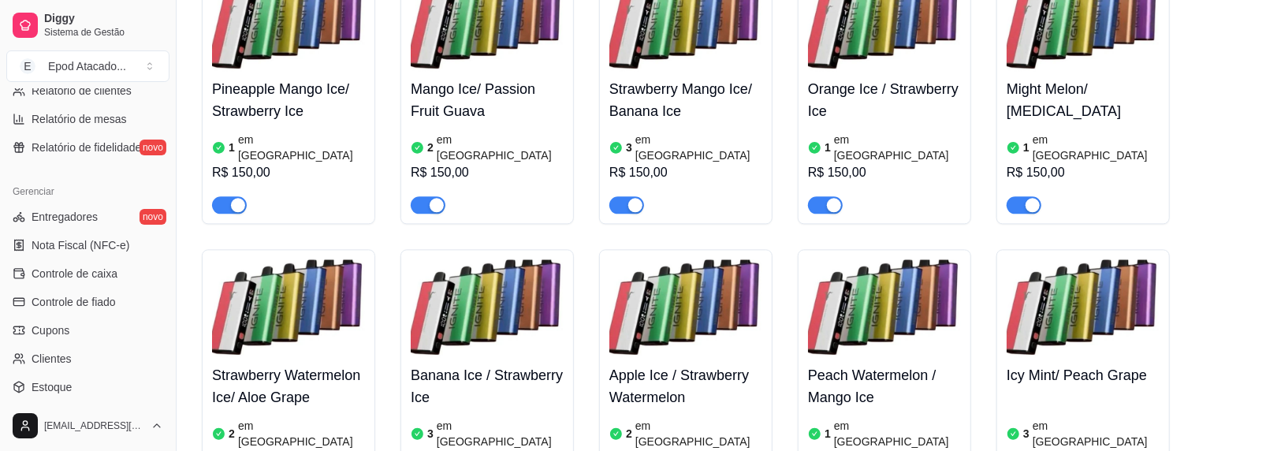
scroll to position [6150, 0]
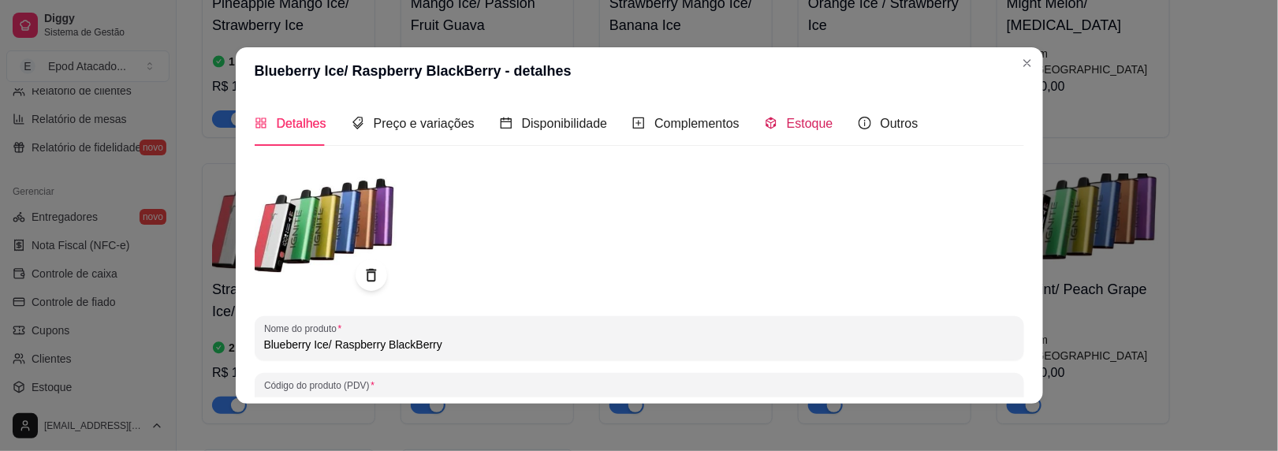
click at [802, 119] on span "Estoque" at bounding box center [810, 123] width 47 height 13
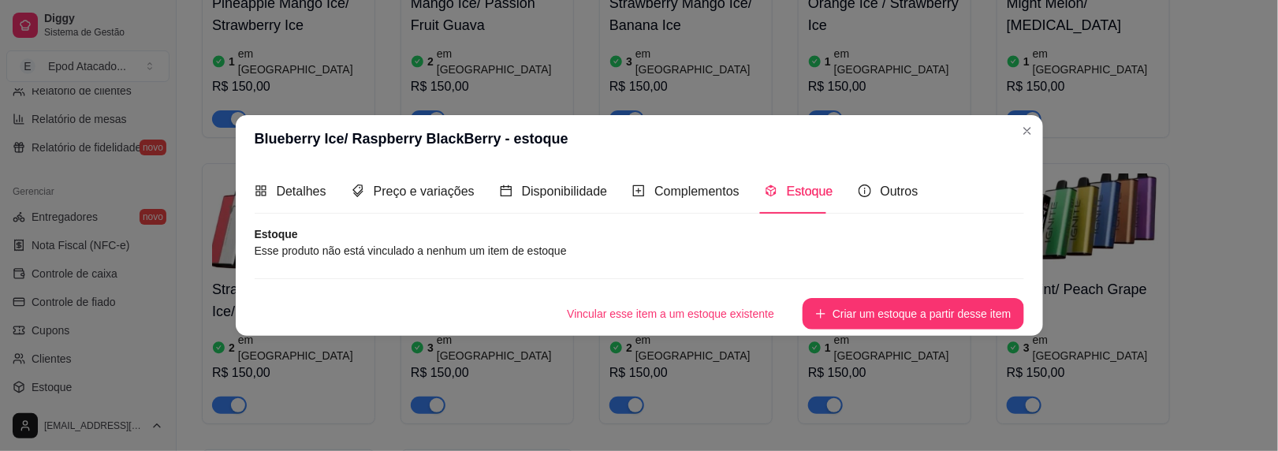
click at [843, 304] on button "Criar um estoque a partir desse item" at bounding box center [913, 314] width 221 height 32
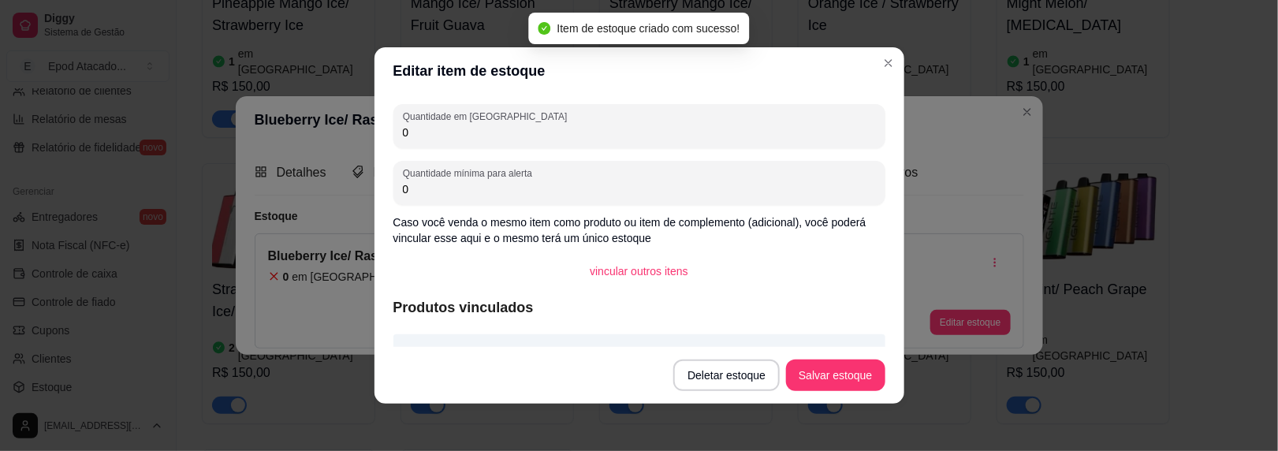
drag, startPoint x: 416, startPoint y: 132, endPoint x: 341, endPoint y: 118, distance: 76.1
click at [341, 118] on div "Editar item de estoque Quantidade em estoque 0 Quantidade mínima para alerta 0 …" at bounding box center [639, 225] width 1278 height 451
type input "1"
click at [814, 376] on button "Salvar estoque" at bounding box center [835, 376] width 99 height 32
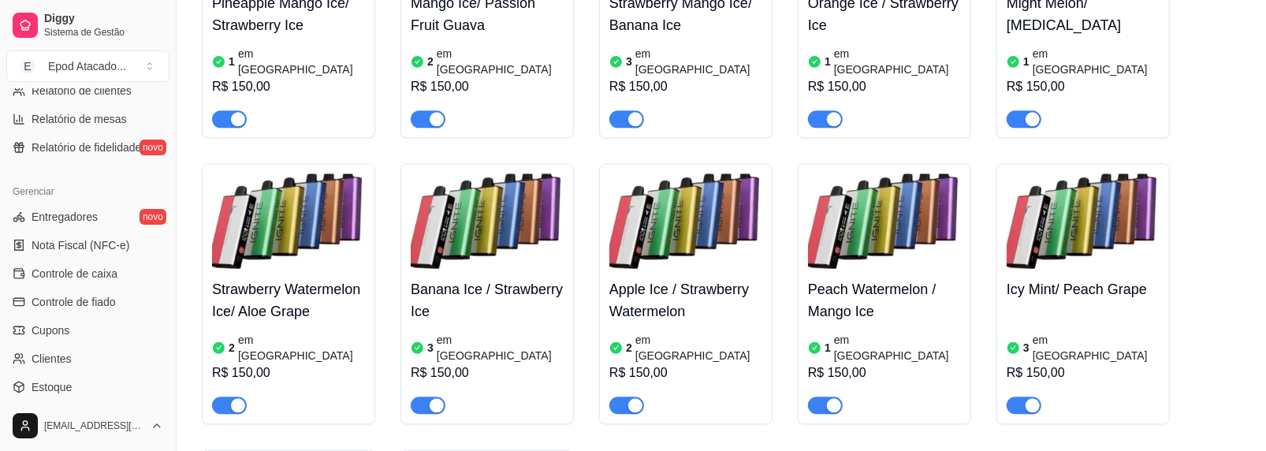
drag, startPoint x: 496, startPoint y: 295, endPoint x: 699, endPoint y: 372, distance: 216.9
click at [699, 372] on div "Passion Fruit Sour Kiwi / Pineapple Ice 1 em estoque R$ 150,00 Grape Ice / Stra…" at bounding box center [721, 151] width 1039 height 1120
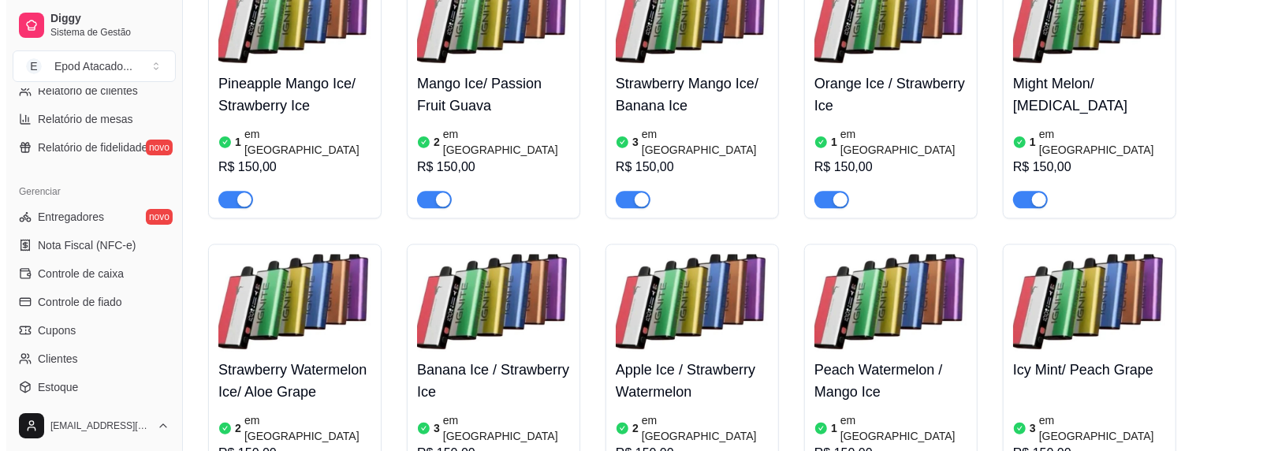
scroll to position [6072, 0]
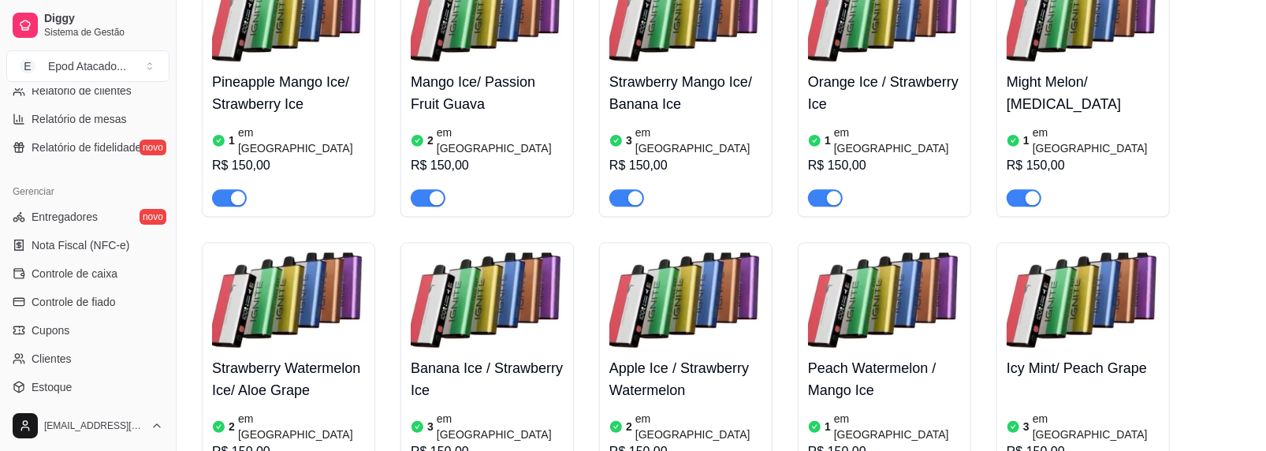
drag, startPoint x: 464, startPoint y: 255, endPoint x: 438, endPoint y: 313, distance: 63.9
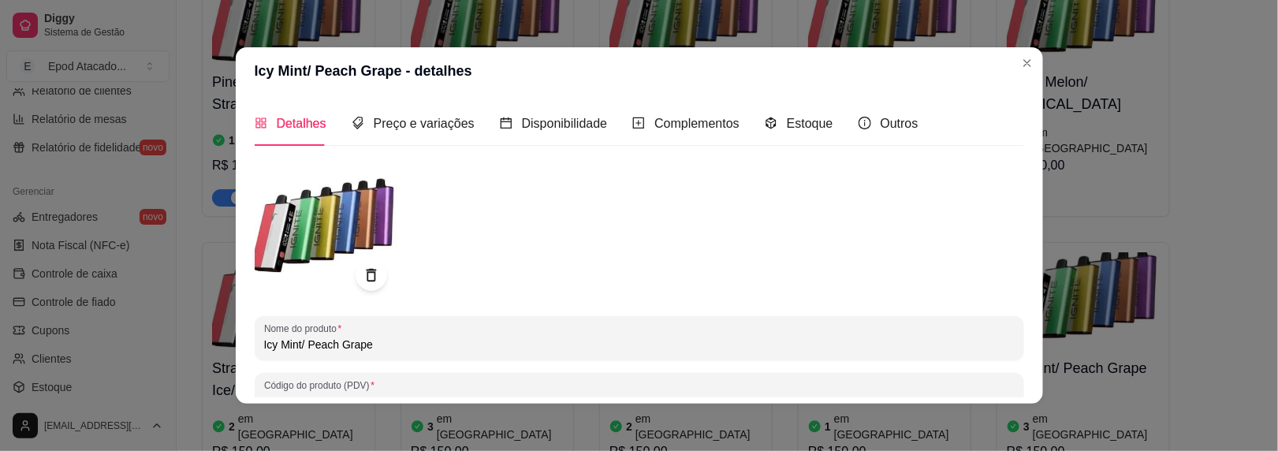
drag, startPoint x: 295, startPoint y: 345, endPoint x: 188, endPoint y: 334, distance: 106.9
click at [191, 336] on div "Icy Mint/ Peach Grape - detalhes Detalhes Preço e variações Disponibilidade Com…" at bounding box center [639, 225] width 1278 height 451
drag, startPoint x: 412, startPoint y: 348, endPoint x: 344, endPoint y: 345, distance: 67.9
click at [344, 345] on input "Watermelon Ice/ Peach Grape" at bounding box center [639, 345] width 751 height 16
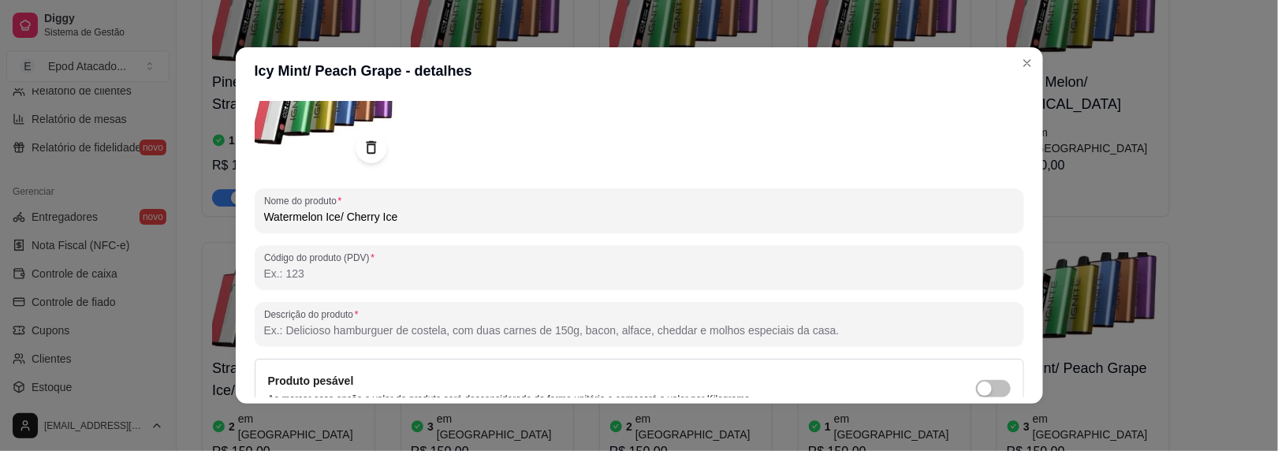
scroll to position [277, 0]
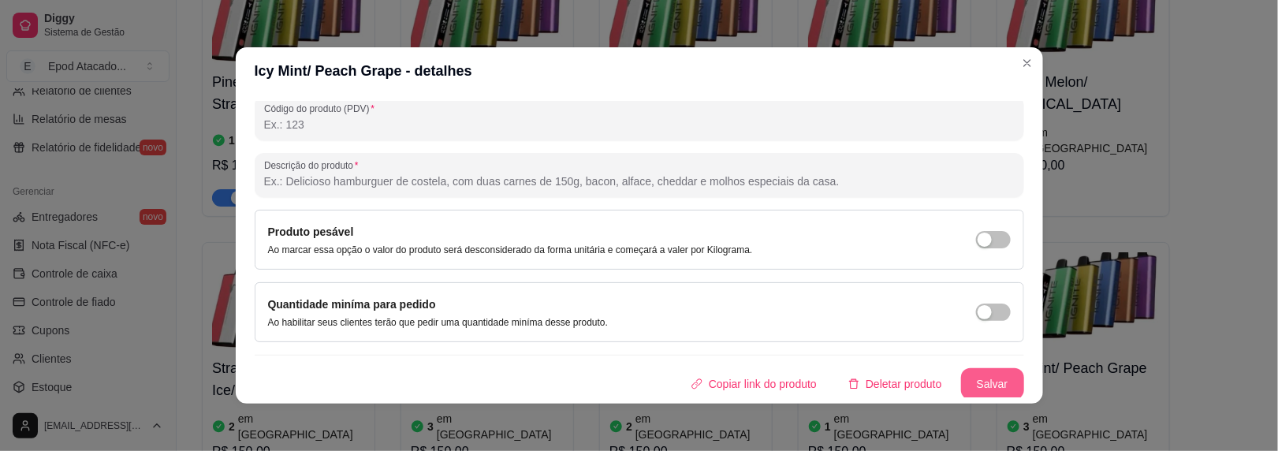
type input "Watermelon Ice/ Cherry Ice"
click at [977, 375] on button "Salvar" at bounding box center [992, 384] width 63 height 32
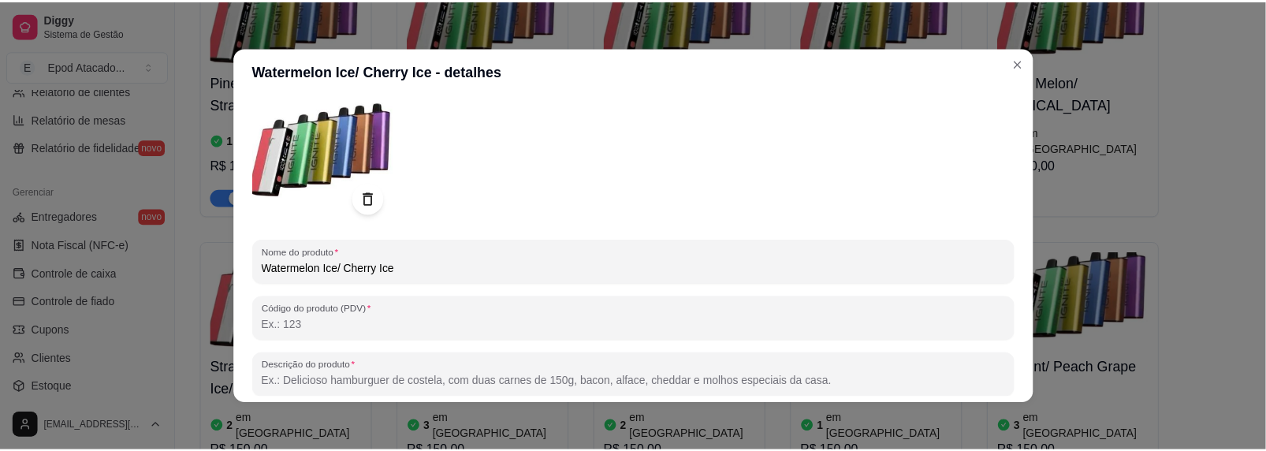
scroll to position [0, 0]
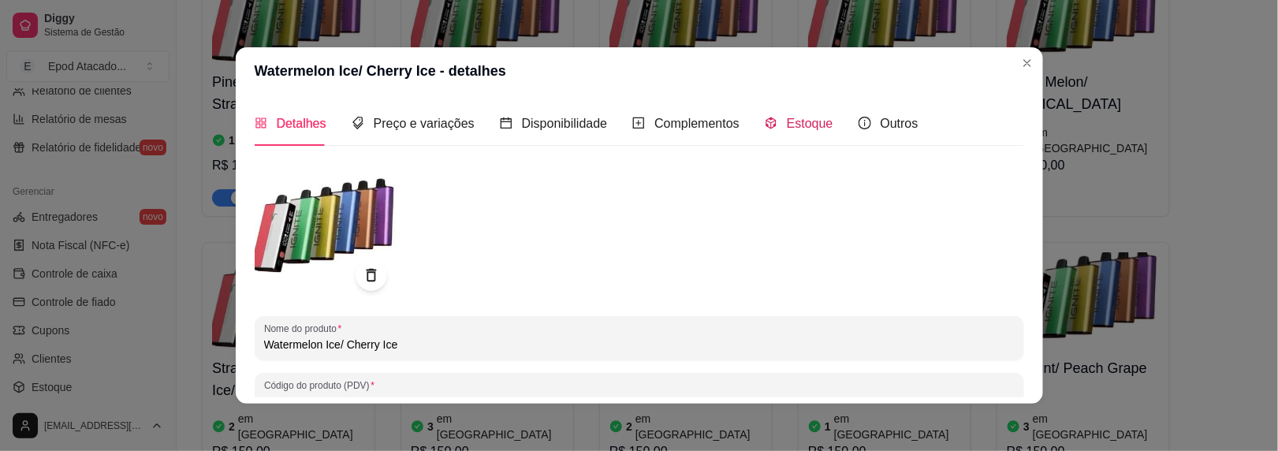
click at [766, 126] on icon "code-sandbox" at bounding box center [771, 123] width 10 height 12
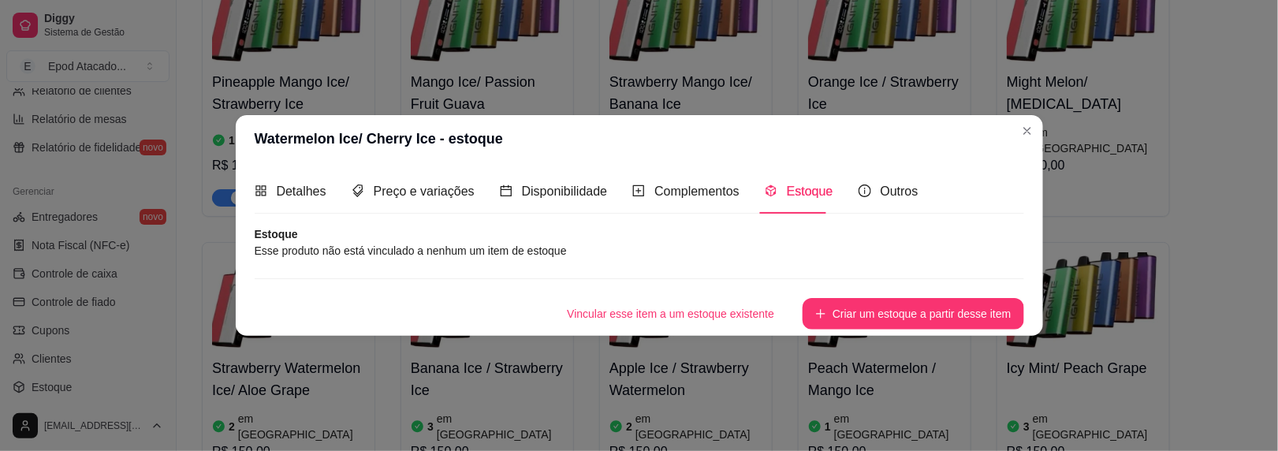
click at [827, 306] on button "Criar um estoque a partir desse item" at bounding box center [913, 314] width 221 height 32
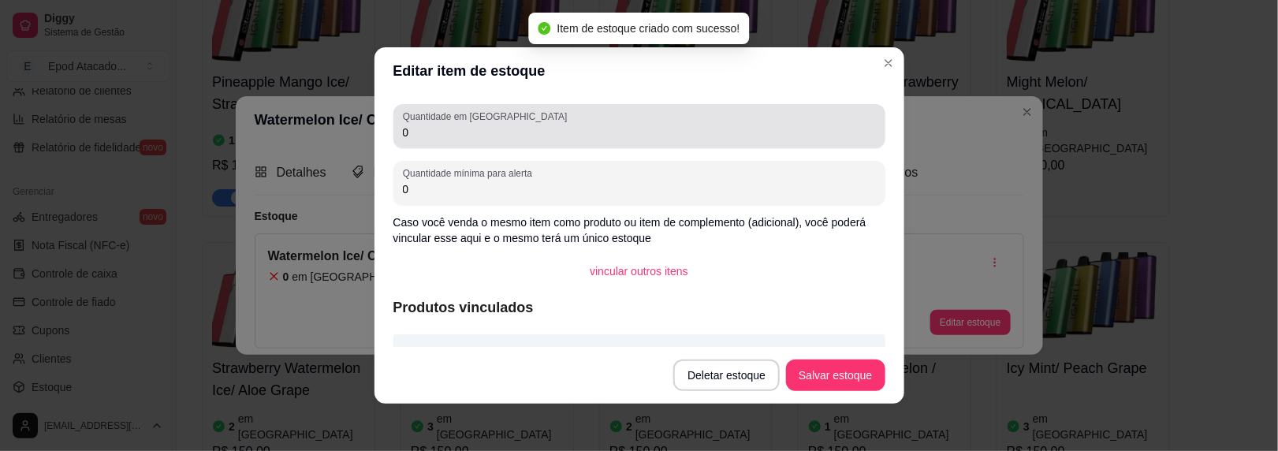
drag, startPoint x: 386, startPoint y: 133, endPoint x: 349, endPoint y: 132, distance: 37.1
click at [349, 133] on div "Editar item de estoque Quantidade em estoque 0 Quantidade mínima para alerta 0 …" at bounding box center [639, 225] width 1278 height 451
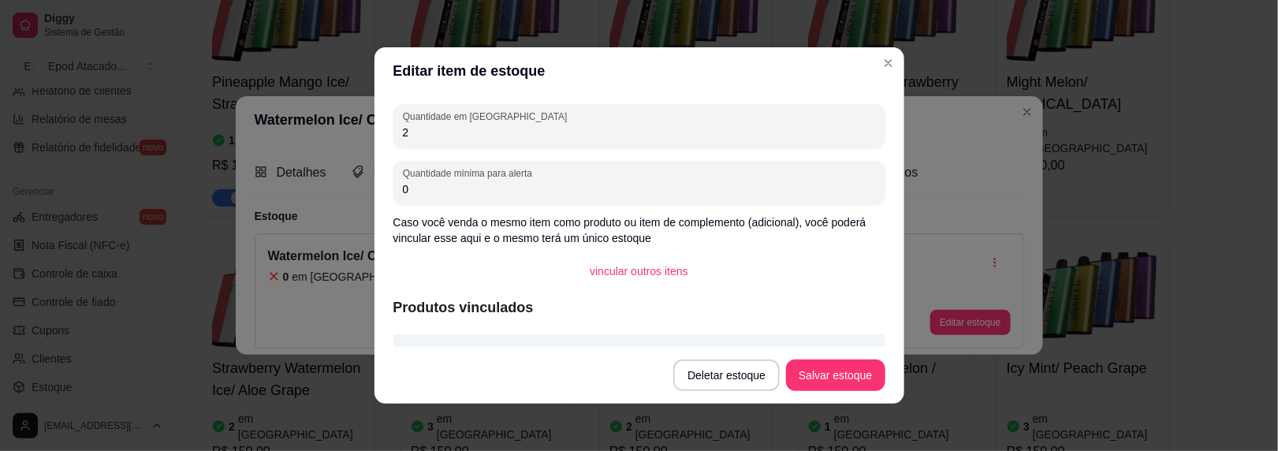
type input "2"
click at [782, 369] on div "Deletar estoque Salvar estoque" at bounding box center [778, 376] width 211 height 32
click at [829, 378] on button "Salvar estoque" at bounding box center [835, 376] width 99 height 32
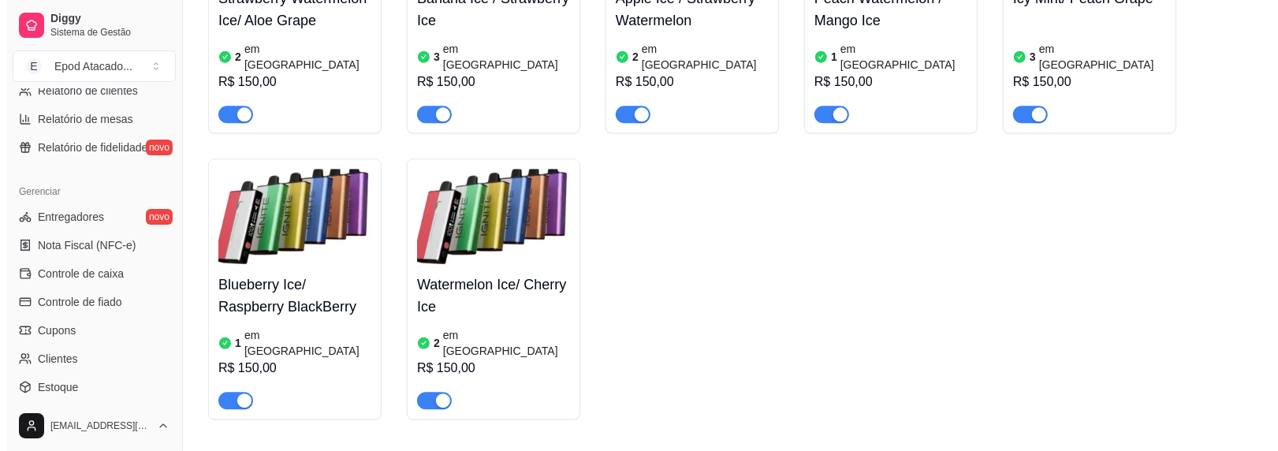
scroll to position [6466, 0]
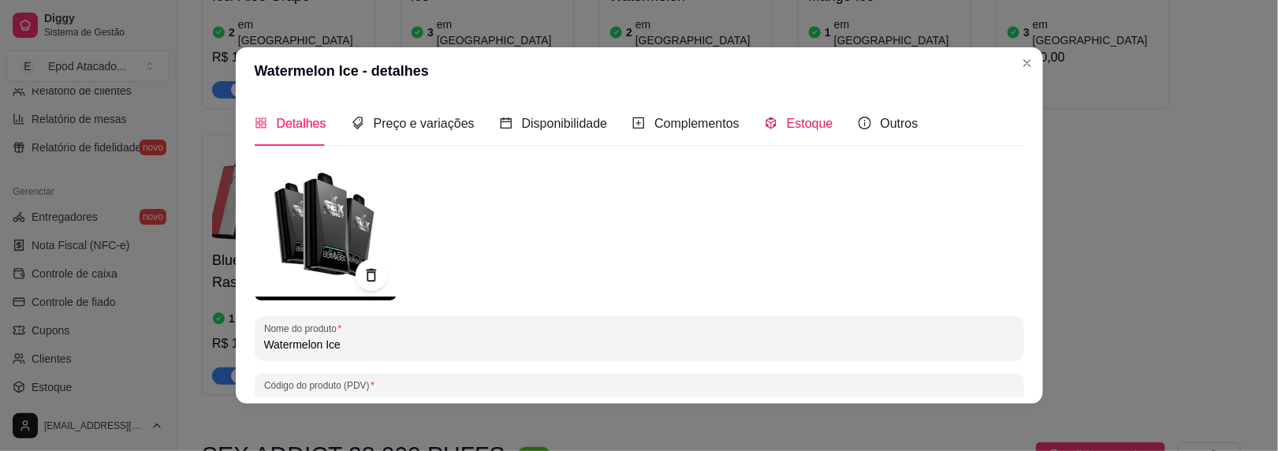
click at [787, 117] on span "Estoque" at bounding box center [810, 123] width 47 height 13
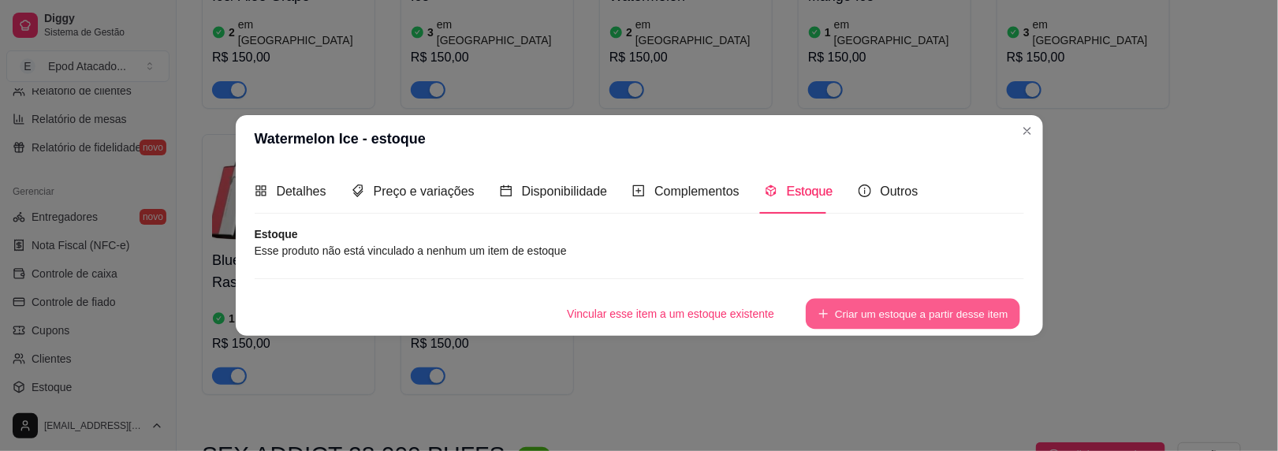
click at [874, 315] on button "Criar um estoque a partir desse item" at bounding box center [913, 314] width 214 height 31
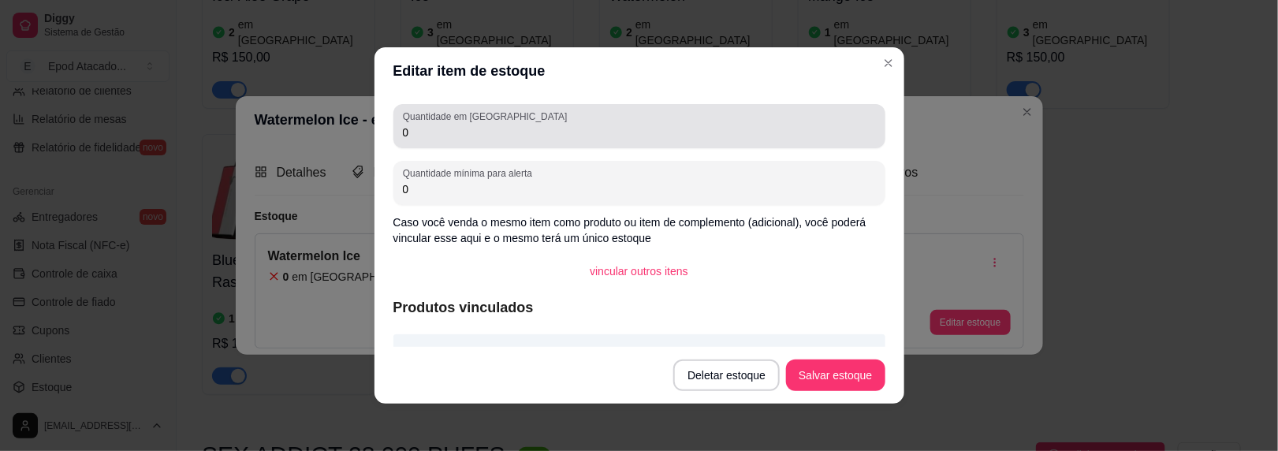
drag, startPoint x: 428, startPoint y: 131, endPoint x: 236, endPoint y: 97, distance: 195.4
click at [236, 97] on div "Editar item de estoque Quantidade em estoque 0 Quantidade mínima para alerta 0 …" at bounding box center [639, 225] width 1278 height 451
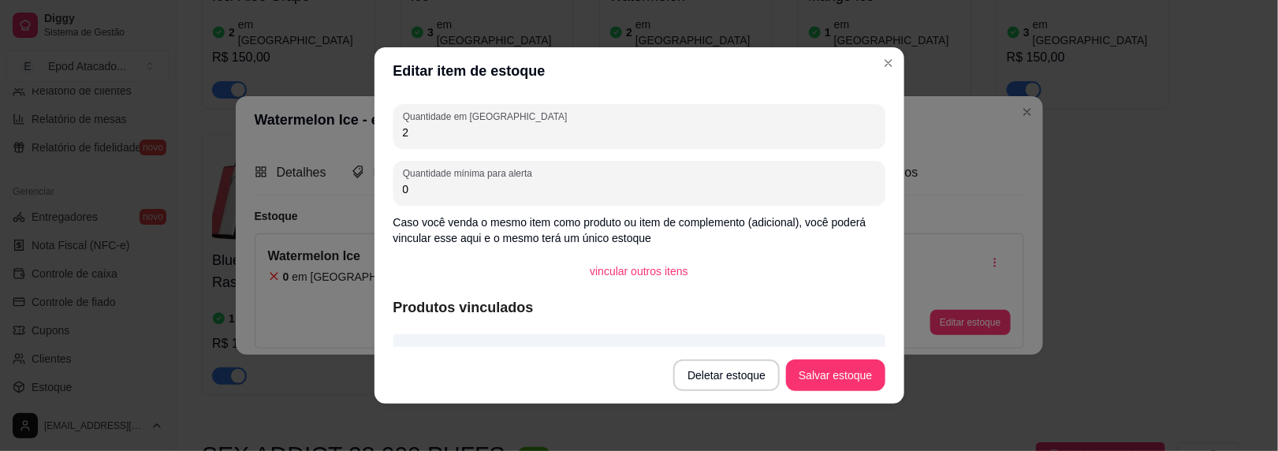
type input "2"
click at [829, 369] on button "Salvar estoque" at bounding box center [836, 375] width 96 height 31
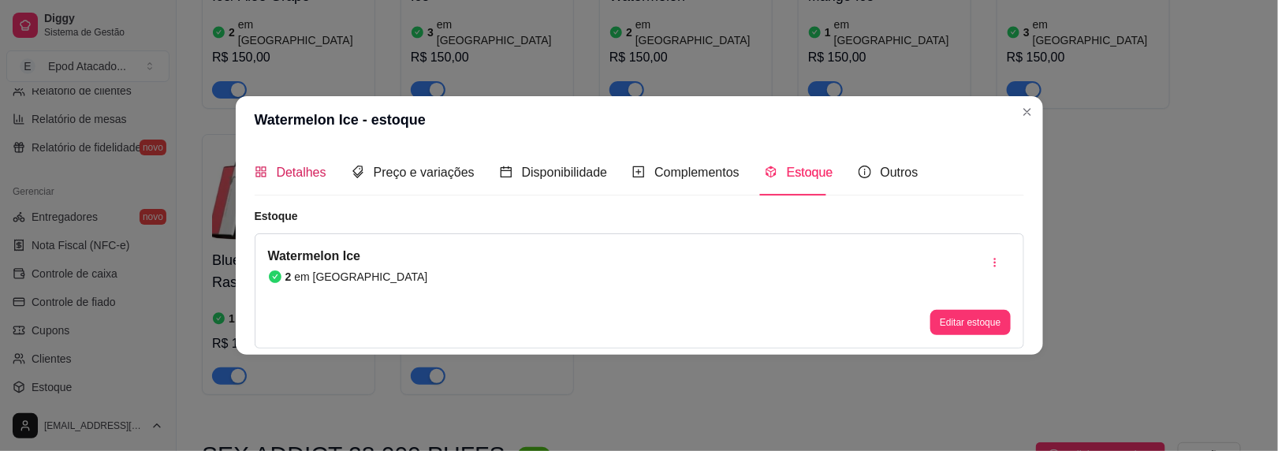
click at [289, 168] on span "Detalhes" at bounding box center [302, 172] width 50 height 13
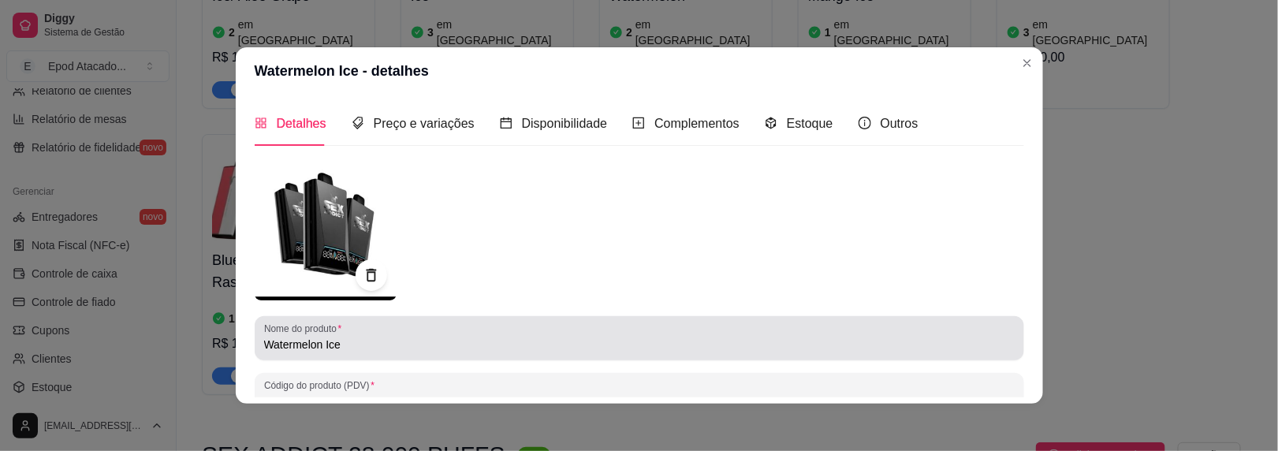
click at [319, 344] on input "Watermelon Ice" at bounding box center [639, 345] width 751 height 16
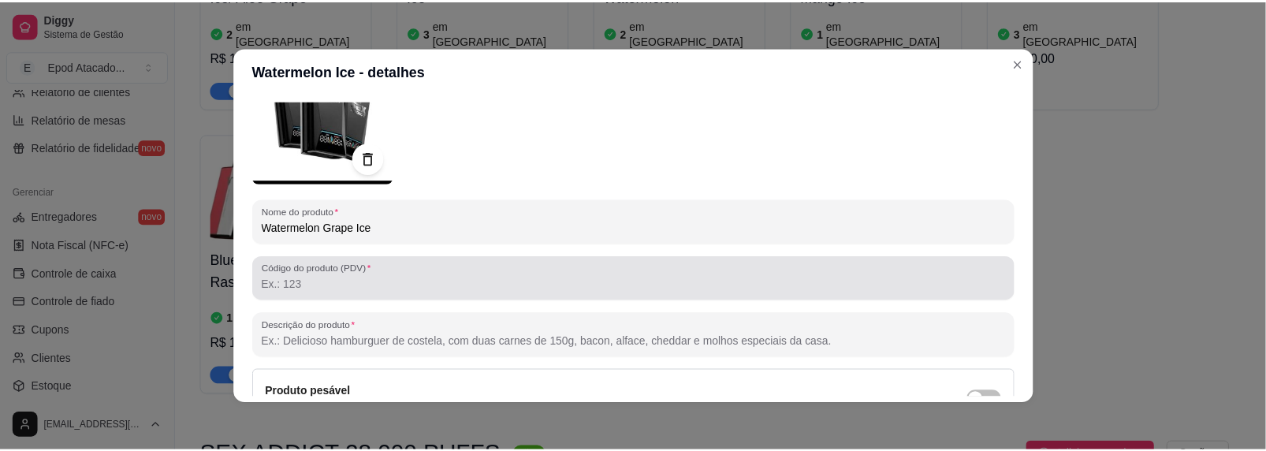
scroll to position [277, 0]
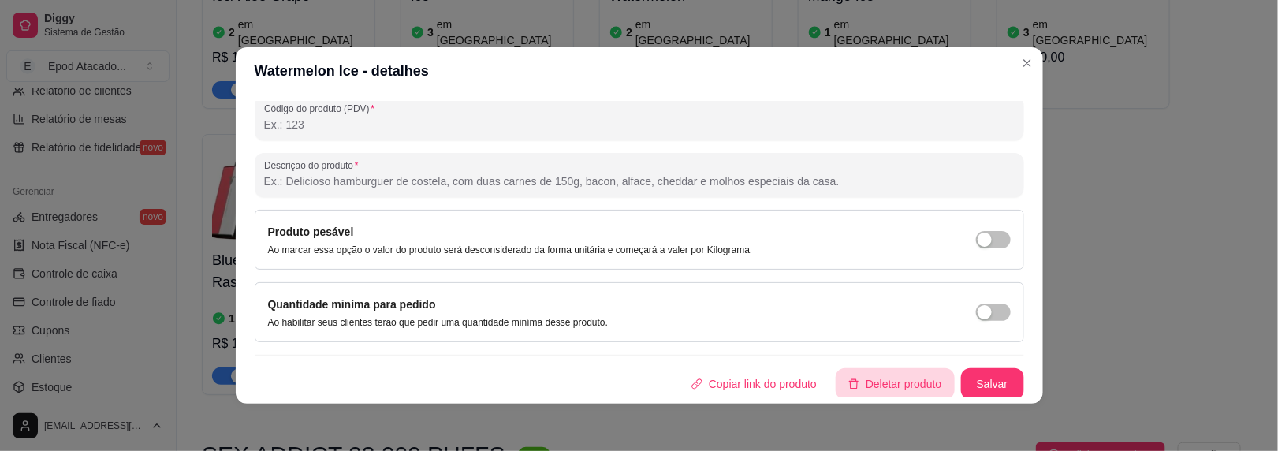
type input "Watermelon Grape Ice"
click at [971, 386] on button "Salvar" at bounding box center [993, 384] width 62 height 31
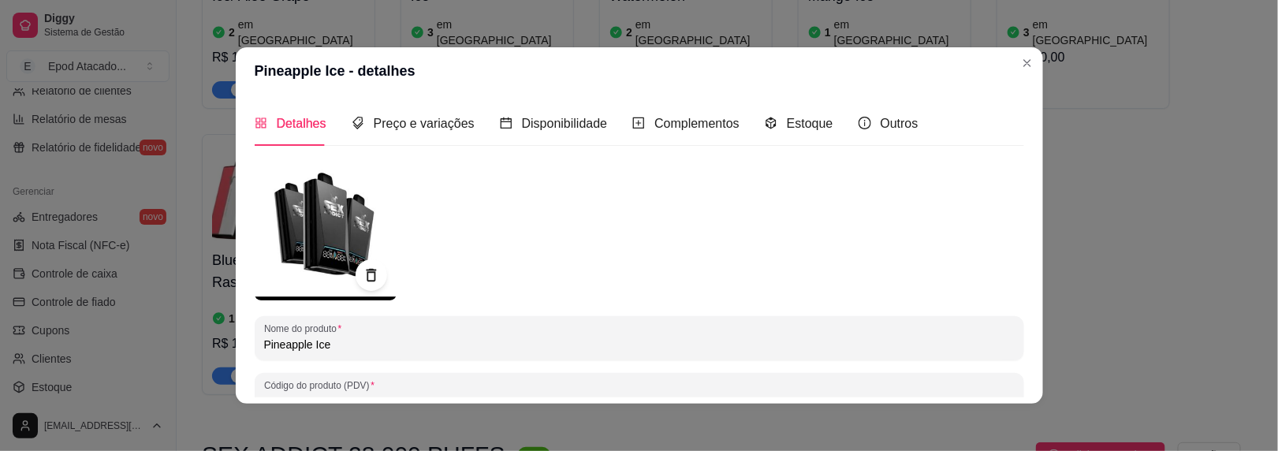
click at [823, 129] on div "Detalhes Preço e variações Disponibilidade Complementos Estoque Outros" at bounding box center [587, 123] width 664 height 45
click at [806, 120] on span "Estoque" at bounding box center [810, 123] width 47 height 13
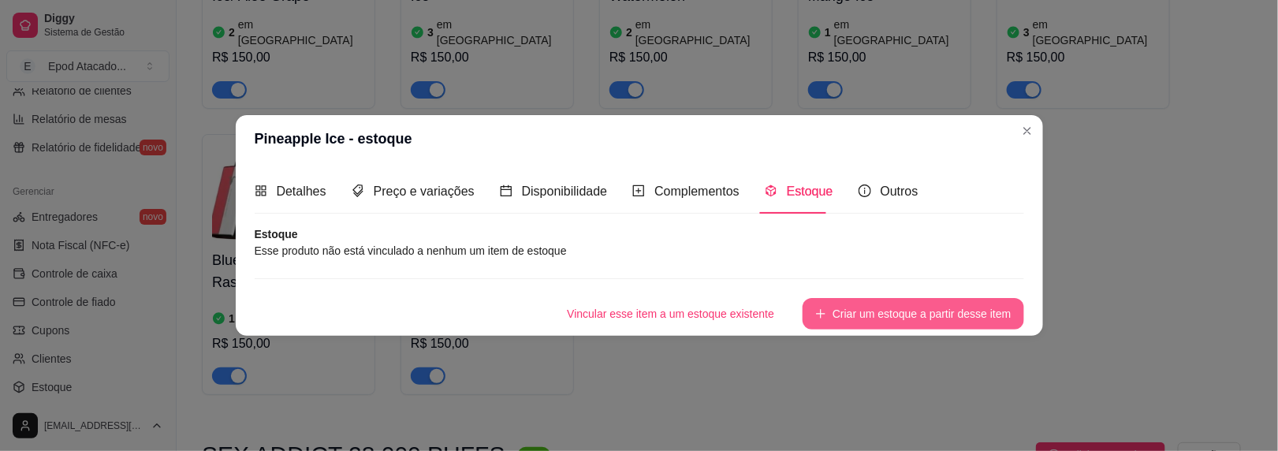
click at [871, 309] on button "Criar um estoque a partir desse item" at bounding box center [913, 314] width 221 height 32
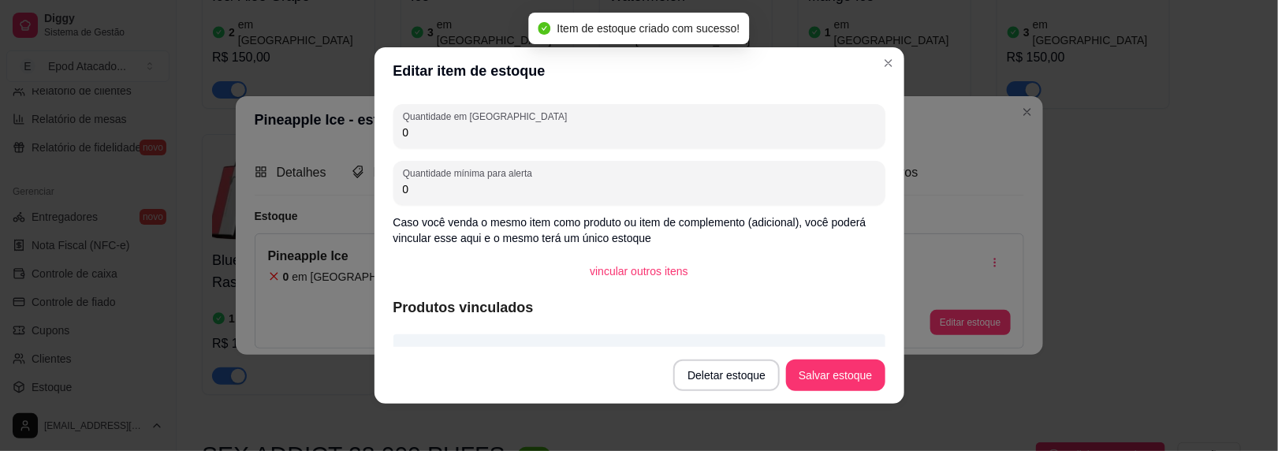
drag, startPoint x: 494, startPoint y: 138, endPoint x: 383, endPoint y: 118, distance: 112.9
click at [383, 118] on div "Quantidade em estoque 0 Quantidade mínima para alerta 0 Caso você venda o mesmo…" at bounding box center [640, 221] width 530 height 252
type input "5"
click at [807, 386] on button "Salvar estoque" at bounding box center [836, 375] width 96 height 31
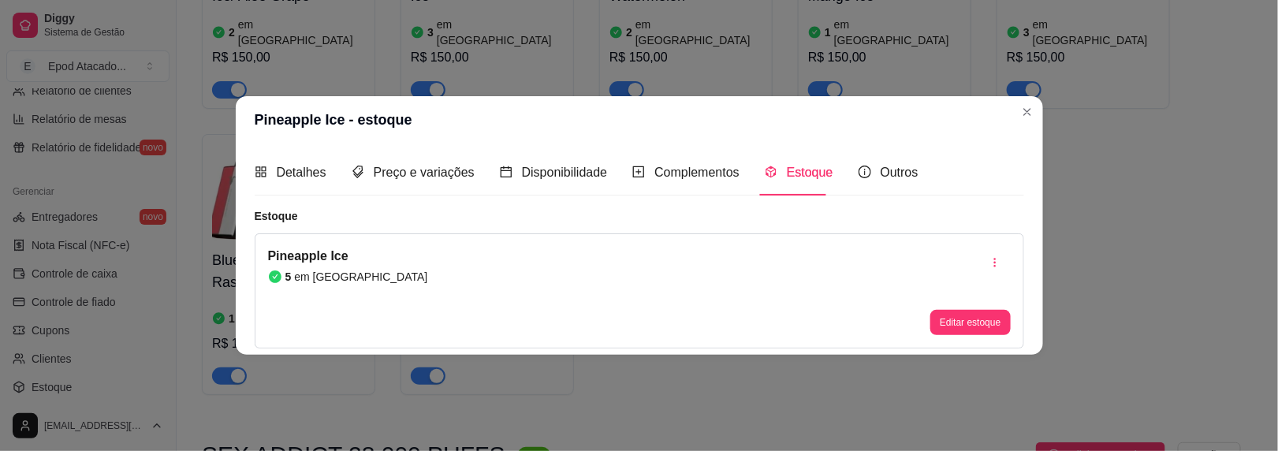
click at [1016, 103] on header "Pineapple Ice - estoque" at bounding box center [639, 119] width 807 height 47
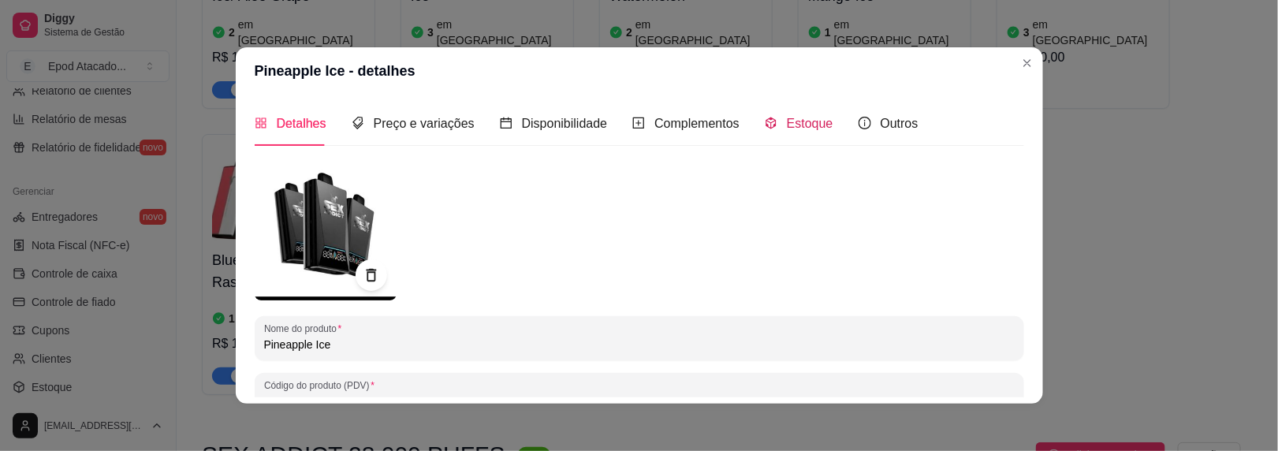
click at [789, 127] on span "Estoque" at bounding box center [810, 123] width 47 height 13
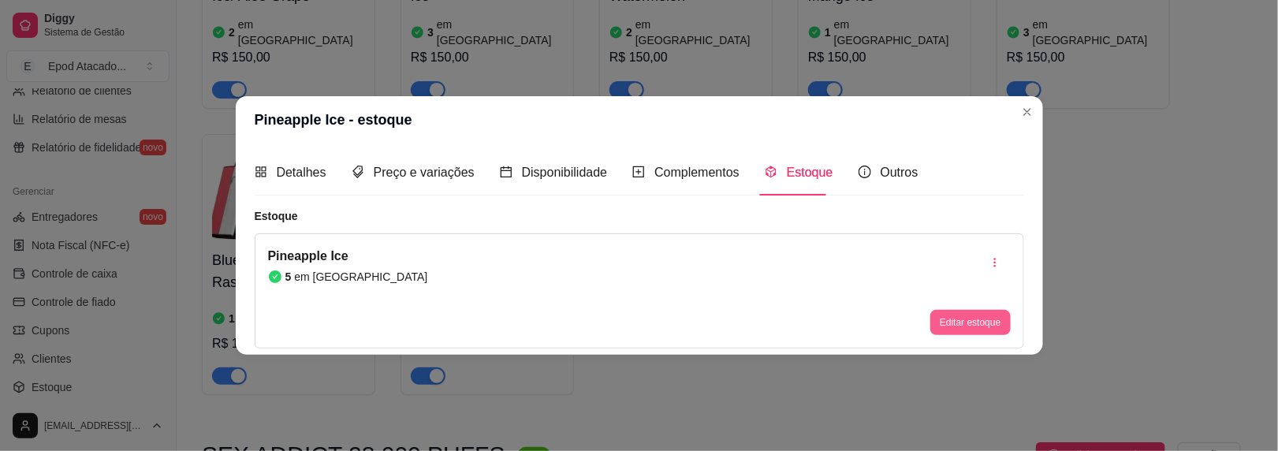
click at [971, 324] on button "Editar estoque" at bounding box center [970, 322] width 80 height 25
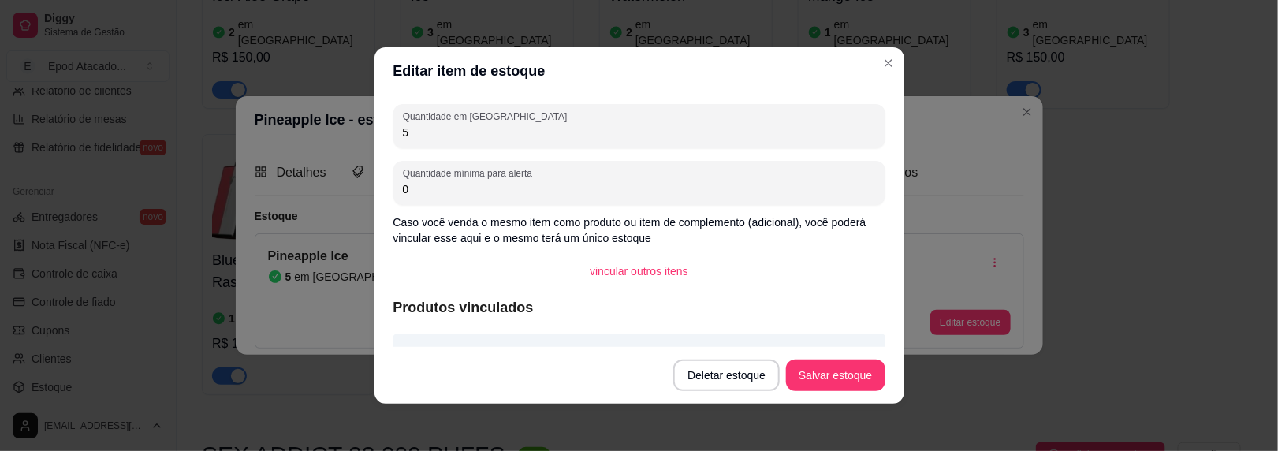
drag, startPoint x: 427, startPoint y: 129, endPoint x: 331, endPoint y: 125, distance: 95.5
click at [331, 125] on div "Editar item de estoque Quantidade em estoque 5 Quantidade mínima para alerta 0 …" at bounding box center [639, 225] width 1278 height 451
type input "6"
click at [824, 377] on button "Salvar estoque" at bounding box center [835, 376] width 99 height 32
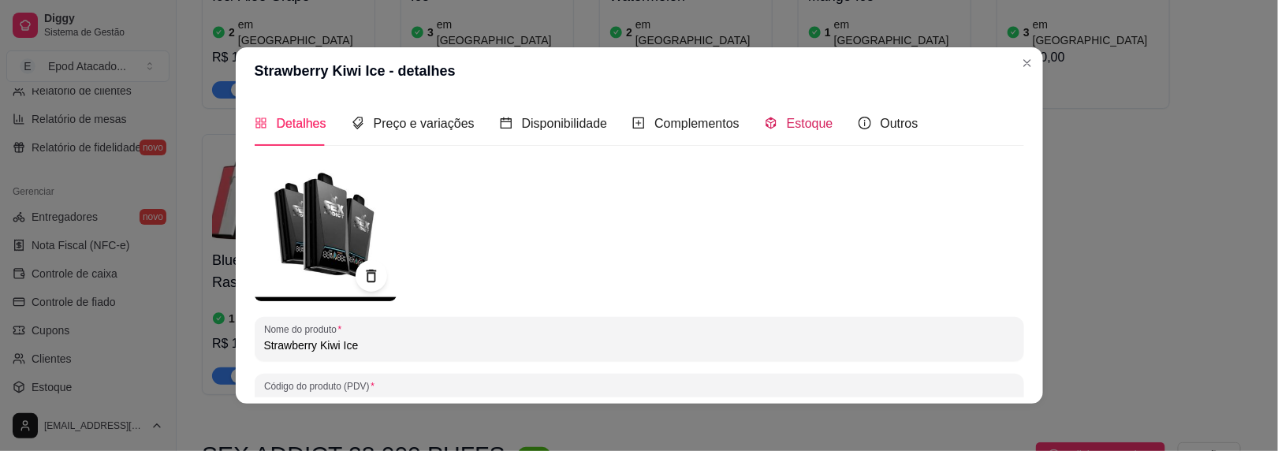
click at [803, 117] on span "Estoque" at bounding box center [810, 123] width 47 height 13
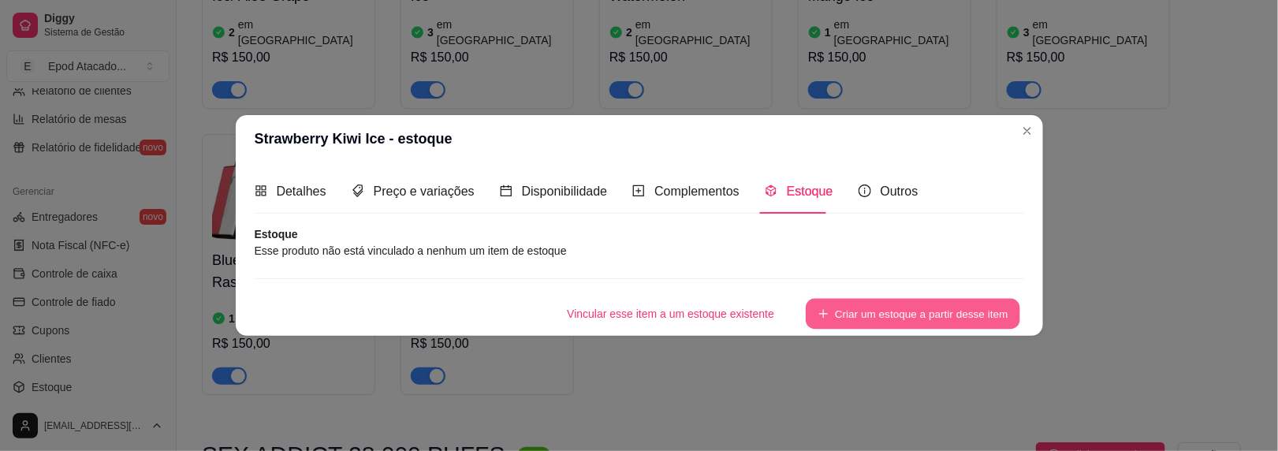
click at [913, 319] on button "Criar um estoque a partir desse item" at bounding box center [913, 314] width 214 height 31
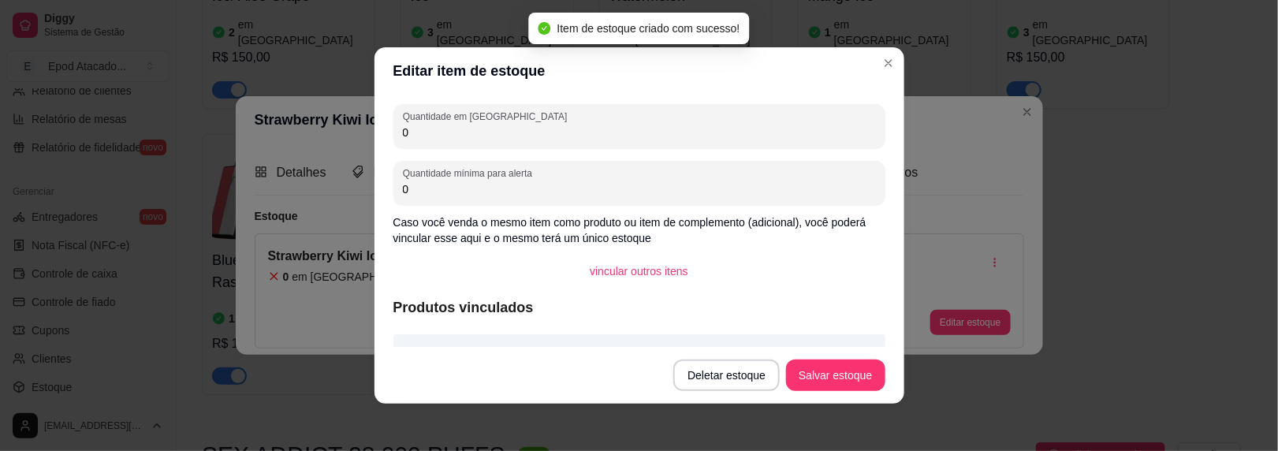
drag, startPoint x: 417, startPoint y: 140, endPoint x: 279, endPoint y: 123, distance: 139.0
click at [279, 123] on div "Editar item de estoque Quantidade em estoque 0 Quantidade mínima para alerta 0 …" at bounding box center [639, 225] width 1278 height 451
type input "3"
click at [808, 373] on button "Salvar estoque" at bounding box center [835, 376] width 99 height 32
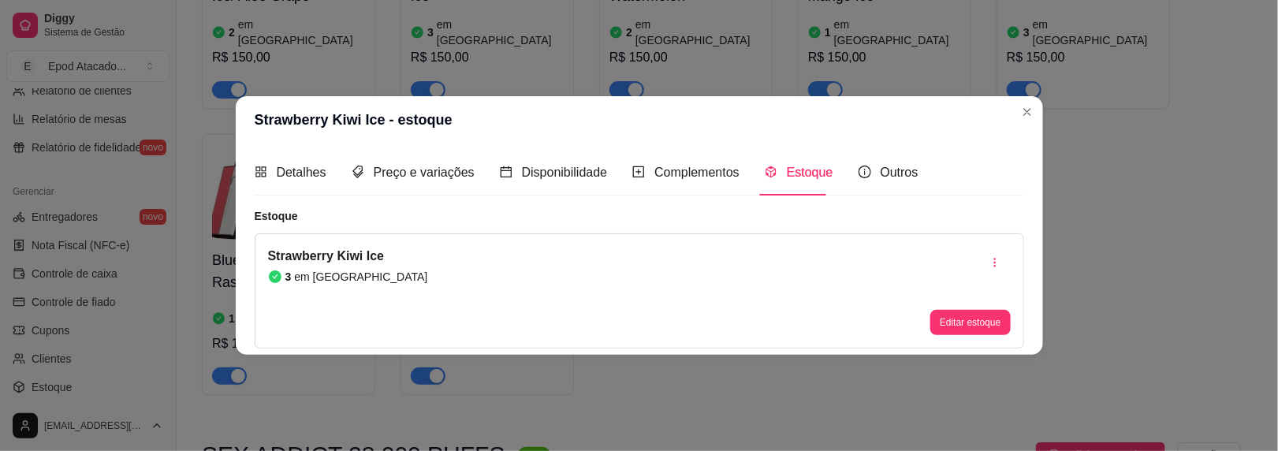
click at [1016, 97] on header "Strawberry Kiwi Ice - estoque" at bounding box center [639, 119] width 807 height 47
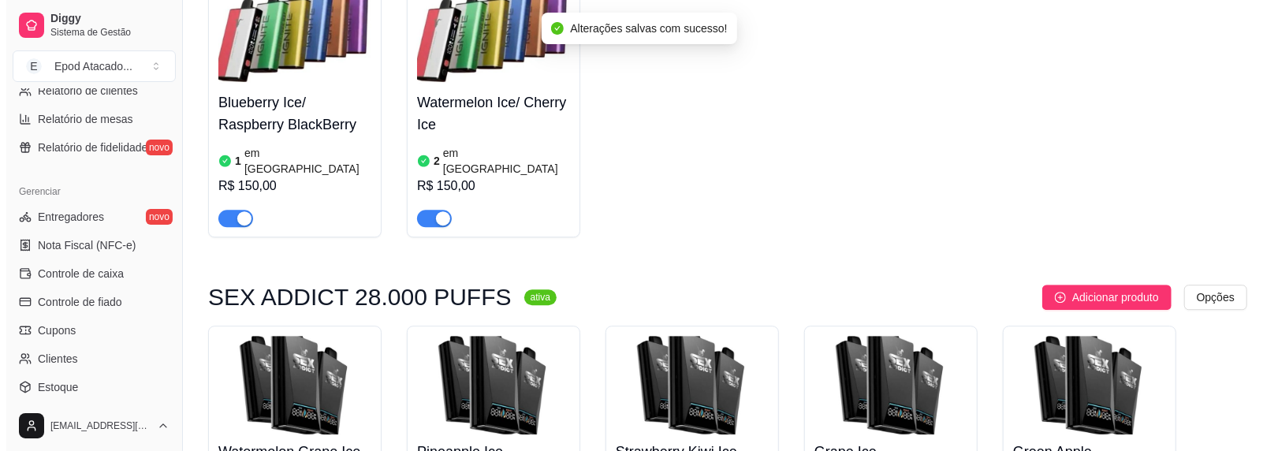
scroll to position [6545, 0]
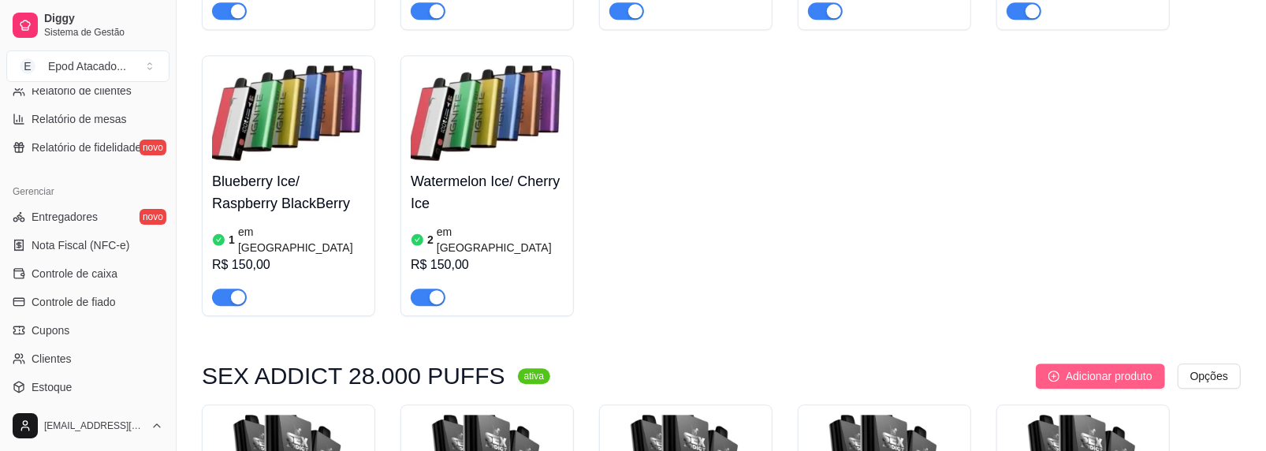
click at [1089, 367] on span "Adicionar produto" at bounding box center [1109, 375] width 87 height 17
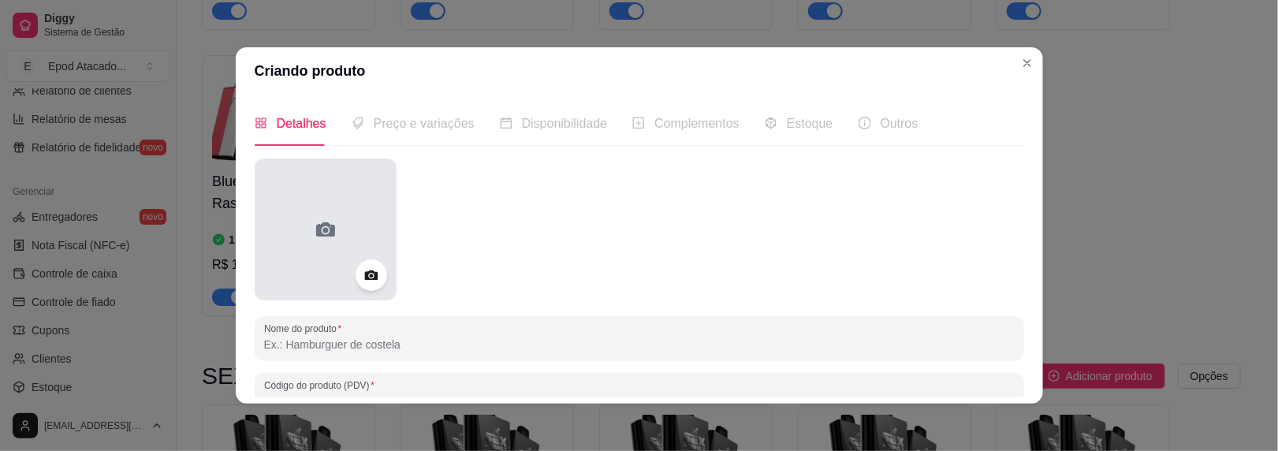
click at [295, 212] on div at bounding box center [326, 229] width 142 height 142
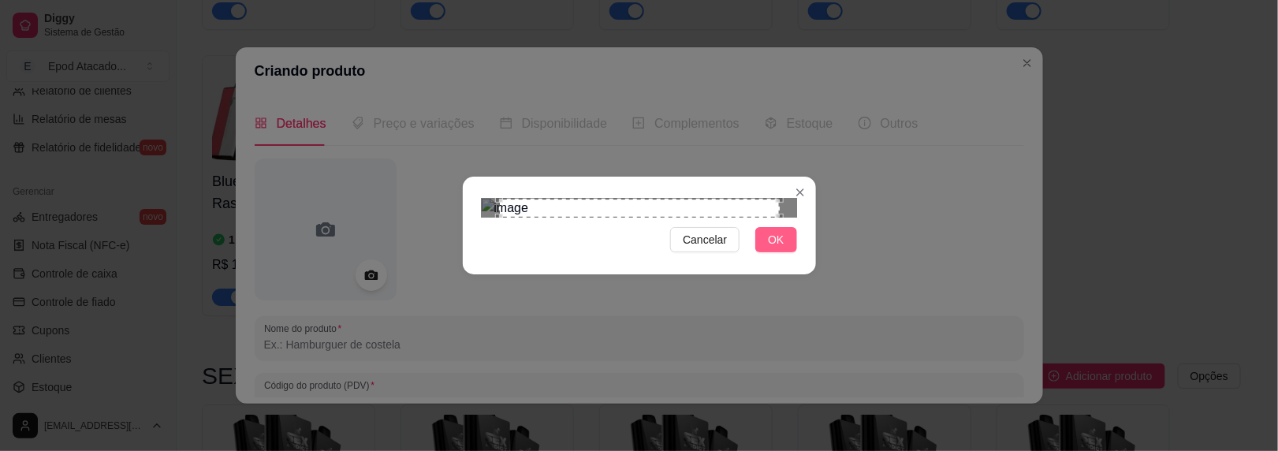
click at [768, 248] on span "OK" at bounding box center [776, 239] width 16 height 17
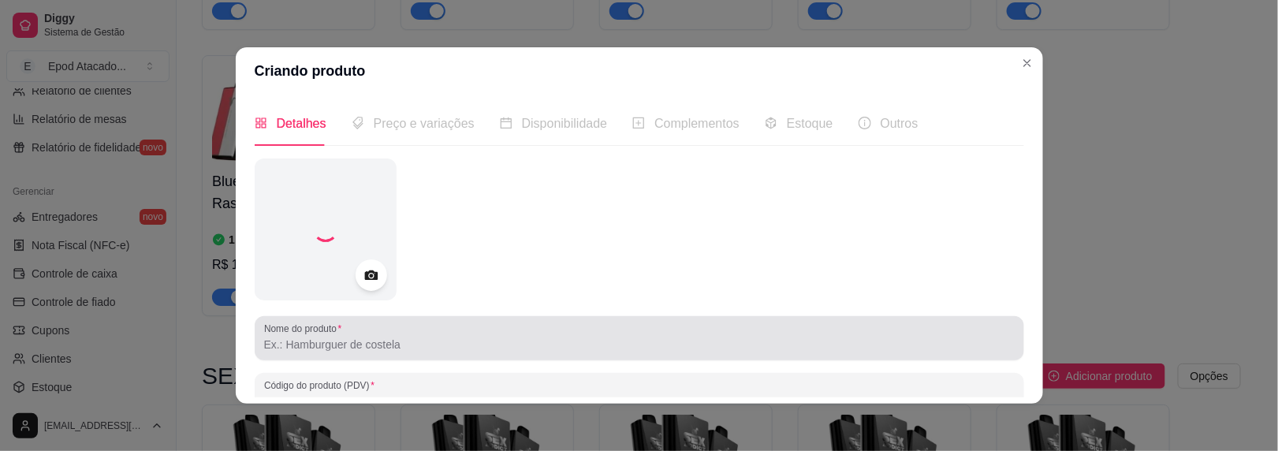
click at [304, 339] on input "Nome do produto" at bounding box center [639, 345] width 751 height 16
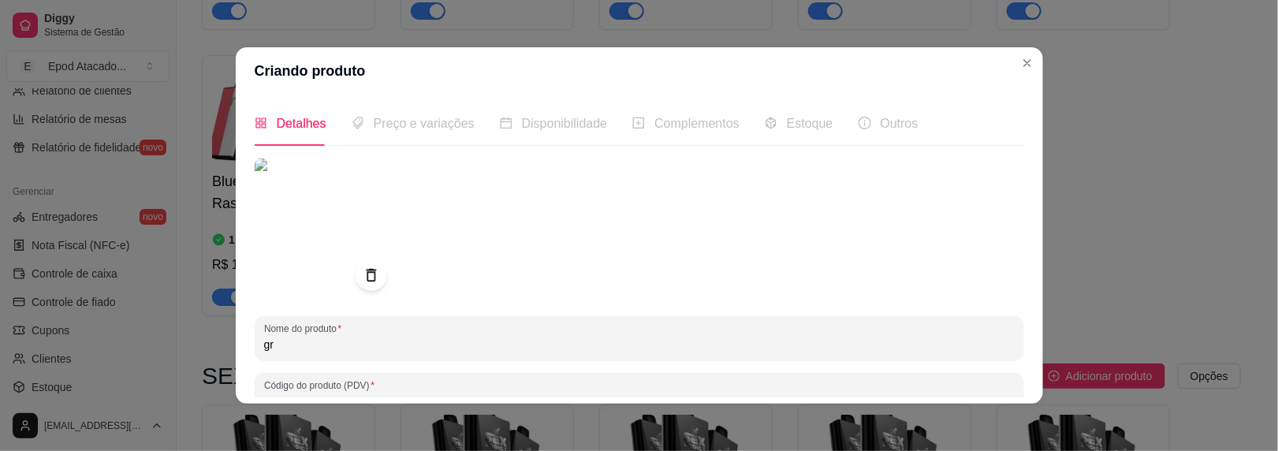
type input "g"
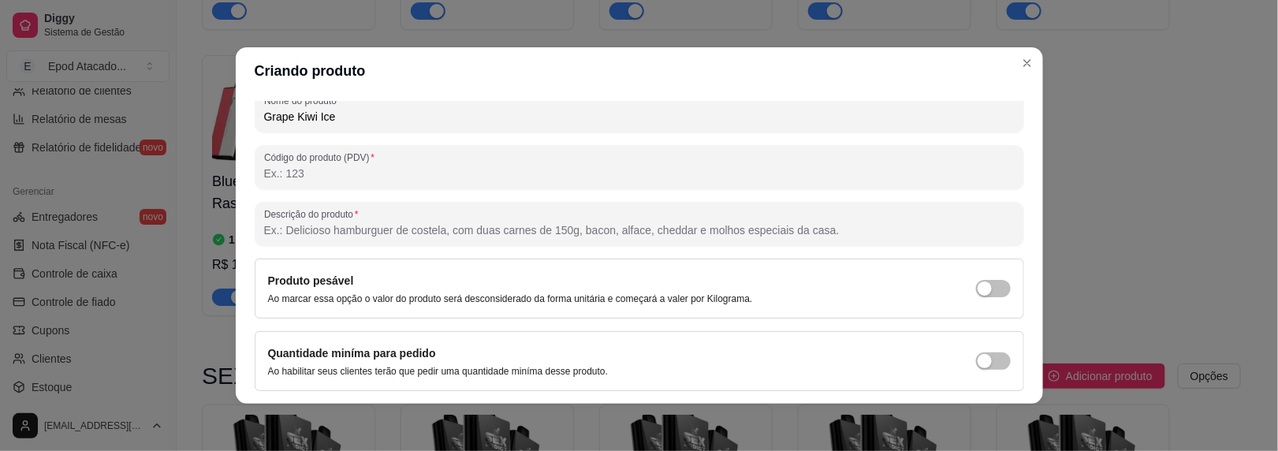
scroll to position [277, 0]
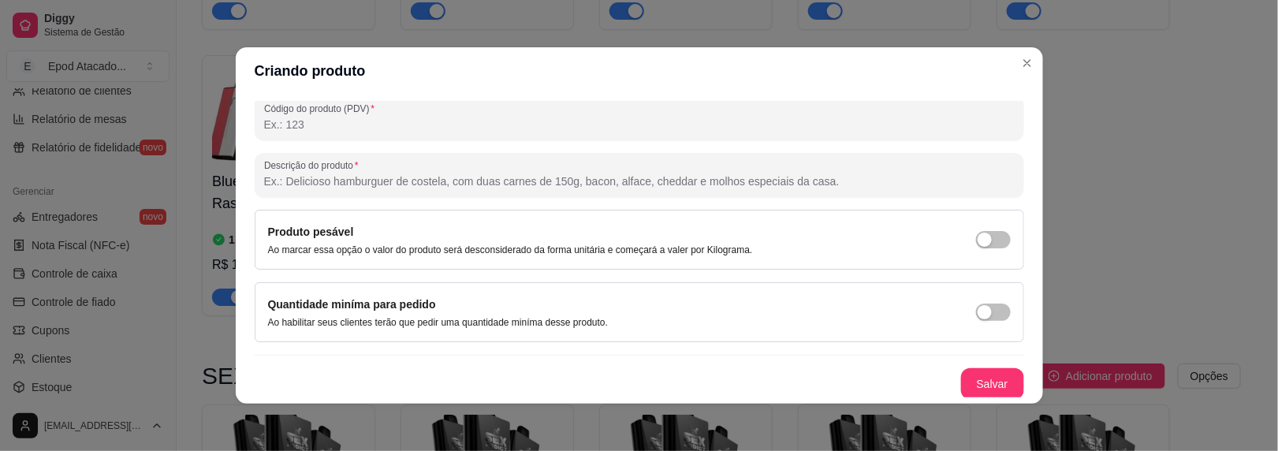
type input "Grape Kiwi Ice"
click at [961, 382] on button "Salvar" at bounding box center [992, 384] width 63 height 32
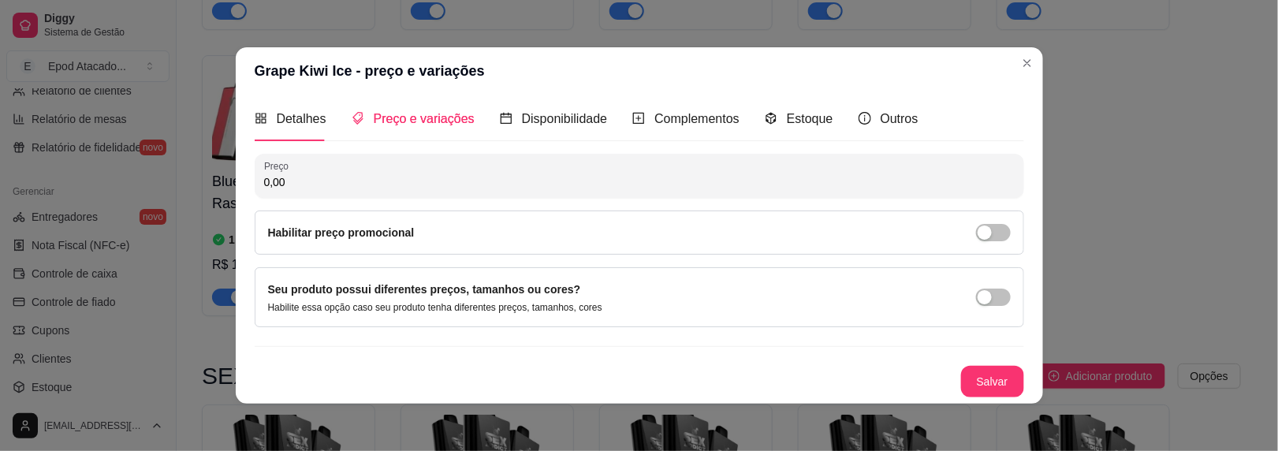
scroll to position [3, 0]
click at [787, 120] on span "Estoque" at bounding box center [810, 120] width 47 height 13
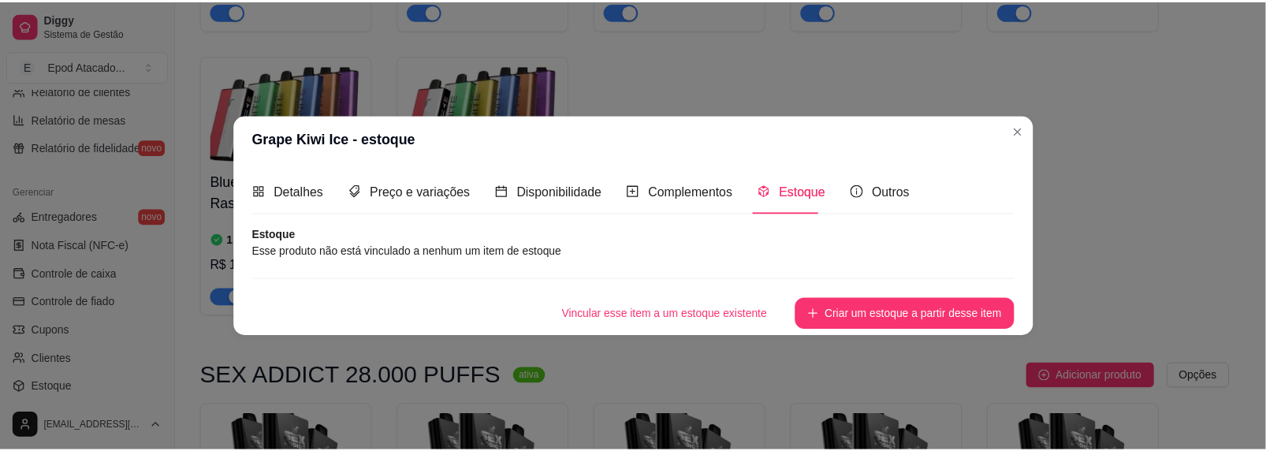
scroll to position [0, 0]
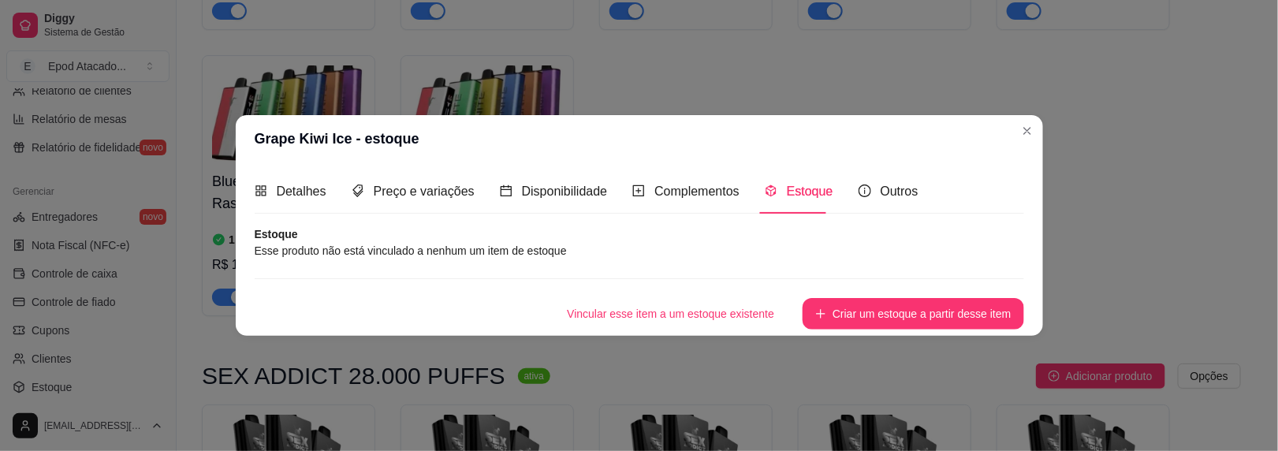
click at [871, 304] on button "Criar um estoque a partir desse item" at bounding box center [913, 314] width 221 height 32
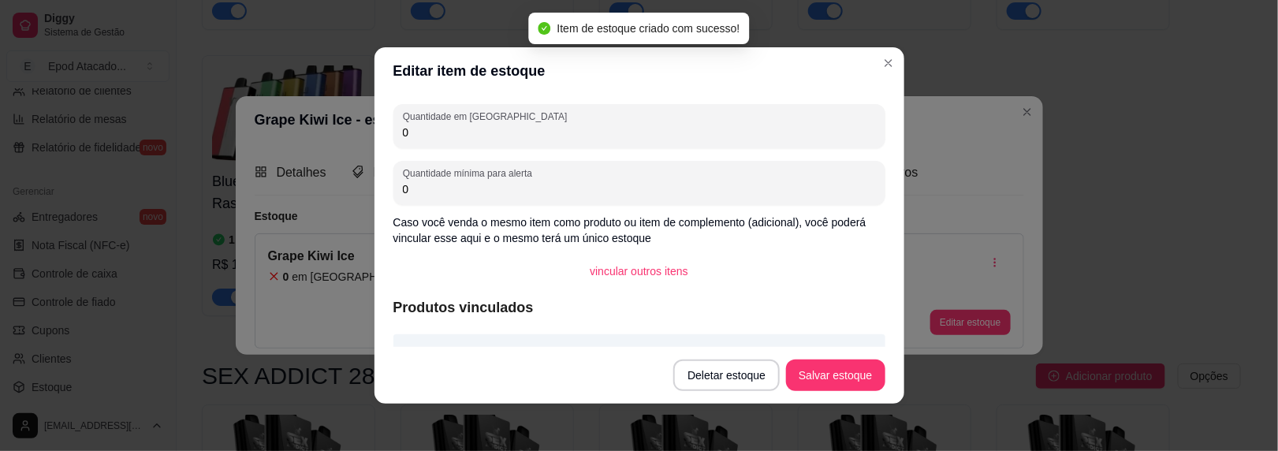
drag, startPoint x: 446, startPoint y: 132, endPoint x: 306, endPoint y: 132, distance: 140.4
click at [306, 132] on div "Editar item de estoque Quantidade em estoque 0 Quantidade mínima para alerta 0 …" at bounding box center [639, 225] width 1278 height 451
type input "5"
click at [826, 371] on button "Salvar estoque" at bounding box center [836, 375] width 96 height 31
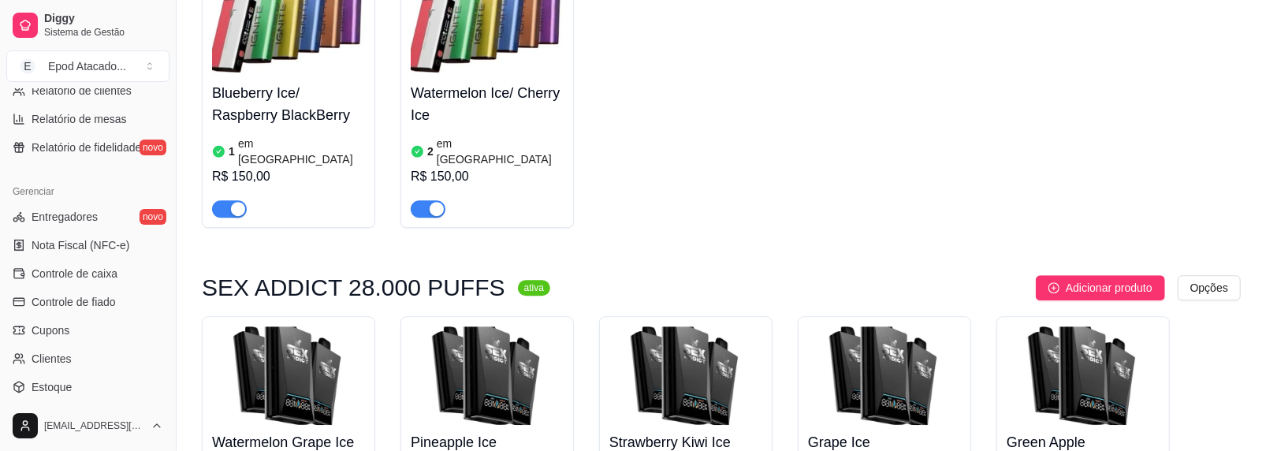
scroll to position [6702, 0]
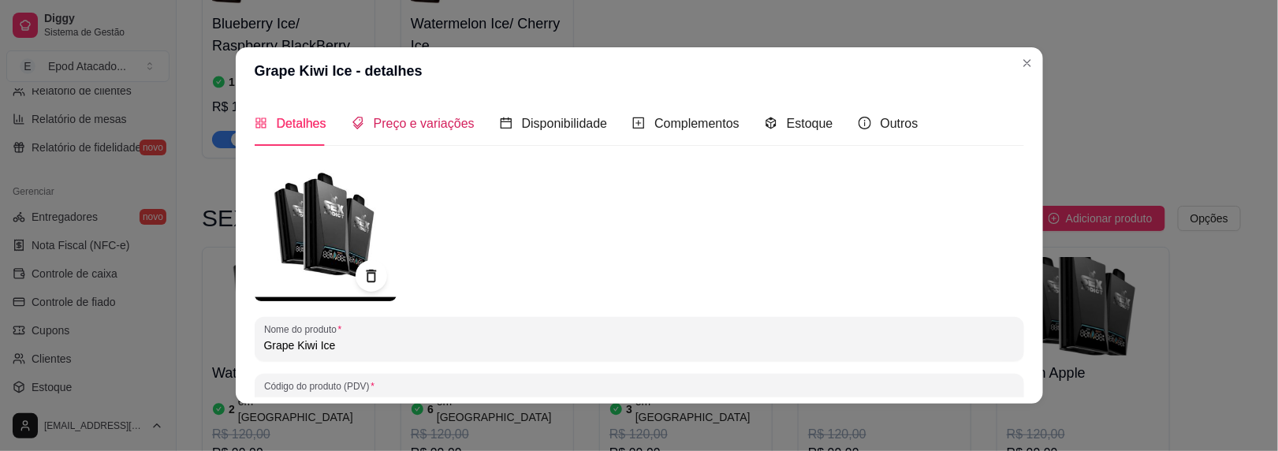
click at [390, 127] on span "Preço e variações" at bounding box center [424, 123] width 101 height 13
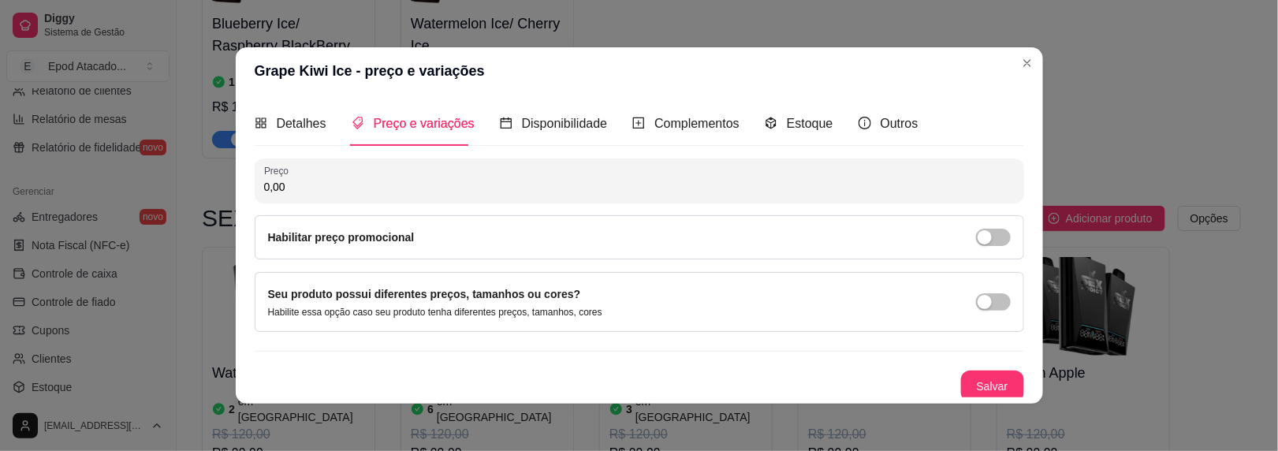
click at [296, 193] on input "0,00" at bounding box center [639, 187] width 751 height 16
type input "99,99"
click at [961, 379] on button "Salvar" at bounding box center [992, 387] width 63 height 32
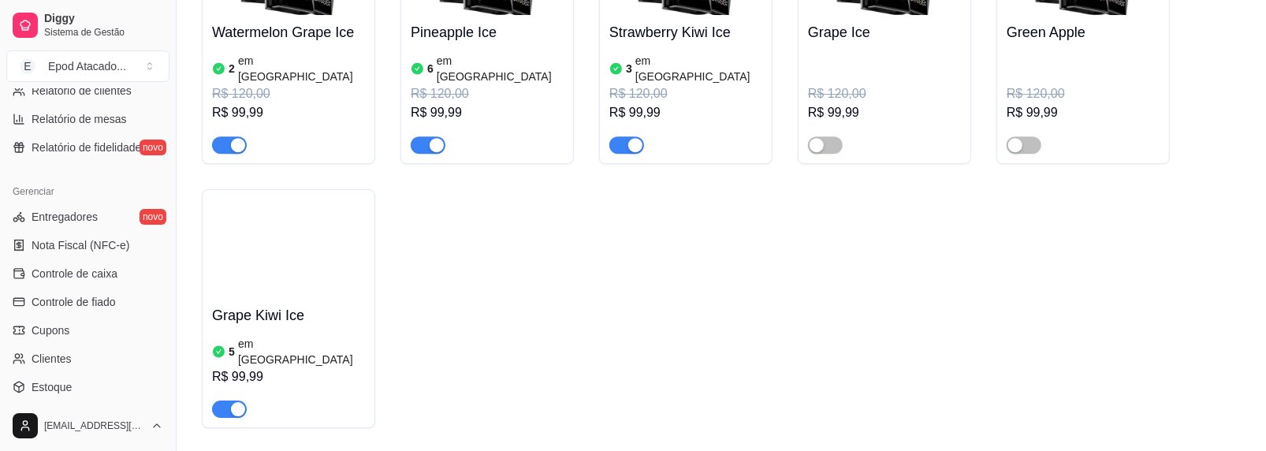
scroll to position [7056, 0]
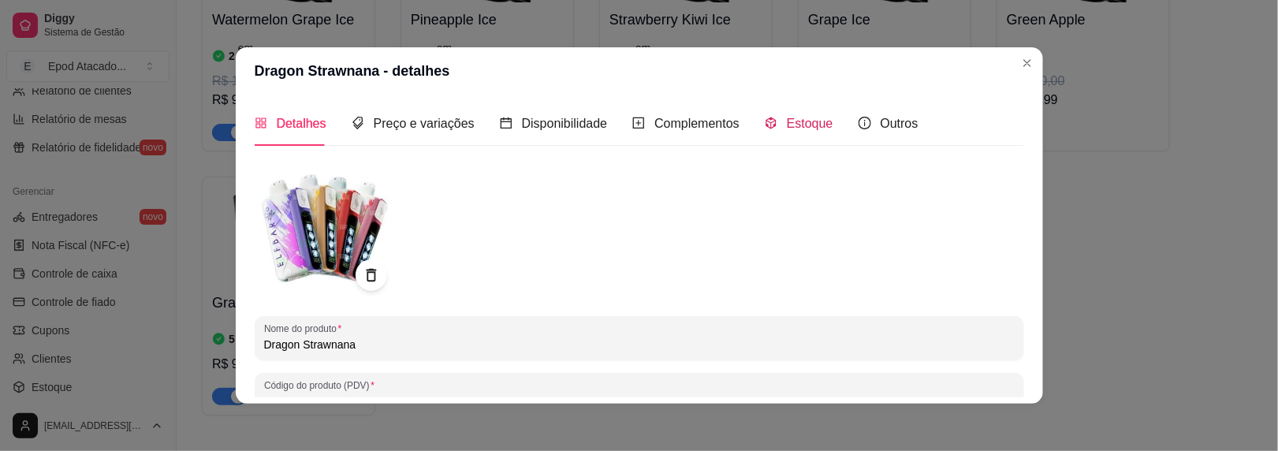
click at [767, 115] on div "Estoque" at bounding box center [799, 124] width 69 height 20
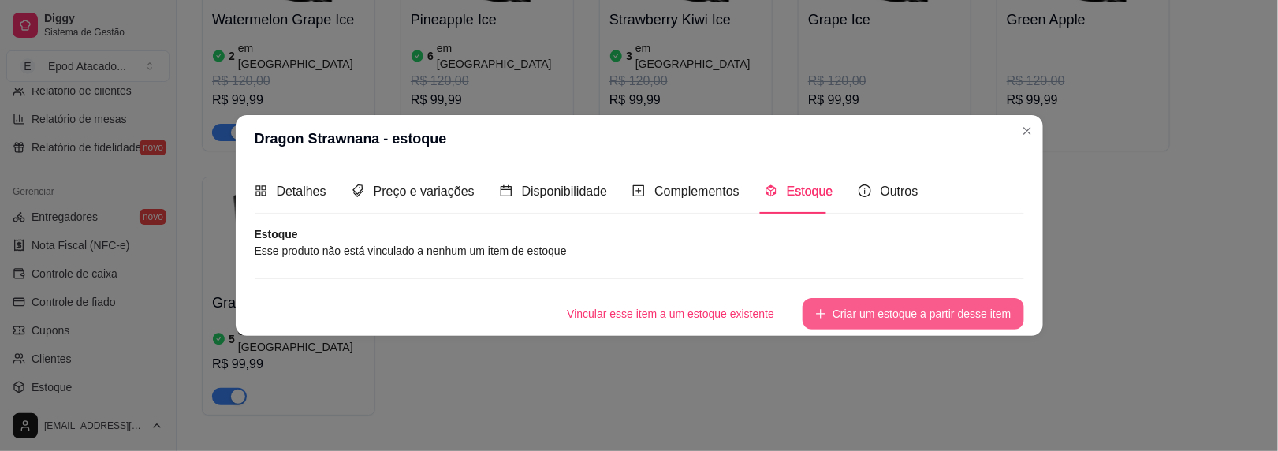
click at [851, 298] on button "Criar um estoque a partir desse item" at bounding box center [913, 314] width 221 height 32
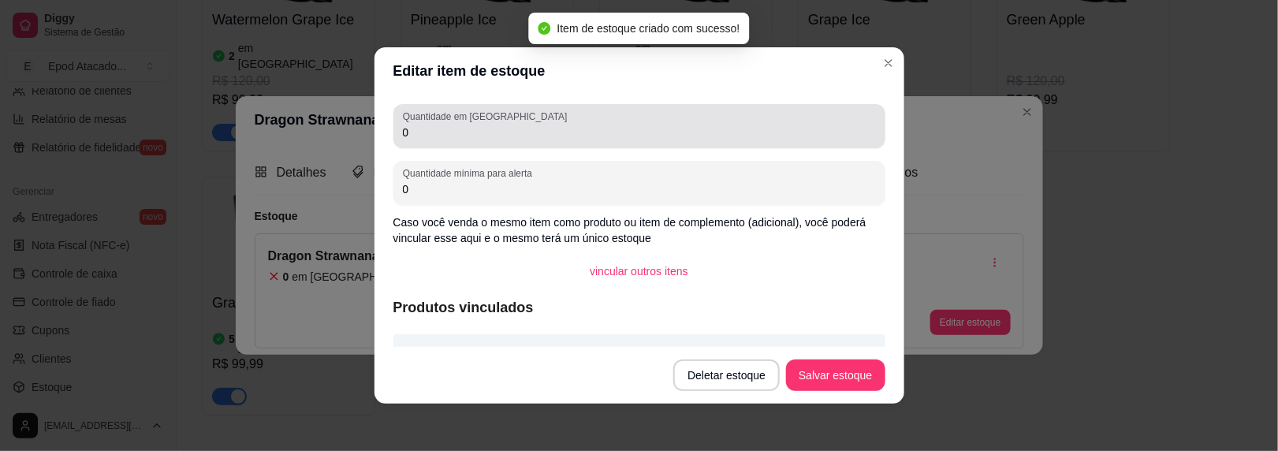
drag, startPoint x: 444, startPoint y: 123, endPoint x: 232, endPoint y: 123, distance: 212.1
click at [232, 123] on div "Editar item de estoque Quantidade em estoque 0 Quantidade mínima para alerta 0 …" at bounding box center [639, 225] width 1278 height 451
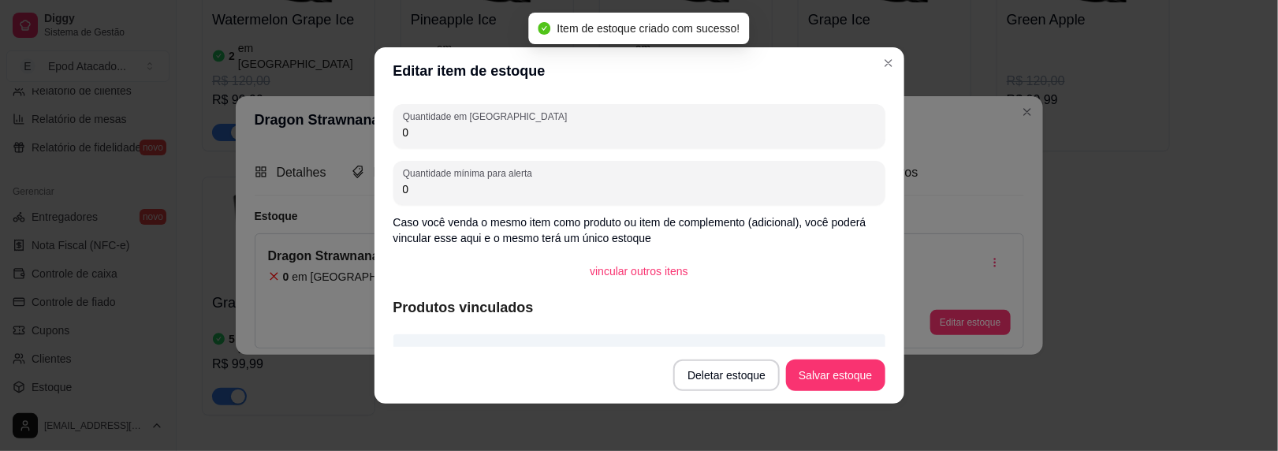
drag, startPoint x: 430, startPoint y: 134, endPoint x: 316, endPoint y: 125, distance: 113.9
click at [316, 125] on div "Editar item de estoque Quantidade em estoque 0 Quantidade mínima para alerta 0 …" at bounding box center [639, 225] width 1278 height 451
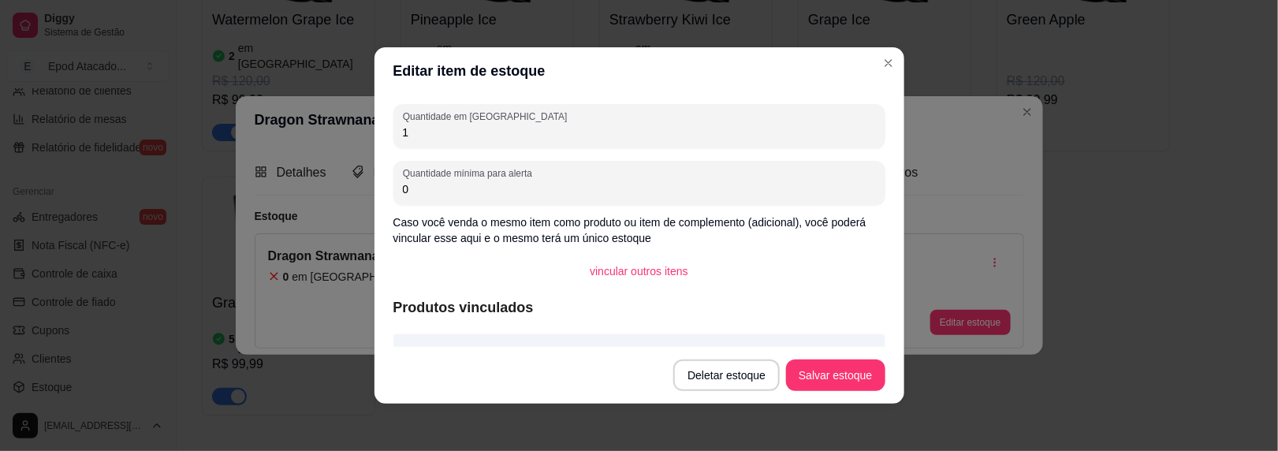
type input "1"
click at [798, 362] on button "Salvar estoque" at bounding box center [835, 376] width 99 height 32
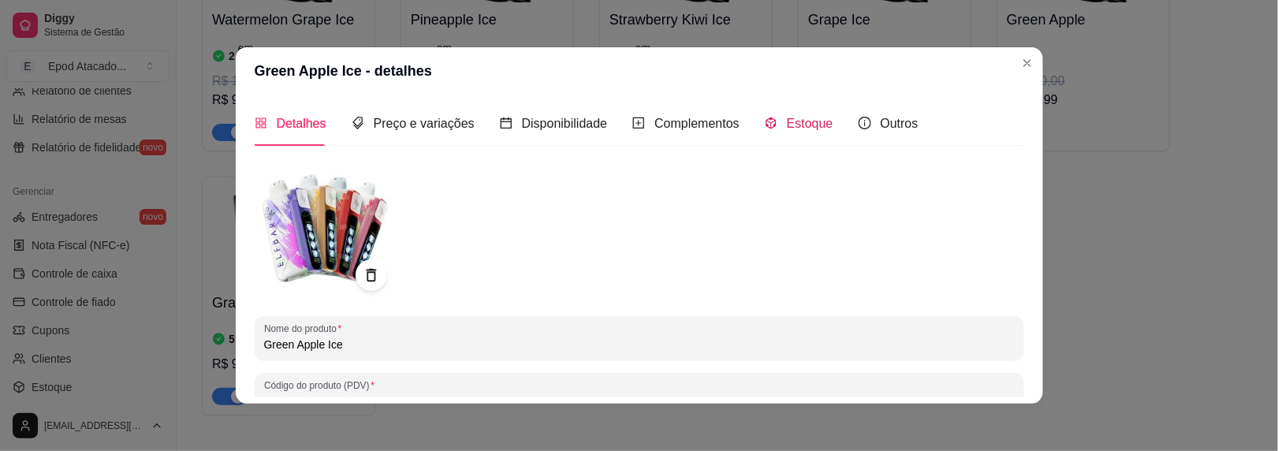
click at [799, 128] on span "Estoque" at bounding box center [810, 123] width 47 height 13
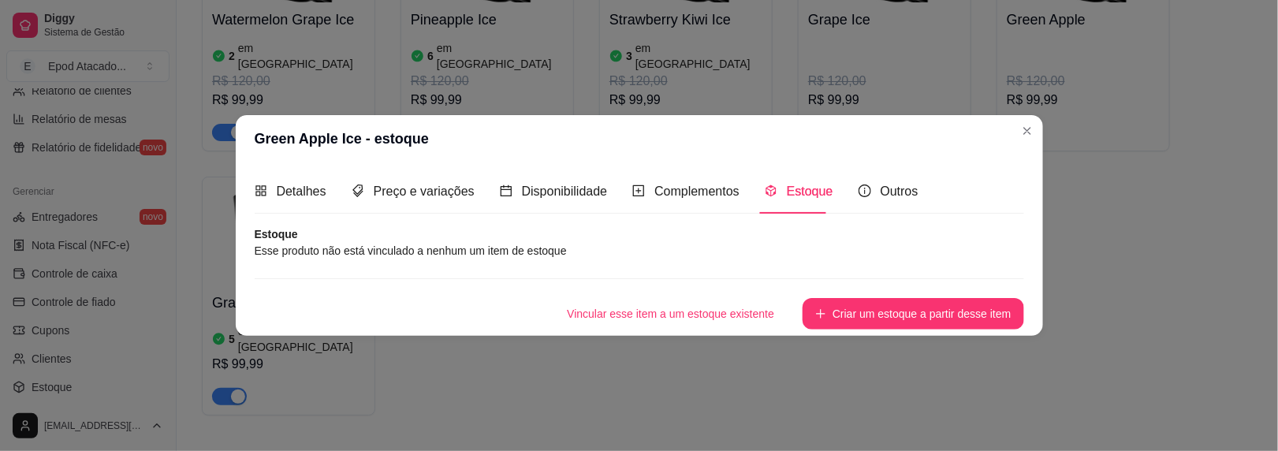
click at [871, 309] on button "Criar um estoque a partir desse item" at bounding box center [913, 314] width 221 height 32
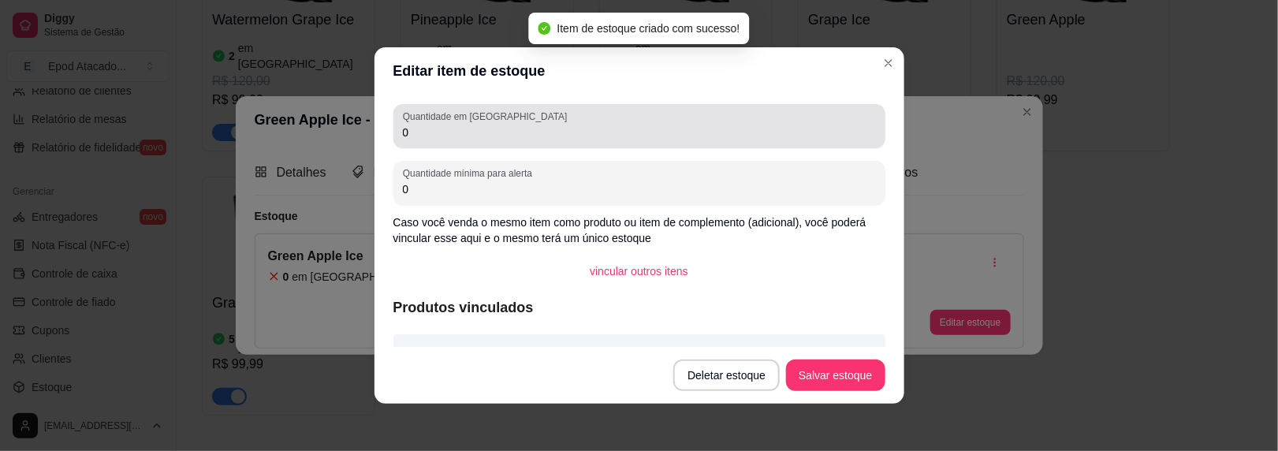
drag, startPoint x: 442, startPoint y: 129, endPoint x: 239, endPoint y: 99, distance: 204.9
click at [239, 99] on div "Editar item de estoque Quantidade em estoque 0 Quantidade mínima para alerta 0 …" at bounding box center [639, 225] width 1278 height 451
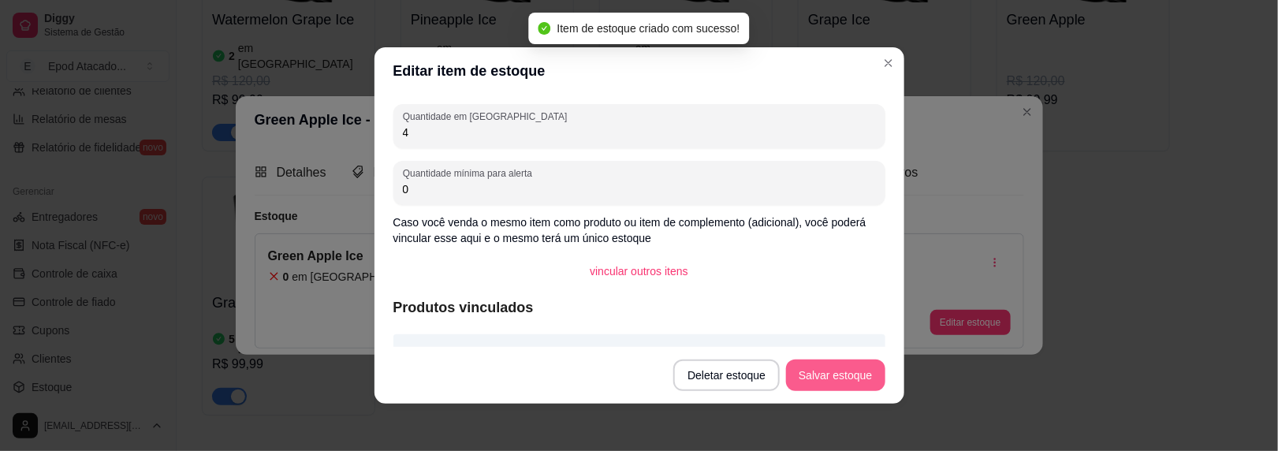
type input "4"
click at [834, 386] on button "Salvar estoque" at bounding box center [835, 376] width 99 height 32
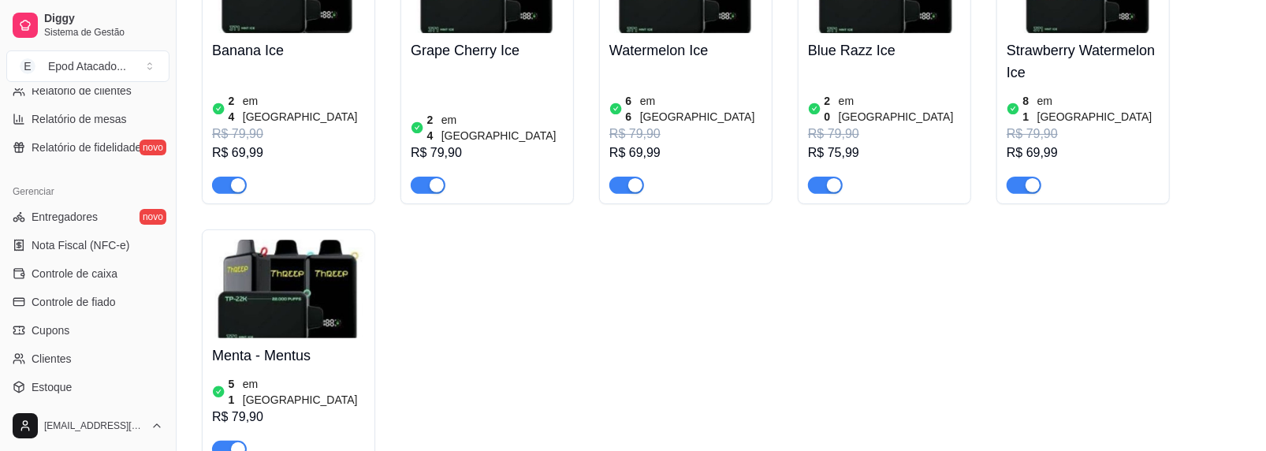
scroll to position [0, 0]
